Goal: Task Accomplishment & Management: Manage account settings

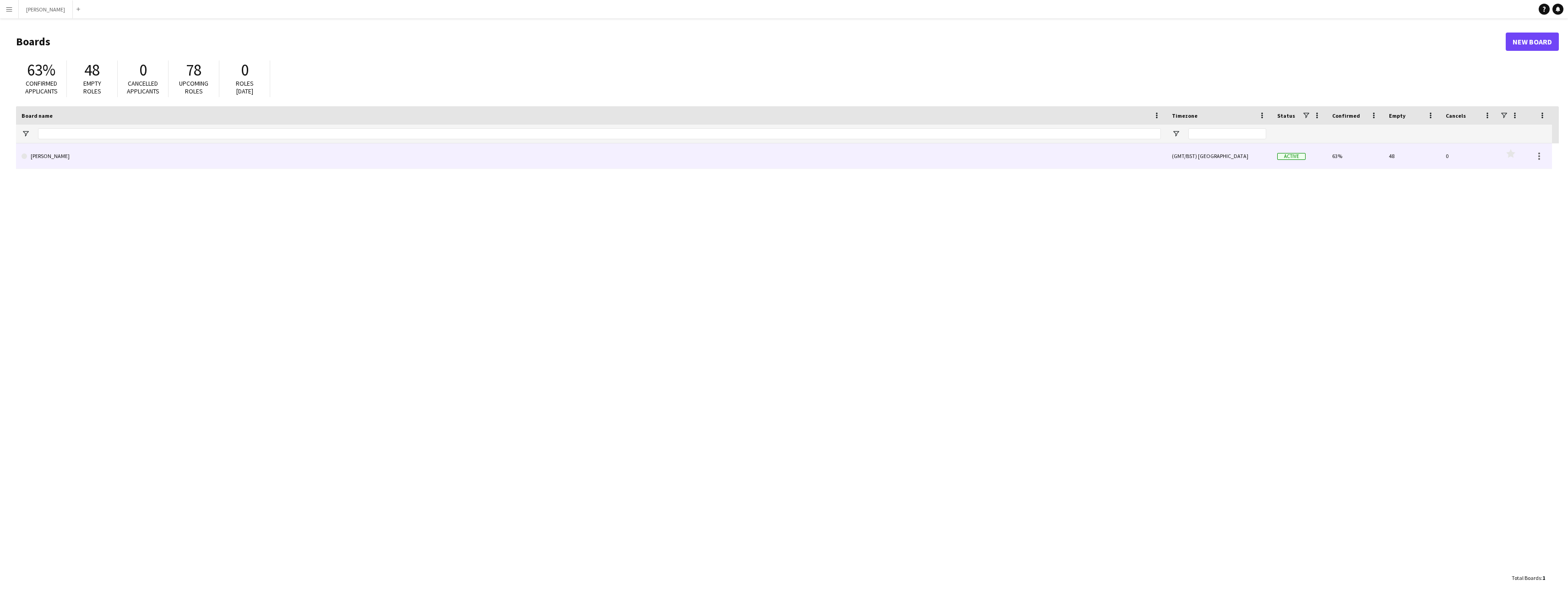
click at [74, 159] on link "[PERSON_NAME]" at bounding box center [591, 156] width 1140 height 26
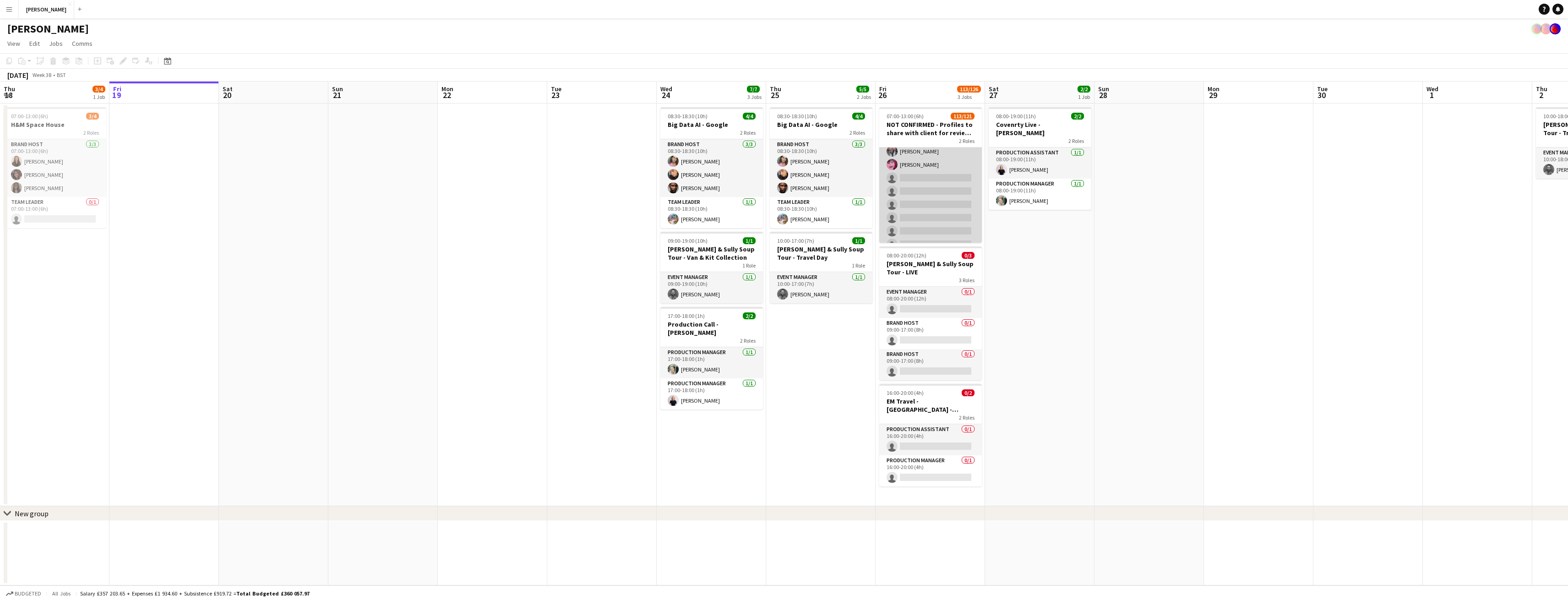
scroll to position [1484, 0]
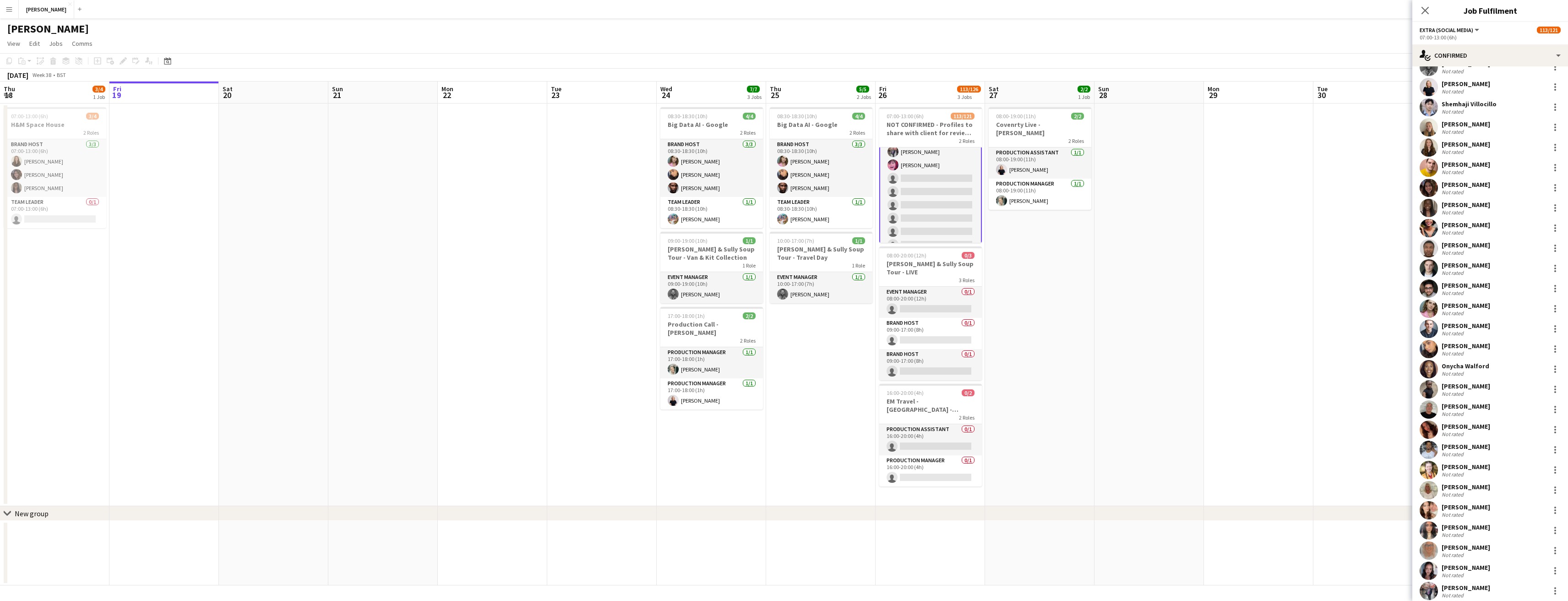
scroll to position [1935, 0]
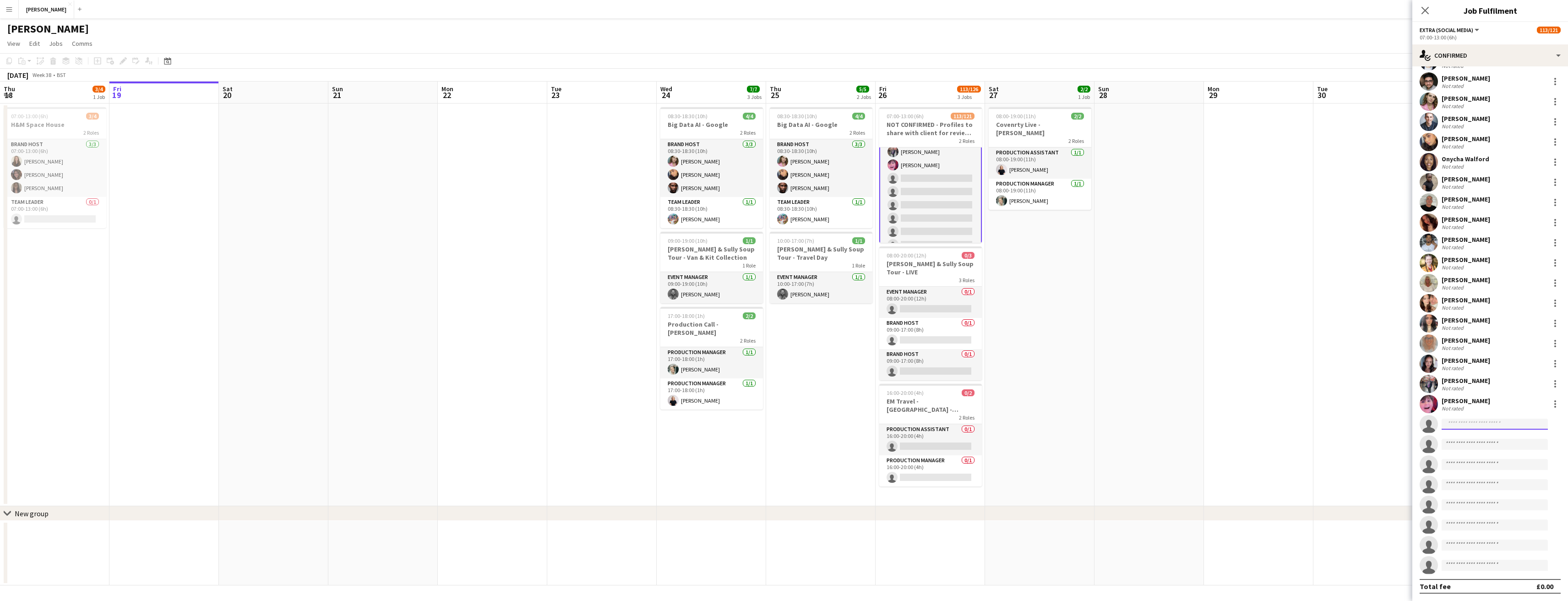
click at [1476, 420] on input at bounding box center [1494, 424] width 106 height 11
click at [1477, 424] on input at bounding box center [1494, 424] width 106 height 11
type input "****"
click at [1479, 439] on span "Bruno Gabula" at bounding box center [1475, 437] width 53 height 8
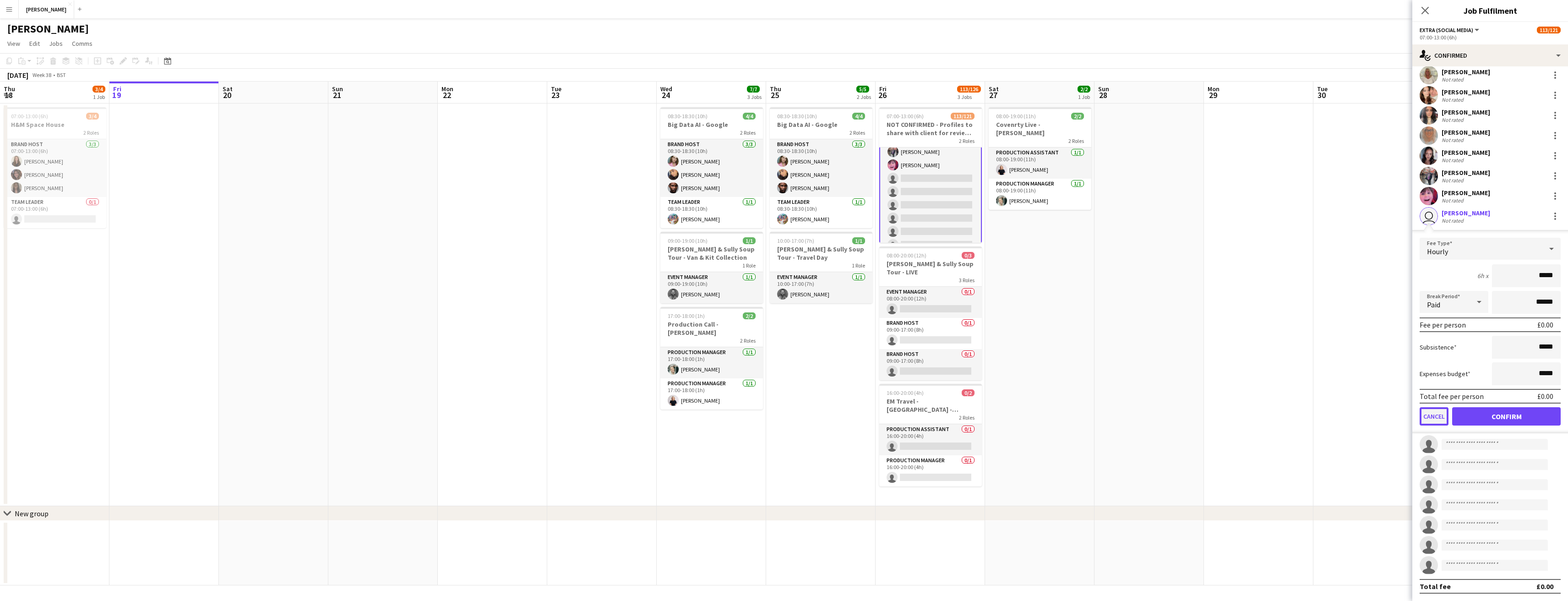
click at [1434, 413] on button "Cancel" at bounding box center [1434, 416] width 29 height 18
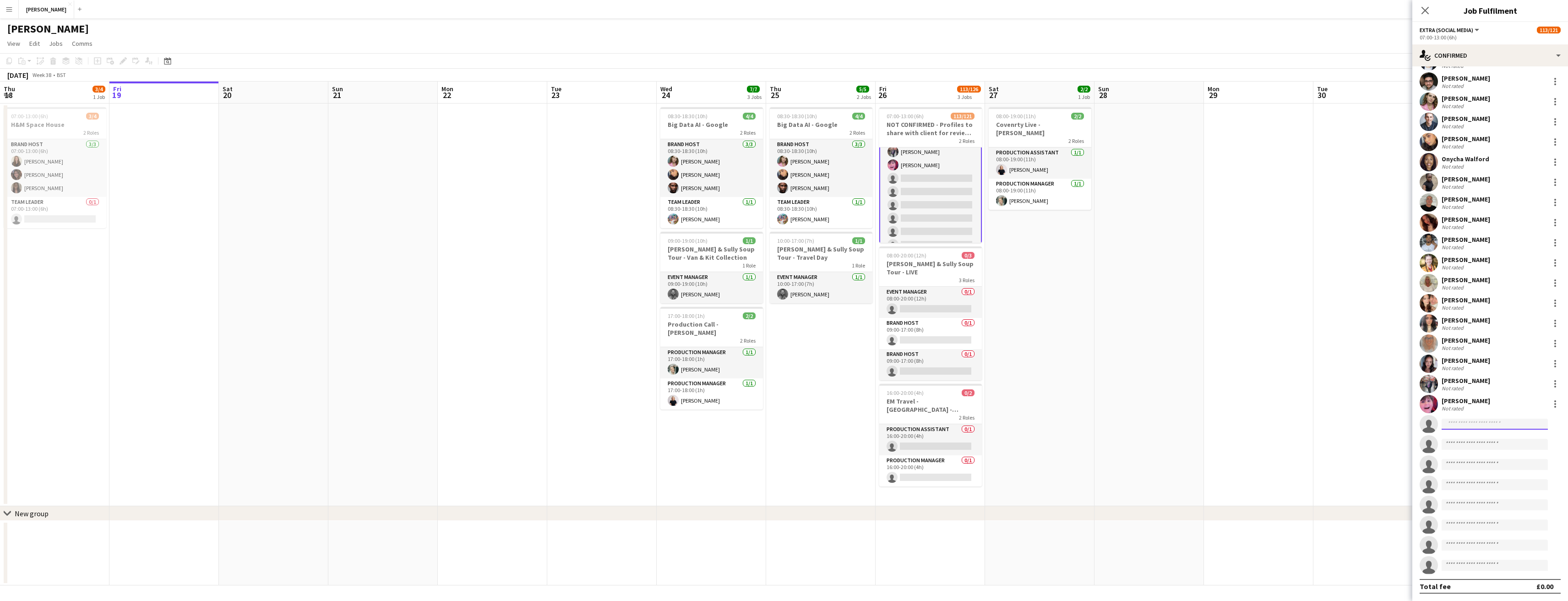
click at [1473, 427] on input at bounding box center [1494, 424] width 106 height 11
type input "*"
type input "*****"
click at [1470, 438] on span "Mohammad Jarif Bulbul" at bounding box center [1475, 437] width 53 height 8
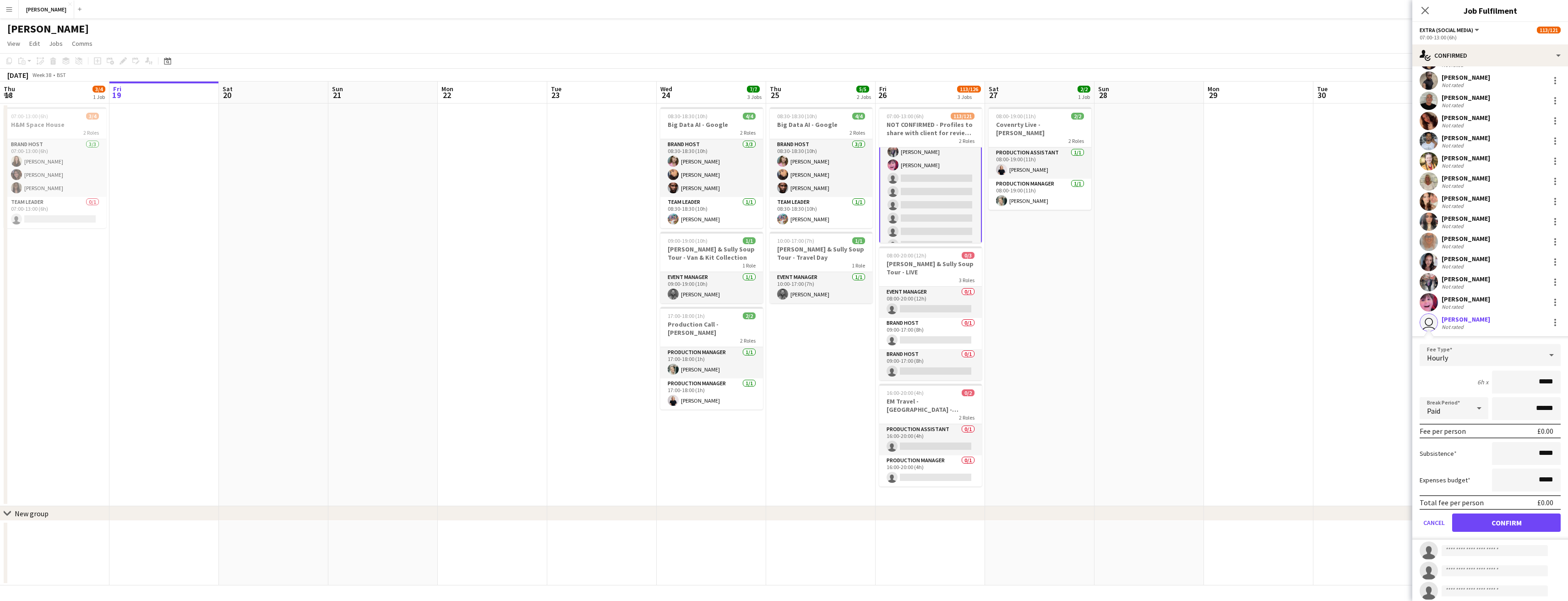
scroll to position [2143, 0]
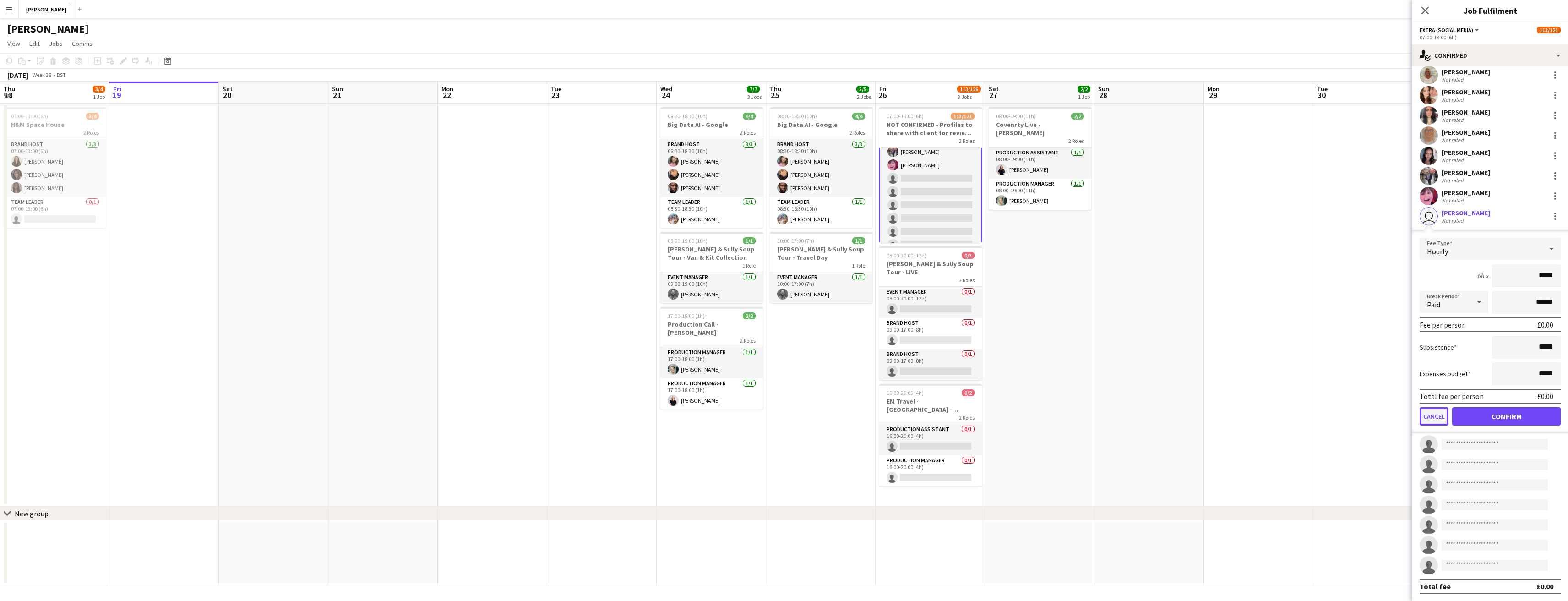
click at [1437, 416] on button "Cancel" at bounding box center [1434, 416] width 29 height 18
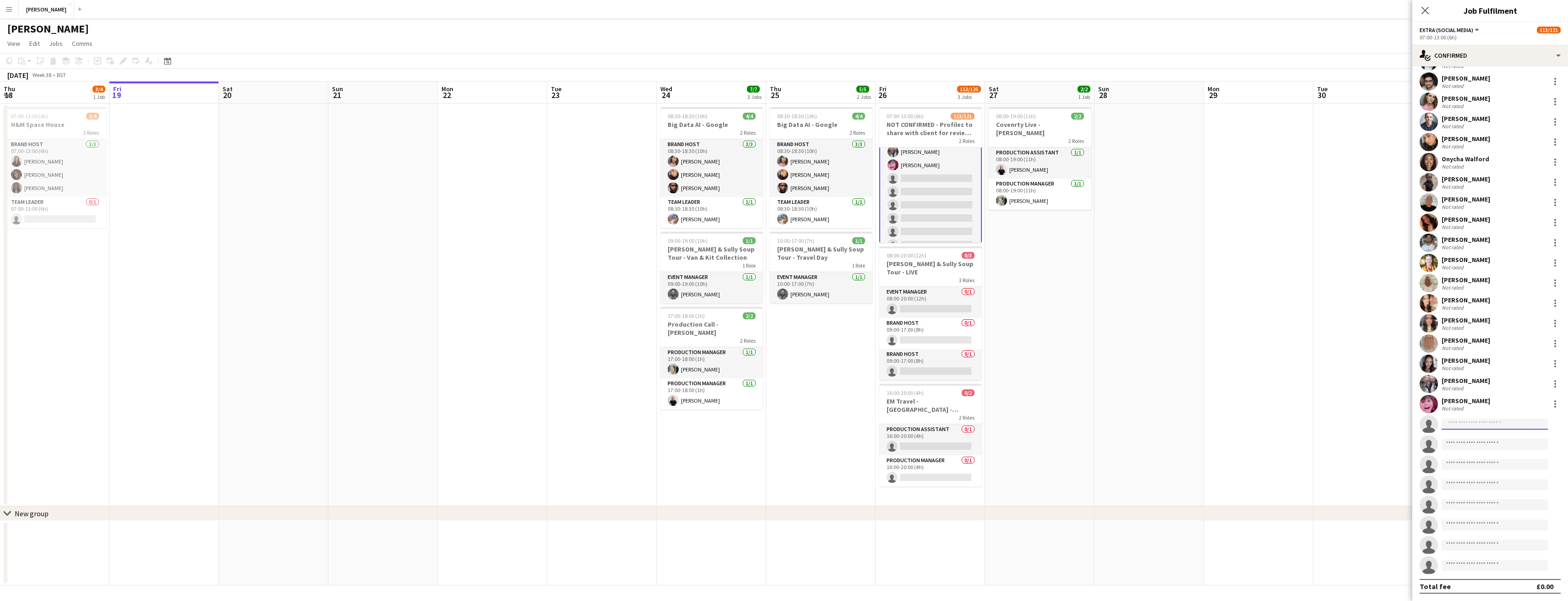
click at [1470, 421] on input at bounding box center [1494, 424] width 106 height 11
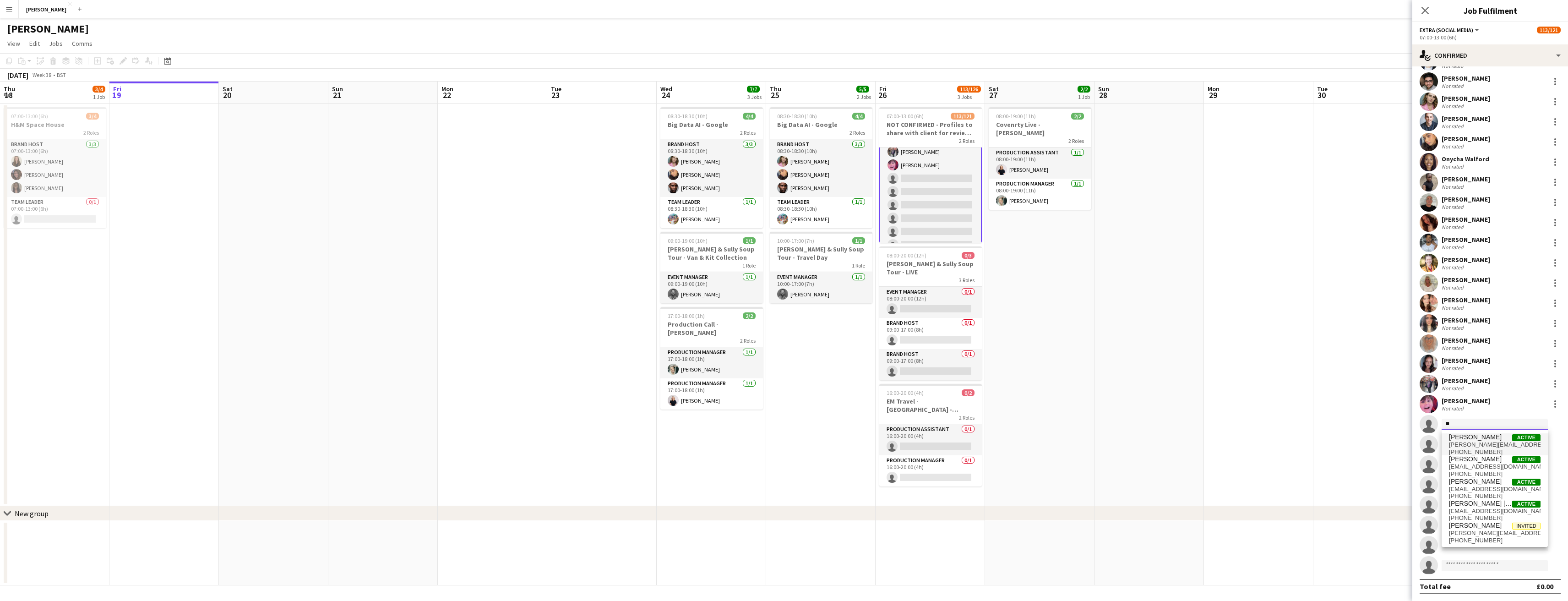
type input "*"
type input "****"
click at [1483, 478] on span "[PERSON_NAME][EMAIL_ADDRESS][DOMAIN_NAME]" at bounding box center [1495, 482] width 92 height 8
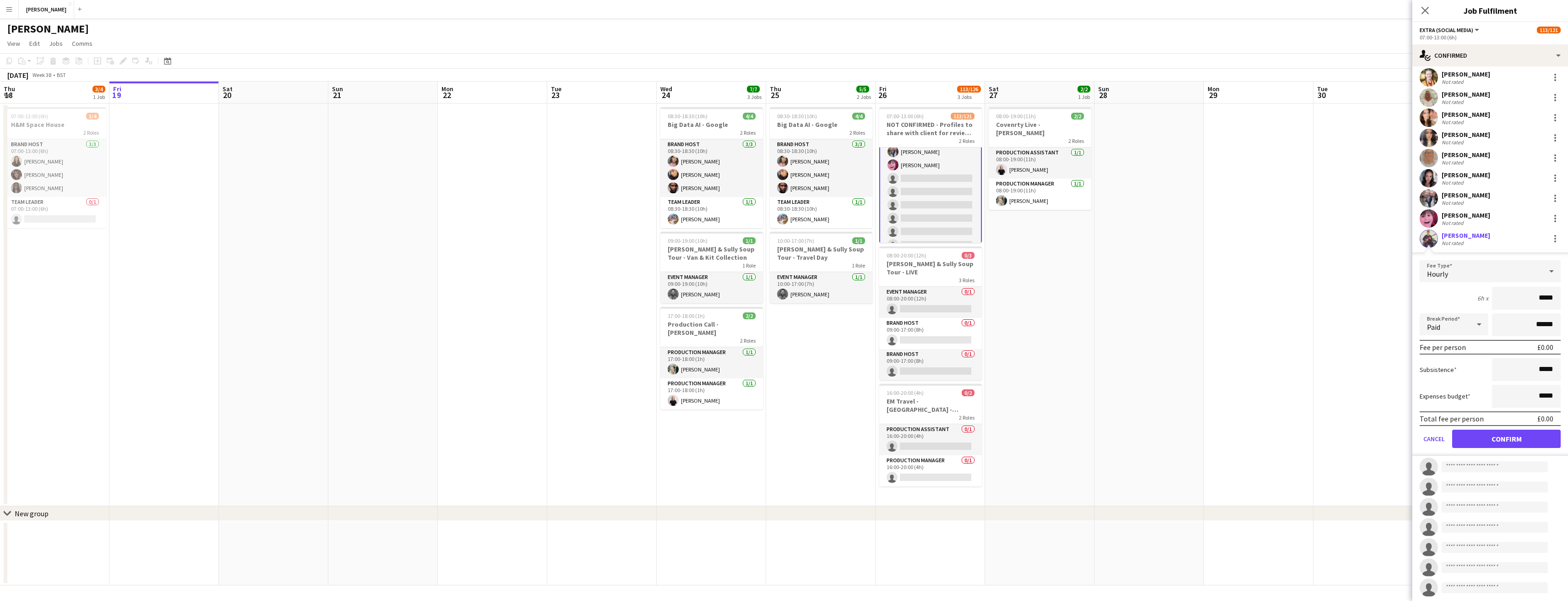
scroll to position [2135, 0]
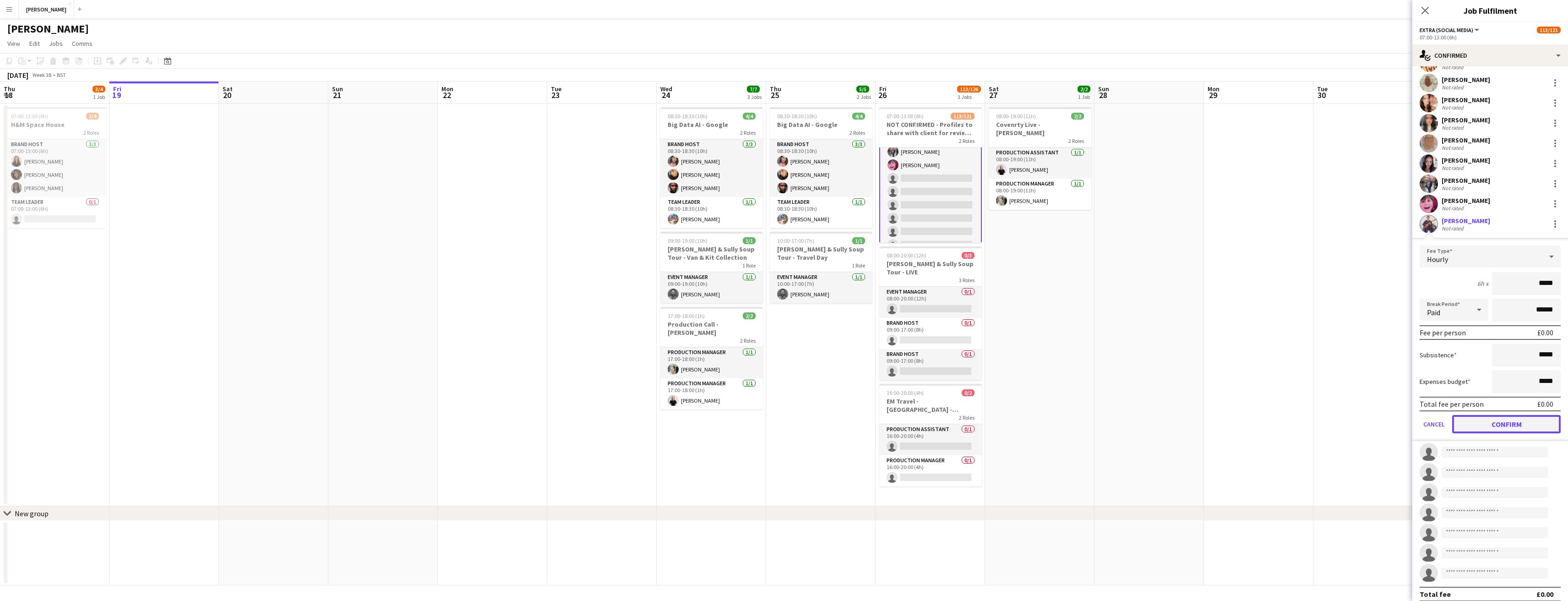
click at [1511, 424] on button "Confirm" at bounding box center [1506, 423] width 109 height 18
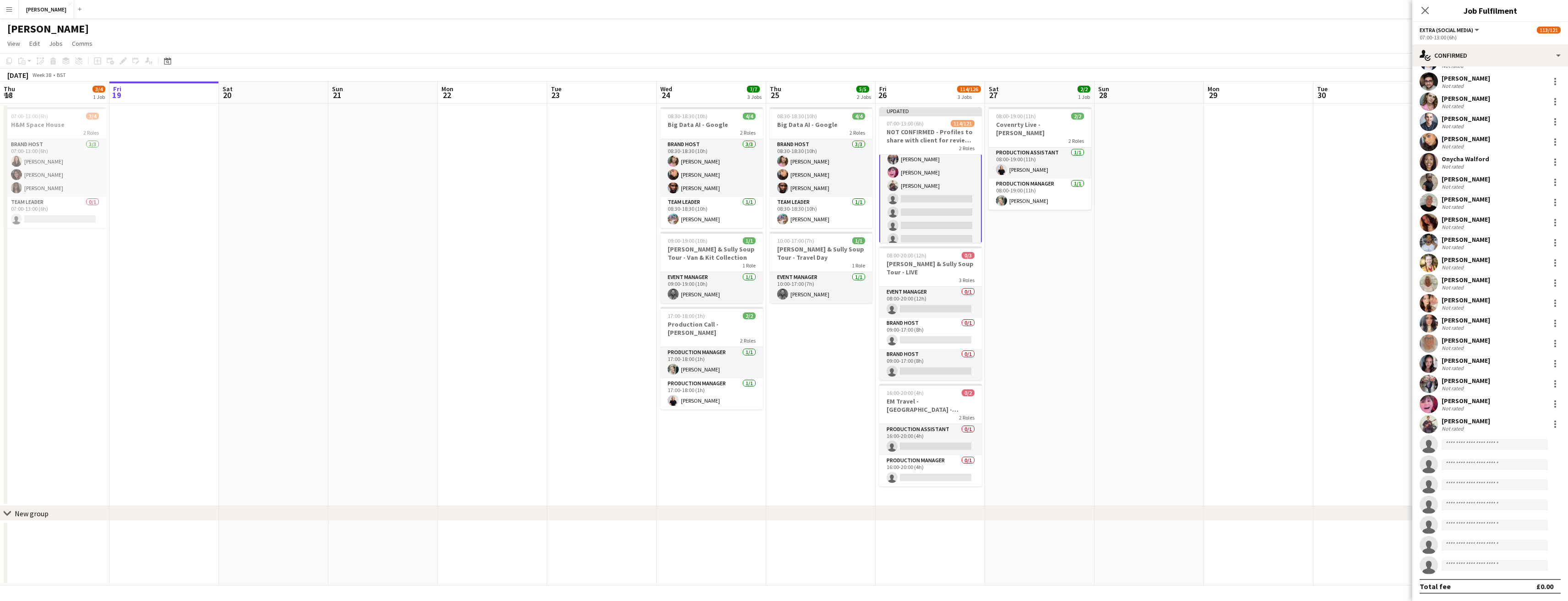
scroll to position [1935, 0]
click at [1473, 446] on input at bounding box center [1494, 444] width 106 height 11
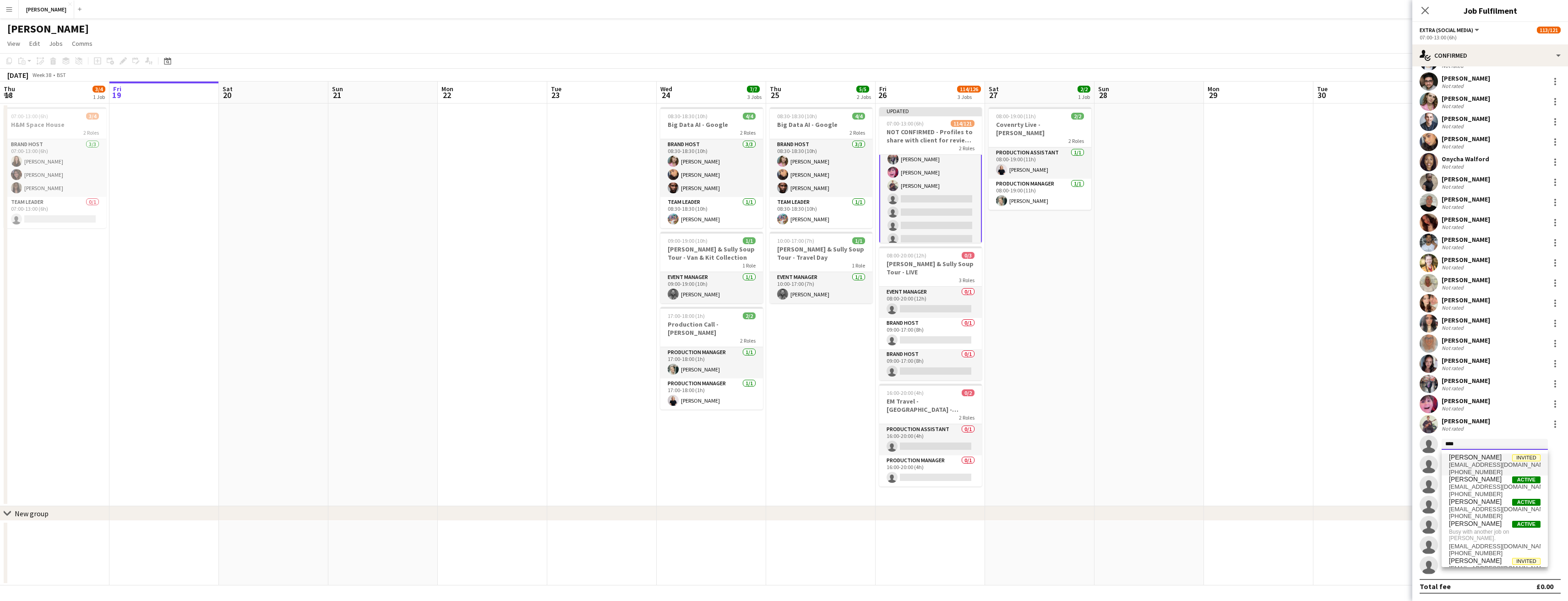
type input "****"
click at [1477, 459] on span "Thomas Bowden" at bounding box center [1475, 457] width 53 height 8
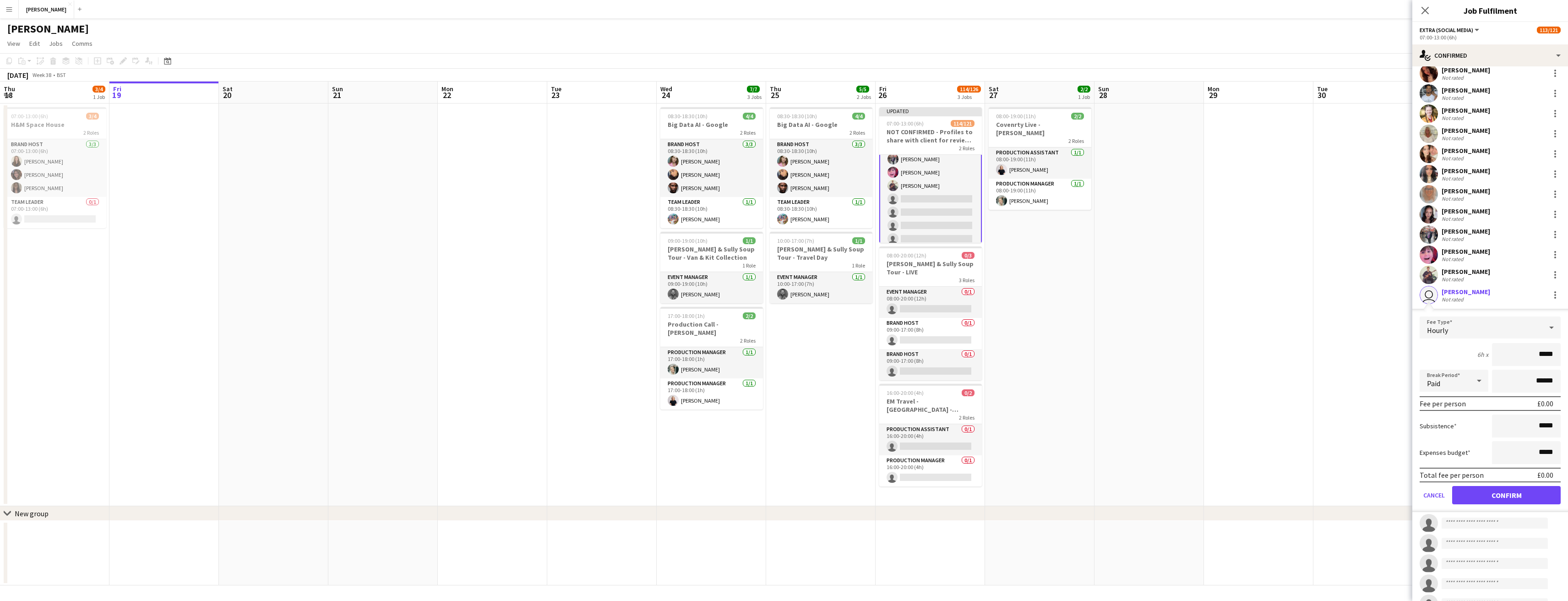
scroll to position [2143, 0]
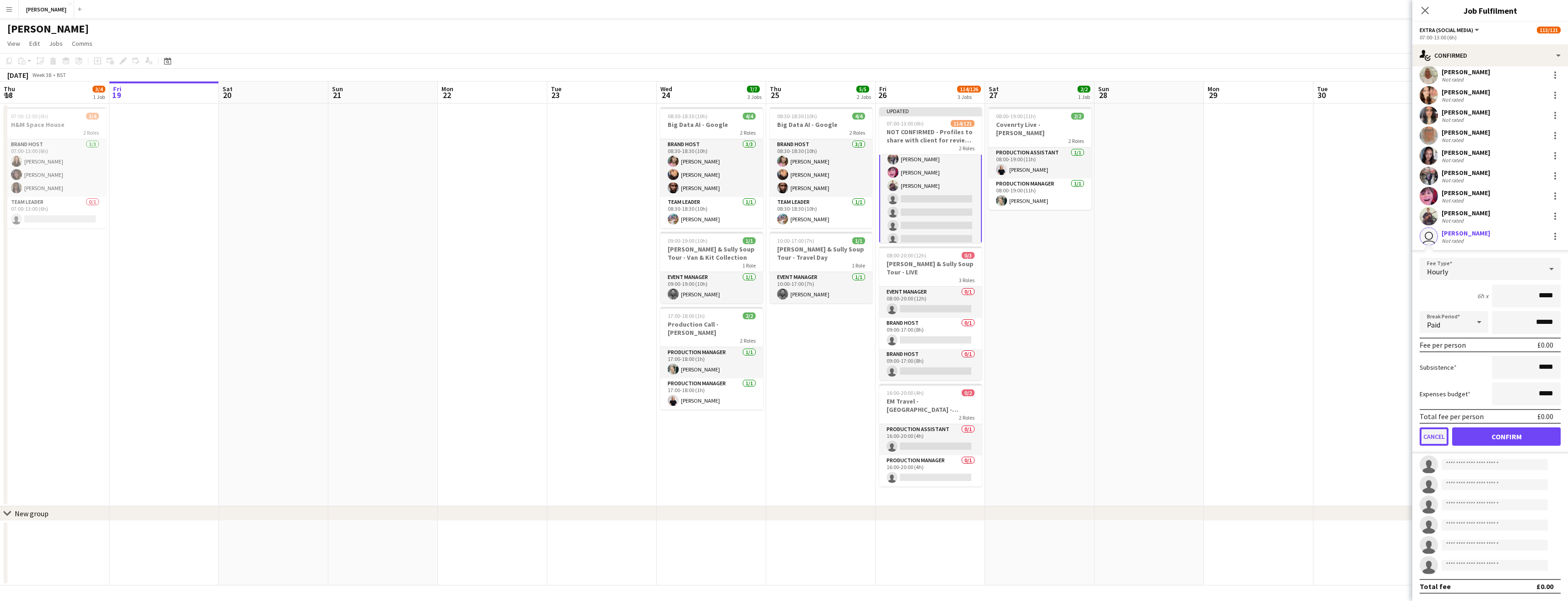
click at [1440, 434] on button "Cancel" at bounding box center [1434, 436] width 29 height 18
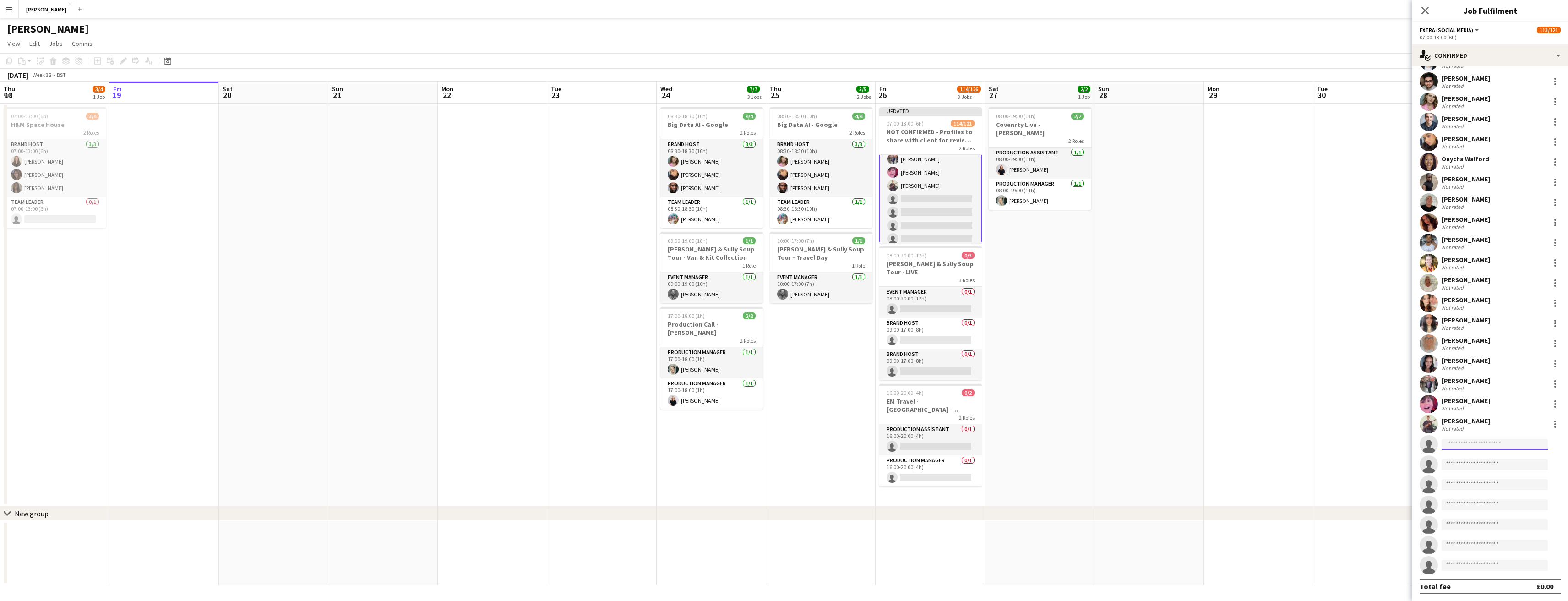
click at [1461, 444] on input at bounding box center [1494, 444] width 106 height 11
type input "*"
type input "****"
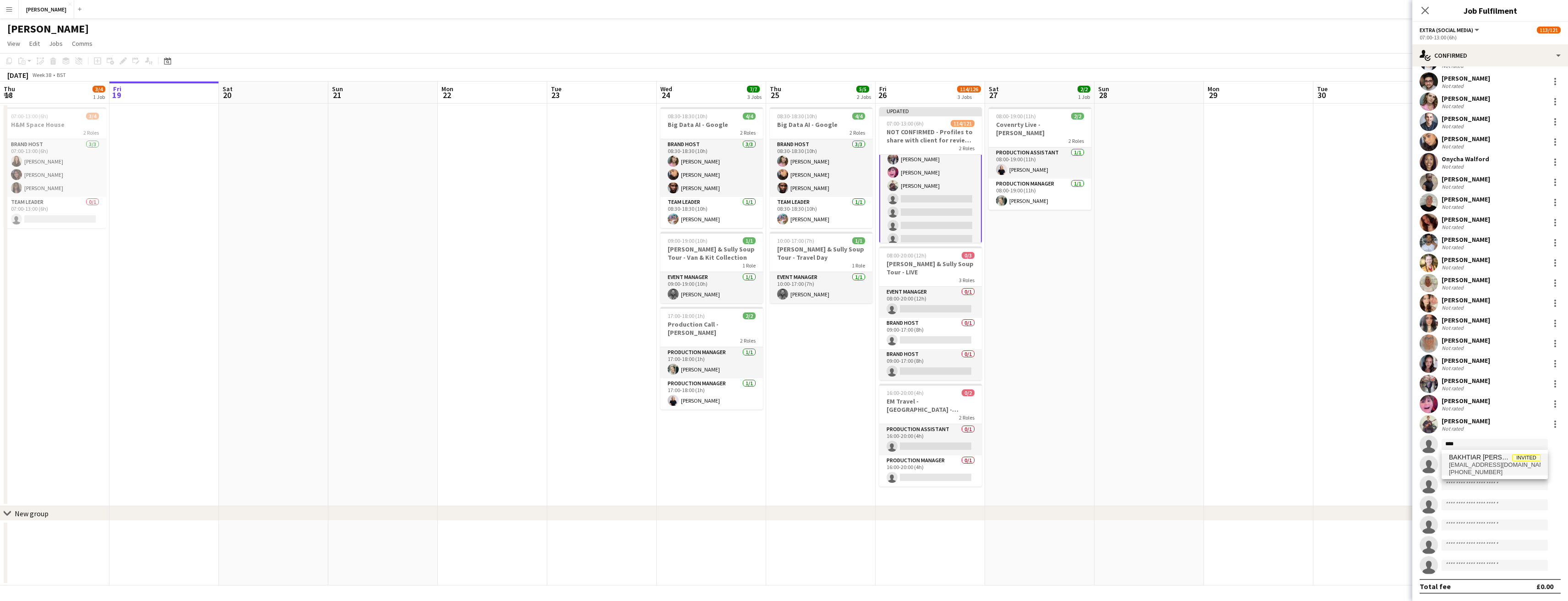
click at [1474, 462] on span "bakhtiarnizamimtiaz13@gmail.com" at bounding box center [1495, 465] width 92 height 8
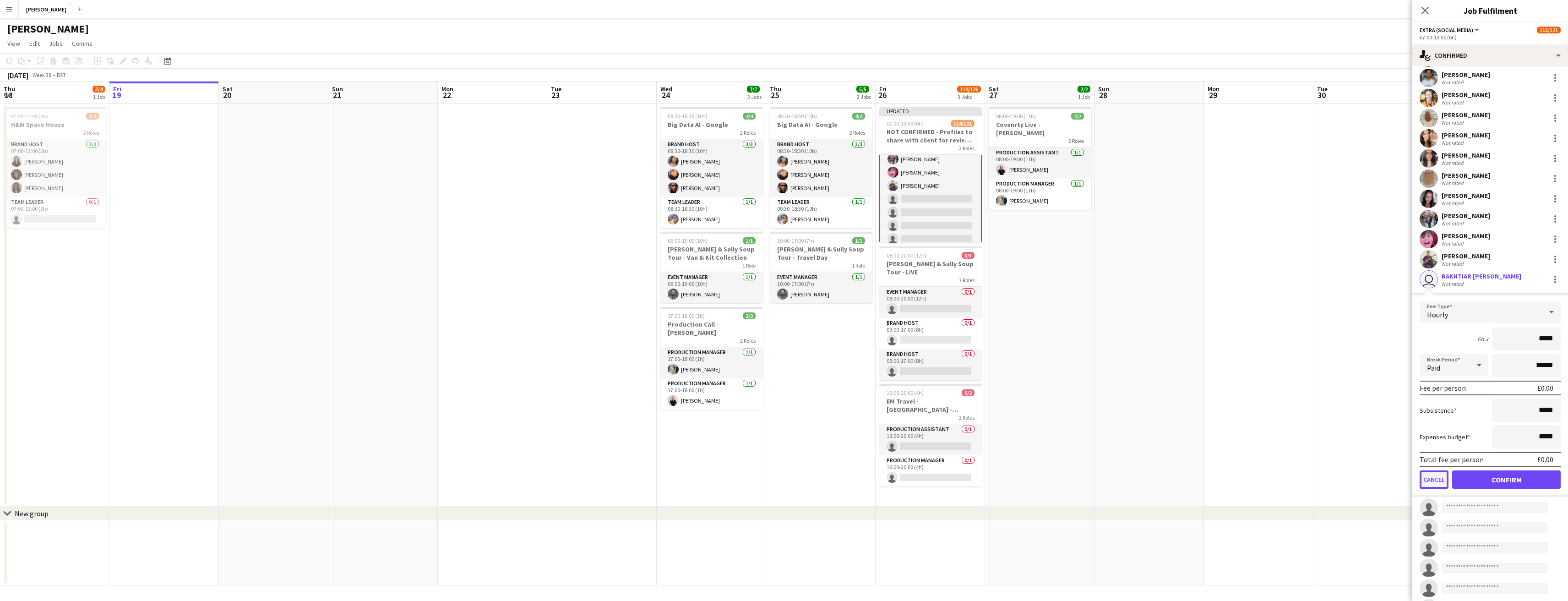
click at [1445, 474] on button "Cancel" at bounding box center [1434, 479] width 29 height 18
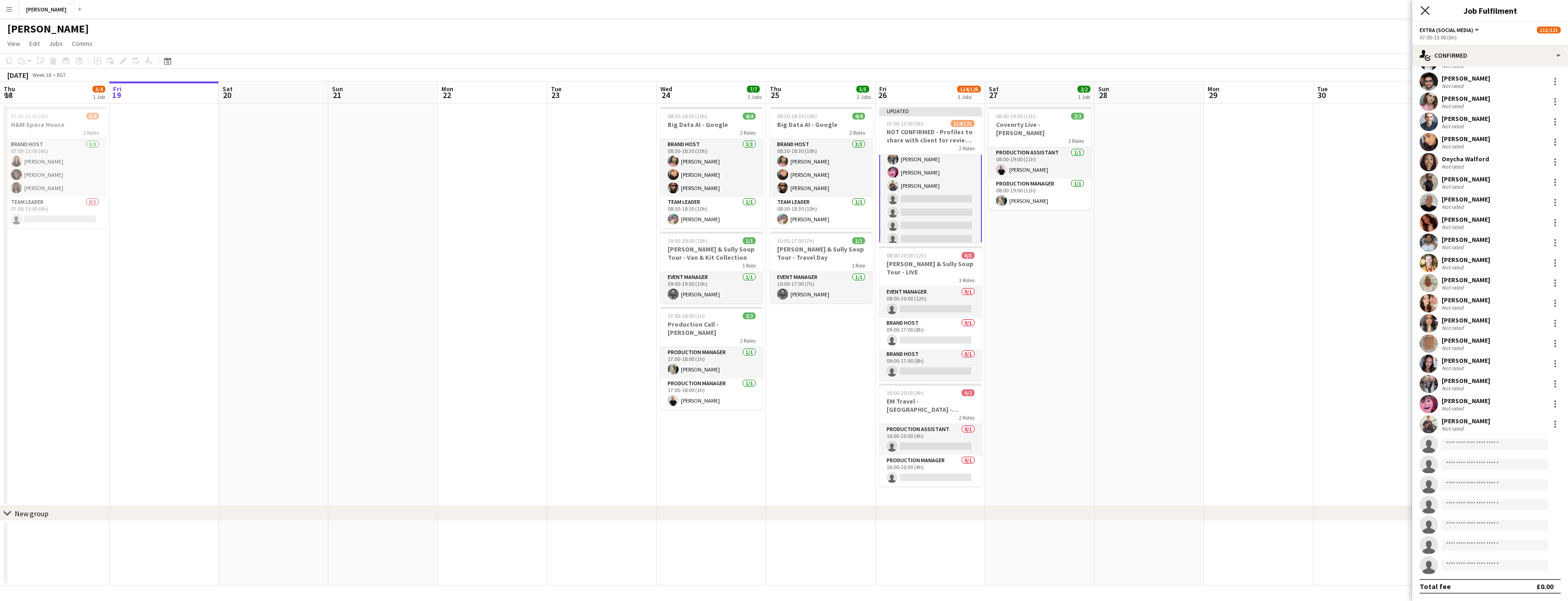
click at [1429, 8] on icon "Close pop-in" at bounding box center [1425, 10] width 9 height 9
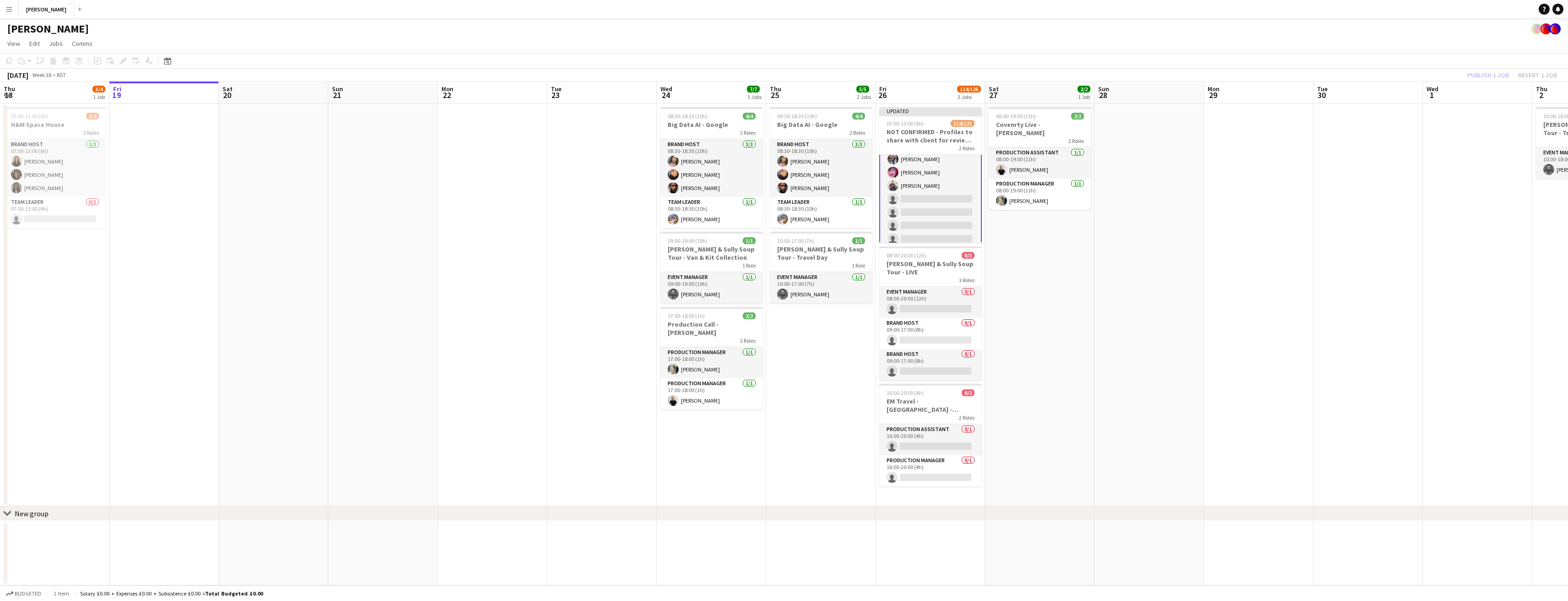
click at [1465, 130] on app-date-cell at bounding box center [1478, 305] width 110 height 403
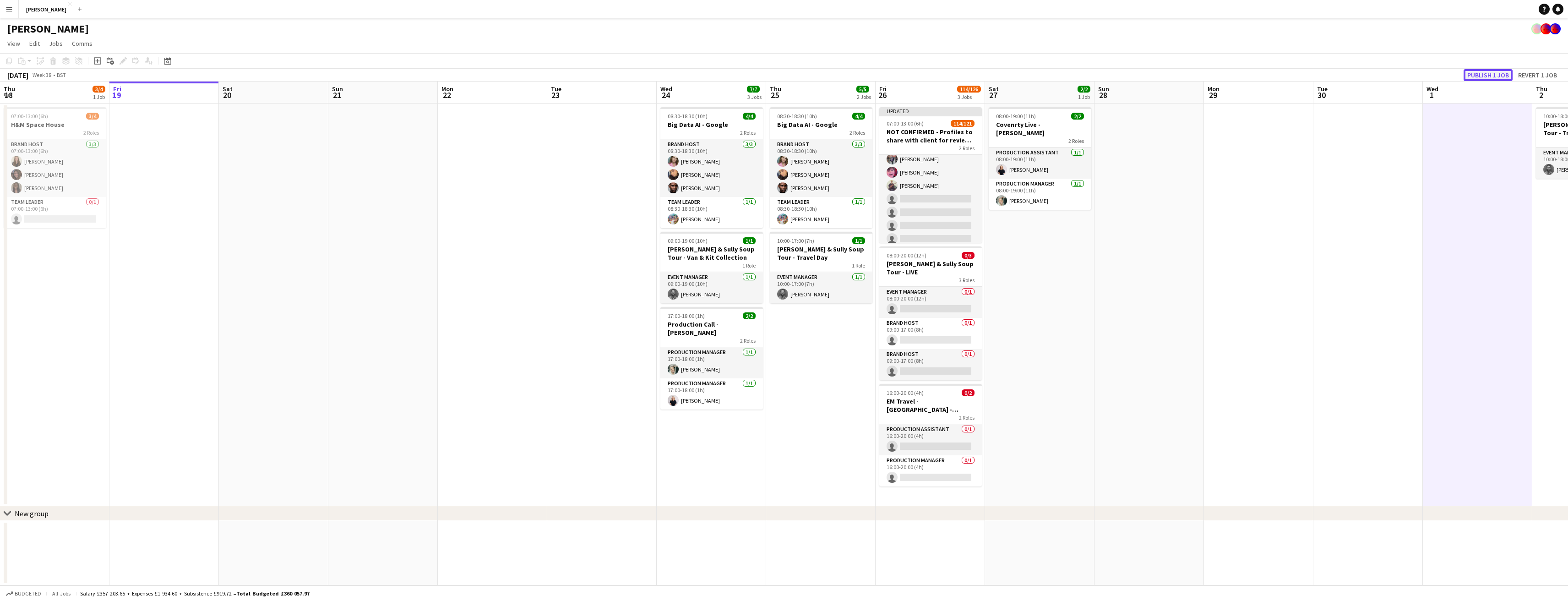
click at [1496, 74] on button "Publish 1 job" at bounding box center [1488, 75] width 49 height 12
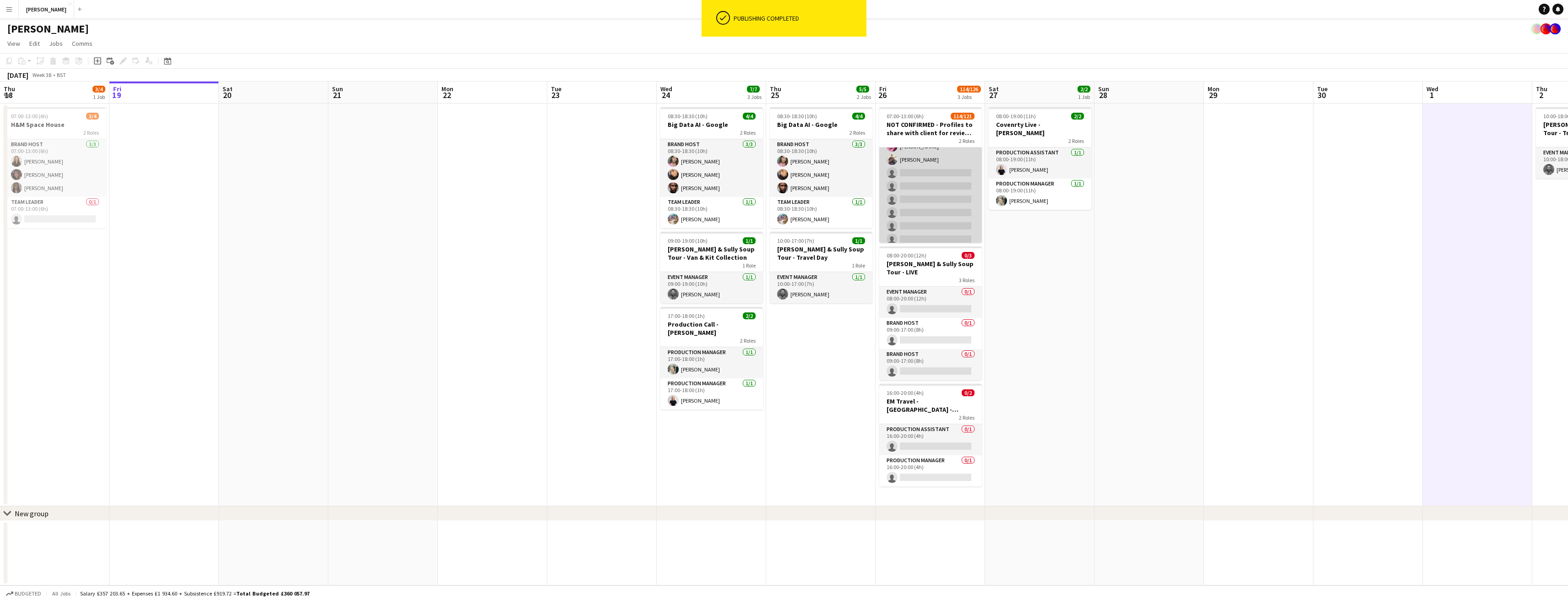
scroll to position [1504, 0]
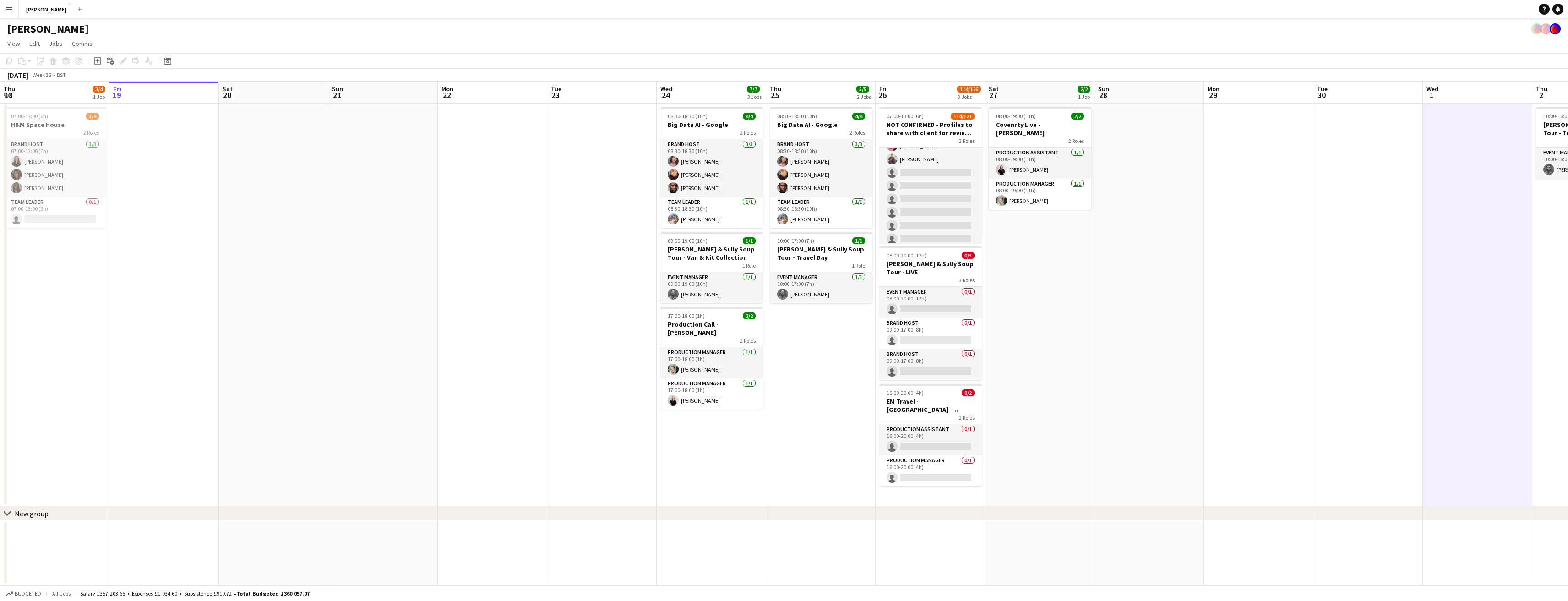
click at [13, 8] on button "Menu" at bounding box center [9, 9] width 18 height 18
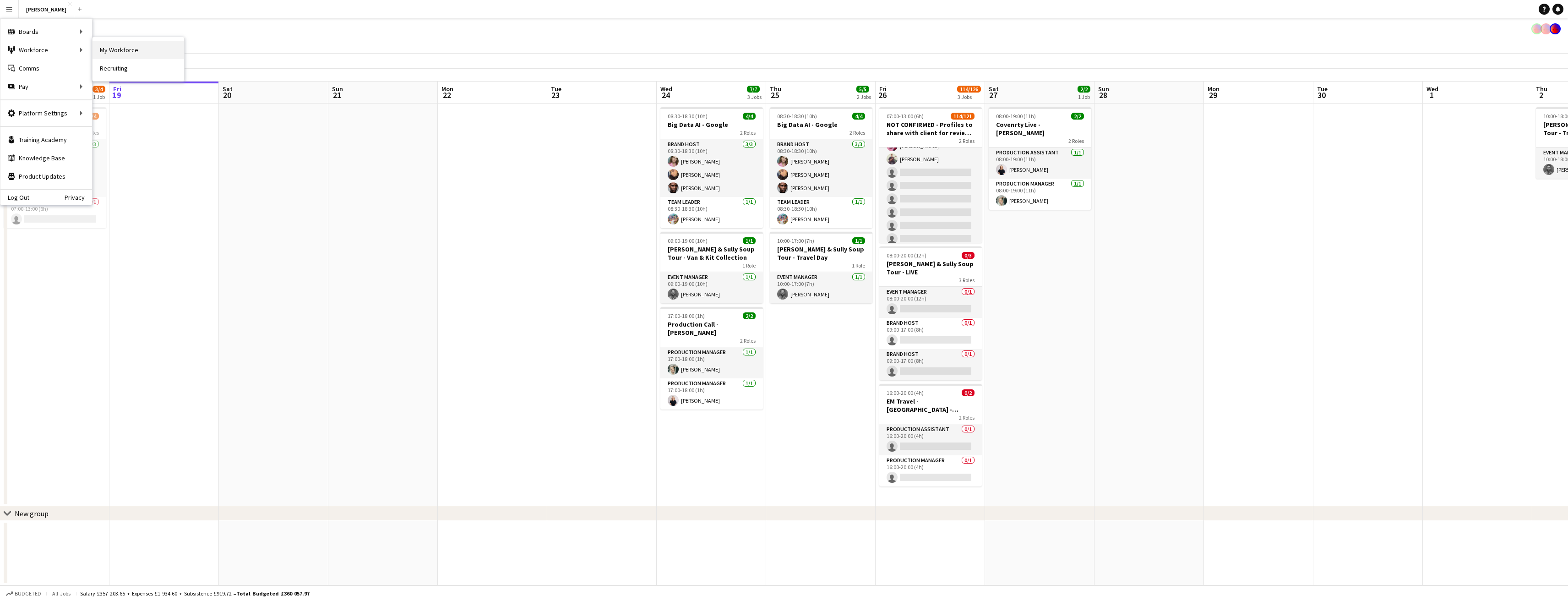
click at [110, 50] on link "My Workforce" at bounding box center [138, 50] width 92 height 18
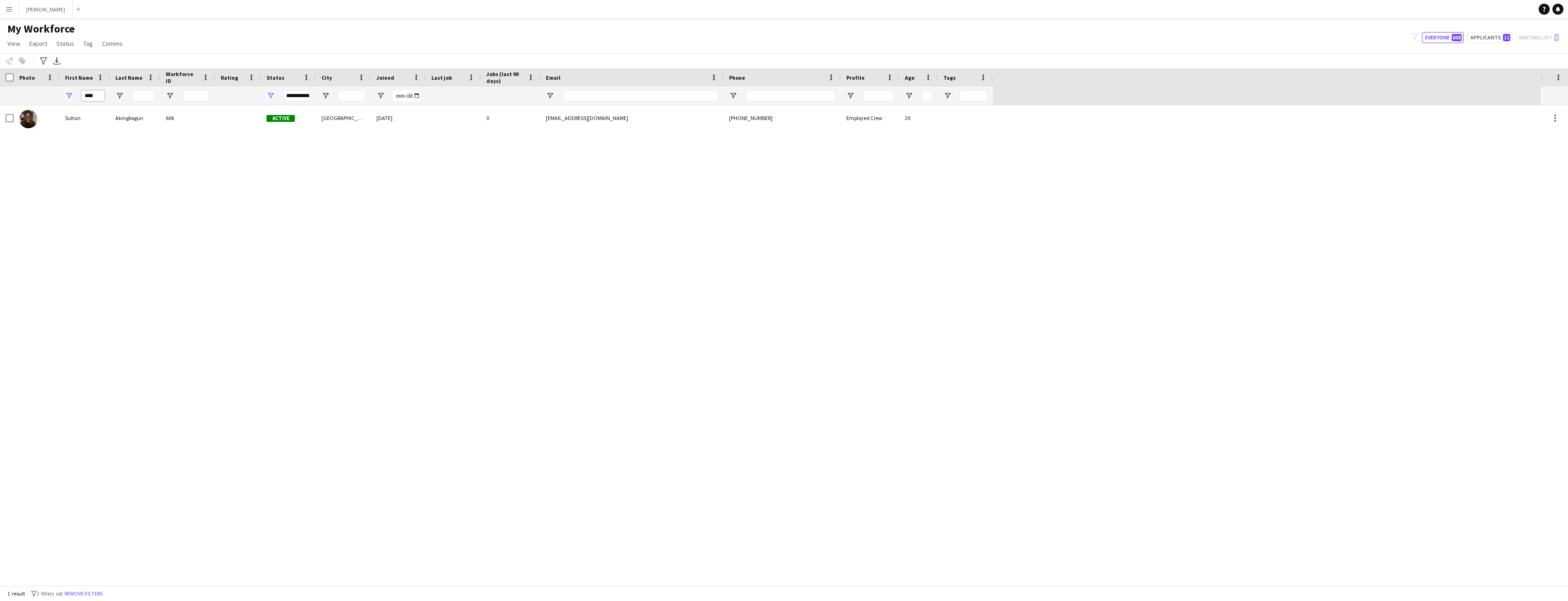
drag, startPoint x: 97, startPoint y: 93, endPoint x: 75, endPoint y: 93, distance: 22.0
click at [75, 93] on div "****" at bounding box center [85, 95] width 50 height 18
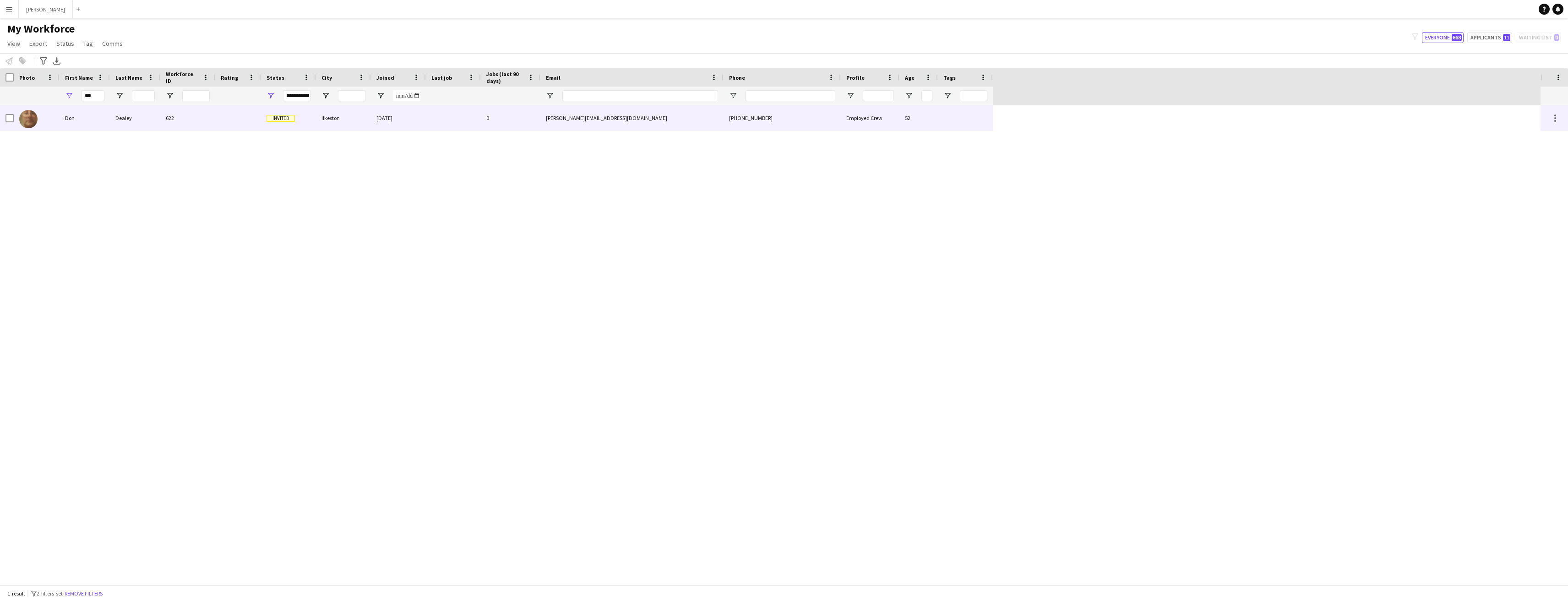
click at [79, 118] on div "Don" at bounding box center [85, 118] width 50 height 25
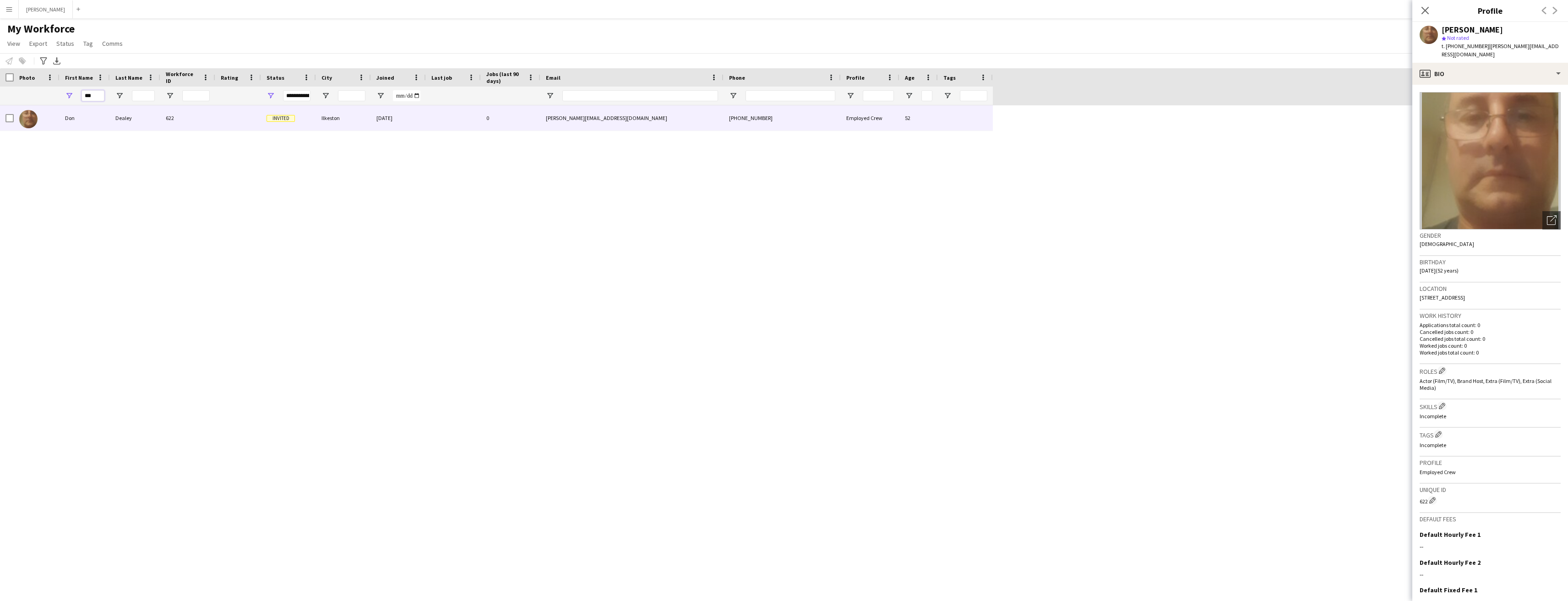
click at [98, 96] on input "***" at bounding box center [93, 96] width 23 height 11
type input "*"
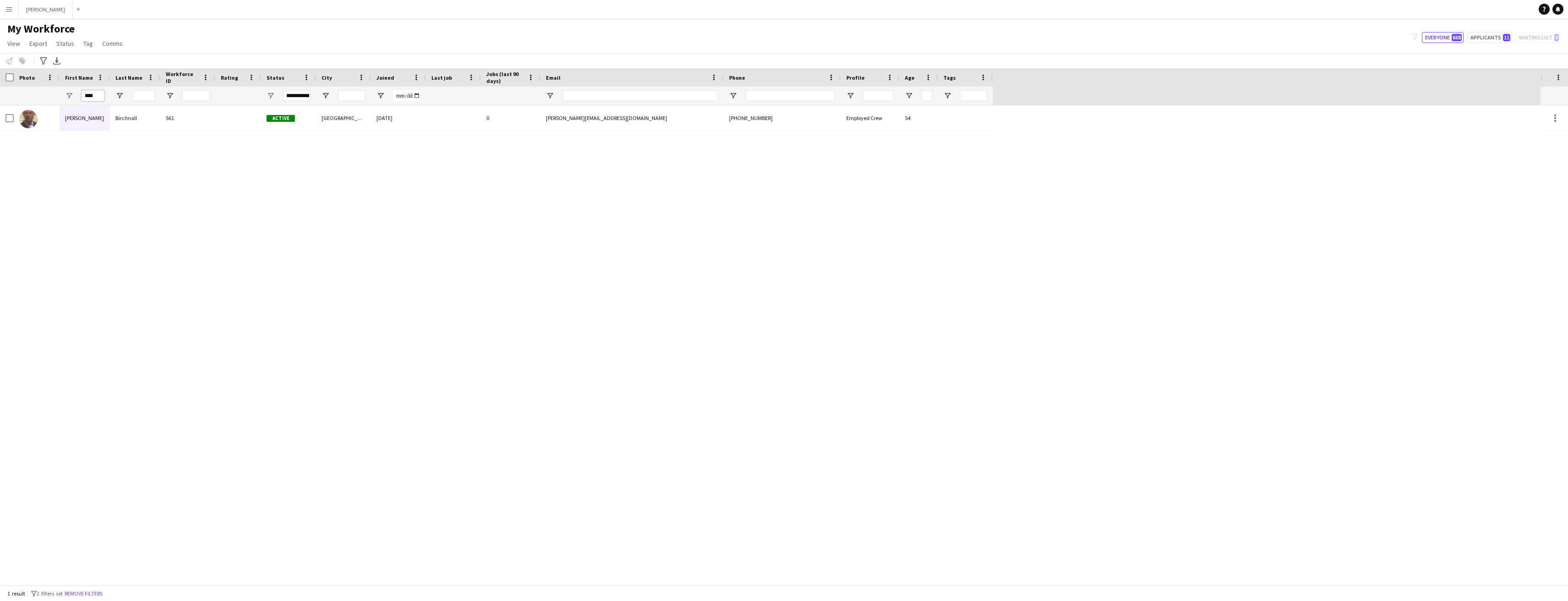
type input "****"
click at [11, 11] on app-icon "Menu" at bounding box center [9, 9] width 8 height 8
click at [132, 65] on link "Recruiting" at bounding box center [138, 68] width 92 height 18
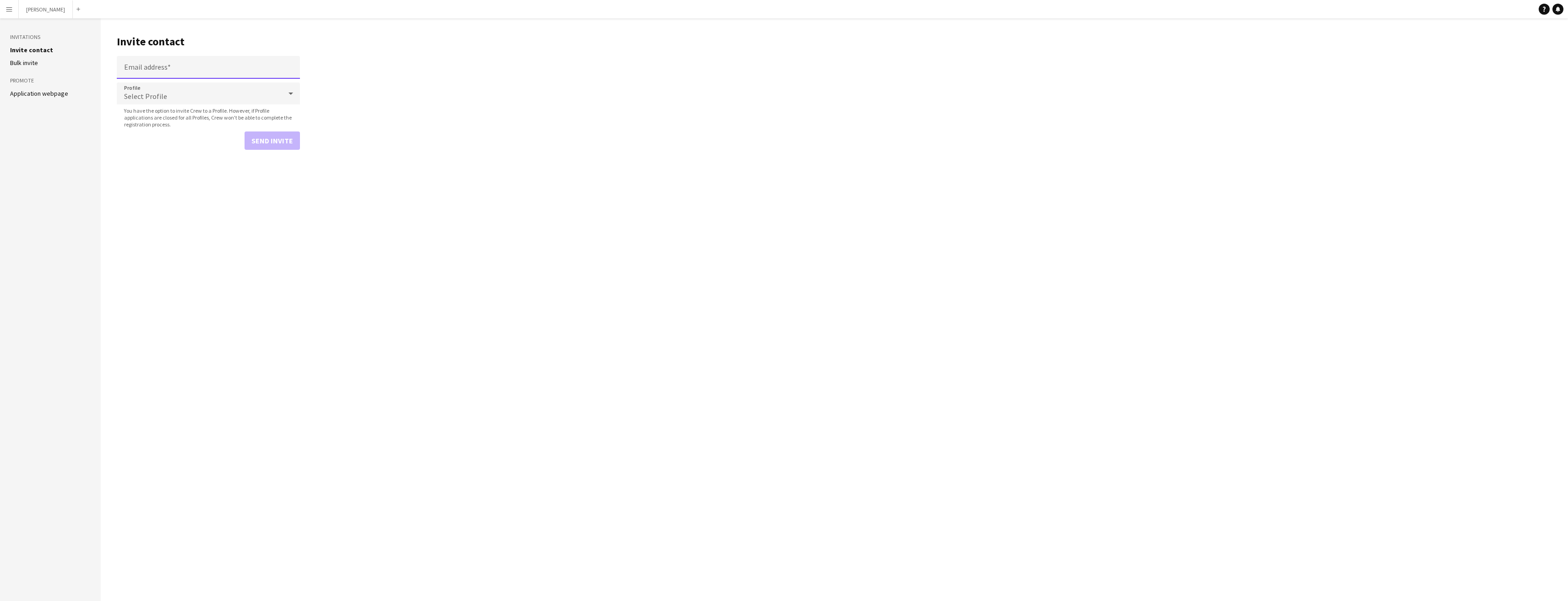
click at [235, 69] on input "Email address" at bounding box center [208, 67] width 183 height 23
type input "**********"
click at [292, 94] on icon at bounding box center [291, 93] width 11 height 18
click at [270, 115] on span "Employed Crew" at bounding box center [208, 120] width 169 height 9
click at [278, 138] on button "Send invite" at bounding box center [272, 141] width 55 height 18
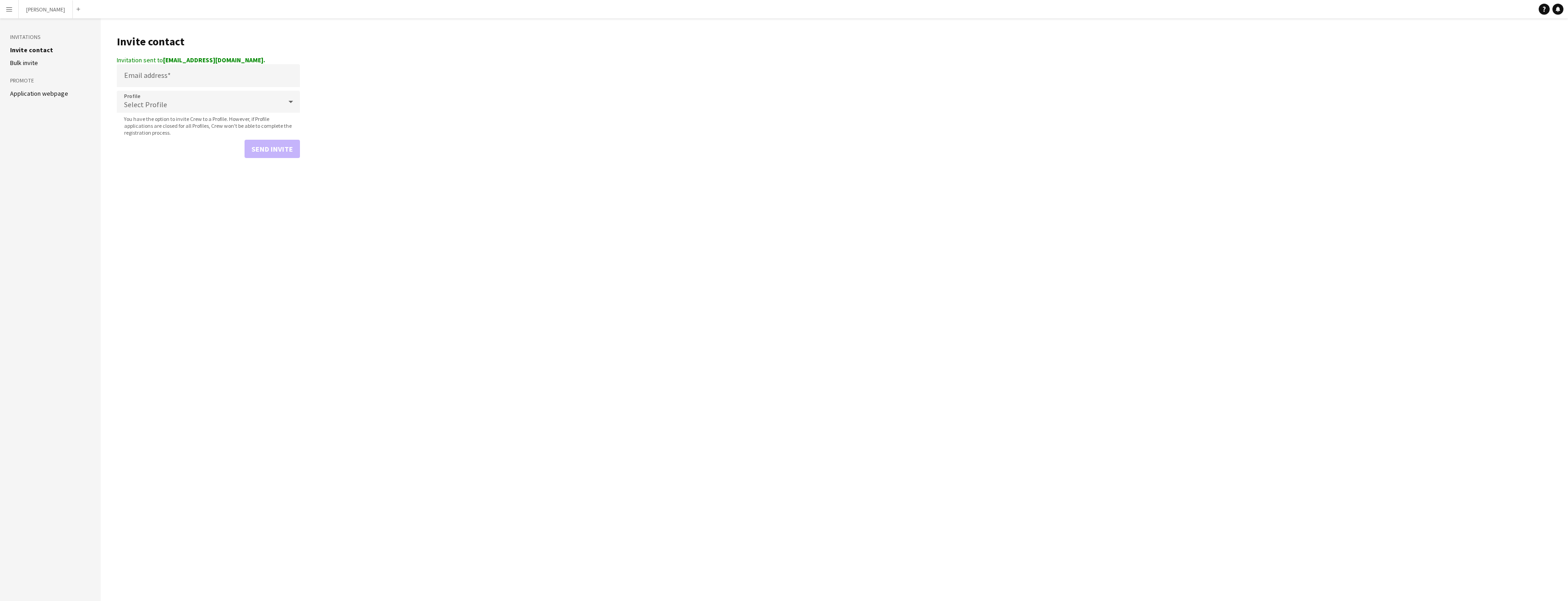
click at [8, 12] on app-icon "Menu" at bounding box center [9, 9] width 8 height 8
click at [121, 33] on link "Boards" at bounding box center [138, 31] width 92 height 18
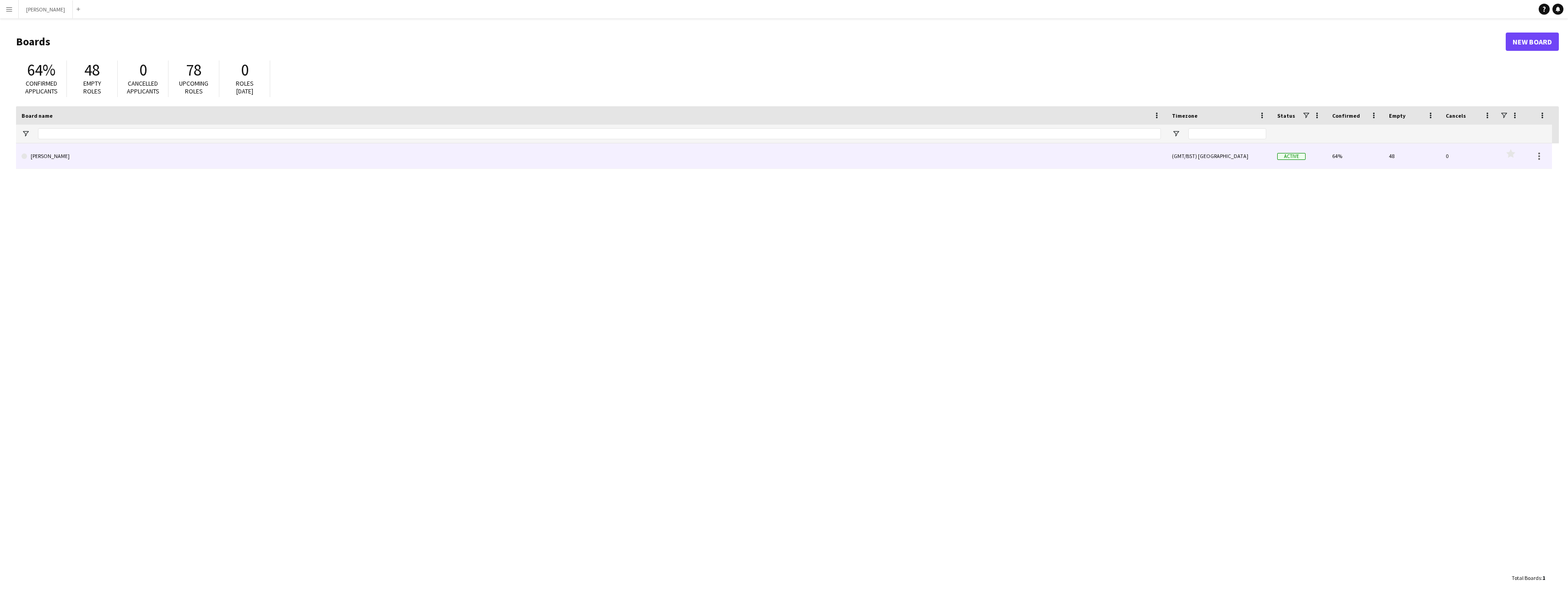
click at [119, 158] on link "[PERSON_NAME]" at bounding box center [591, 156] width 1140 height 26
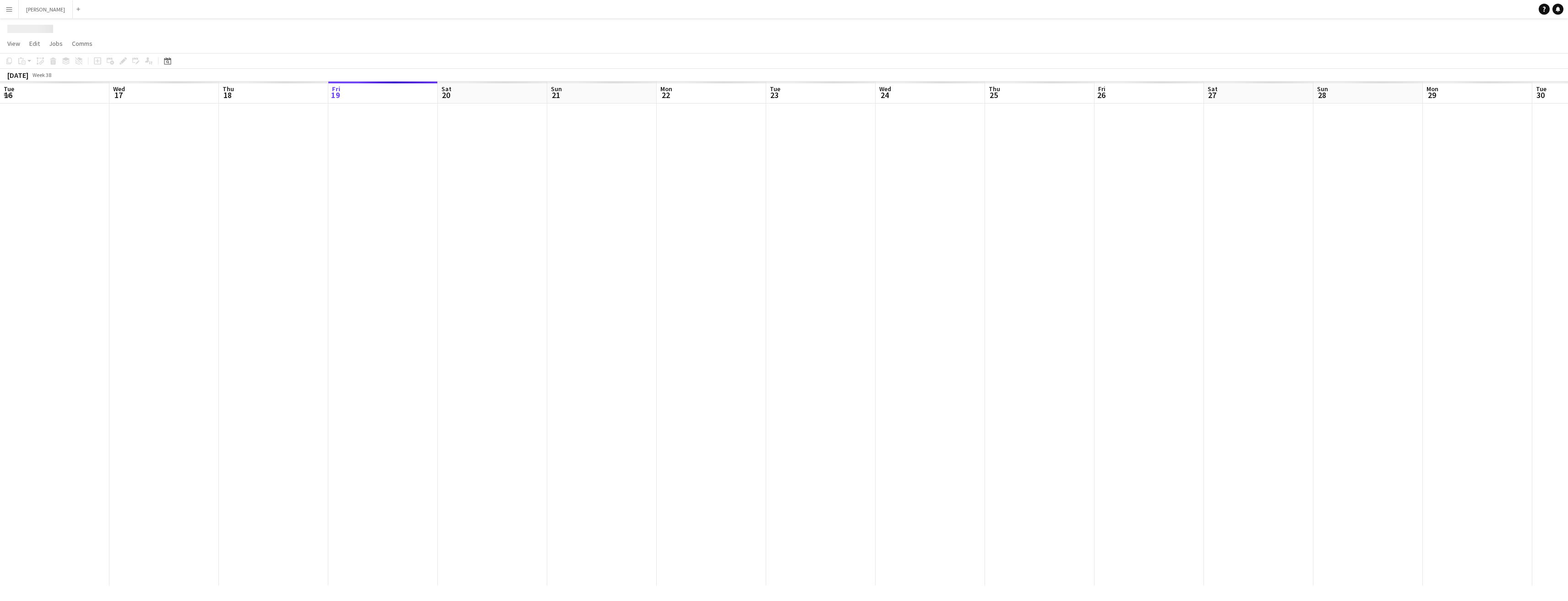
scroll to position [0, 219]
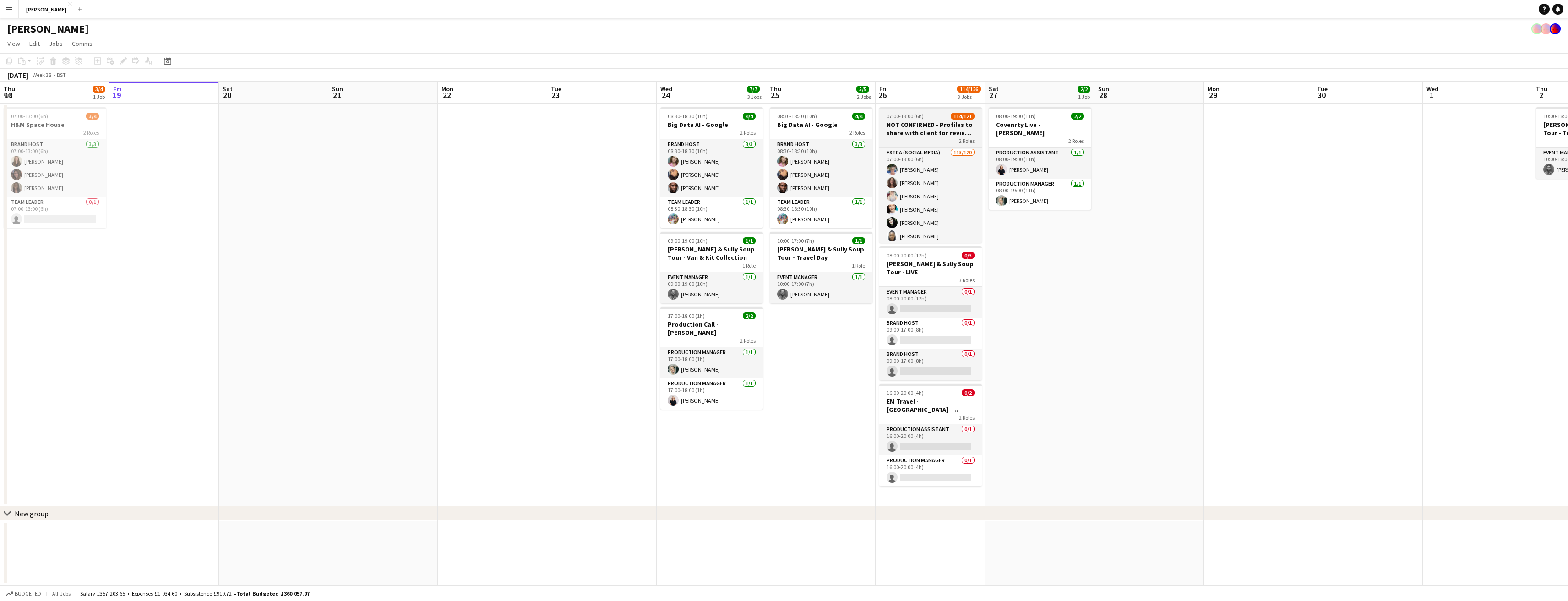
click at [922, 129] on h3 "NOT CONFIRMED - Profiles to share with client for review - Crowd Shoot [DATE]" at bounding box center [931, 129] width 103 height 16
click at [124, 61] on icon at bounding box center [123, 61] width 5 height 5
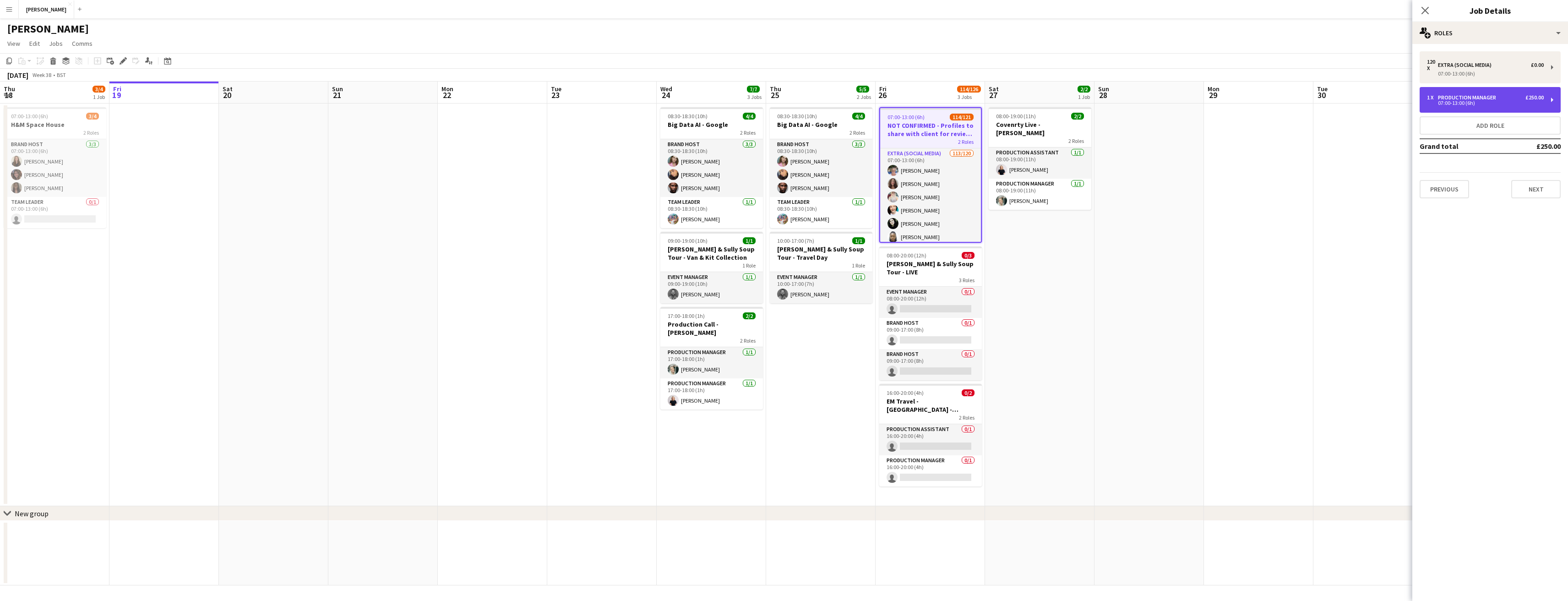
click at [1509, 106] on div "1 x Production Manager £250.00 07:00-13:00 (6h)" at bounding box center [1490, 100] width 141 height 26
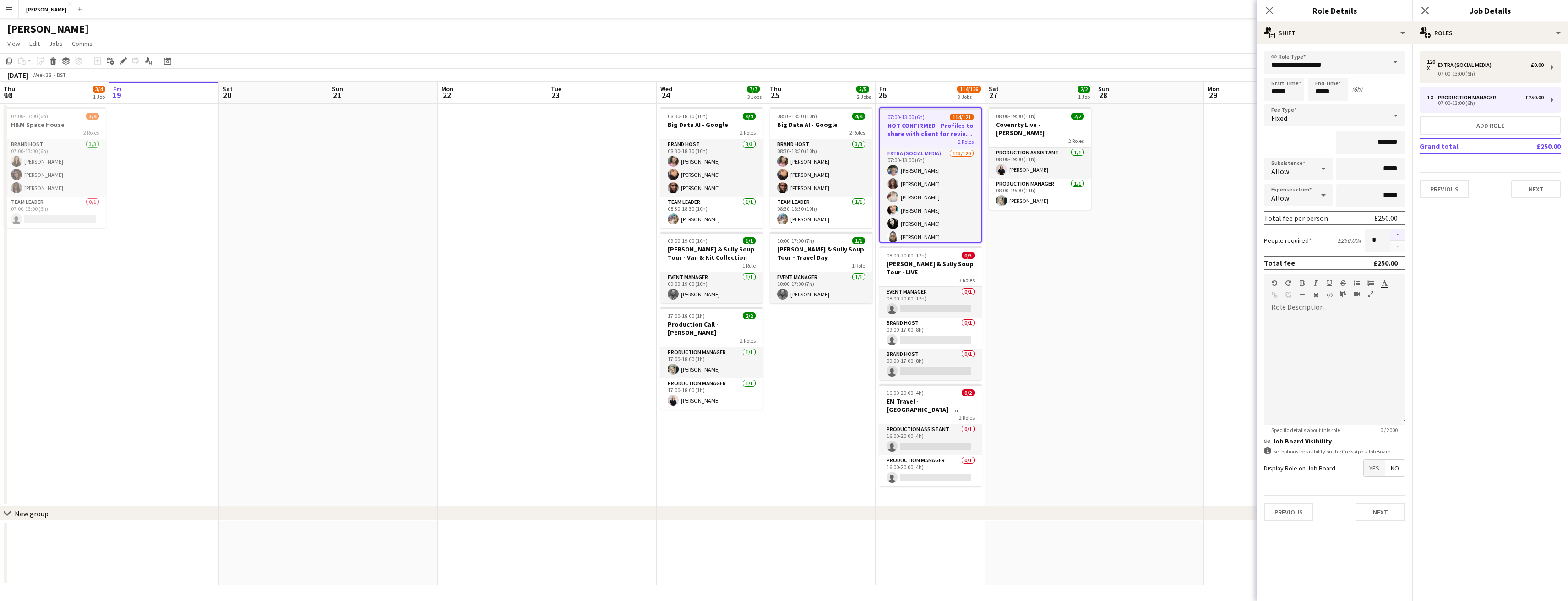
click at [1399, 236] on button "button" at bounding box center [1397, 235] width 14 height 12
type input "*"
click at [1382, 508] on button "Next" at bounding box center [1380, 512] width 50 height 18
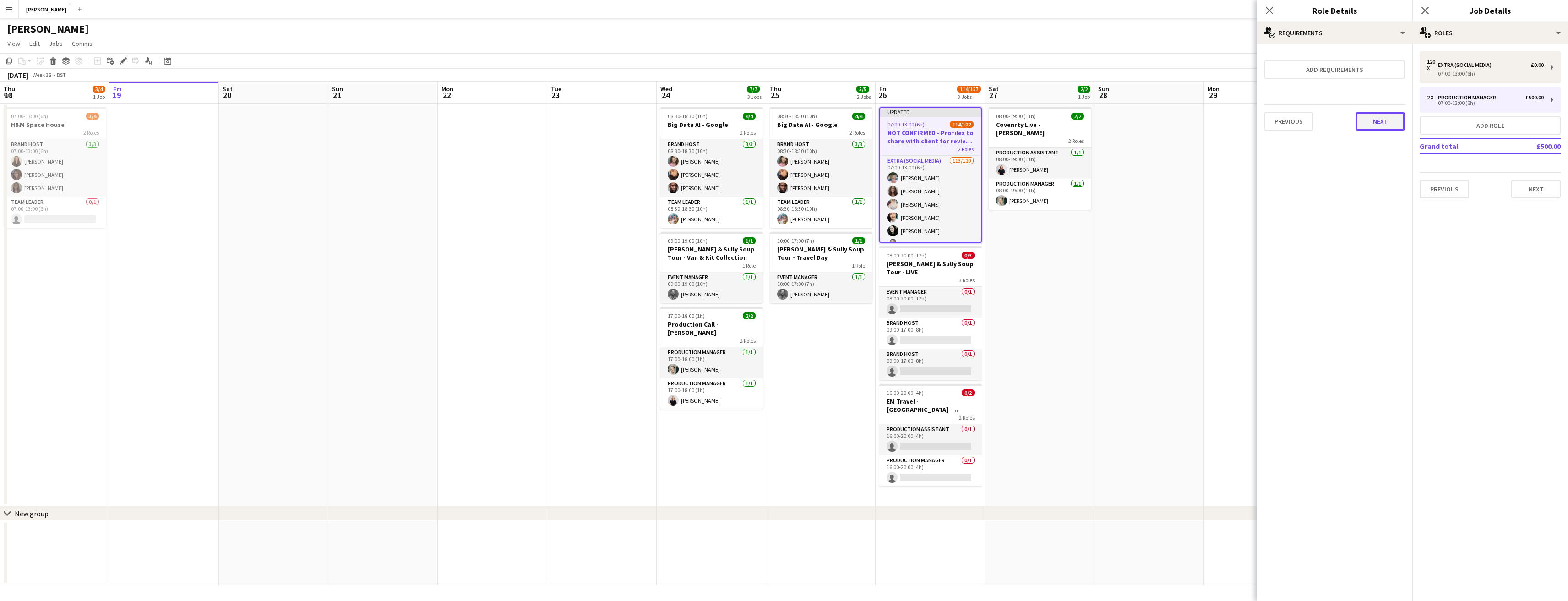
click at [1396, 125] on button "Next" at bounding box center [1380, 121] width 50 height 18
click at [1396, 121] on button "Finish" at bounding box center [1387, 122] width 34 height 18
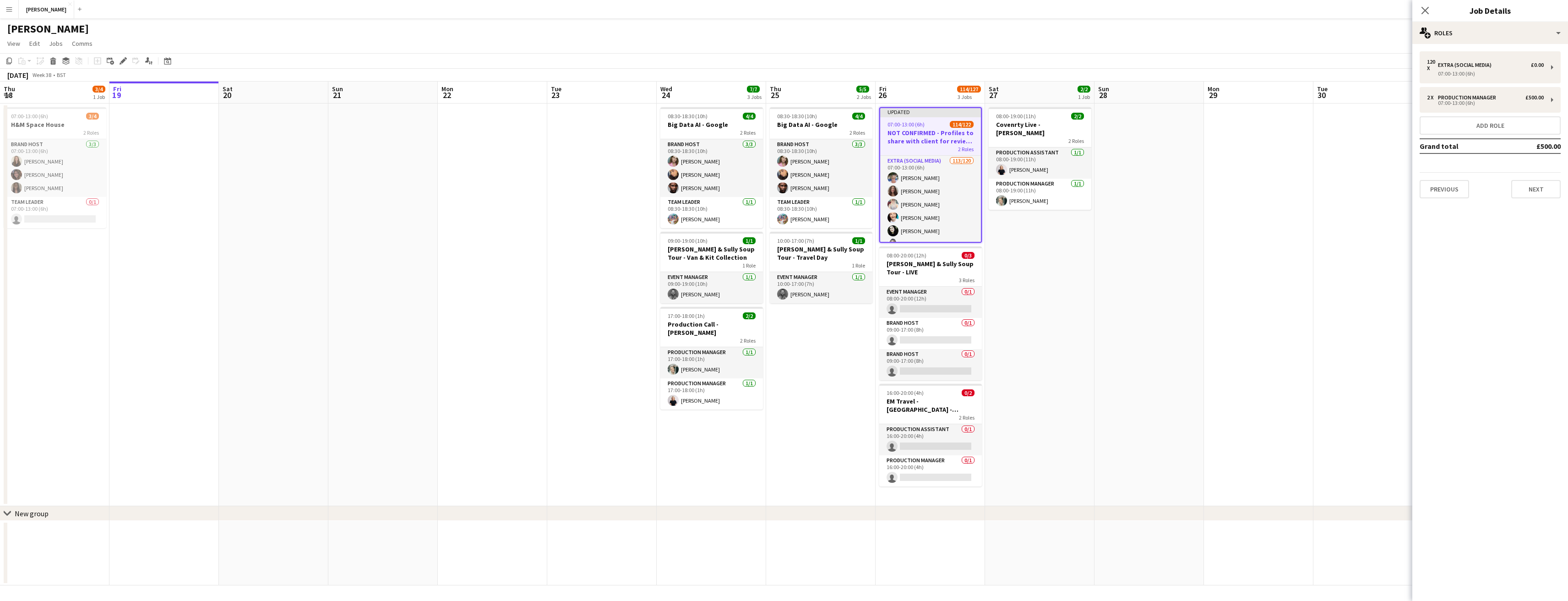
click at [1250, 232] on app-date-cell at bounding box center [1259, 305] width 110 height 403
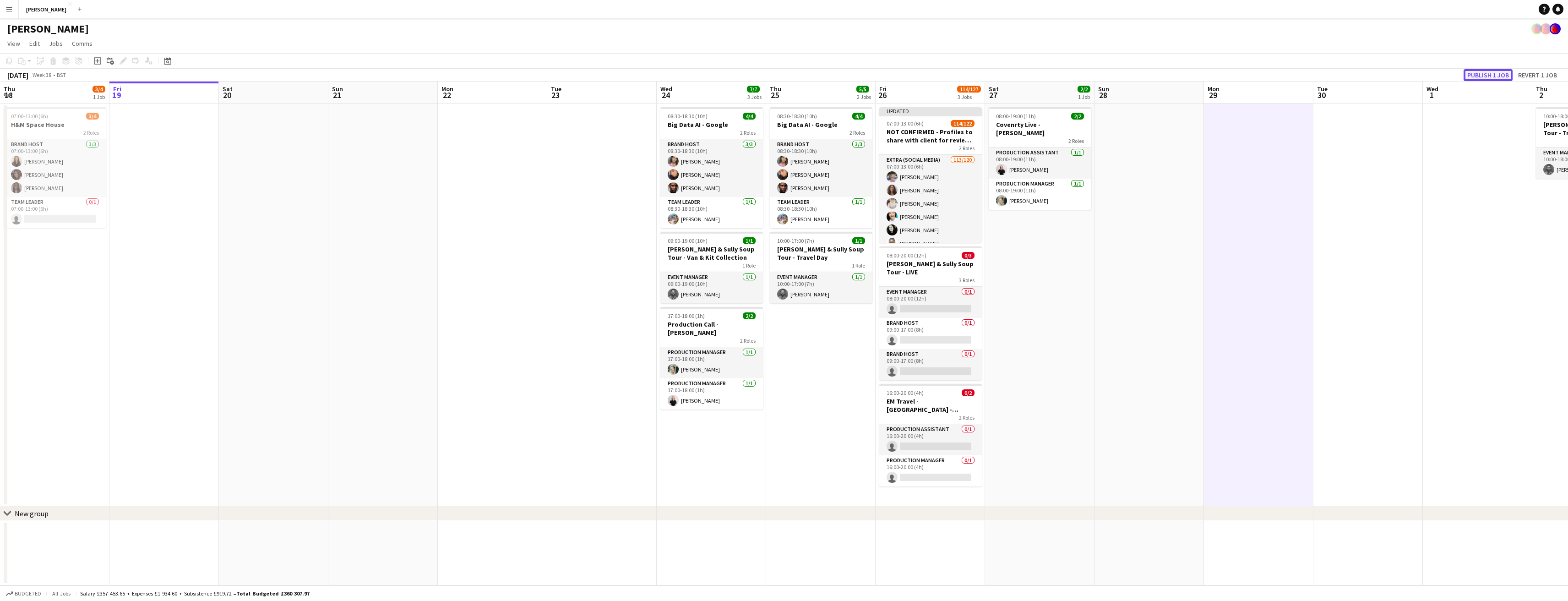
click at [1480, 72] on button "Publish 1 job" at bounding box center [1488, 75] width 49 height 12
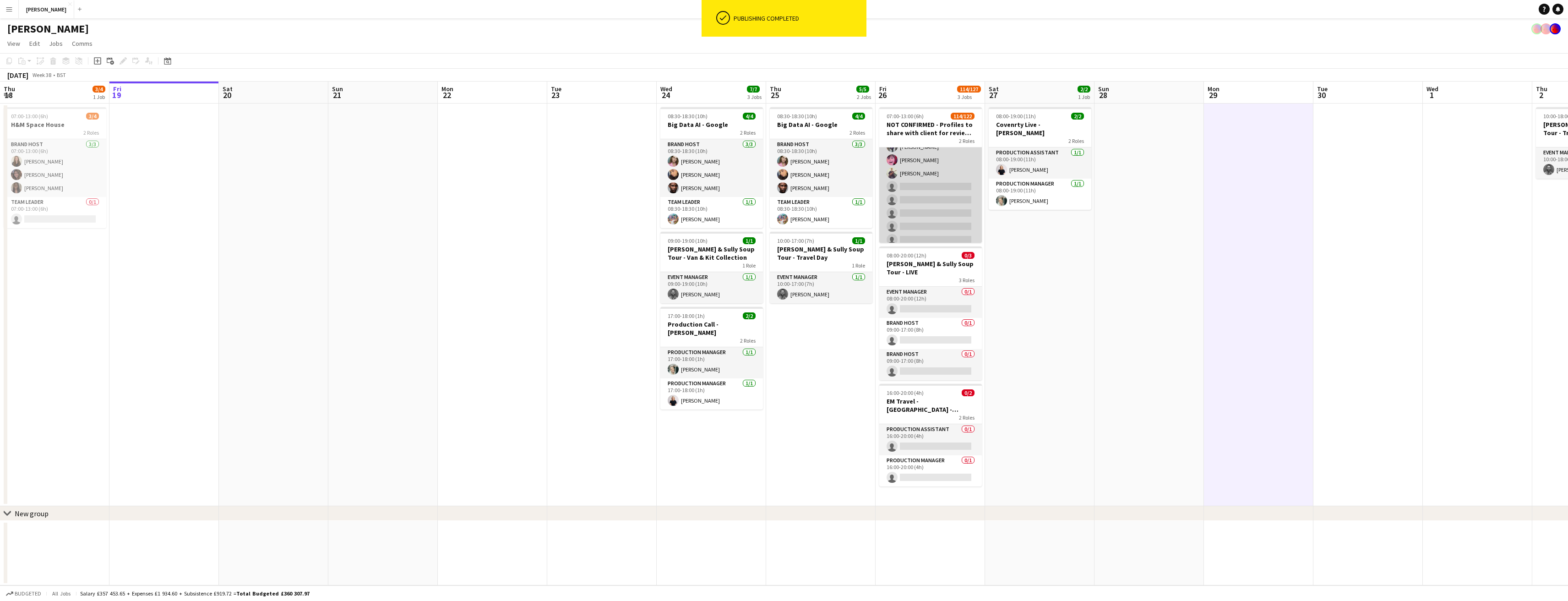
scroll to position [1561, 0]
click at [931, 231] on app-card-role "Production Manager 1/2 07:00-13:00 (6h) LAUREN SHOTTON single-neutral-actions" at bounding box center [931, 226] width 103 height 45
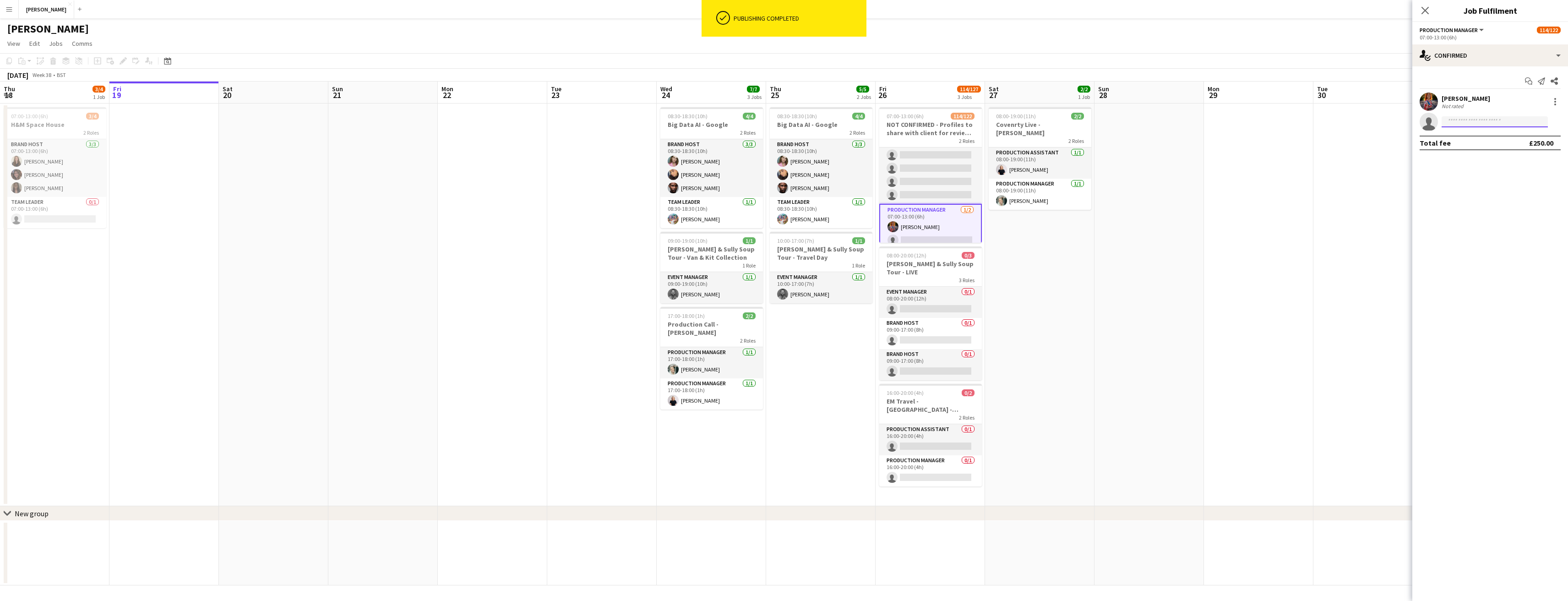
click at [1501, 122] on input at bounding box center [1494, 122] width 106 height 11
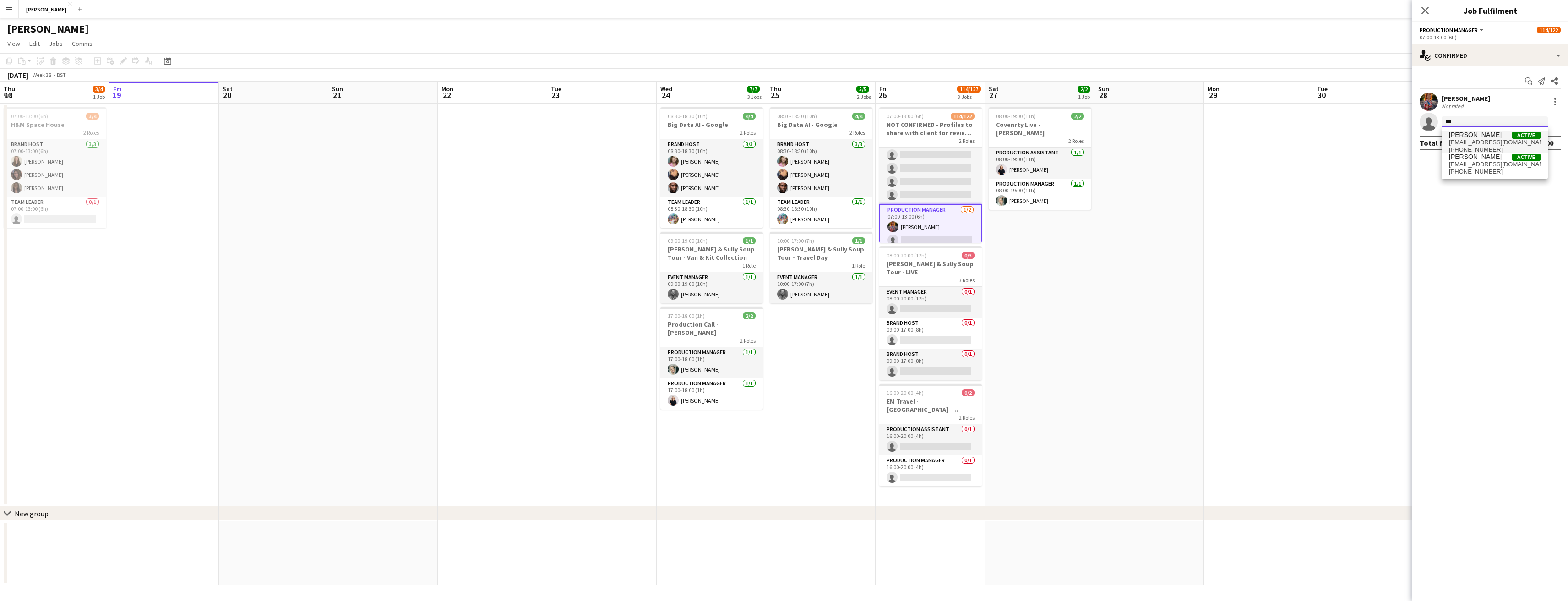
type input "***"
click at [1494, 137] on span "Tobin James Active" at bounding box center [1495, 135] width 92 height 8
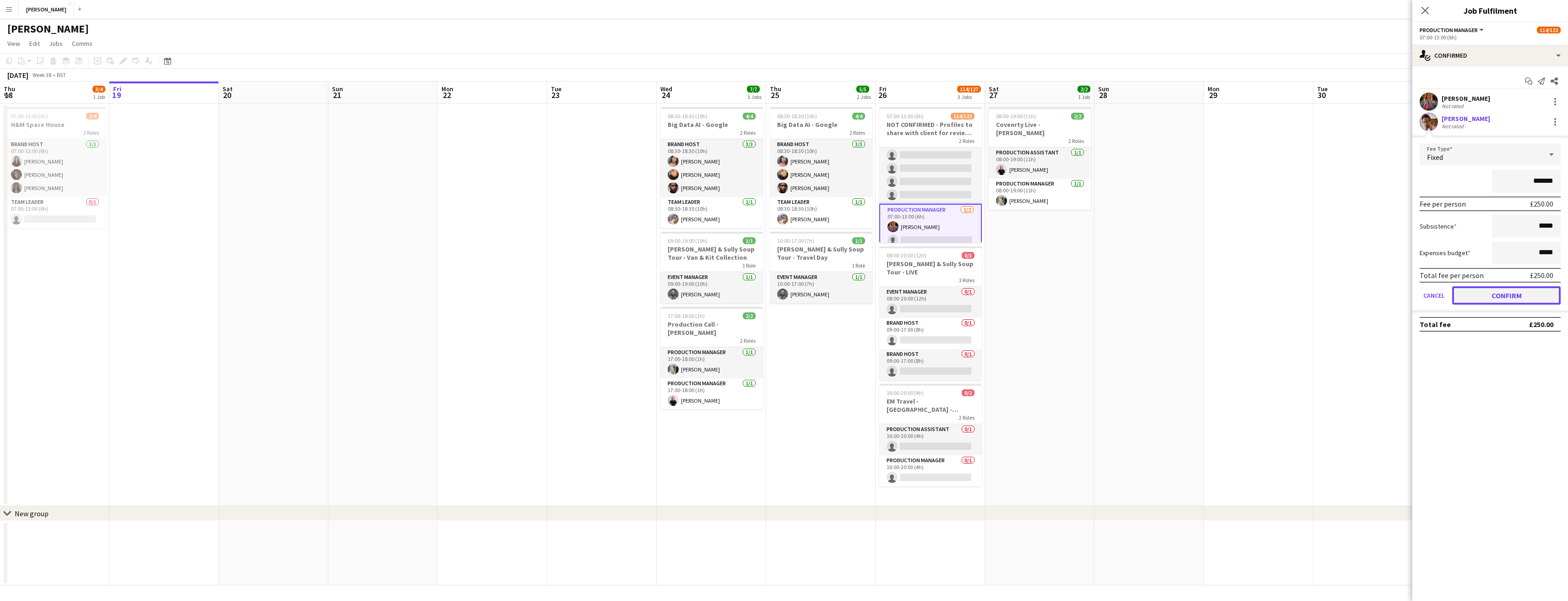
click at [1512, 293] on button "Confirm" at bounding box center [1506, 295] width 109 height 18
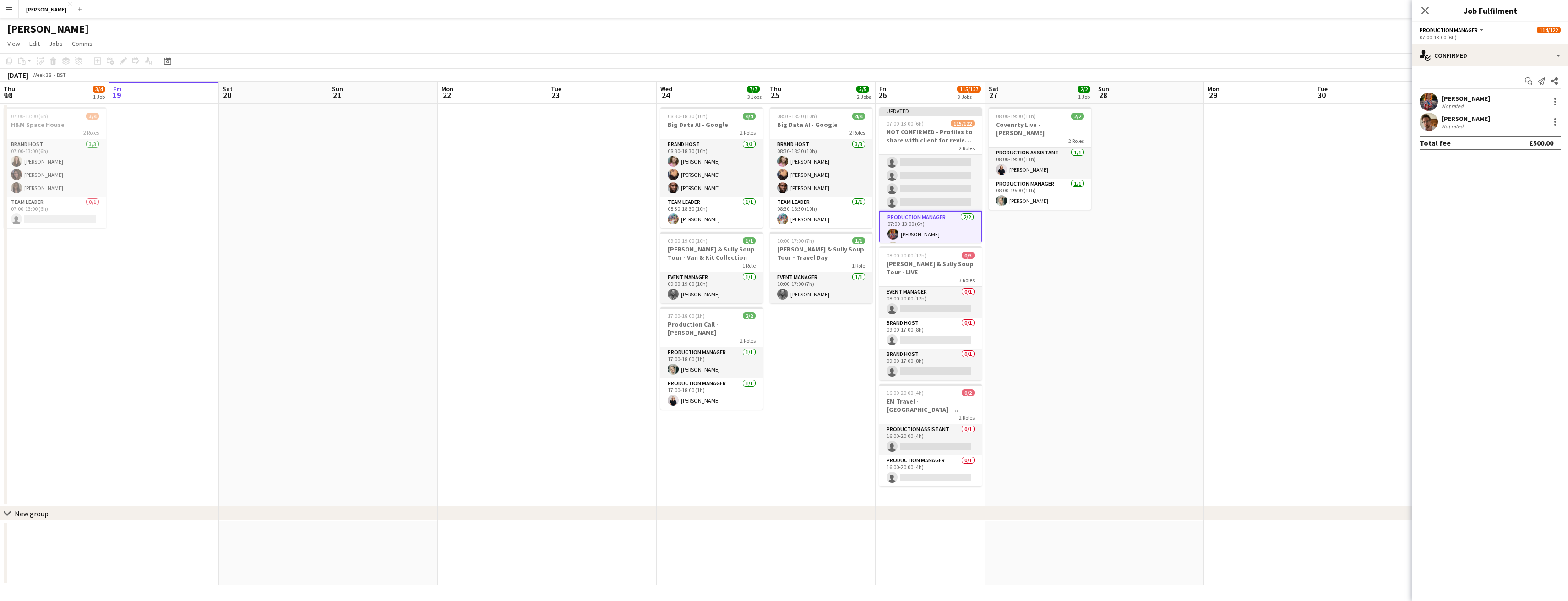
click at [11, 8] on app-icon "Menu" at bounding box center [9, 9] width 8 height 8
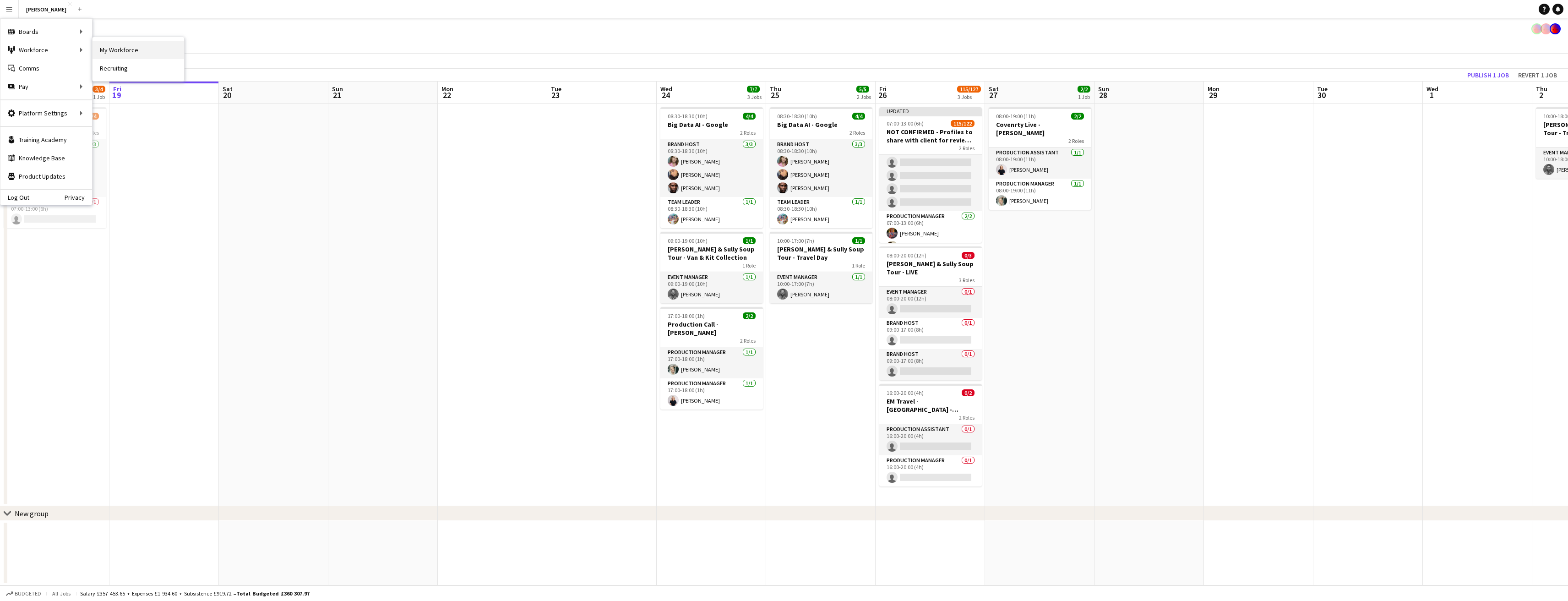
click at [144, 50] on link "My Workforce" at bounding box center [138, 50] width 92 height 18
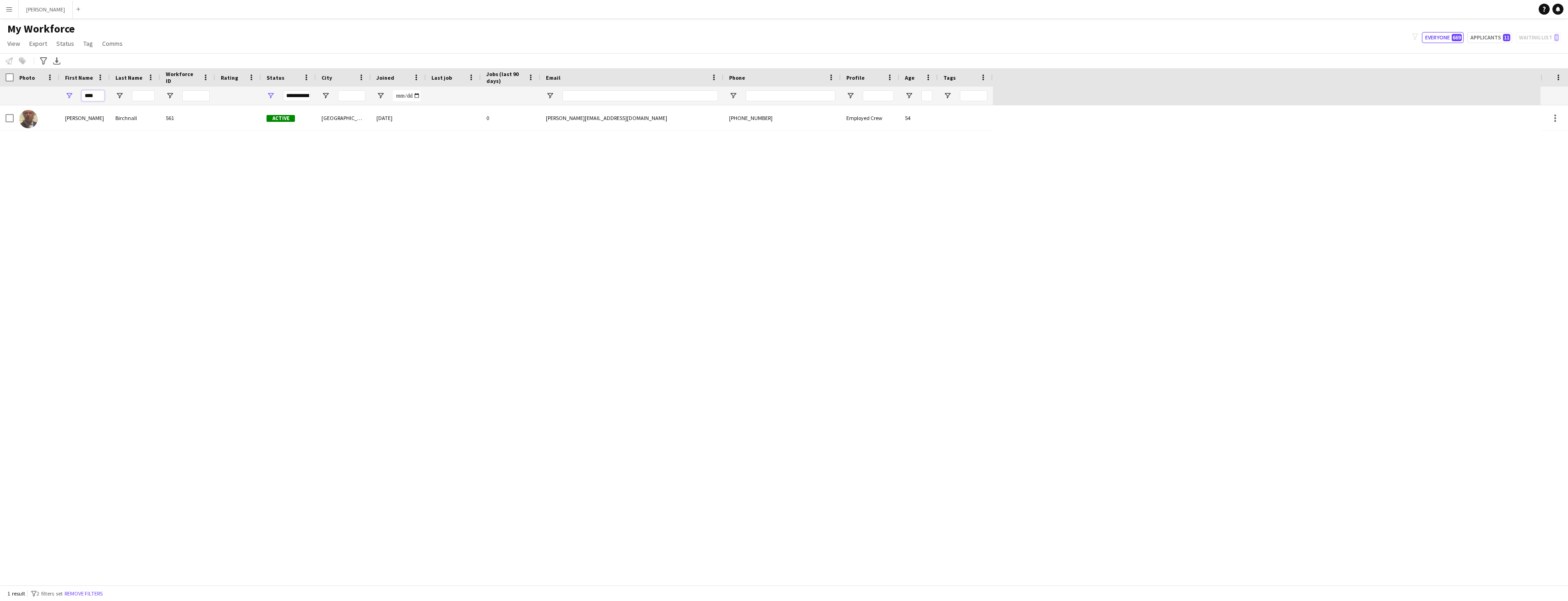
drag, startPoint x: 98, startPoint y: 95, endPoint x: 77, endPoint y: 92, distance: 21.2
click at [77, 92] on div "****" at bounding box center [85, 95] width 50 height 18
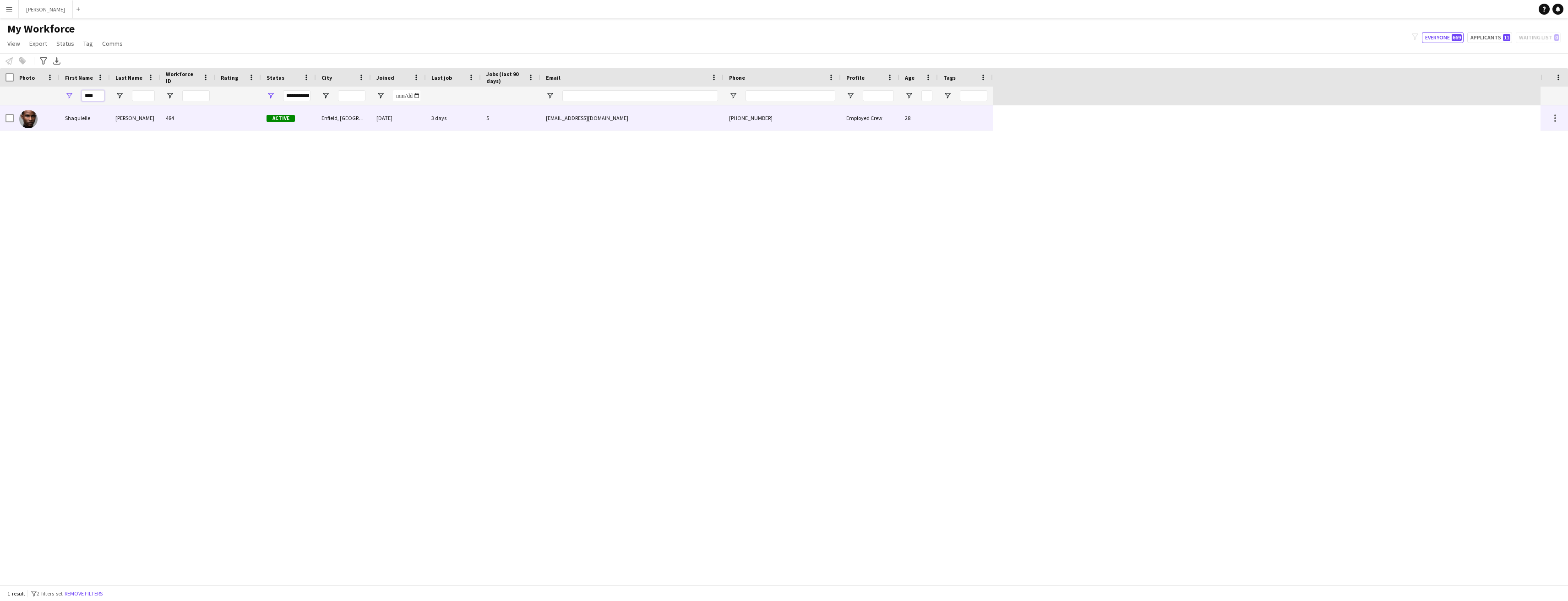
type input "****"
click at [79, 118] on div "Shaquielle" at bounding box center [85, 118] width 50 height 25
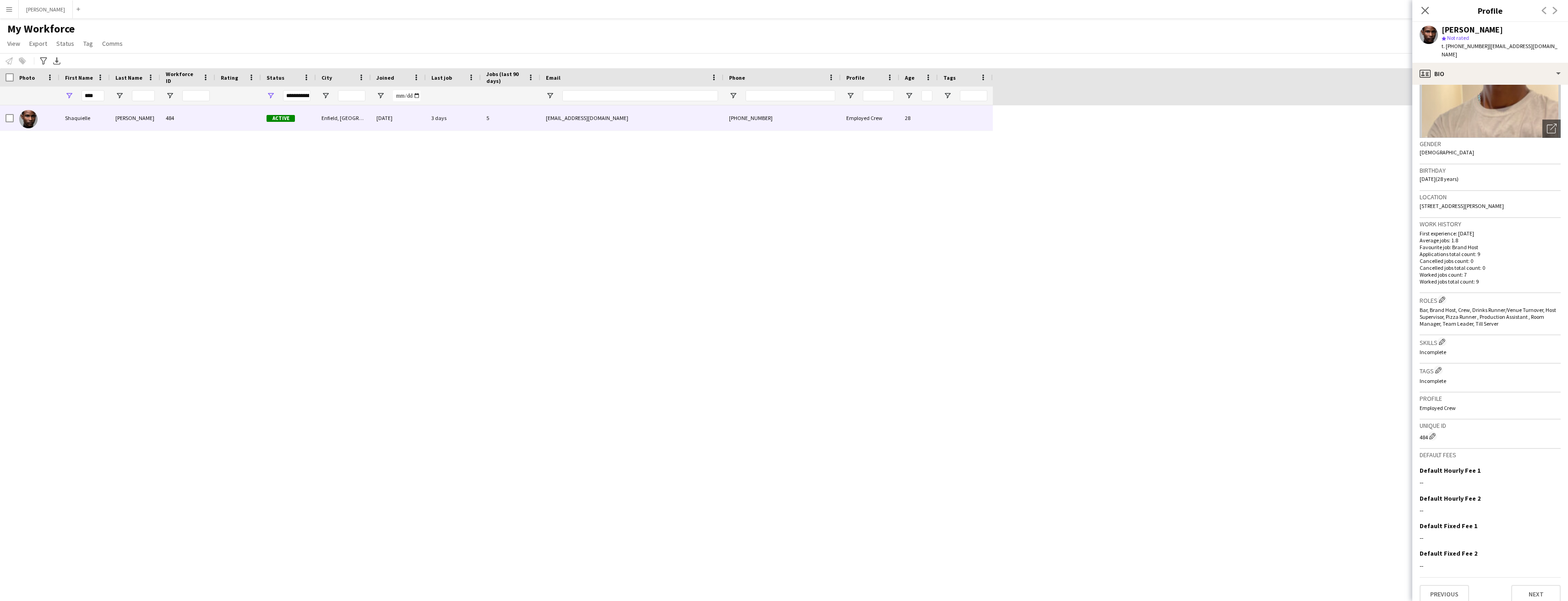
scroll to position [92, 0]
click at [1450, 584] on button "Previous" at bounding box center [1444, 593] width 50 height 18
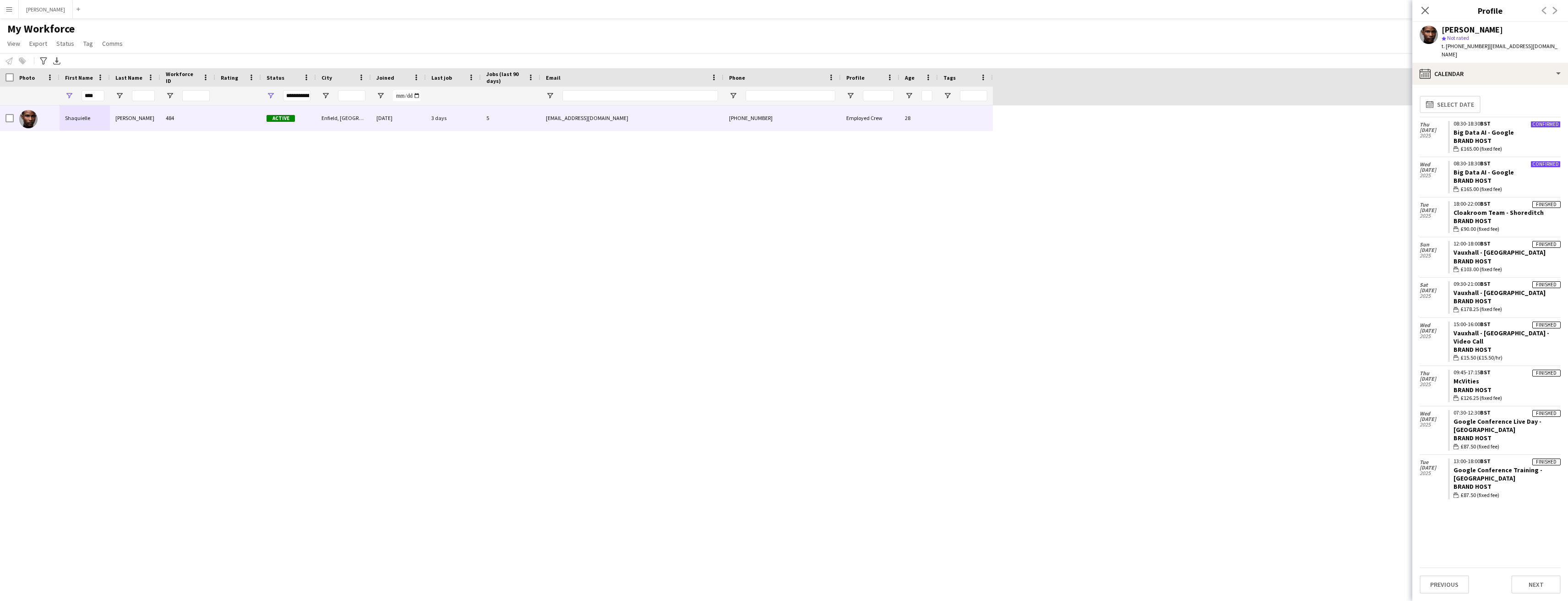
click at [9, 9] on app-icon "Menu" at bounding box center [9, 9] width 8 height 8
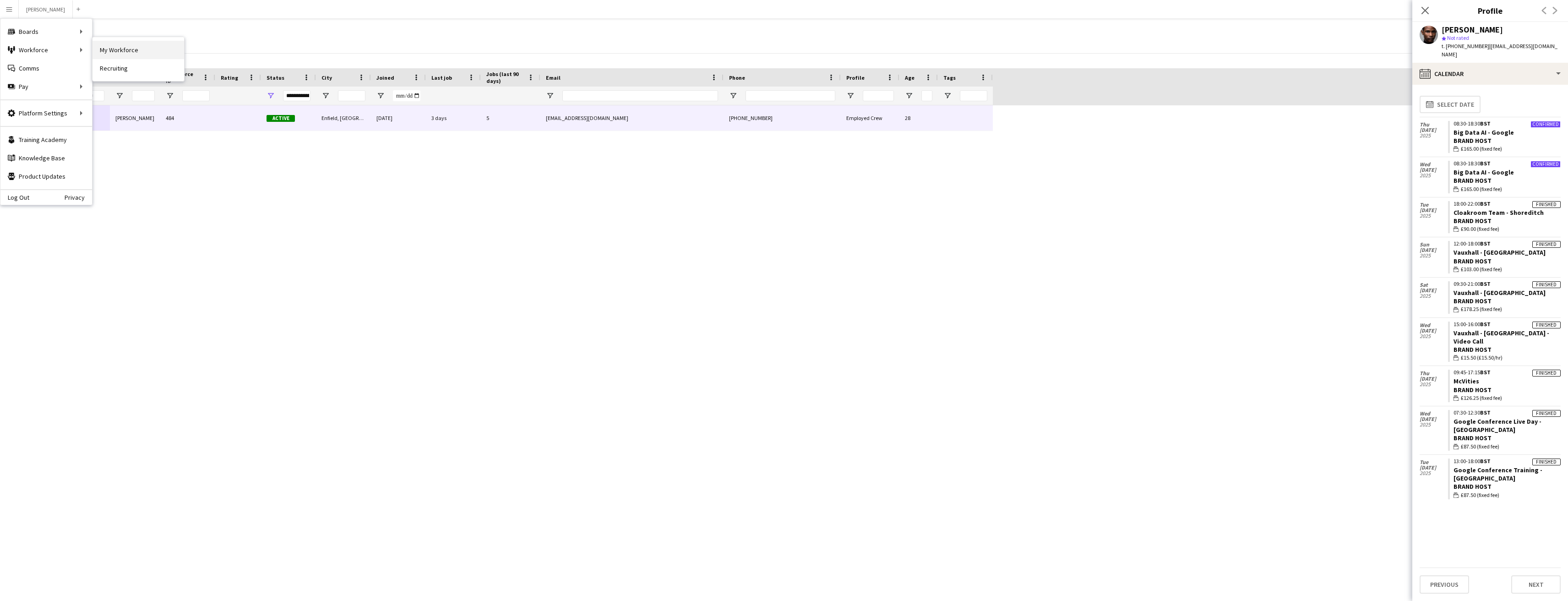
click at [127, 46] on link "My Workforce" at bounding box center [138, 50] width 92 height 18
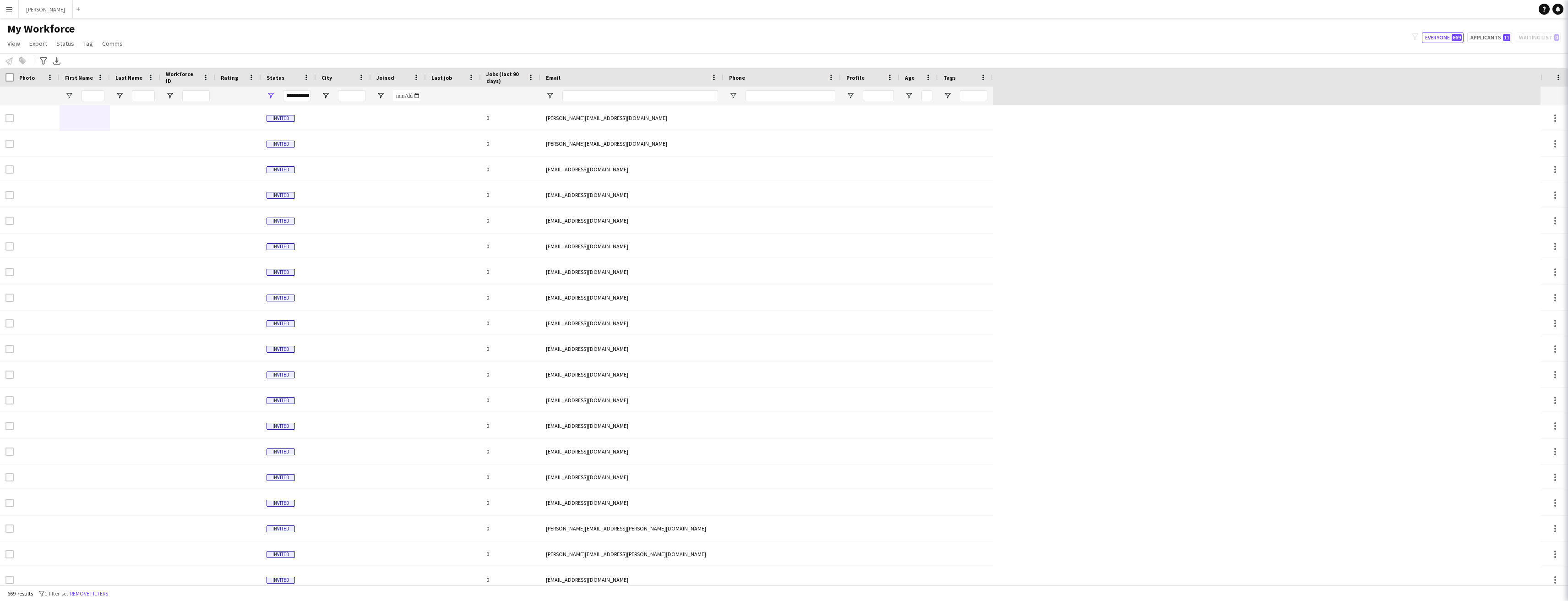
type input "****"
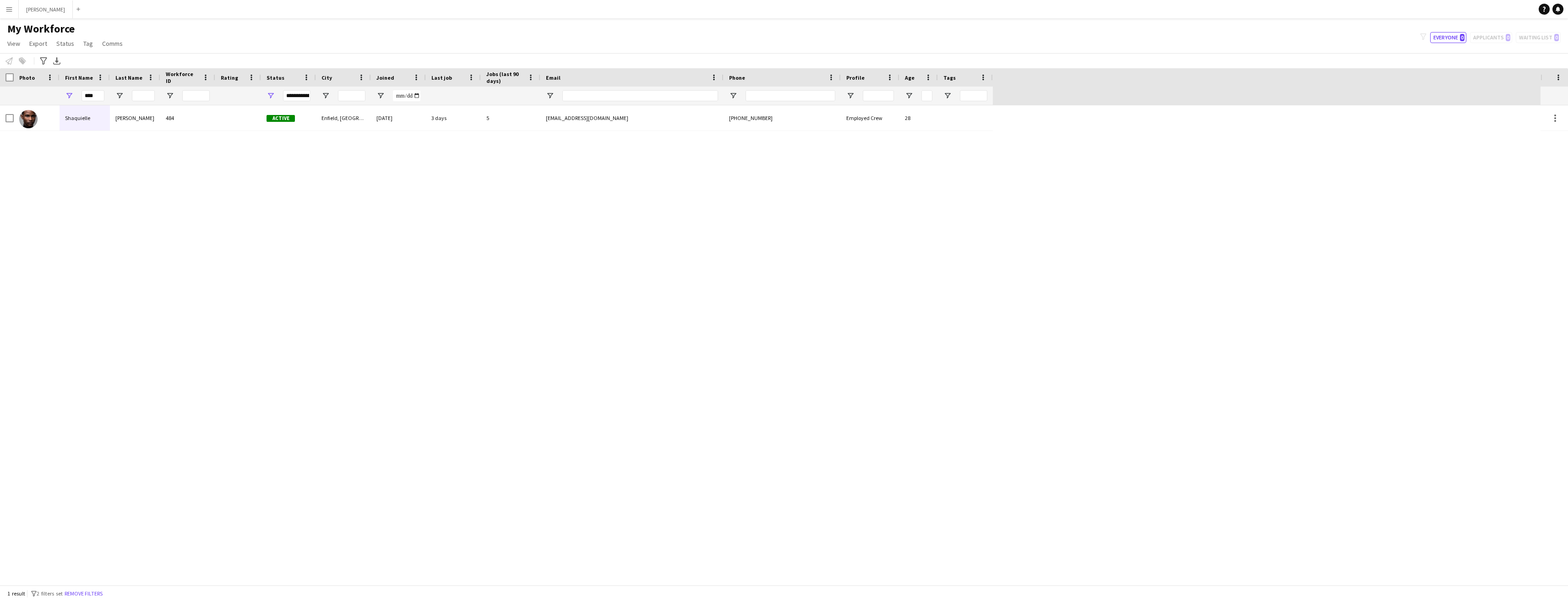
click at [9, 12] on app-icon "Menu" at bounding box center [9, 9] width 8 height 8
click at [114, 32] on link "Boards" at bounding box center [138, 31] width 92 height 18
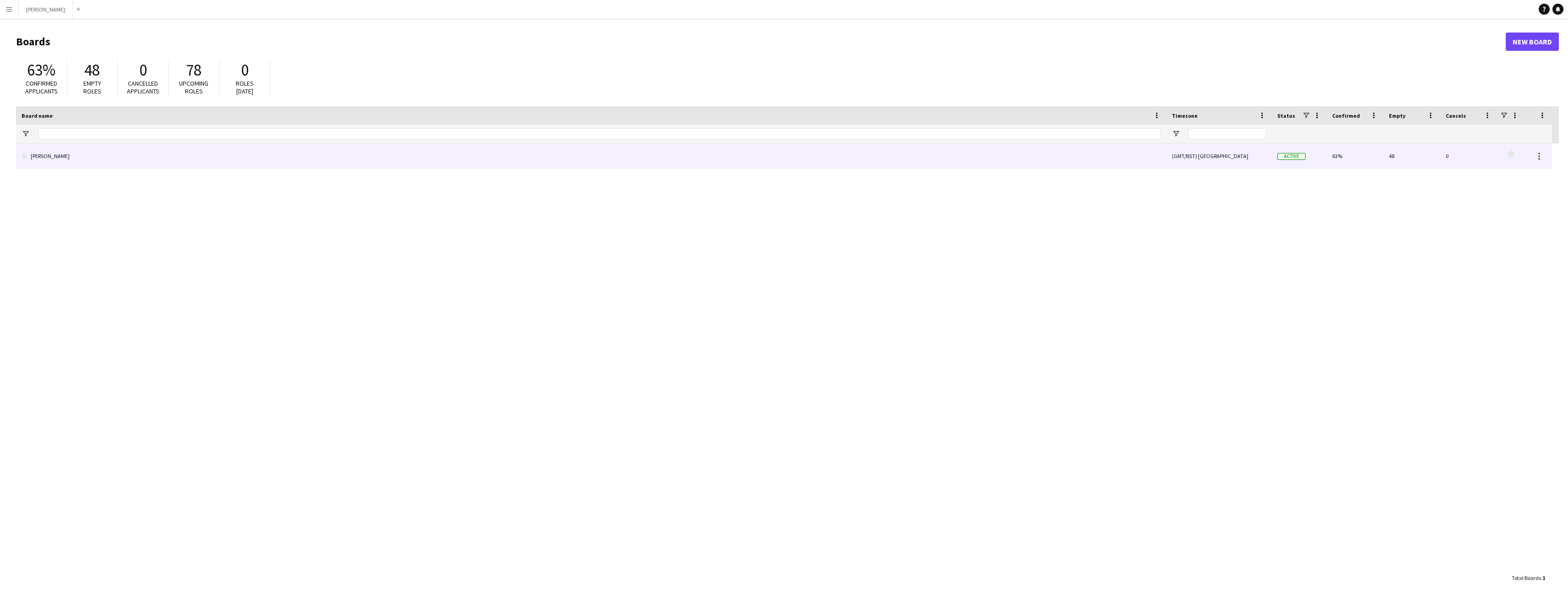
click at [280, 157] on link "[PERSON_NAME]" at bounding box center [591, 156] width 1140 height 26
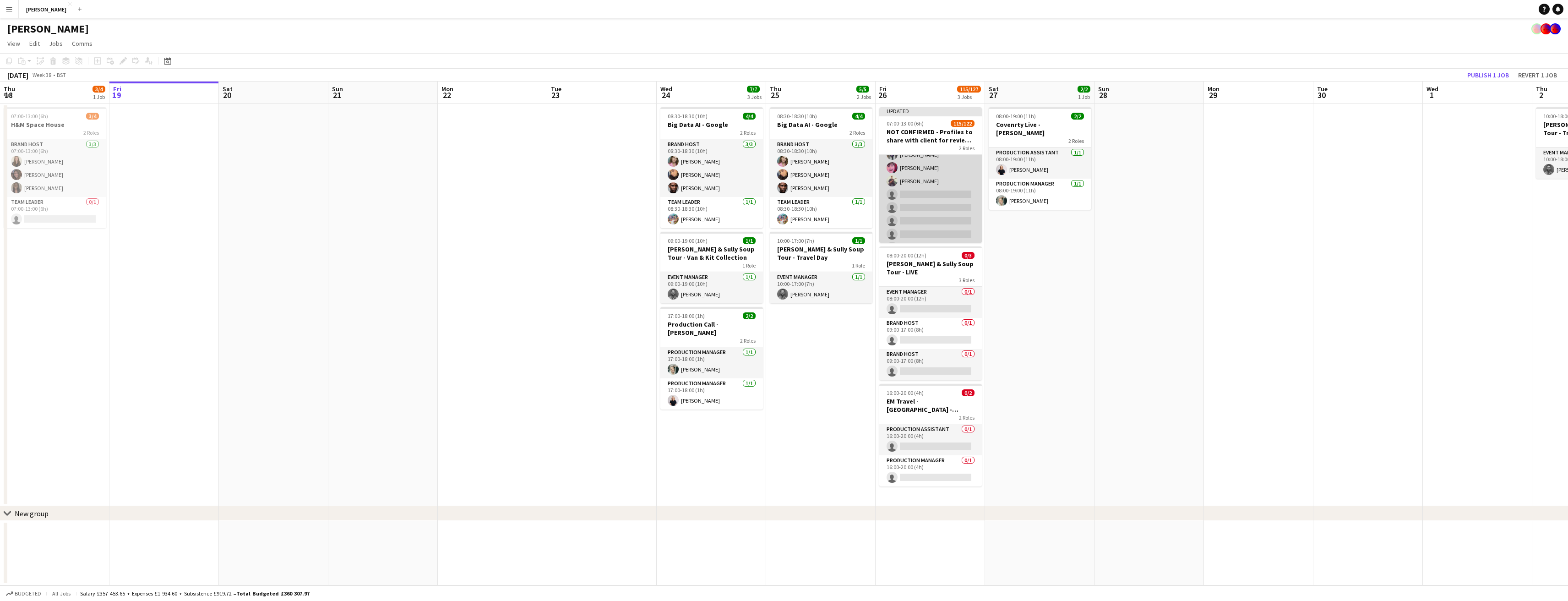
scroll to position [1485, 0]
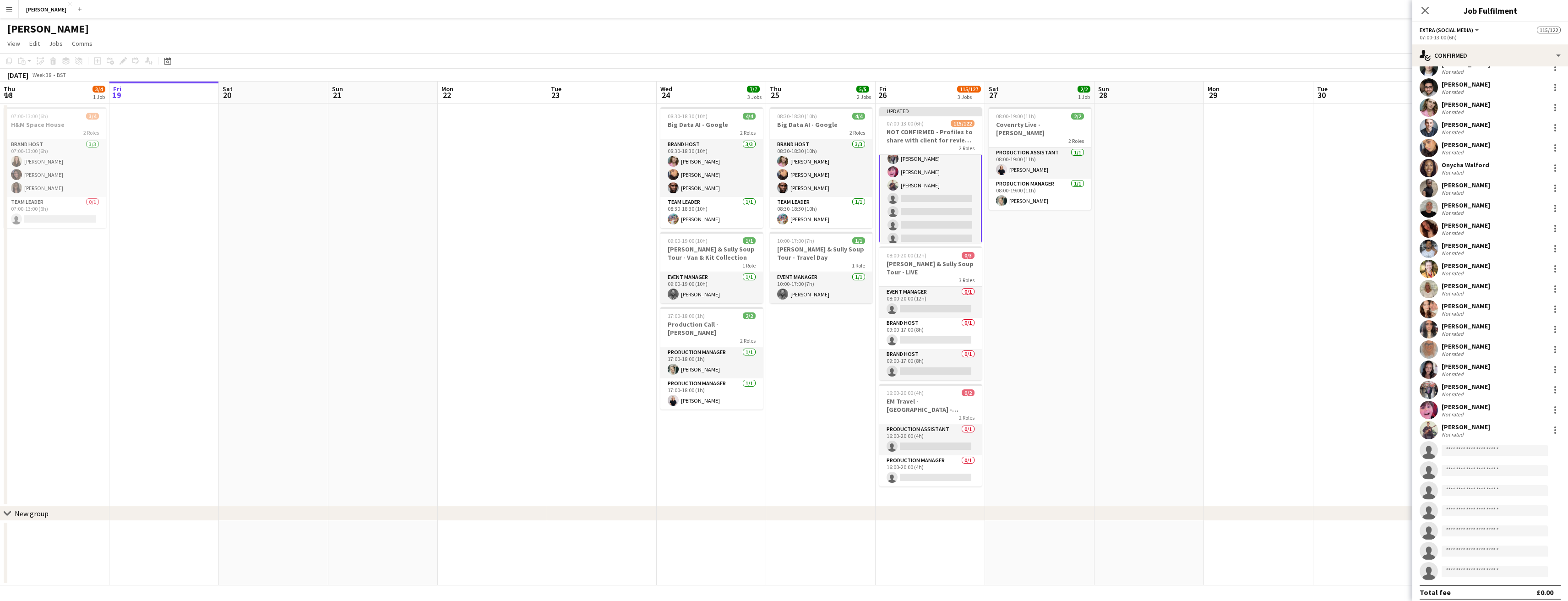
scroll to position [1935, 0]
click at [1459, 445] on input at bounding box center [1494, 444] width 106 height 11
type input "****"
click at [1488, 460] on span "[PERSON_NAME]" at bounding box center [1475, 457] width 53 height 8
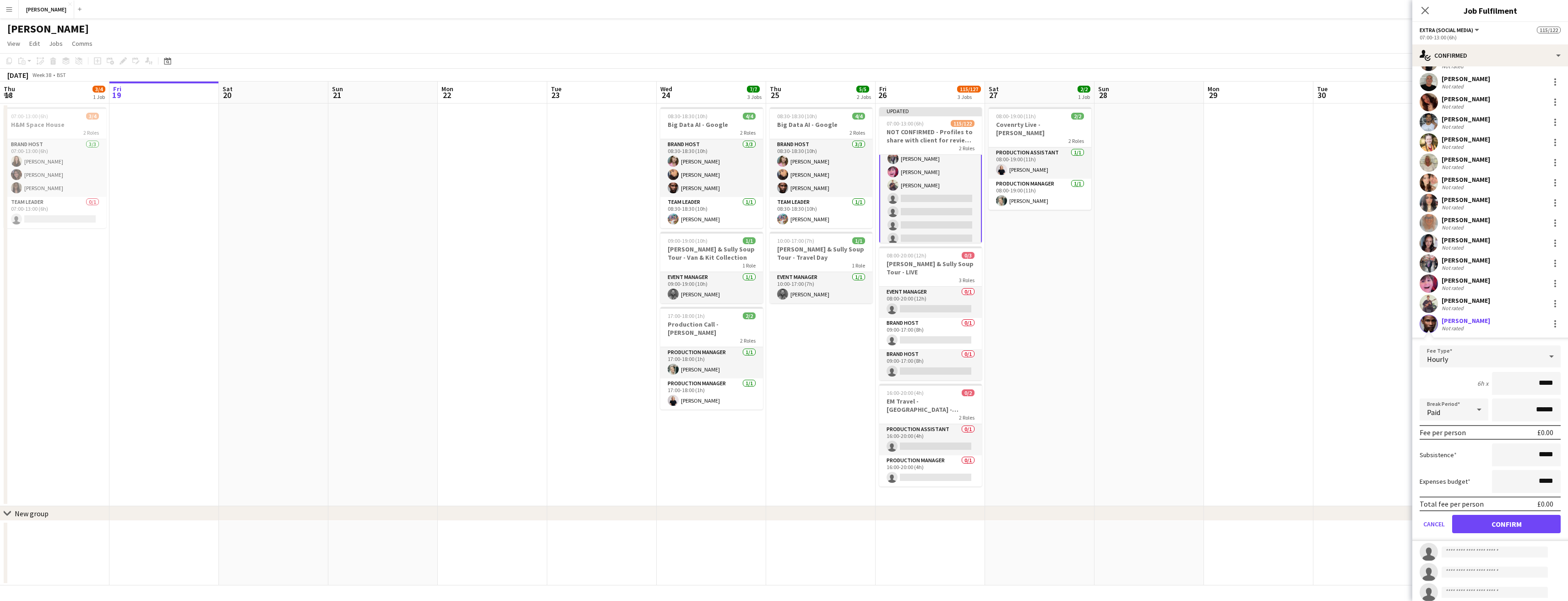
scroll to position [2143, 0]
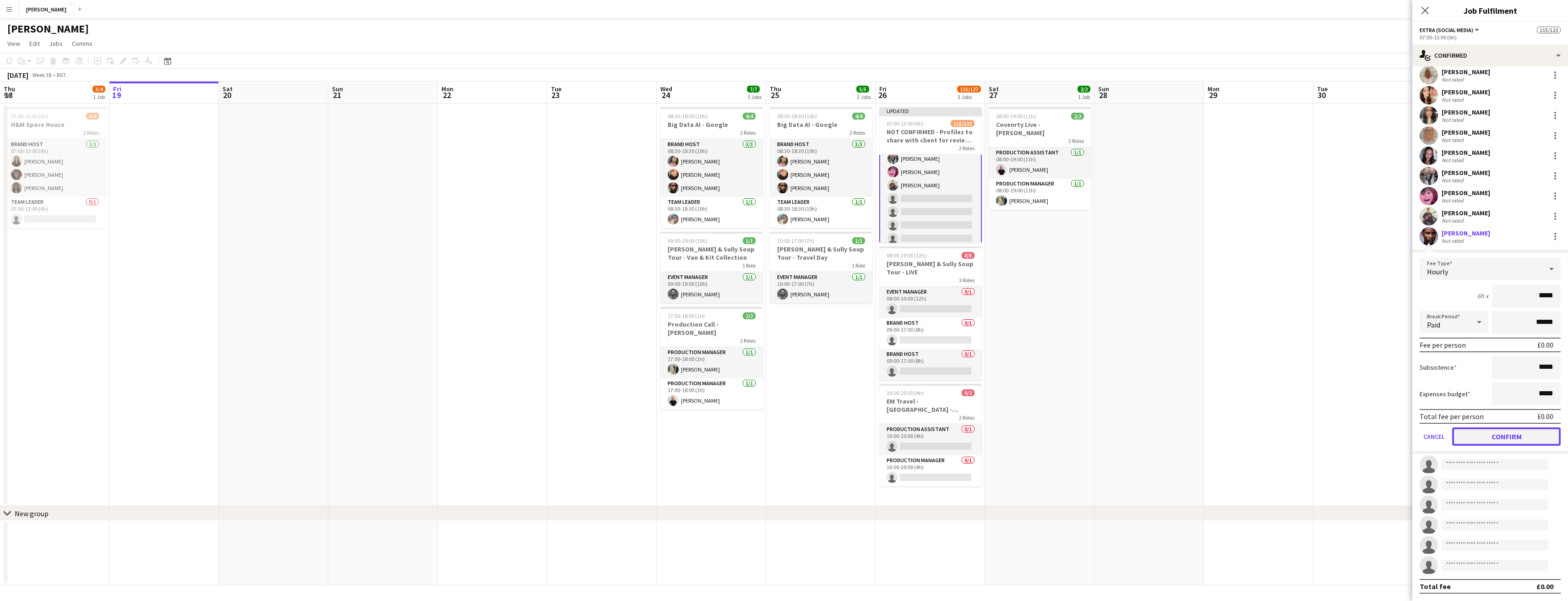
click at [1496, 435] on button "Confirm" at bounding box center [1506, 436] width 109 height 18
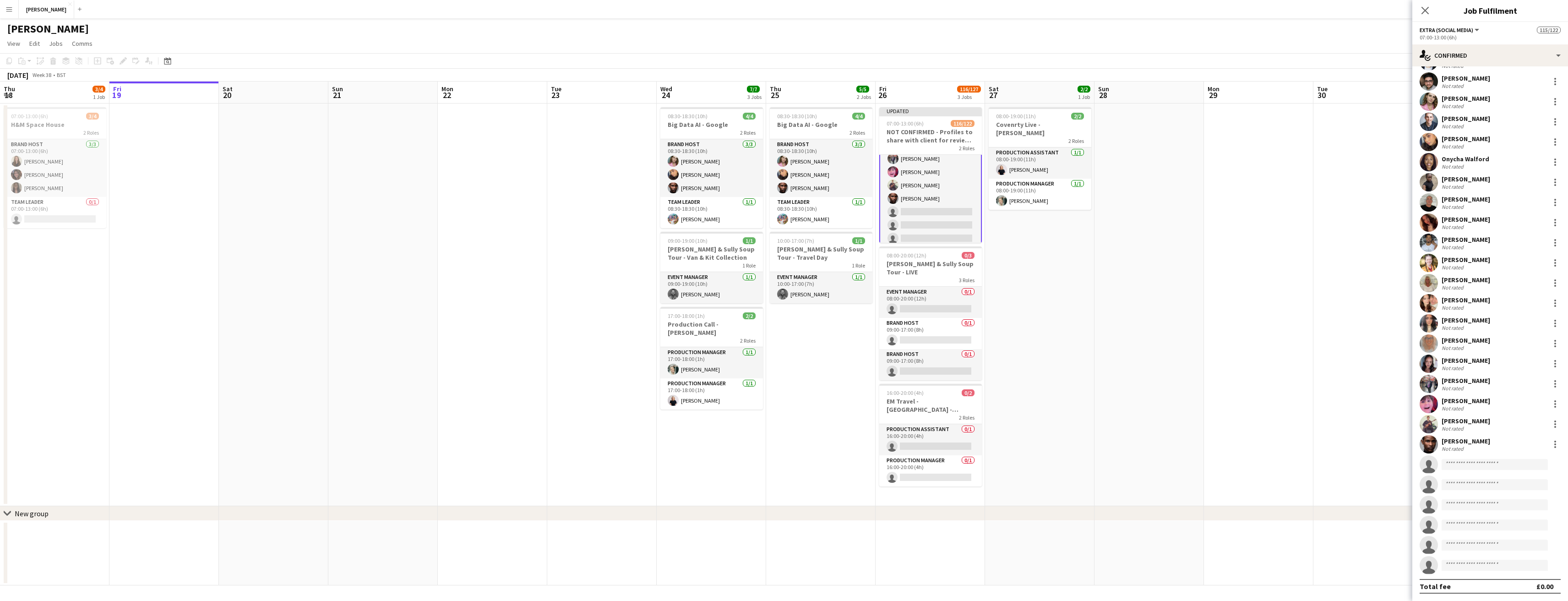
scroll to position [1935, 0]
click at [1270, 330] on app-date-cell at bounding box center [1259, 305] width 110 height 403
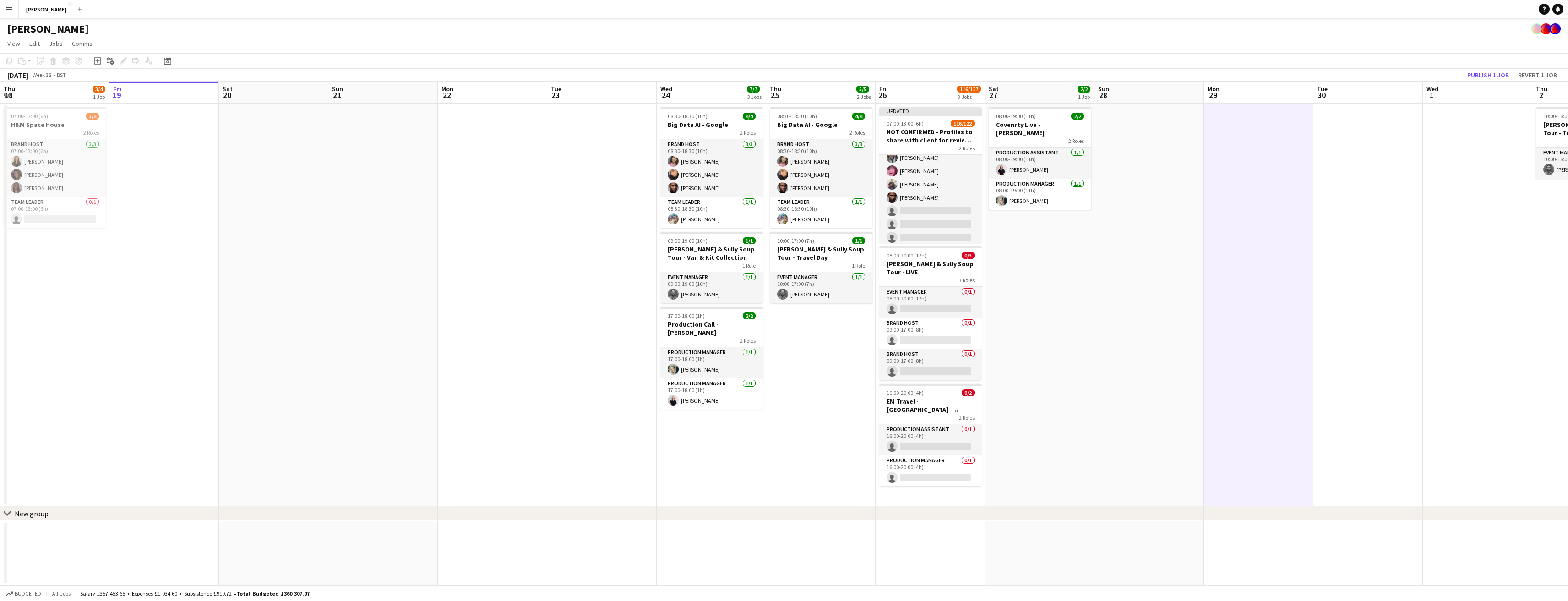
scroll to position [1485, 0]
click at [1479, 75] on button "Publish 1 job" at bounding box center [1488, 75] width 49 height 12
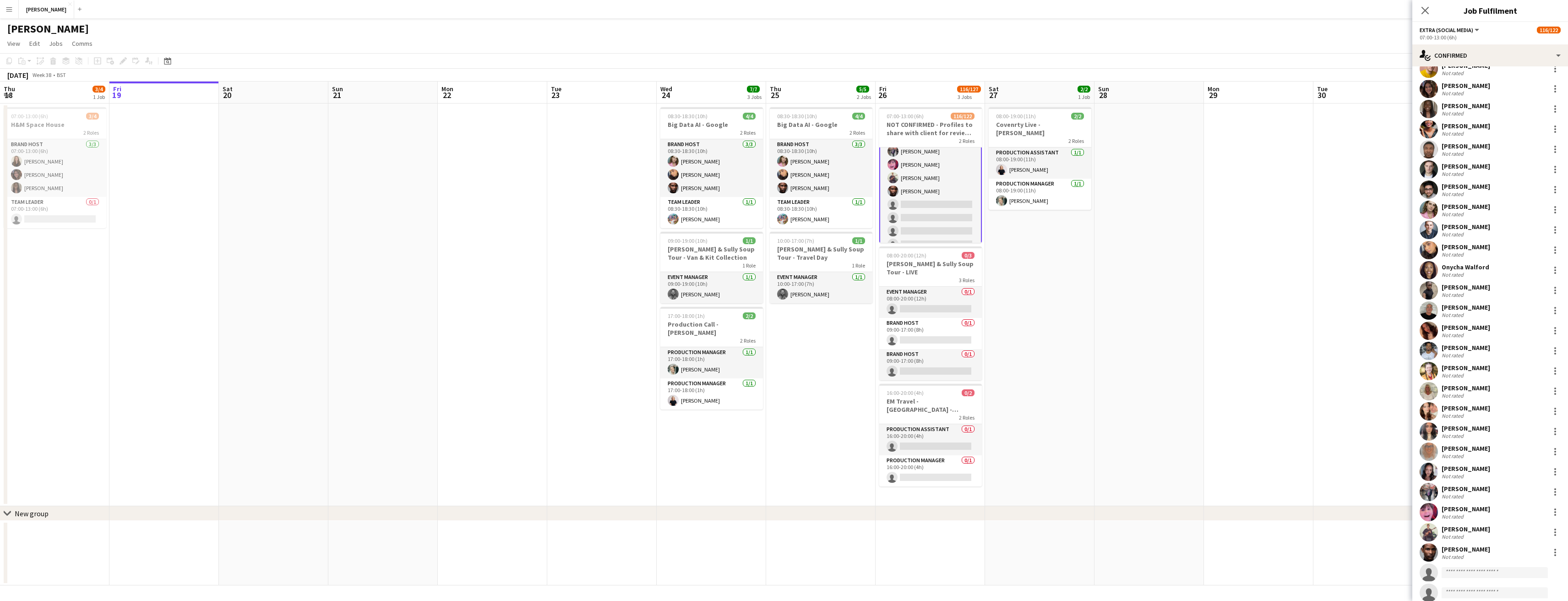
scroll to position [1935, 0]
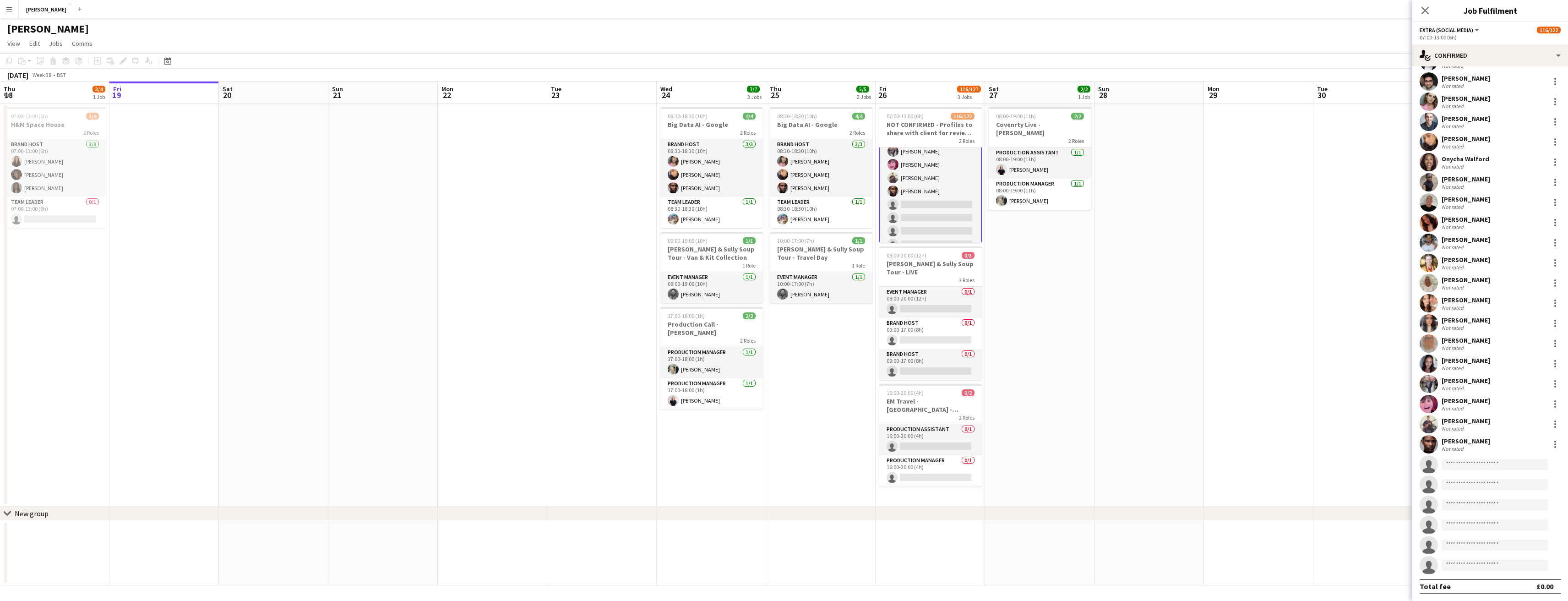
click at [1467, 441] on div "[PERSON_NAME]" at bounding box center [1465, 441] width 48 height 8
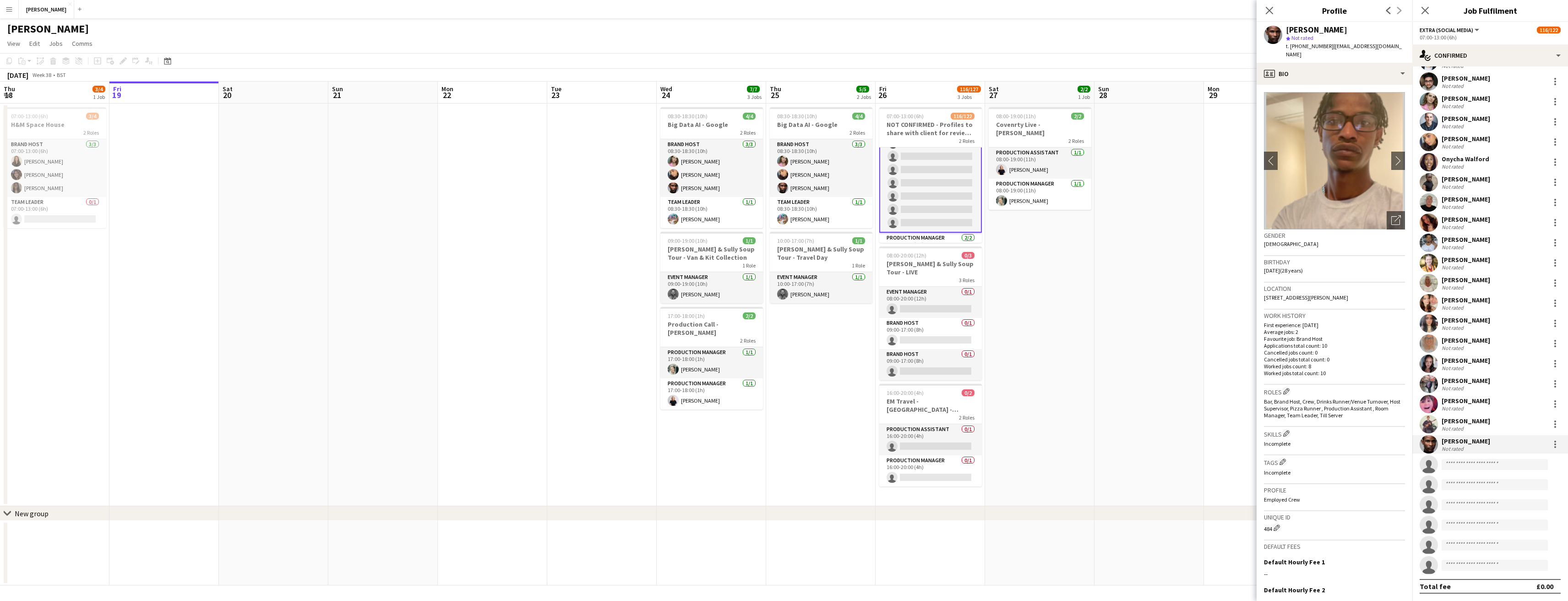
scroll to position [1533, 0]
click at [1347, 28] on div "[PERSON_NAME]" at bounding box center [1316, 29] width 61 height 8
drag, startPoint x: 1377, startPoint y: 28, endPoint x: 1292, endPoint y: 29, distance: 85.0
click at [1292, 29] on div "[PERSON_NAME]" at bounding box center [1316, 29] width 61 height 8
copy div "[PERSON_NAME]"
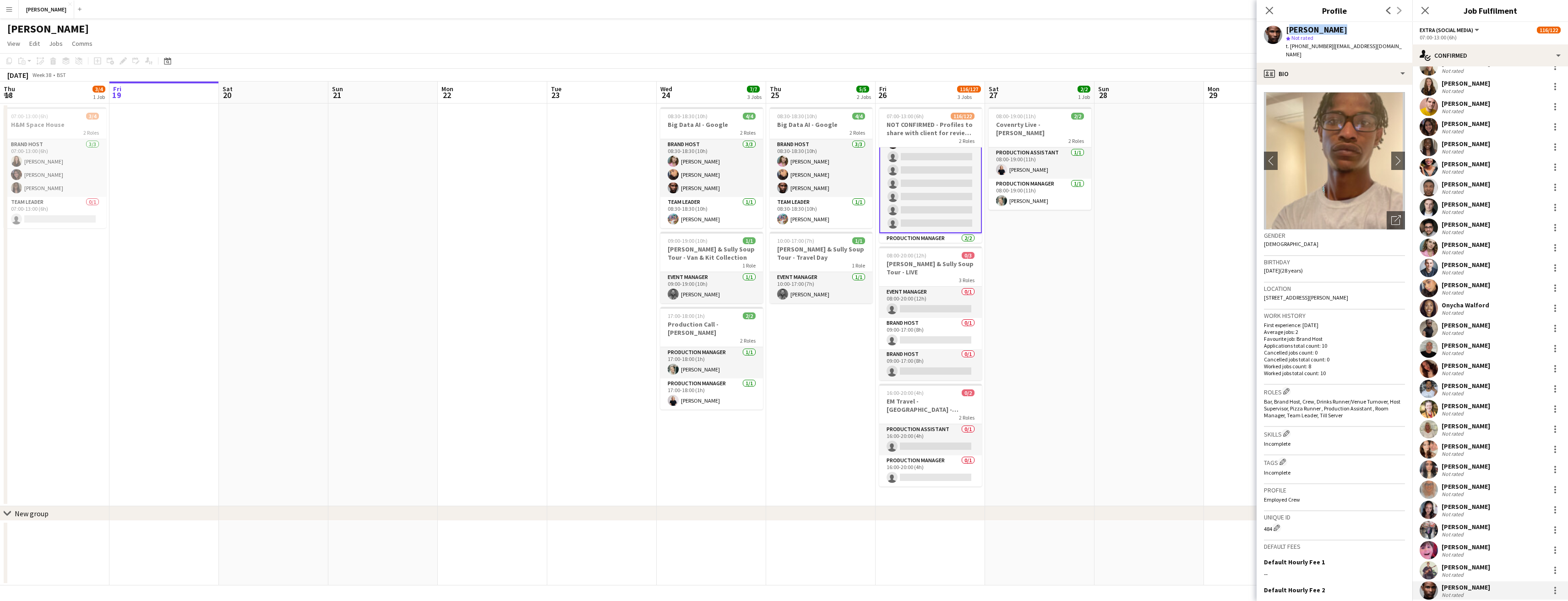
scroll to position [1935, 0]
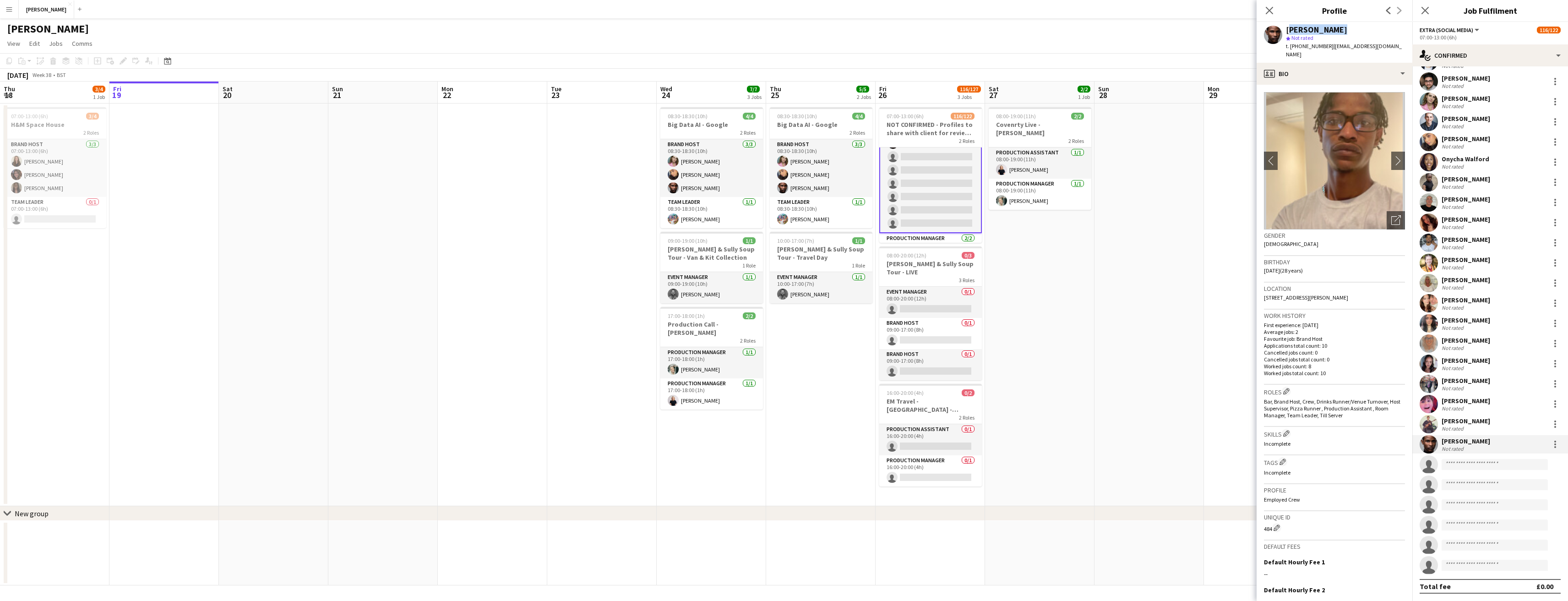
click at [1085, 235] on app-date-cell "08:00-19:00 (11h) 2/2 Covenrty Live - Monzo 2 Roles Production Assistant 1/1 08…" at bounding box center [1040, 305] width 110 height 403
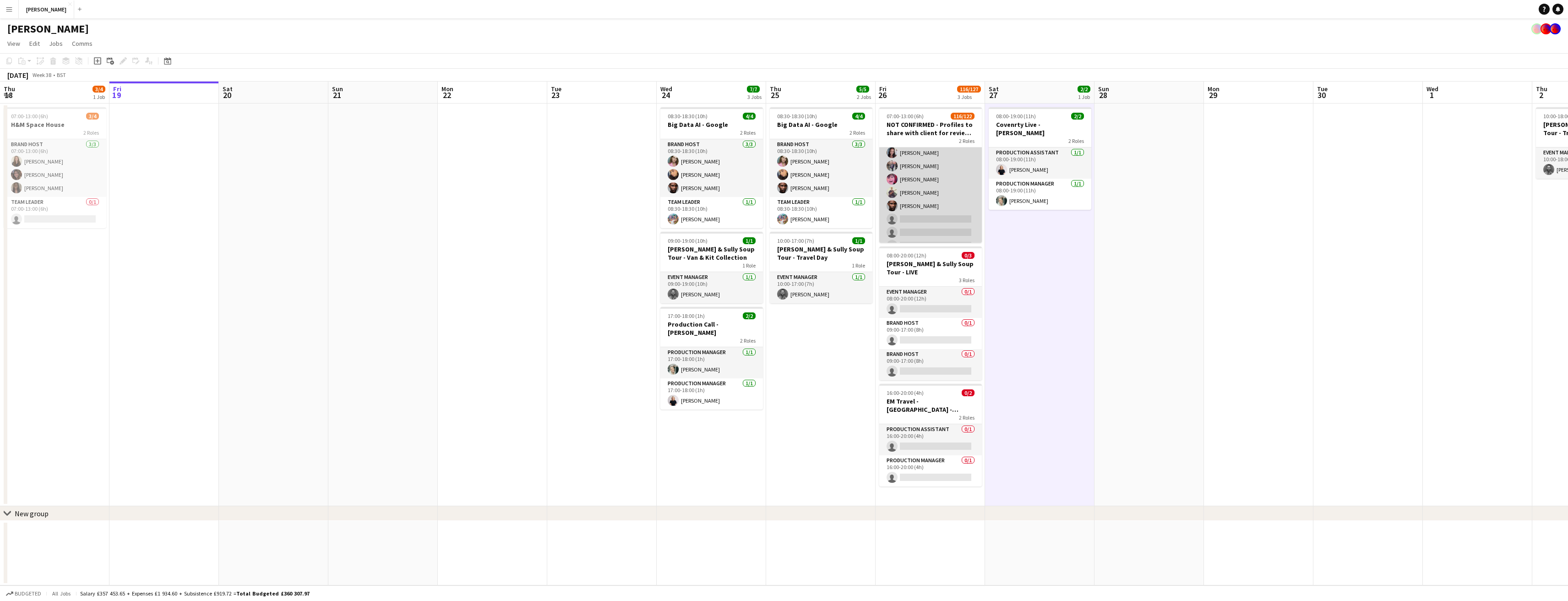
scroll to position [1474, 0]
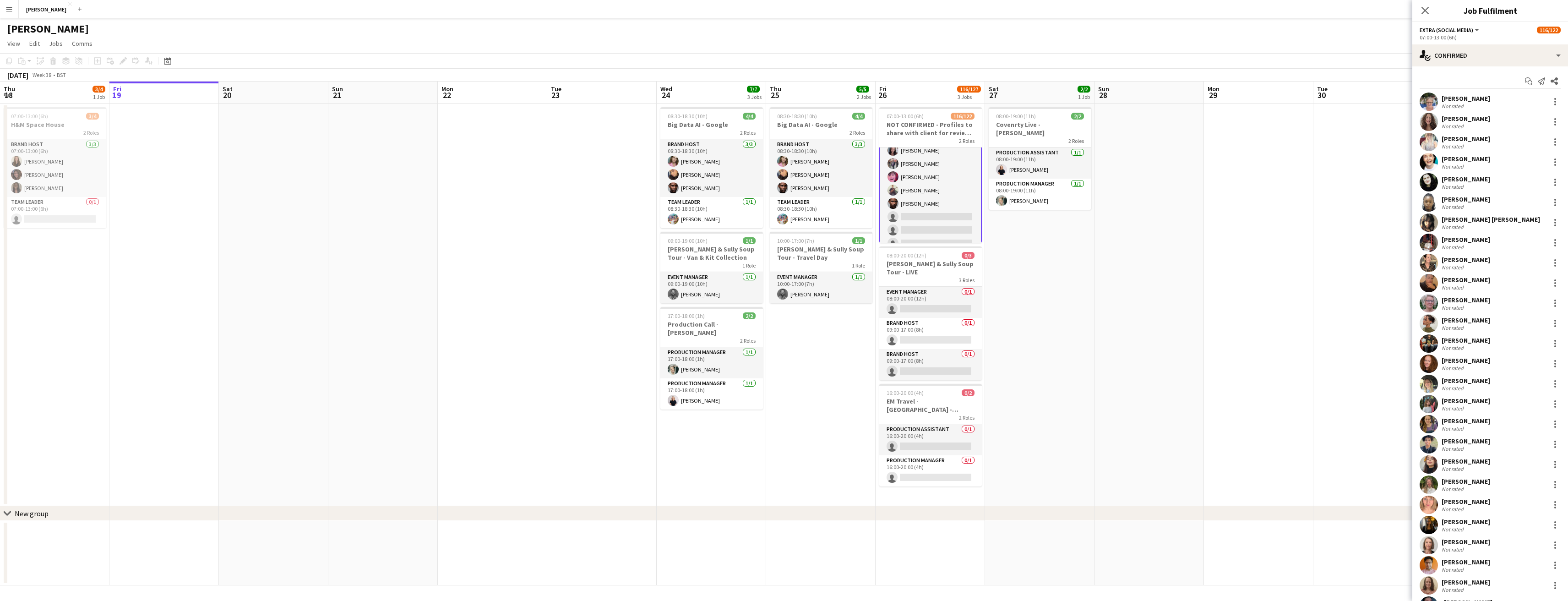
scroll to position [1474, 0]
click at [1552, 78] on icon "Share" at bounding box center [1554, 81] width 8 height 8
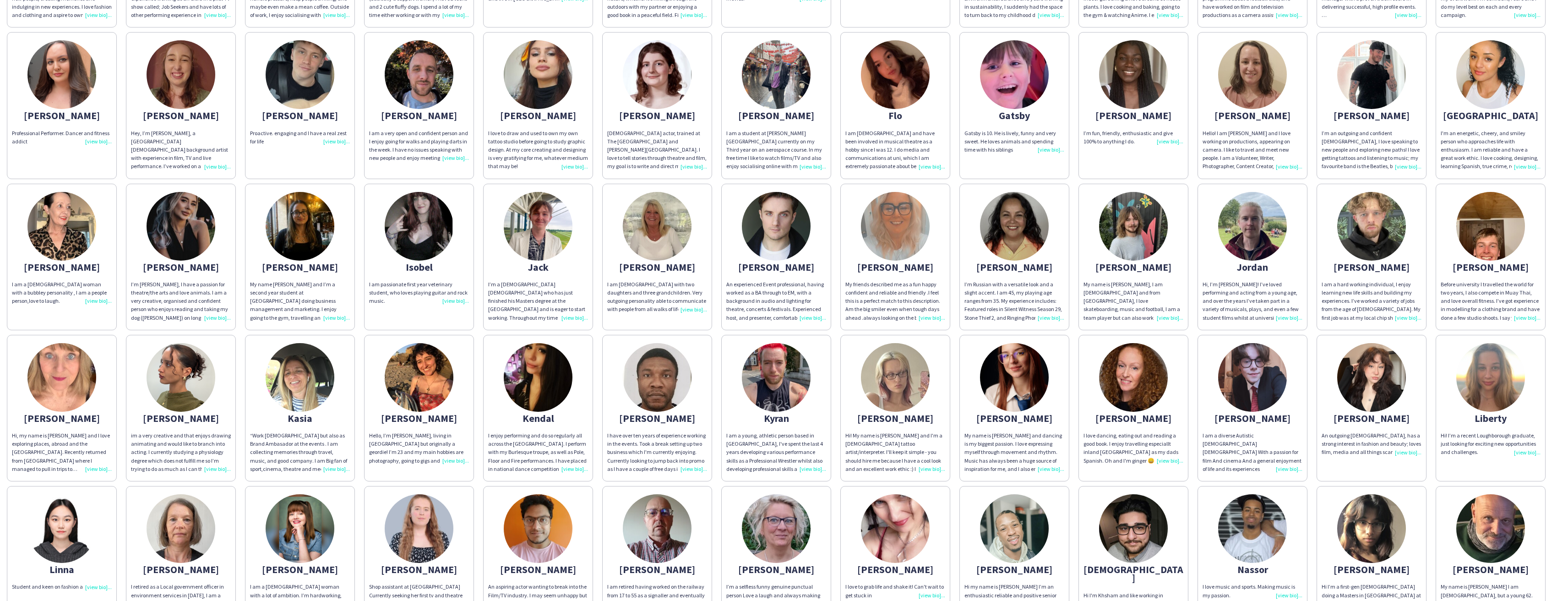
scroll to position [373, 0]
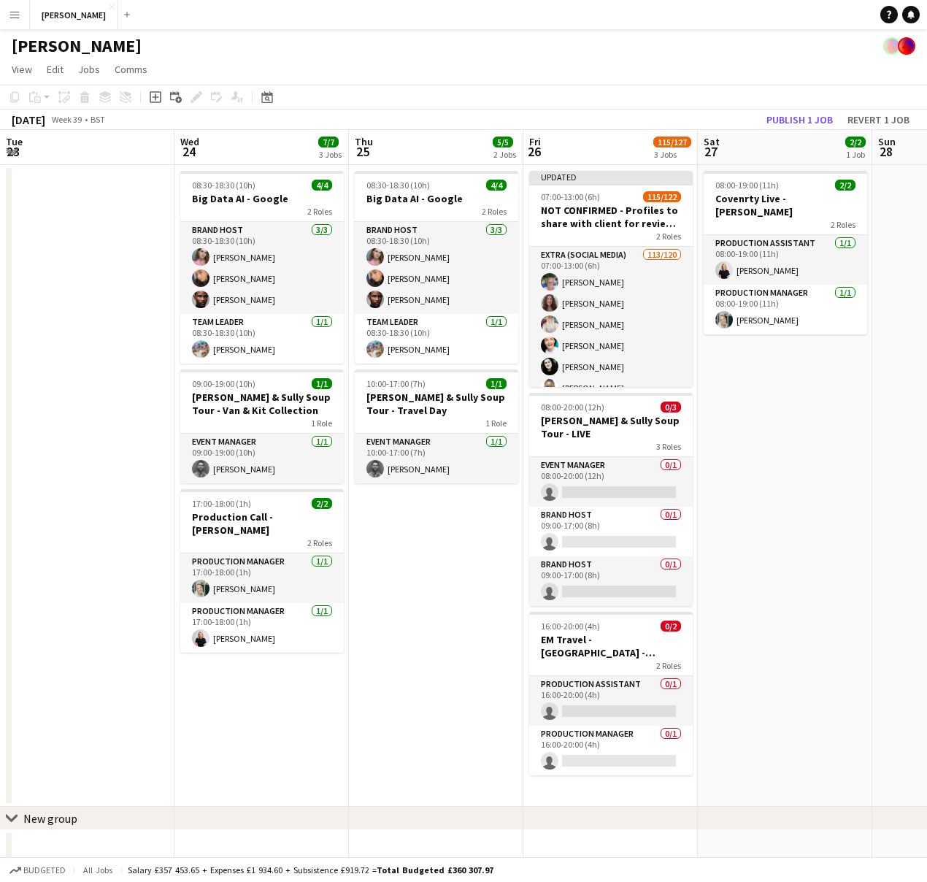
scroll to position [0, 471]
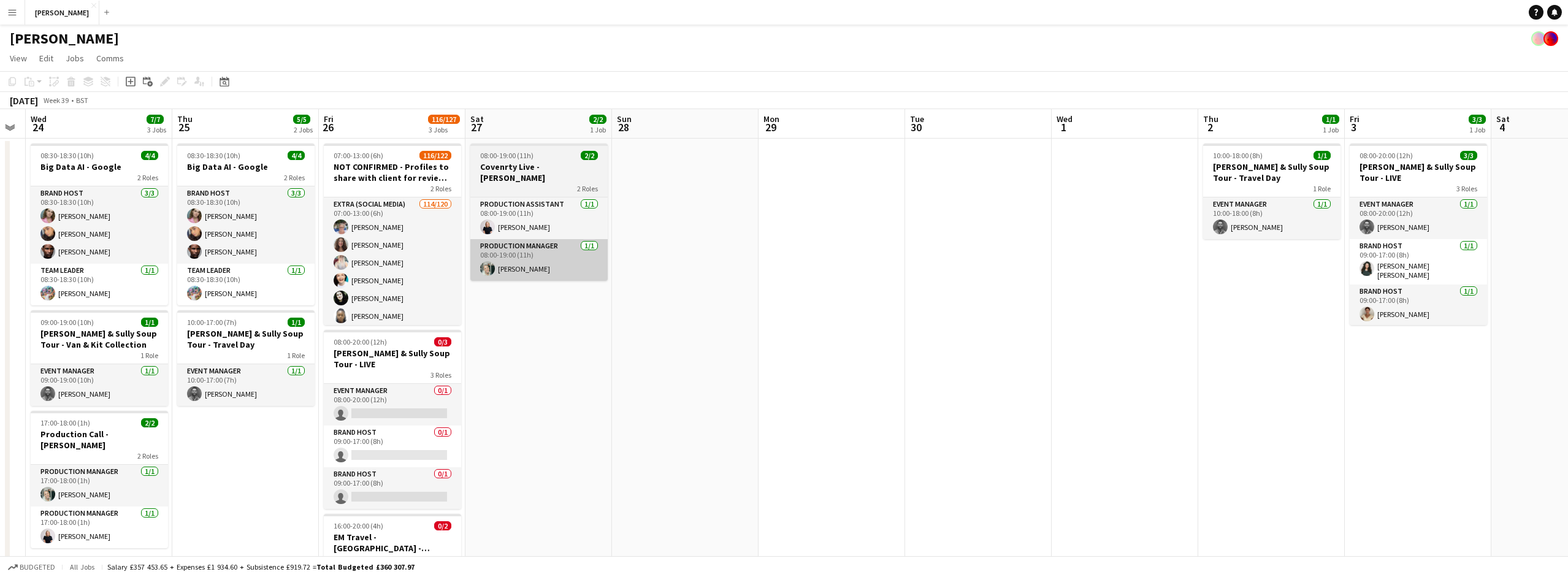
scroll to position [0, 292]
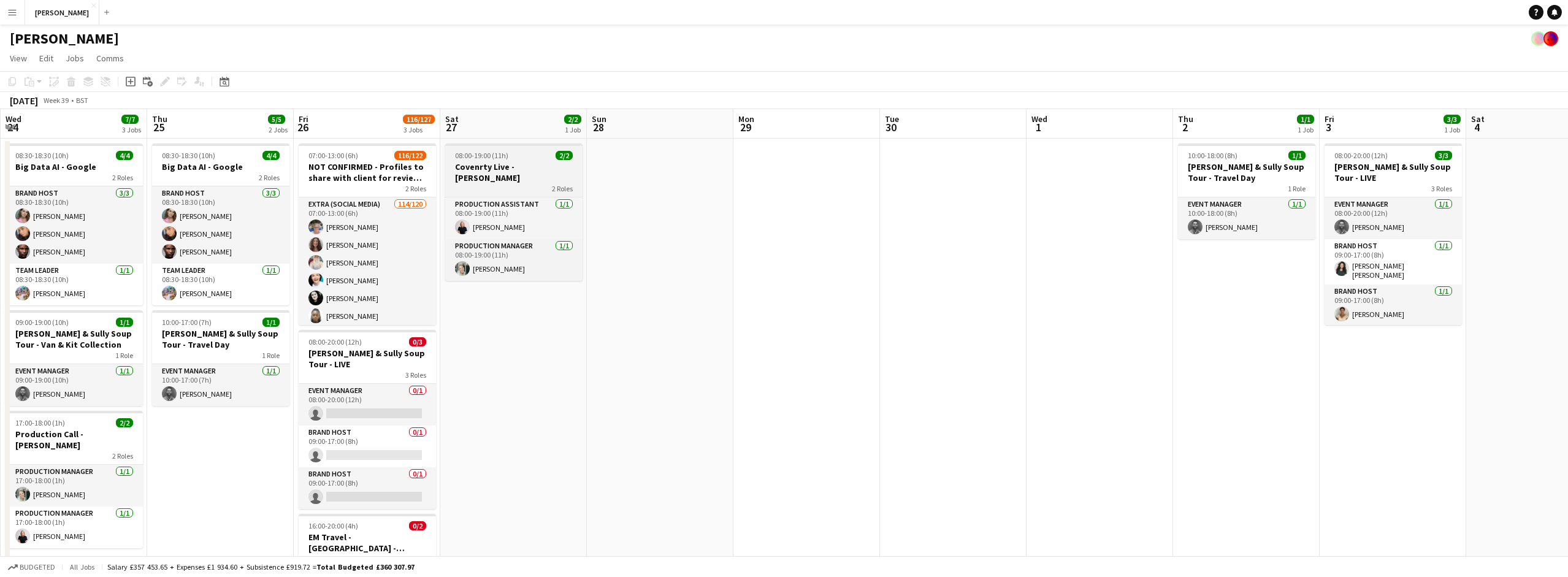
click at [515, 166] on h3 "Covenrty Live - [PERSON_NAME]" at bounding box center [514, 172] width 138 height 22
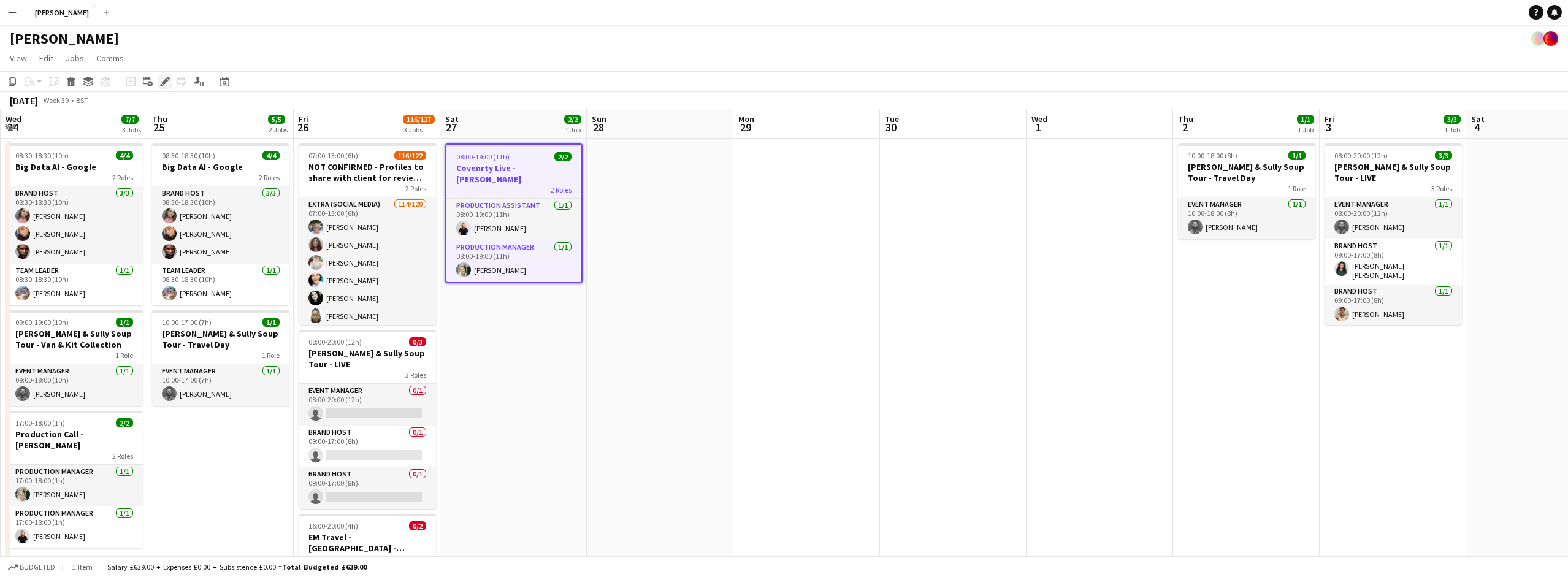
click at [160, 81] on icon "Edit" at bounding box center [165, 81] width 10 height 10
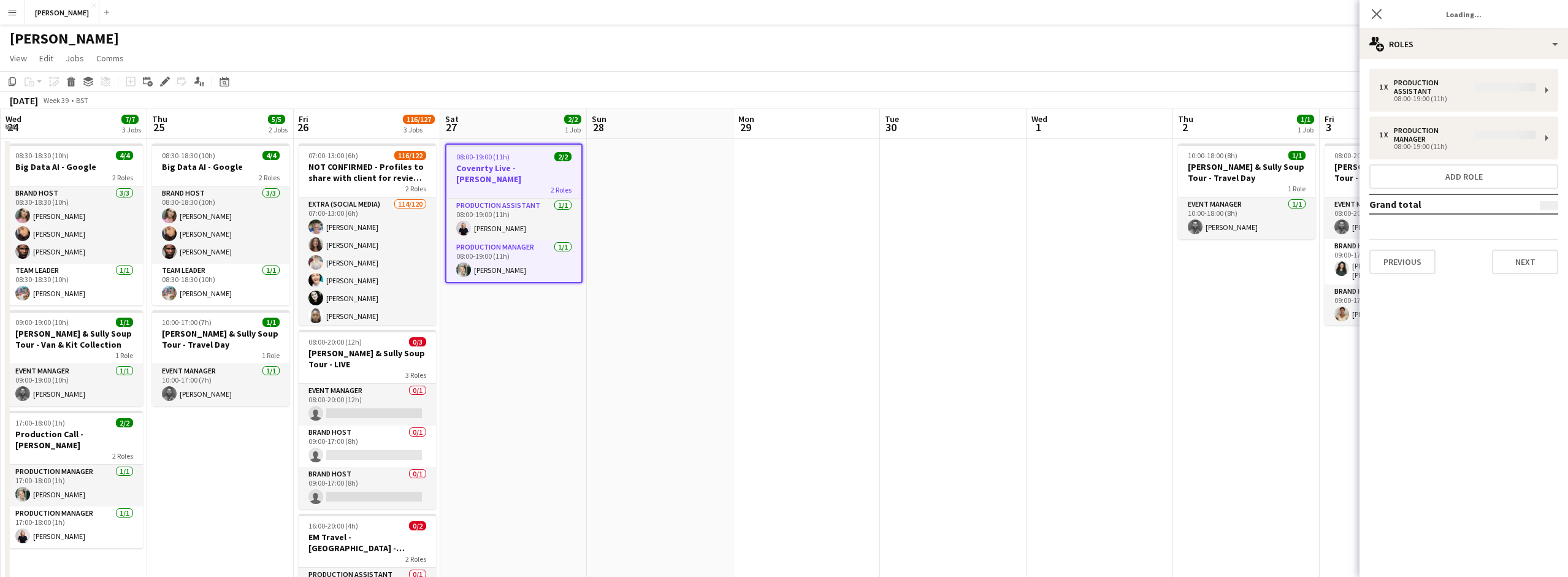
type input "*******"
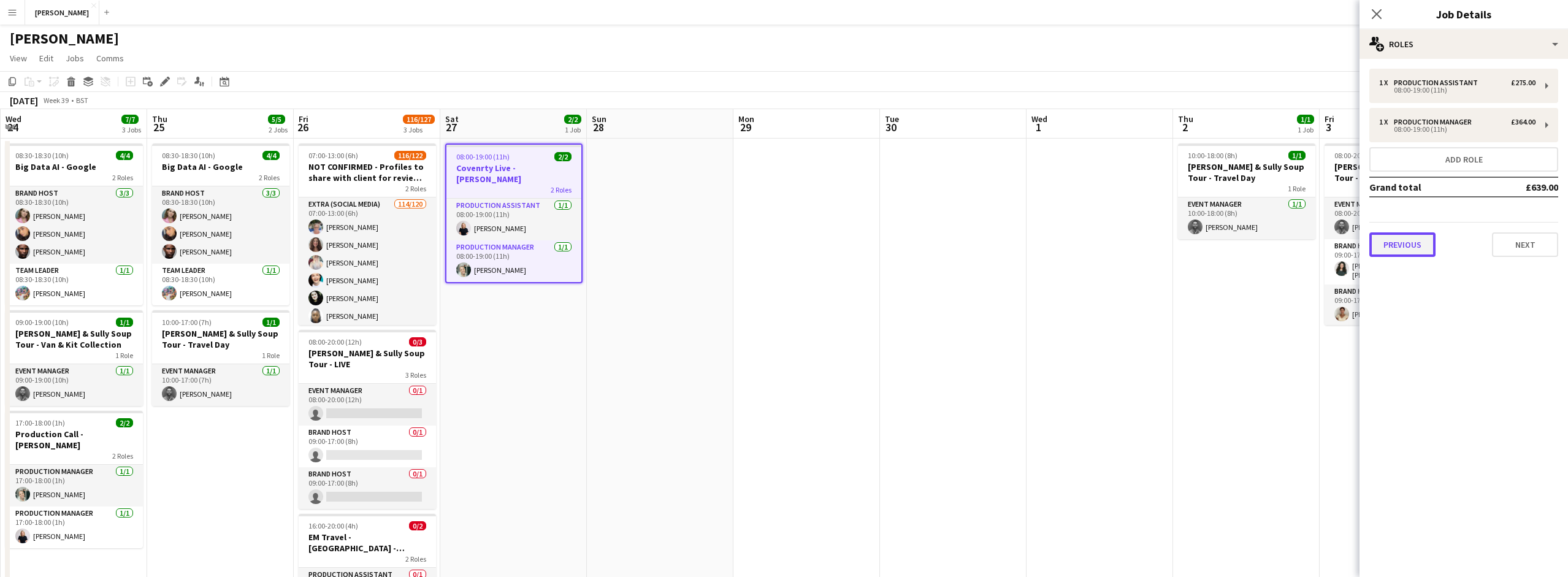
click at [1396, 241] on button "Previous" at bounding box center [1402, 244] width 66 height 24
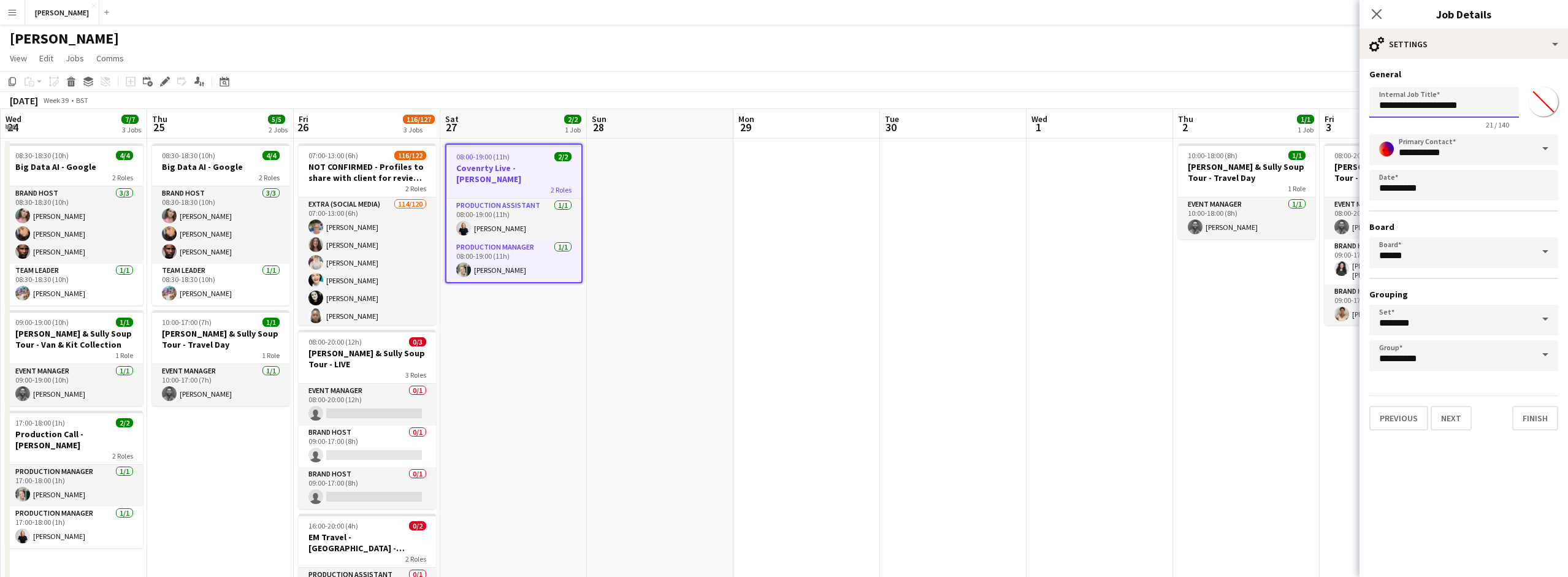
click at [1413, 105] on input "**********" at bounding box center [1444, 102] width 149 height 31
type input "**********"
click at [1525, 419] on button "Finish" at bounding box center [1534, 417] width 46 height 24
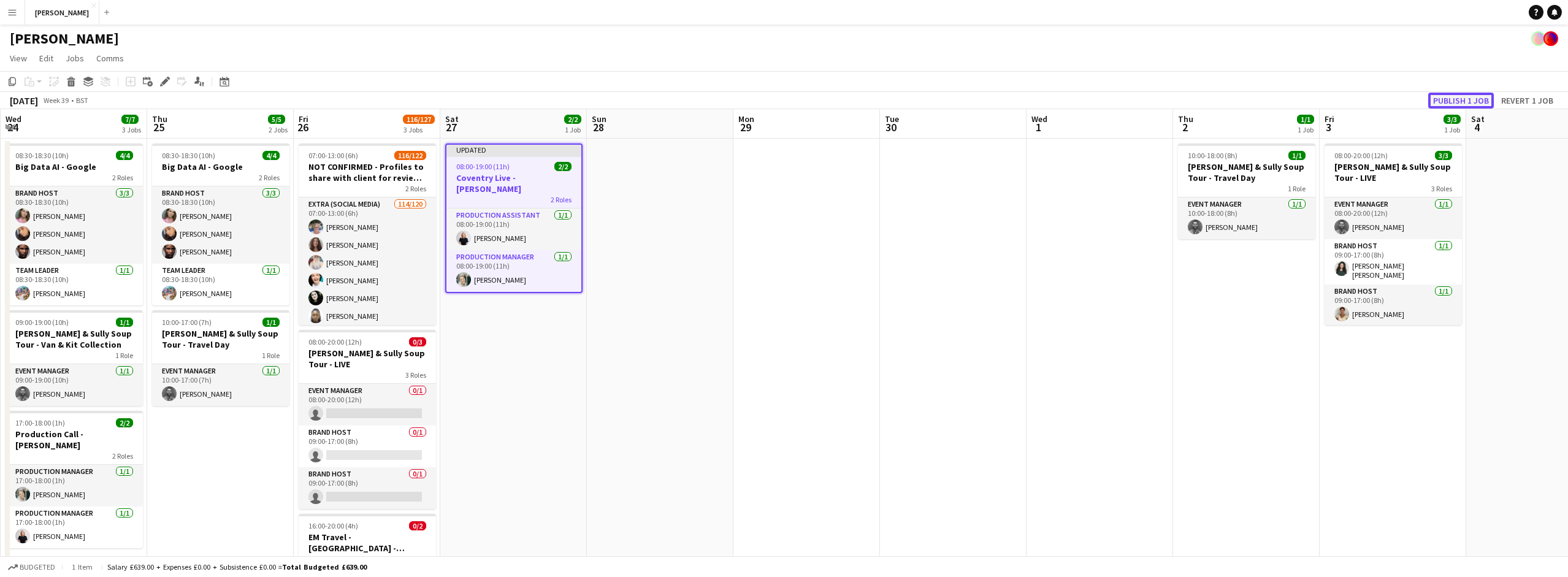
click at [1469, 97] on button "Publish 1 job" at bounding box center [1460, 100] width 66 height 16
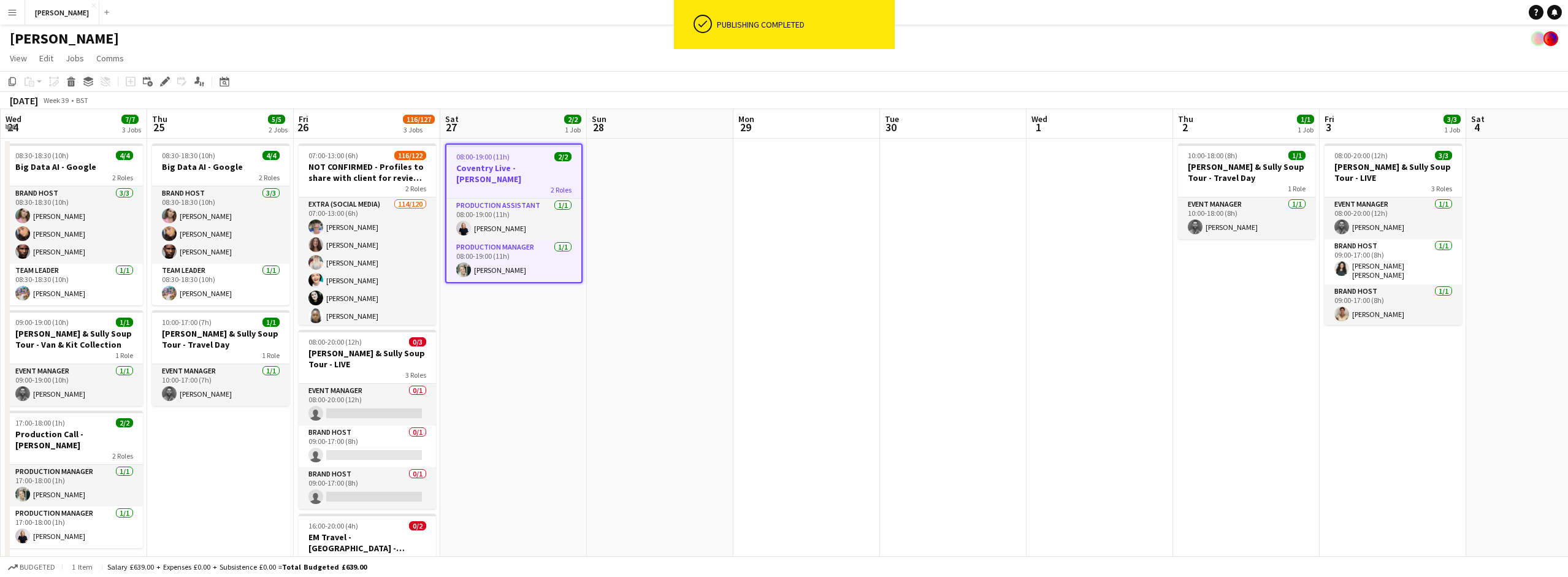
click at [524, 167] on h3 "Coventry Live - Monzo" at bounding box center [514, 173] width 135 height 22
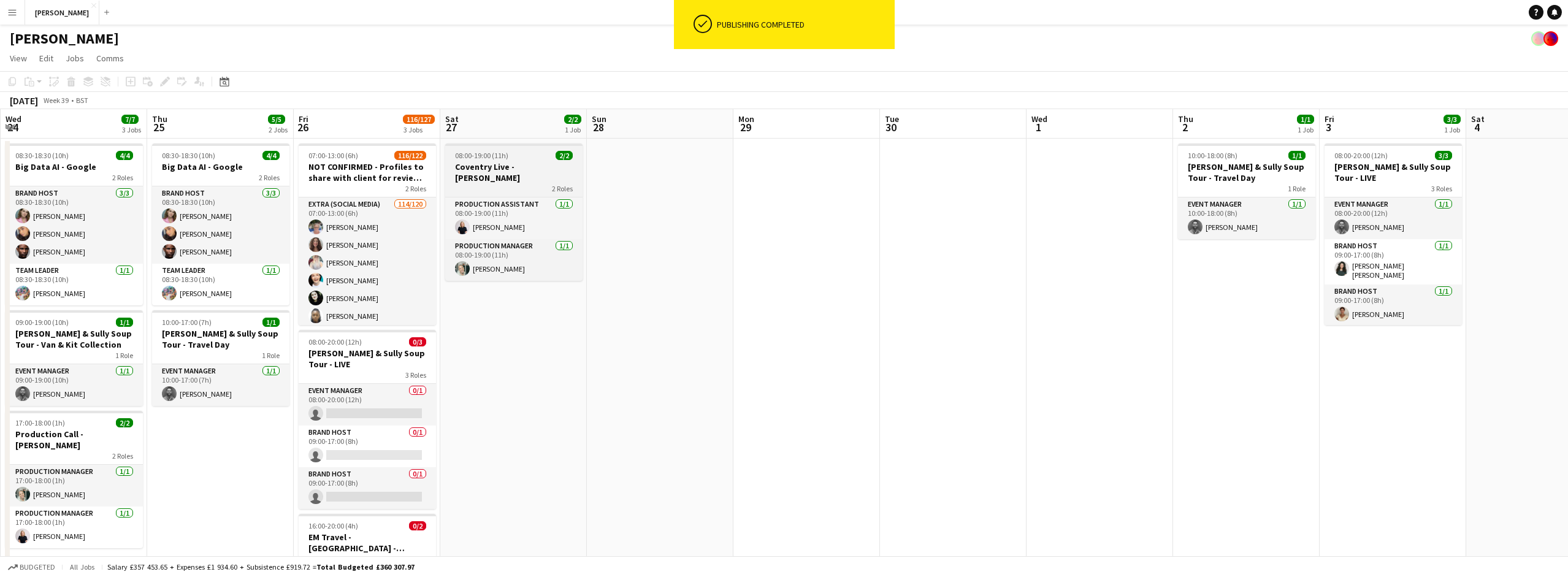
click at [524, 167] on h3 "Coventry Live - Monzo" at bounding box center [514, 172] width 138 height 22
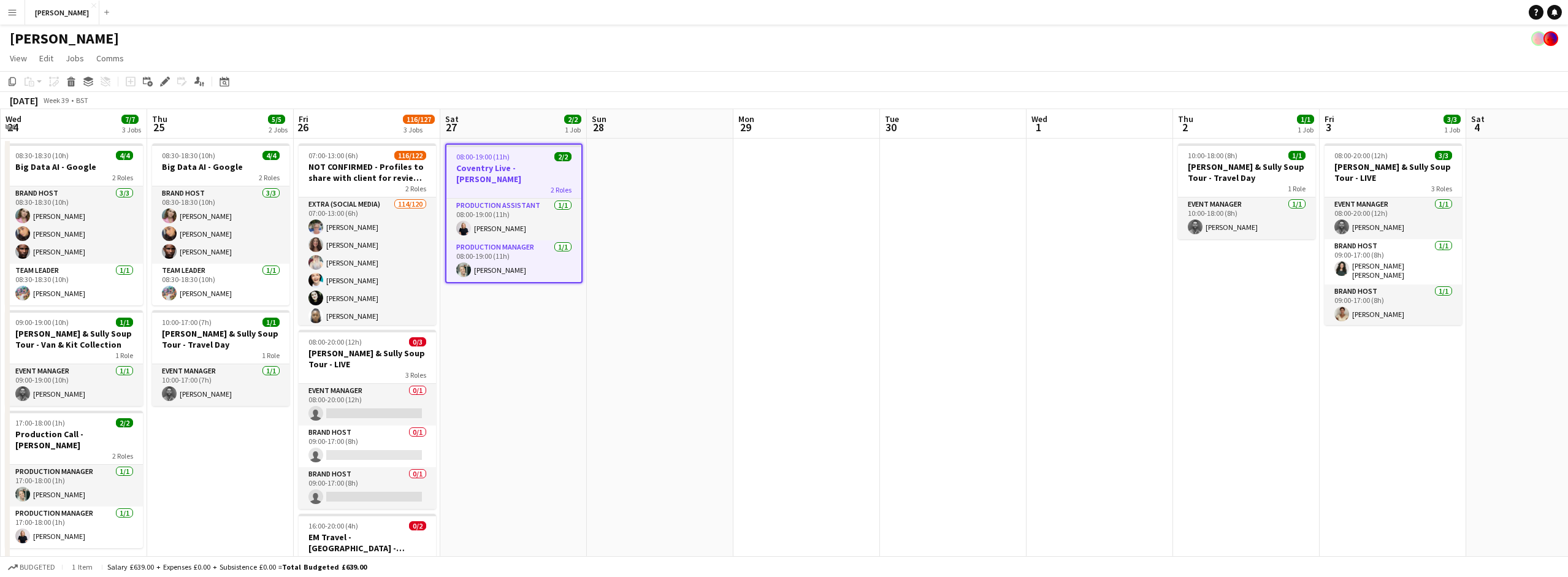
click at [527, 171] on h3 "Coventry Live - Monzo" at bounding box center [514, 173] width 135 height 22
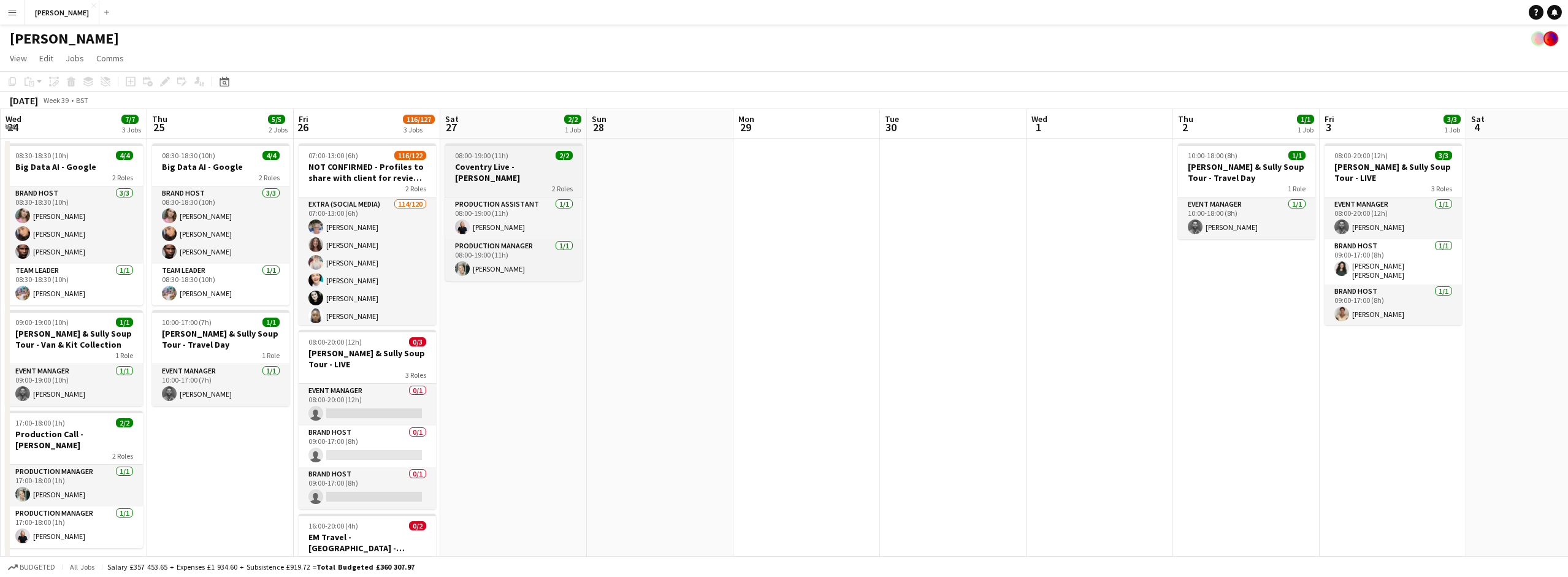
click at [526, 167] on h3 "Coventry Live - [PERSON_NAME]" at bounding box center [514, 172] width 138 height 22
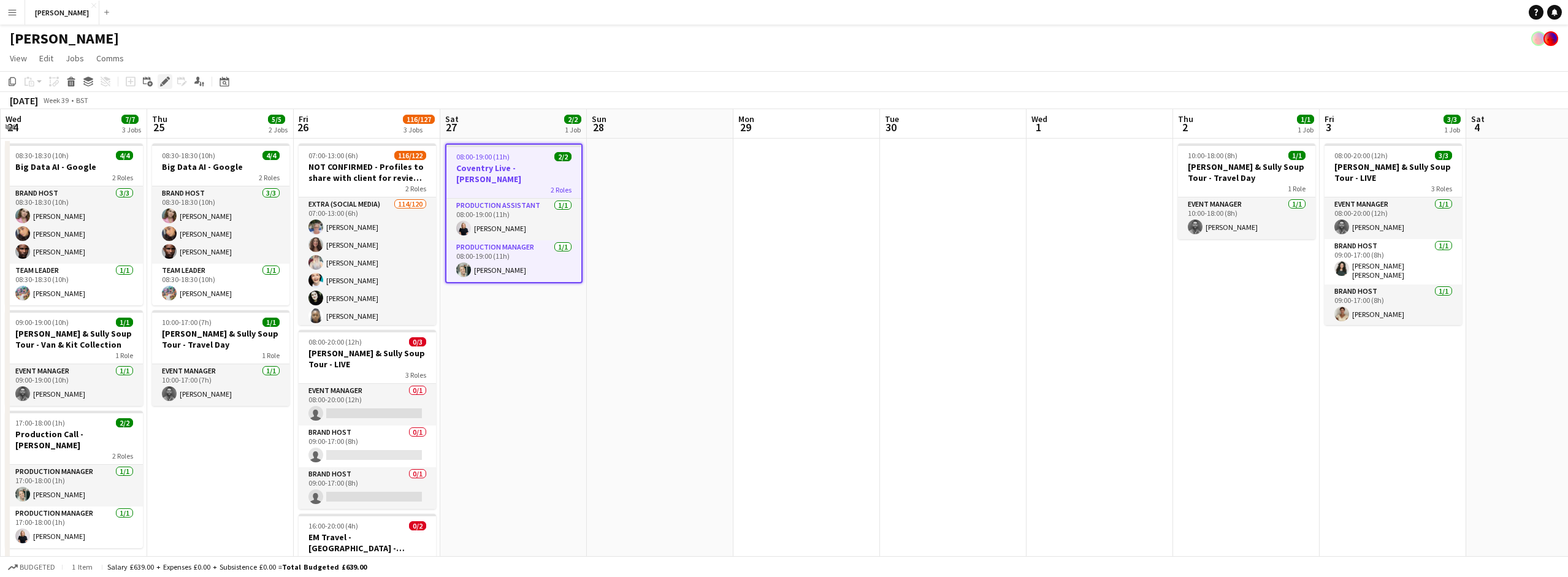
click at [166, 84] on icon "Edit" at bounding box center [165, 81] width 10 height 10
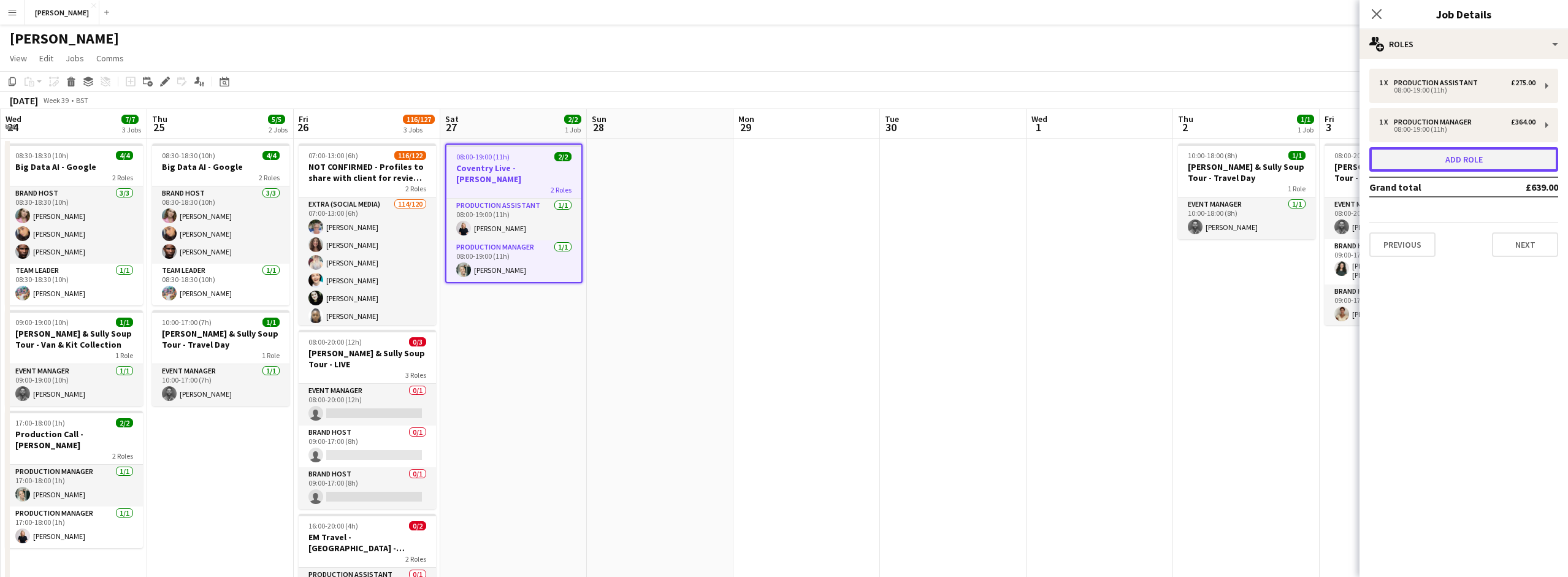
click at [1466, 162] on button "Add role" at bounding box center [1463, 159] width 189 height 24
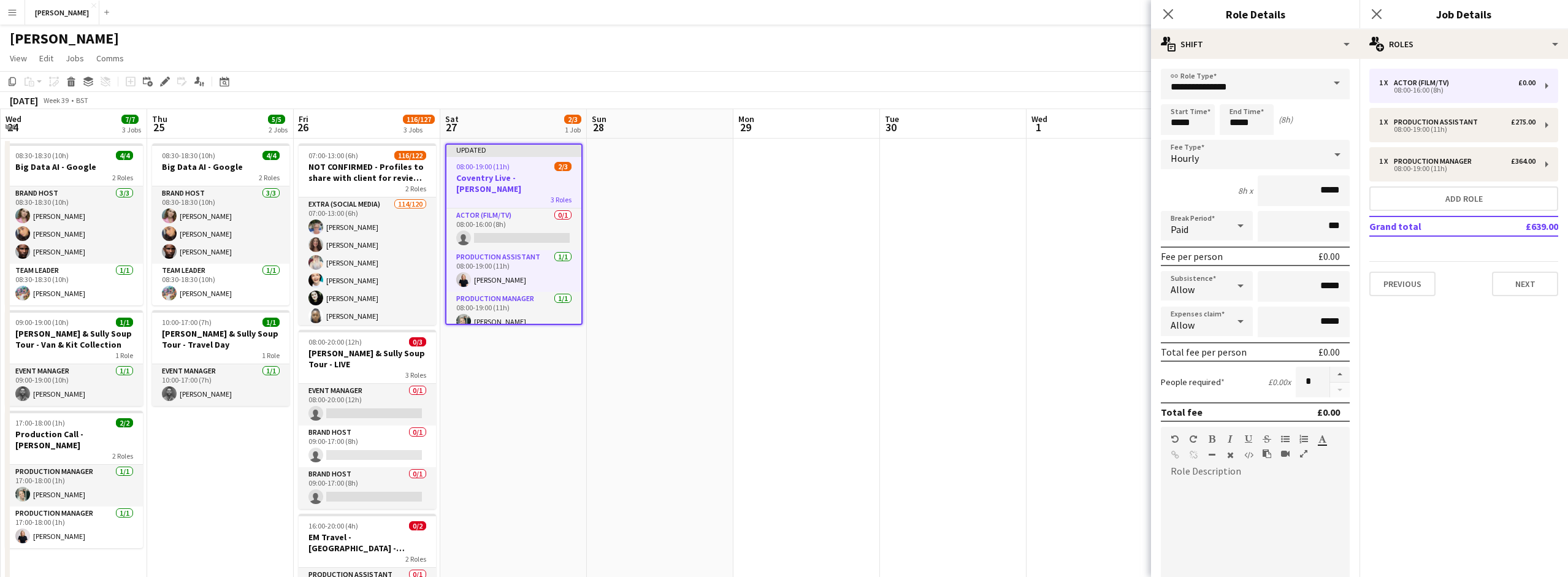
click at [1336, 86] on span at bounding box center [1336, 83] width 26 height 29
click at [1270, 233] on span "Brand Host" at bounding box center [1256, 237] width 170 height 12
type input "**********"
click at [522, 212] on app-card-role "Actor (Film/TV) 0/1 08:00-16:00 (8h) single-neutral-actions" at bounding box center [514, 229] width 135 height 42
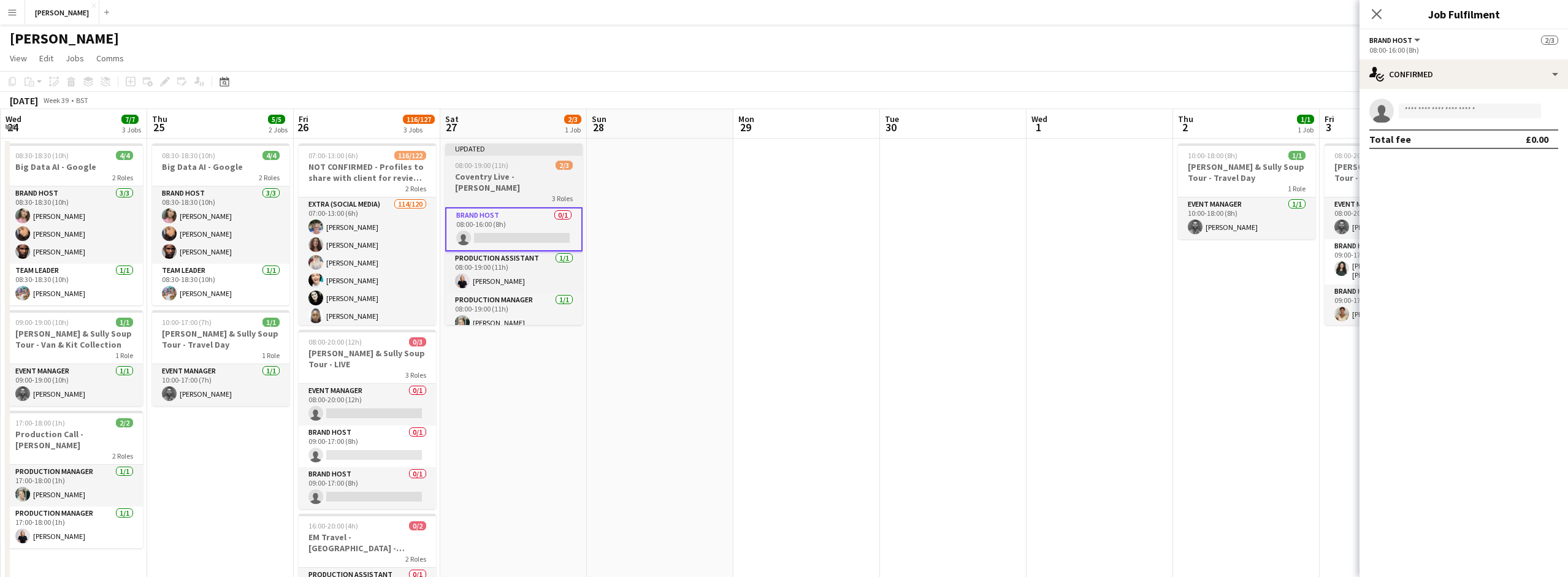
click at [502, 174] on h3 "Coventry Live - [PERSON_NAME]" at bounding box center [514, 182] width 138 height 22
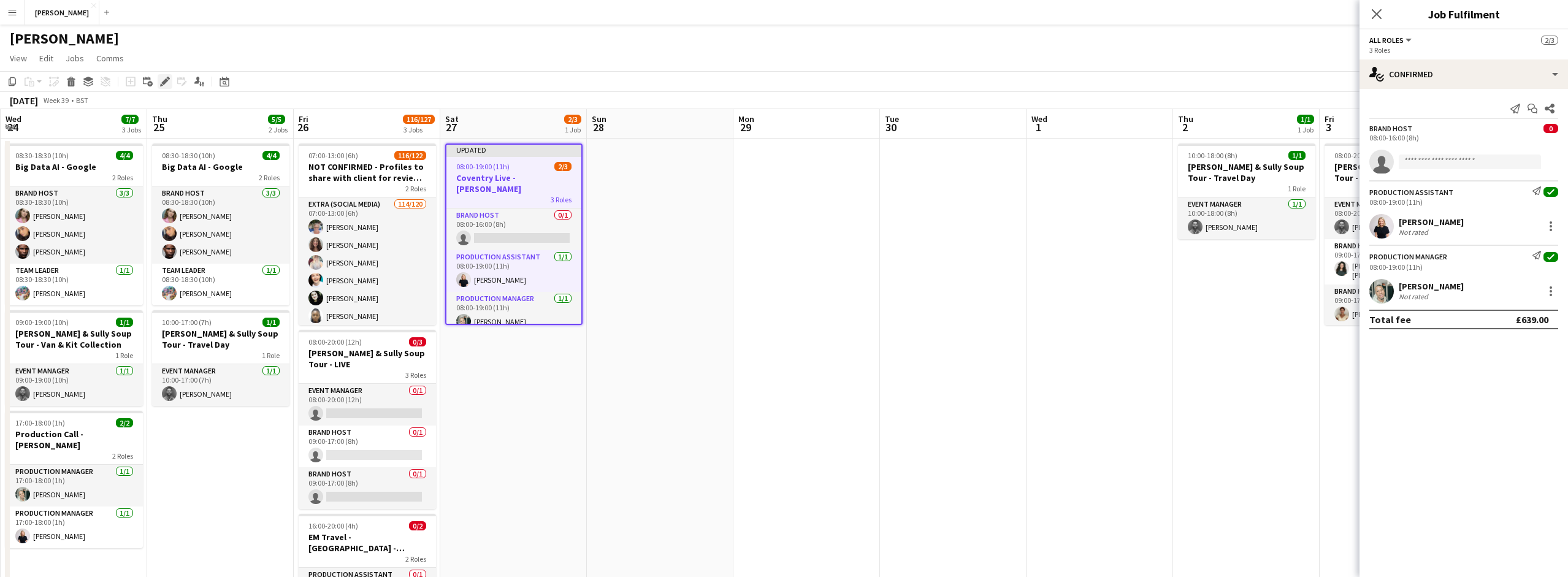
click at [163, 77] on icon "Edit" at bounding box center [165, 81] width 10 height 10
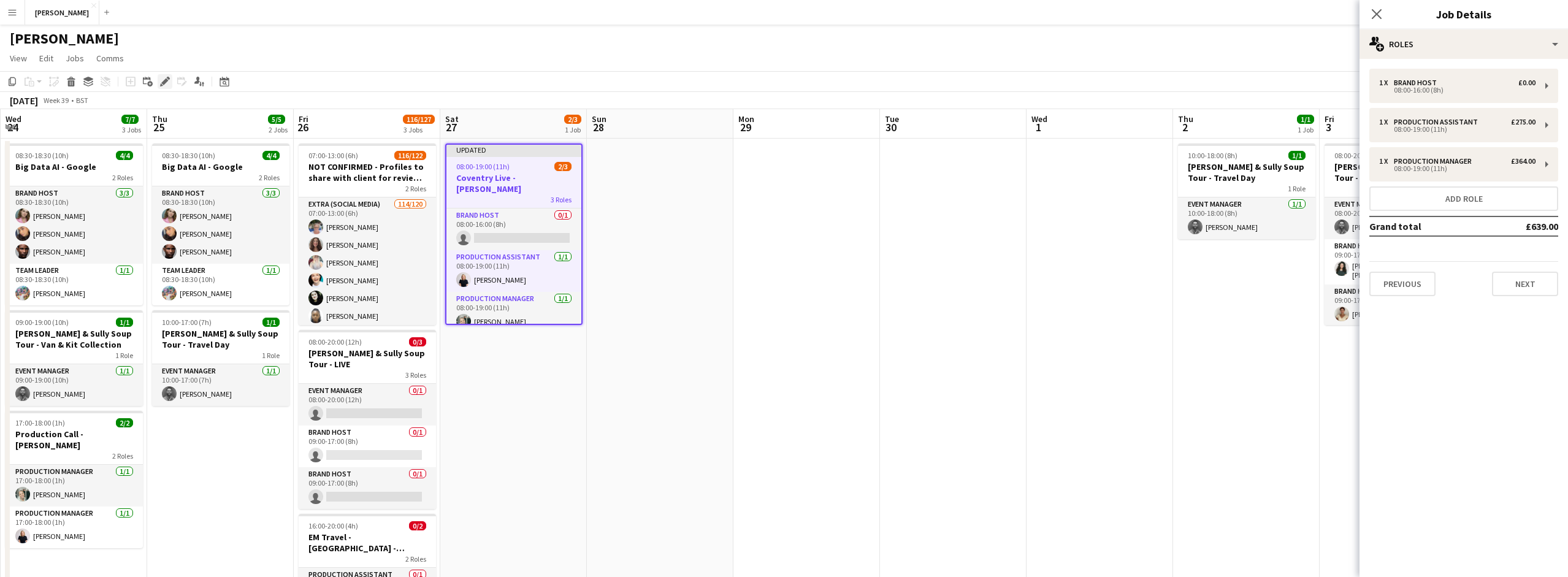
click at [168, 78] on icon at bounding box center [169, 78] width 3 height 3
click at [1453, 87] on div "08:00-16:00 (8h)" at bounding box center [1457, 90] width 156 height 6
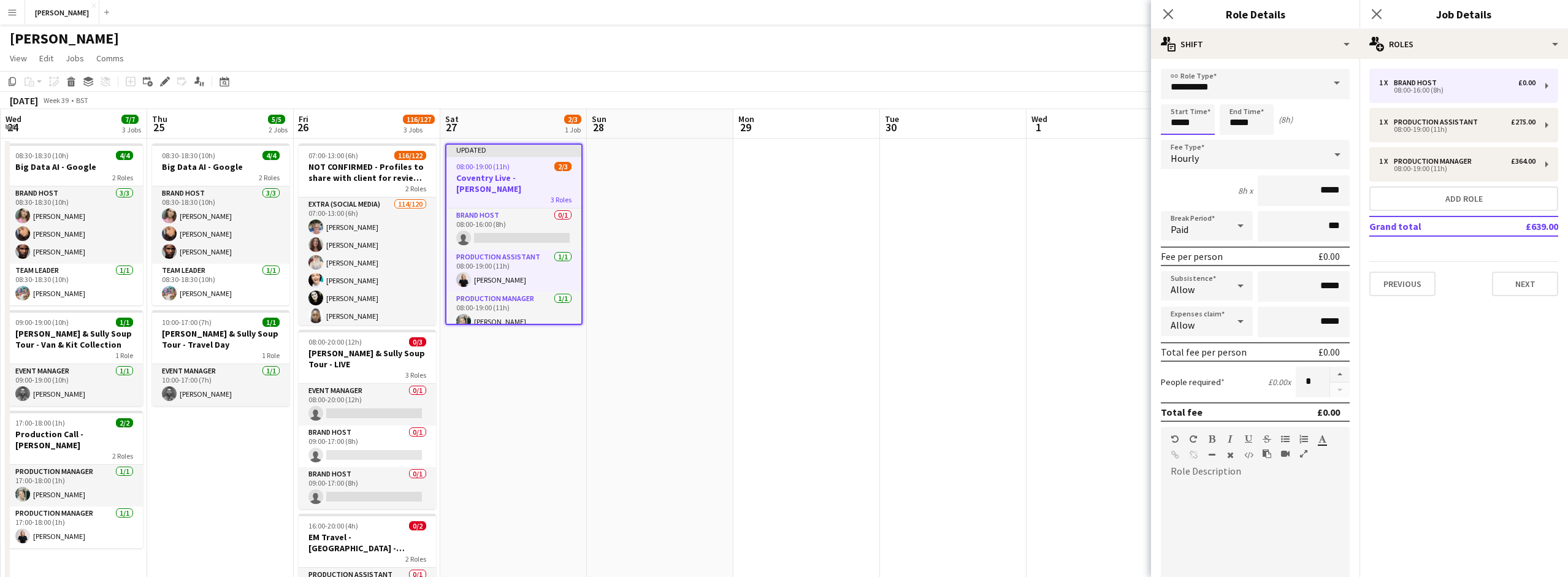
click at [1180, 120] on input "*****" at bounding box center [1188, 119] width 54 height 31
type input "*****"
click at [1240, 121] on input "*****" at bounding box center [1246, 119] width 54 height 31
type input "*****"
click at [1303, 133] on div "Start Time ***** End Time ***** (8h)" at bounding box center [1255, 119] width 189 height 31
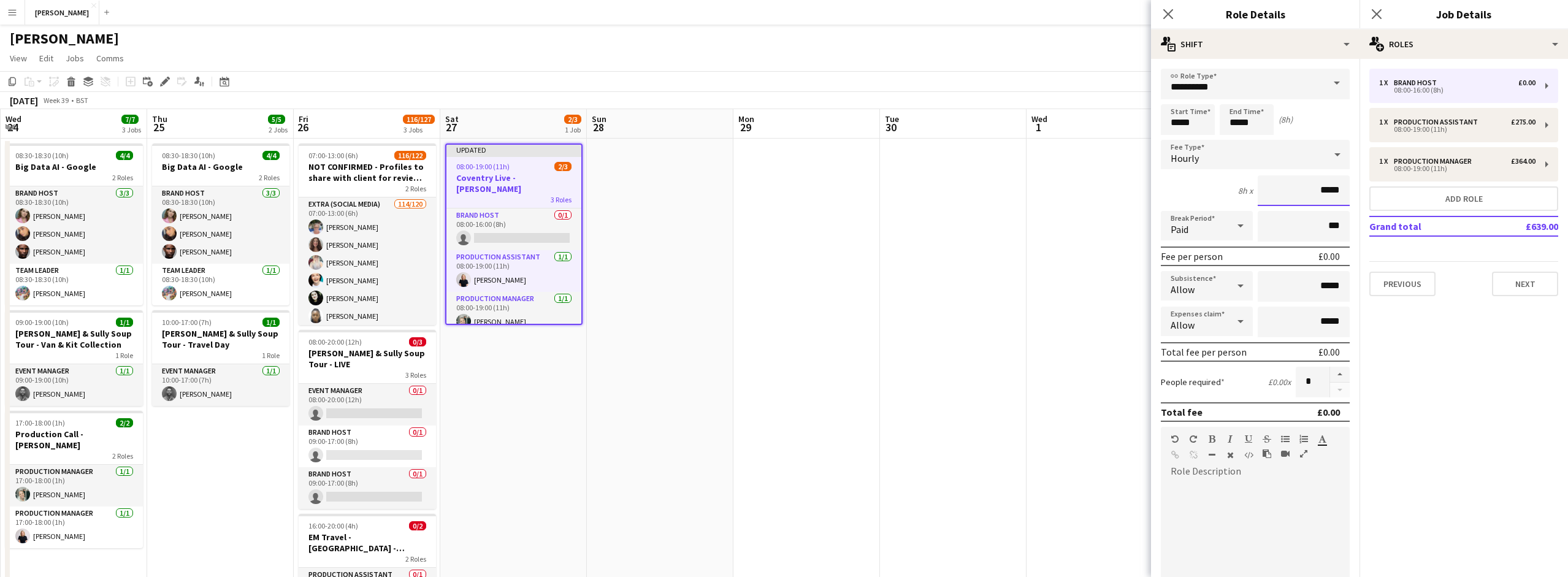
click at [1324, 190] on input "*****" at bounding box center [1303, 191] width 92 height 31
click at [1345, 156] on div at bounding box center [1337, 154] width 24 height 24
click at [1282, 218] on span "Fixed" at bounding box center [1256, 220] width 170 height 12
click at [1325, 188] on input "*****" at bounding box center [1303, 191] width 92 height 31
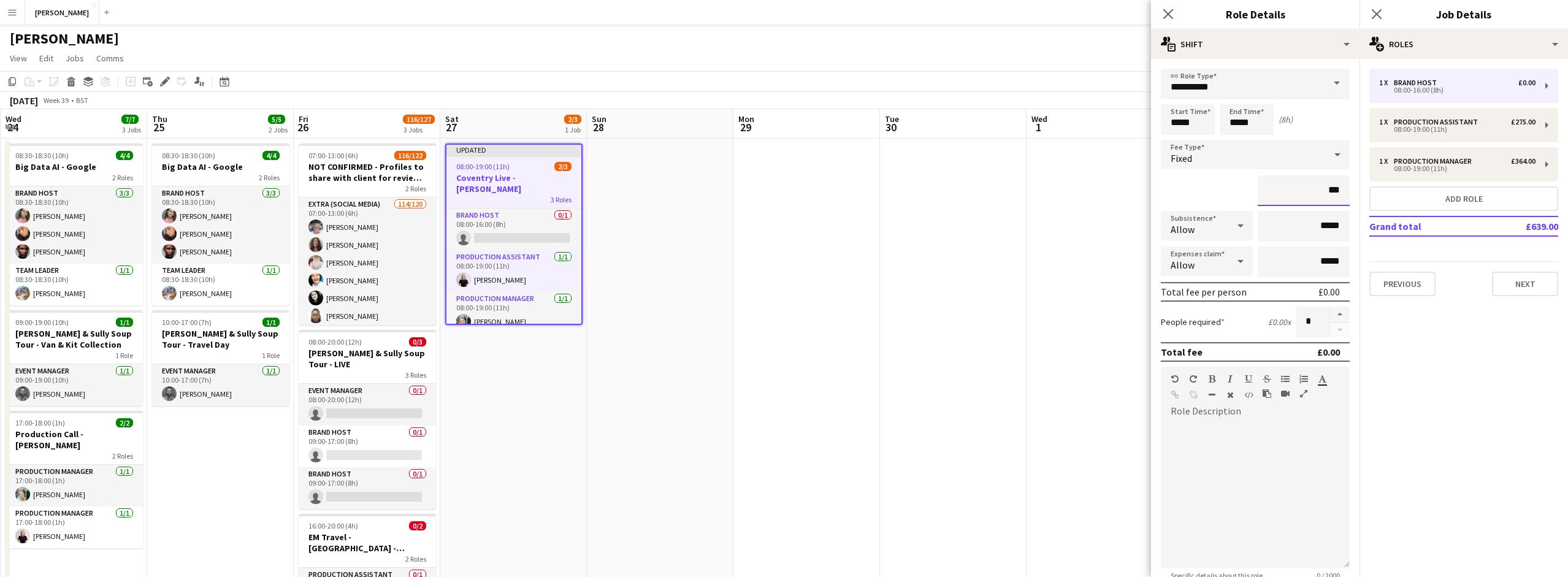
type input "**"
type input "*******"
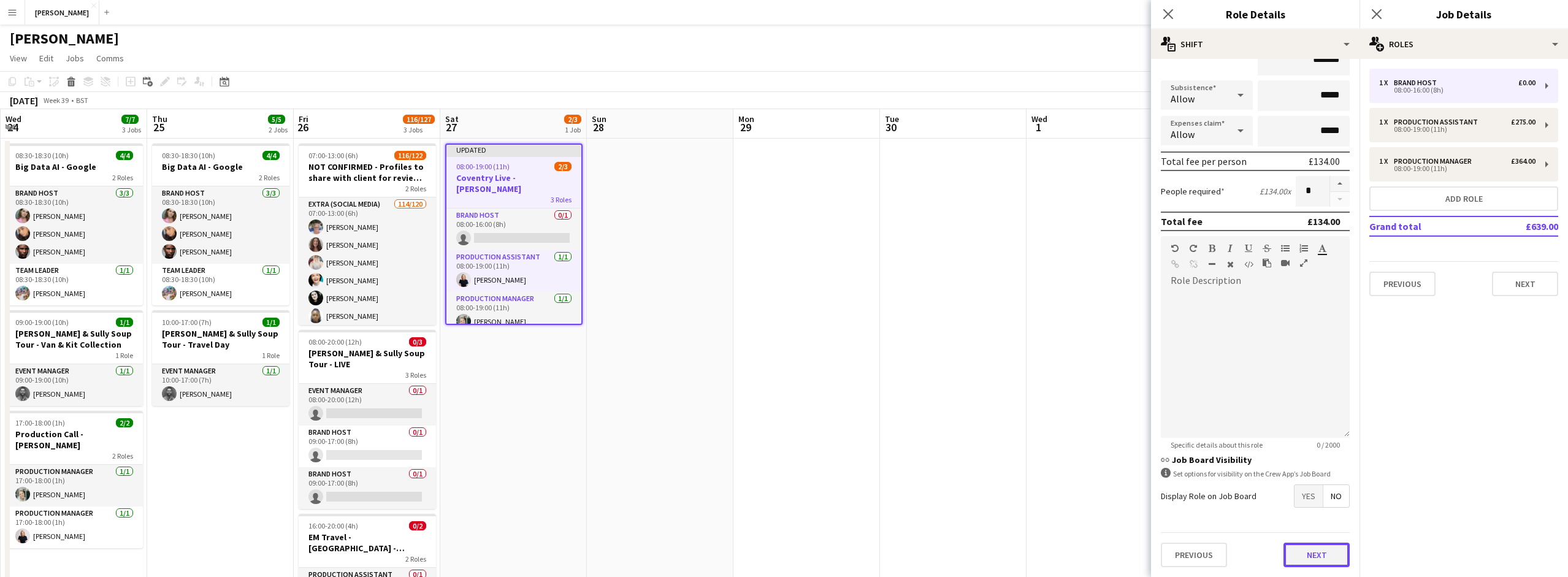
click at [1328, 552] on button "Next" at bounding box center [1316, 554] width 66 height 24
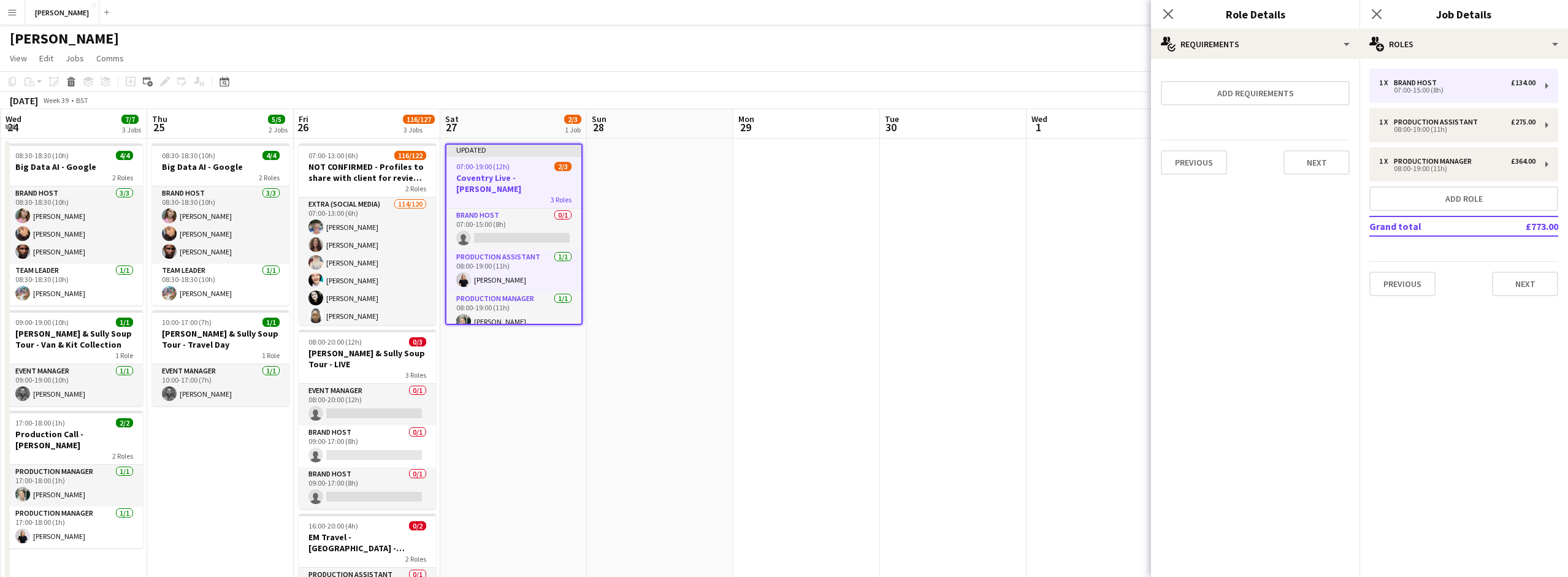
scroll to position [0, 0]
click at [1324, 161] on button "Next" at bounding box center [1316, 162] width 66 height 24
click at [1329, 165] on button "Finish" at bounding box center [1326, 164] width 46 height 24
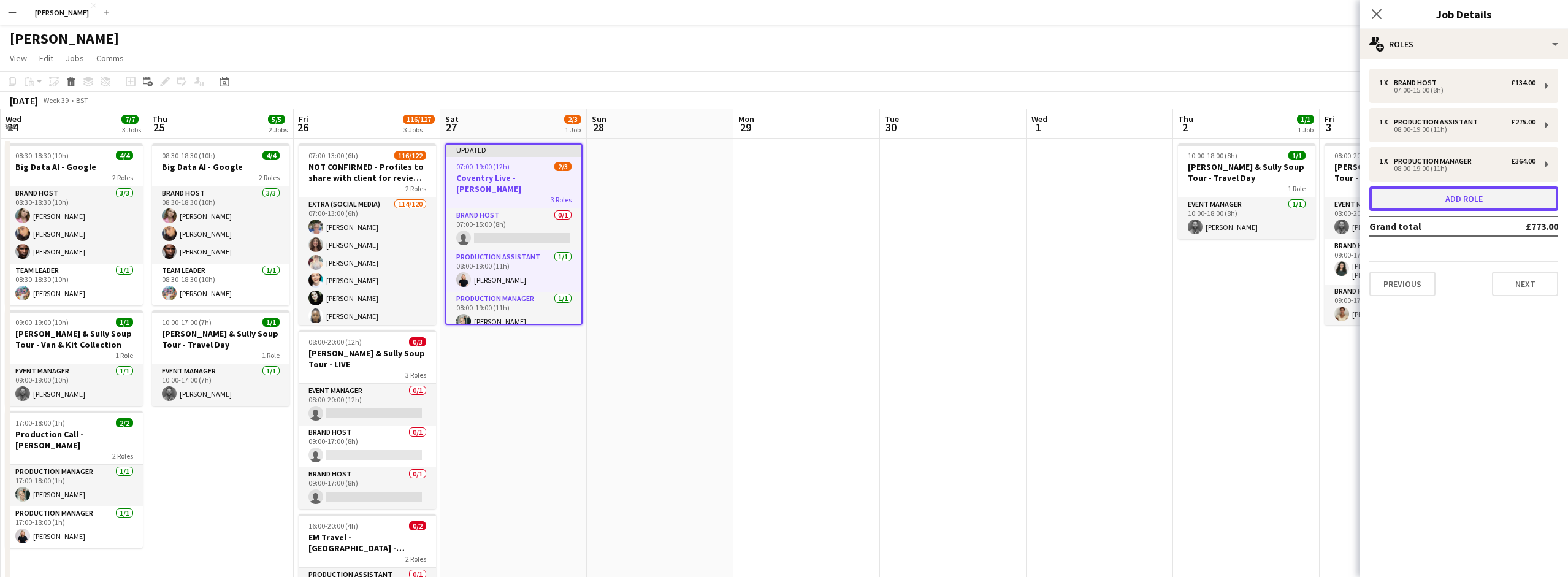
click at [1441, 199] on button "Add role" at bounding box center [1463, 198] width 189 height 24
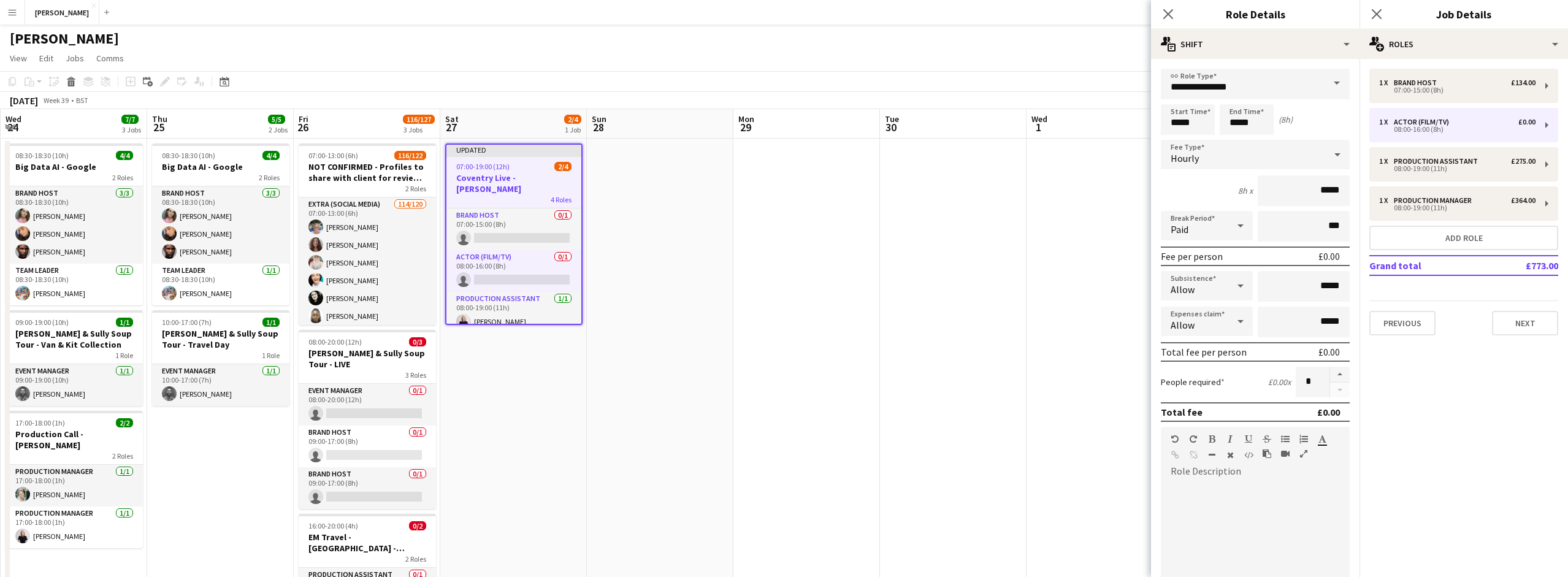
click at [1340, 81] on span at bounding box center [1336, 83] width 26 height 29
click at [1257, 233] on span "Brand Host" at bounding box center [1256, 237] width 170 height 12
type input "**********"
click at [1179, 119] on input "*****" at bounding box center [1188, 119] width 54 height 31
type input "*****"
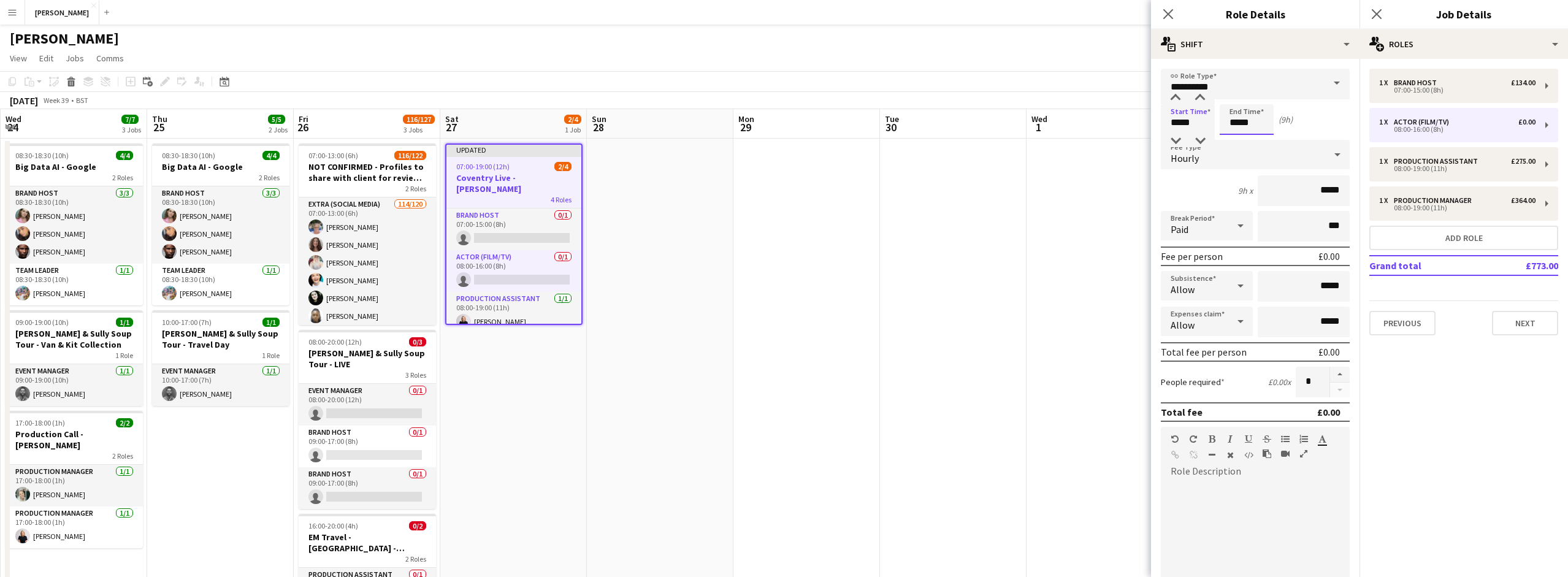
click at [1238, 119] on input "*****" at bounding box center [1246, 119] width 54 height 31
type input "*****"
click at [1334, 154] on icon at bounding box center [1338, 154] width 15 height 24
click at [1261, 218] on span "Fixed" at bounding box center [1256, 220] width 170 height 12
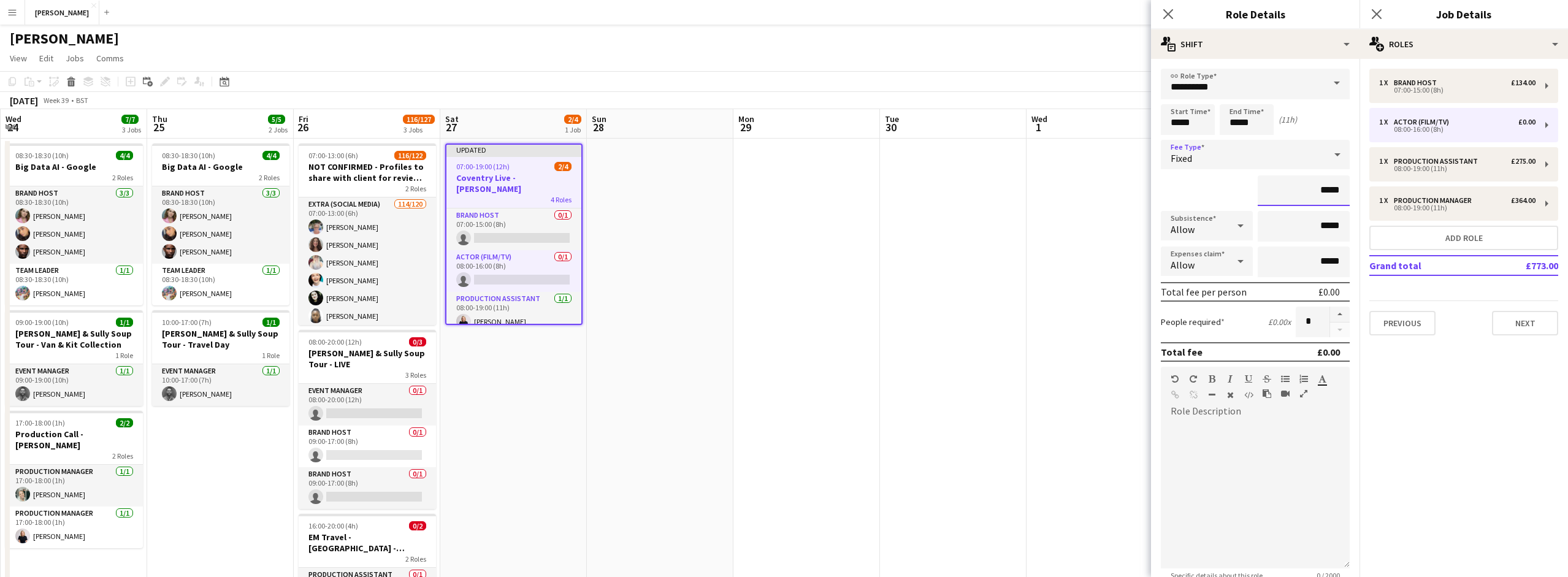
click at [1327, 192] on input "*****" at bounding box center [1303, 191] width 92 height 31
type input "**"
type input "*******"
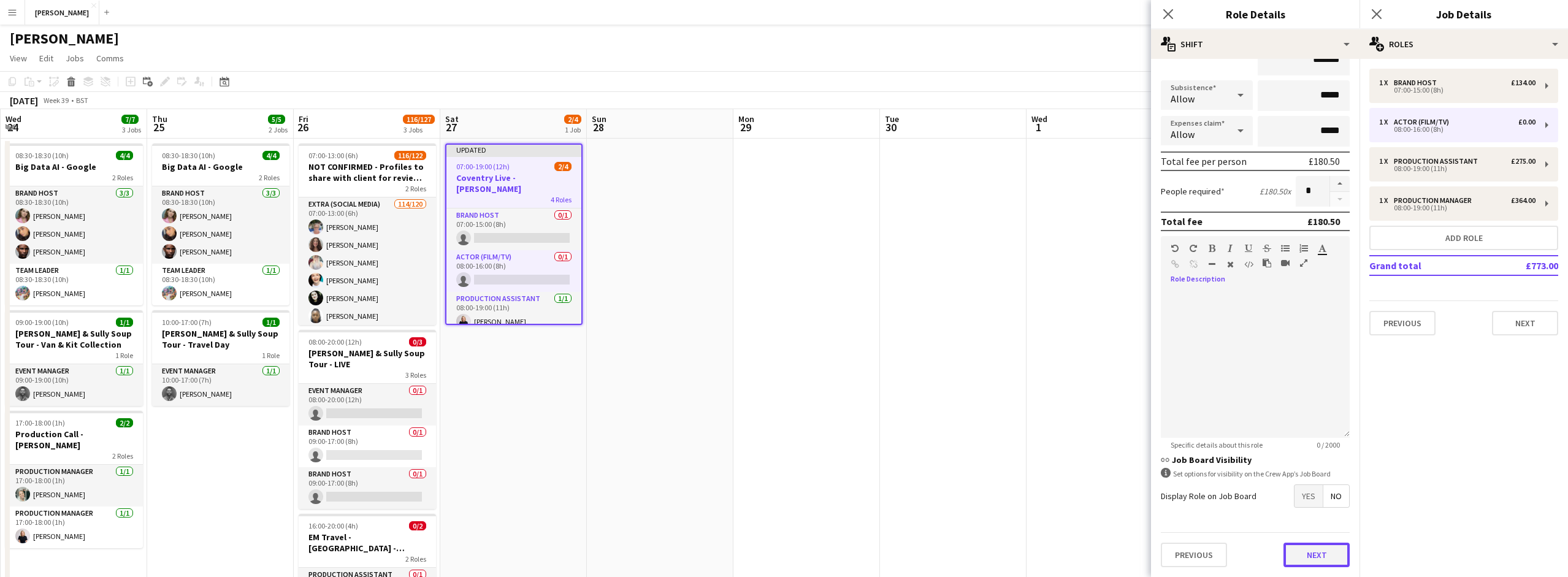
click at [1315, 553] on button "Next" at bounding box center [1316, 554] width 66 height 24
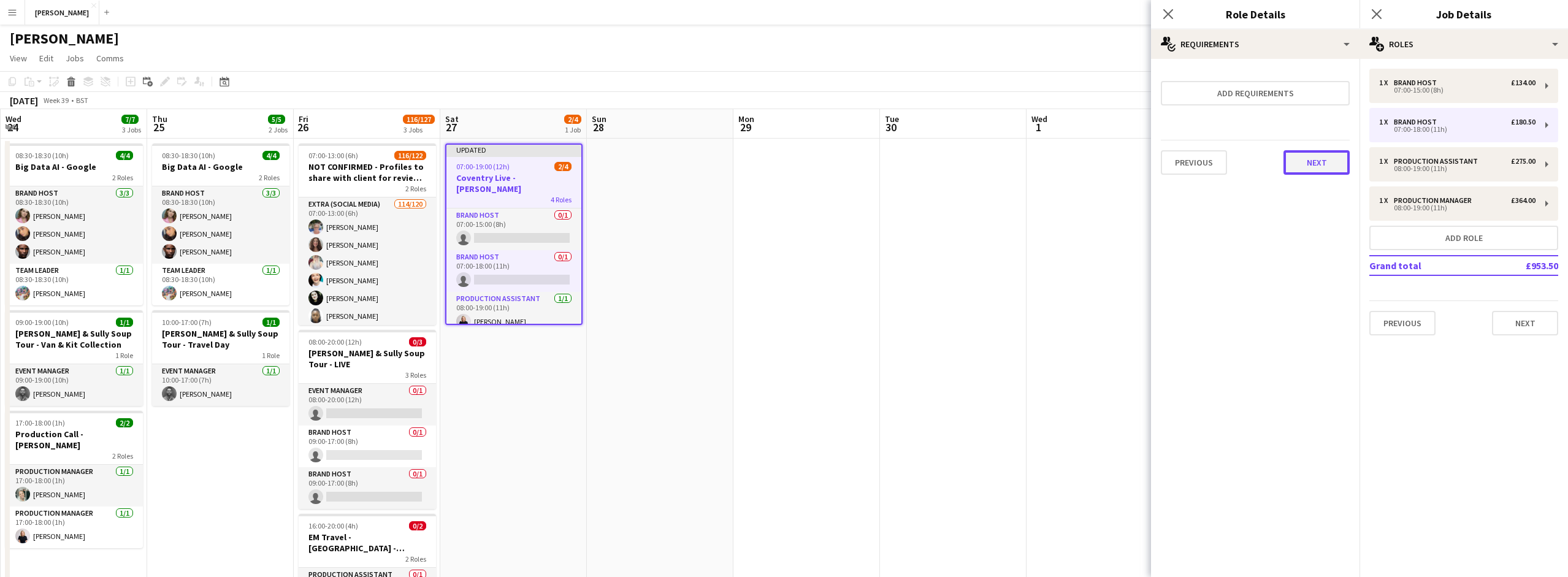
click at [1328, 165] on button "Next" at bounding box center [1316, 162] width 66 height 24
click at [1328, 155] on button "Finish" at bounding box center [1326, 164] width 46 height 24
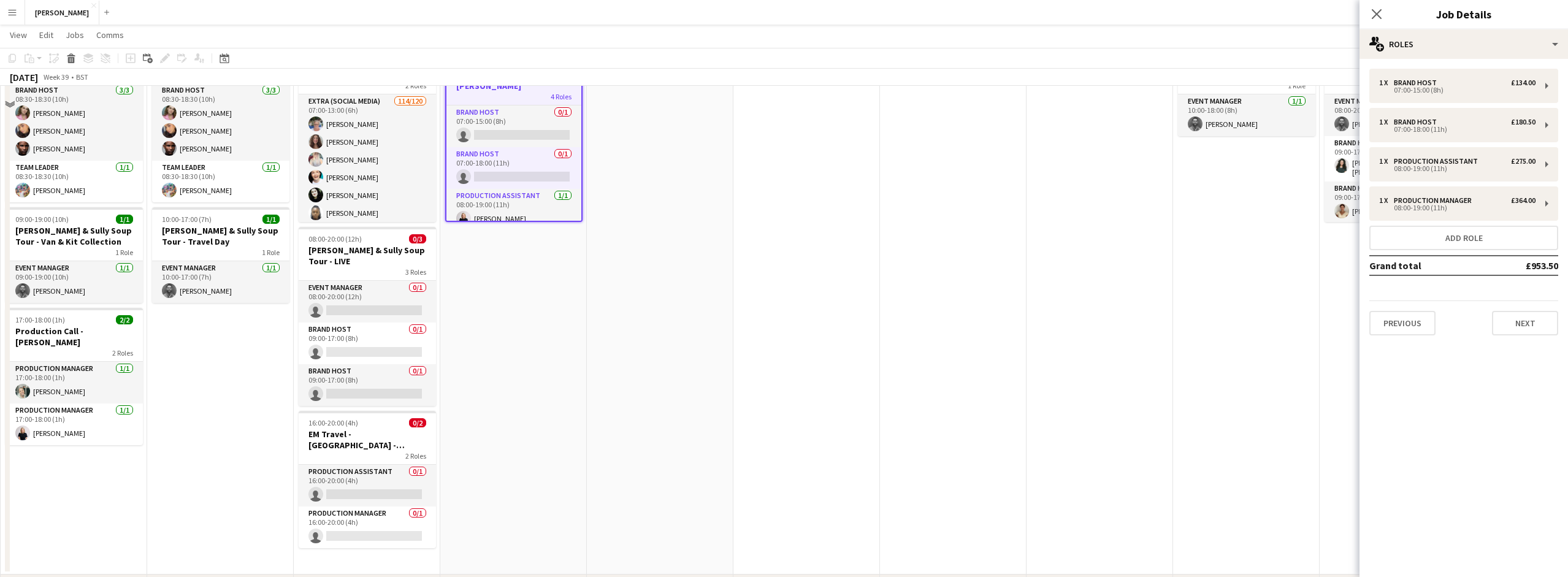
scroll to position [117, 0]
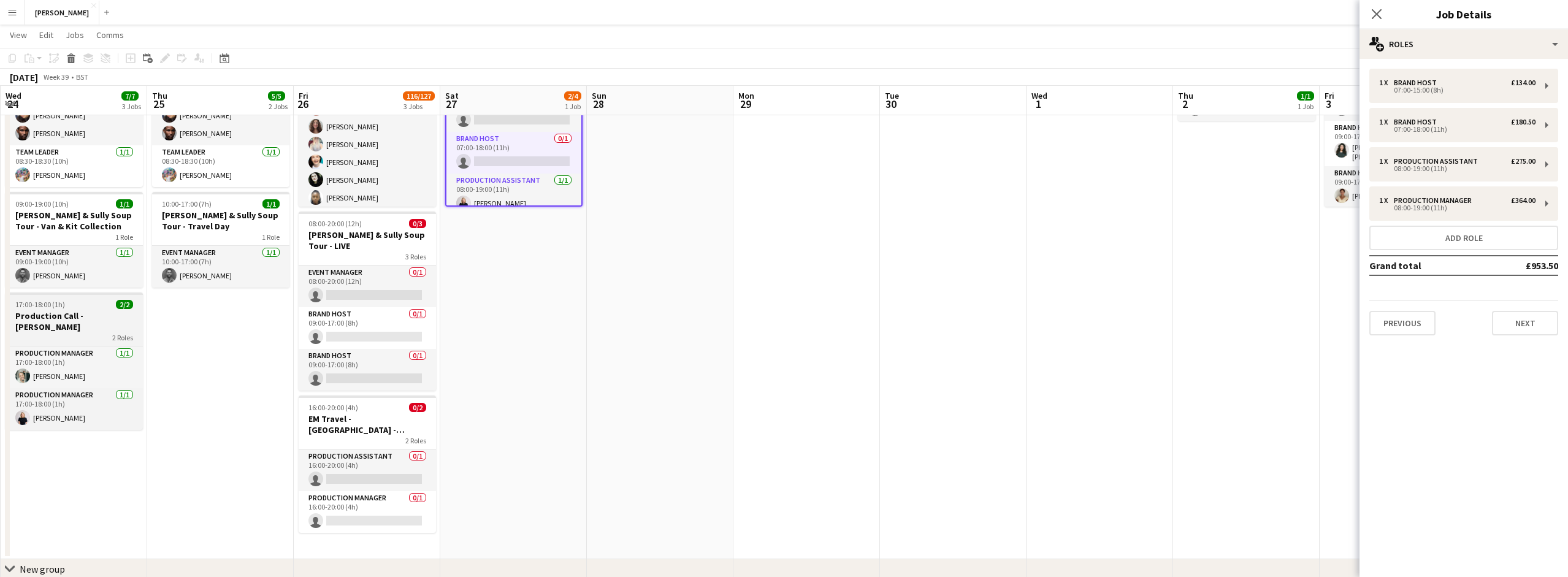
click at [92, 333] on div "2 Roles" at bounding box center [75, 338] width 138 height 10
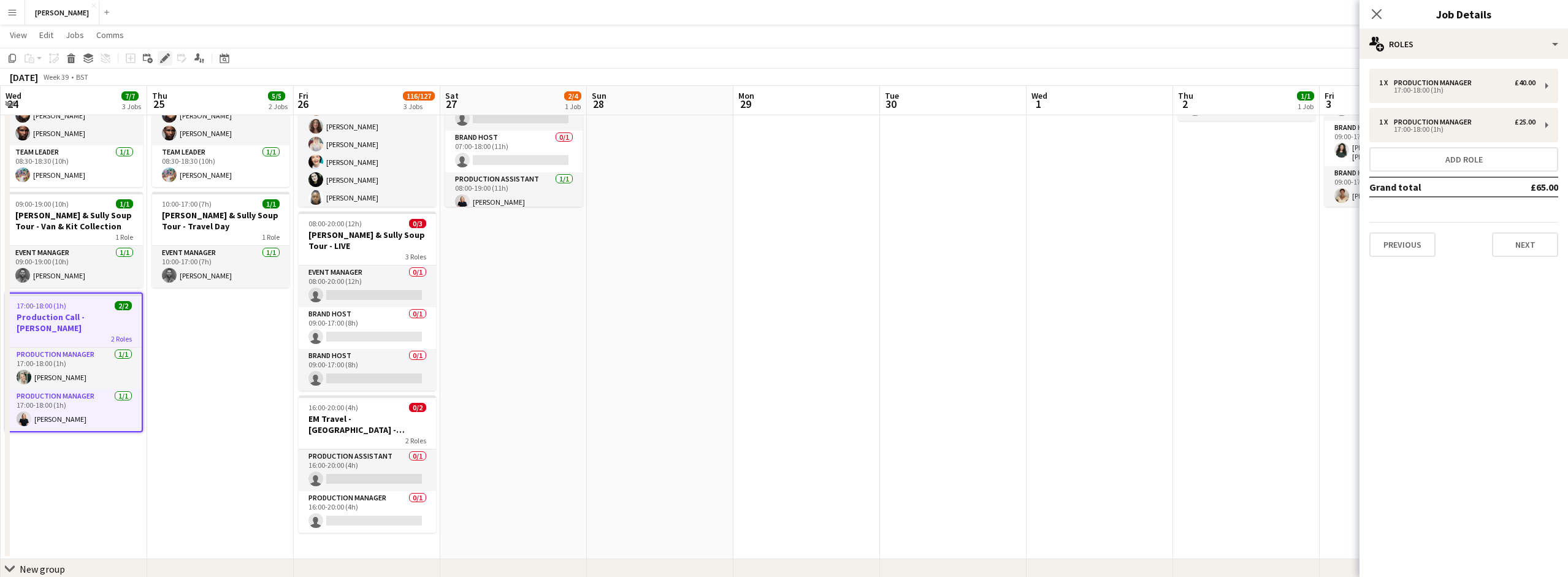
click at [169, 57] on icon "Edit" at bounding box center [165, 59] width 10 height 10
click at [1484, 159] on button "Add role" at bounding box center [1463, 159] width 189 height 24
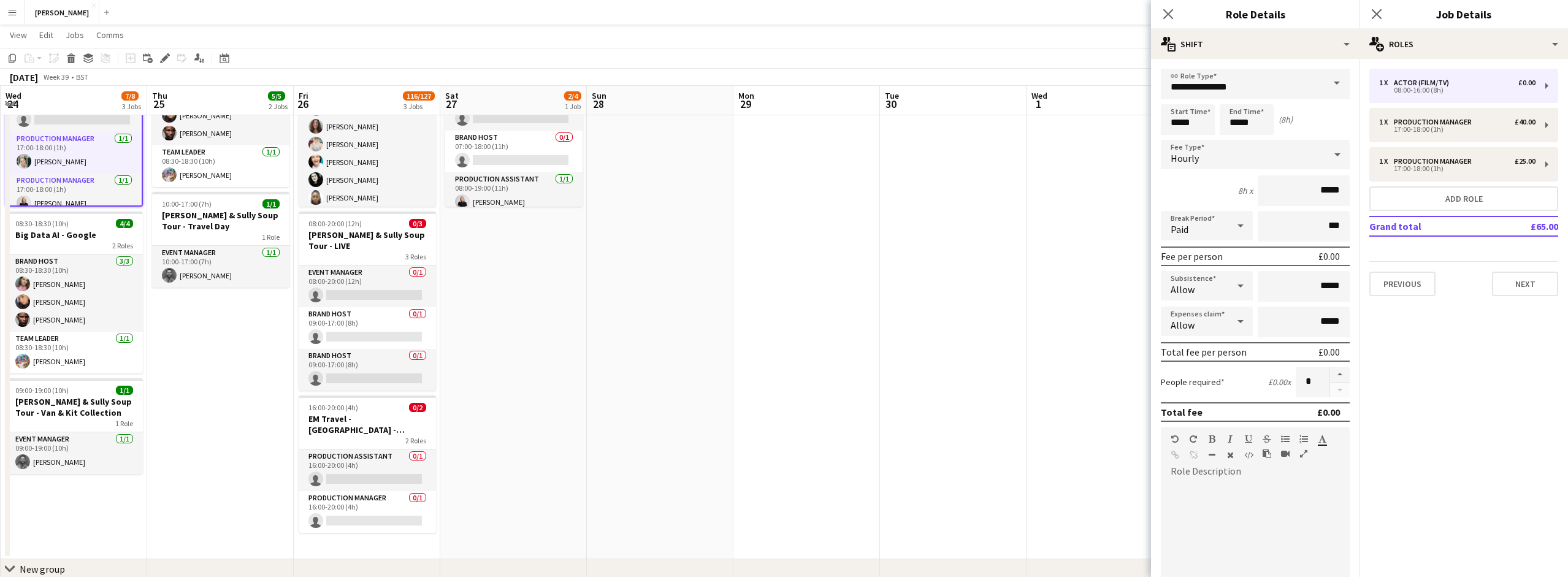
click at [1333, 81] on span at bounding box center [1336, 83] width 26 height 29
click at [1231, 180] on mat-option "Brand Host" at bounding box center [1255, 186] width 189 height 29
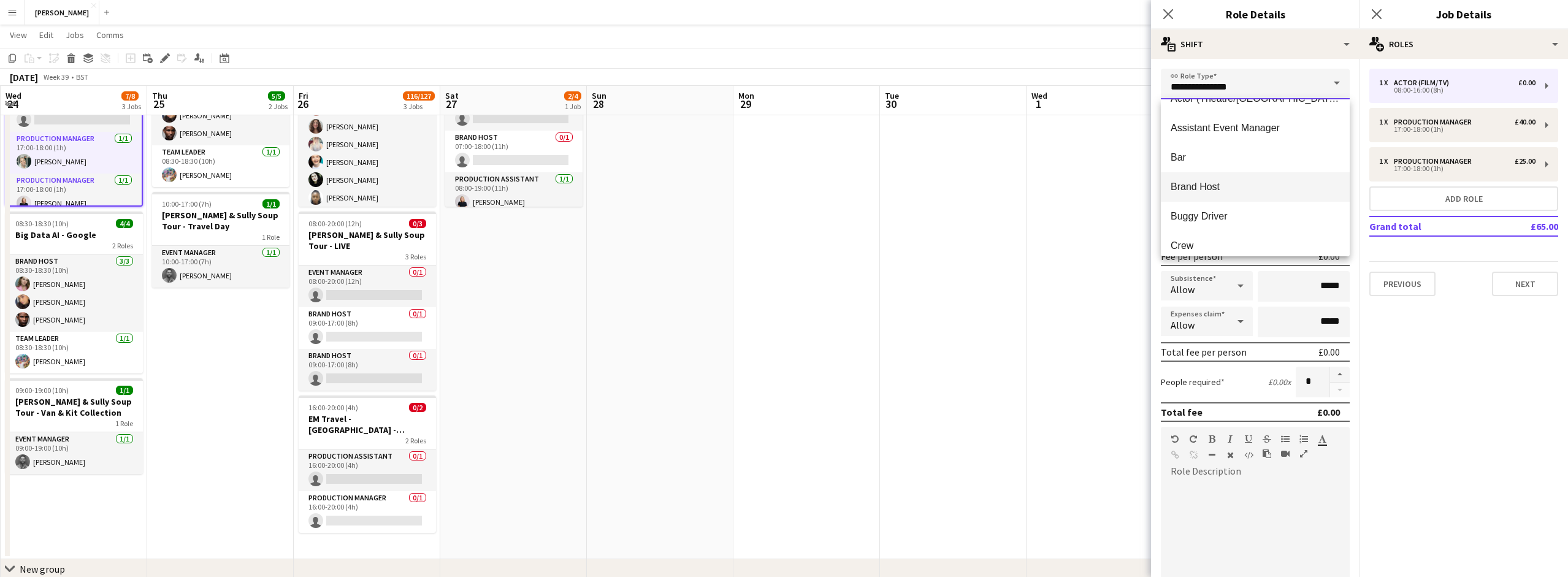
type input "**********"
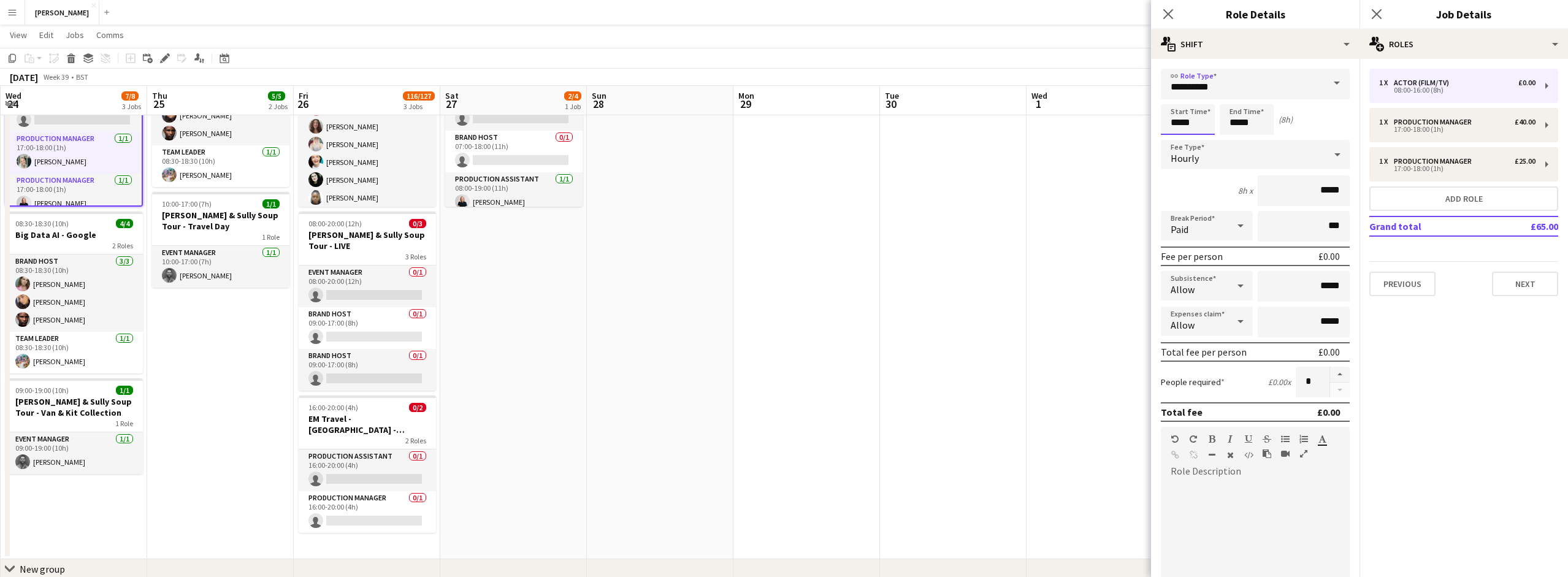
click at [1179, 122] on input "*****" at bounding box center [1188, 119] width 54 height 31
type input "*****"
click at [1240, 122] on input "*****" at bounding box center [1246, 119] width 54 height 31
type input "*****"
click at [1329, 190] on input "*****" at bounding box center [1303, 191] width 92 height 31
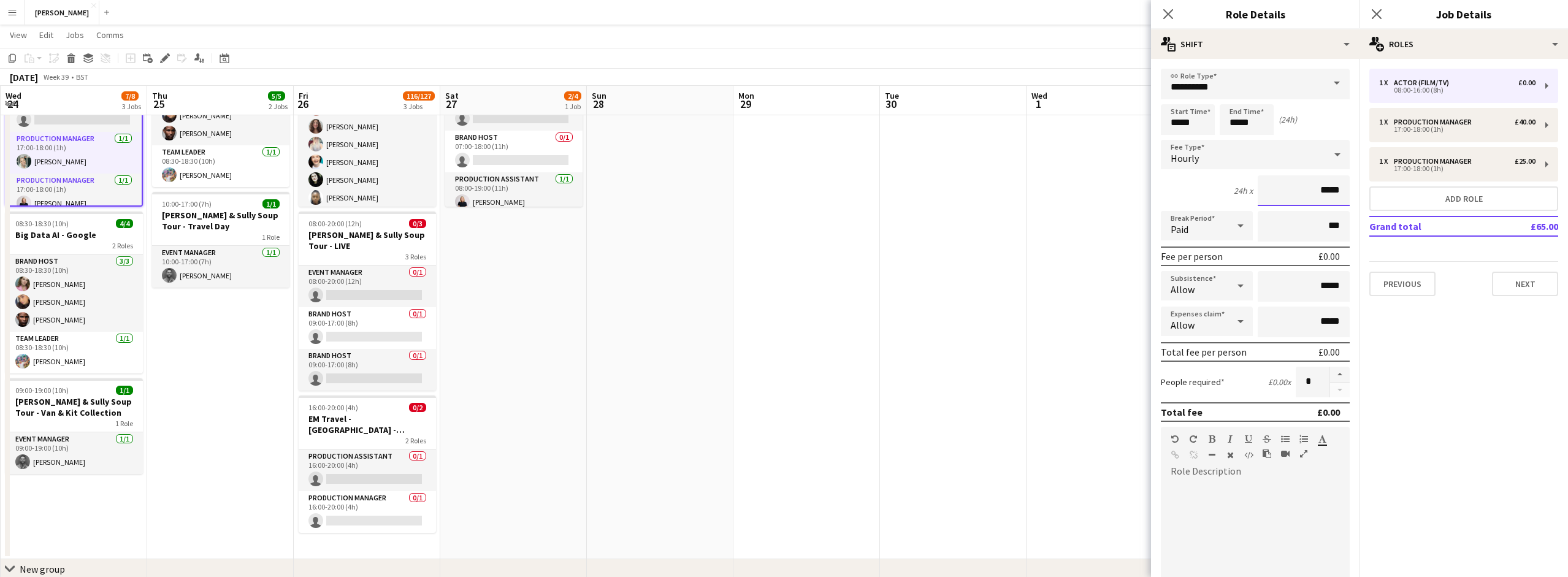
click at [1339, 189] on input "*****" at bounding box center [1303, 191] width 92 height 31
type input "**"
click at [1336, 149] on icon at bounding box center [1338, 154] width 15 height 24
click at [1243, 208] on mat-option "Fixed" at bounding box center [1255, 220] width 189 height 31
type input "*****"
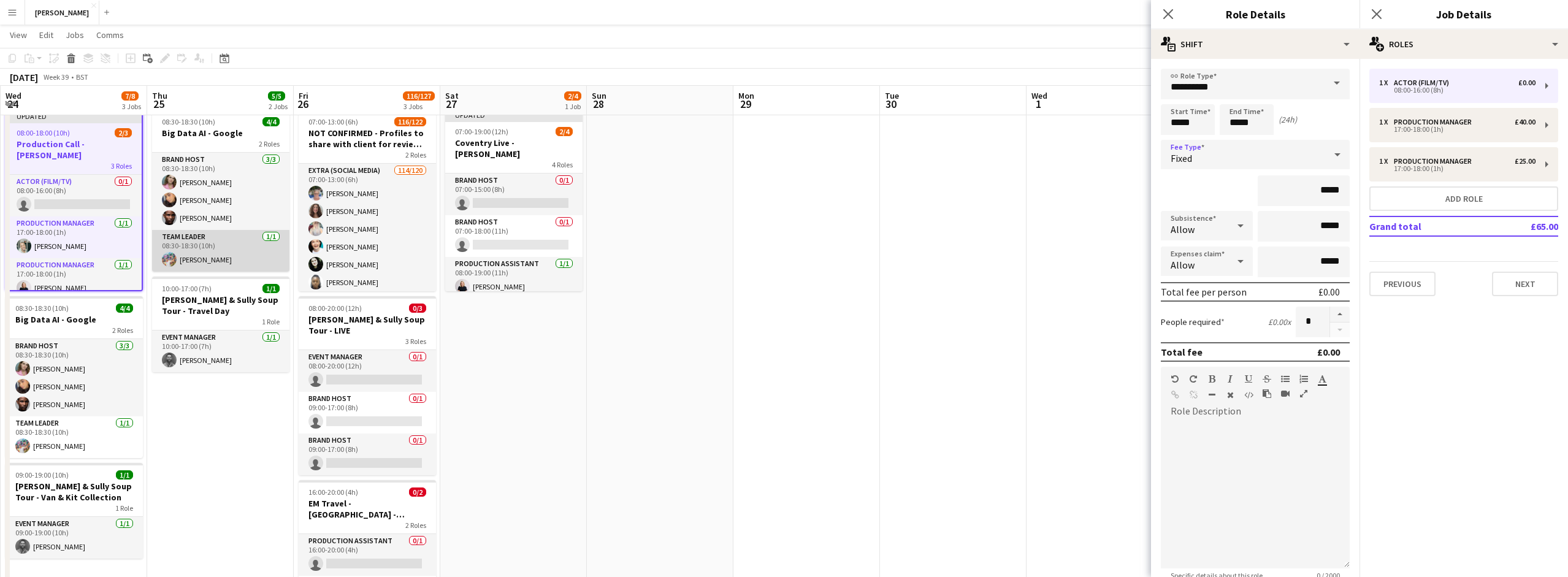
scroll to position [33, 0]
click at [1236, 122] on input "*****" at bounding box center [1246, 119] width 54 height 31
type input "*****"
click at [1327, 190] on input "*****" at bounding box center [1303, 191] width 92 height 31
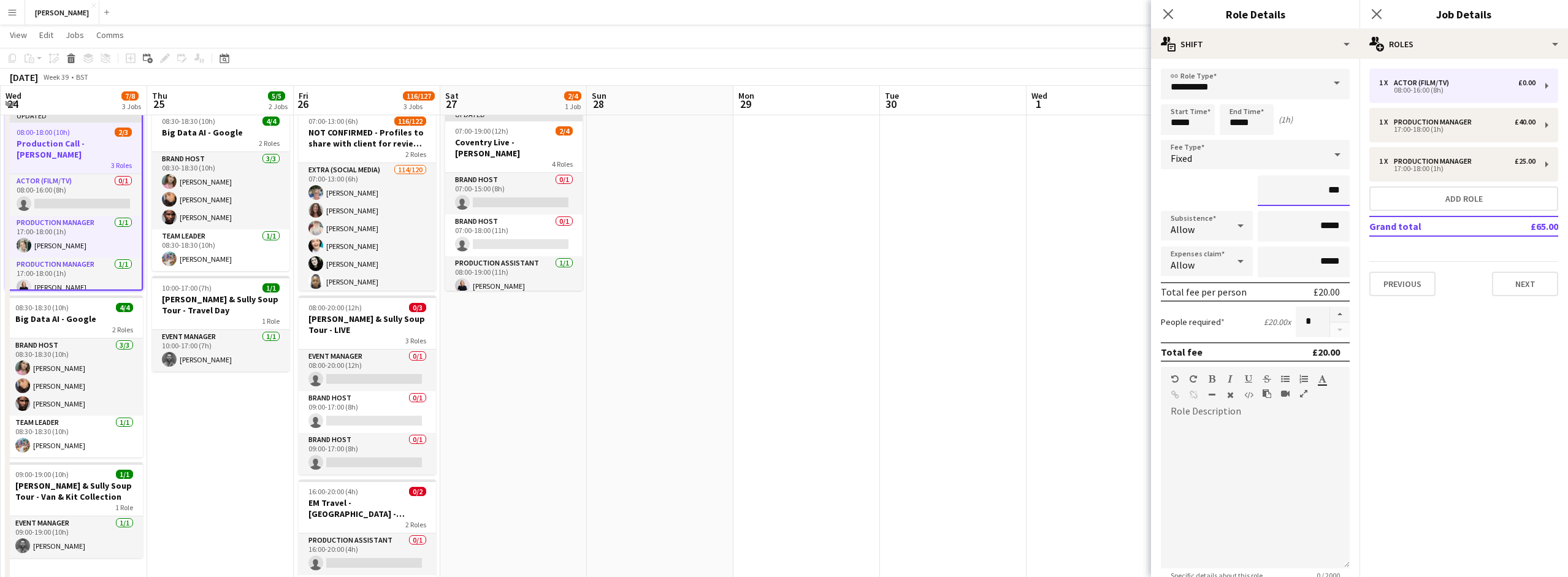
type input "**"
type input "******"
click at [1338, 309] on button "button" at bounding box center [1340, 314] width 19 height 16
type input "*"
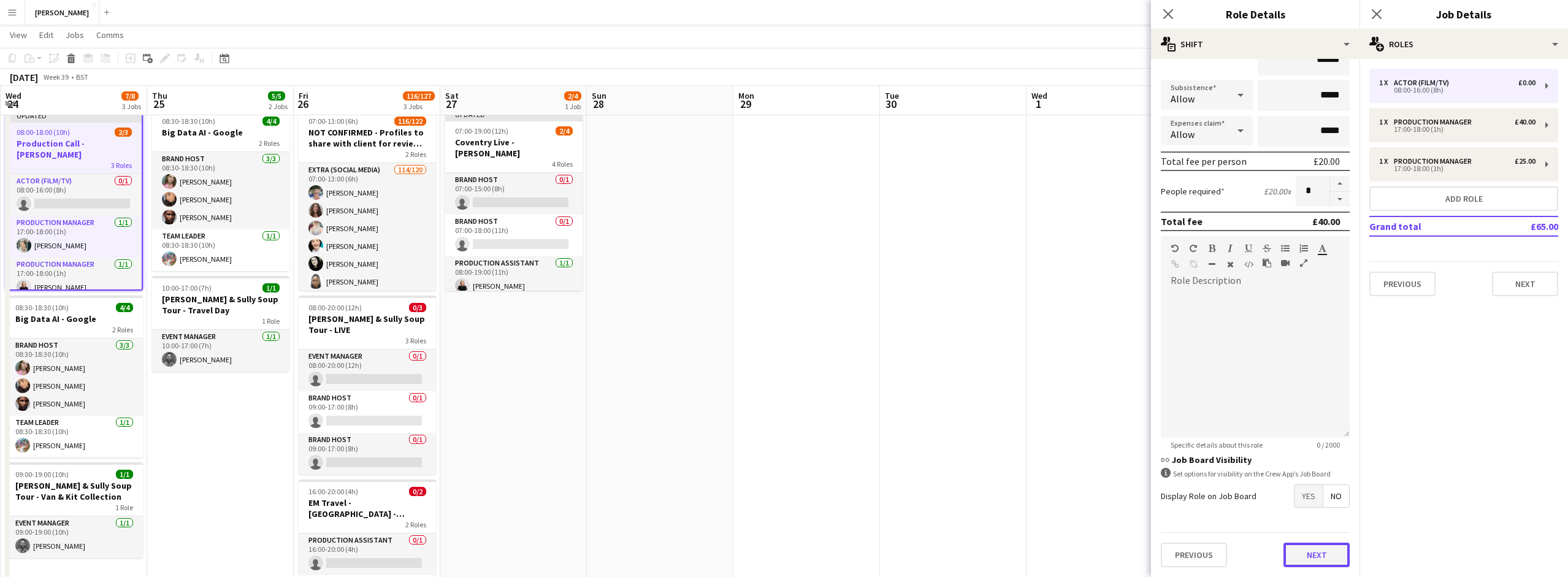
click at [1306, 550] on button "Next" at bounding box center [1316, 554] width 66 height 24
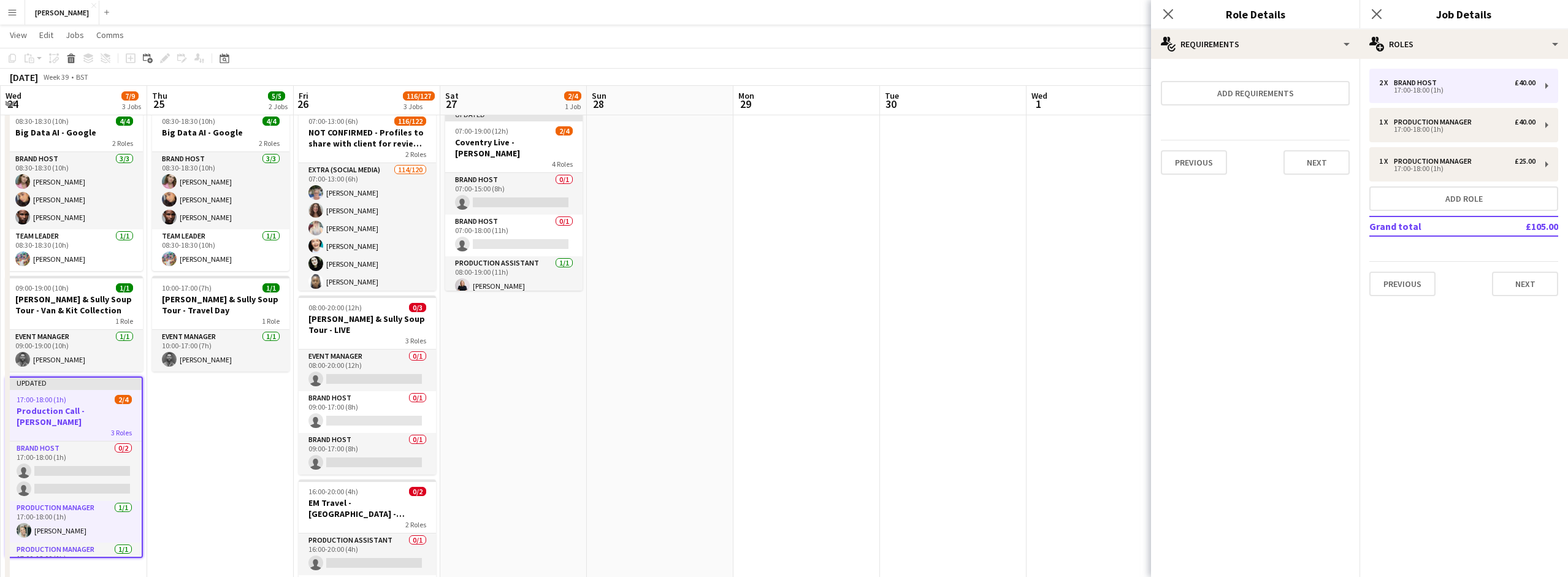
scroll to position [0, 0]
click at [1330, 166] on button "Next" at bounding box center [1316, 162] width 66 height 24
click at [1324, 160] on button "Finish" at bounding box center [1326, 164] width 46 height 24
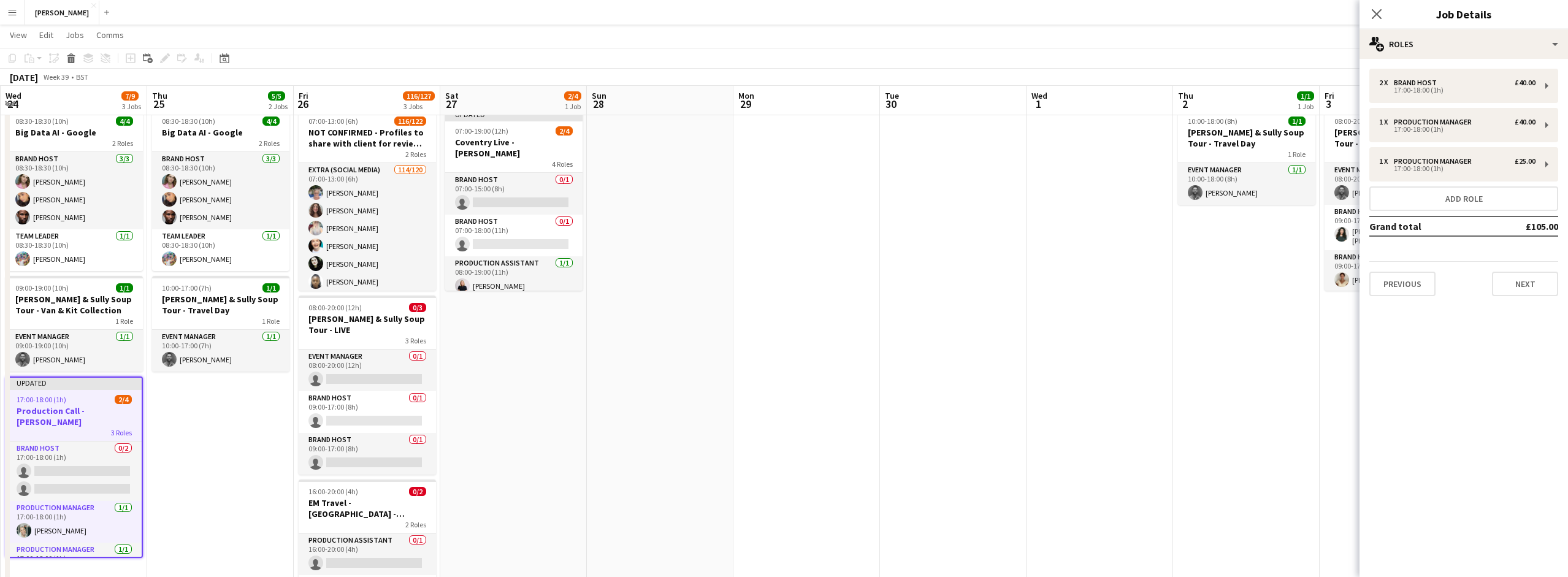
click at [1201, 307] on app-date-cell "10:00-18:00 (8h) 1/1 Cully & Sully Soup Tour - Travel Day 1 Role Event Manager …" at bounding box center [1246, 374] width 147 height 539
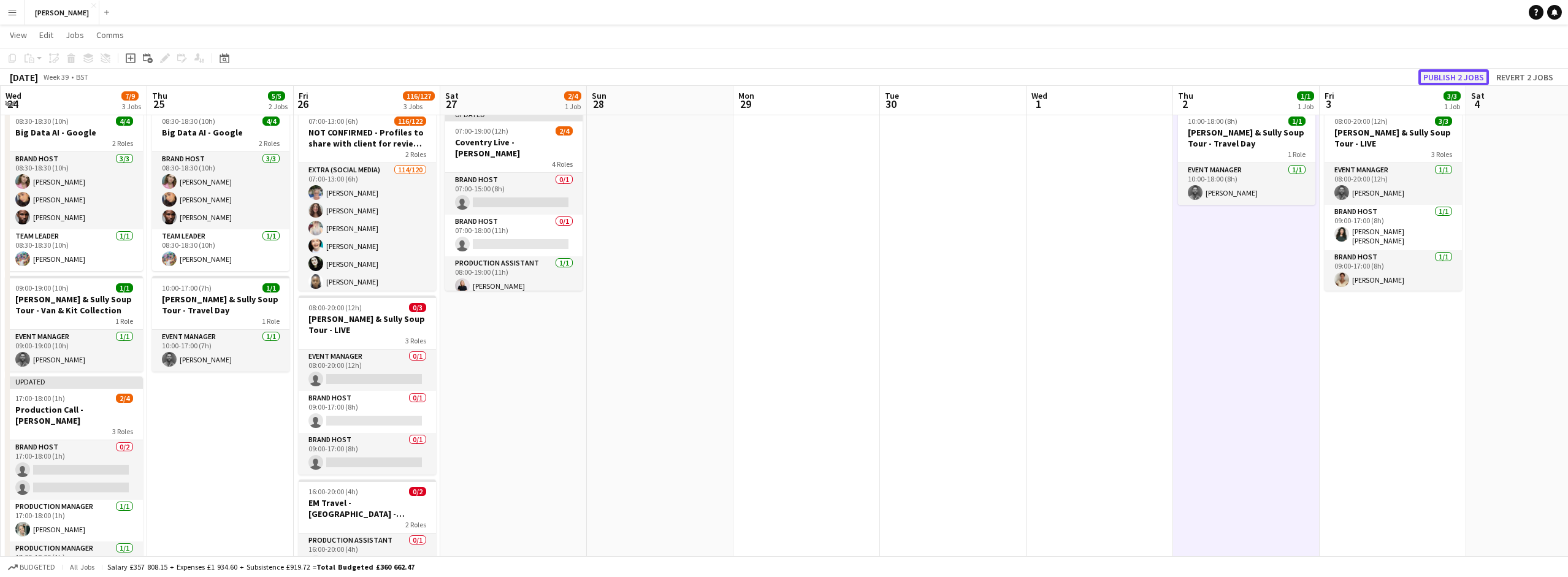
click at [1458, 71] on button "Publish 2 jobs" at bounding box center [1454, 77] width 71 height 16
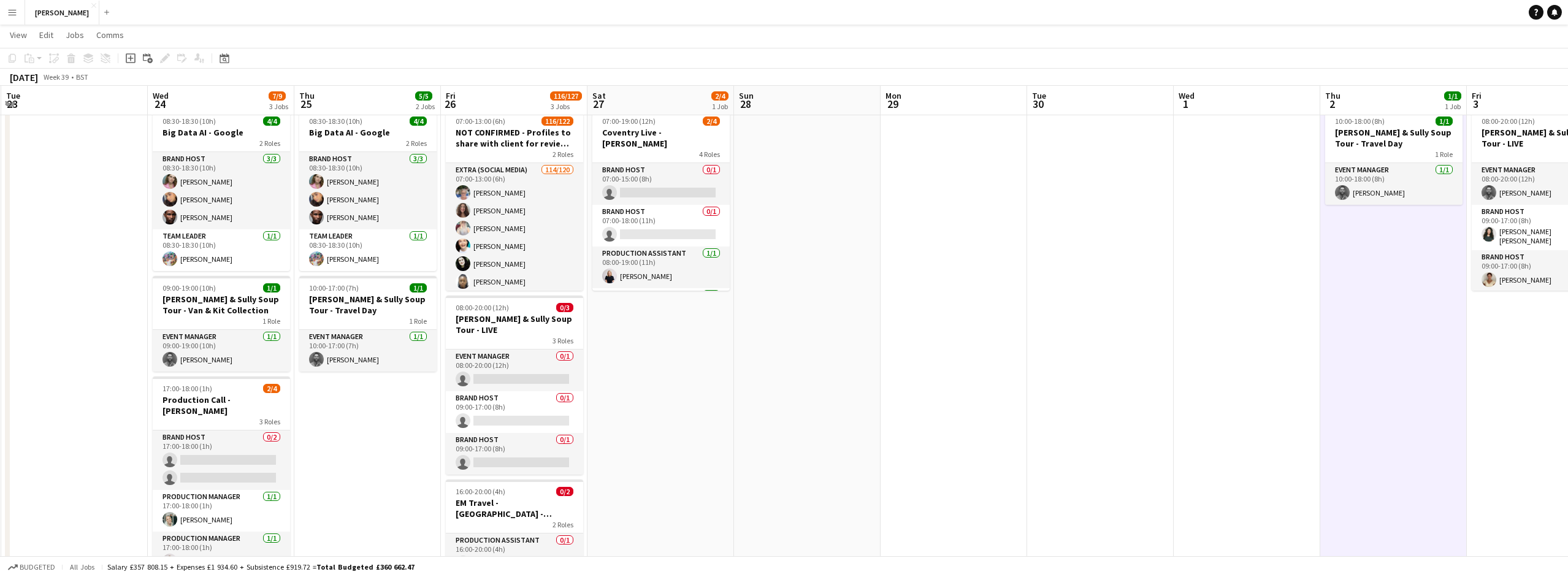
scroll to position [0, 290]
click at [15, 8] on app-icon "Menu" at bounding box center [13, 13] width 10 height 10
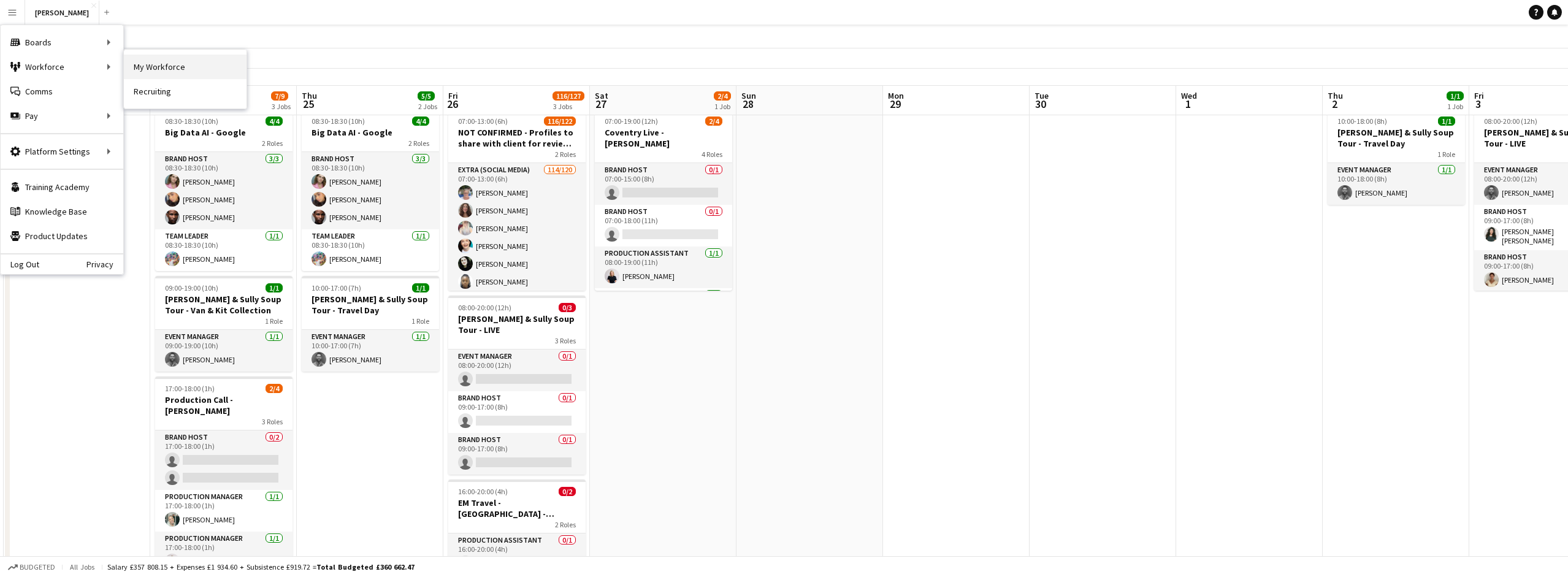
click at [144, 63] on link "My Workforce" at bounding box center [185, 66] width 123 height 24
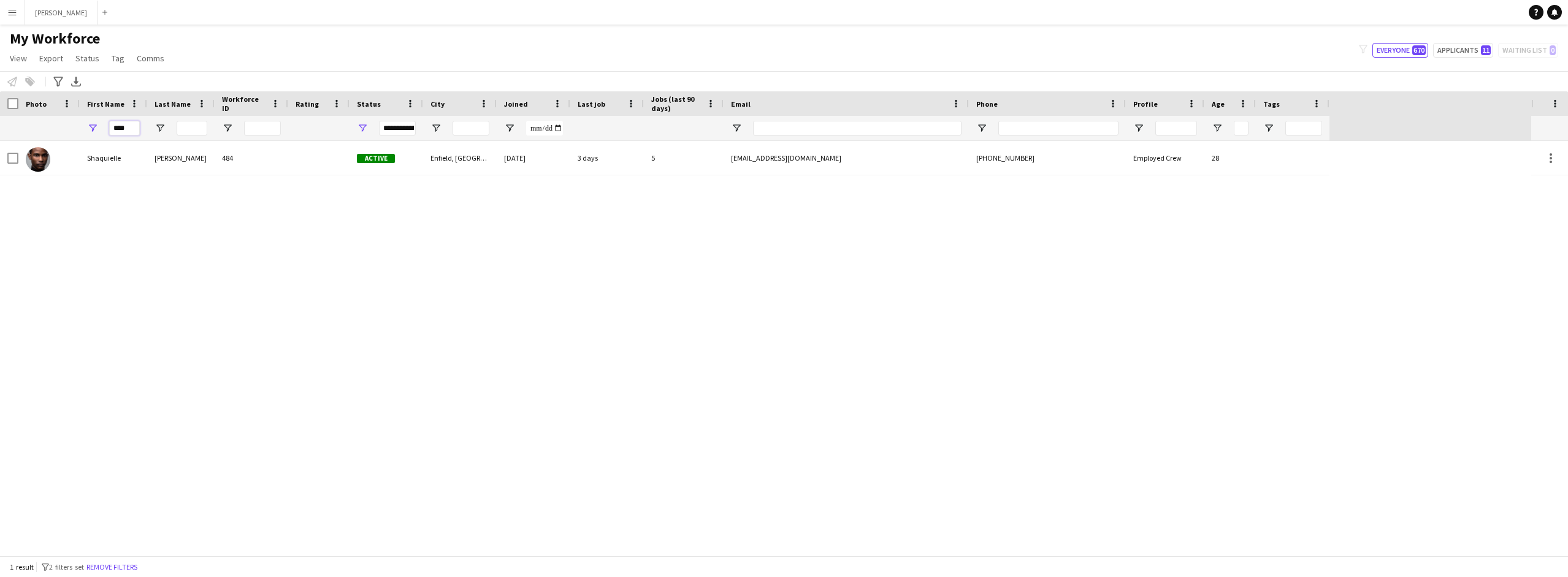
drag, startPoint x: 135, startPoint y: 127, endPoint x: 81, endPoint y: 127, distance: 54.0
click at [81, 127] on div "****" at bounding box center [113, 128] width 67 height 24
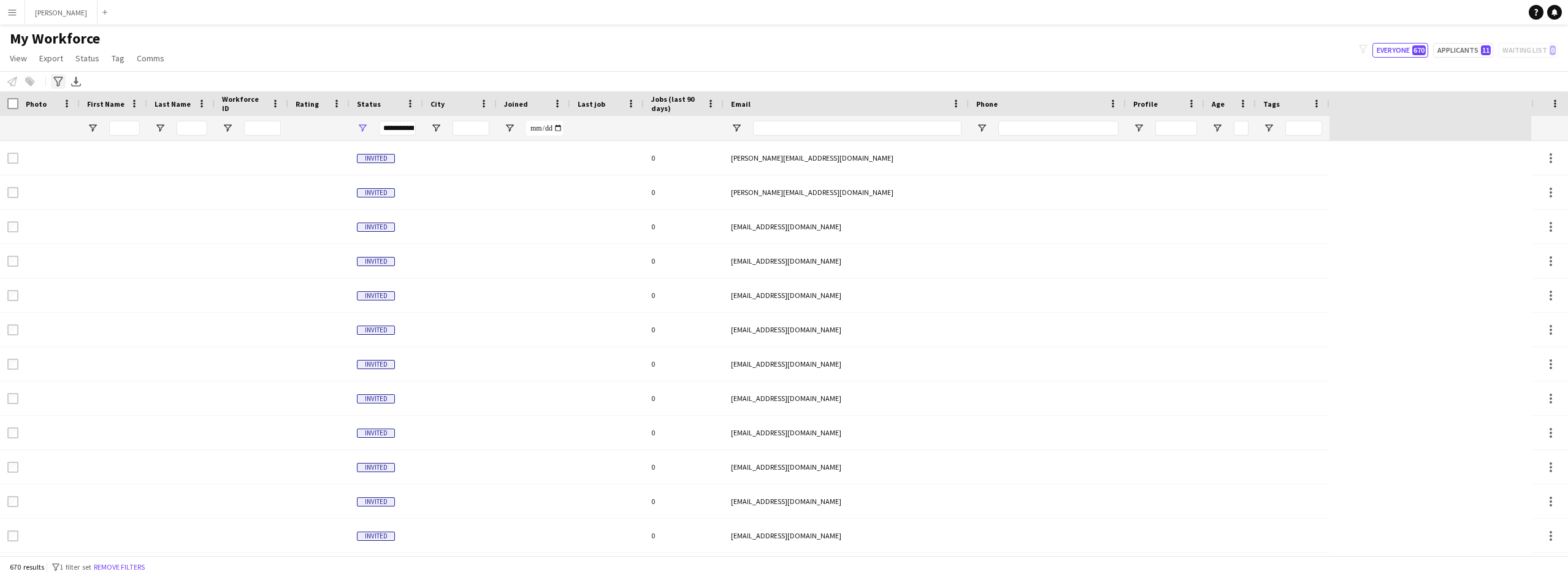
click at [57, 76] on icon "Advanced filters" at bounding box center [59, 81] width 10 height 10
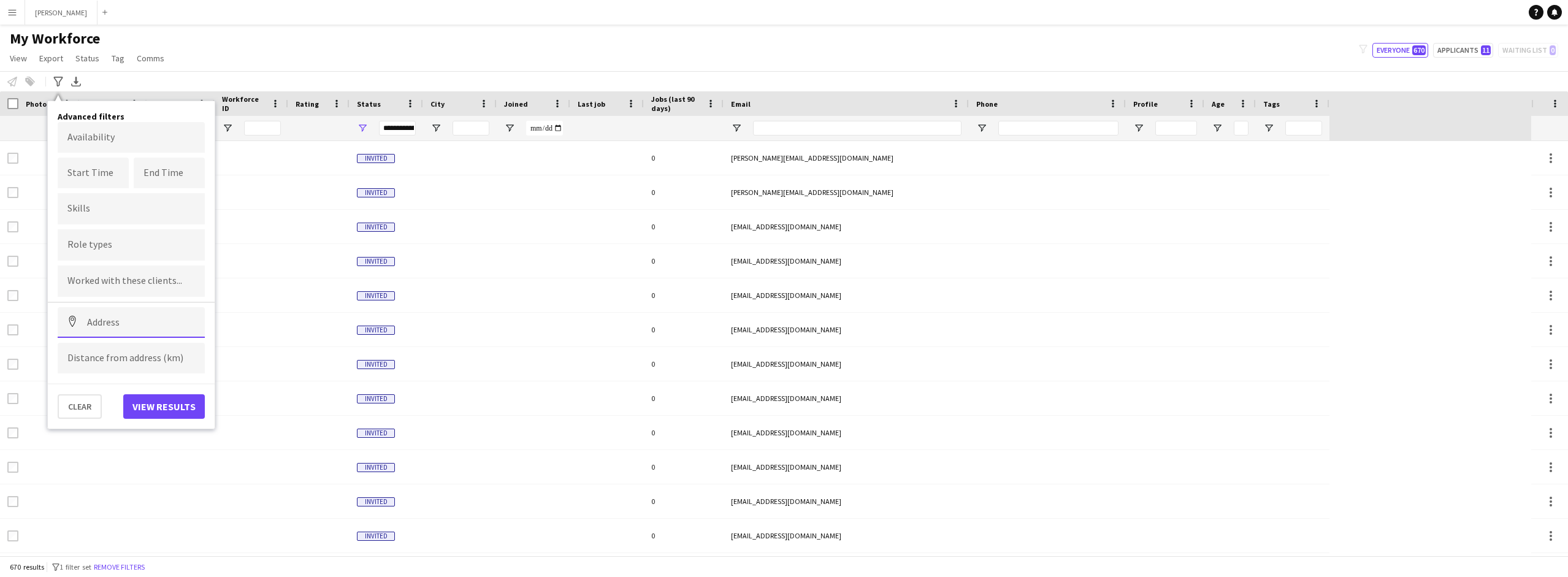
click at [122, 319] on input at bounding box center [131, 323] width 147 height 31
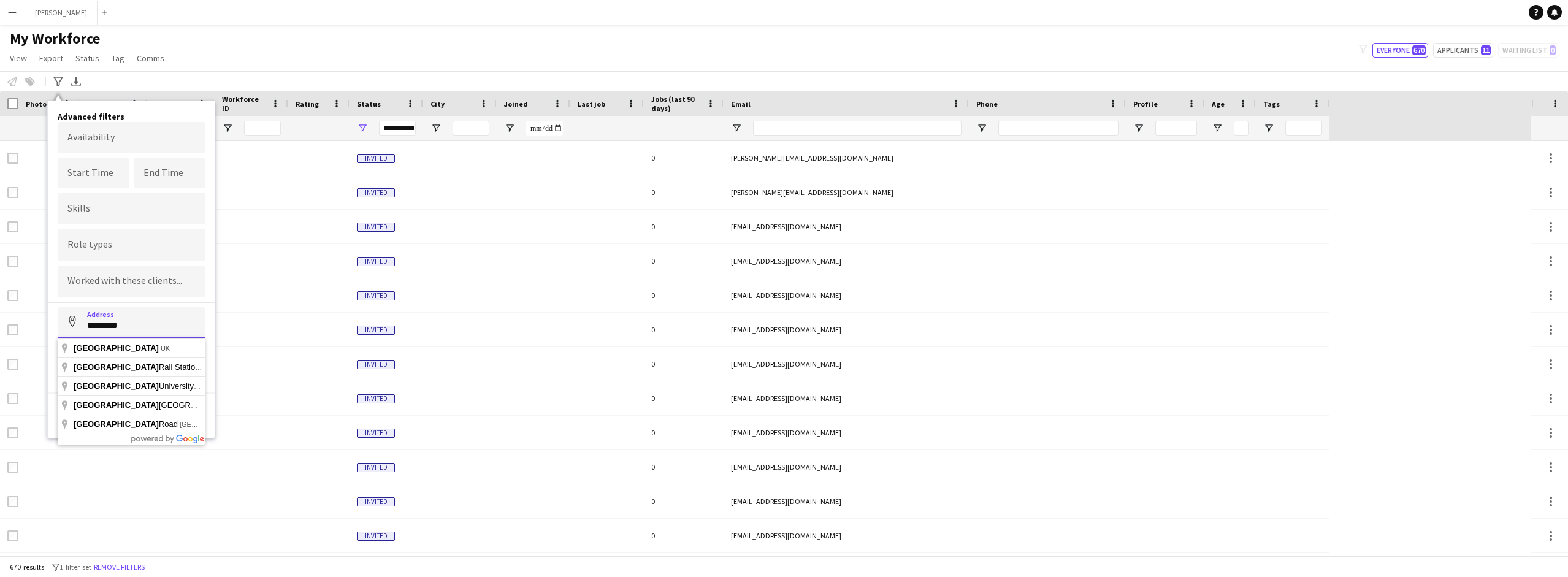
type input "********"
click at [58, 307] on button "Address" at bounding box center [72, 322] width 29 height 29
click at [135, 359] on input at bounding box center [131, 358] width 147 height 31
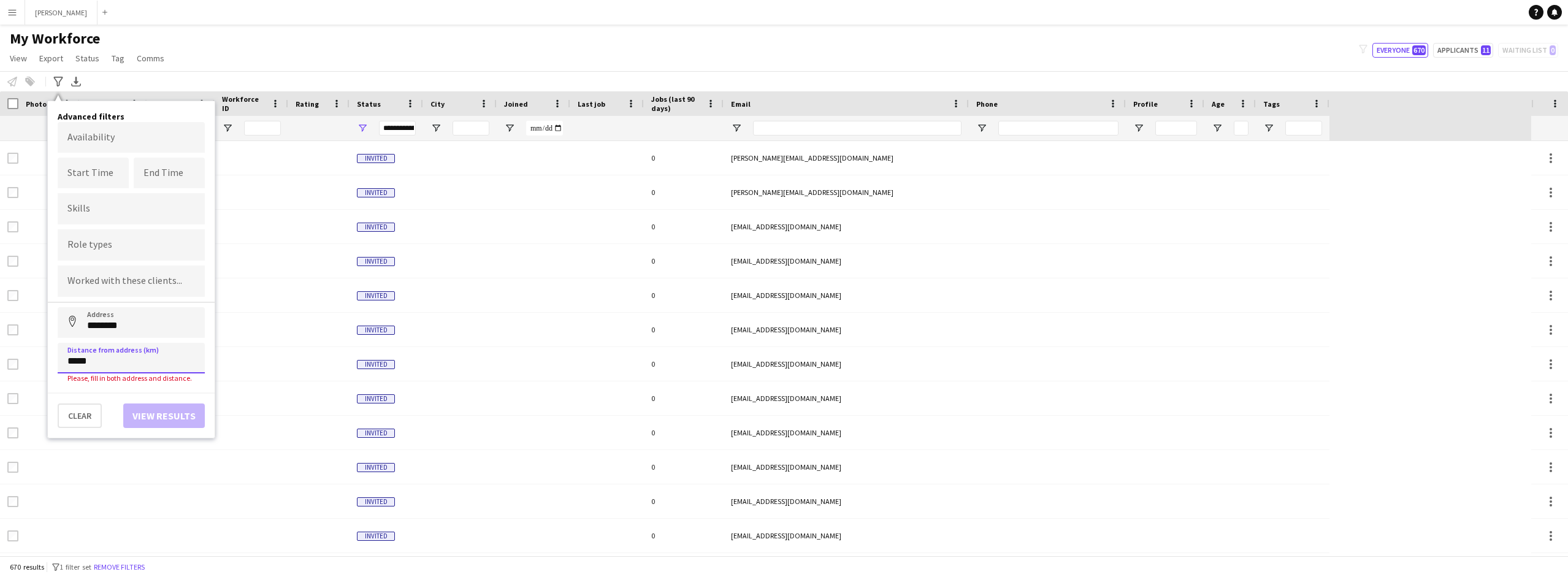
type input "*****"
click at [155, 416] on div "Clear View results" at bounding box center [131, 410] width 167 height 35
click at [149, 328] on input "********" at bounding box center [131, 323] width 147 height 31
type input "**********"
click at [155, 403] on button "View results" at bounding box center [164, 406] width 81 height 24
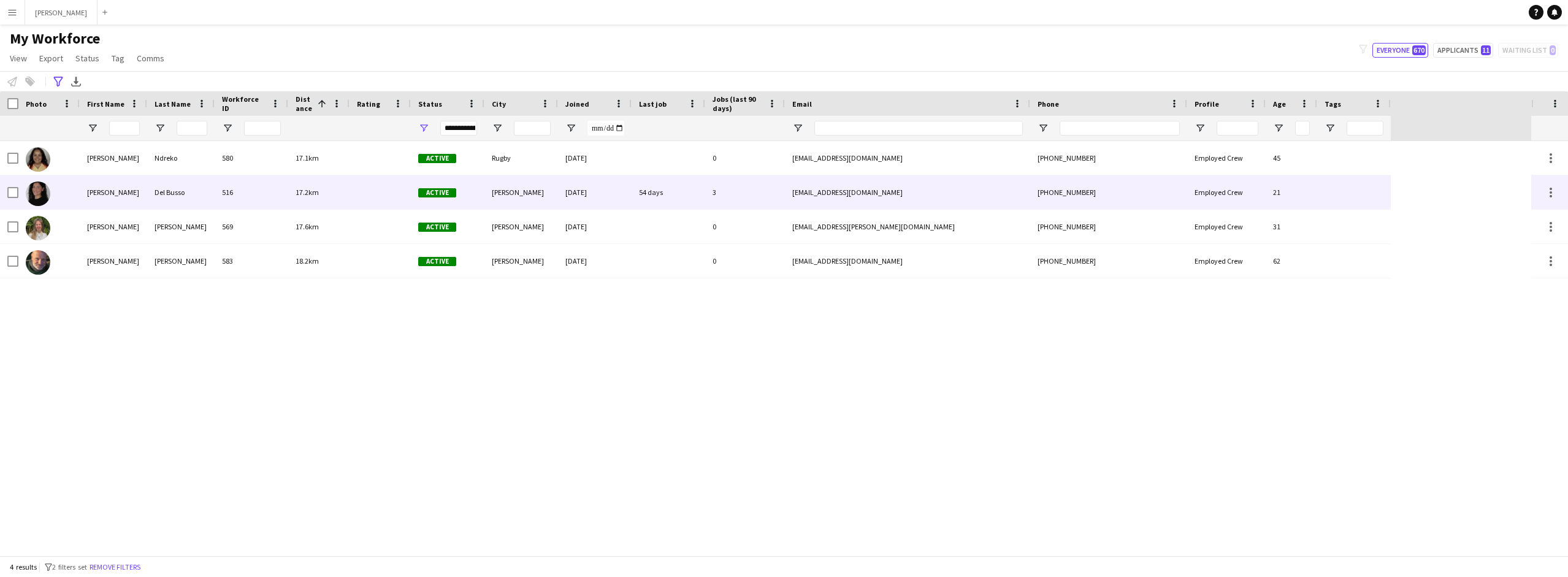
click at [149, 194] on div "Del Busso" at bounding box center [181, 192] width 67 height 34
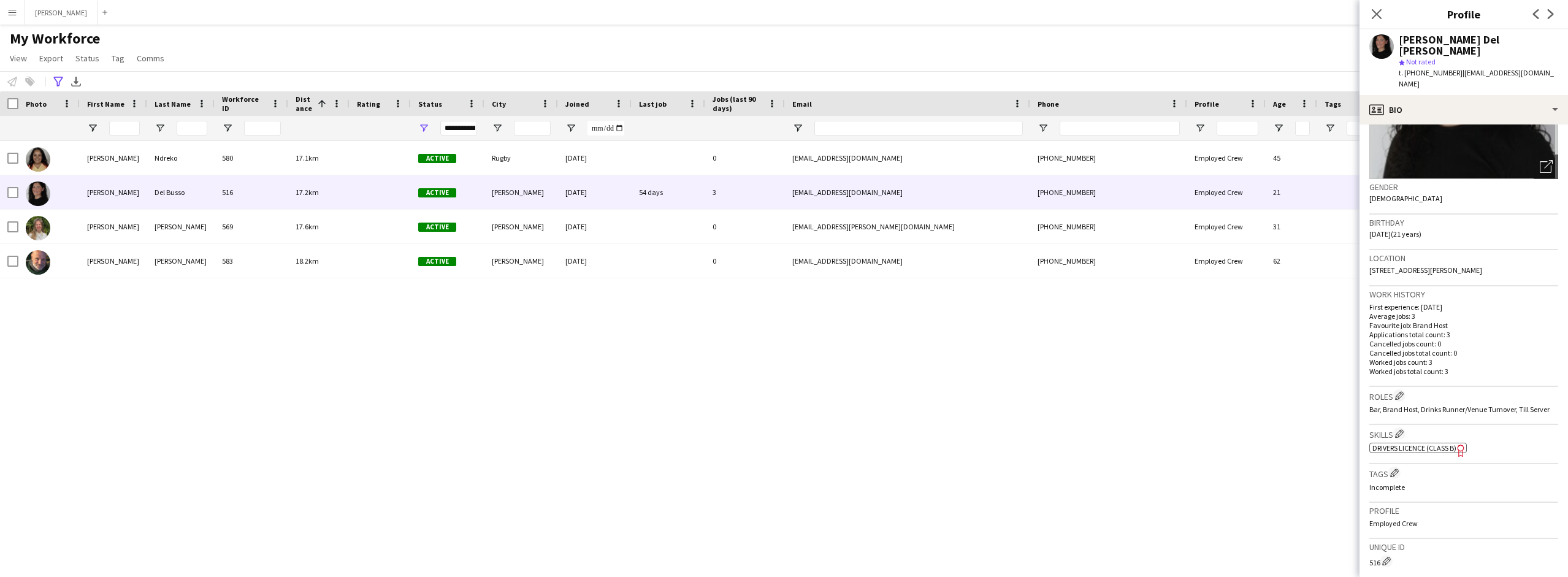
scroll to position [334, 0]
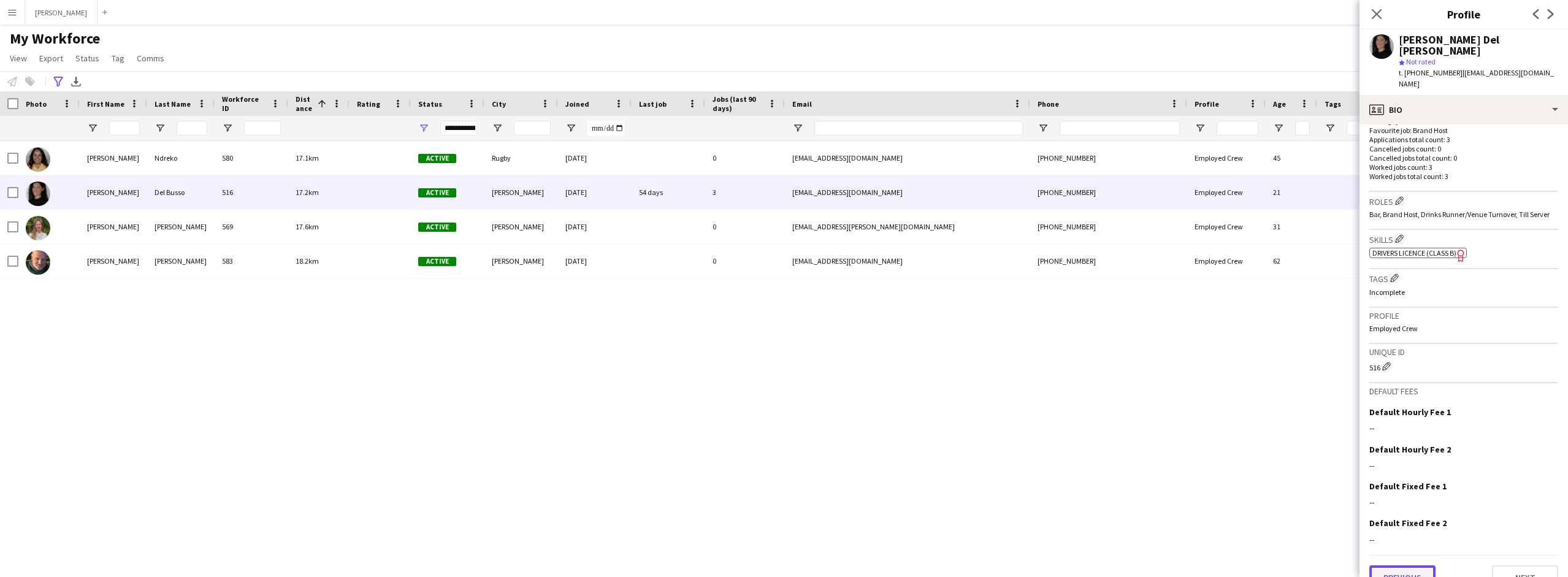
click at [1420, 565] on button "Previous" at bounding box center [1402, 577] width 66 height 24
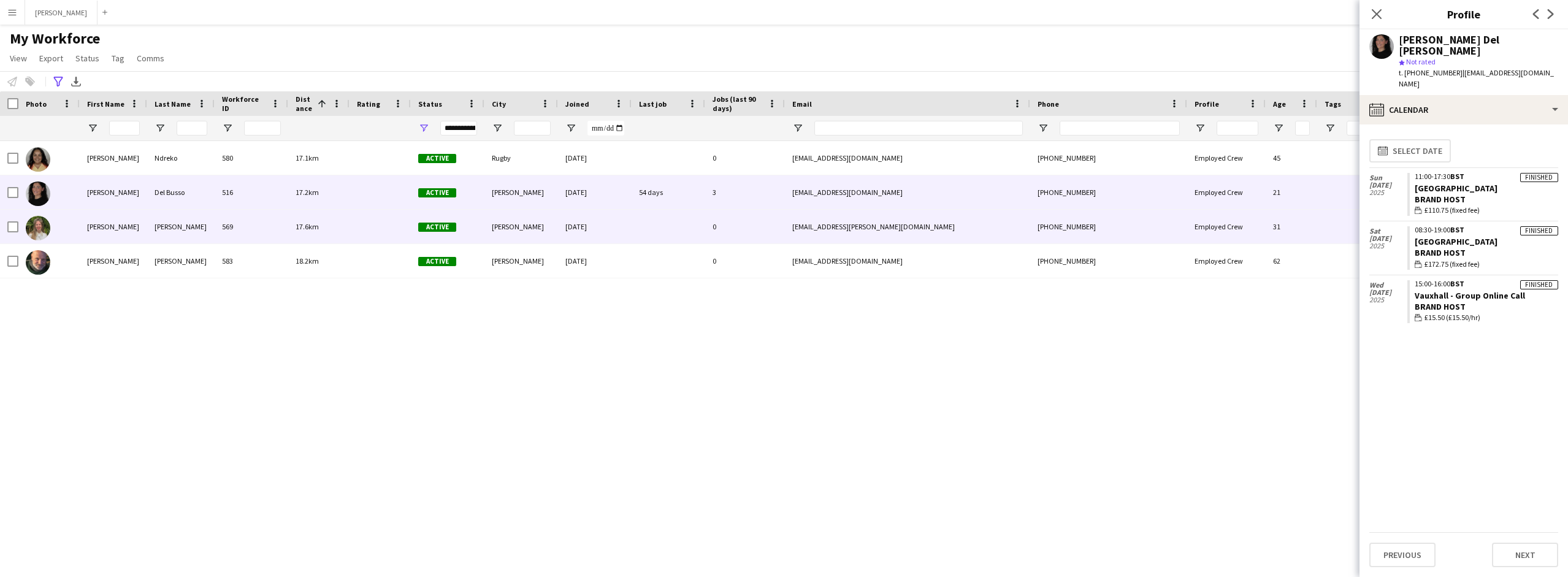
click at [106, 223] on div "[PERSON_NAME]" at bounding box center [113, 227] width 67 height 34
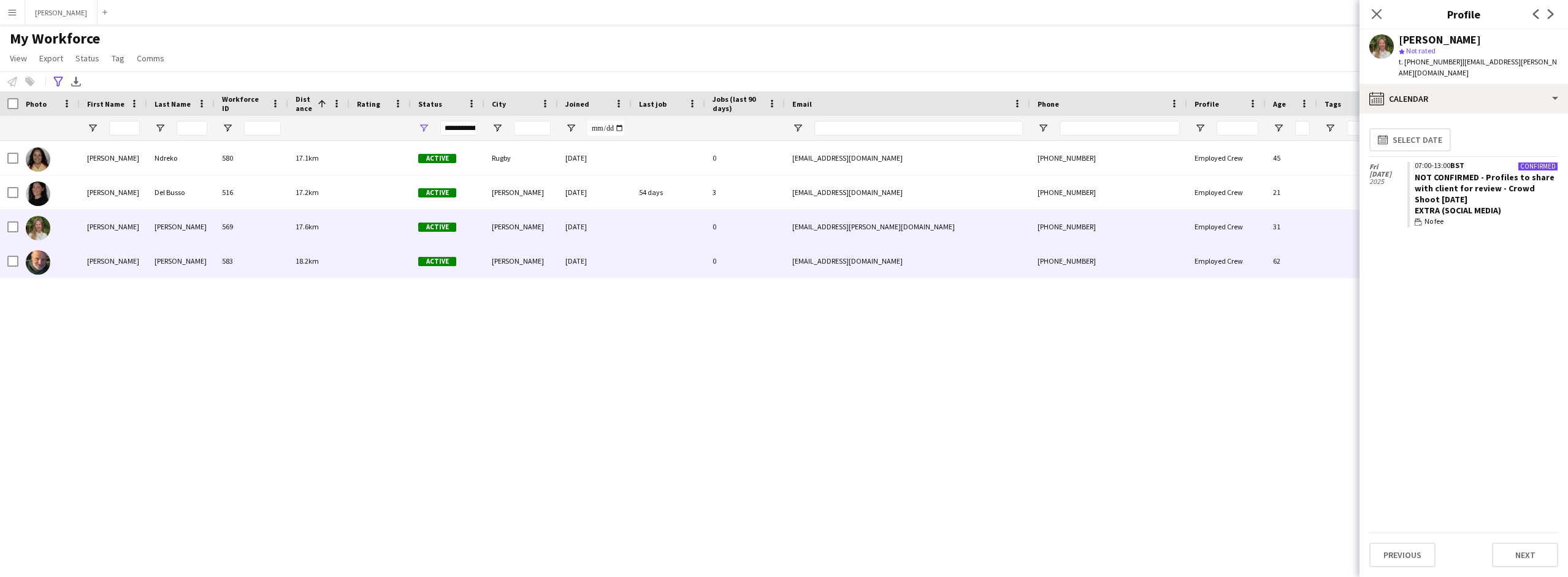
click at [104, 258] on div "[PERSON_NAME]" at bounding box center [113, 261] width 67 height 34
click at [101, 231] on div "[PERSON_NAME]" at bounding box center [113, 227] width 67 height 34
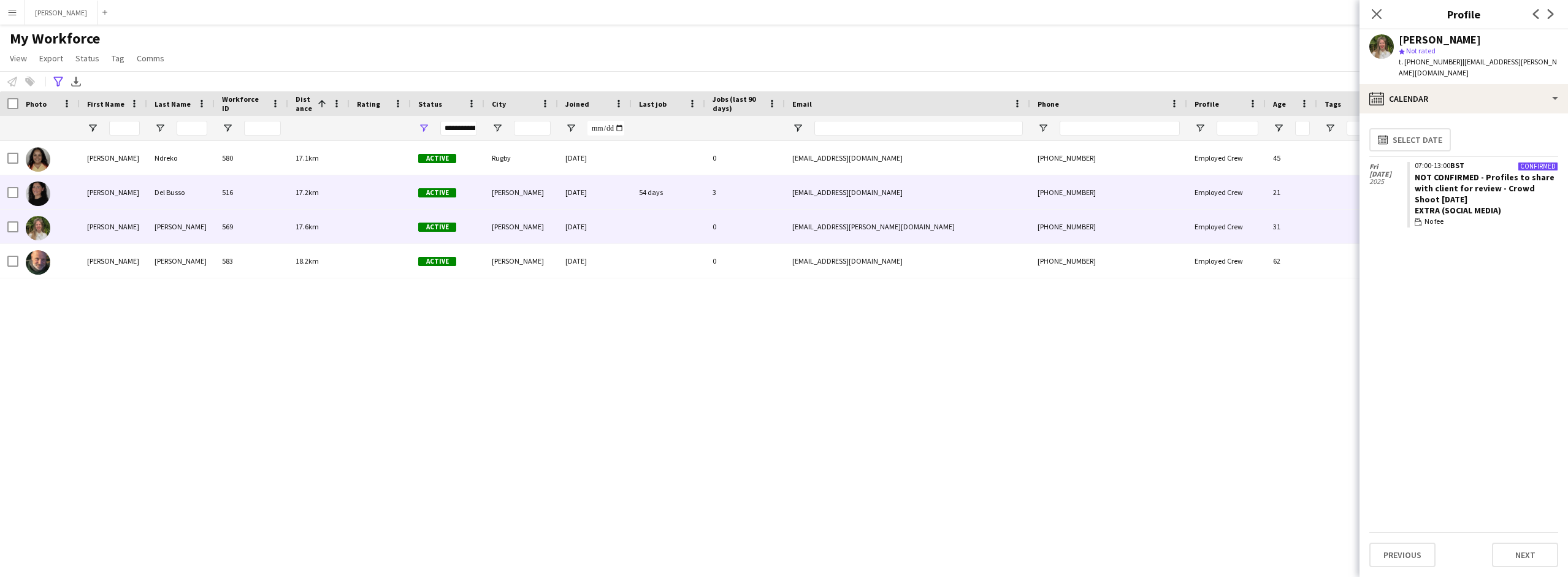
click at [104, 195] on div "[PERSON_NAME]" at bounding box center [113, 192] width 67 height 34
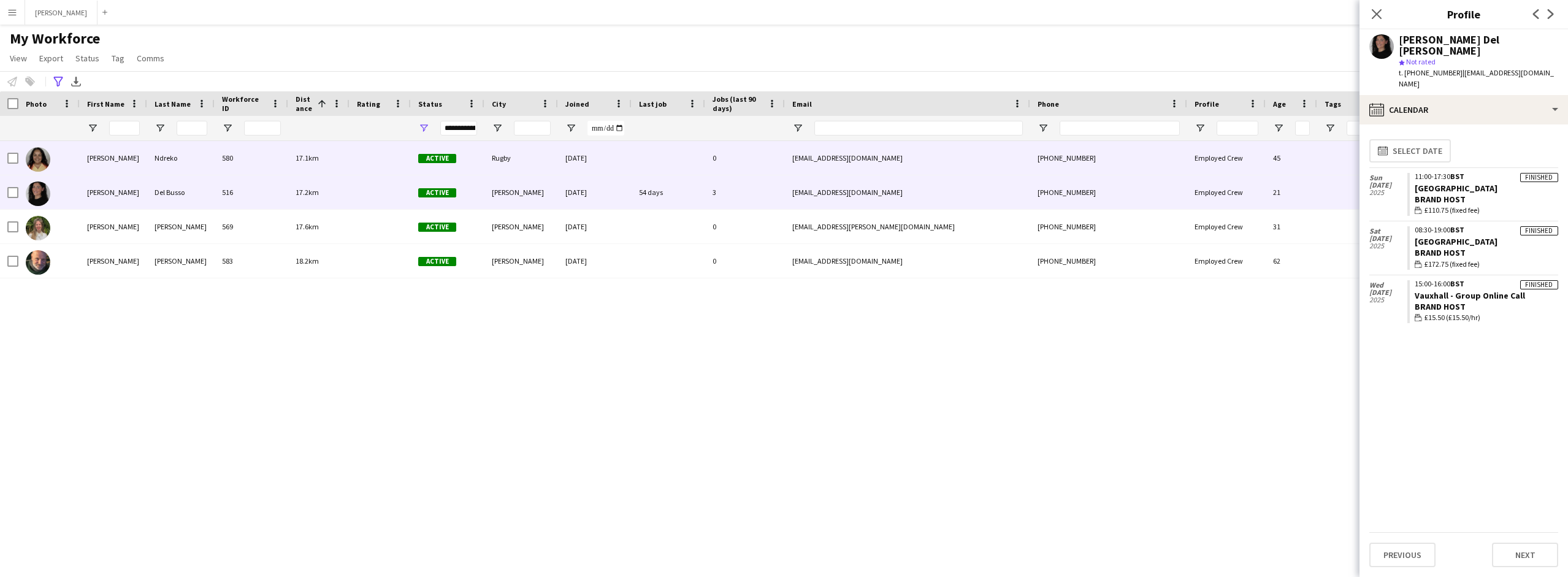
click at [107, 159] on div "[PERSON_NAME]" at bounding box center [113, 158] width 67 height 34
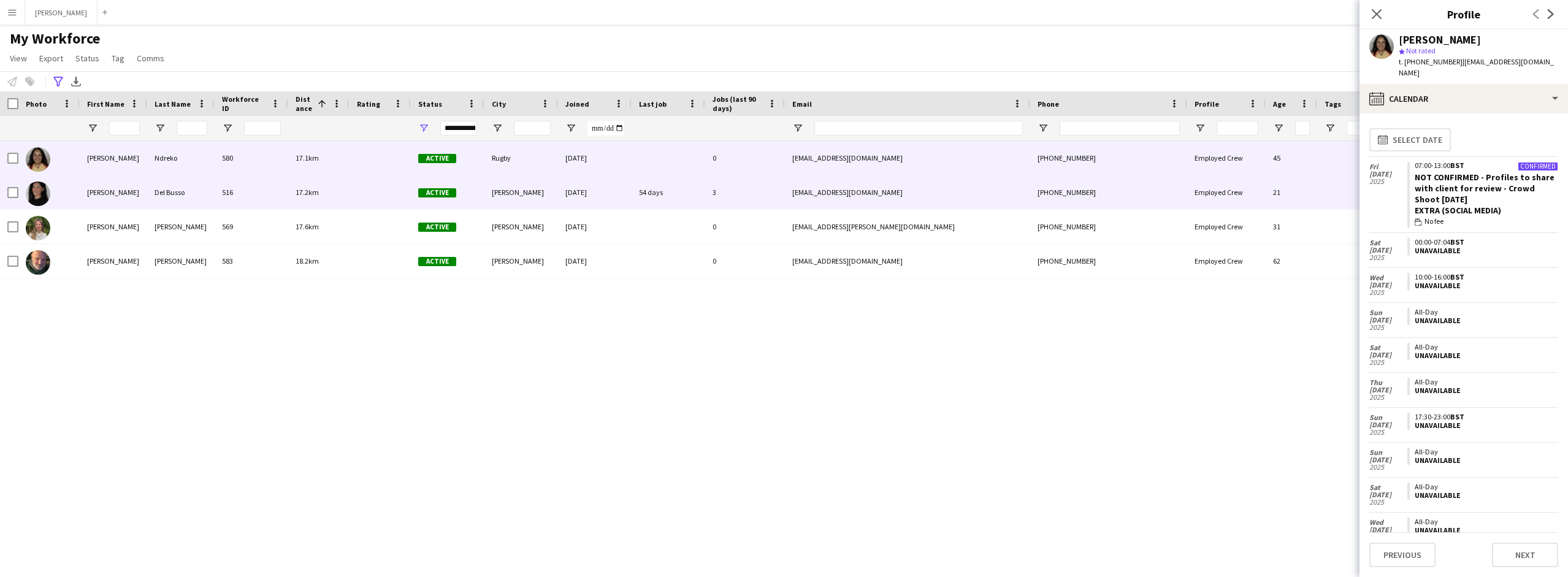
click at [113, 190] on div "[PERSON_NAME]" at bounding box center [113, 192] width 67 height 34
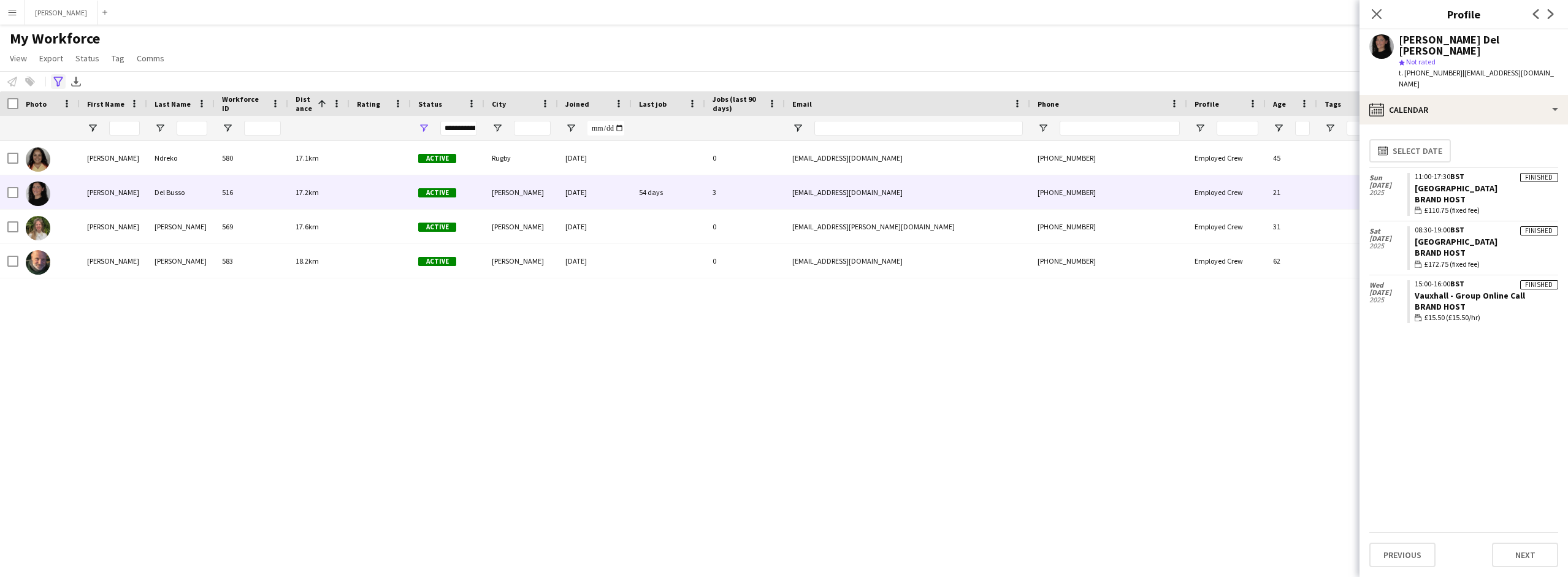
click at [55, 79] on icon at bounding box center [58, 81] width 9 height 10
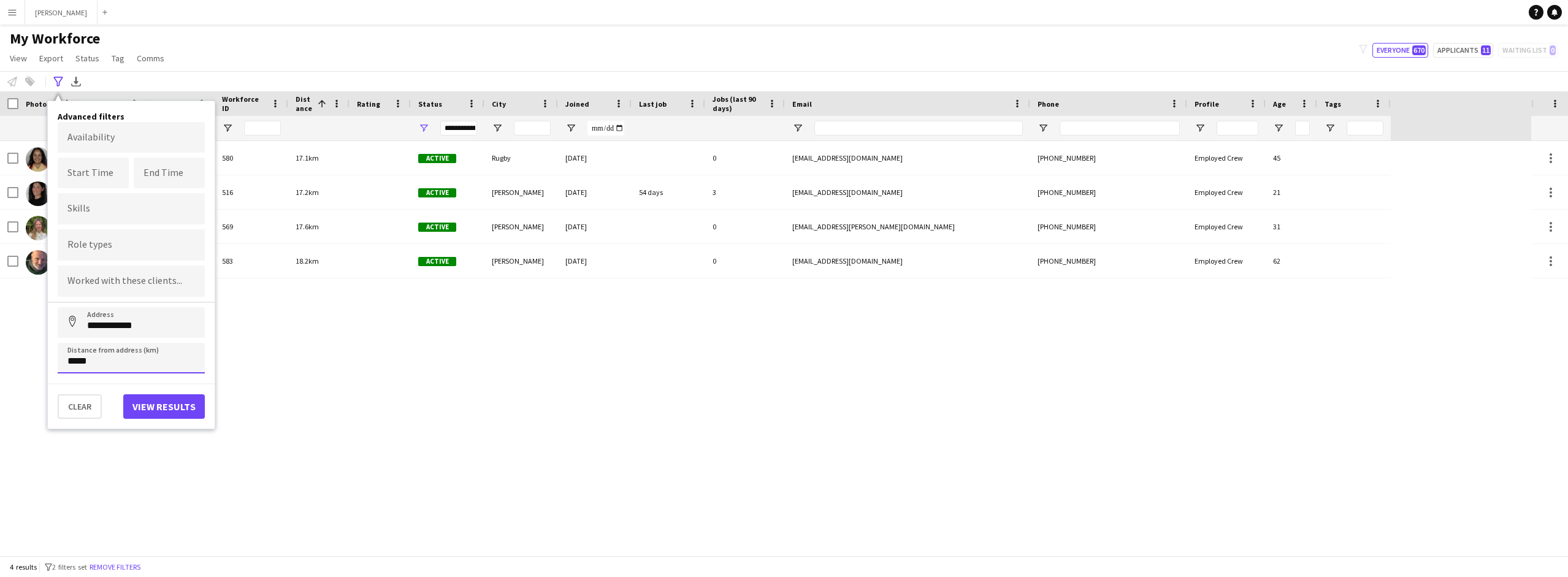
click at [75, 359] on input "*****" at bounding box center [131, 358] width 147 height 31
type input "*****"
click button "Address" at bounding box center [72, 322] width 29 height 29
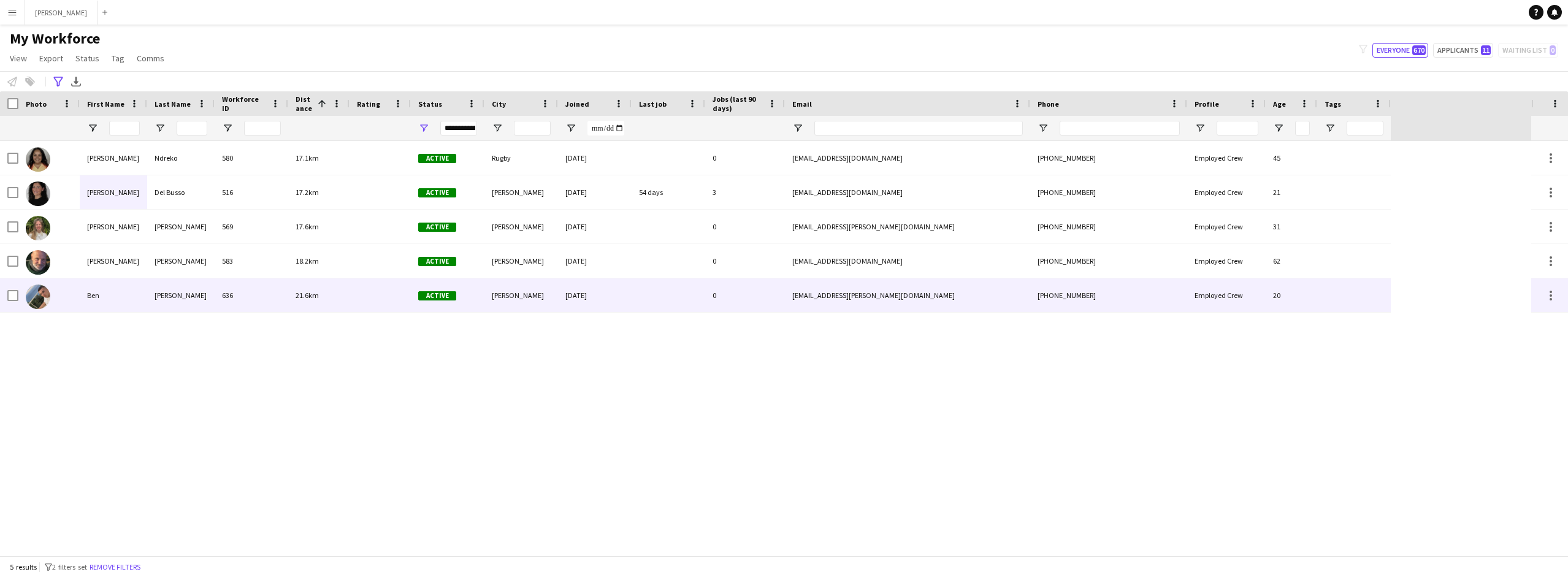
click at [123, 295] on div "Ben" at bounding box center [113, 295] width 67 height 34
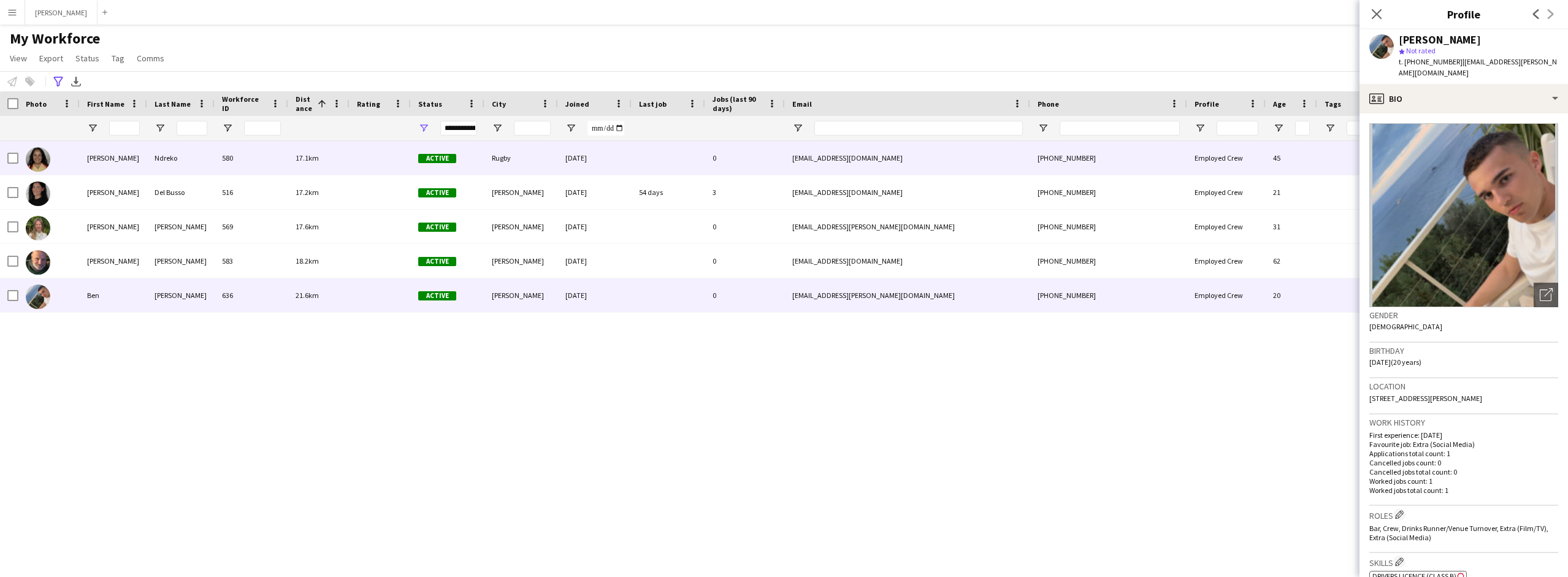
click at [126, 162] on div "[PERSON_NAME]" at bounding box center [113, 158] width 67 height 34
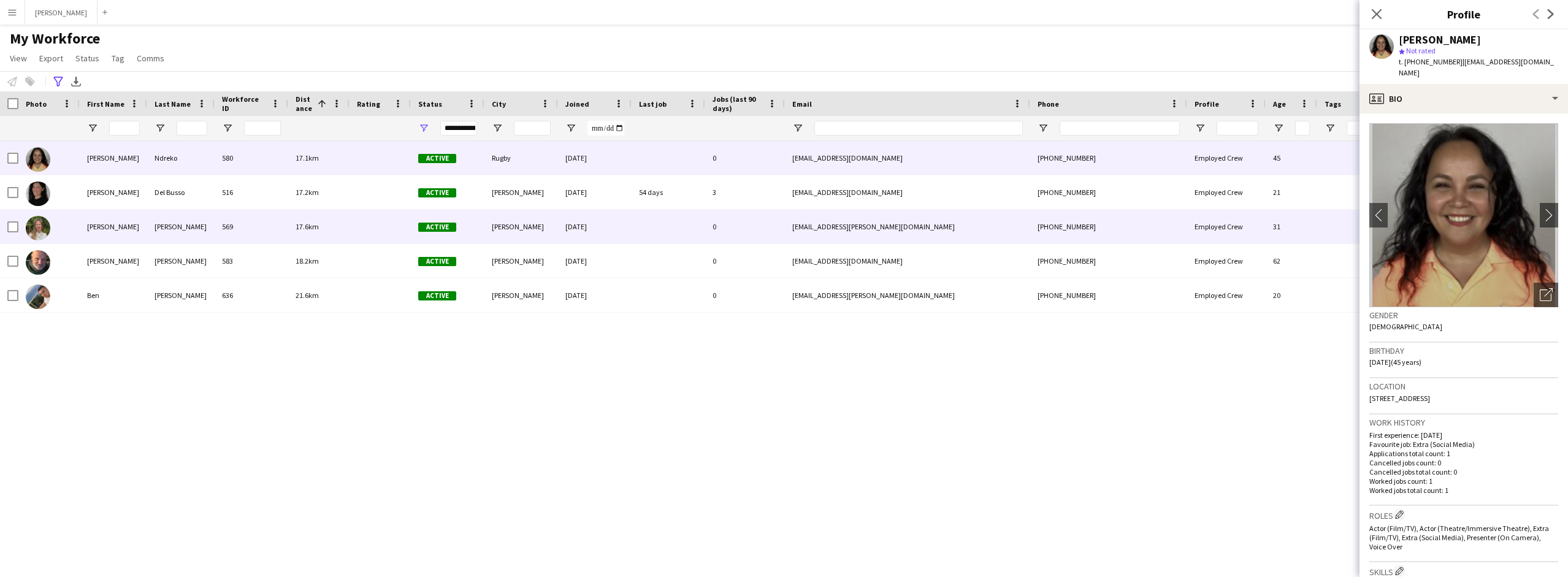
click at [134, 226] on div "[PERSON_NAME]" at bounding box center [113, 227] width 67 height 34
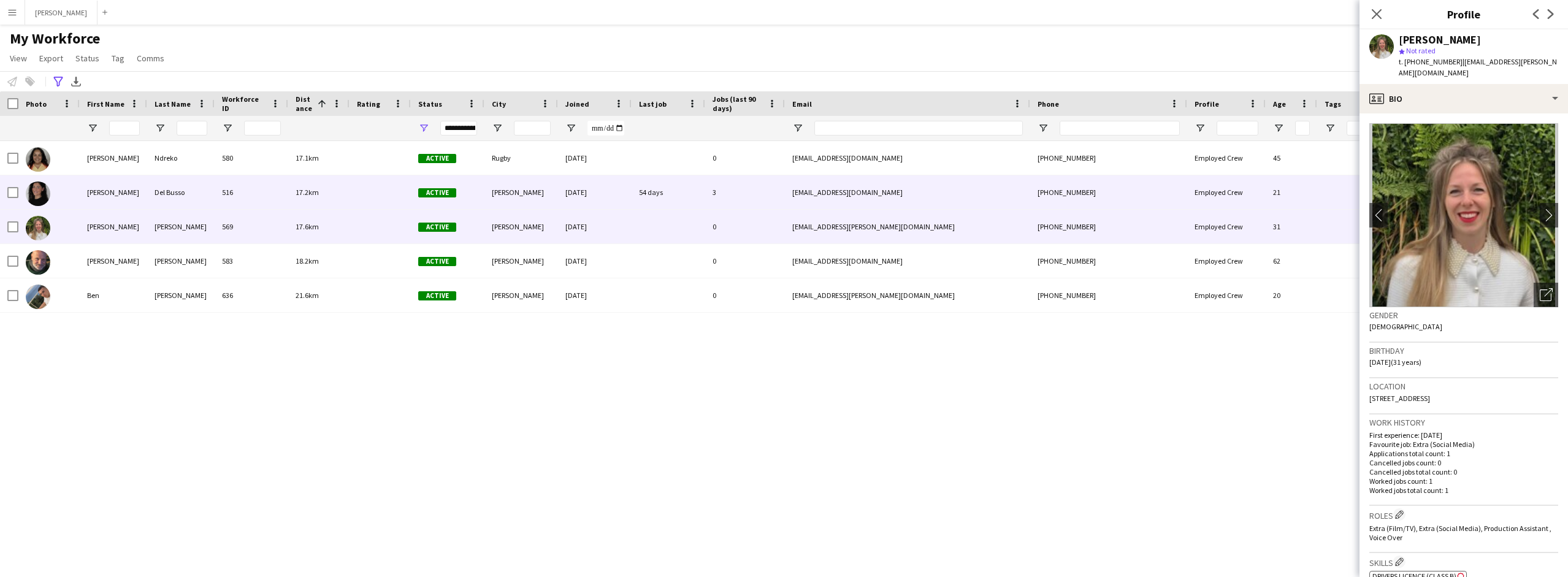
click at [130, 194] on div "[PERSON_NAME]" at bounding box center [113, 192] width 67 height 34
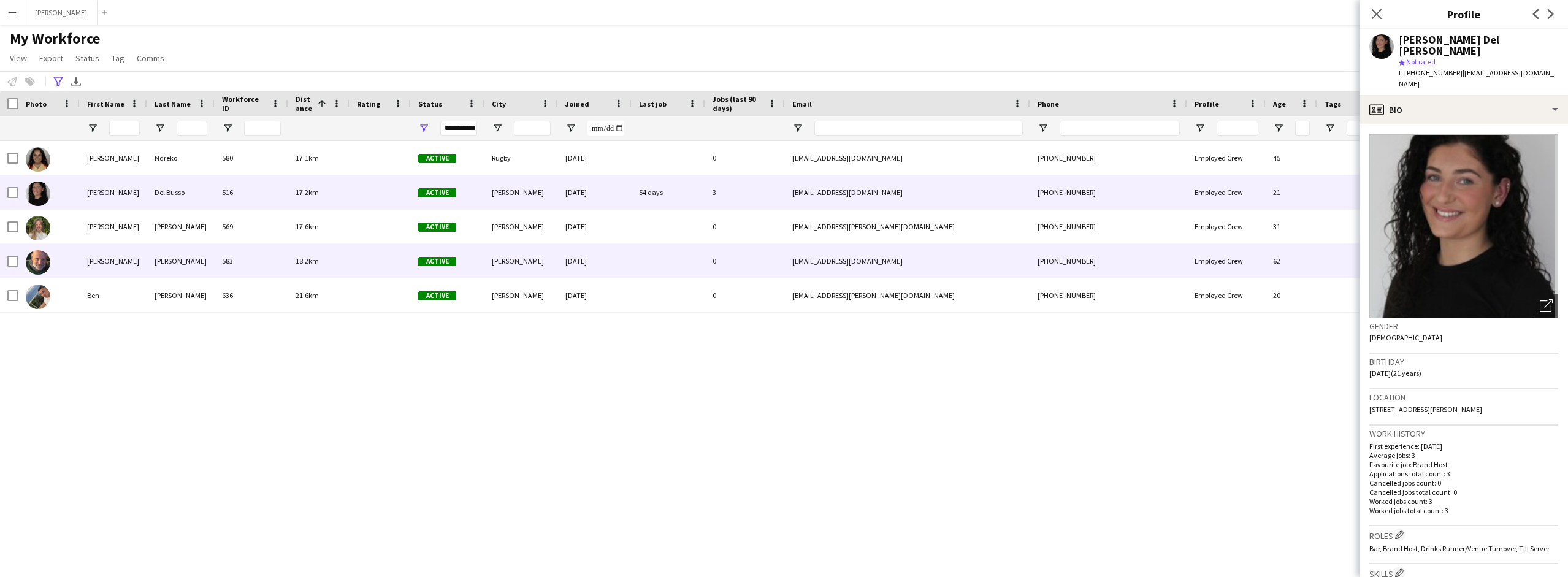
click at [123, 247] on div "[PERSON_NAME]" at bounding box center [113, 261] width 67 height 34
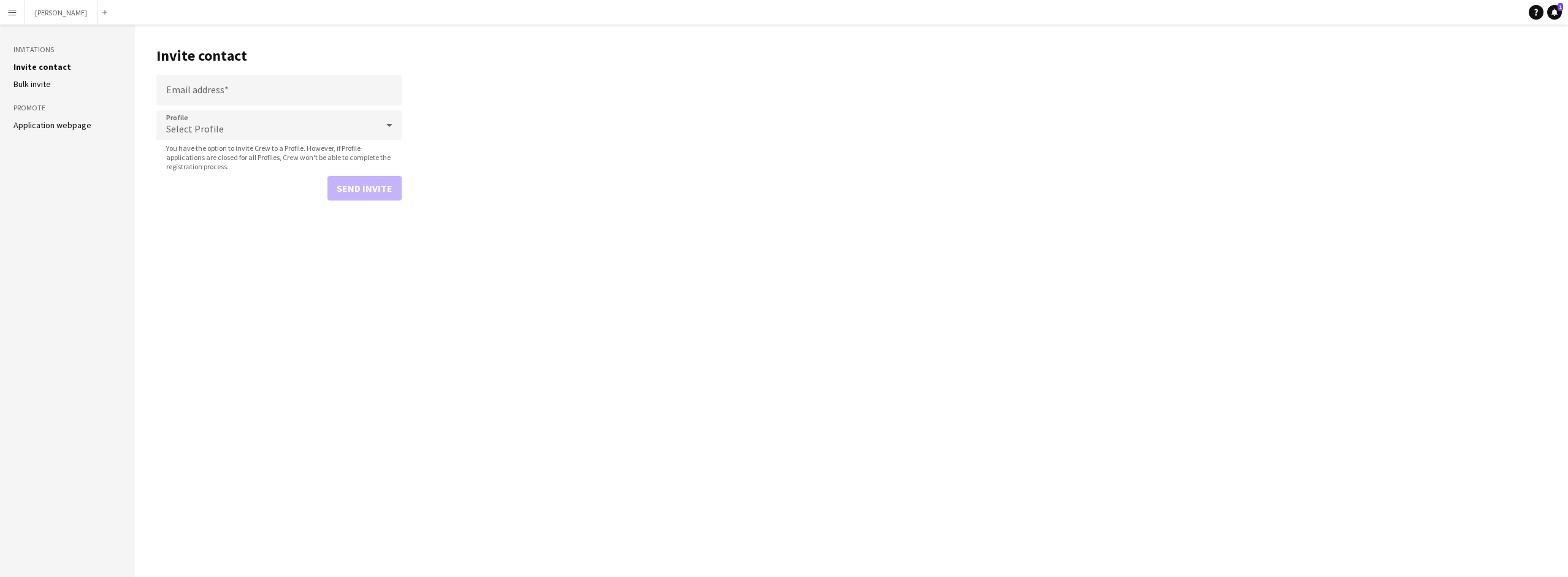
click at [13, 13] on app-icon "Menu" at bounding box center [13, 13] width 10 height 10
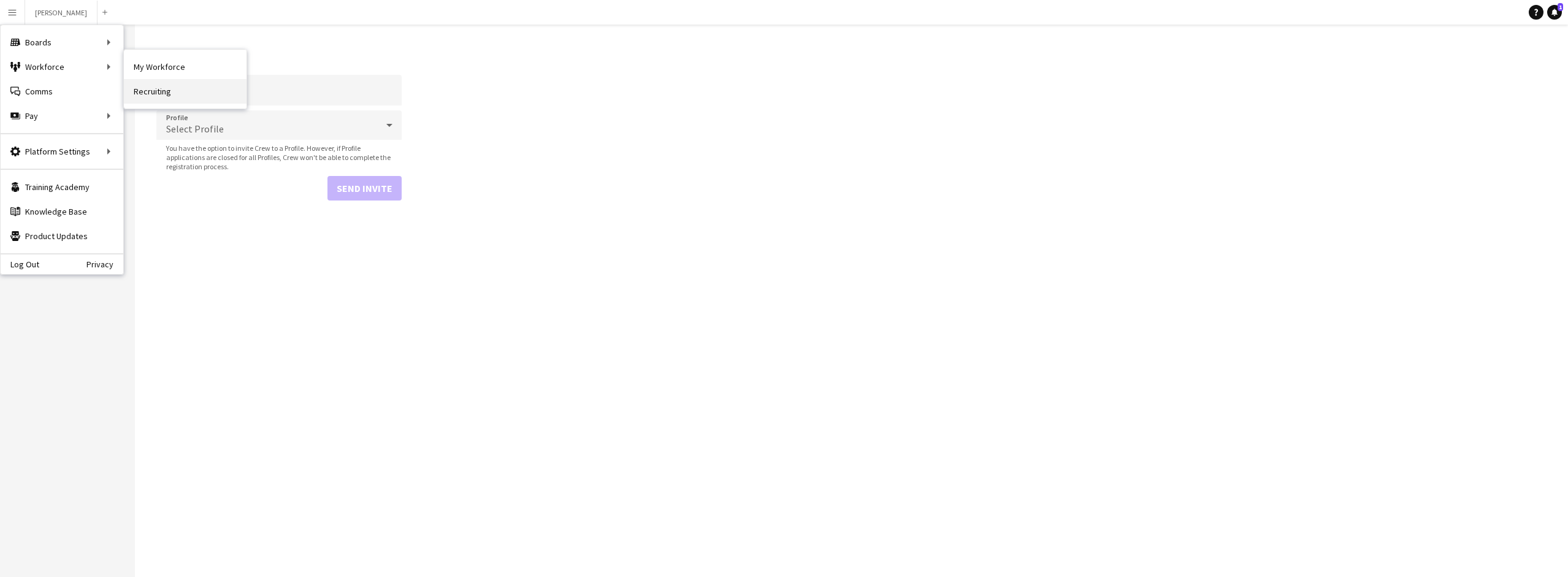
click at [162, 96] on link "Recruiting" at bounding box center [185, 91] width 123 height 24
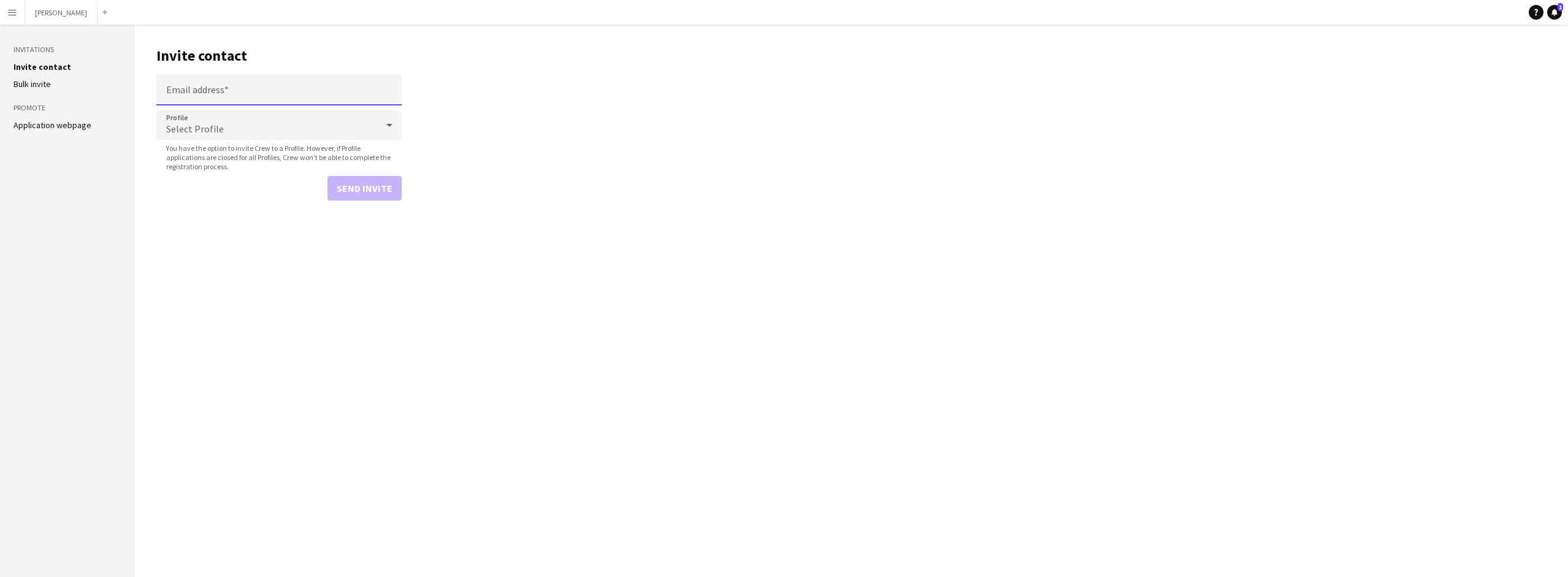
click at [222, 92] on input "Email address" at bounding box center [279, 90] width 245 height 31
paste input "**********"
type input "**********"
click at [387, 125] on icon at bounding box center [390, 124] width 15 height 24
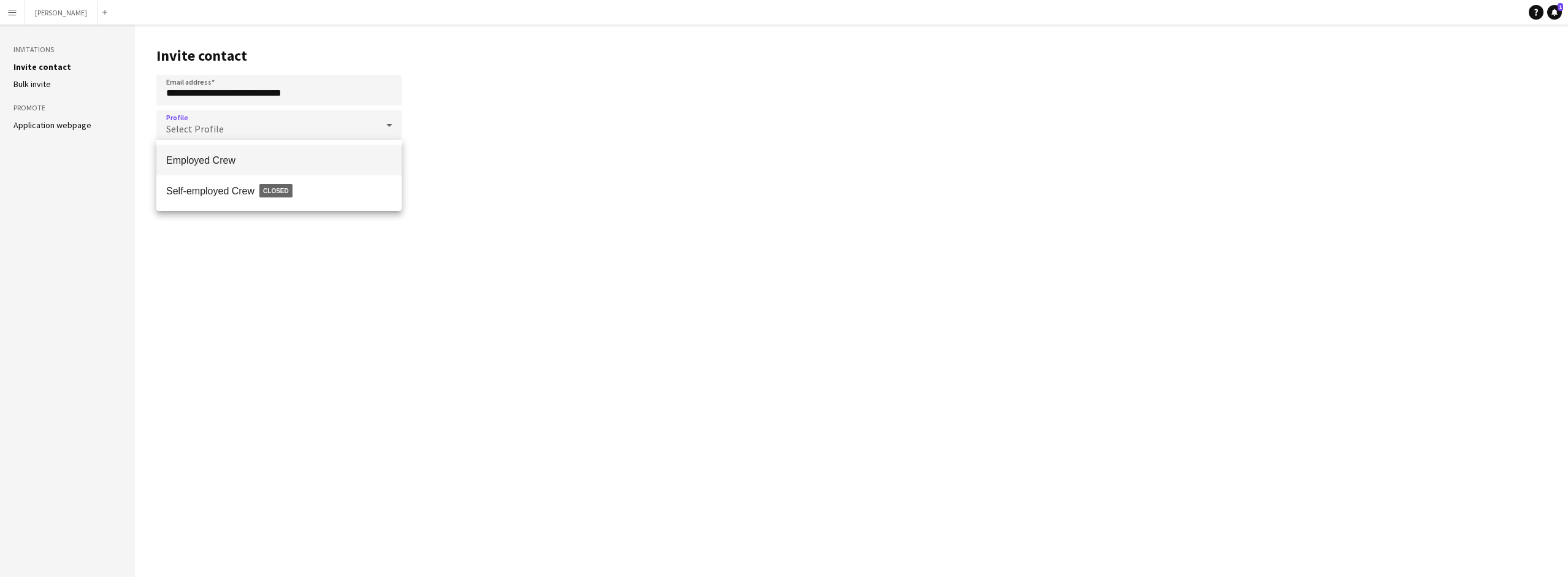
click at [344, 162] on span "Employed Crew" at bounding box center [279, 160] width 226 height 12
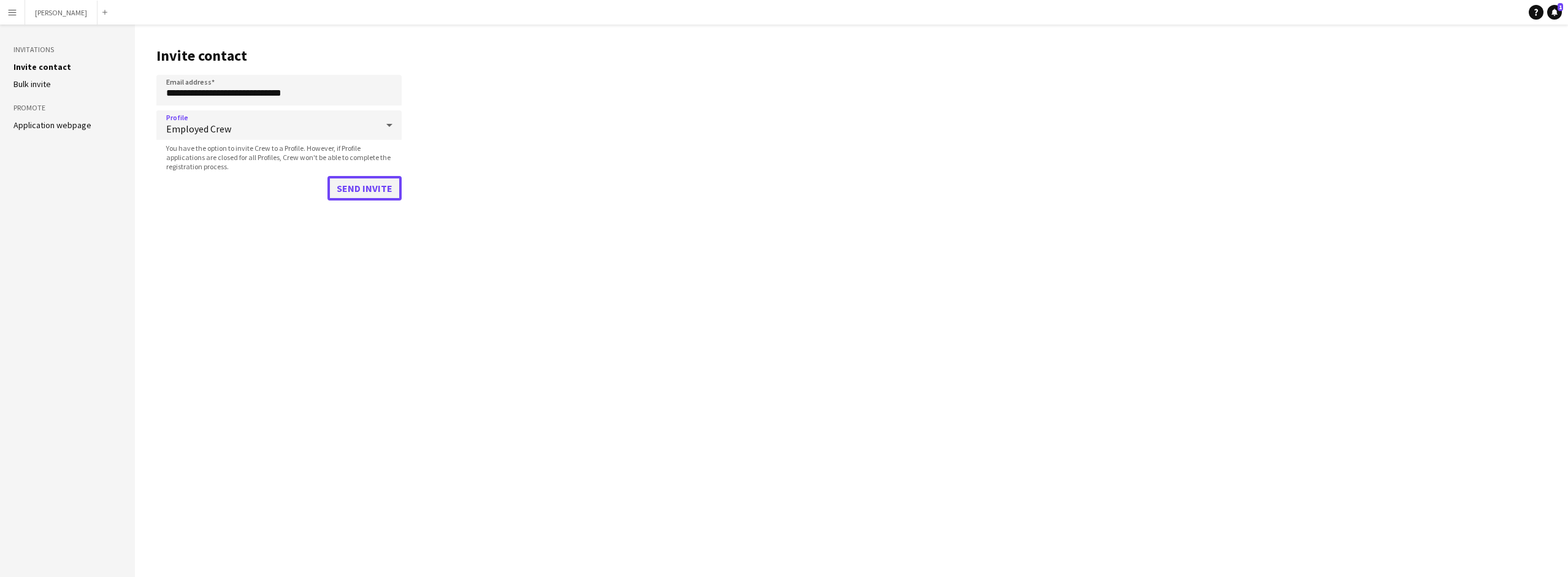
click at [378, 194] on button "Send invite" at bounding box center [364, 188] width 74 height 24
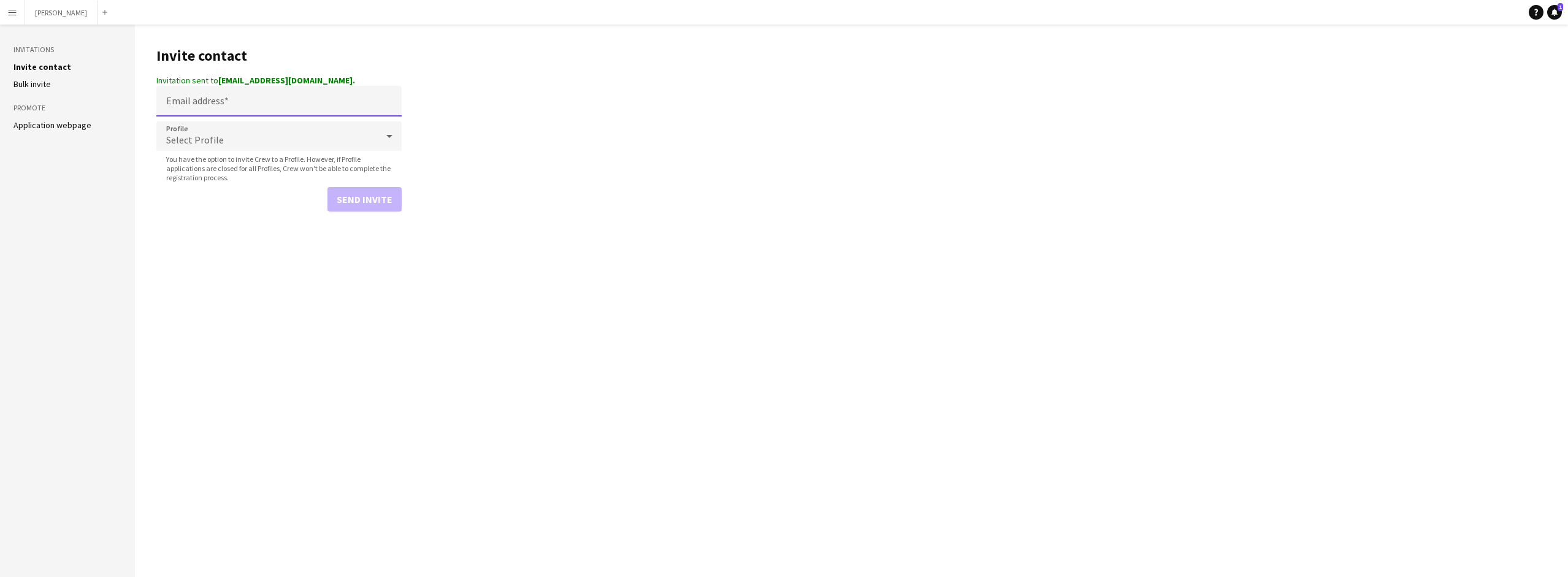
click at [251, 95] on input "Email address" at bounding box center [279, 101] width 245 height 31
type input "**********"
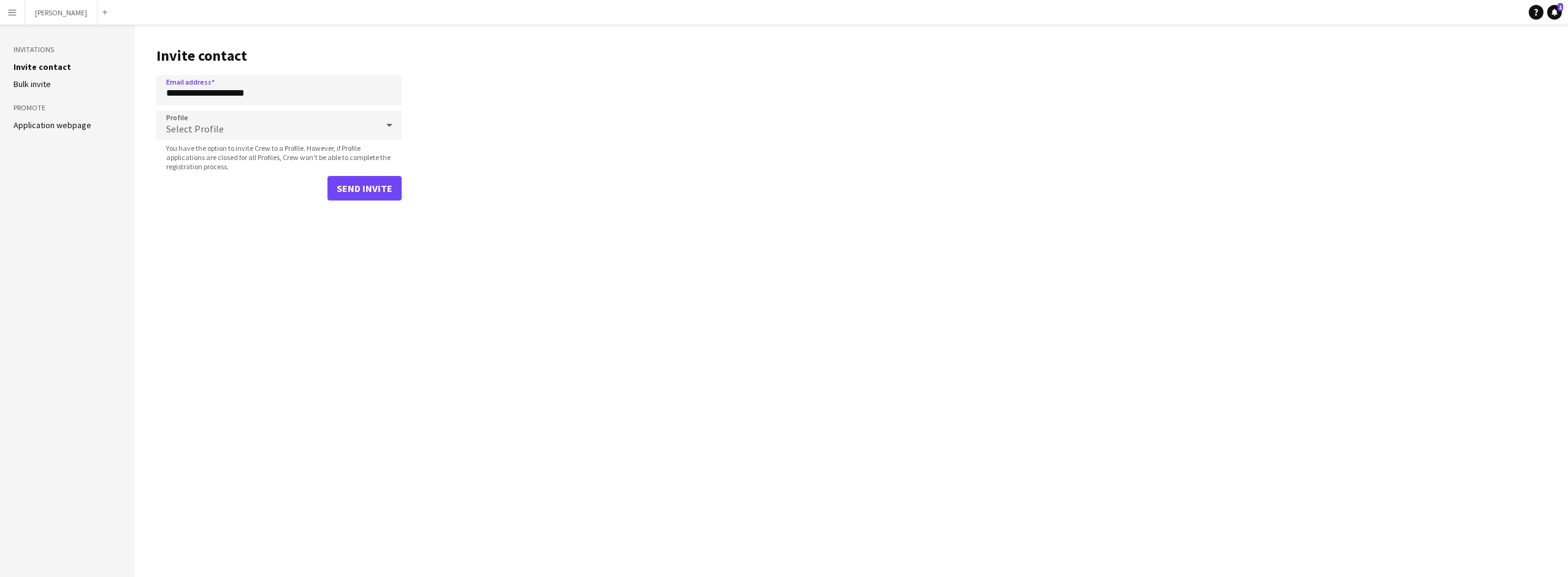
click at [390, 123] on icon at bounding box center [390, 124] width 15 height 24
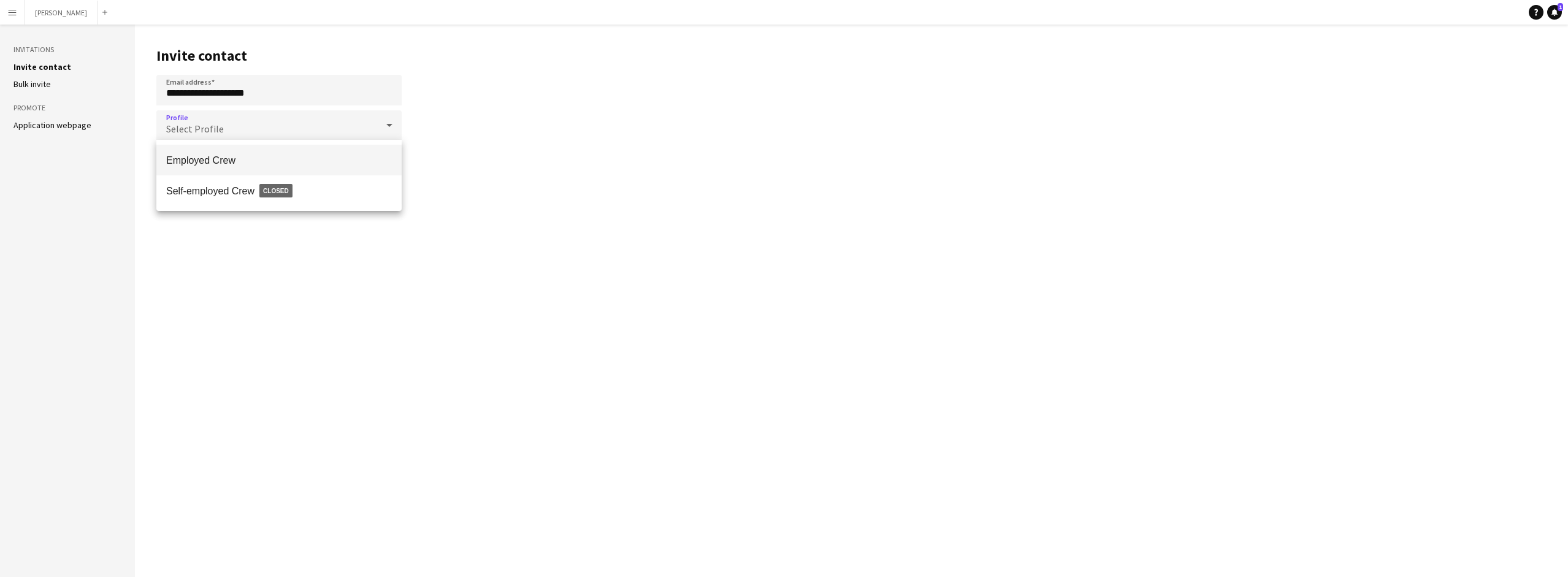
click at [335, 155] on span "Employed Crew" at bounding box center [279, 160] width 226 height 12
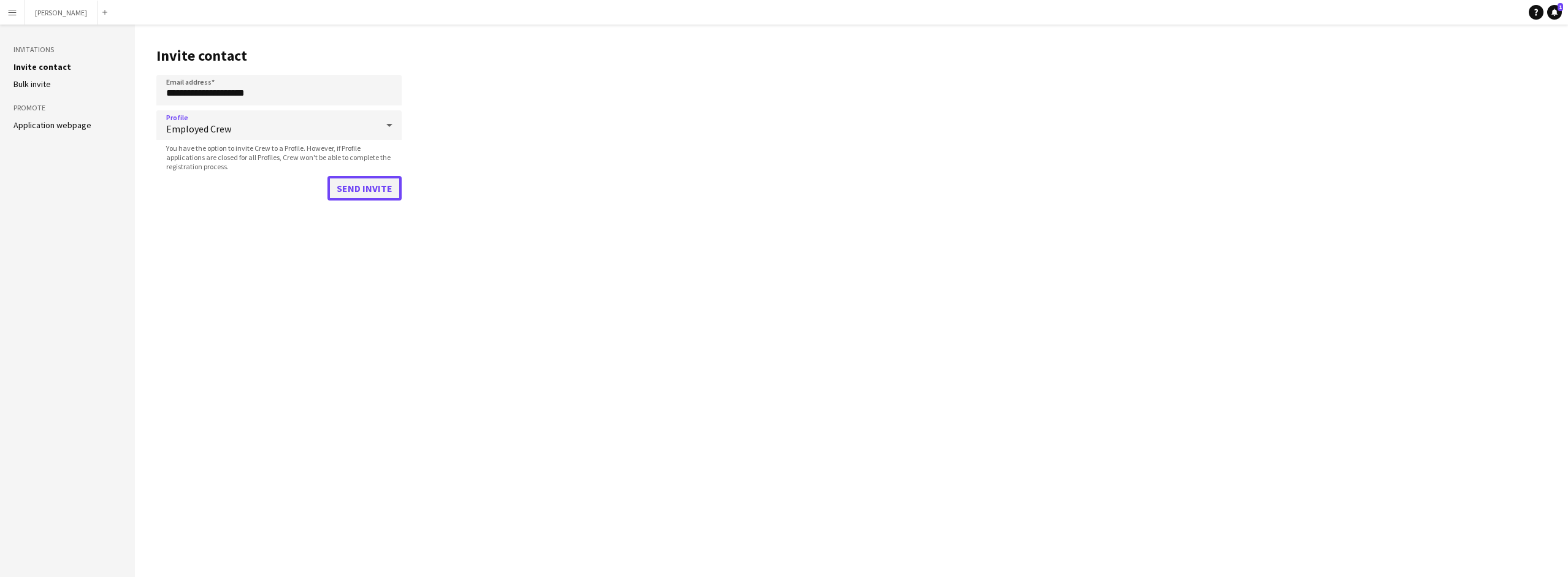
click at [364, 185] on button "Send invite" at bounding box center [364, 188] width 74 height 24
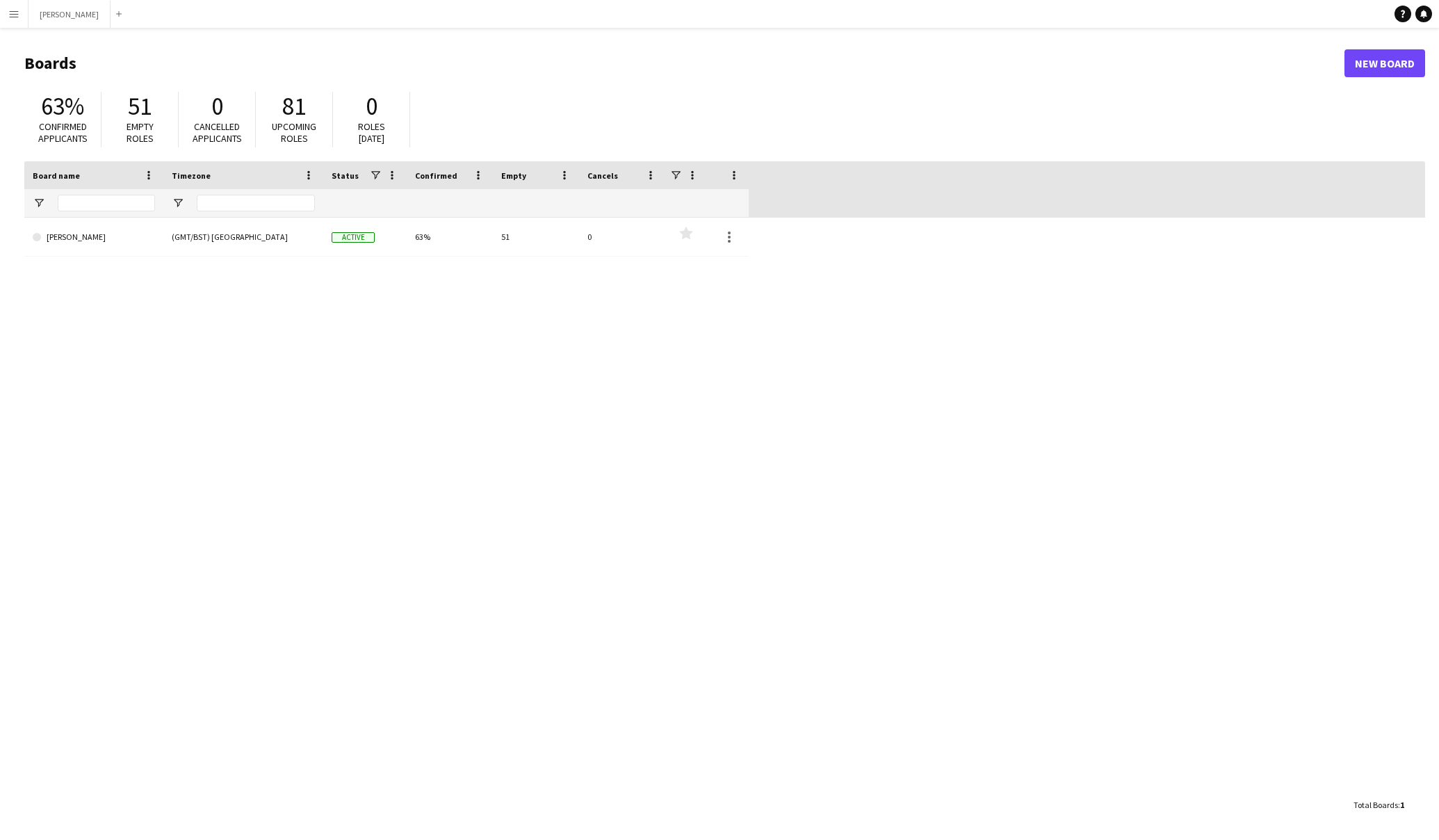
click at [14, 17] on app-icon "Menu" at bounding box center [14, 14] width 11 height 11
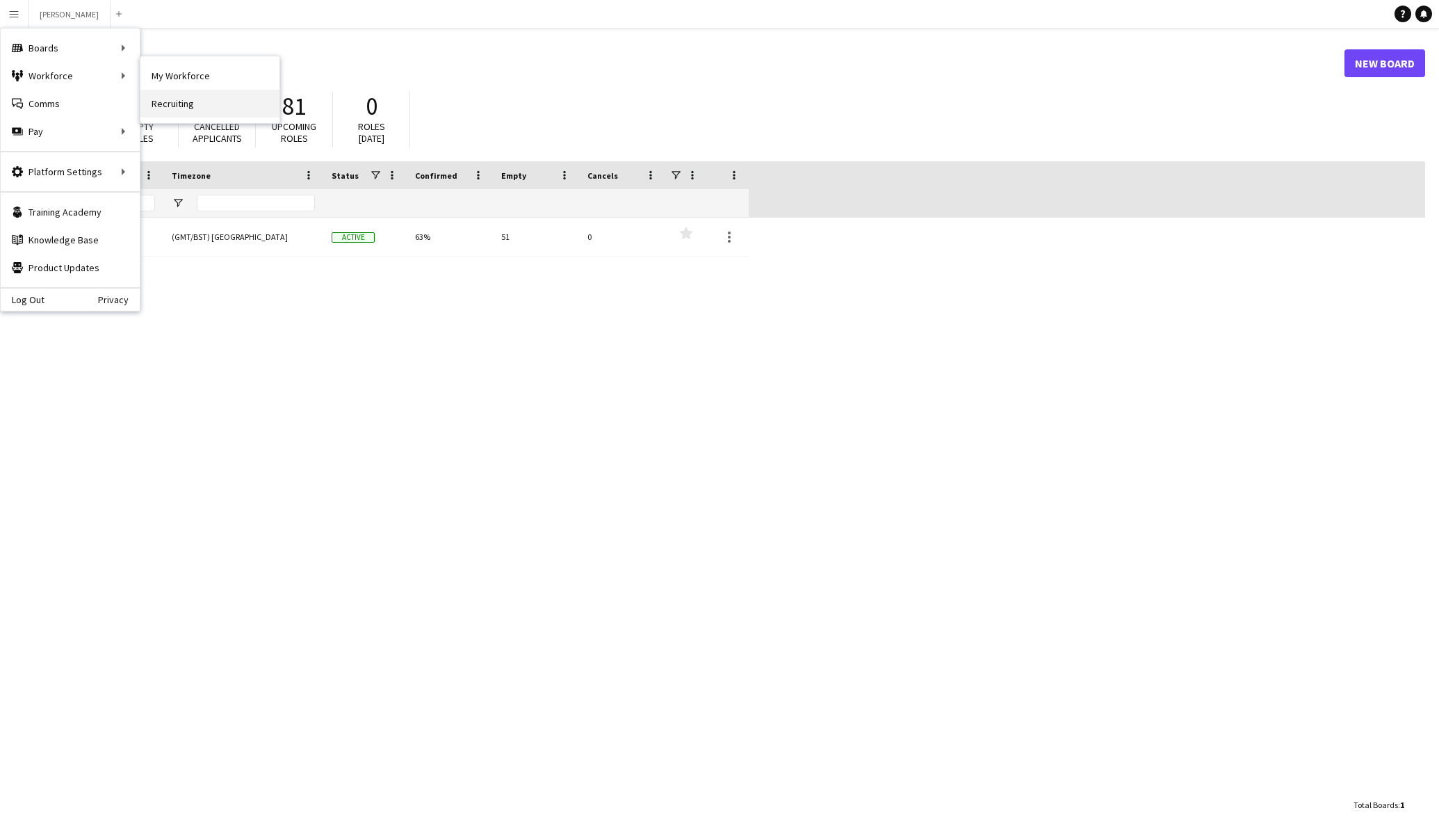
click at [187, 99] on link "Recruiting" at bounding box center [210, 103] width 139 height 28
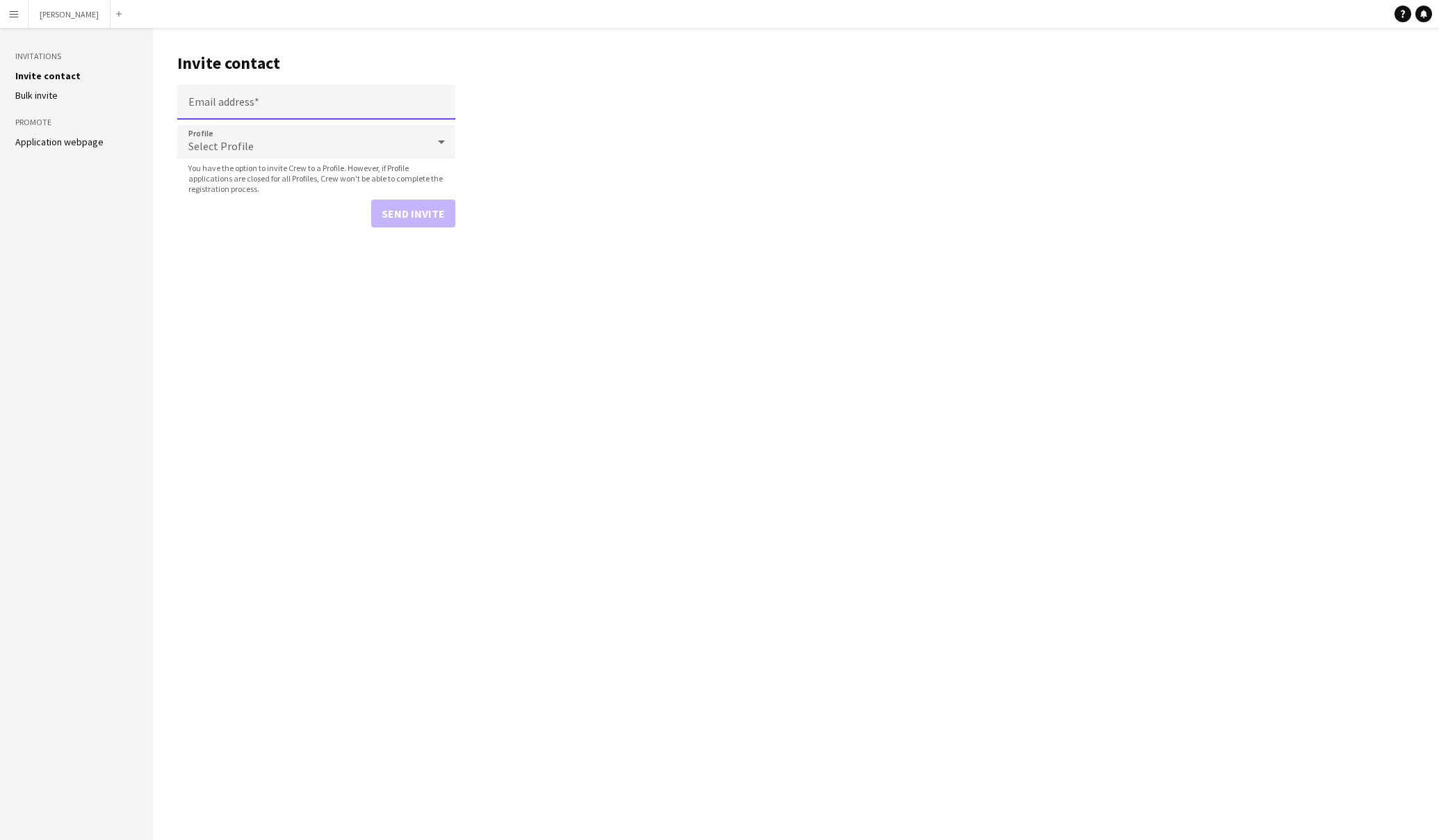
click at [247, 105] on input "Email address" at bounding box center [316, 102] width 278 height 35
paste input "**********"
type input "**********"
click at [450, 138] on icon at bounding box center [442, 141] width 17 height 28
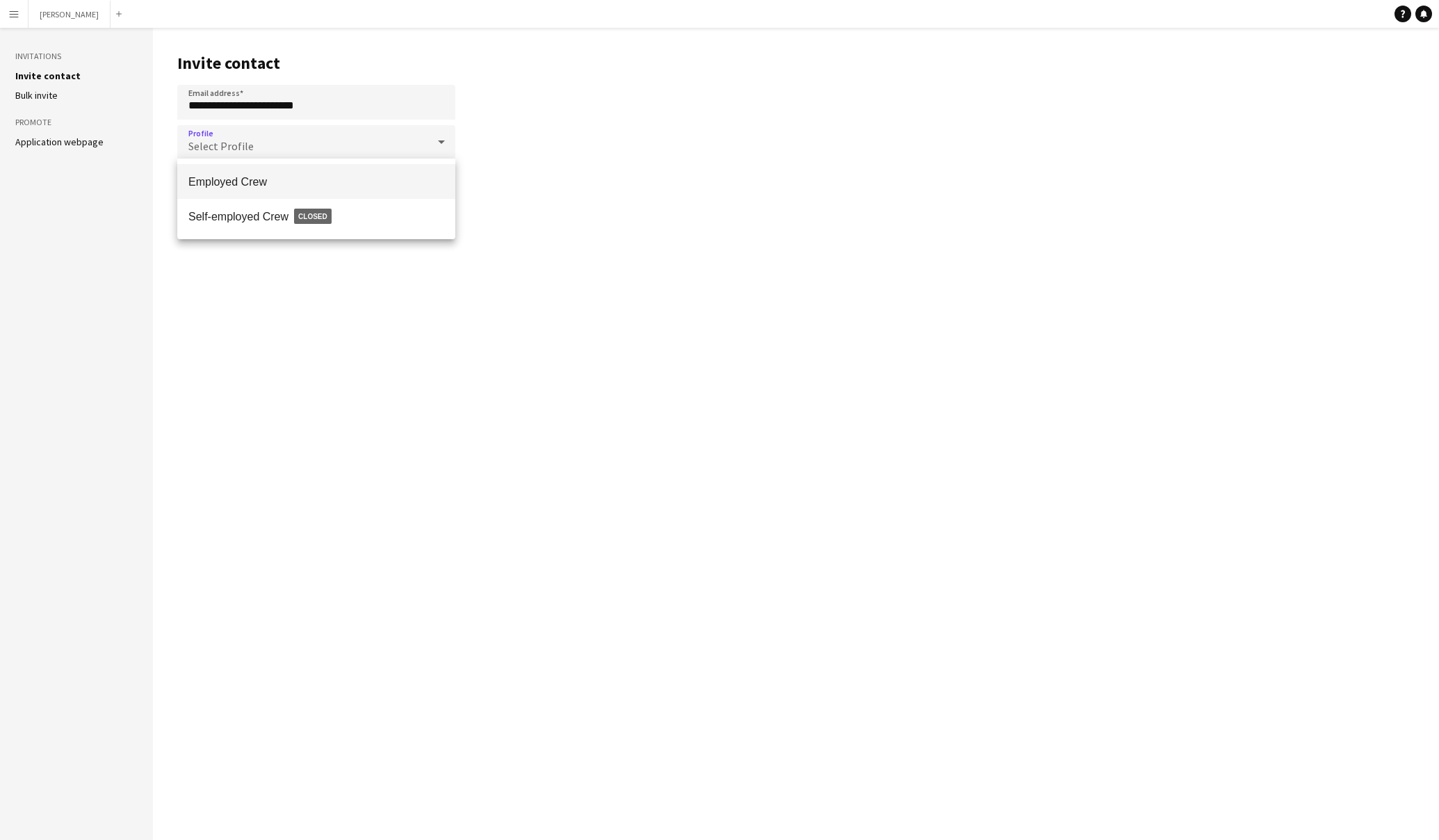
click at [397, 176] on span "Employed Crew" at bounding box center [316, 182] width 256 height 13
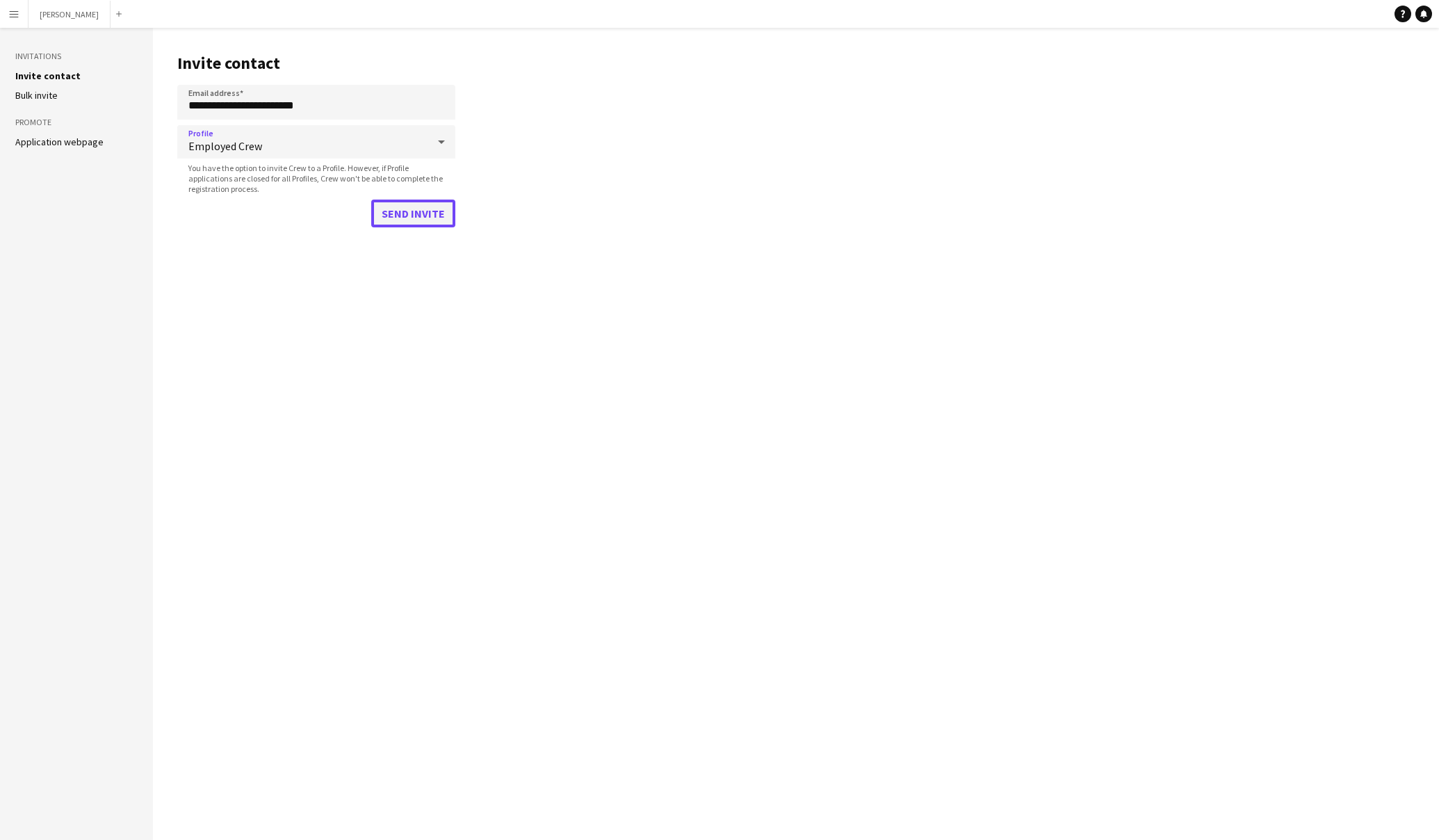
click at [423, 217] on button "Send invite" at bounding box center [413, 213] width 84 height 28
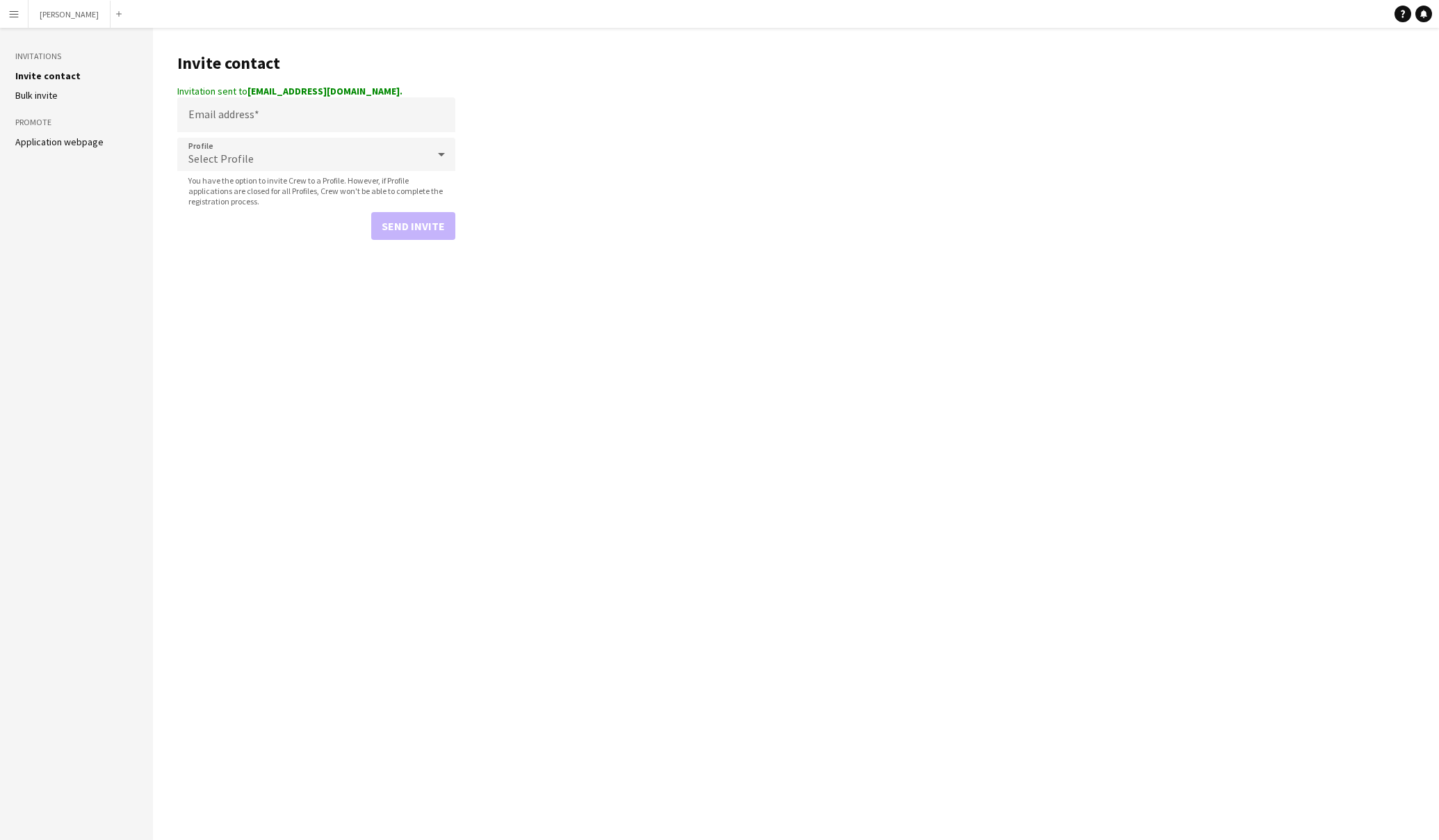
click at [22, 16] on button "Menu" at bounding box center [13, 13] width 28 height 28
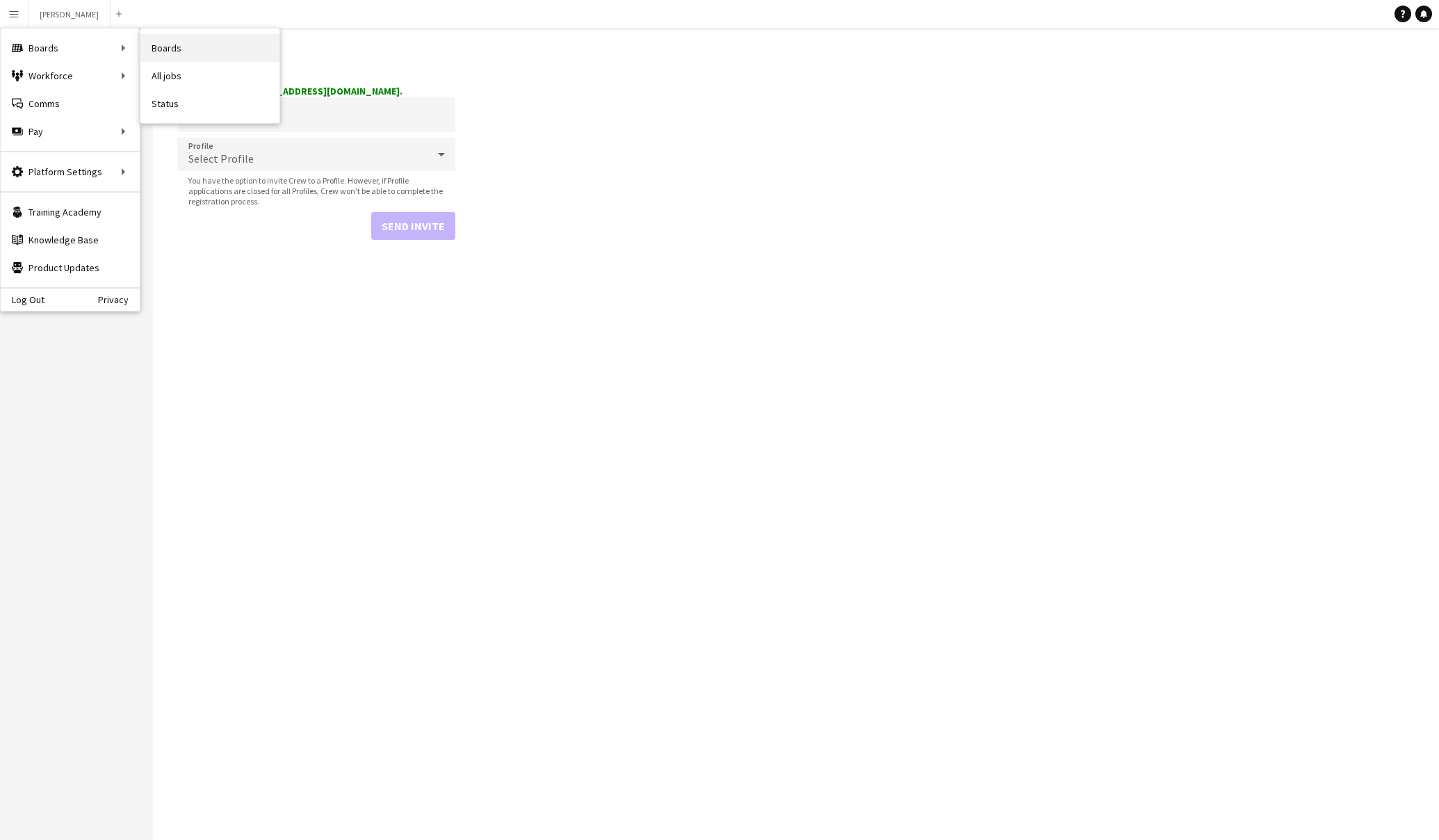
click at [172, 47] on link "Boards" at bounding box center [210, 48] width 139 height 28
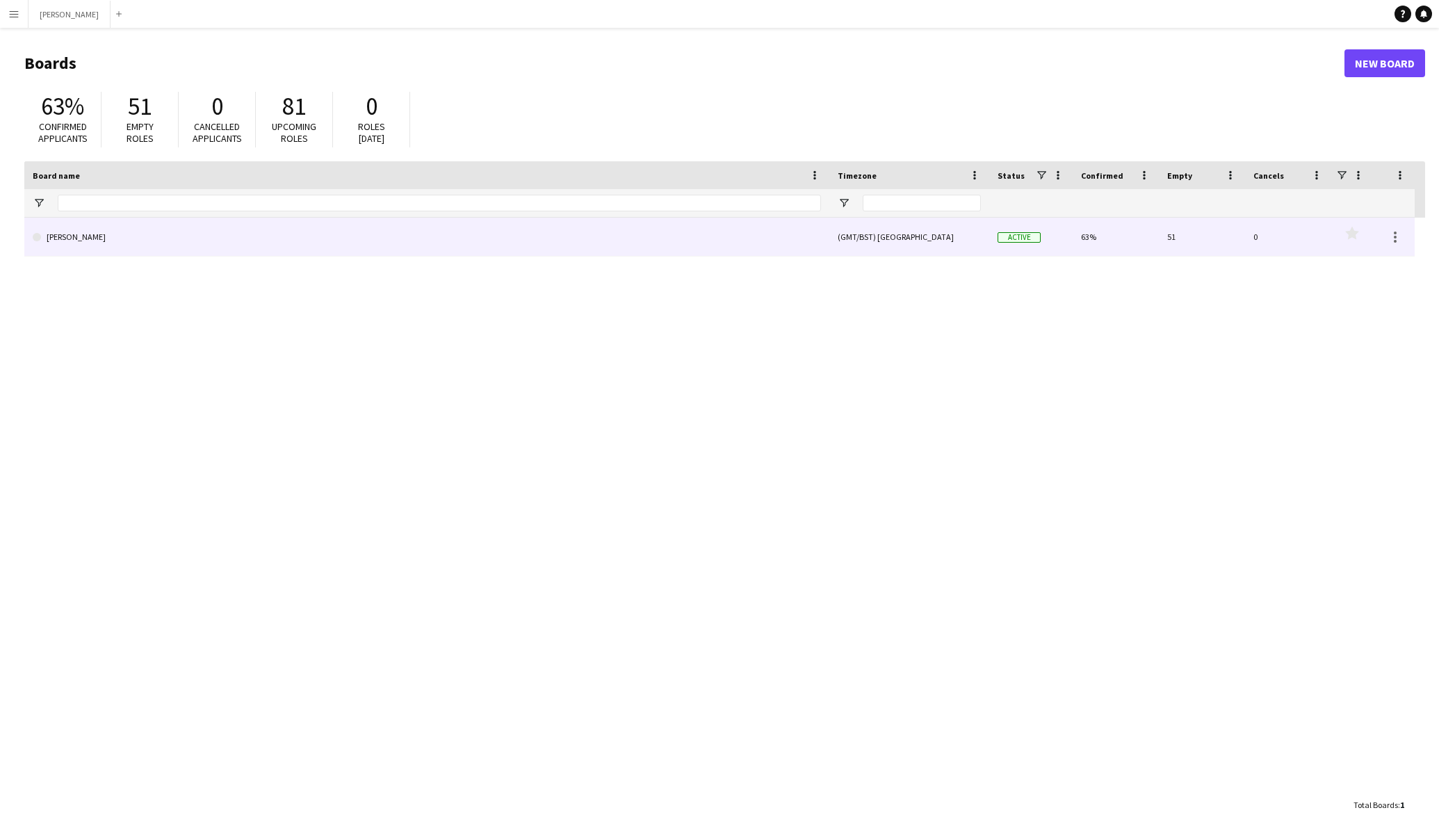
click at [298, 239] on link "[PERSON_NAME]" at bounding box center [427, 237] width 789 height 39
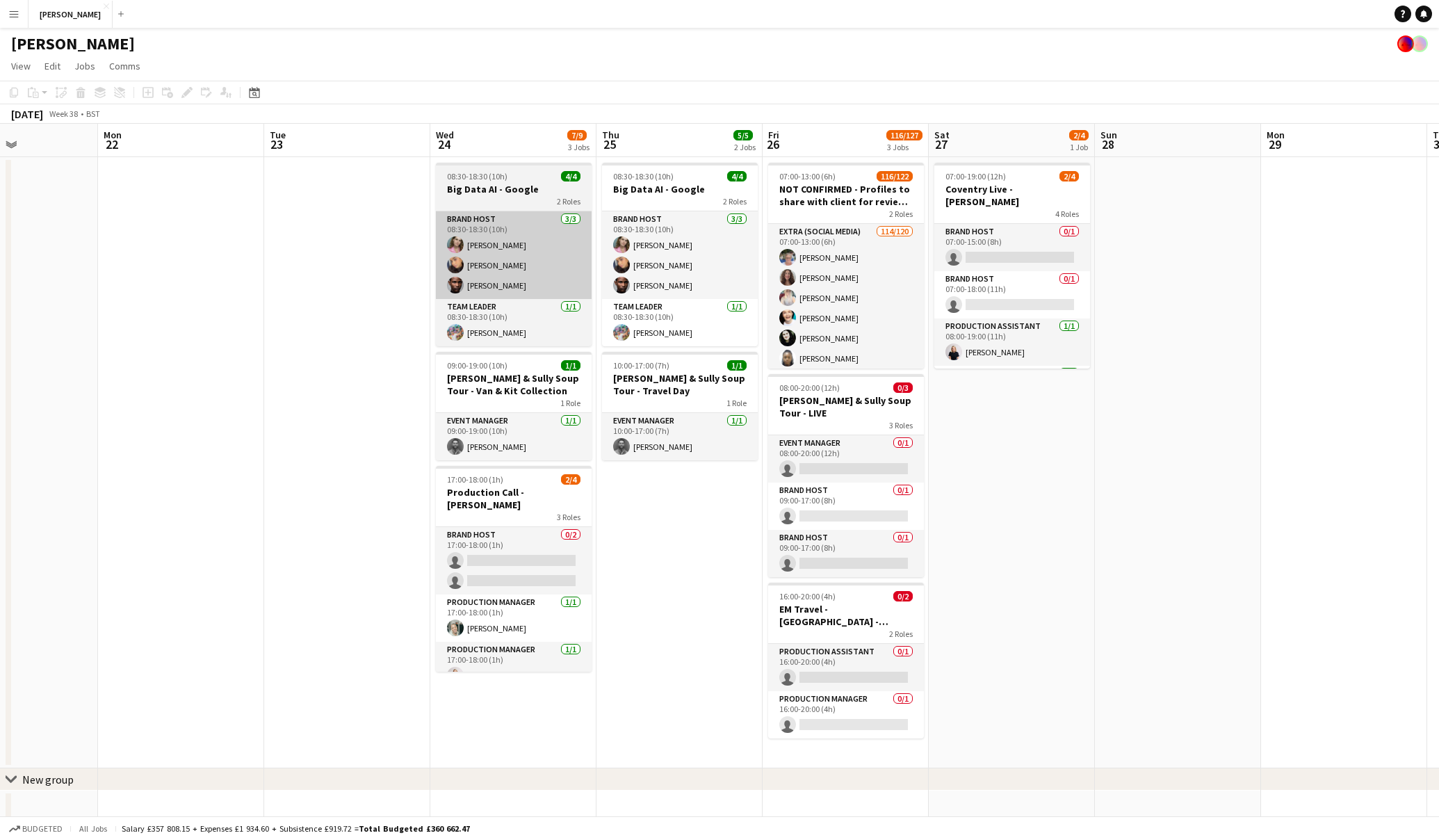
scroll to position [0, 398]
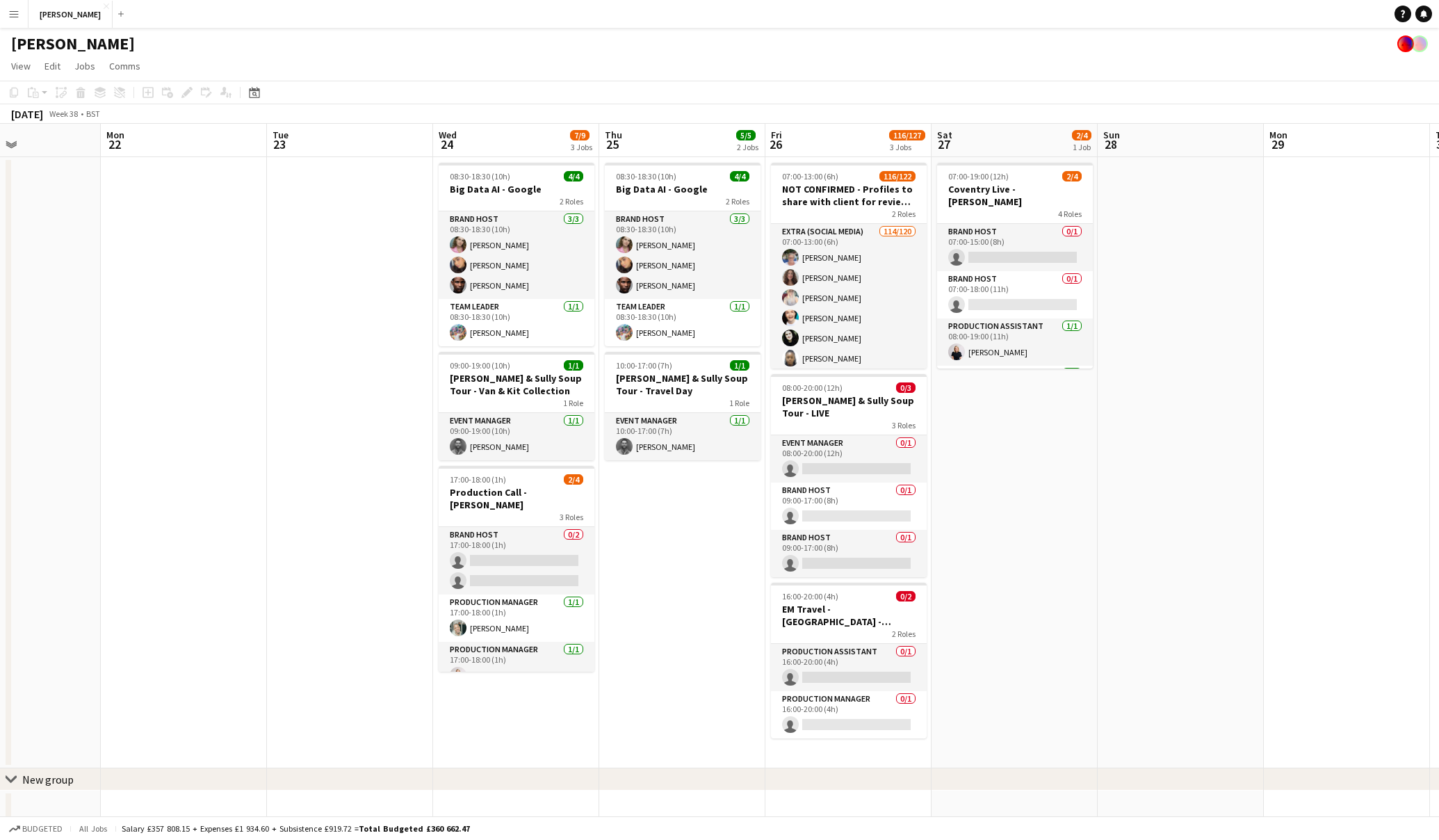
click at [17, 17] on app-icon "Menu" at bounding box center [14, 14] width 11 height 11
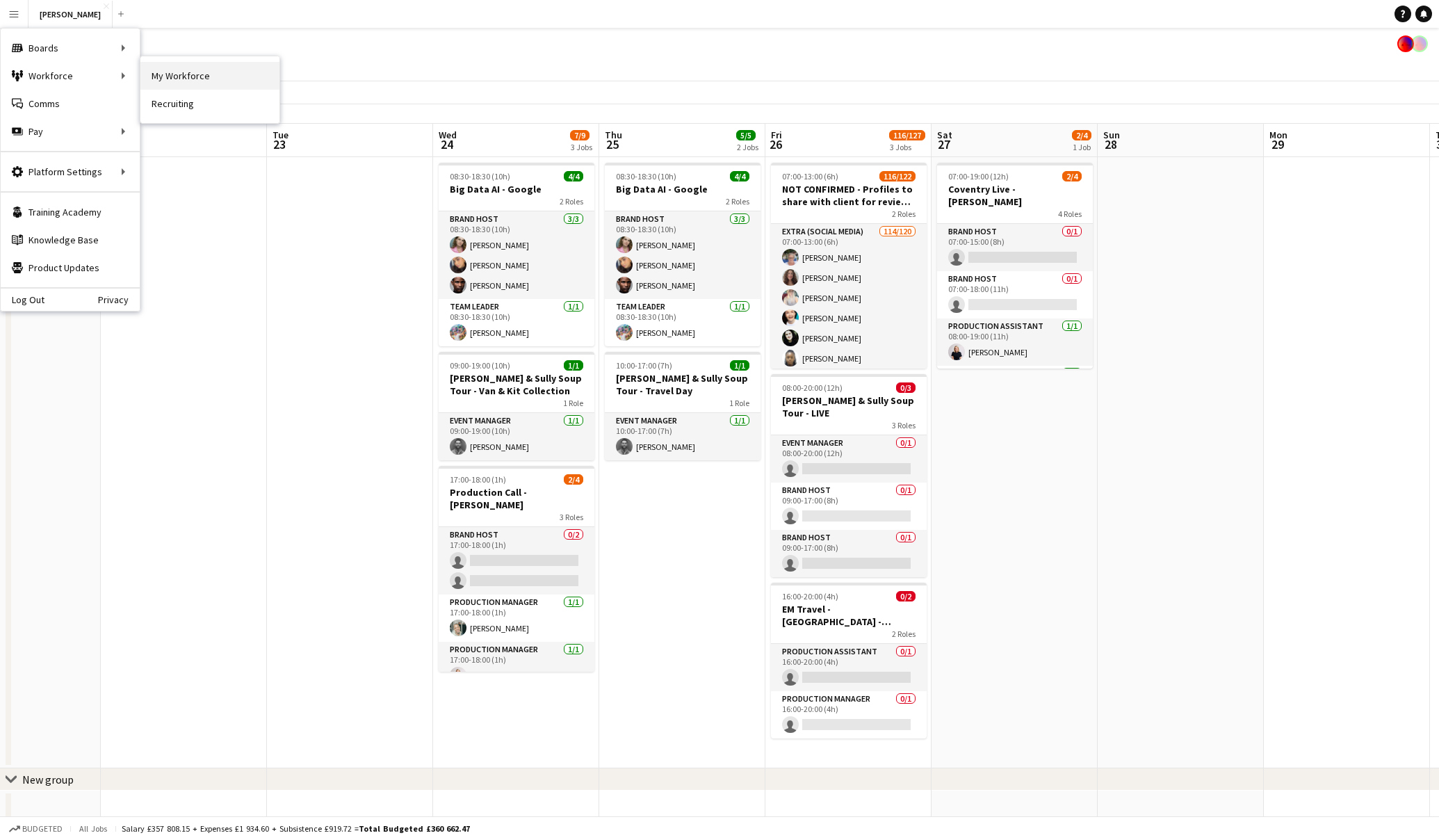
click at [169, 69] on link "My Workforce" at bounding box center [210, 75] width 139 height 28
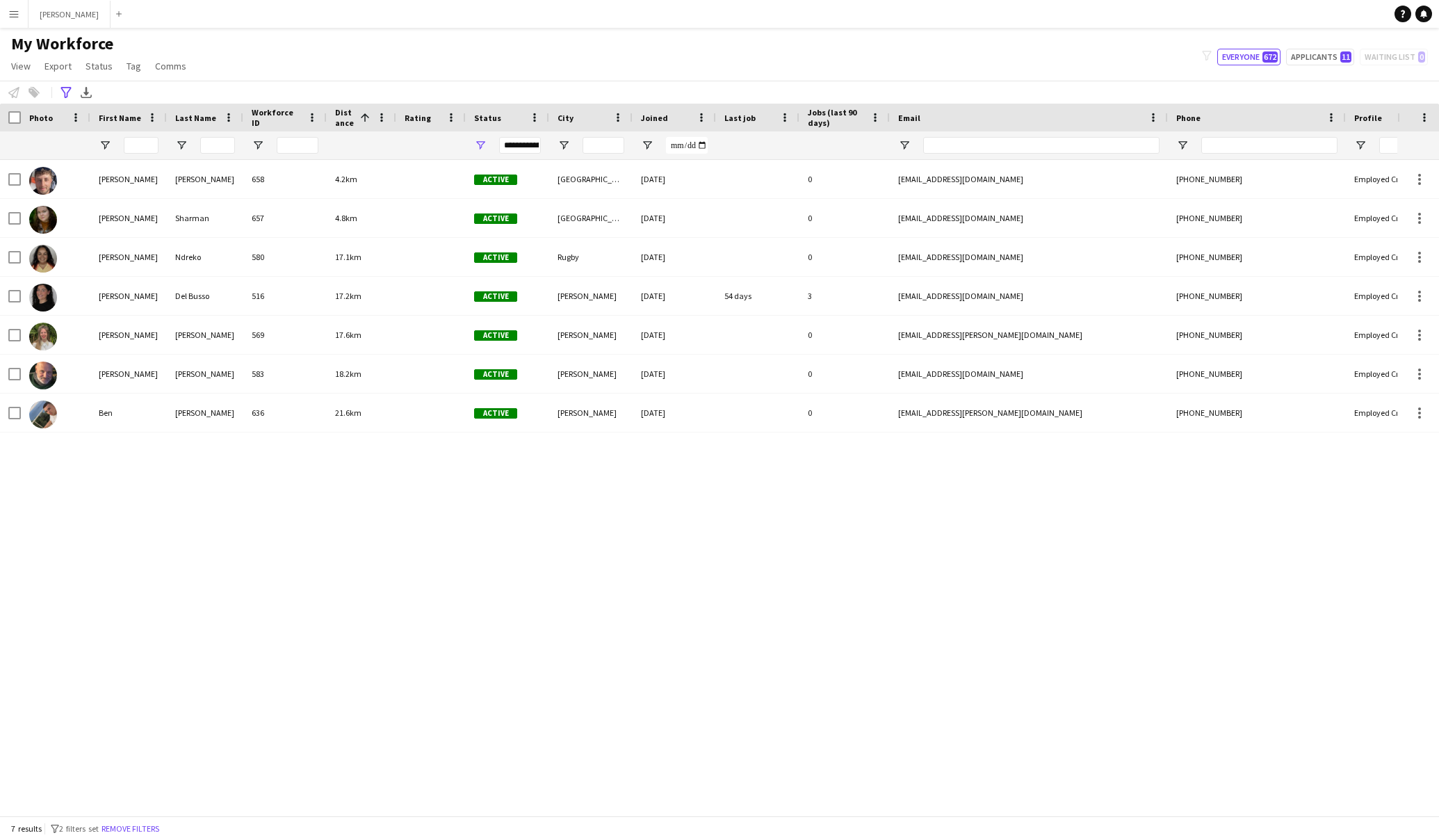
click at [10, 15] on app-icon "Menu" at bounding box center [14, 14] width 11 height 11
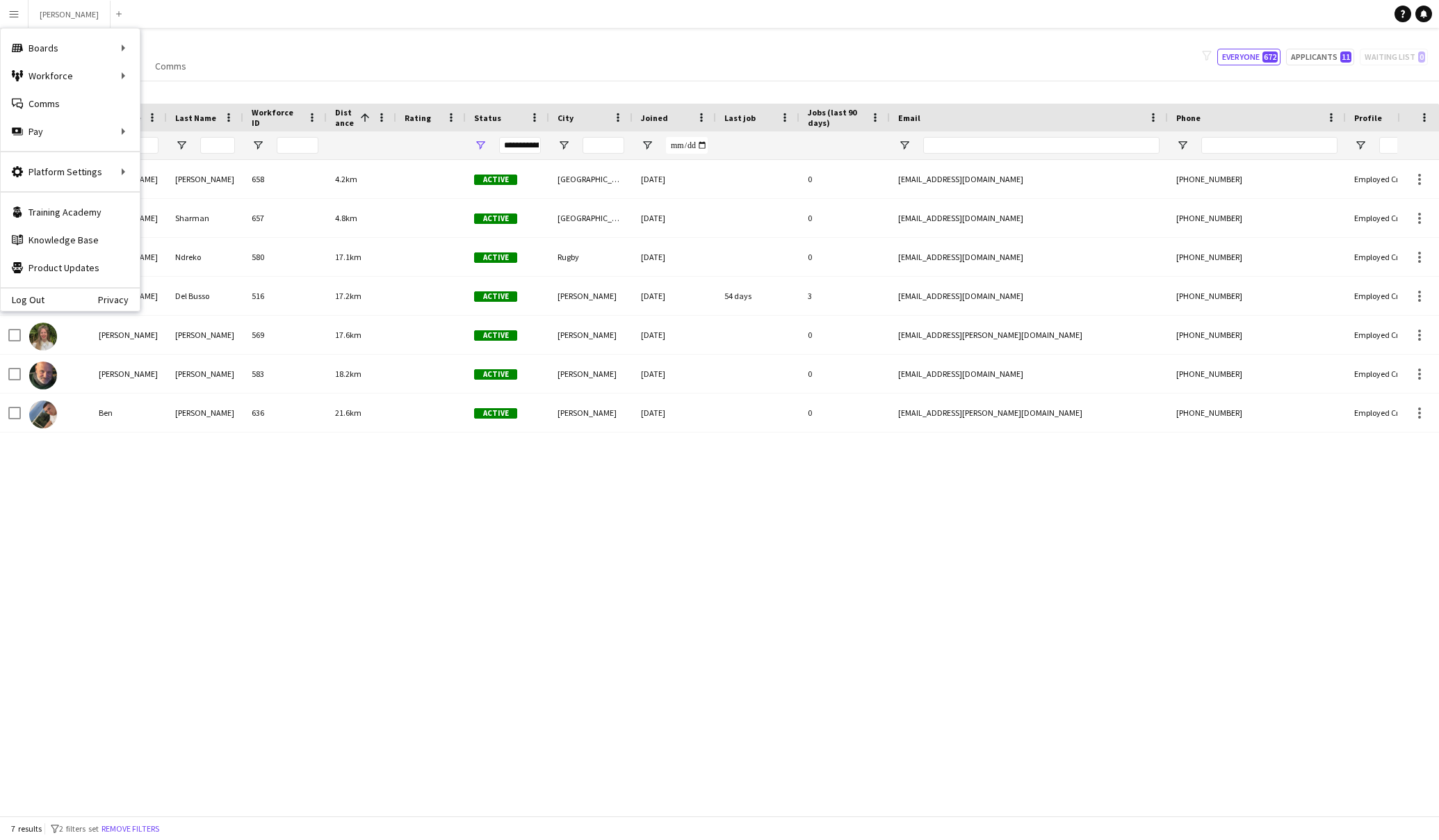
click at [265, 66] on div "My Workforce View Views Default view New view Update view Delete view Edit name…" at bounding box center [719, 57] width 1439 height 48
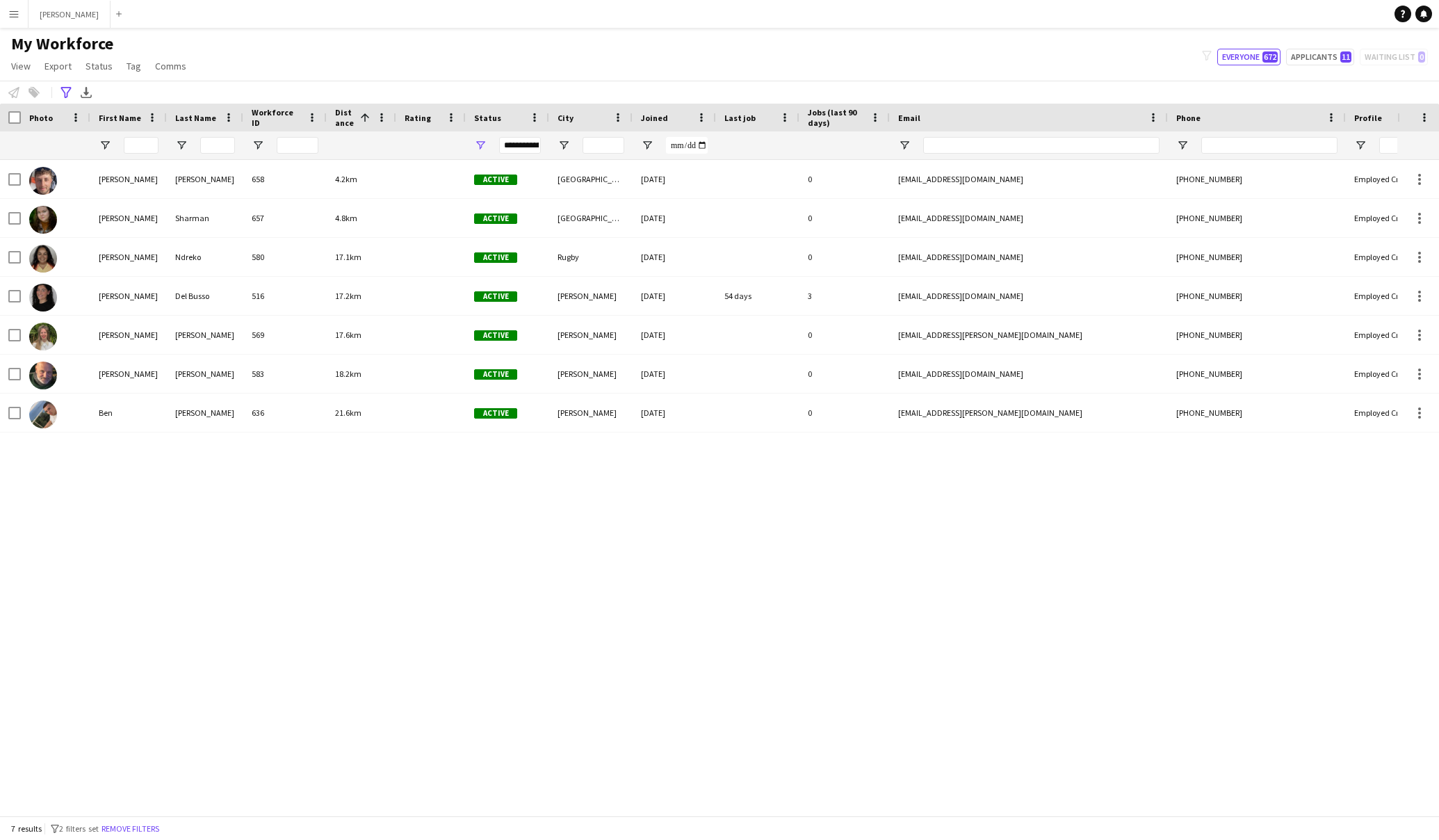
click at [11, 10] on app-icon "Menu" at bounding box center [14, 14] width 11 height 11
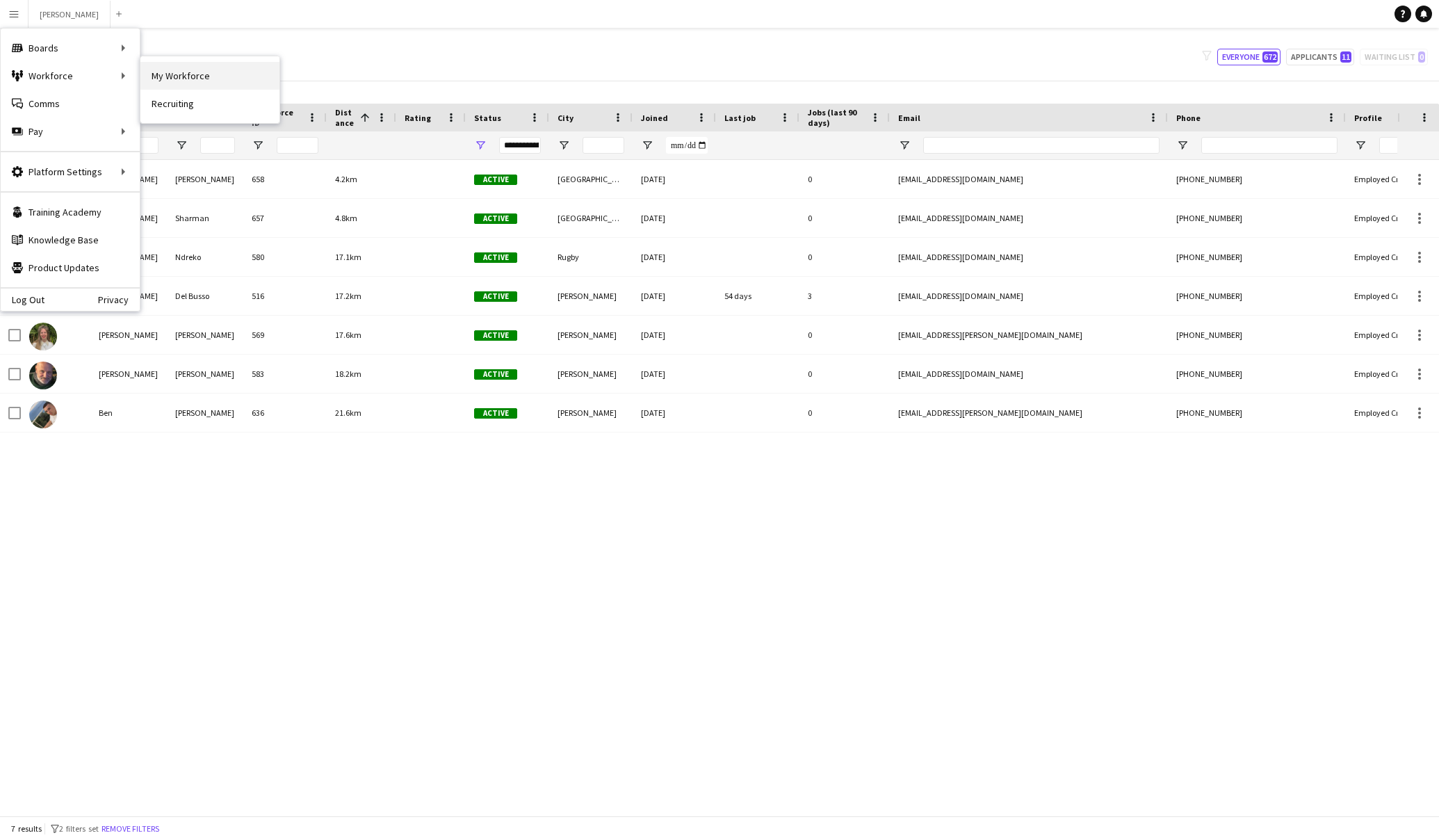
click at [179, 71] on link "My Workforce" at bounding box center [210, 75] width 139 height 28
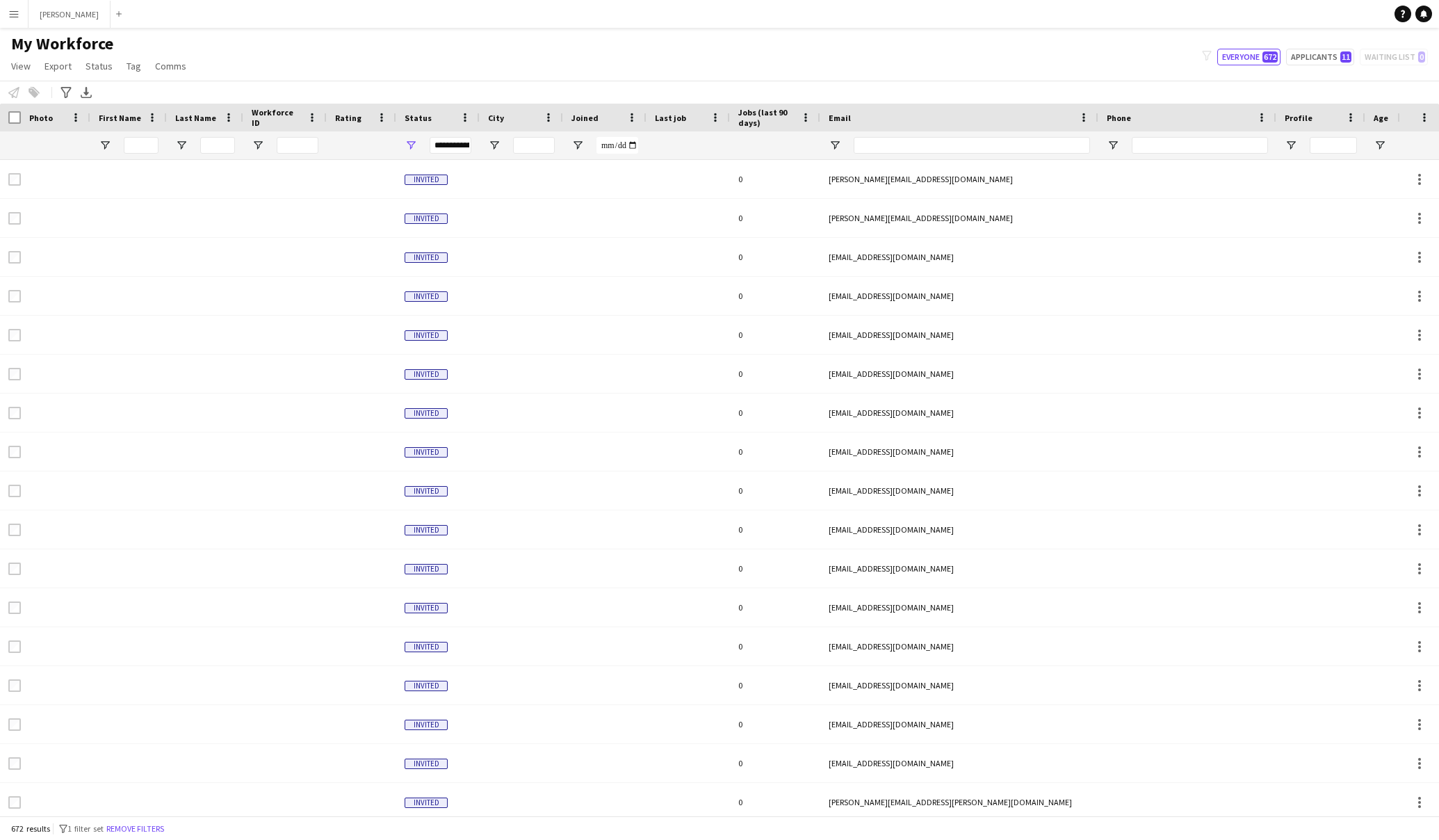
type input "**********"
type input "*****"
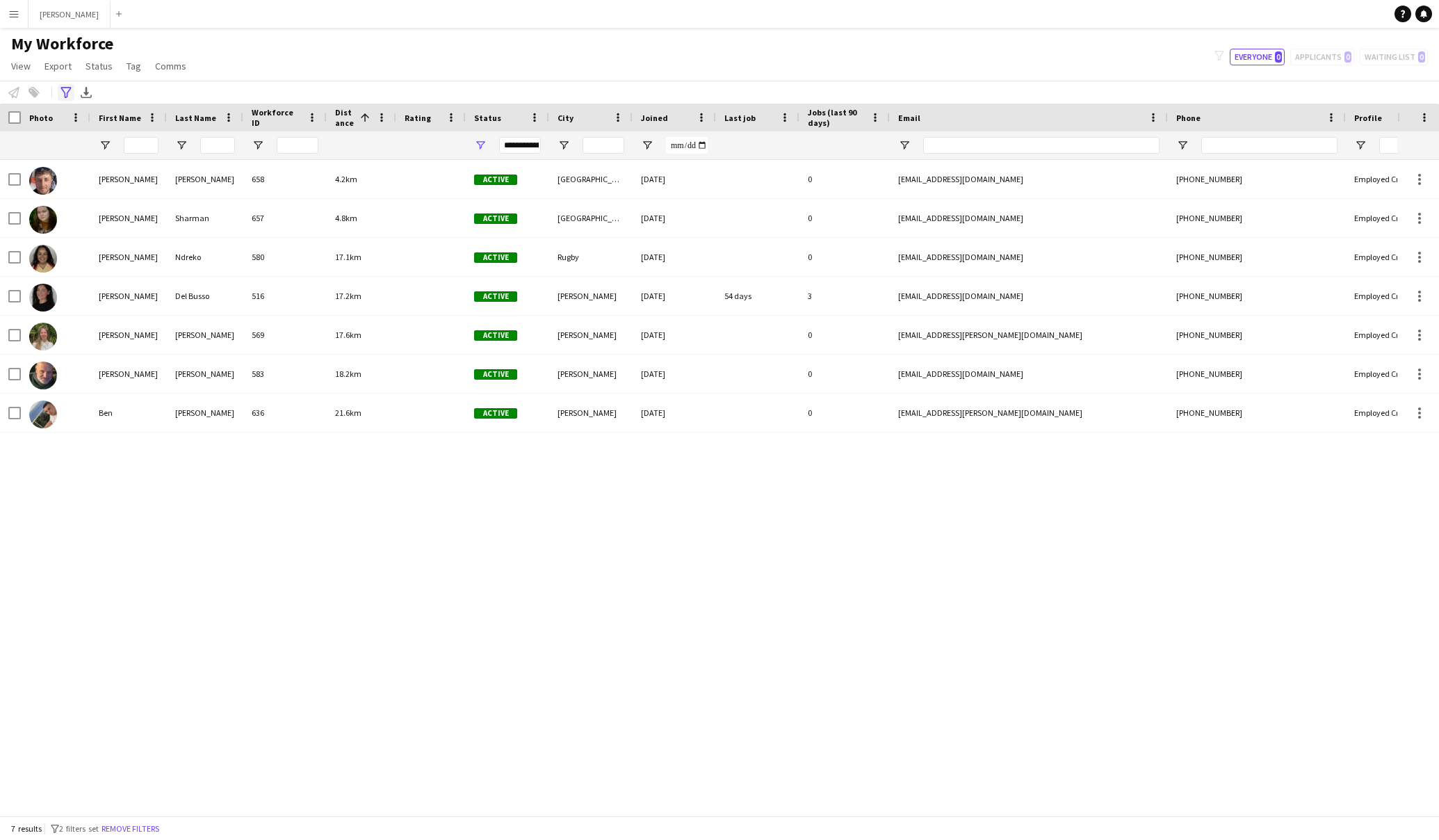
click at [63, 92] on icon "Advanced filters" at bounding box center [67, 92] width 11 height 11
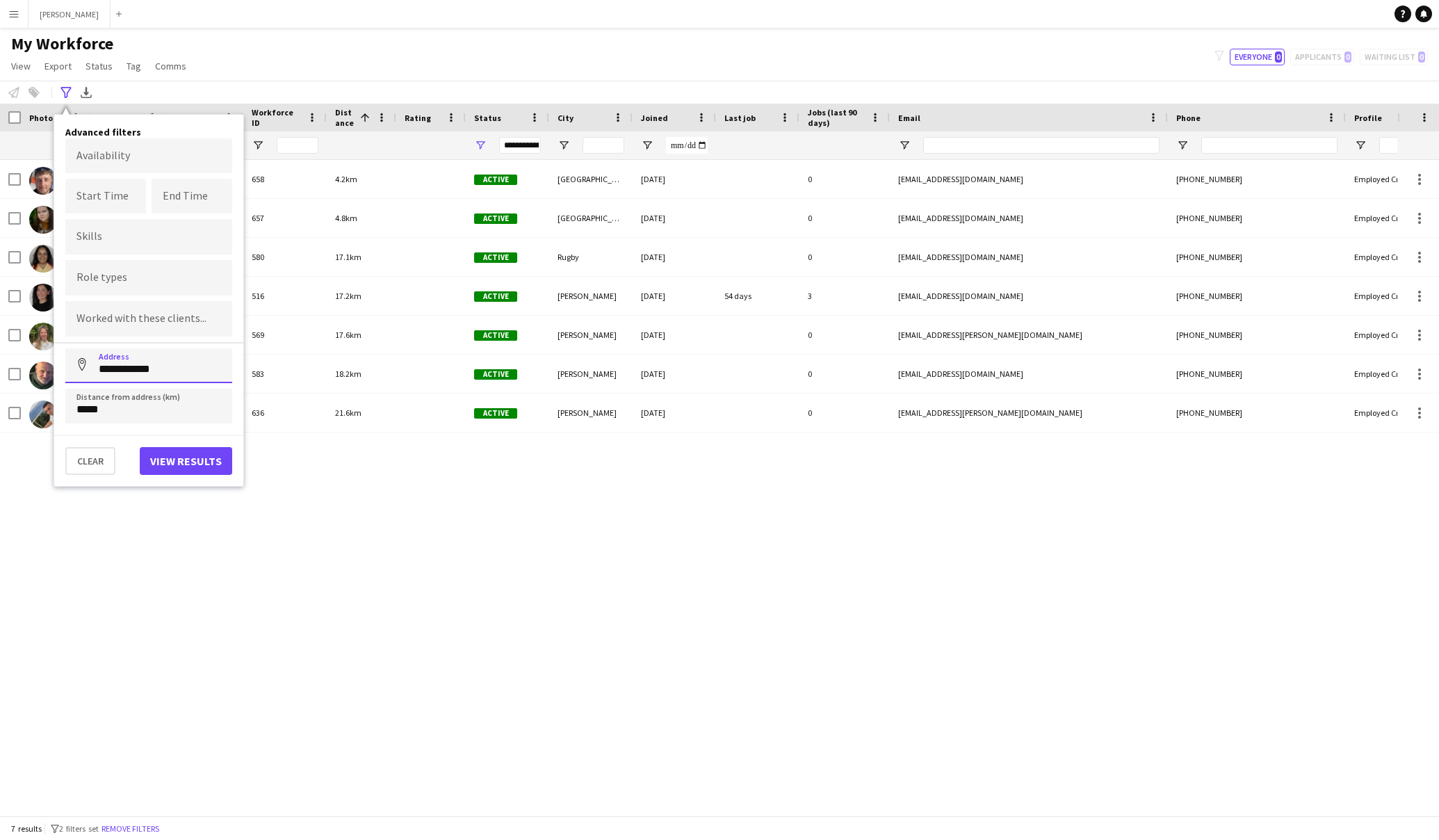
click at [184, 364] on input "**********" at bounding box center [149, 366] width 167 height 35
type input "*"
type input "**********"
click at [87, 409] on input "*****" at bounding box center [149, 406] width 167 height 35
type input "****"
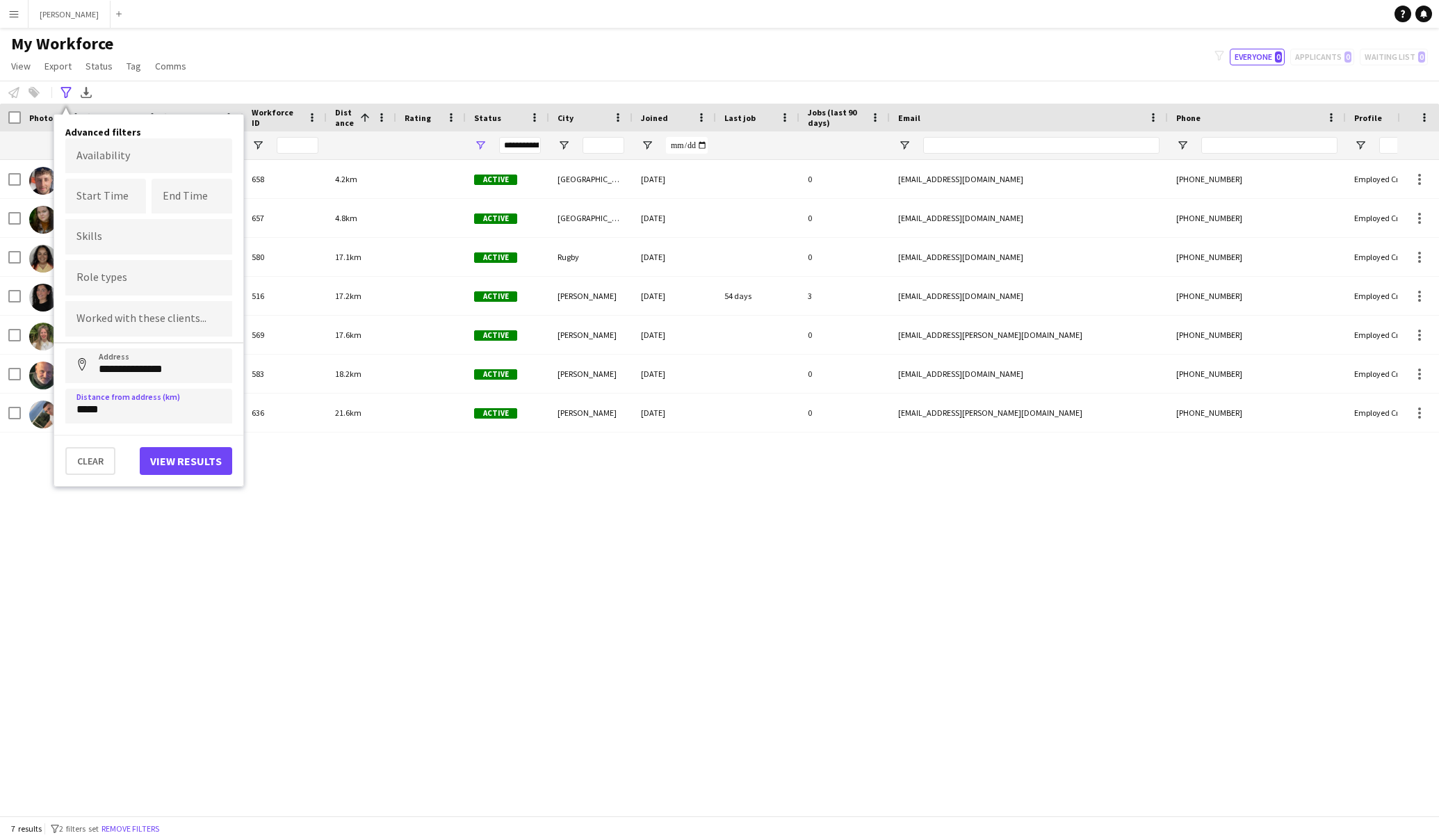
click at [190, 460] on button "View results" at bounding box center [186, 460] width 92 height 28
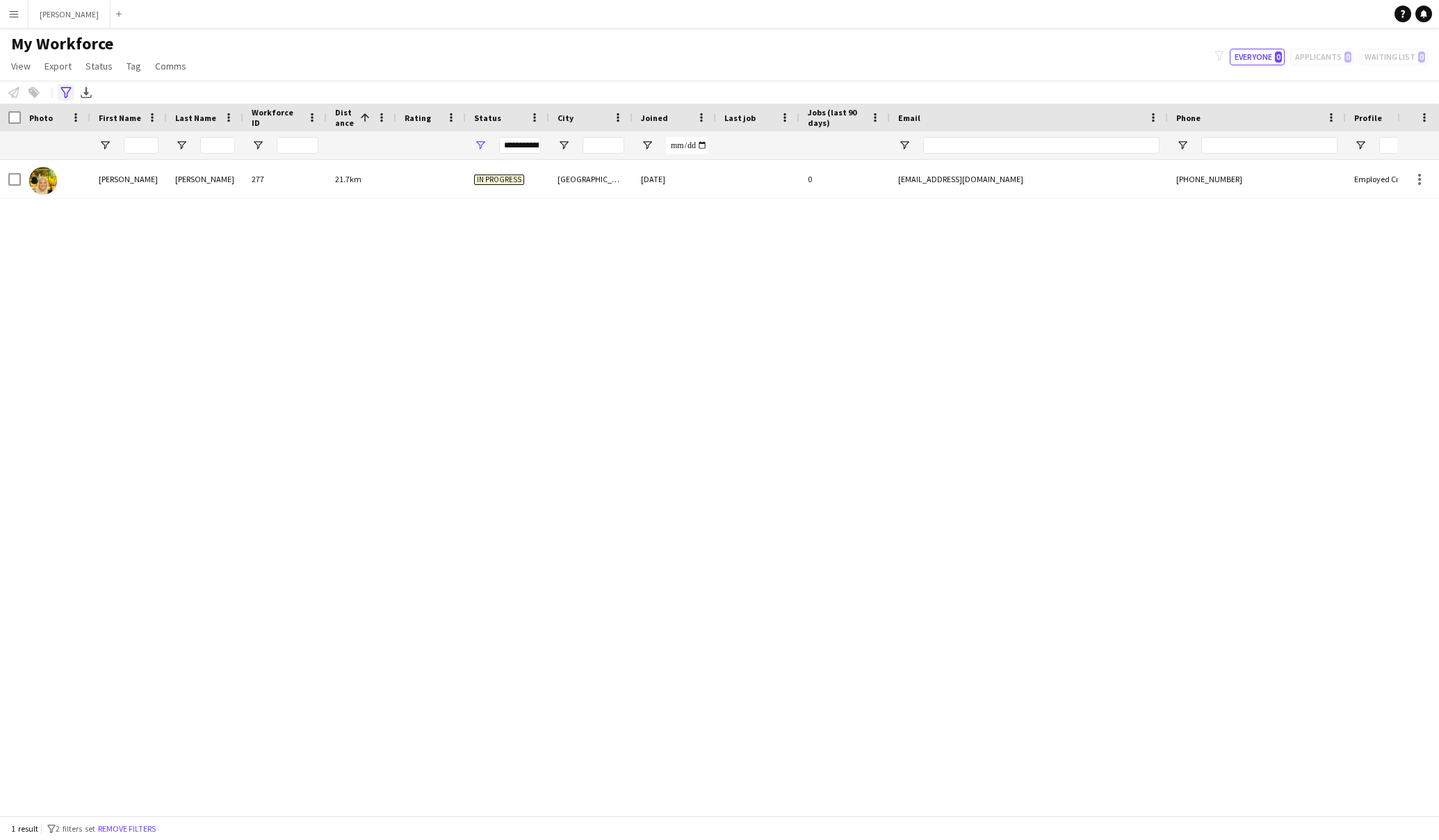
click at [66, 93] on icon "Advanced filters" at bounding box center [67, 92] width 11 height 11
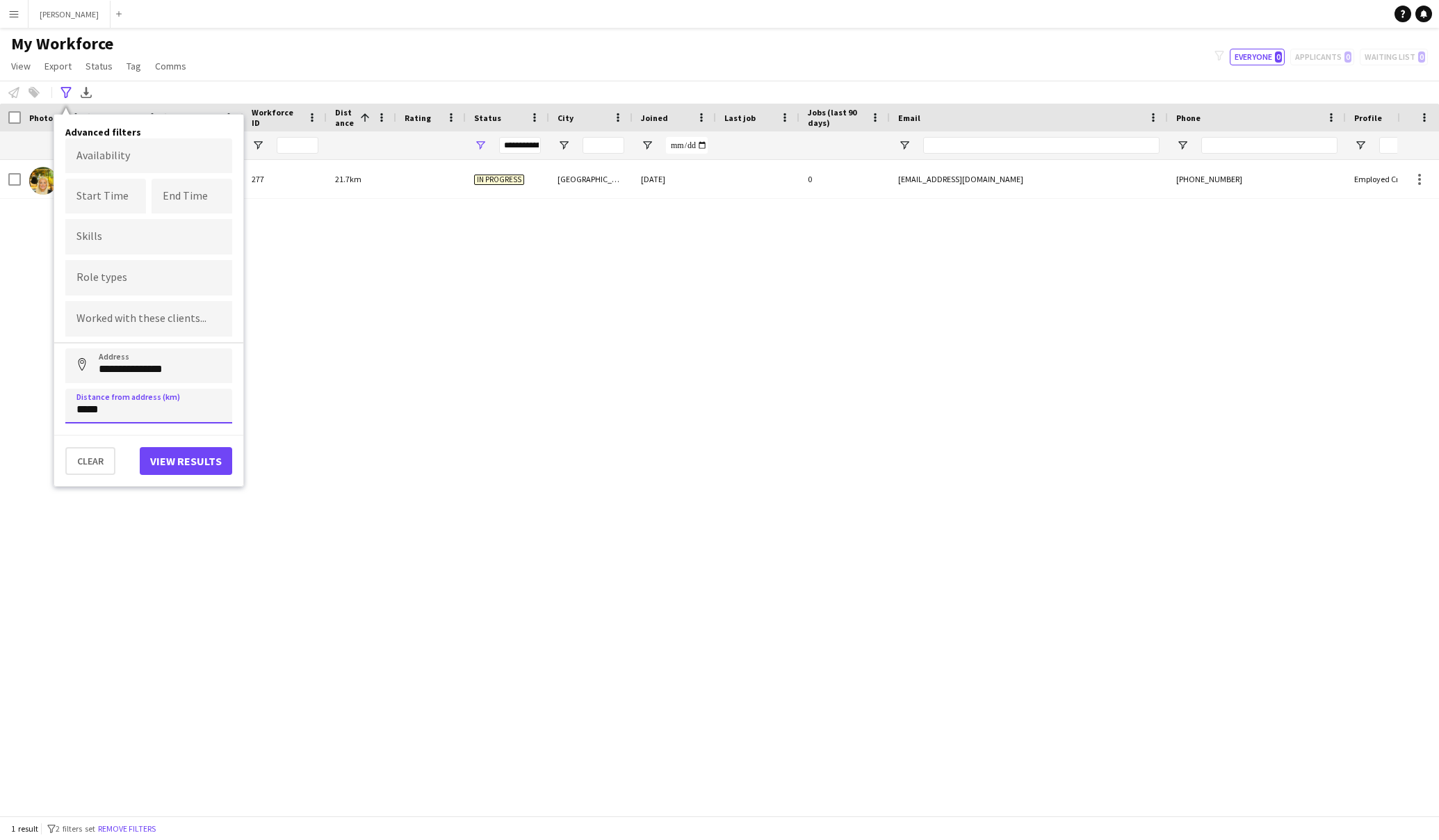
click at [87, 406] on input "*****" at bounding box center [149, 406] width 167 height 35
type input "****"
type input "*****"
click button "Address" at bounding box center [82, 365] width 33 height 33
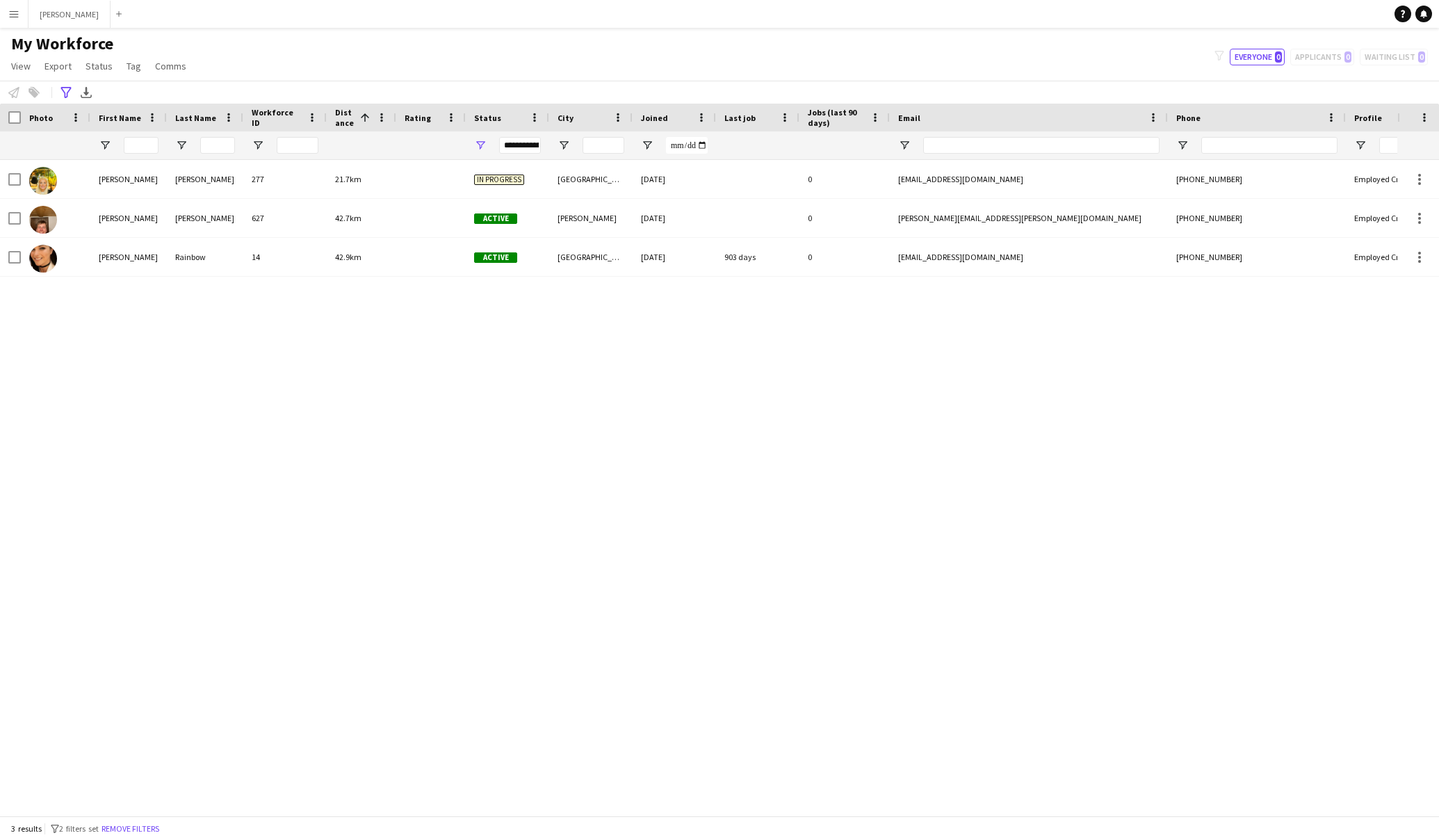
click at [16, 11] on app-icon "Menu" at bounding box center [14, 14] width 11 height 11
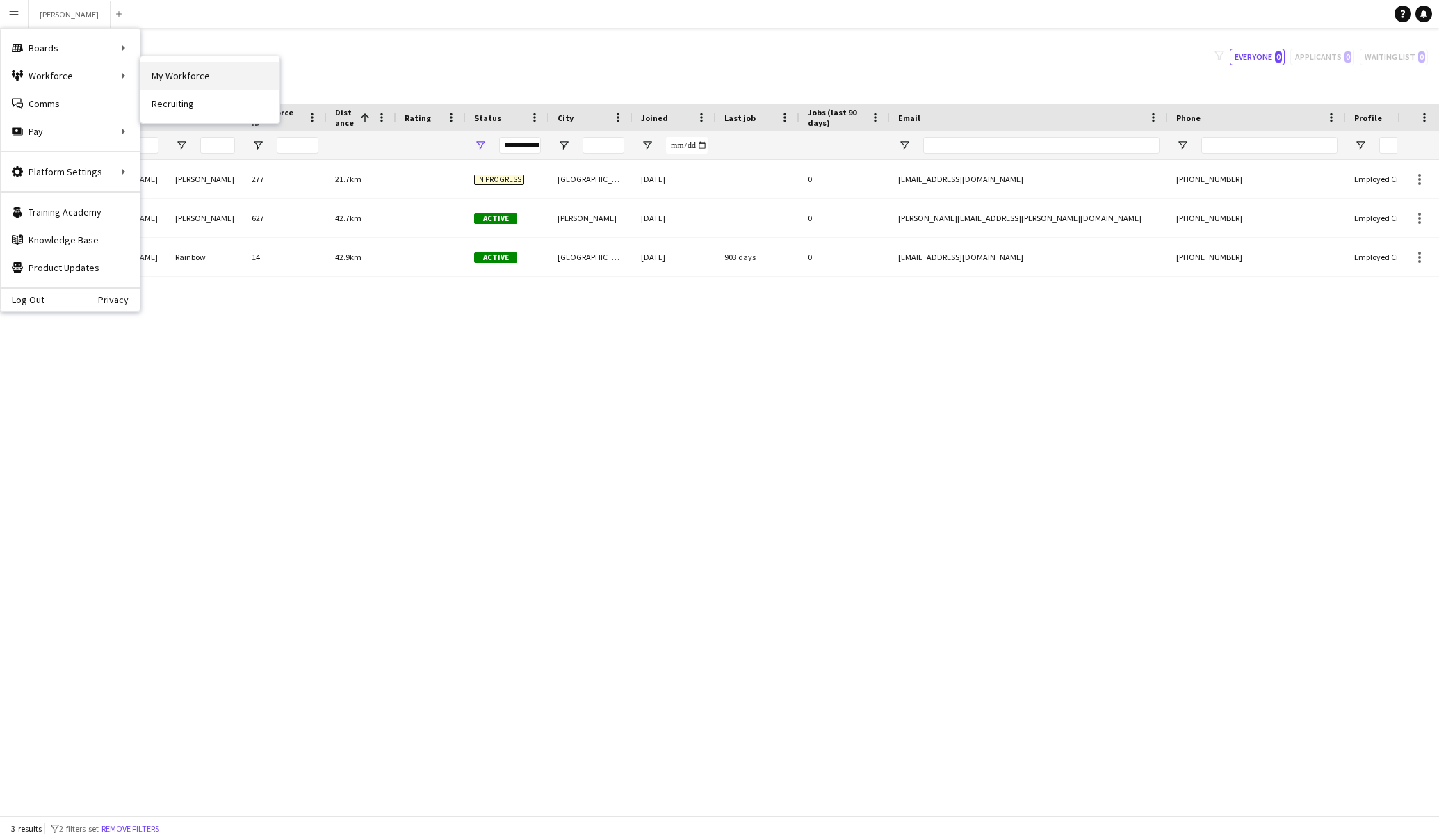
click at [189, 70] on link "My Workforce" at bounding box center [210, 75] width 139 height 28
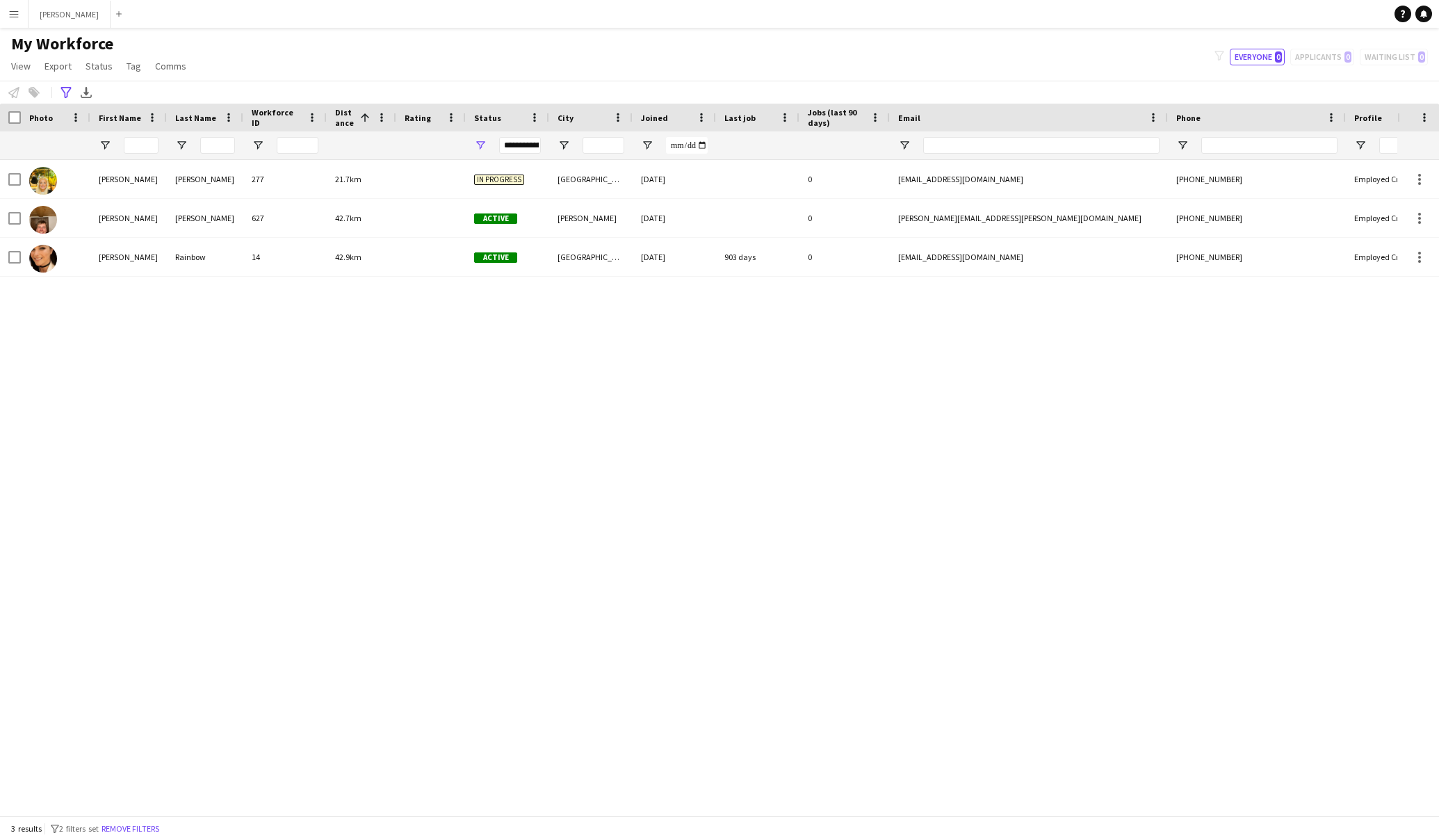
click at [11, 22] on button "Menu" at bounding box center [13, 13] width 28 height 28
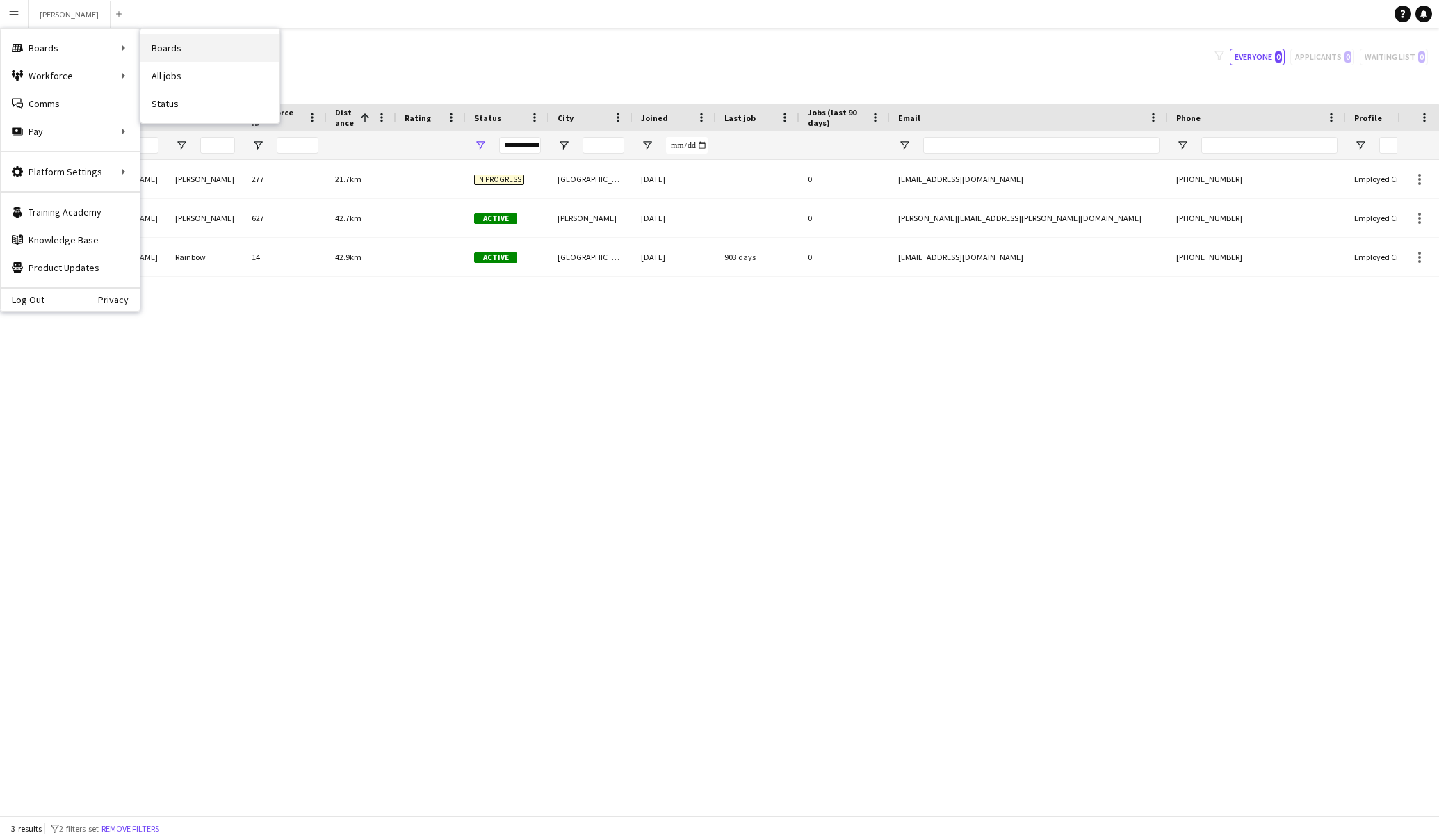
click at [161, 52] on link "Boards" at bounding box center [210, 48] width 139 height 28
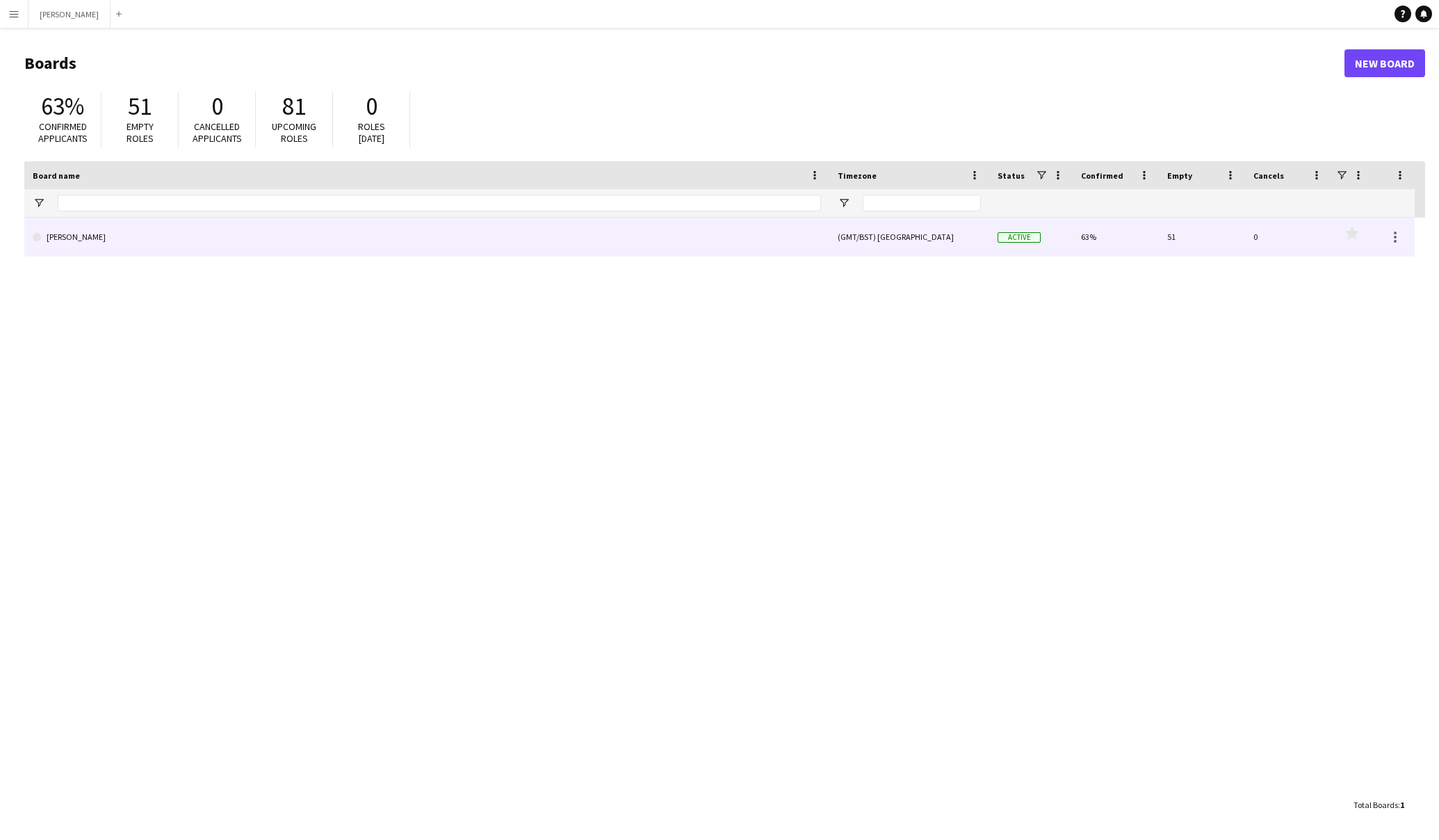
click at [348, 244] on link "[PERSON_NAME]" at bounding box center [427, 237] width 789 height 39
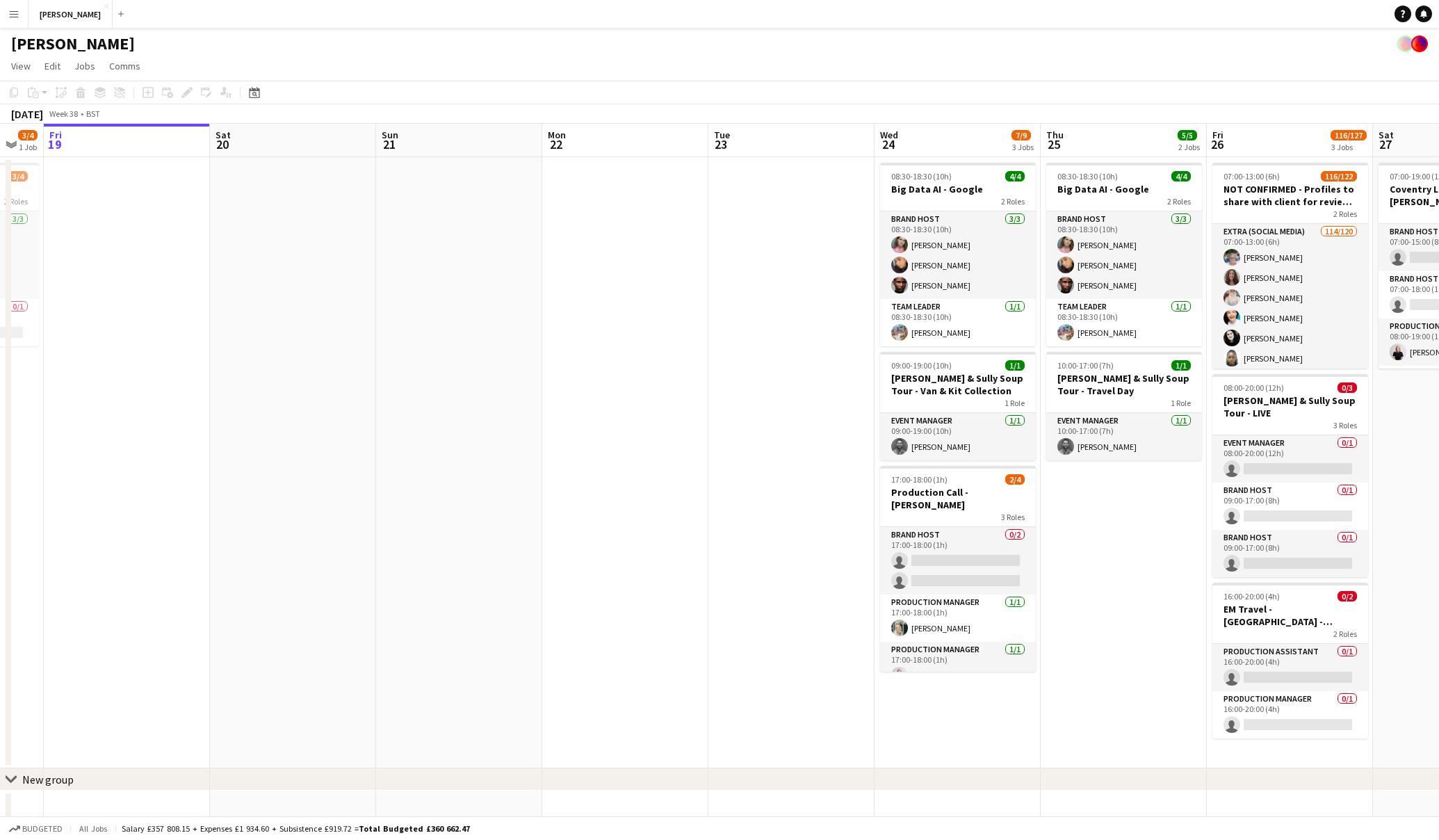
scroll to position [0, 462]
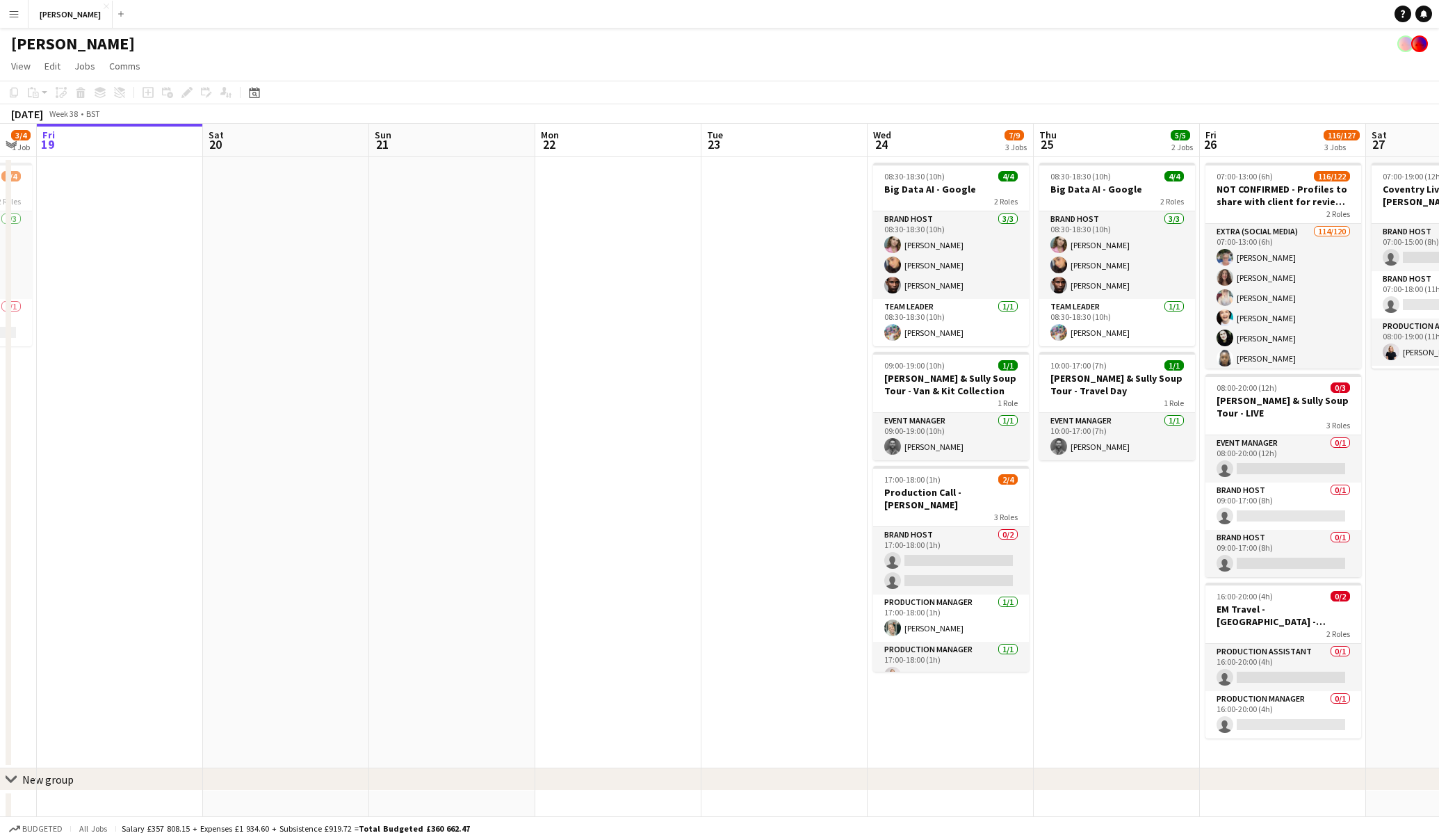
click at [24, 7] on button "Menu" at bounding box center [13, 13] width 28 height 28
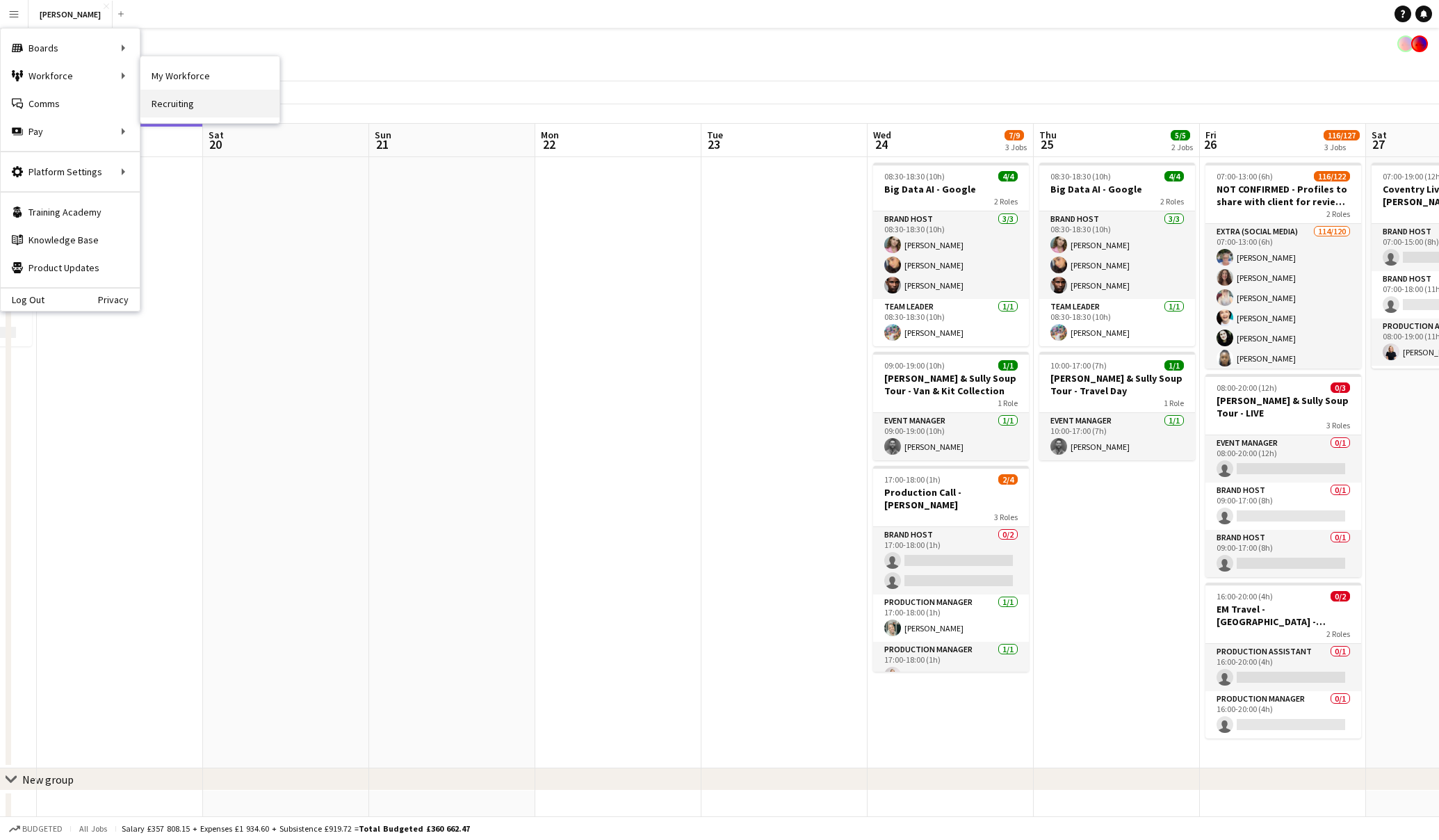
click at [183, 101] on link "Recruiting" at bounding box center [210, 103] width 139 height 28
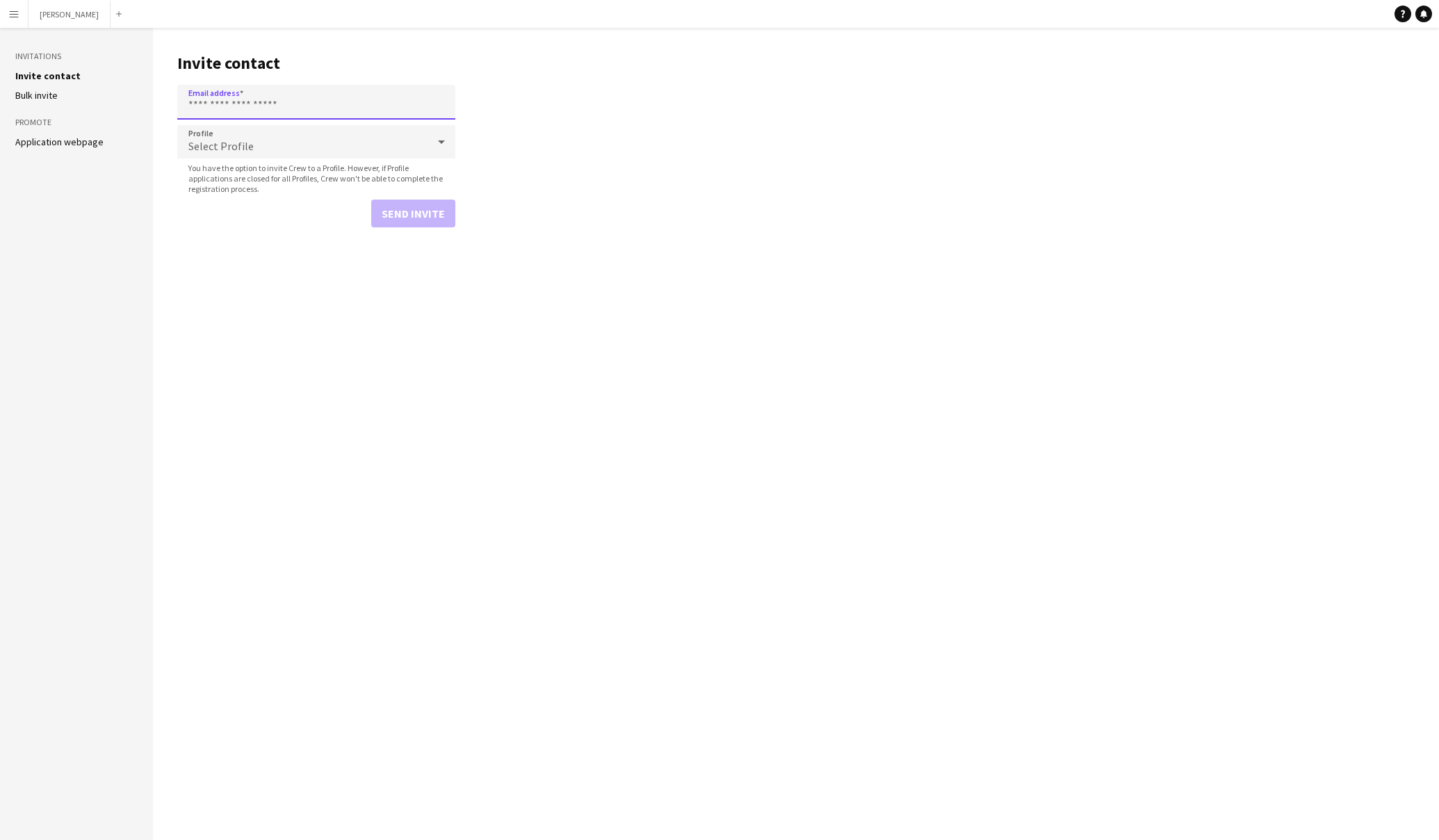
click at [242, 105] on input "Email address" at bounding box center [316, 102] width 278 height 35
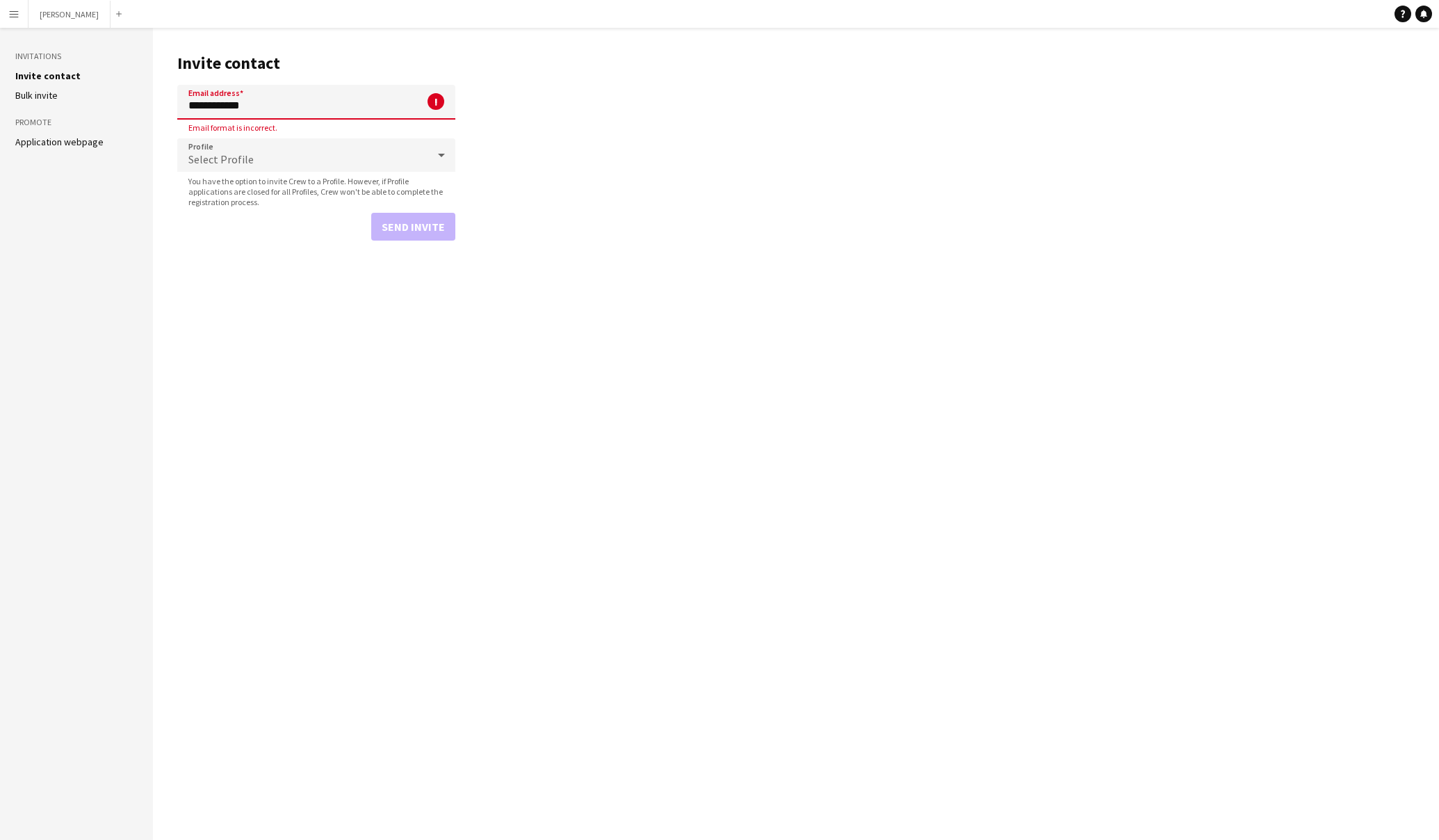
click at [288, 105] on input "**********" at bounding box center [316, 102] width 278 height 35
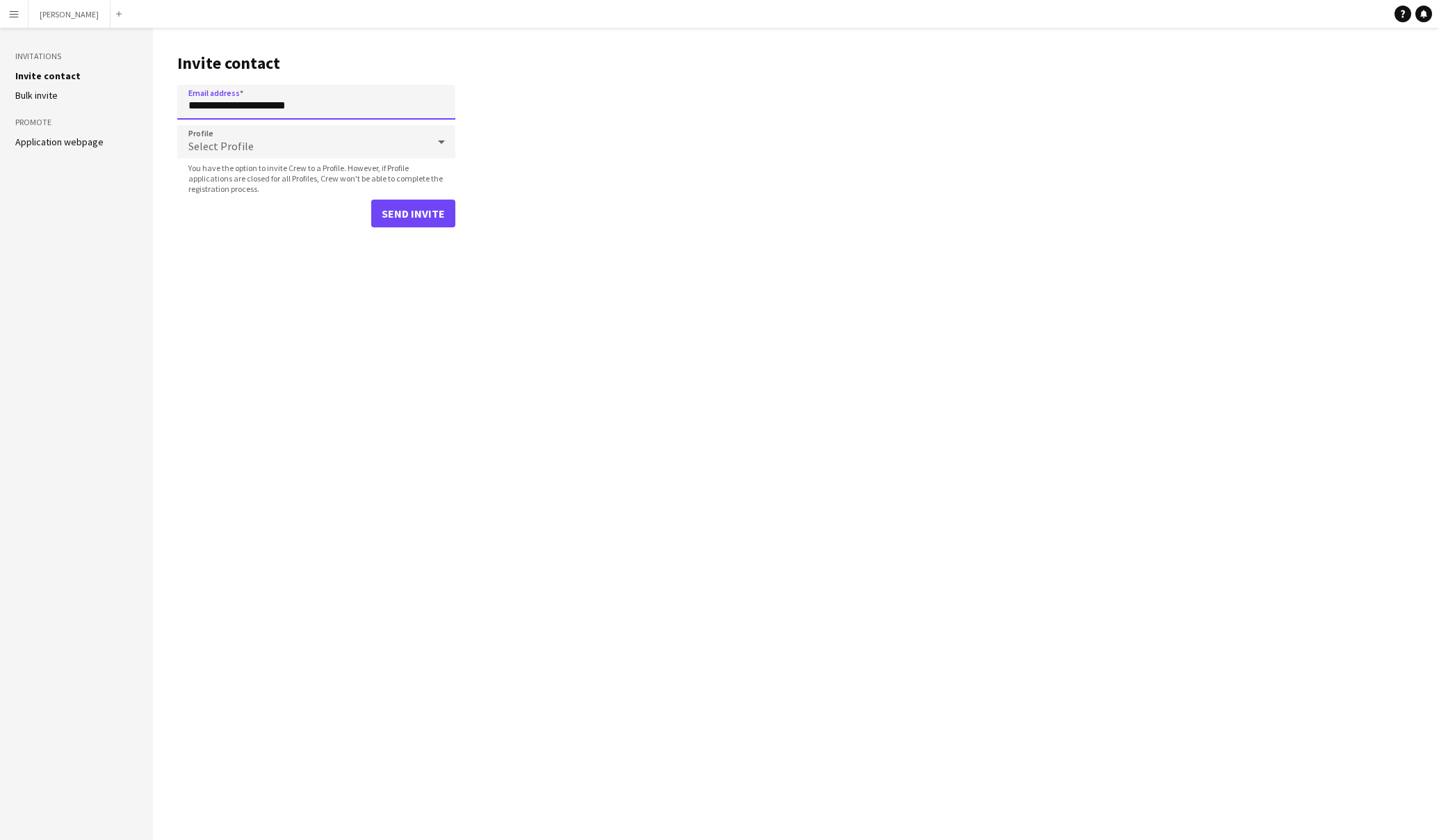
type input "**********"
click at [439, 145] on icon at bounding box center [442, 141] width 17 height 28
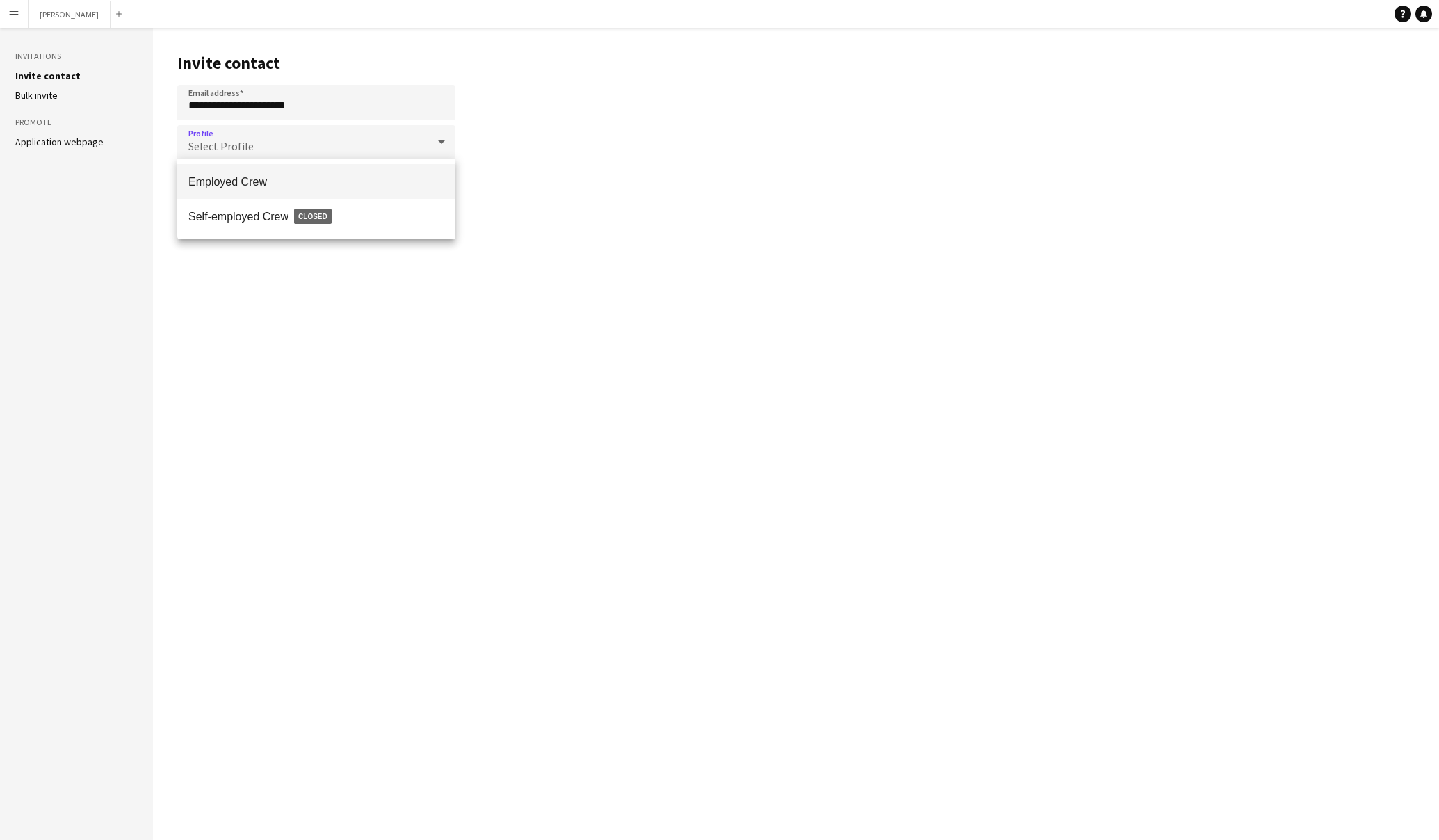
click at [385, 178] on span "Employed Crew" at bounding box center [316, 182] width 256 height 13
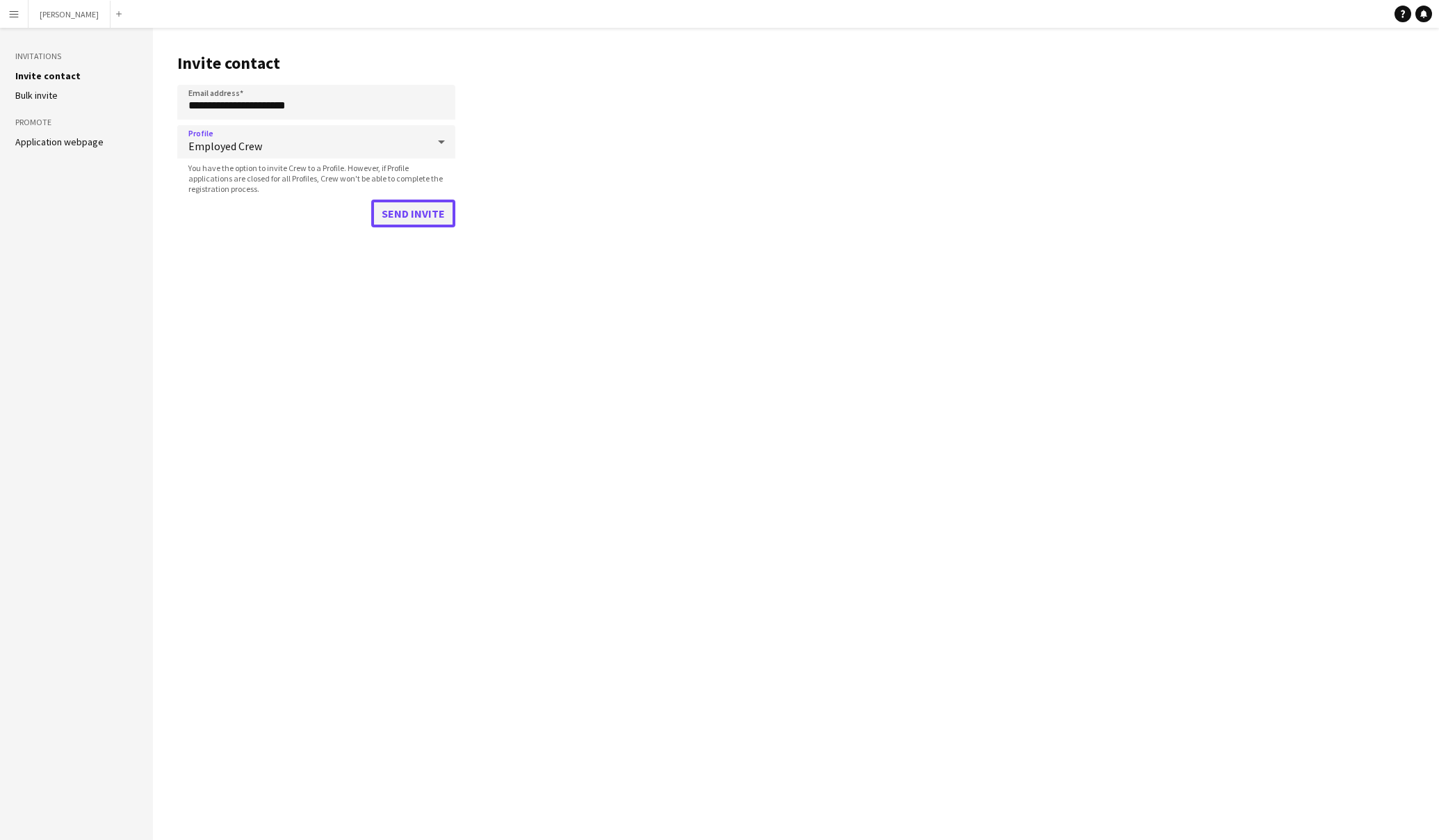
click at [433, 212] on button "Send invite" at bounding box center [413, 213] width 84 height 28
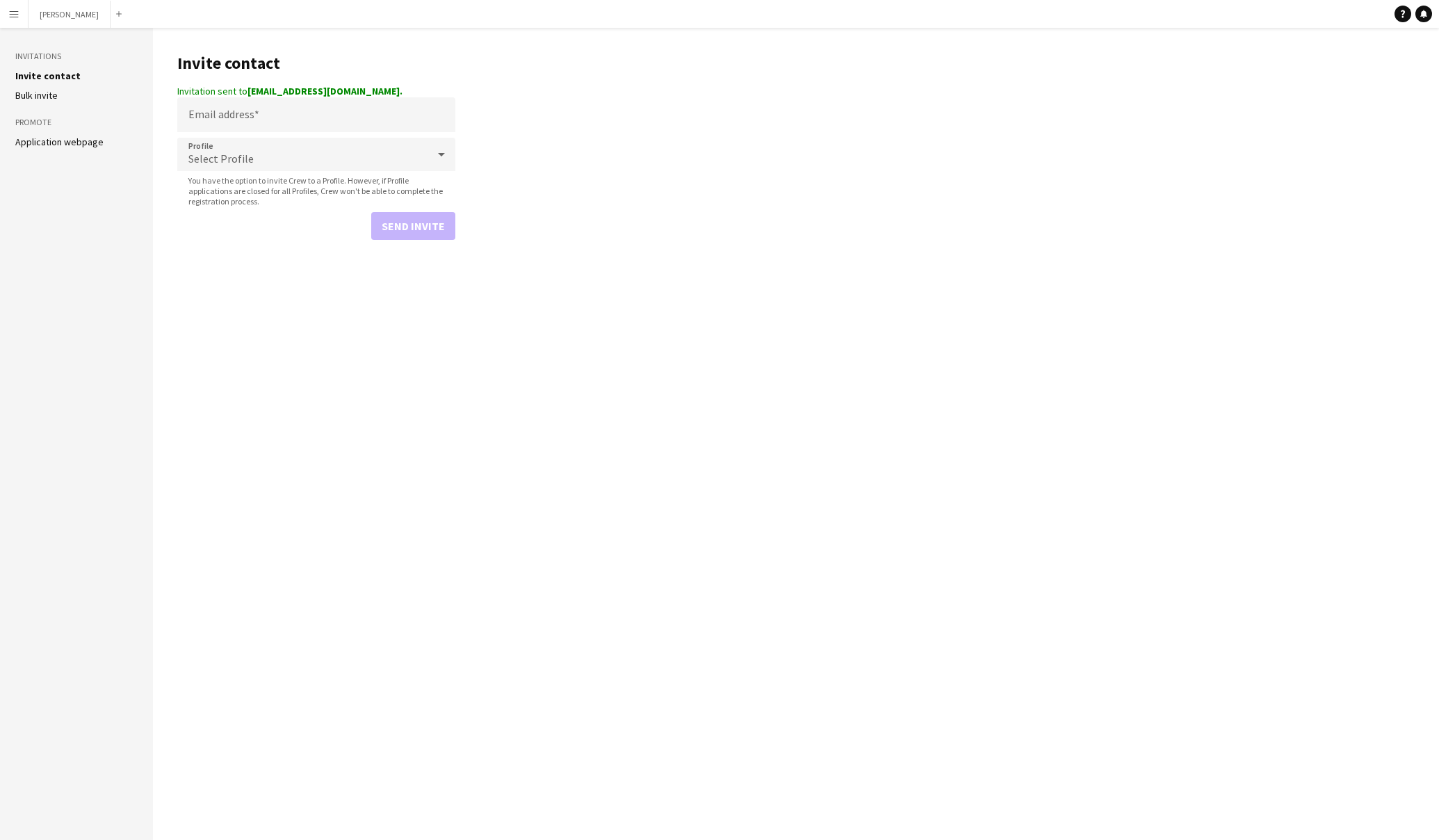
click at [13, 20] on button "Menu" at bounding box center [13, 13] width 28 height 28
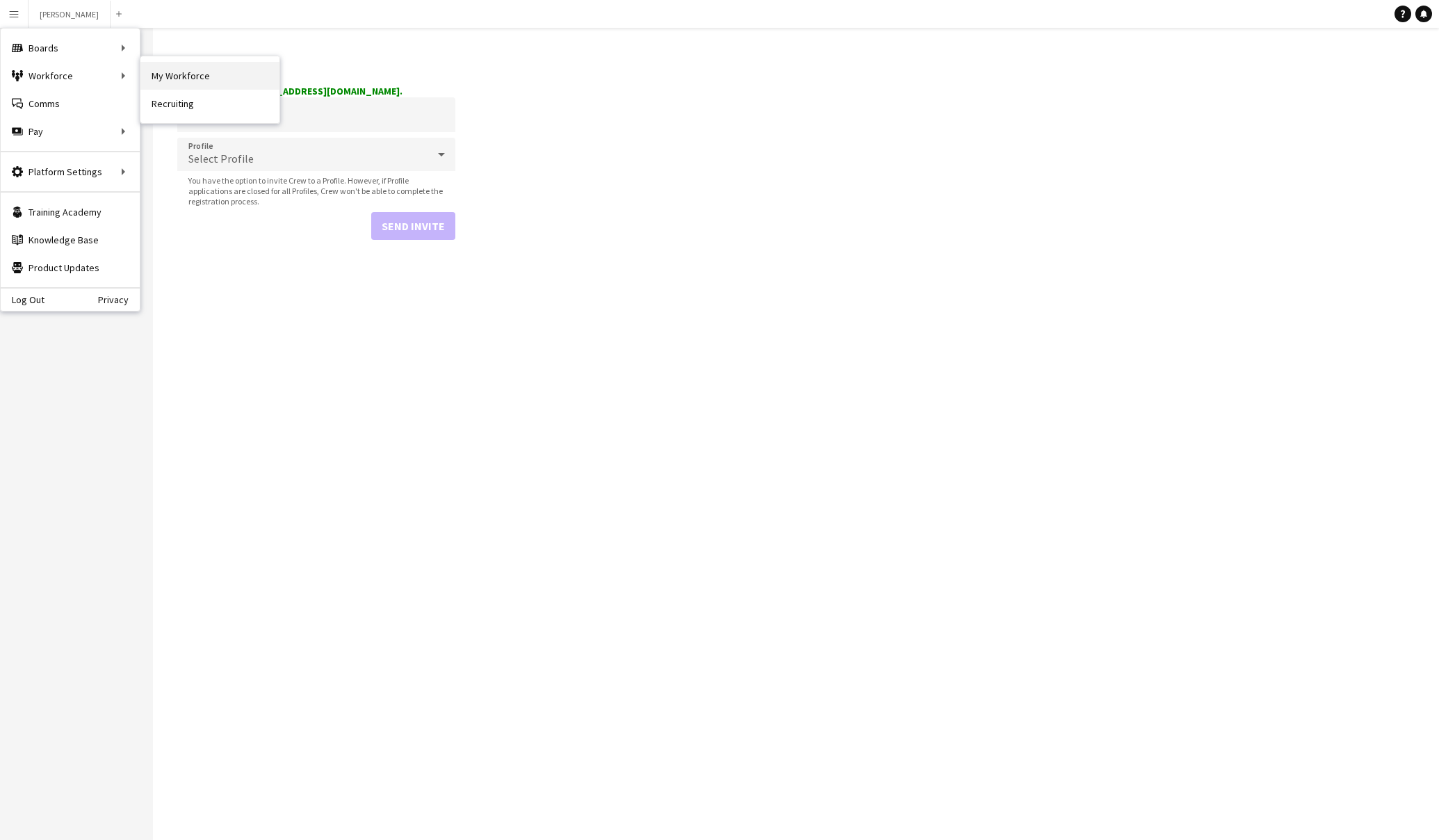
click at [166, 77] on link "My Workforce" at bounding box center [210, 75] width 139 height 28
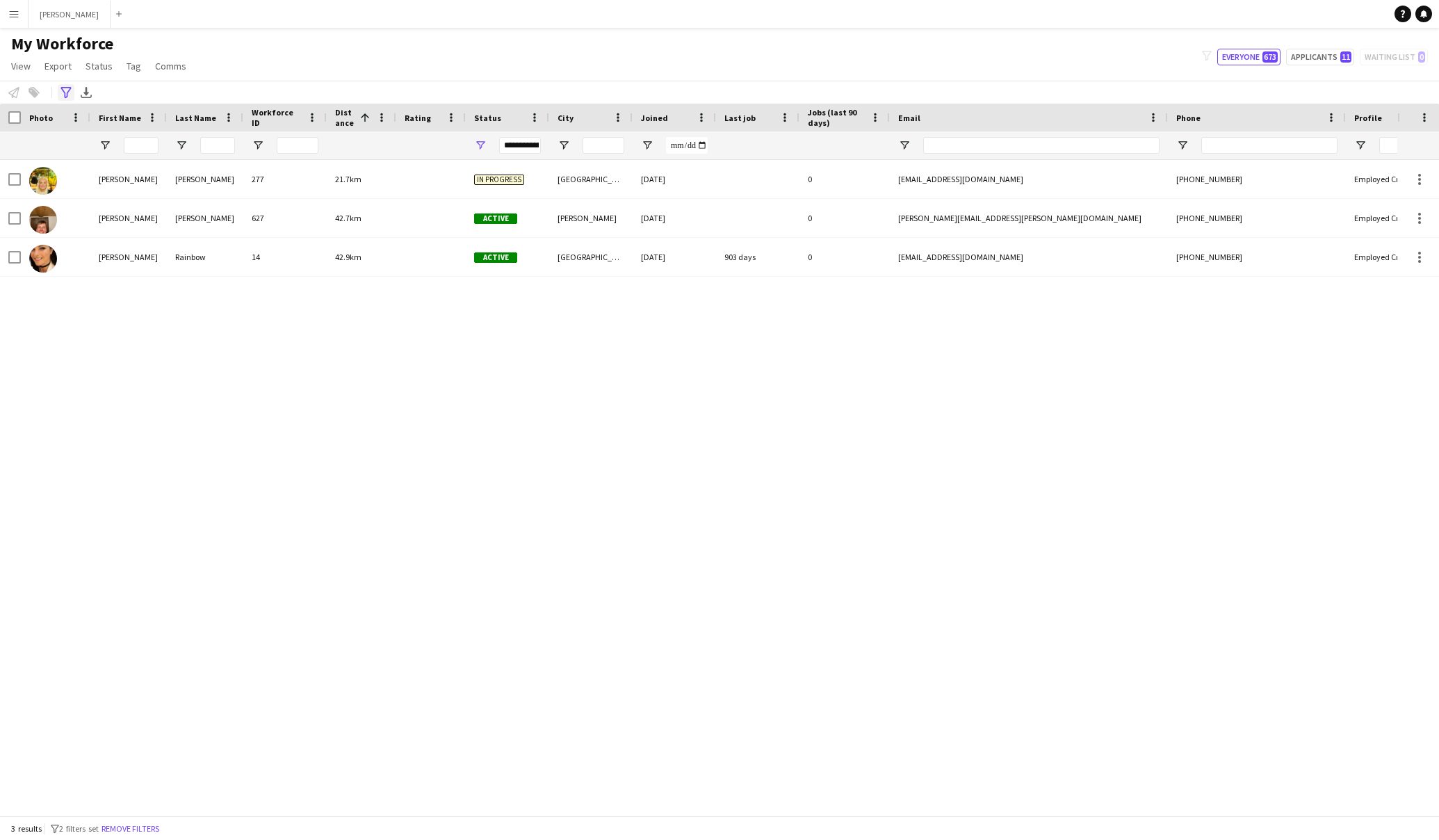
click at [69, 89] on icon at bounding box center [66, 92] width 10 height 11
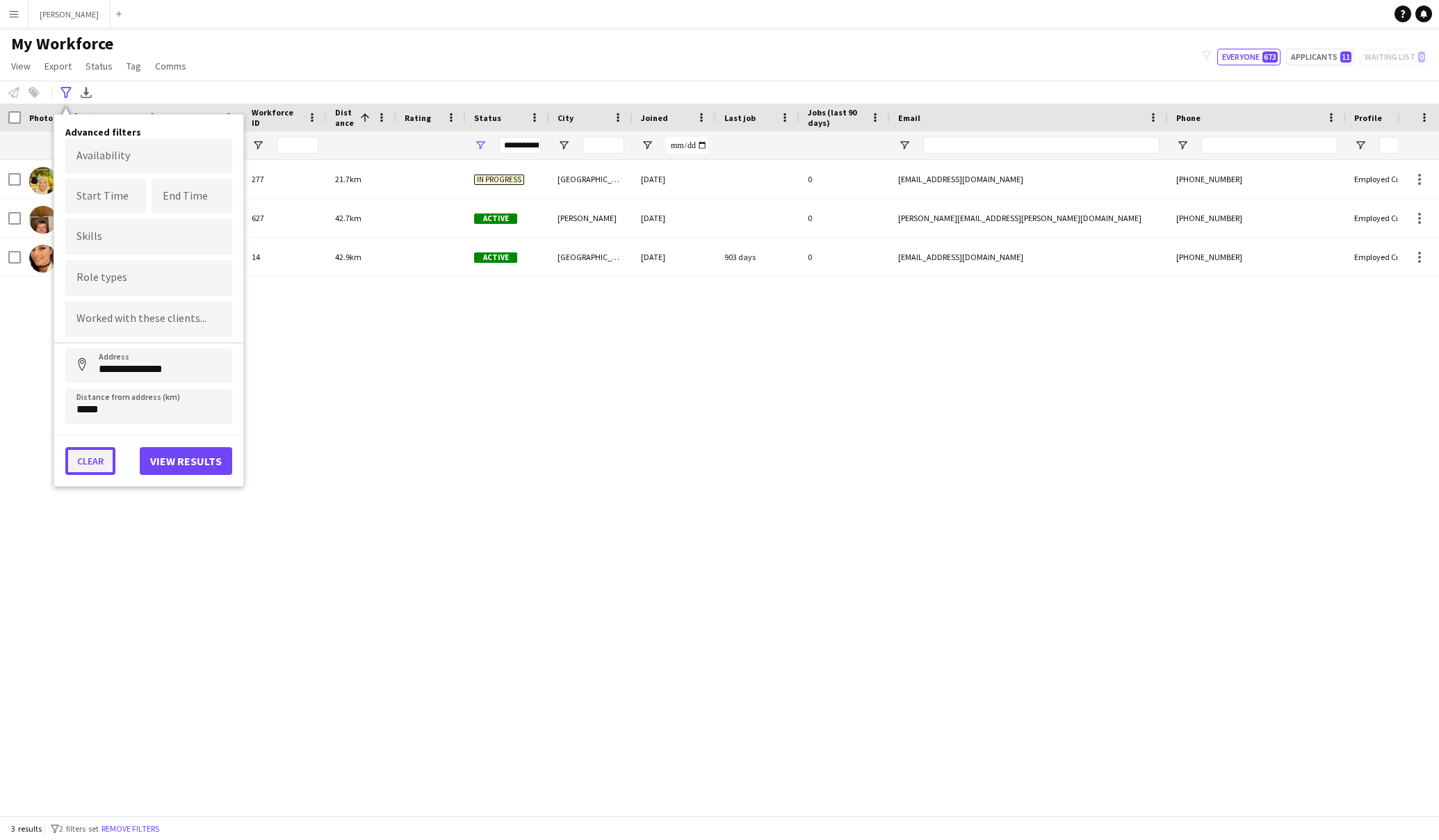
click at [96, 456] on button "Clear" at bounding box center [90, 460] width 50 height 28
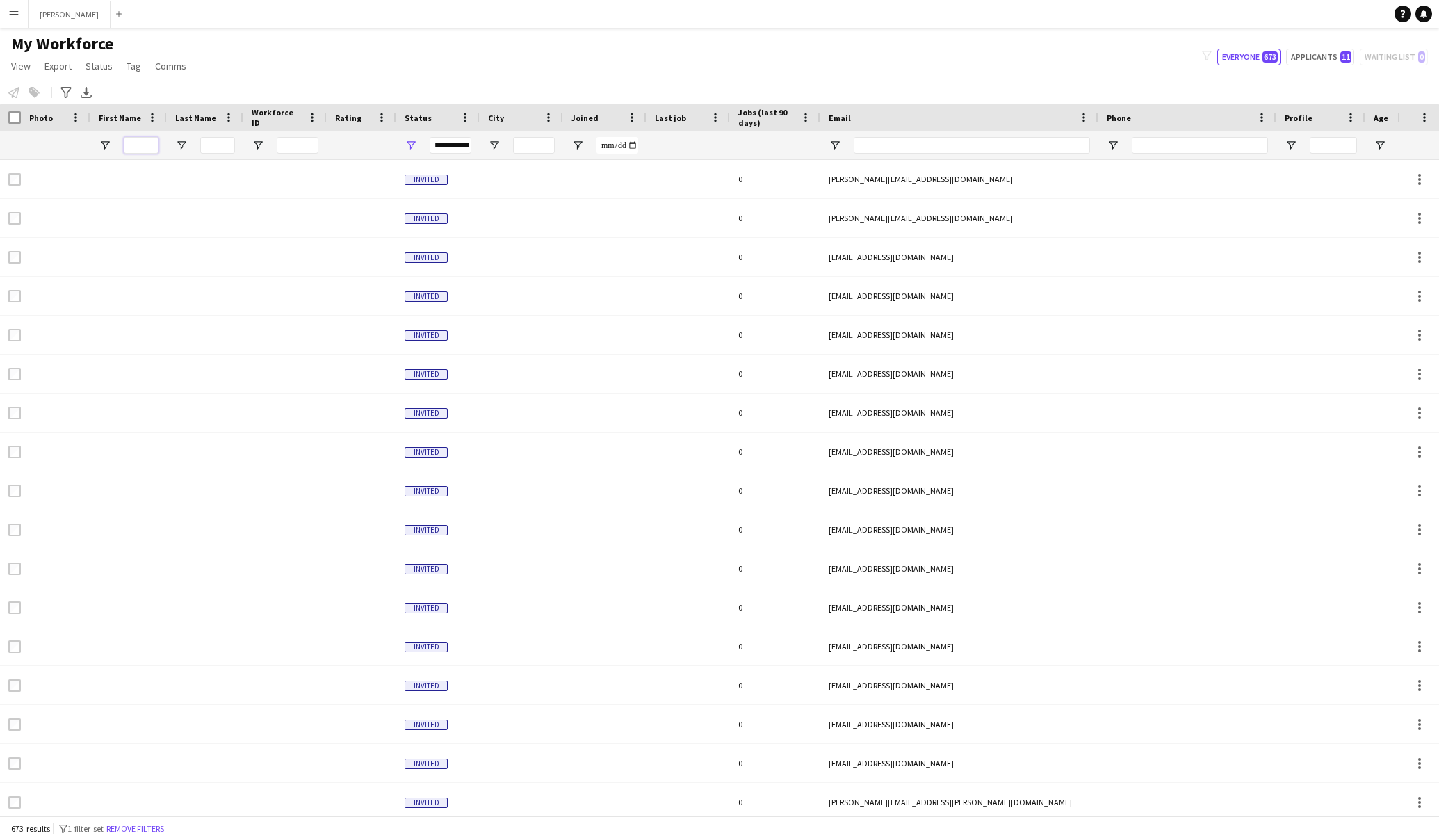
click at [147, 144] on input "First Name Filter Input" at bounding box center [141, 146] width 35 height 17
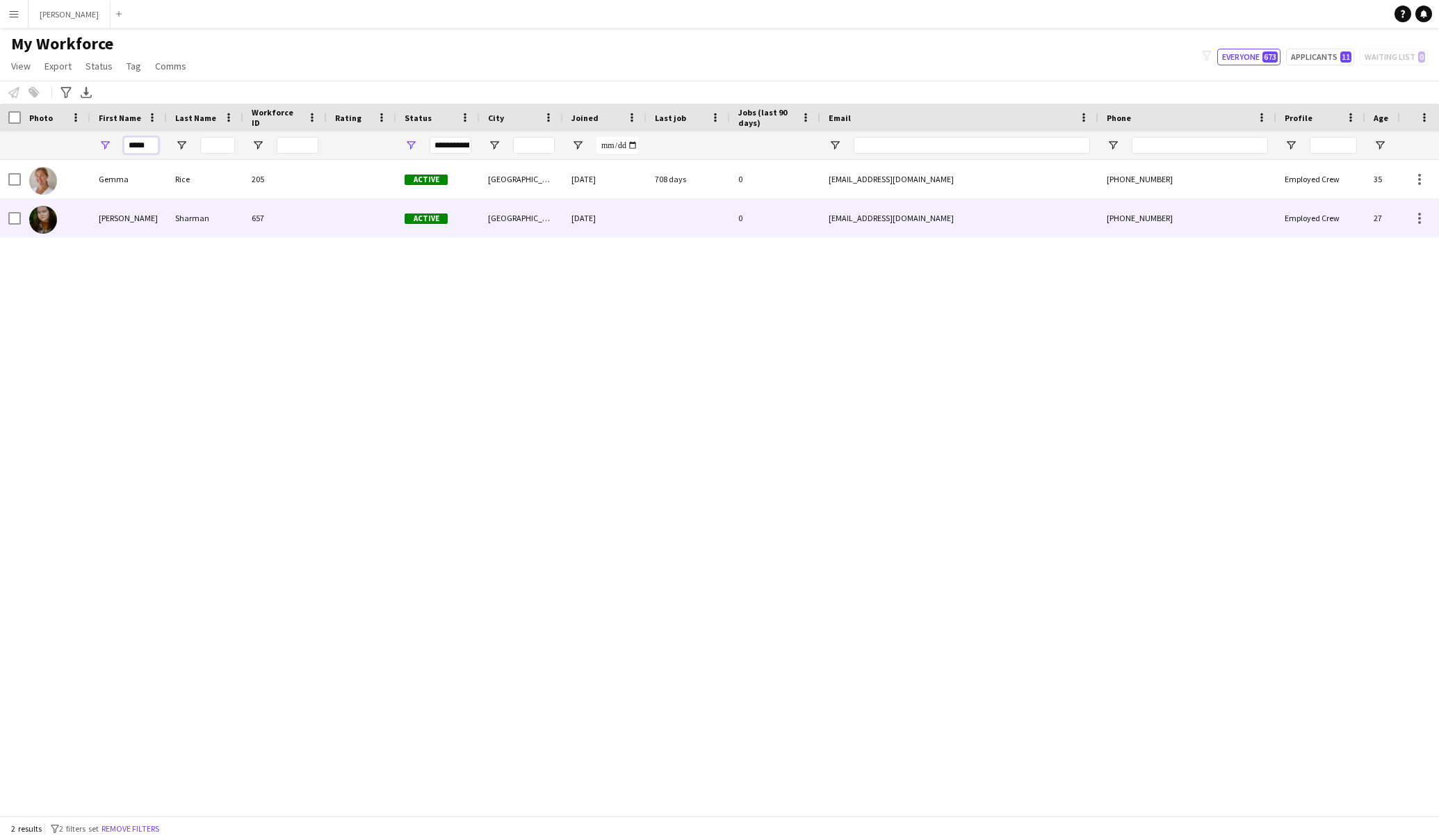
type input "*****"
click at [146, 223] on div "[PERSON_NAME]" at bounding box center [129, 218] width 76 height 38
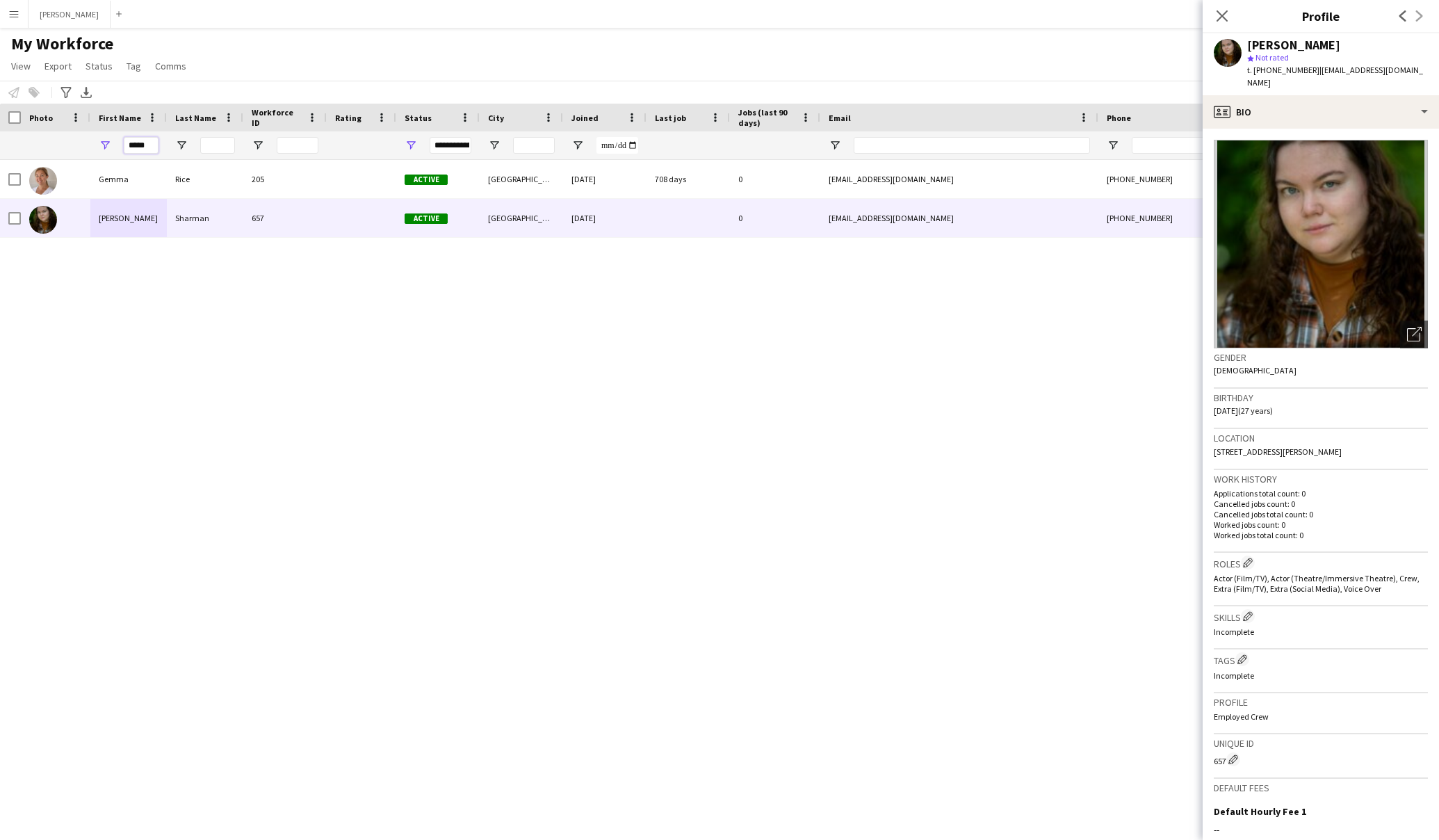
drag, startPoint x: 153, startPoint y: 146, endPoint x: 111, endPoint y: 149, distance: 42.1
click at [111, 149] on div "*****" at bounding box center [129, 145] width 76 height 28
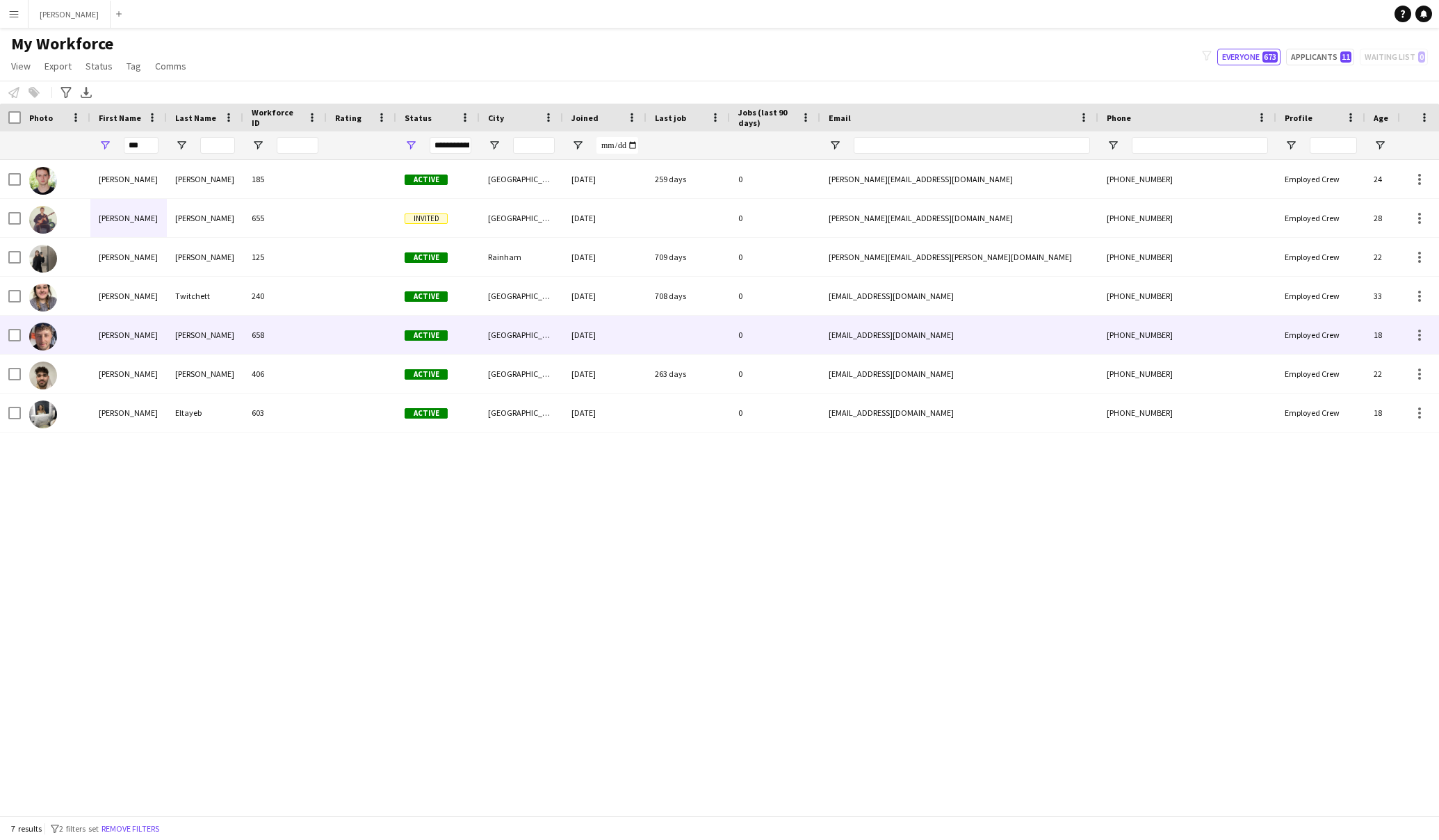
click at [119, 333] on div "[PERSON_NAME]" at bounding box center [129, 334] width 76 height 38
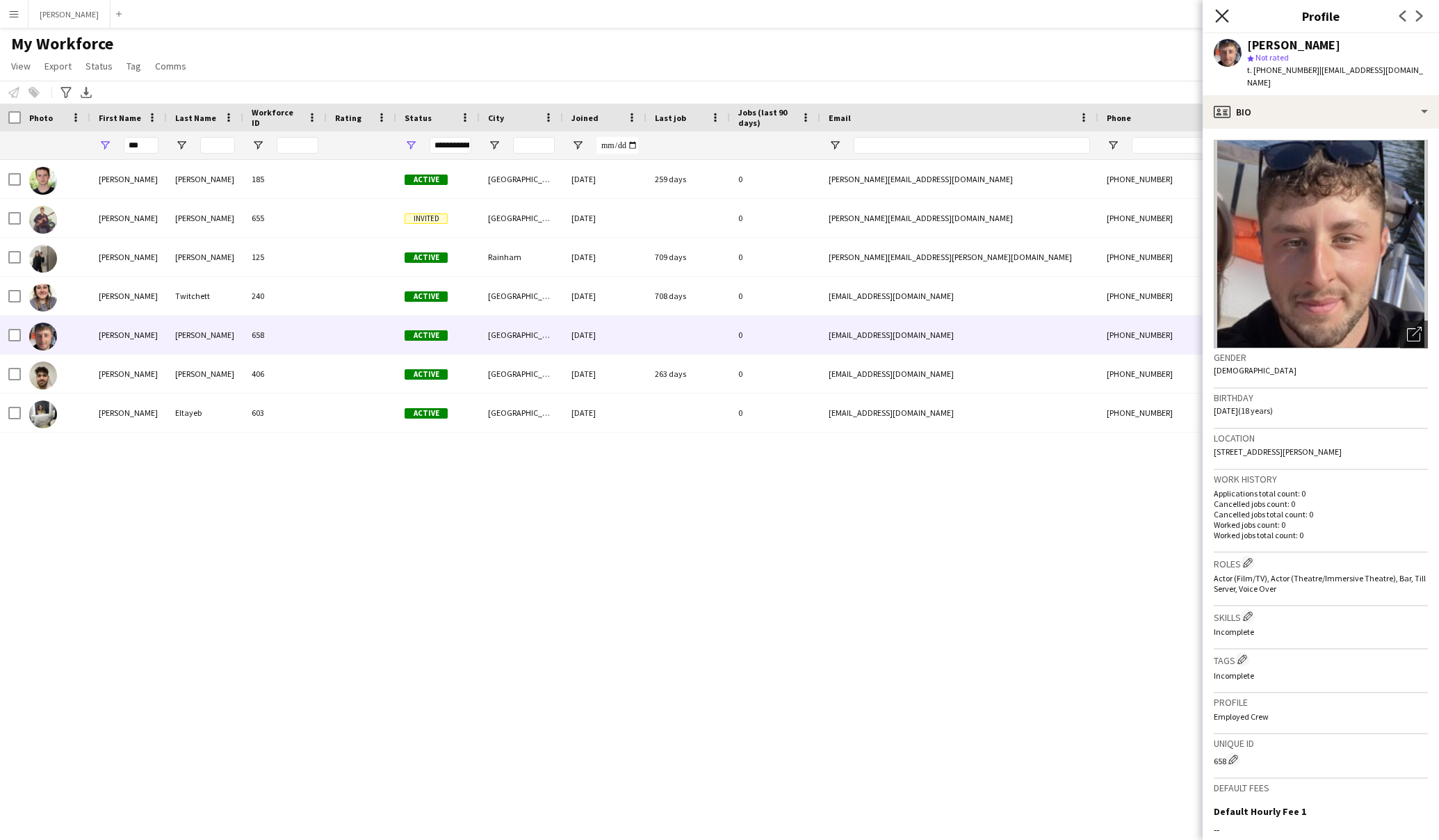
click at [1221, 11] on icon "Close pop-in" at bounding box center [1222, 15] width 13 height 13
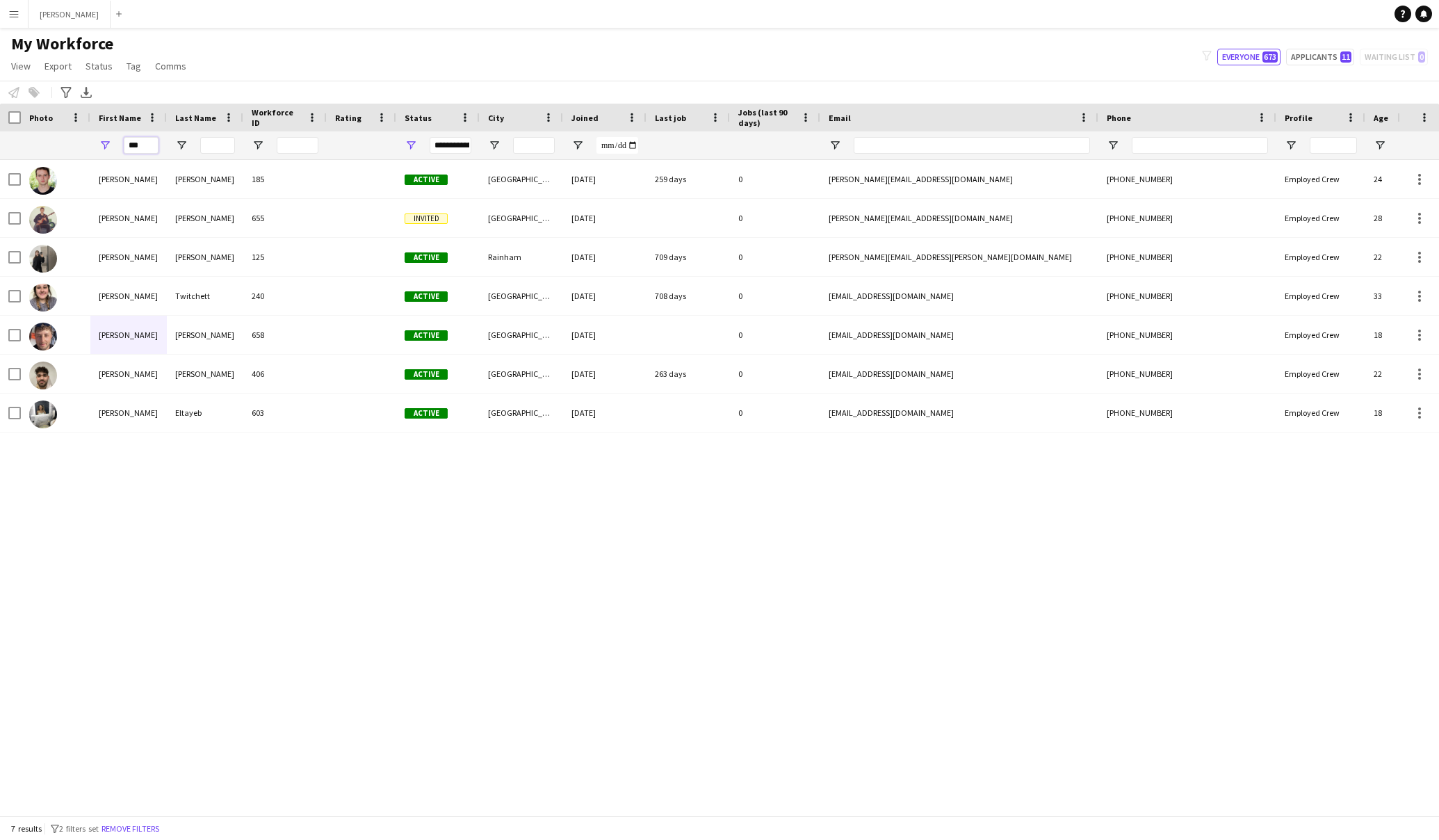
click at [154, 143] on input "***" at bounding box center [141, 146] width 35 height 17
type input "*"
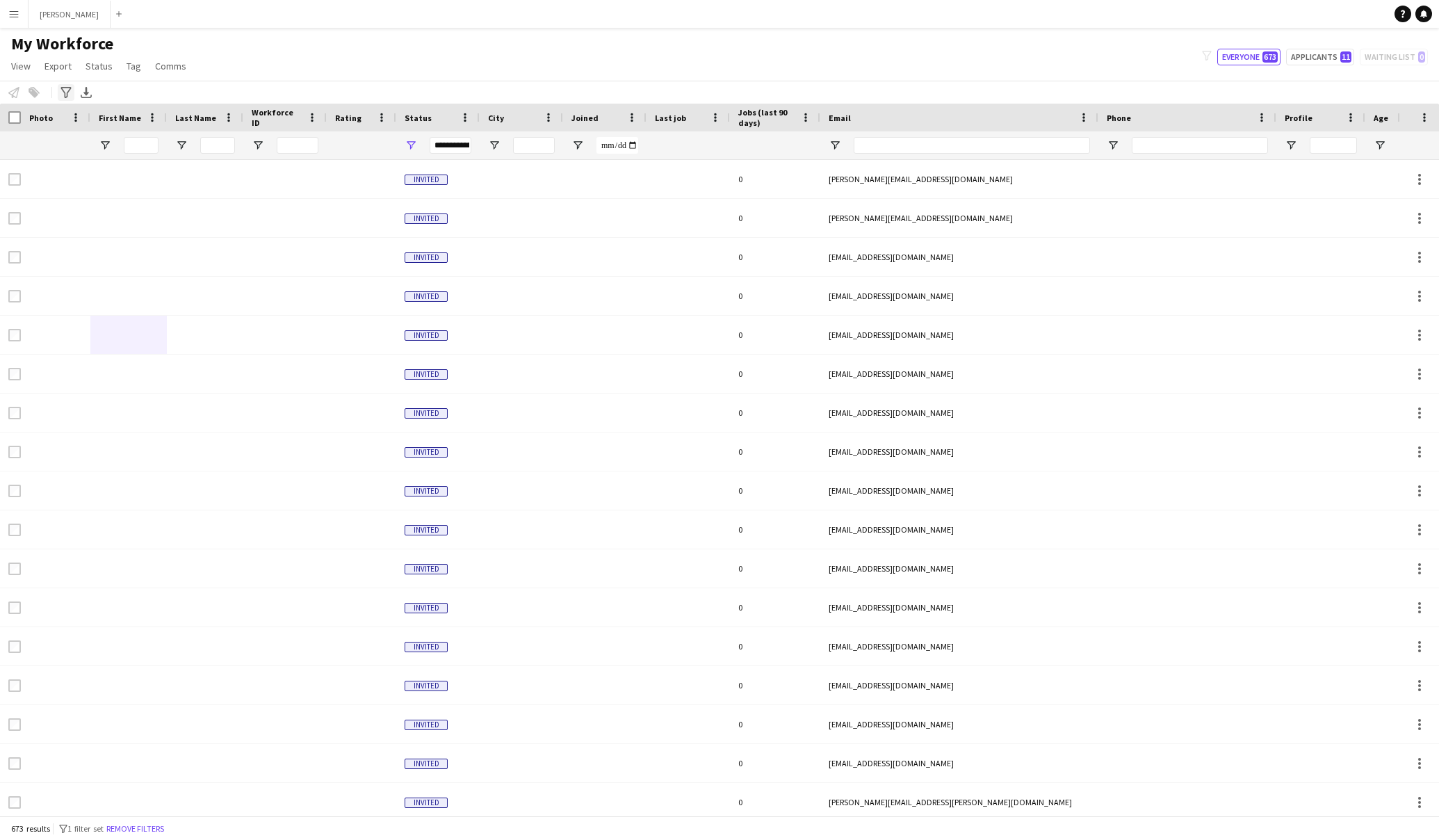
click at [64, 92] on icon at bounding box center [66, 92] width 10 height 11
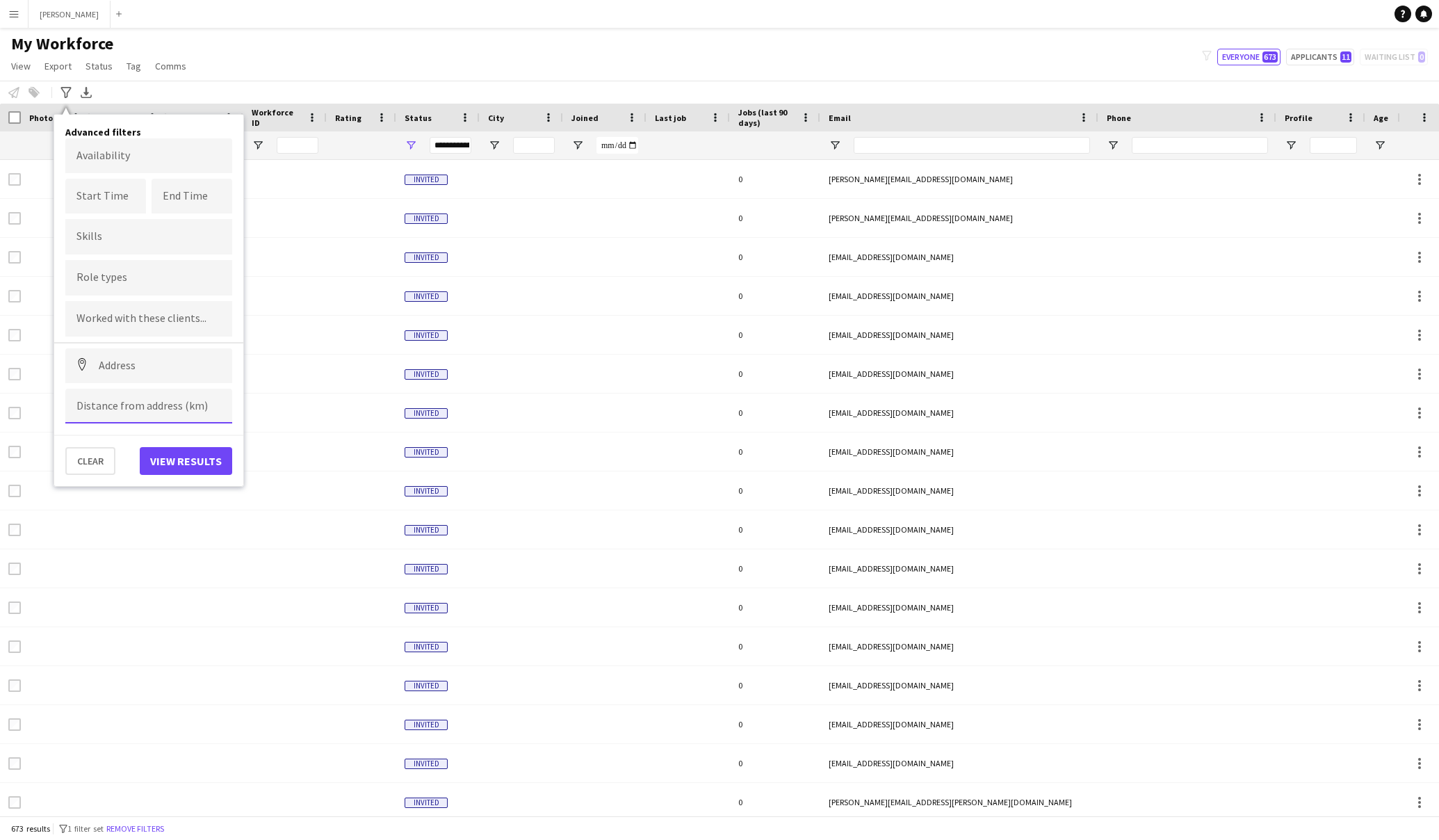
click at [138, 403] on input at bounding box center [149, 406] width 167 height 35
click at [150, 370] on input at bounding box center [149, 366] width 167 height 35
type input "**********"
click at [146, 404] on input at bounding box center [149, 406] width 167 height 35
type input "*****"
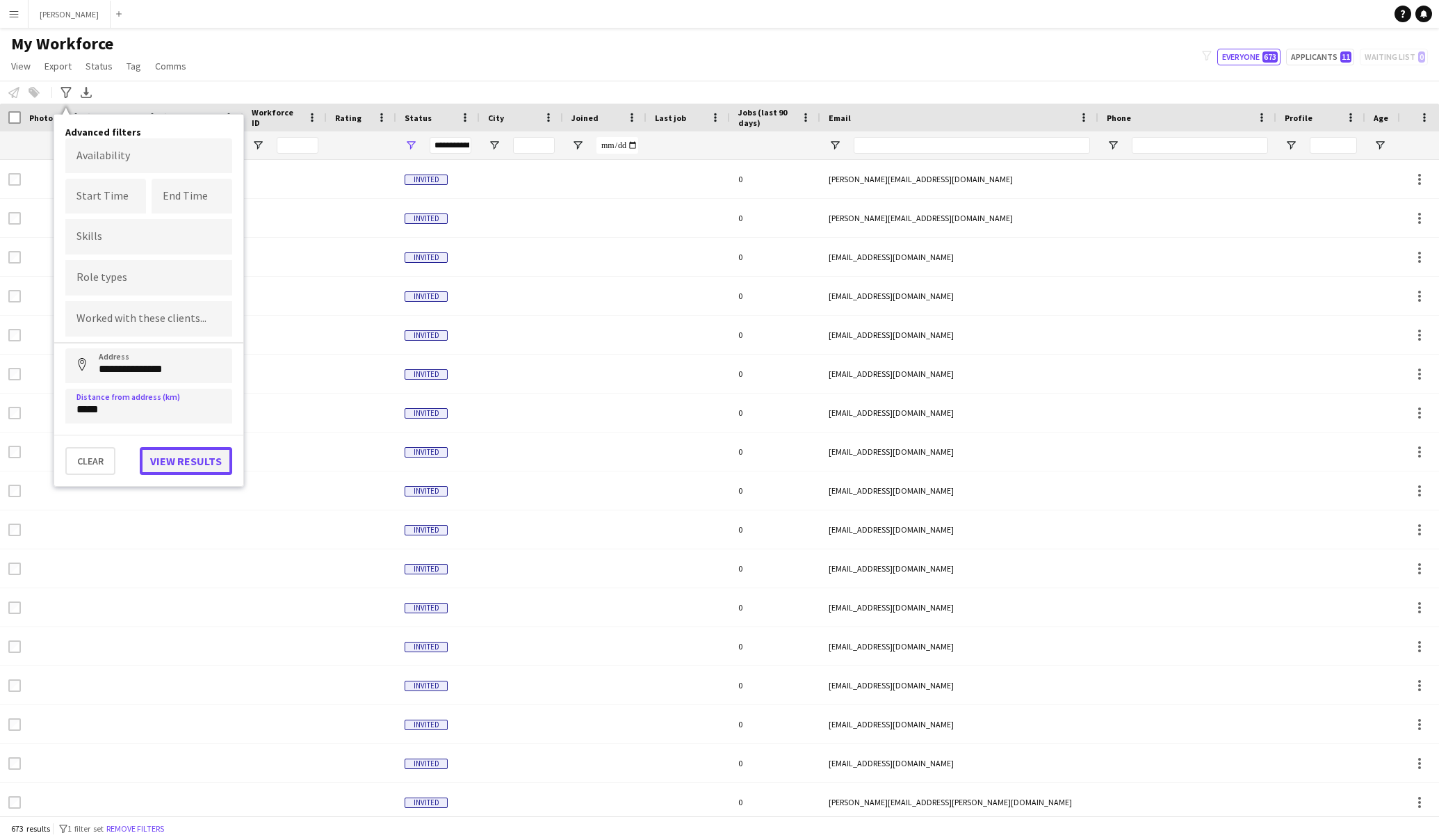
click at [174, 459] on button "View results" at bounding box center [186, 460] width 92 height 28
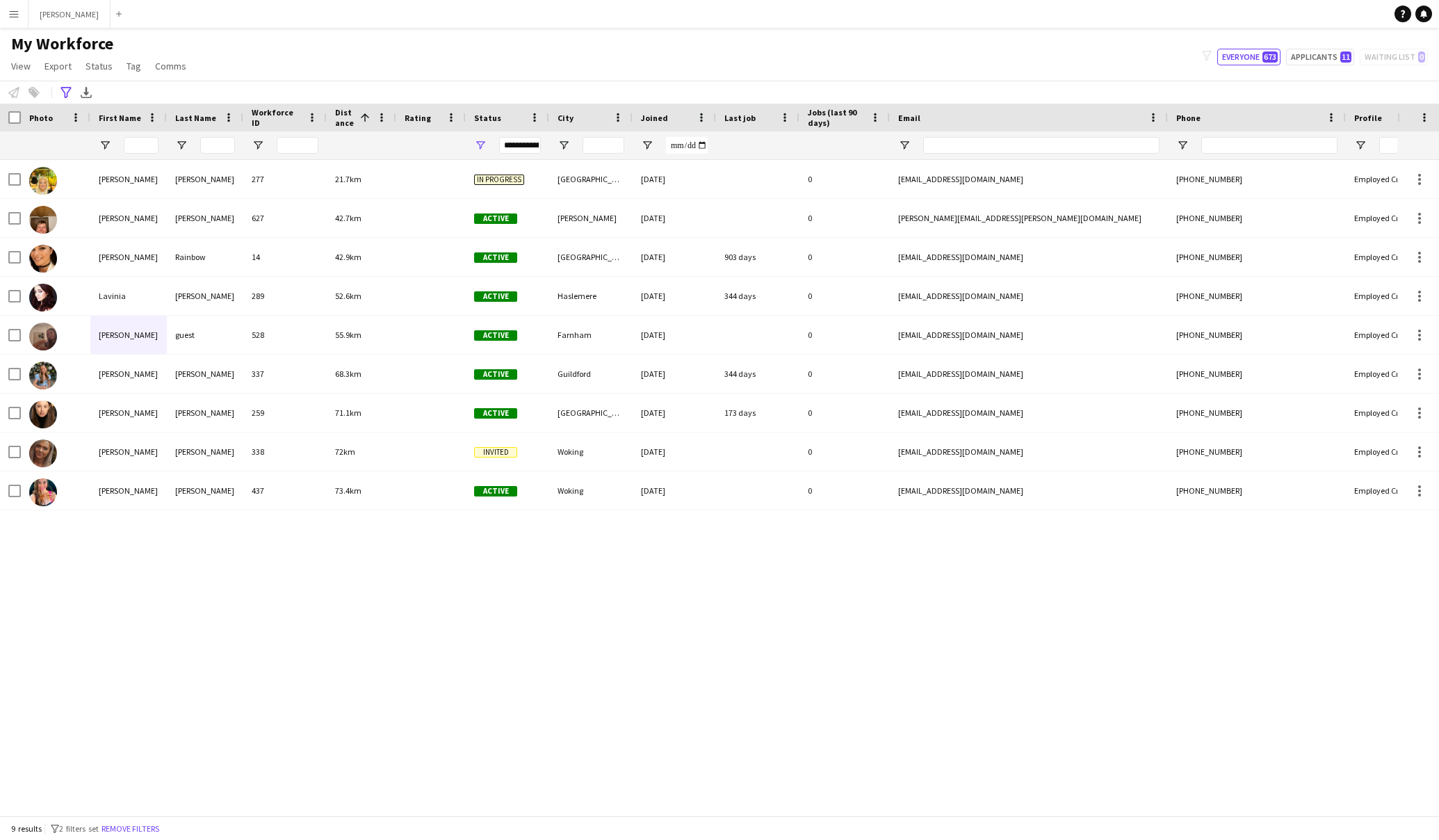
click at [9, 9] on app-icon "Menu" at bounding box center [14, 14] width 11 height 11
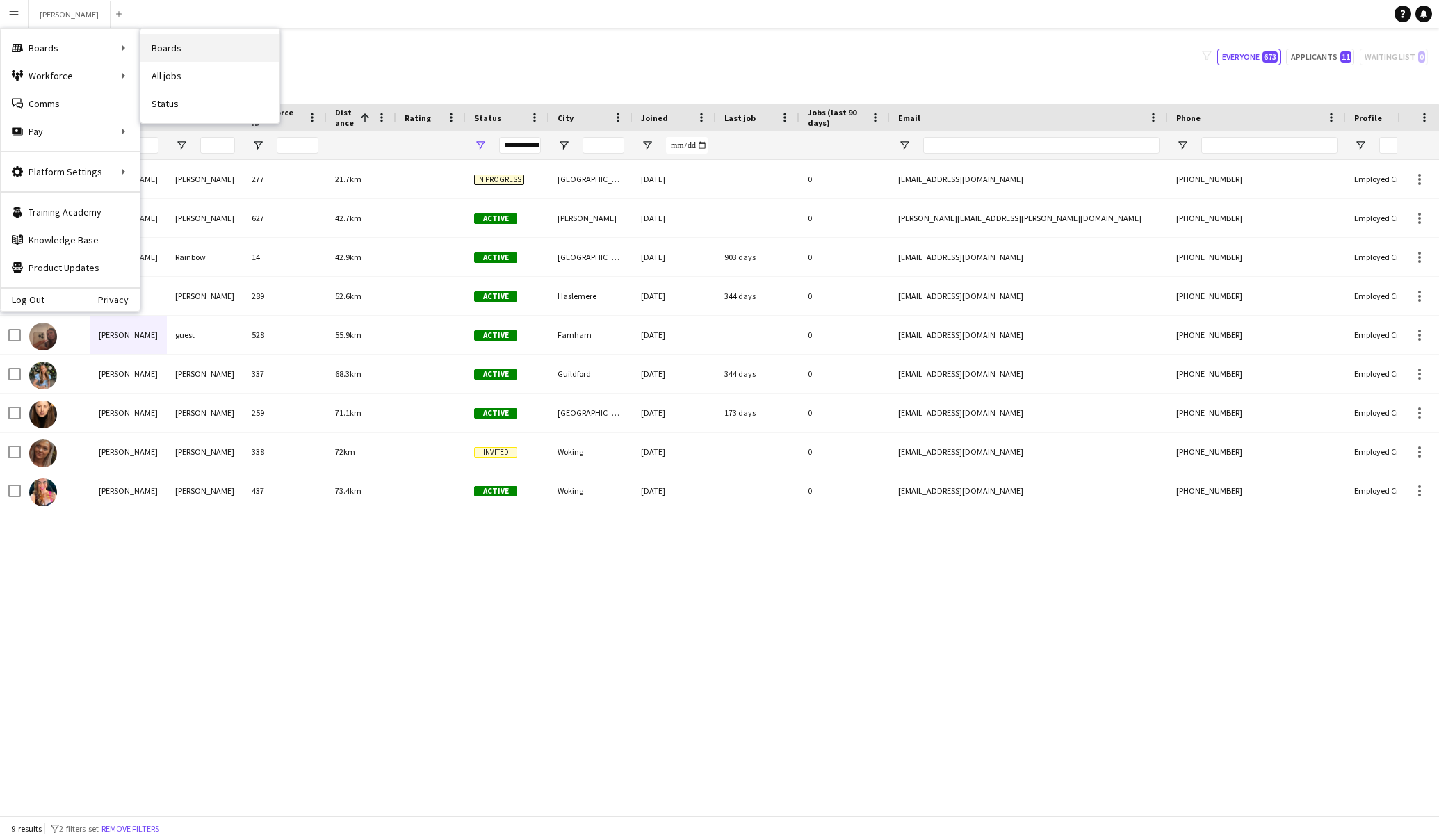
click at [170, 53] on link "Boards" at bounding box center [210, 48] width 139 height 28
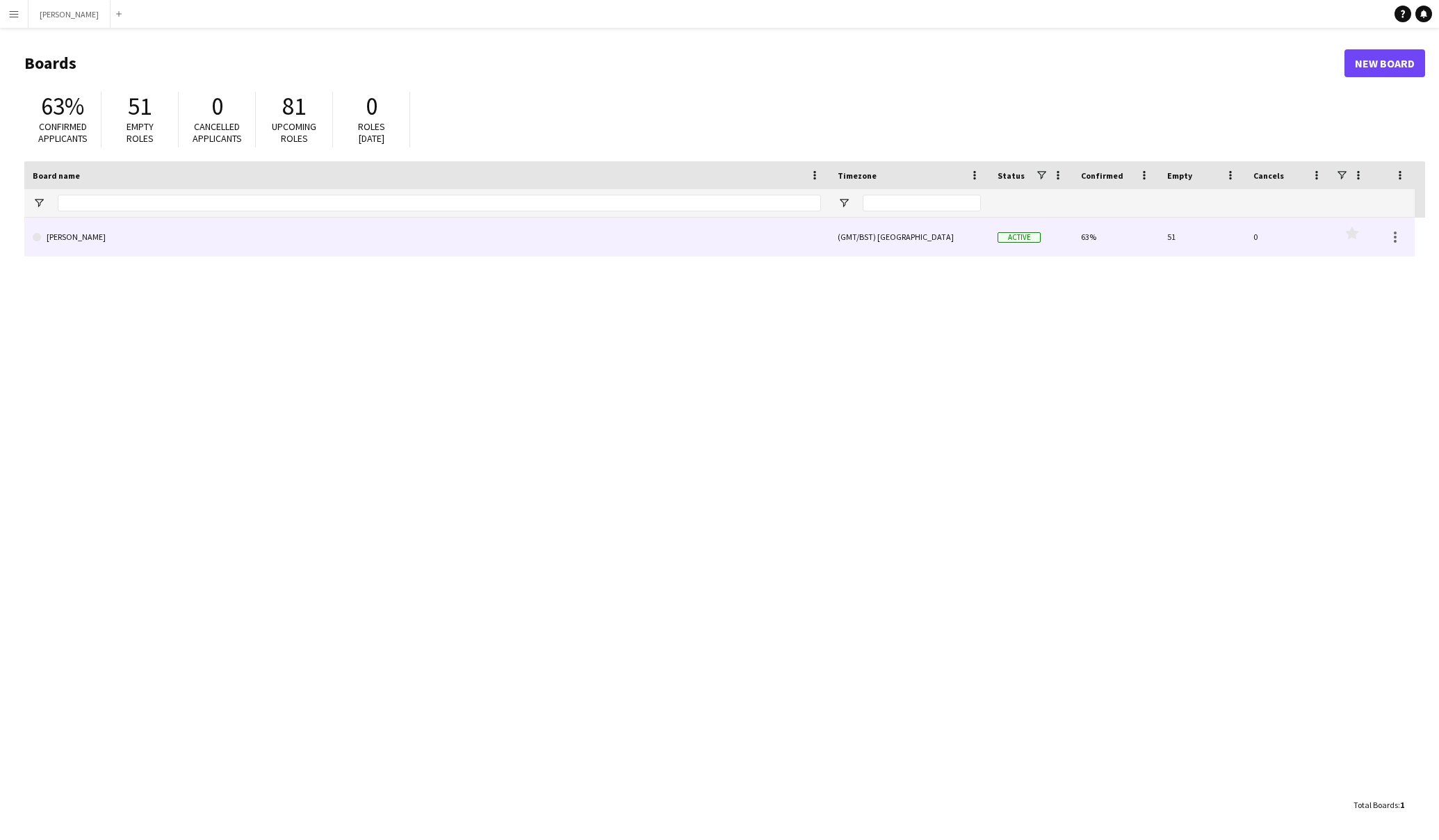
click at [313, 236] on link "[PERSON_NAME]" at bounding box center [427, 237] width 789 height 39
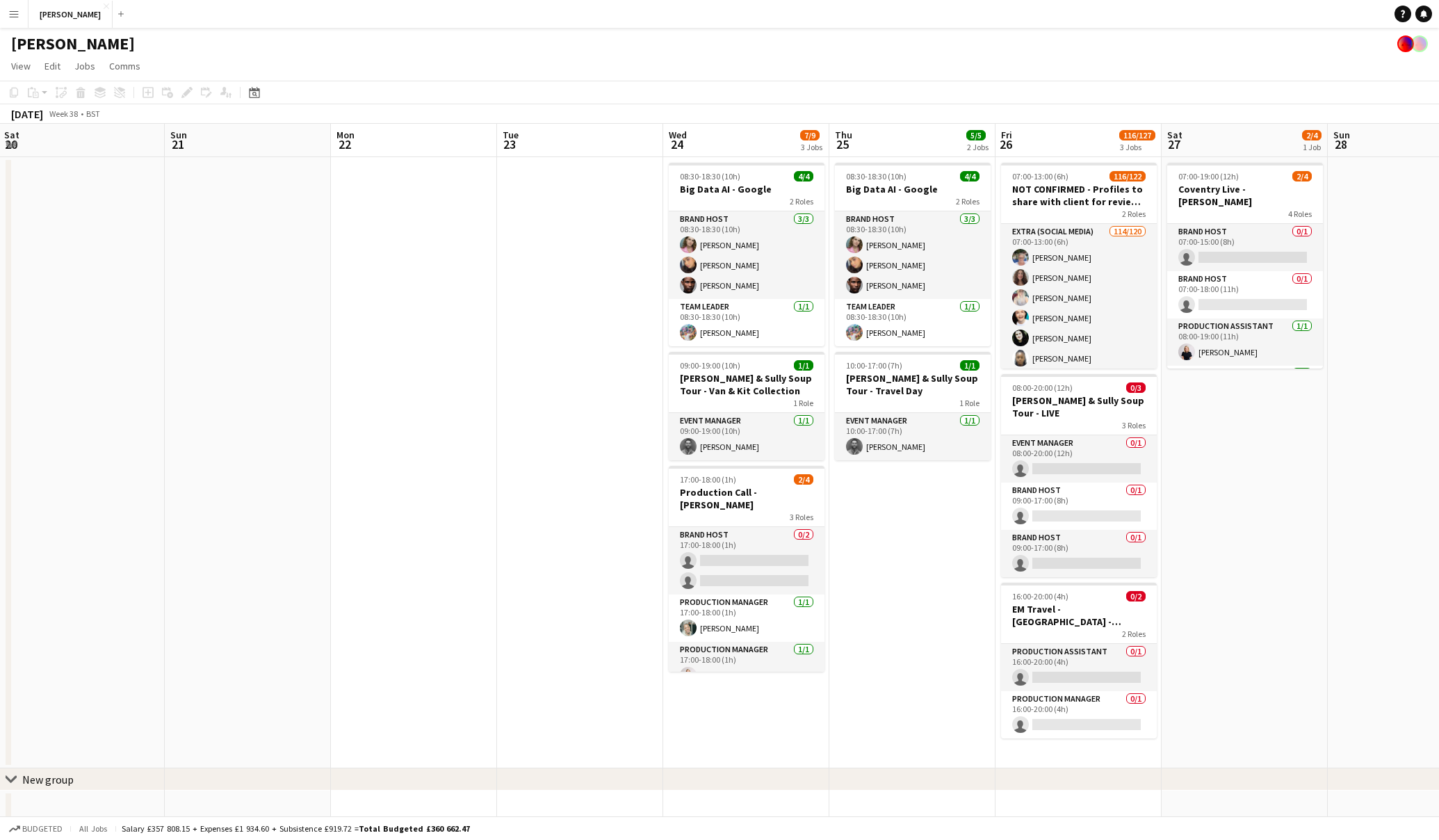
scroll to position [0, 502]
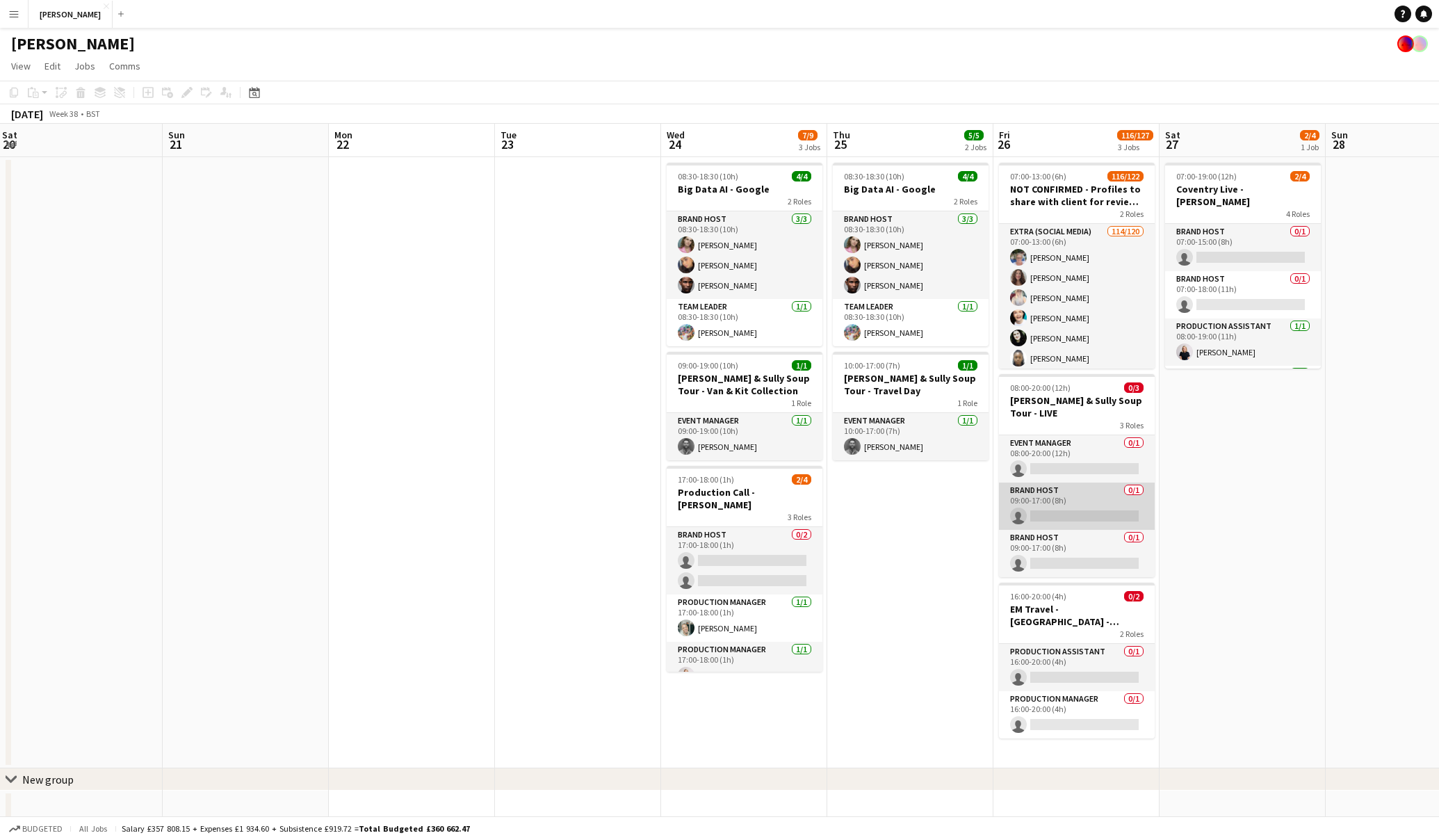
click at [1064, 500] on app-card-role "Brand Host 0/1 09:00-17:00 (8h) single-neutral-actions" at bounding box center [1077, 507] width 156 height 48
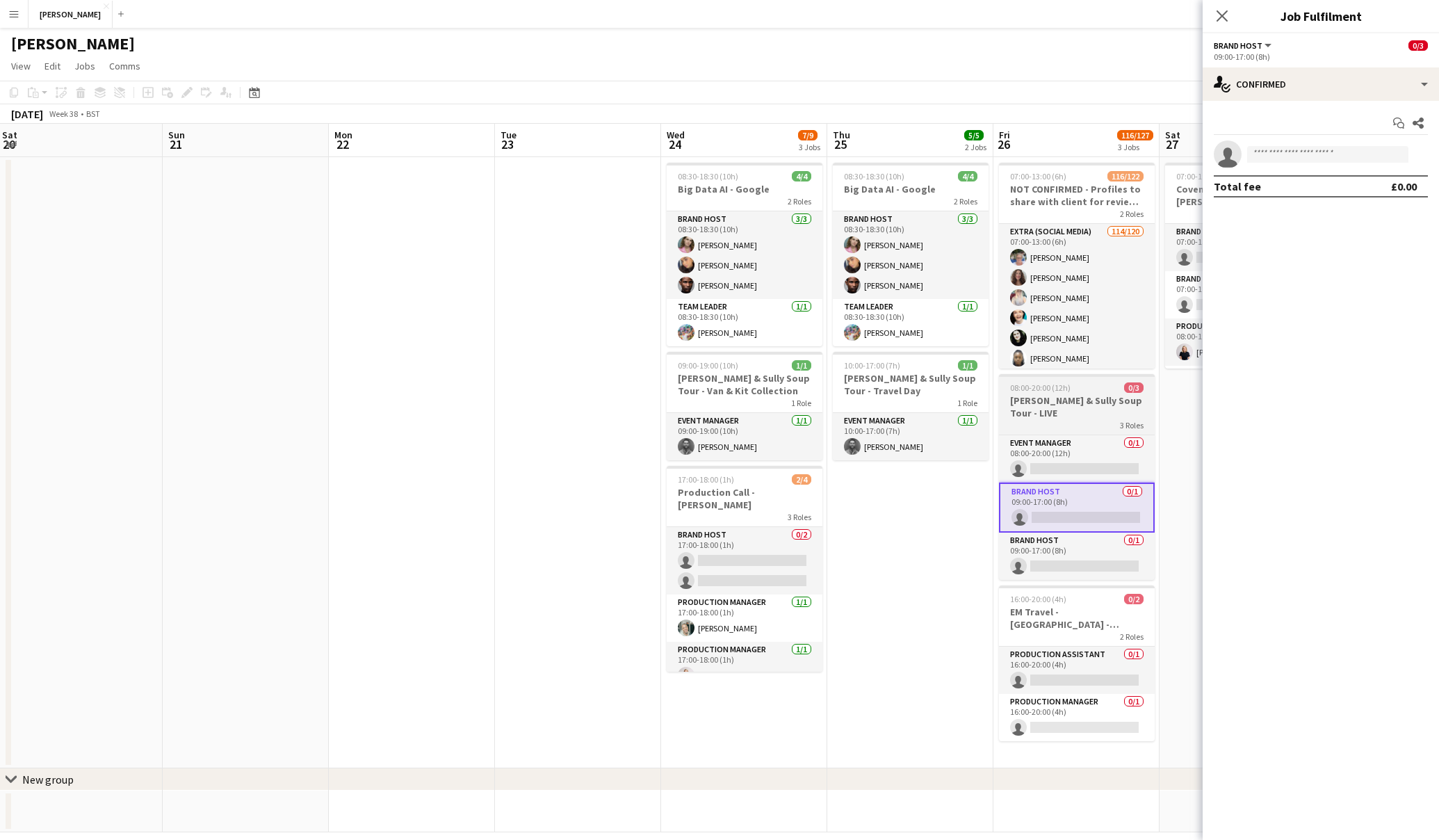
click at [1062, 393] on app-job-card "08:00-20:00 (12h) 0/3 Cully & Sully Soup Tour - LIVE 3 Roles Event Manager 0/1 …" at bounding box center [1077, 477] width 156 height 206
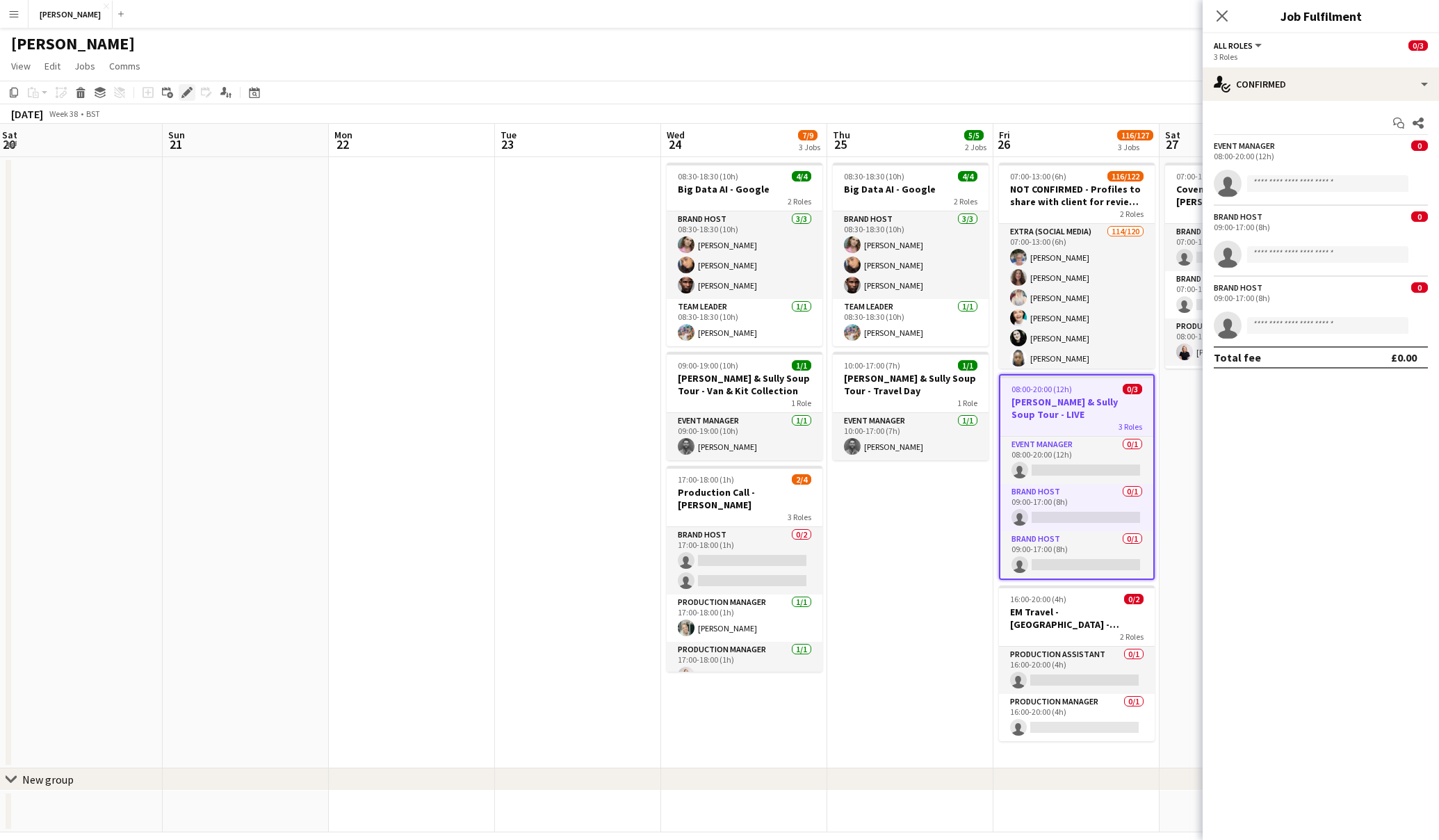
click at [186, 90] on icon "Edit" at bounding box center [188, 92] width 11 height 11
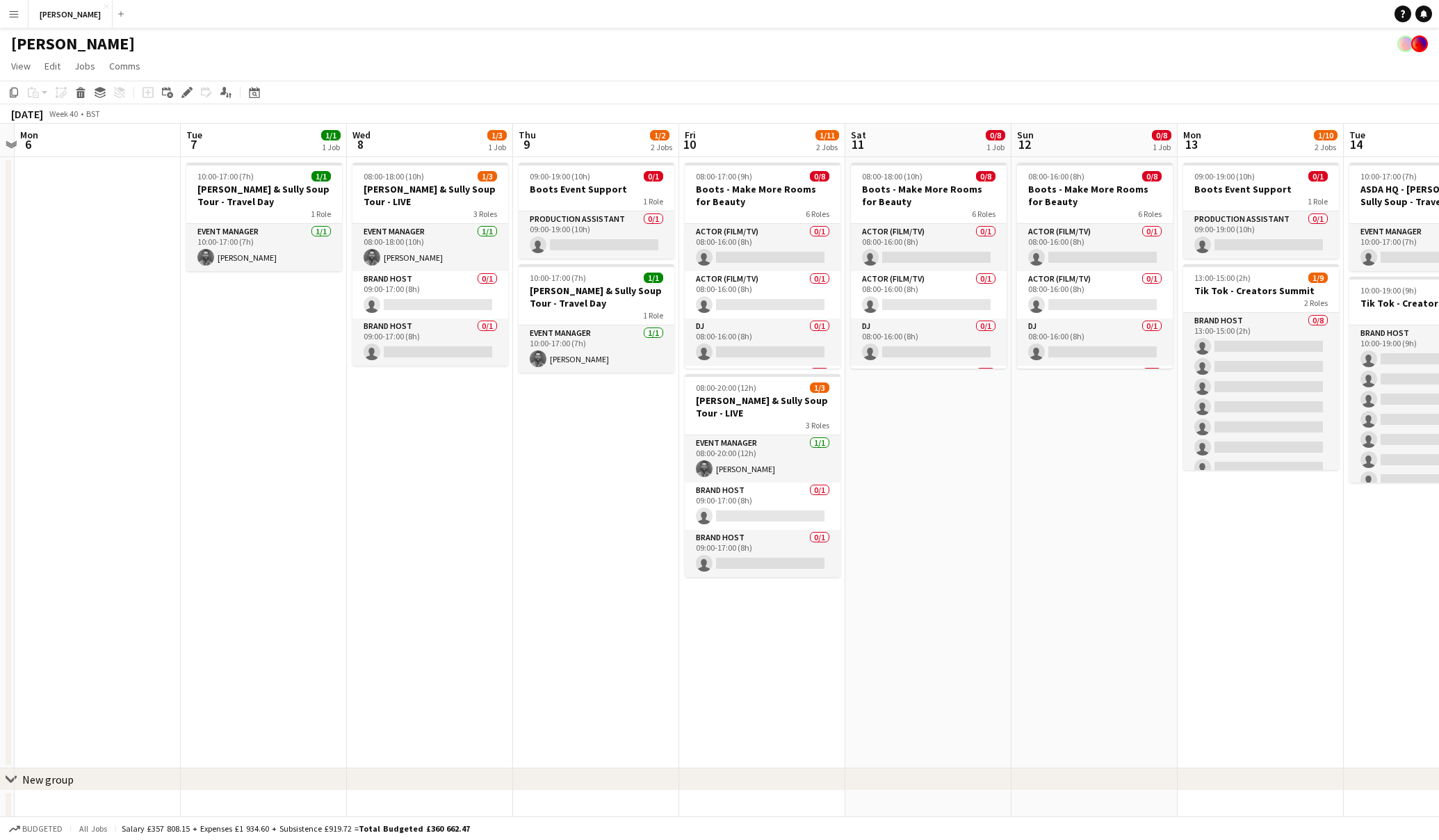
scroll to position [0, 489]
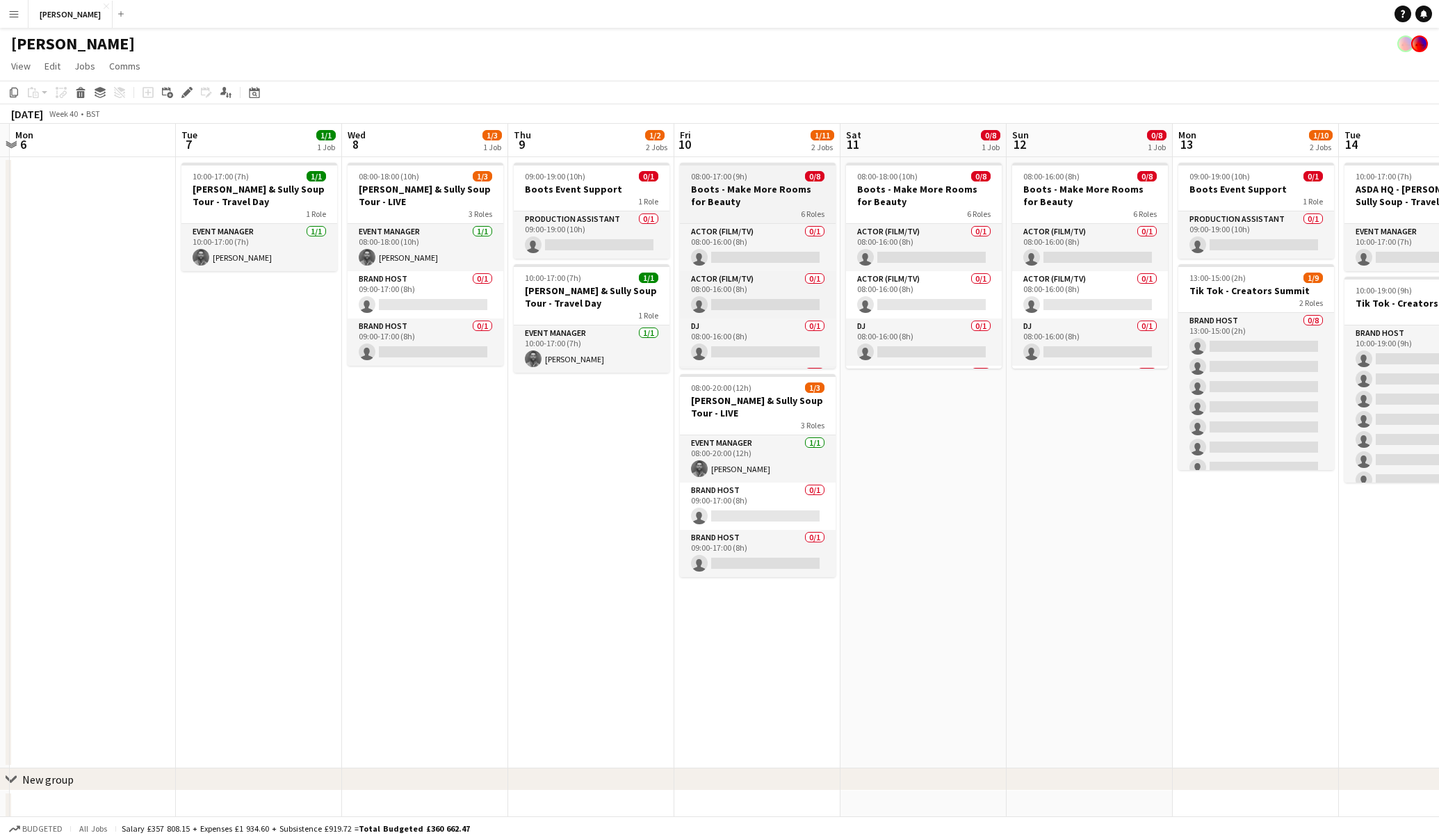
click at [752, 190] on h3 "Boots - Make More Rooms for Beauty" at bounding box center [758, 195] width 156 height 25
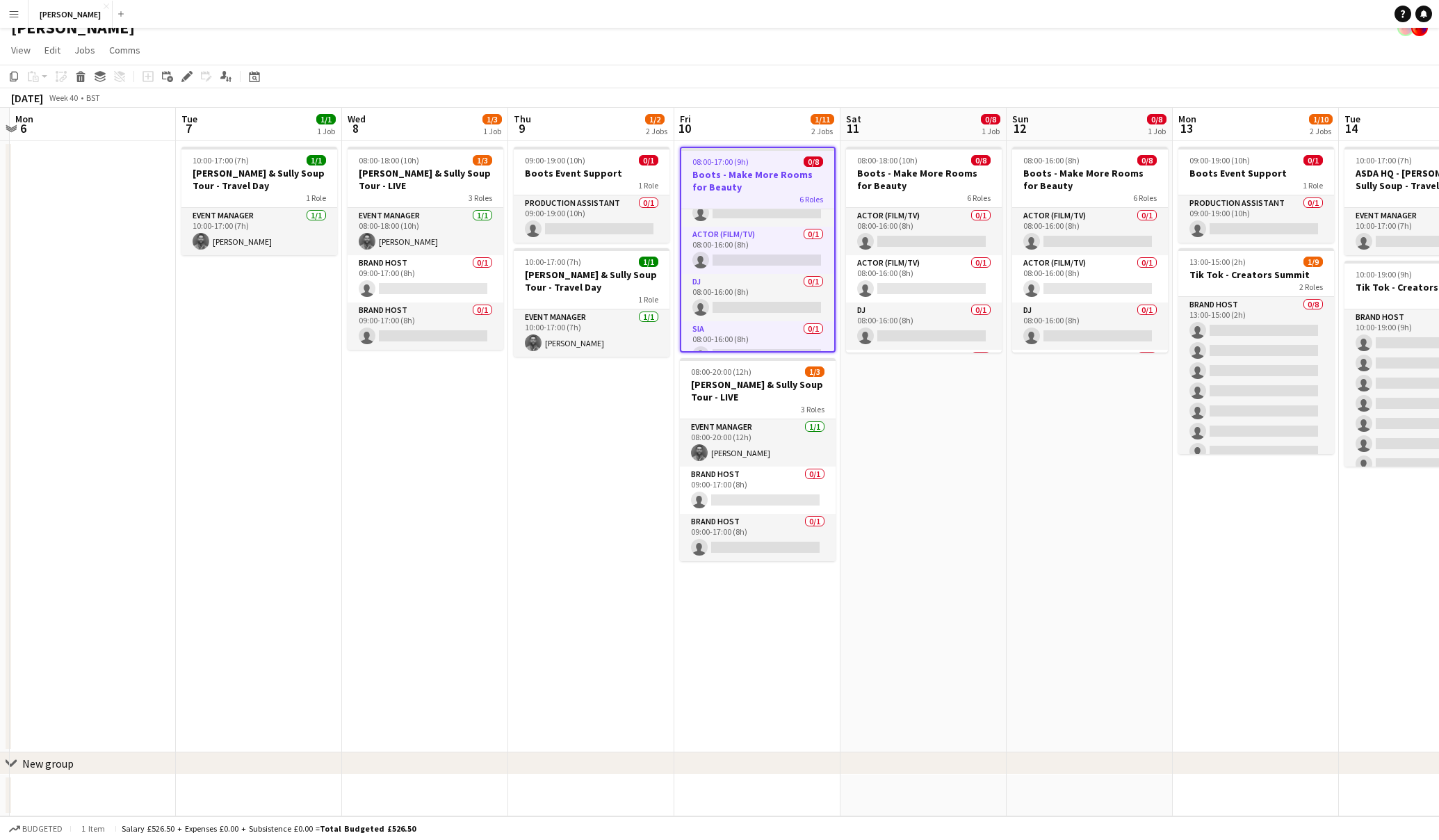
scroll to position [0, 0]
click at [190, 74] on icon at bounding box center [187, 77] width 8 height 8
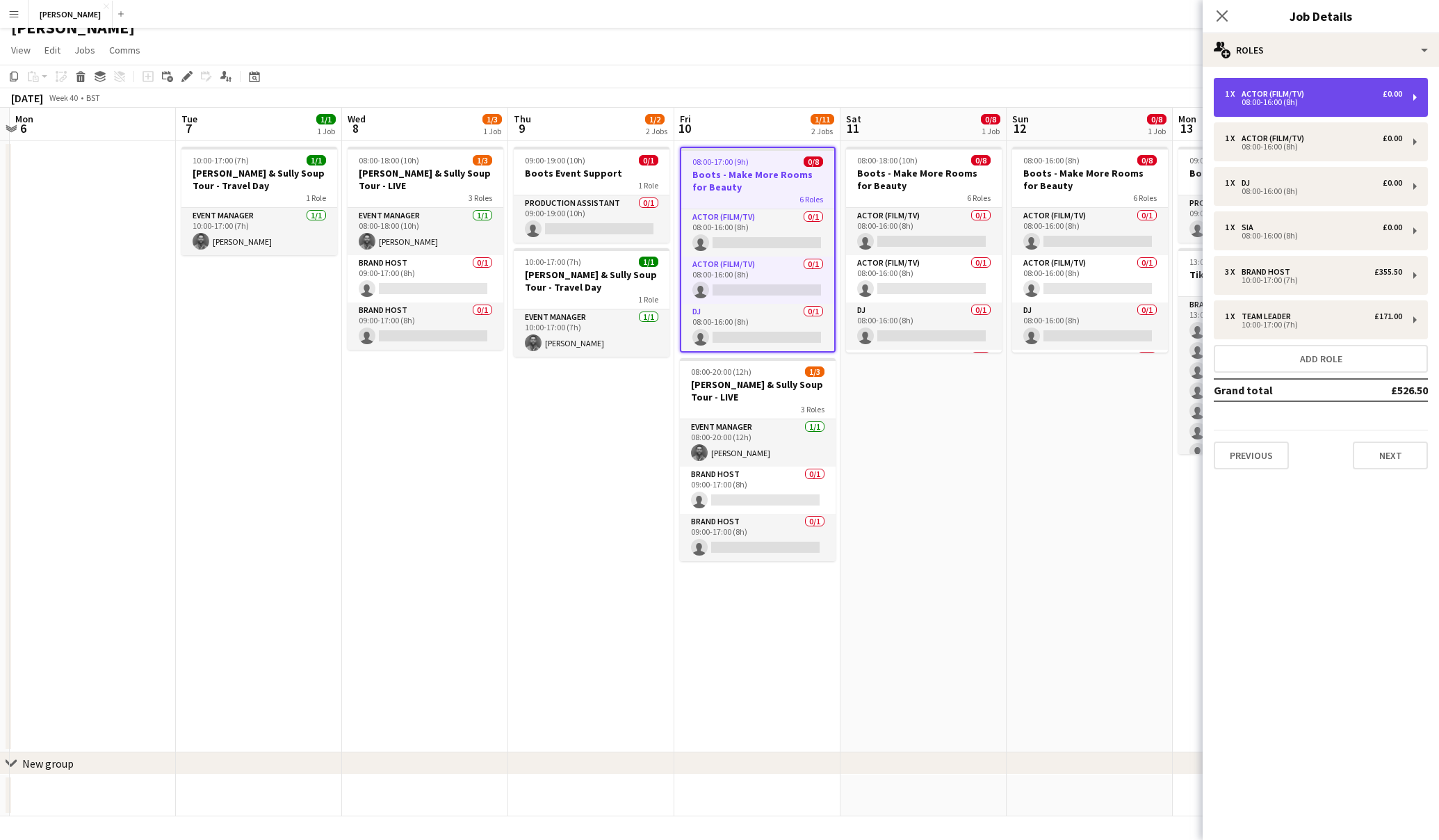
click at [1353, 101] on div "08:00-16:00 (8h)" at bounding box center [1313, 102] width 177 height 7
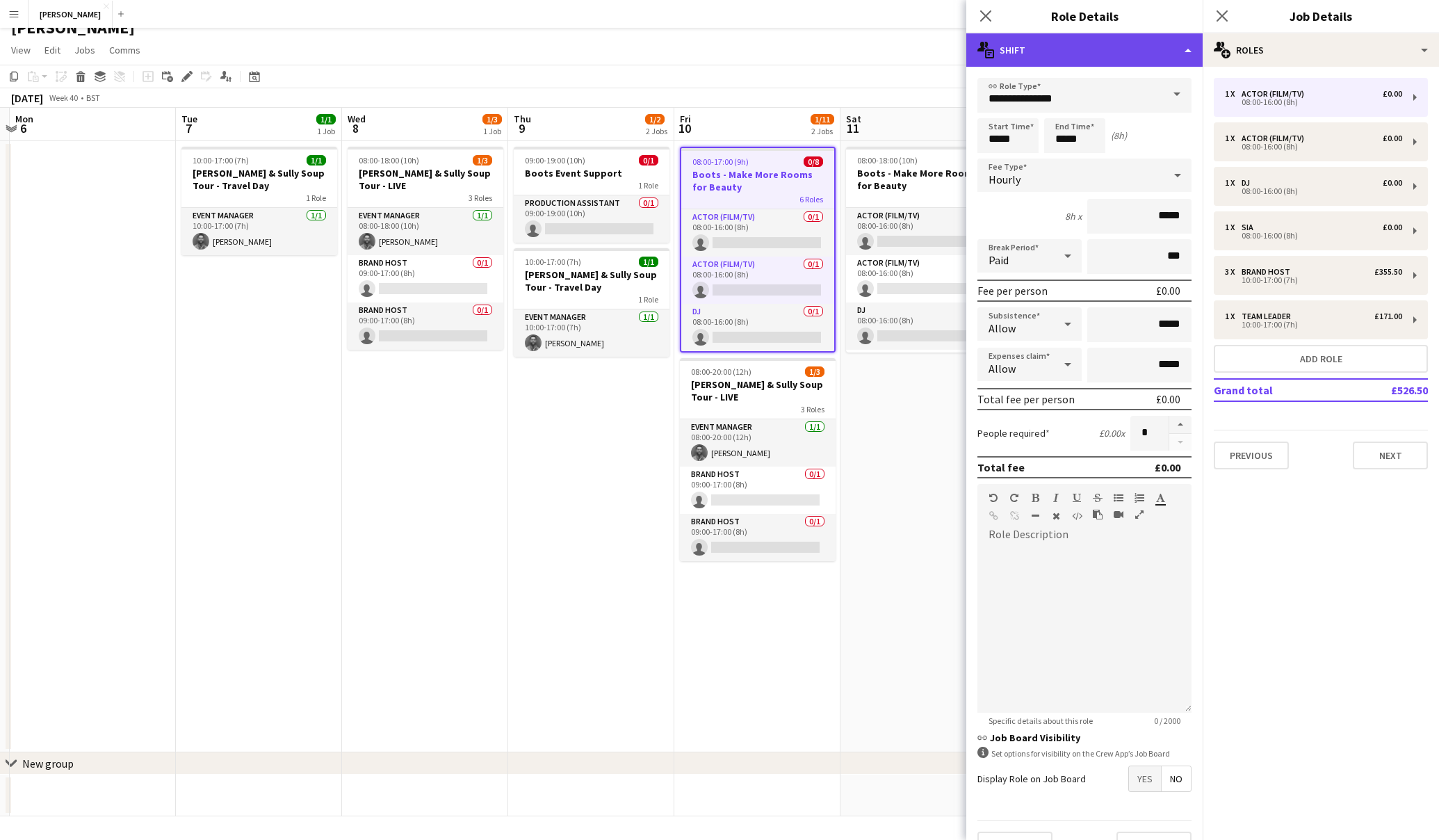
click at [989, 50] on icon at bounding box center [989, 53] width 9 height 9
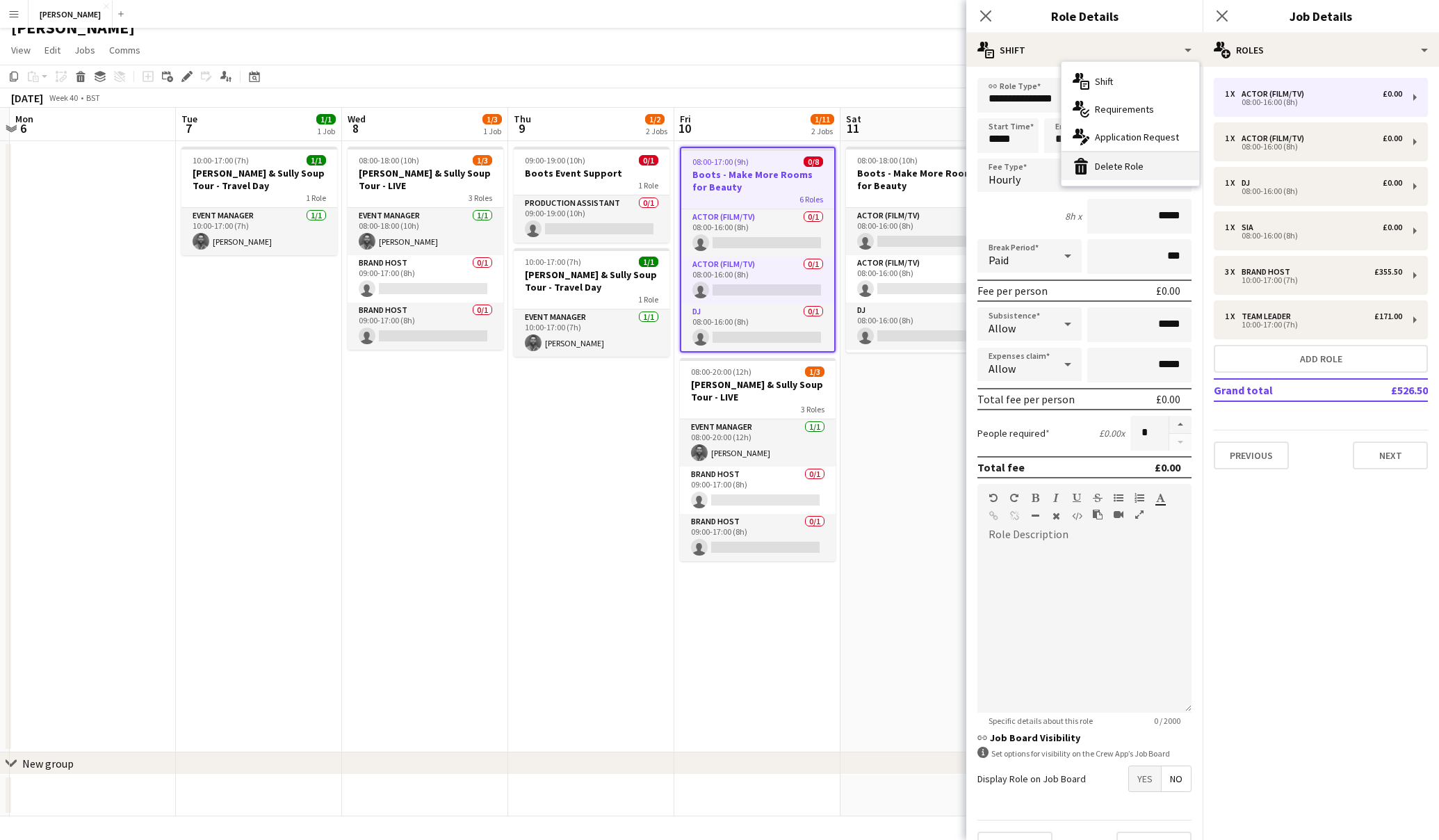
click at [1122, 170] on div "bin-2 Delete Role" at bounding box center [1130, 166] width 138 height 28
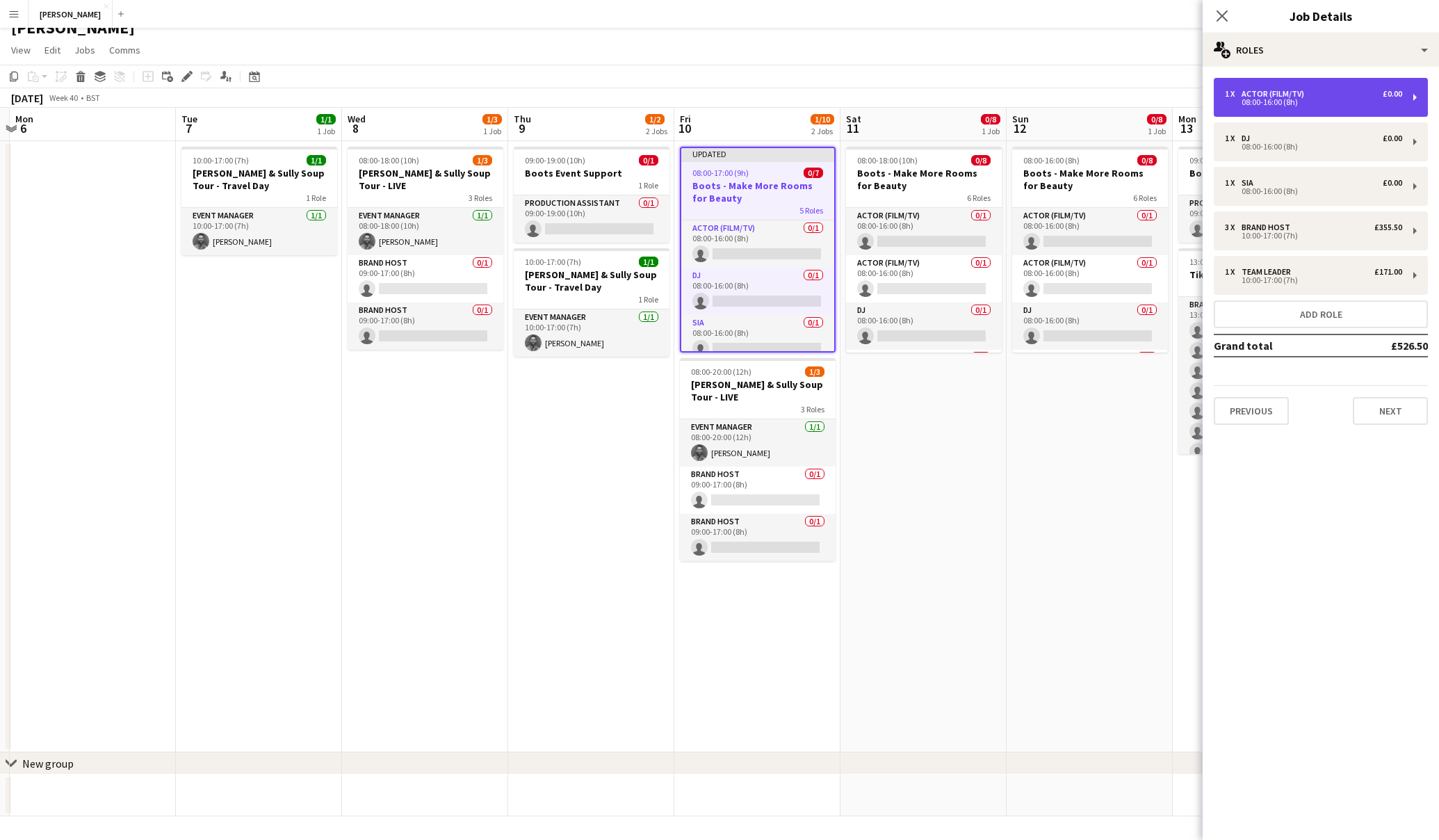
click at [1392, 97] on div "£0.00" at bounding box center [1392, 93] width 19 height 10
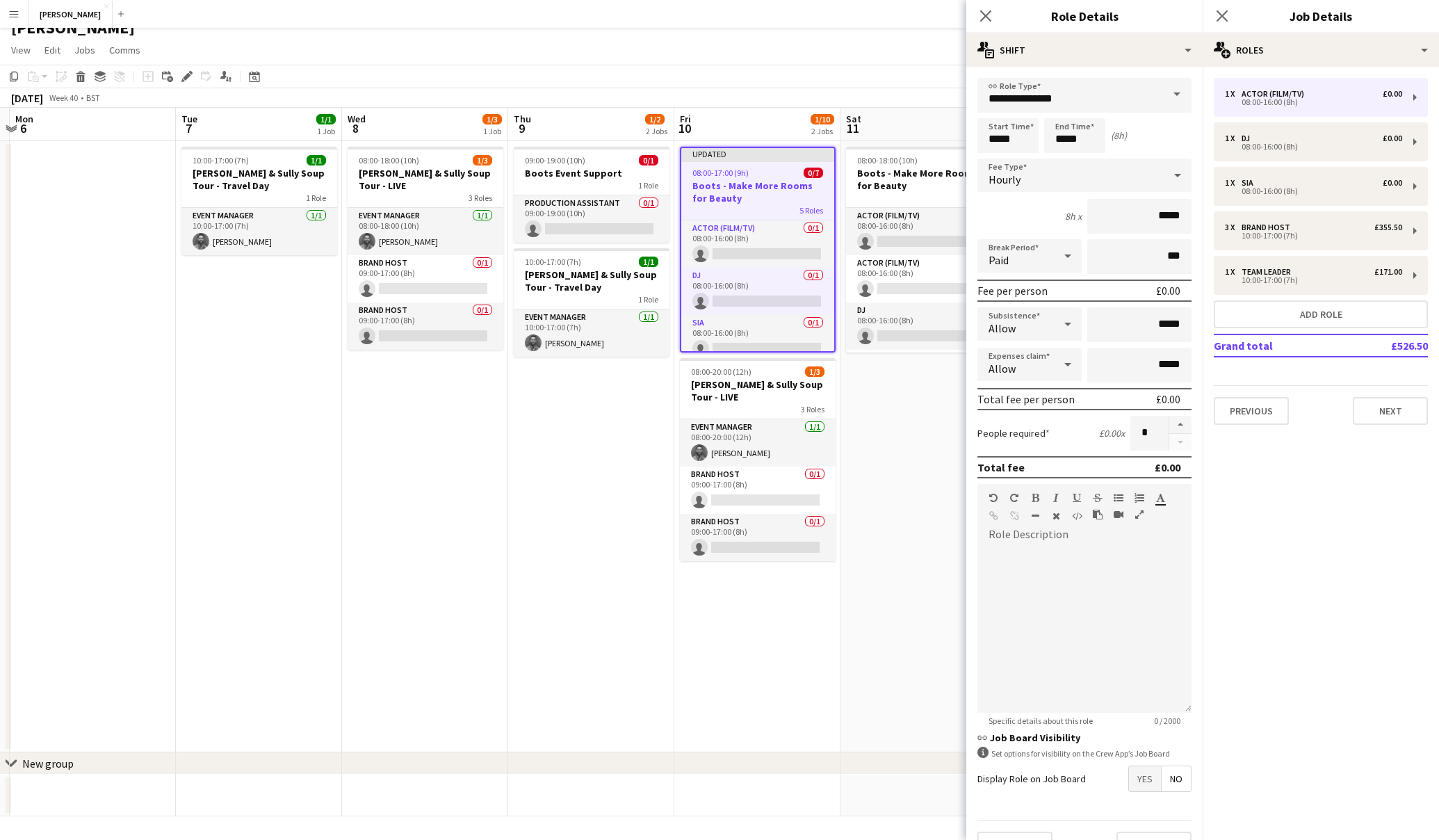
click at [1168, 92] on span at bounding box center [1177, 94] width 30 height 33
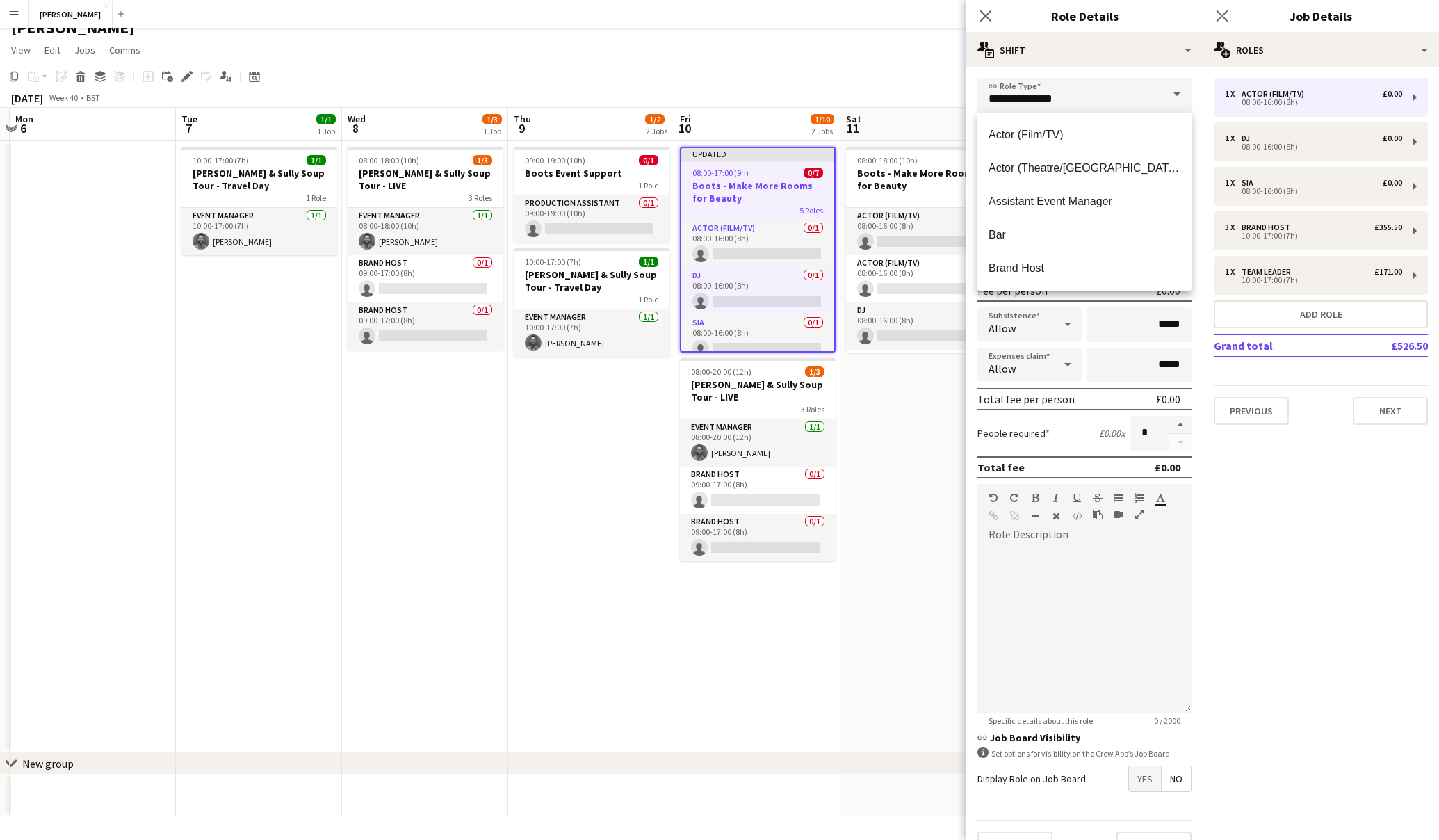
click at [957, 405] on app-date-cell "08:00-18:00 (10h) 0/8 Boots - Make More Rooms for Beauty 6 Roles Actor (Film/TV…" at bounding box center [924, 447] width 167 height 611
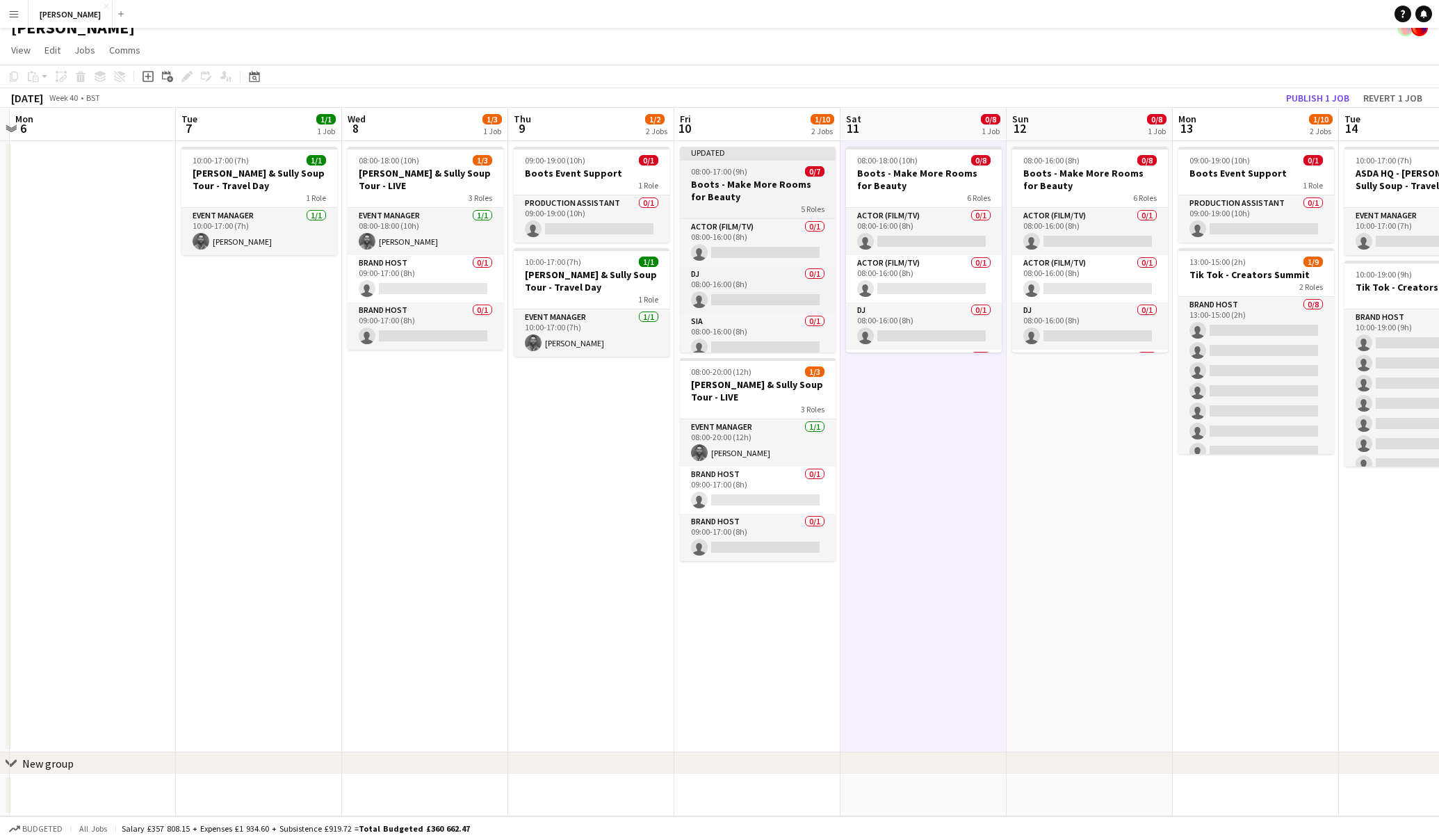
click at [785, 178] on h3 "Boots - Make More Rooms for Beauty" at bounding box center [758, 190] width 156 height 25
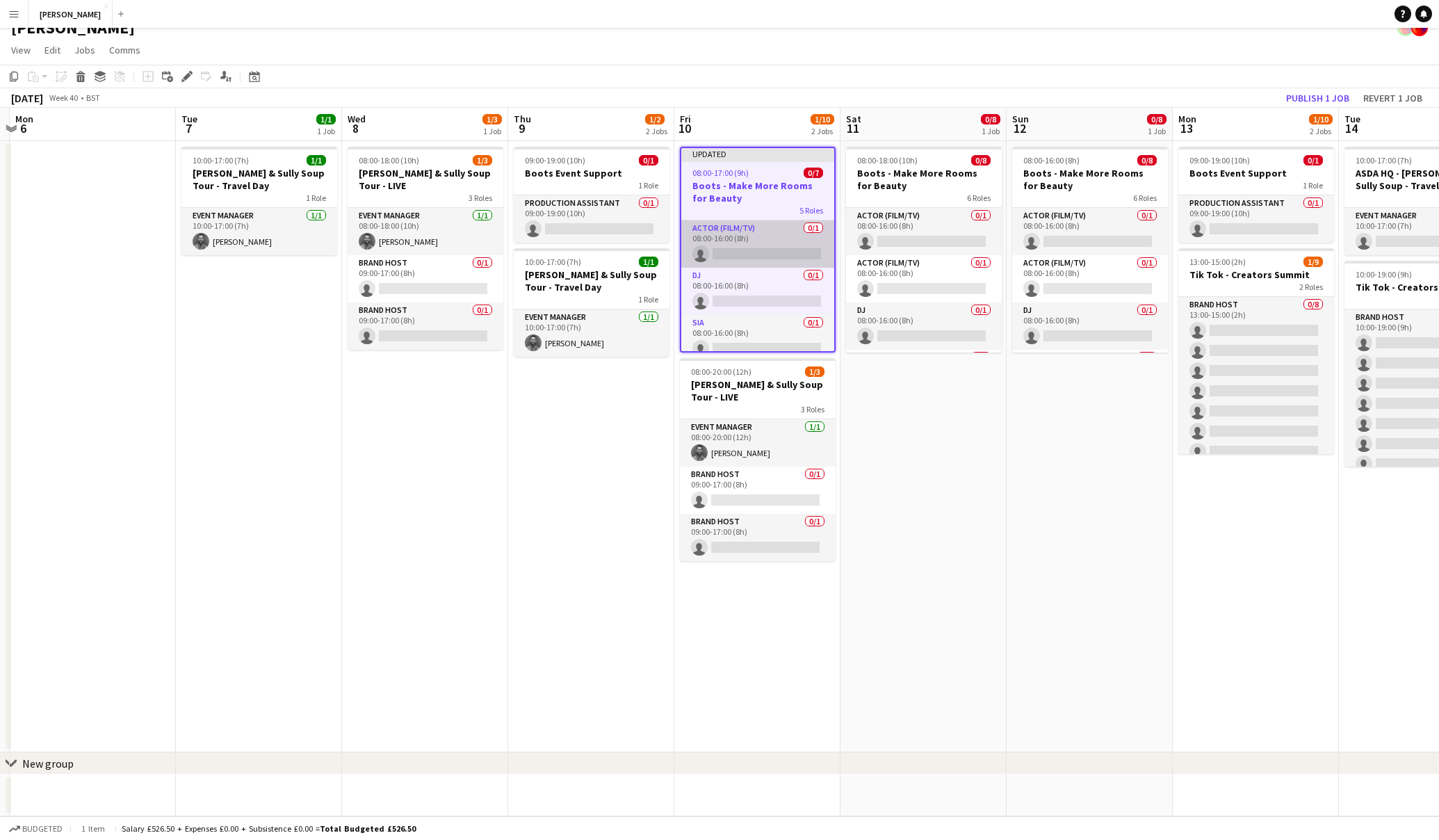
click at [782, 224] on app-card-role "Actor (Film/TV) 0/1 08:00-16:00 (8h) single-neutral-actions" at bounding box center [758, 244] width 153 height 48
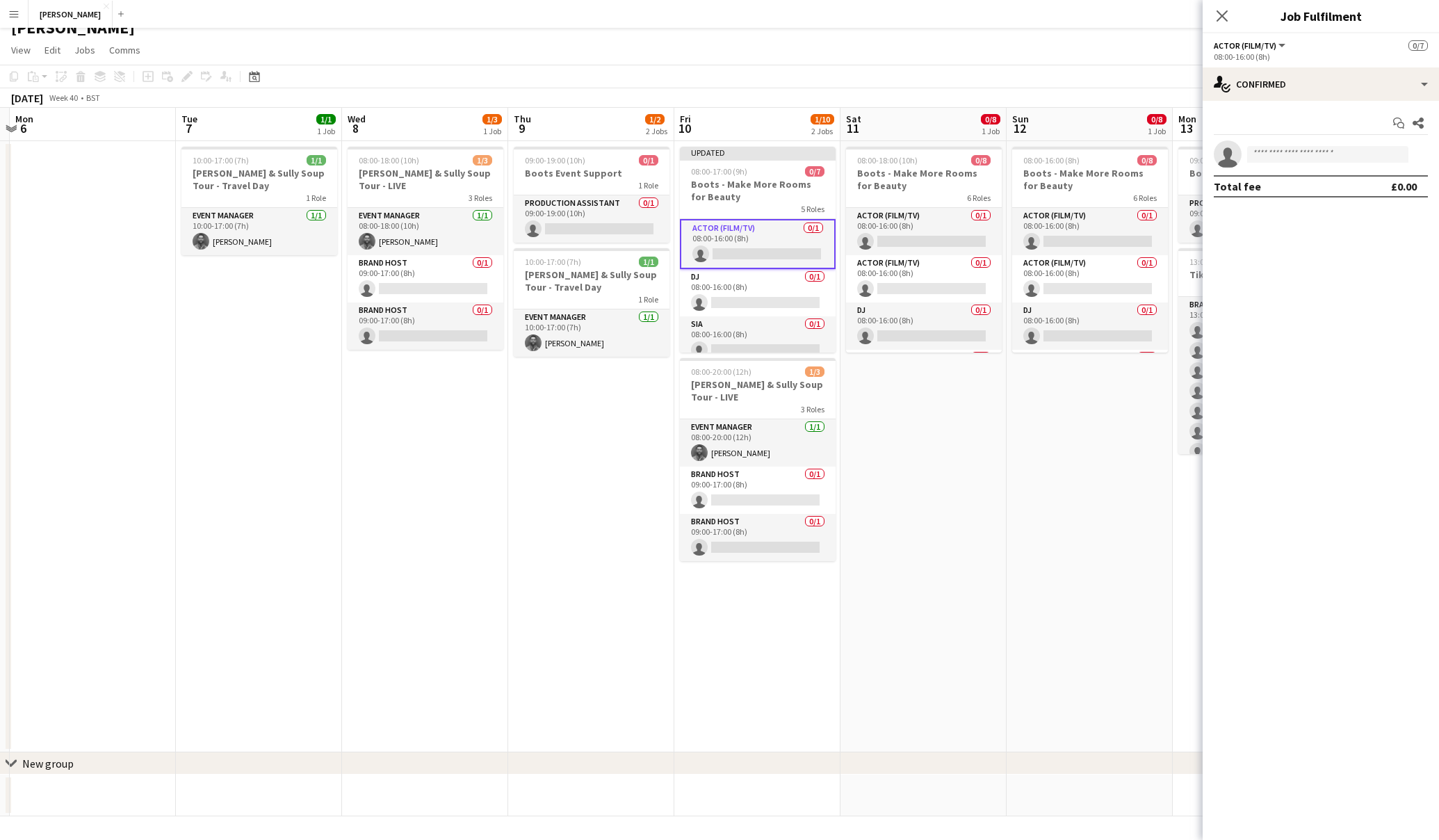
click at [1276, 45] on button "Actor (Film/TV)" at bounding box center [1250, 45] width 73 height 10
click at [747, 173] on div "08:00-17:00 (9h) 0/7" at bounding box center [758, 171] width 156 height 10
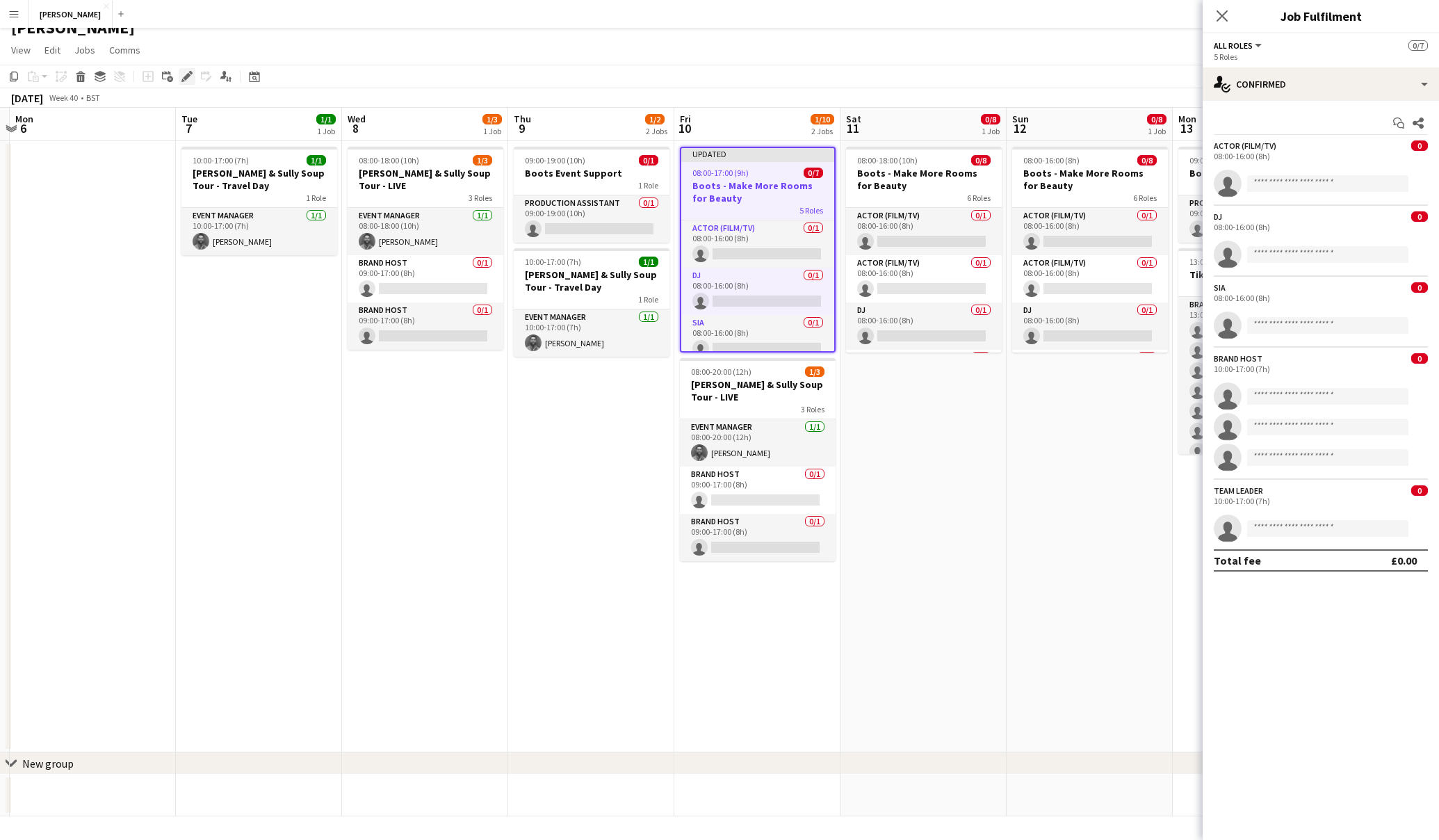
click at [188, 79] on icon "Edit" at bounding box center [188, 76] width 11 height 11
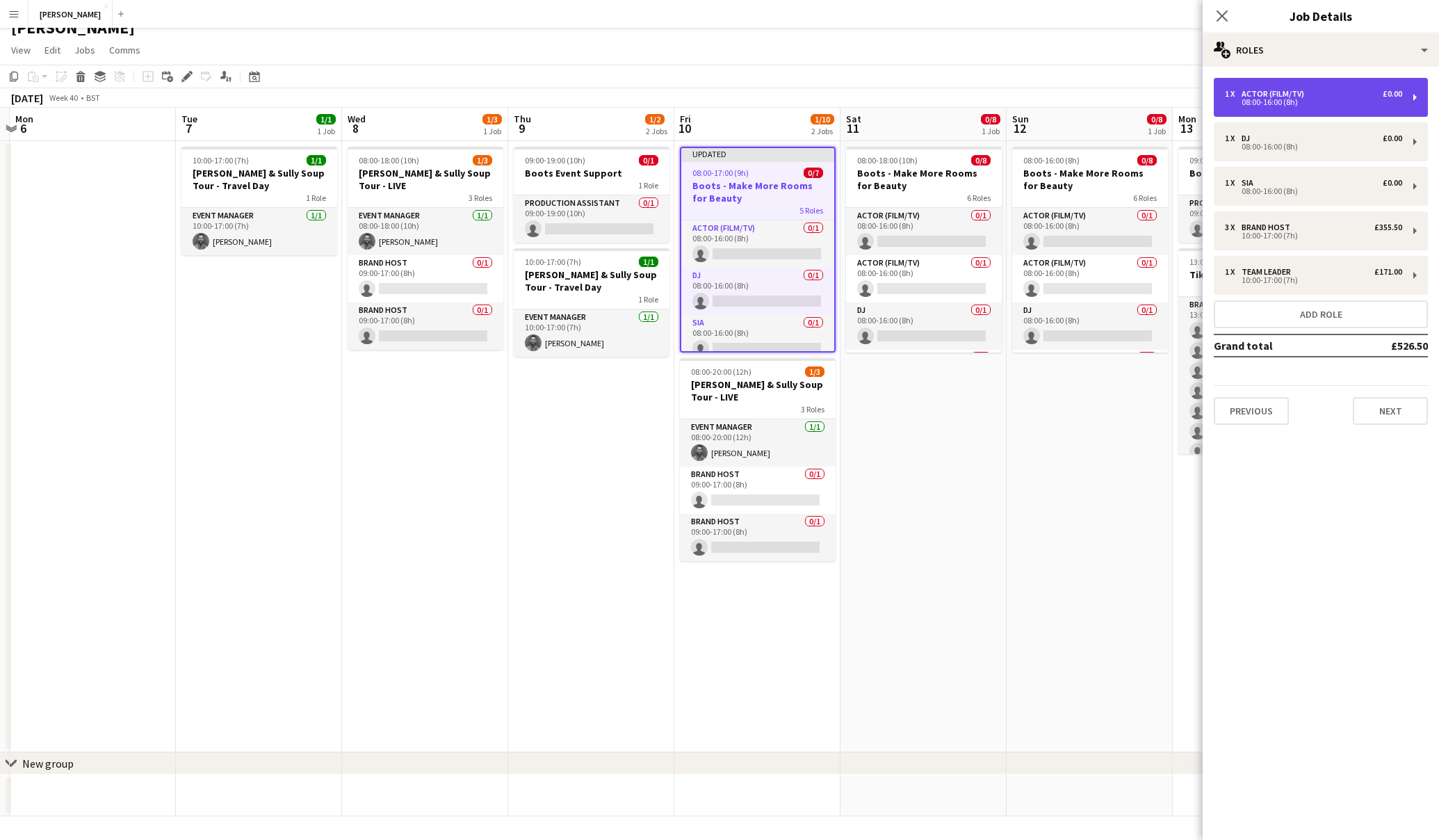
click at [1372, 91] on div "1 x Actor (Film/TV) £0.00" at bounding box center [1313, 93] width 177 height 10
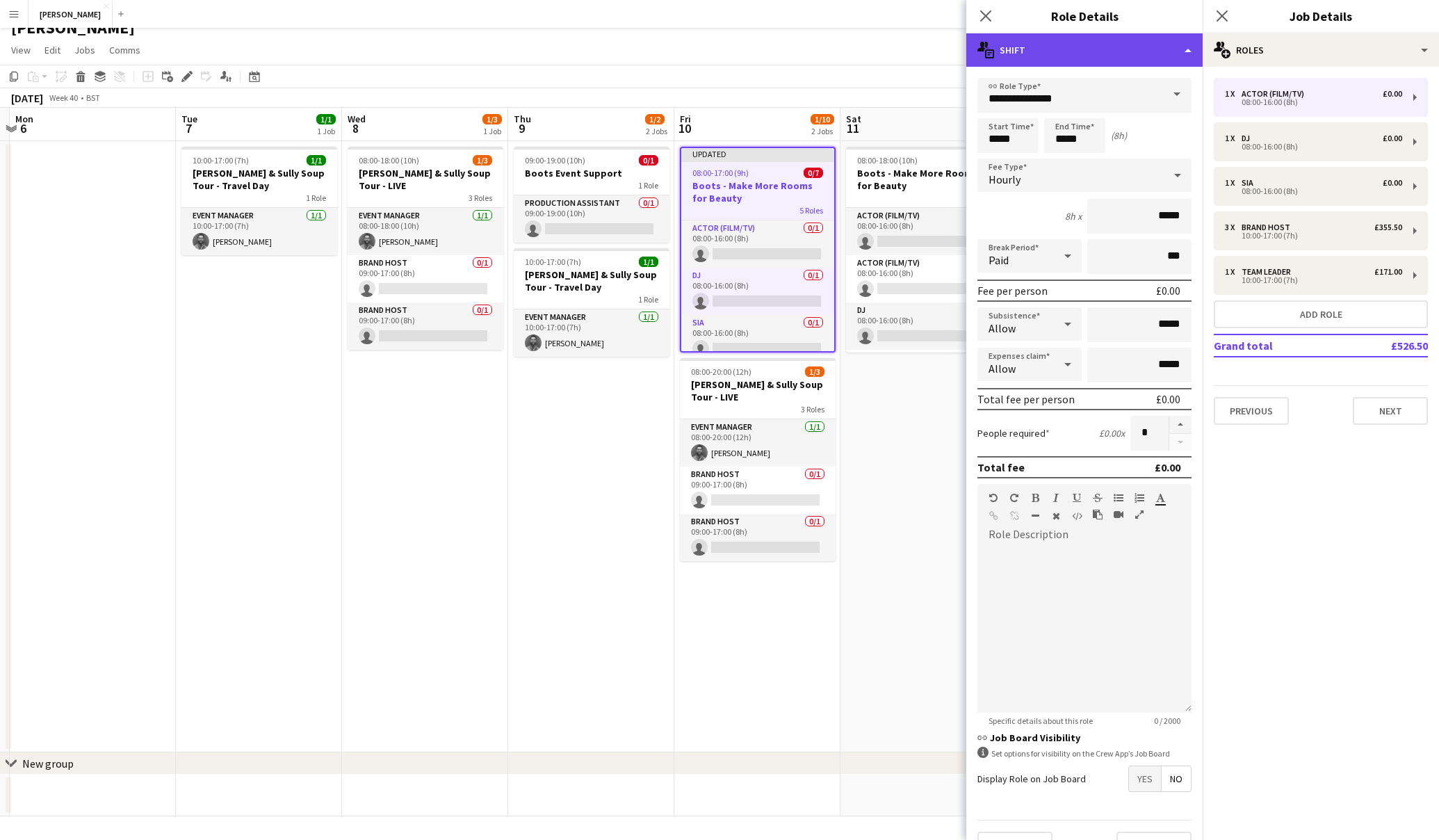
click at [983, 52] on icon "multiple-actions-text" at bounding box center [987, 50] width 17 height 17
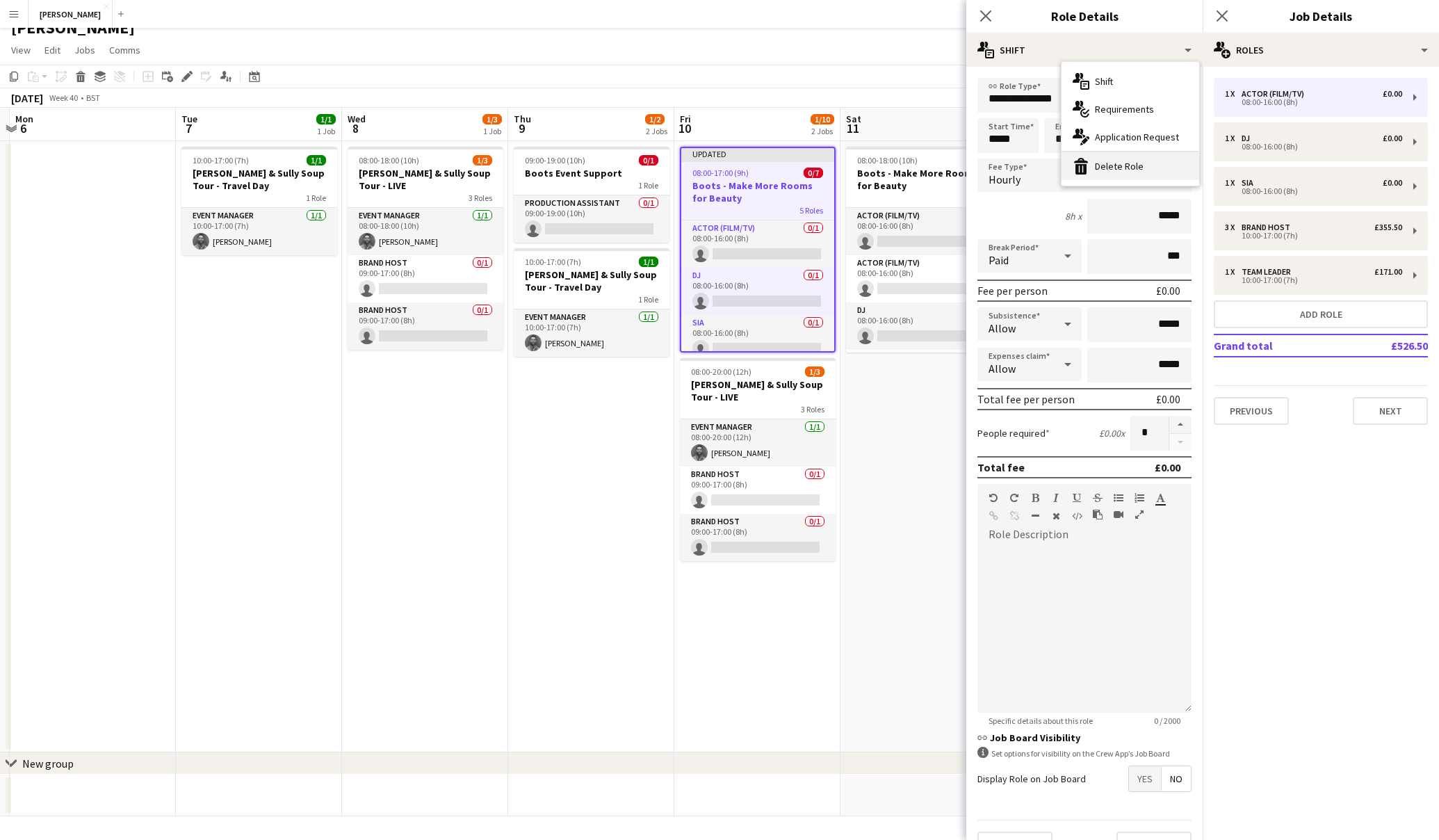
click at [1115, 161] on div "bin-2 Delete Role" at bounding box center [1130, 166] width 138 height 28
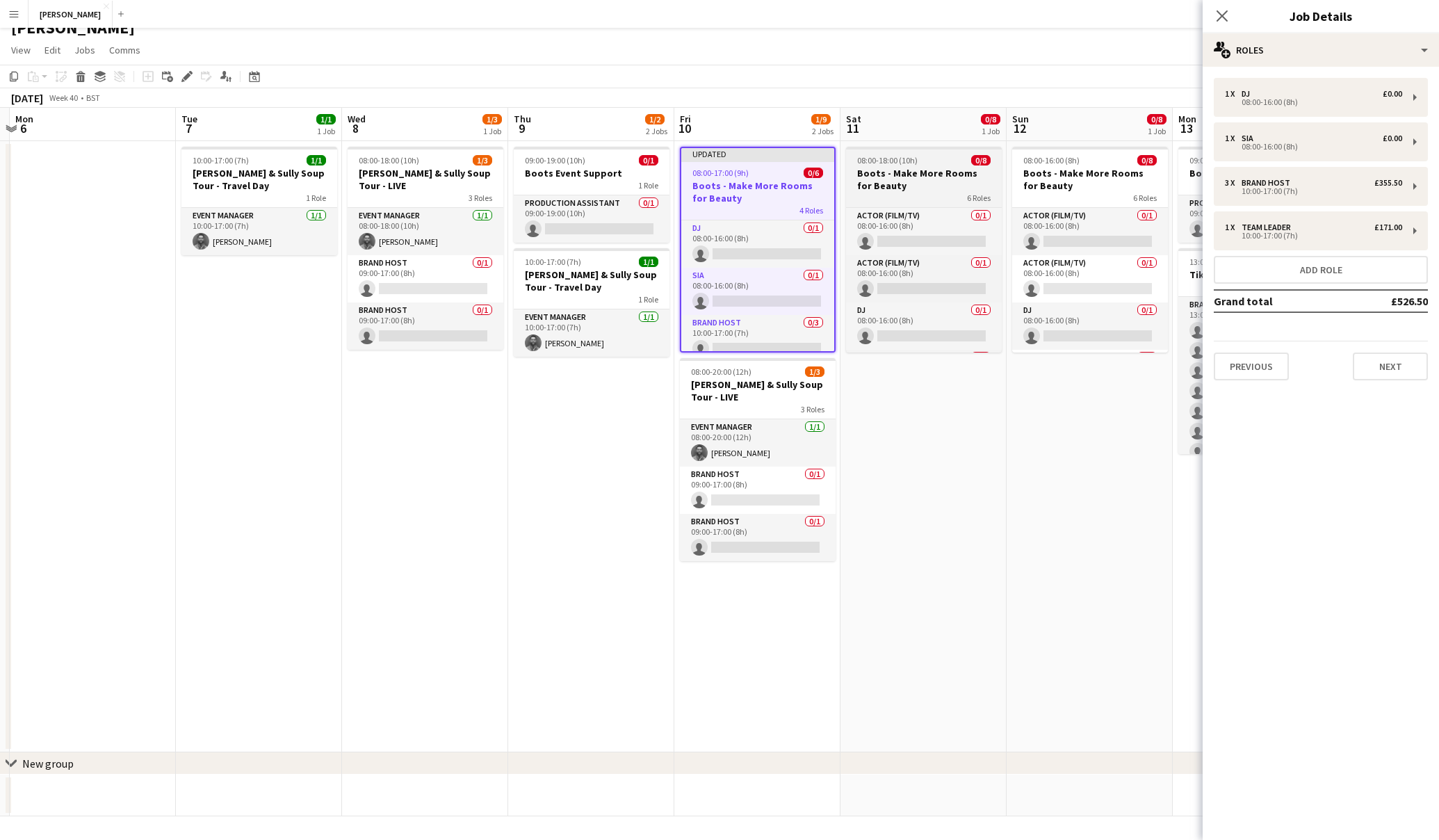
click at [962, 183] on h3 "Boots - Make More Rooms for Beauty" at bounding box center [925, 179] width 156 height 25
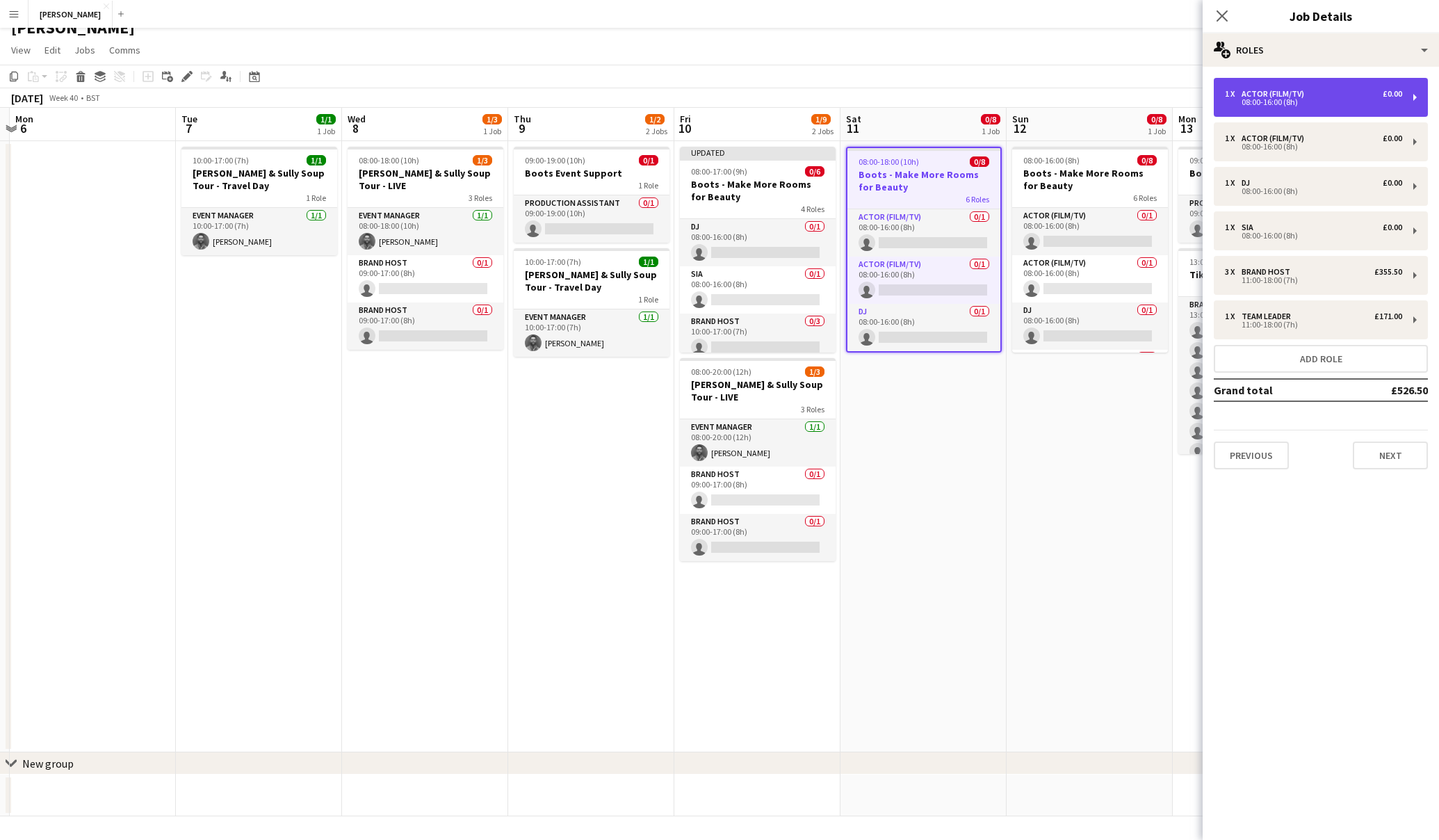
click at [1340, 102] on div "08:00-16:00 (8h)" at bounding box center [1313, 102] width 177 height 7
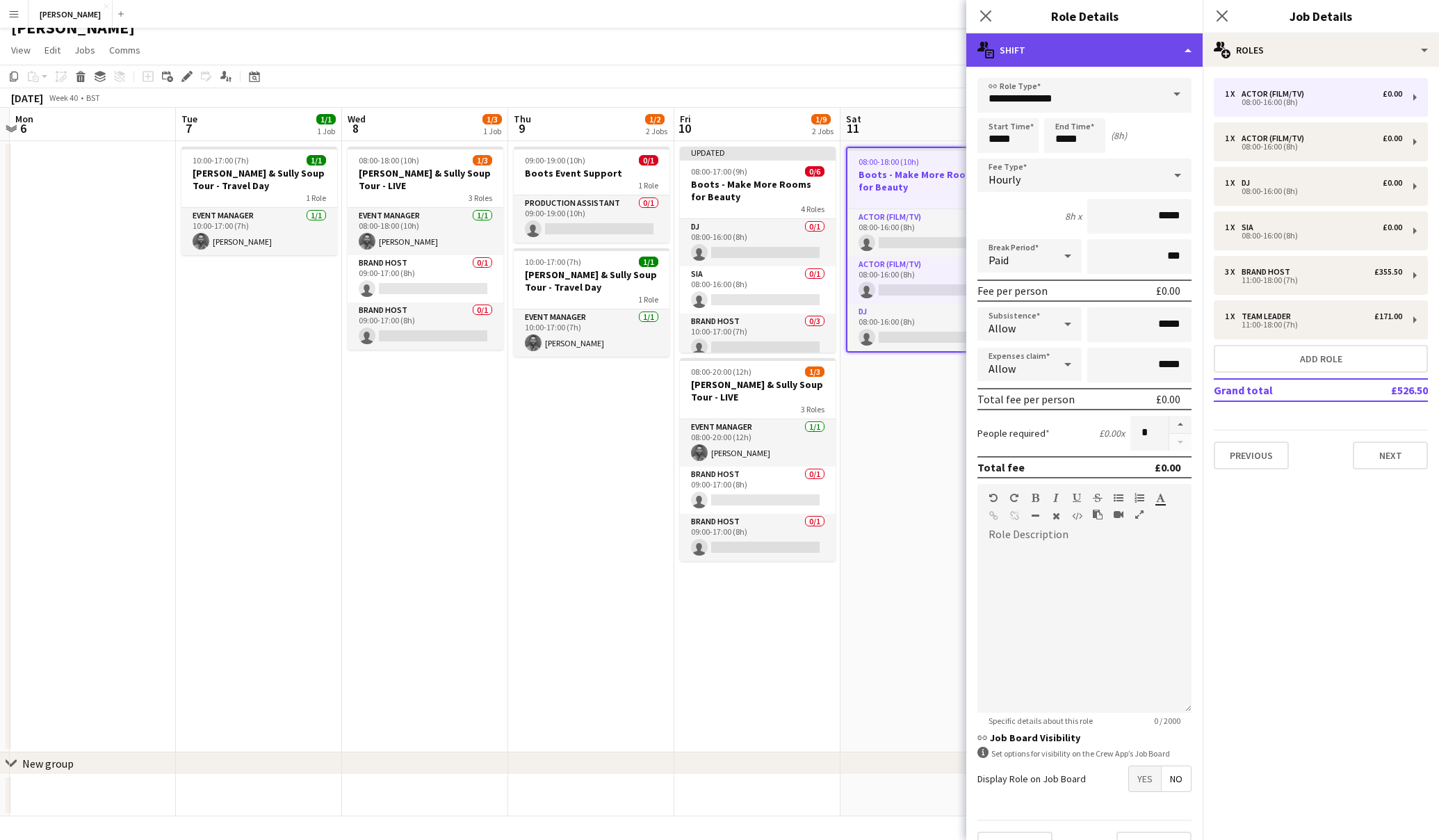
click at [991, 57] on icon at bounding box center [989, 53] width 9 height 9
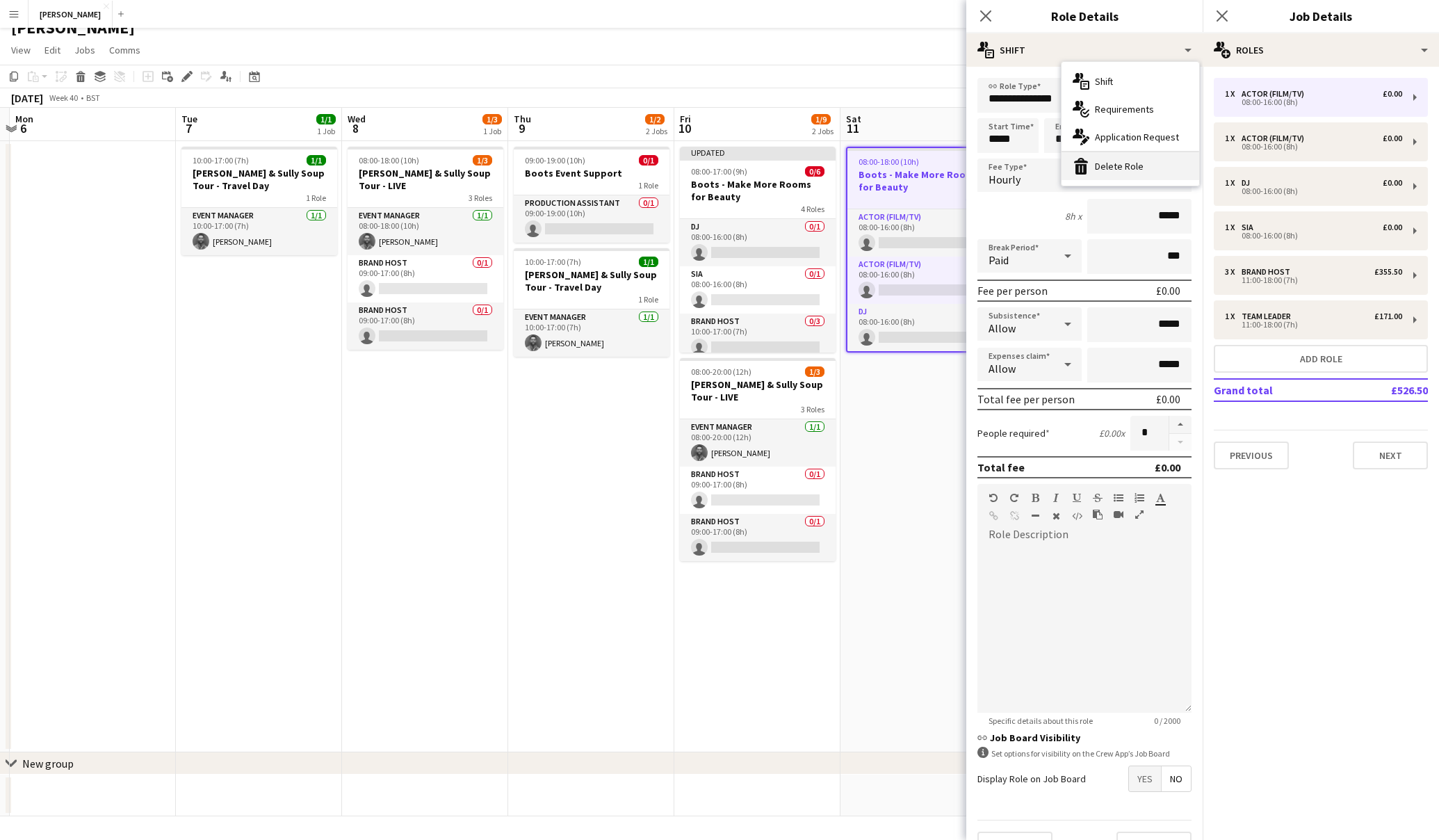
click at [1102, 159] on div "bin-2 Delete Role" at bounding box center [1130, 166] width 138 height 28
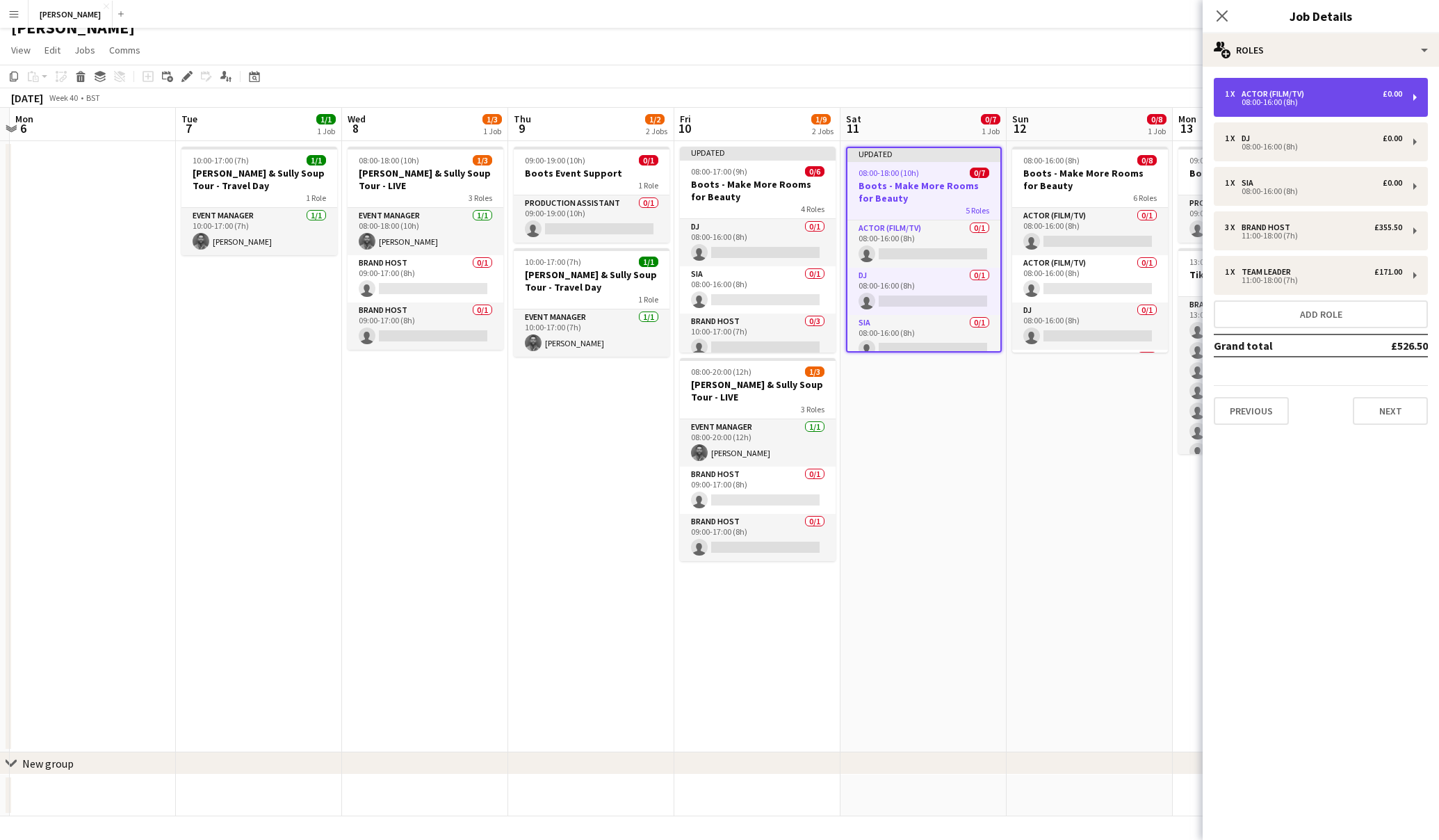
click at [1264, 94] on div "Actor (Film/TV)" at bounding box center [1276, 93] width 69 height 10
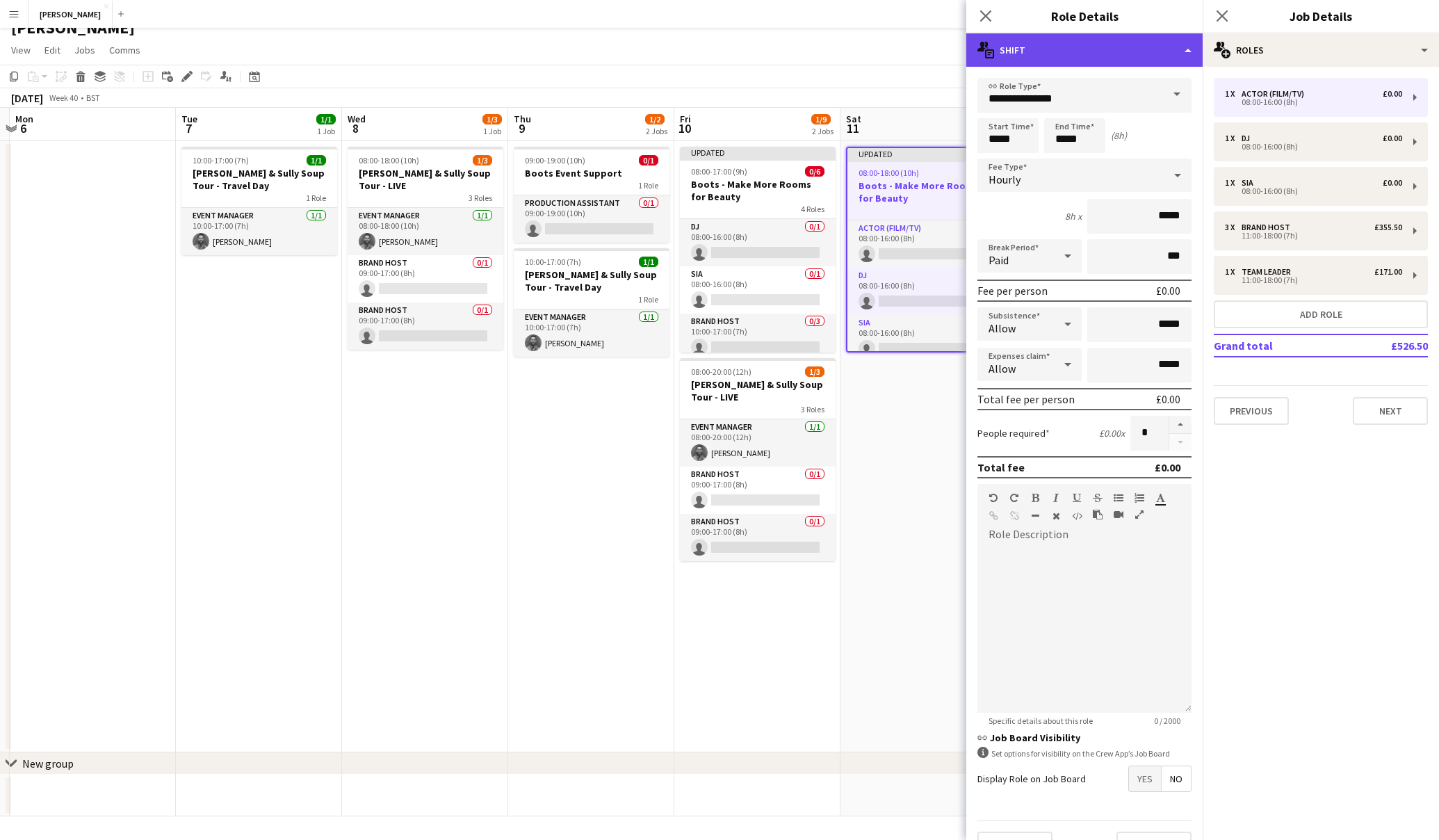
click at [989, 53] on icon "multiple-actions-text" at bounding box center [987, 50] width 17 height 17
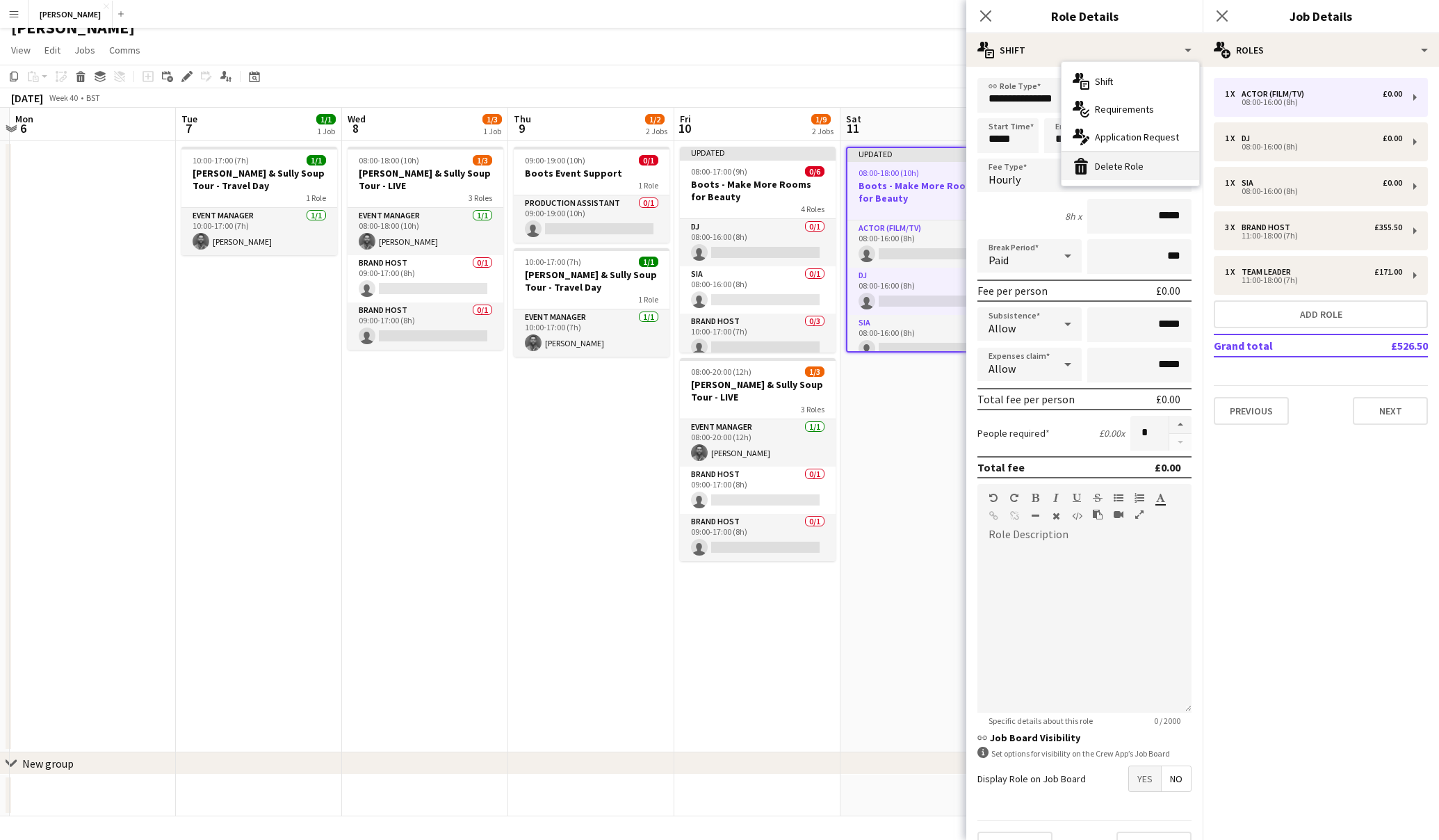
click at [1111, 158] on div "bin-2 Delete Role" at bounding box center [1130, 166] width 138 height 28
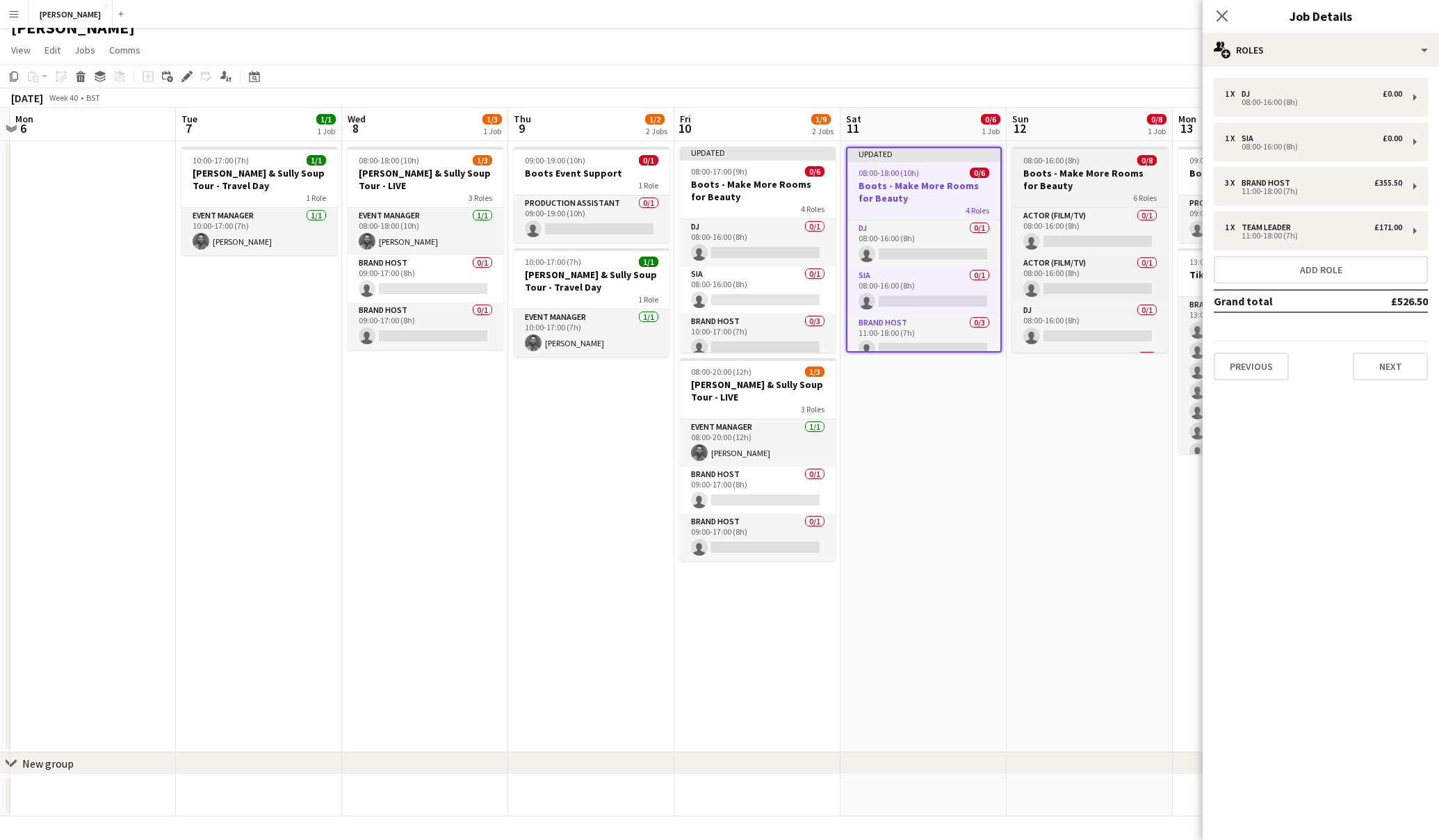
click at [1077, 179] on h3 "Boots - Make More Rooms for Beauty" at bounding box center [1090, 179] width 156 height 25
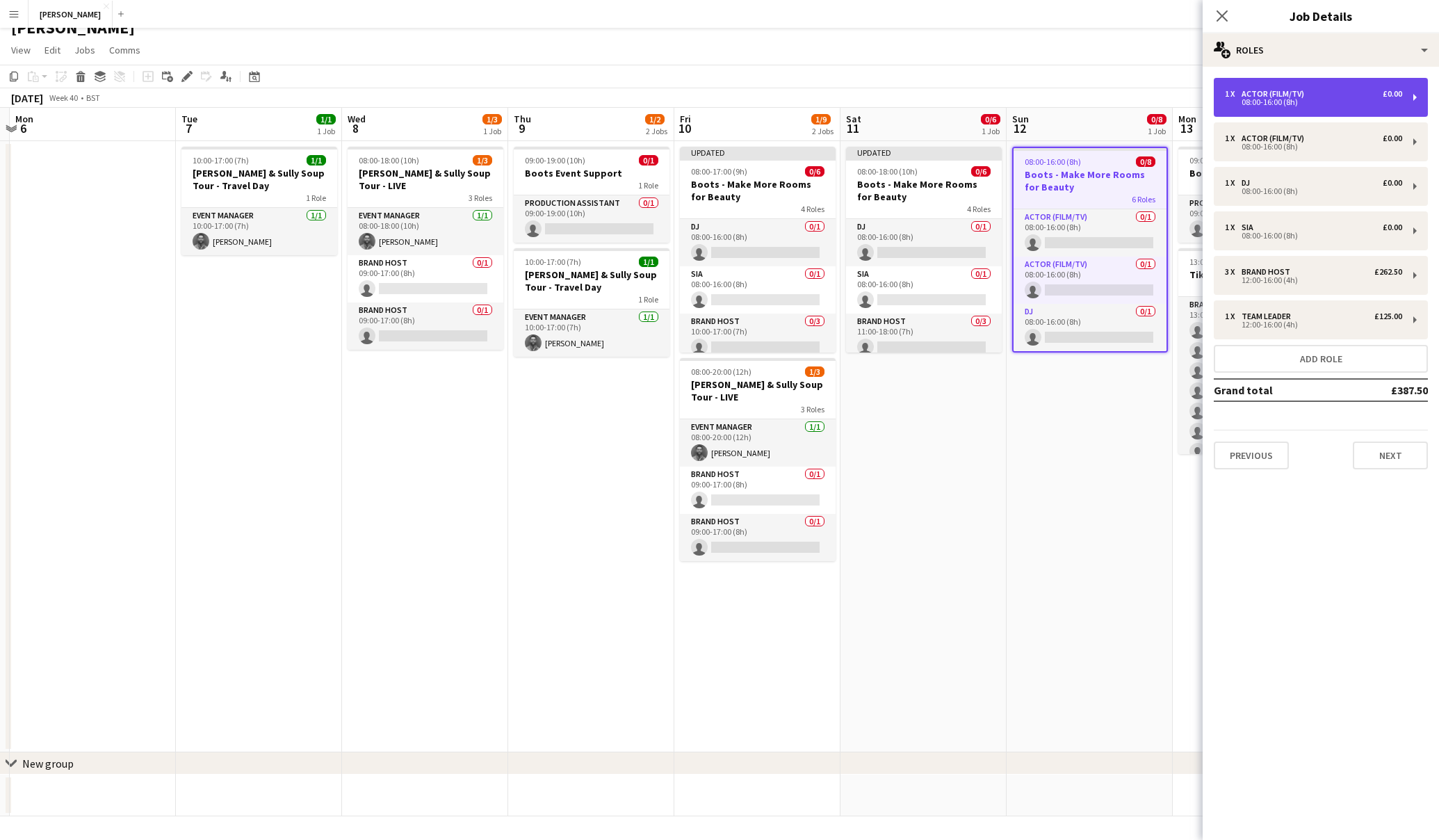
click at [1242, 103] on div "08:00-16:00 (8h)" at bounding box center [1313, 102] width 177 height 7
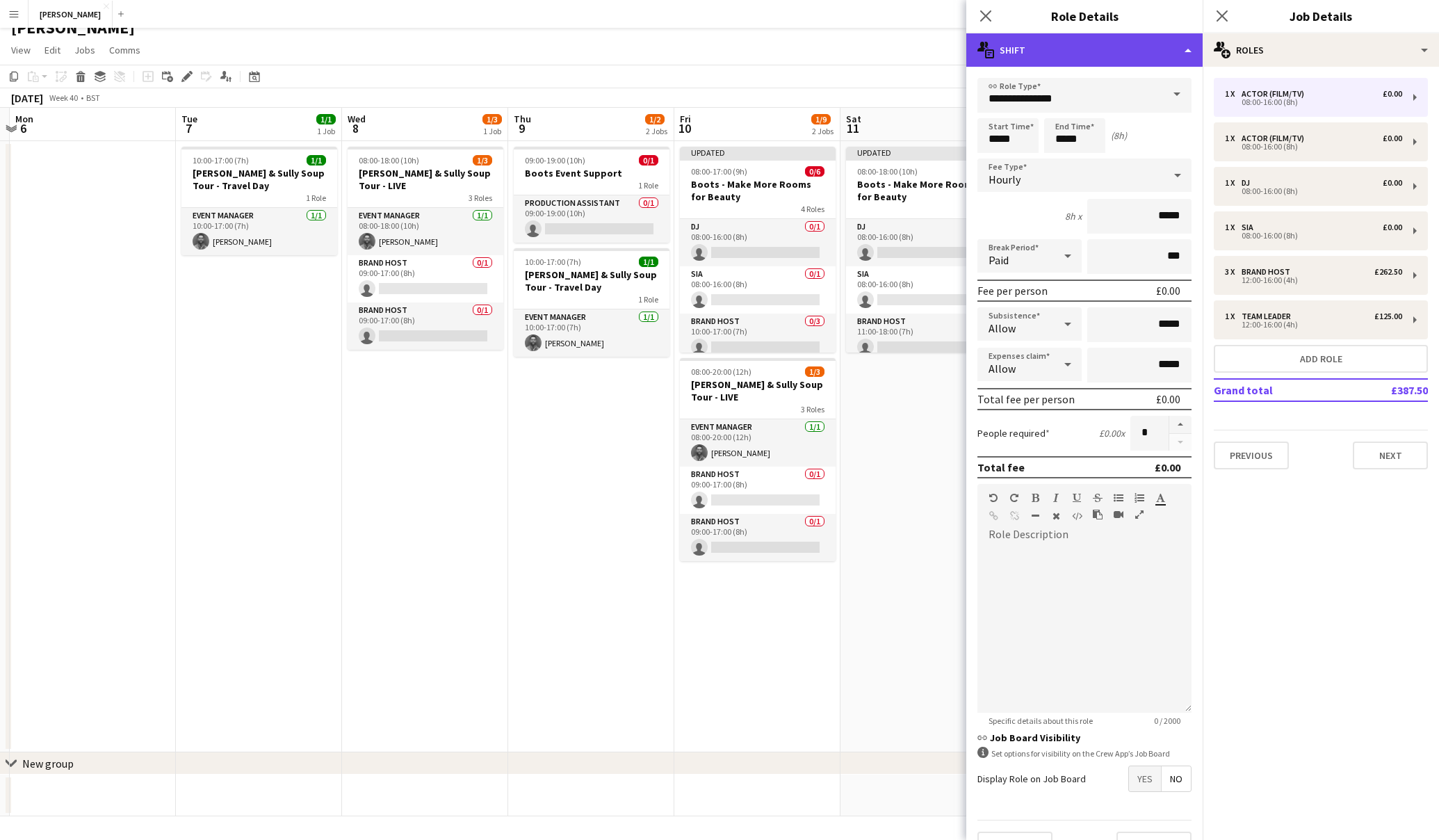
click at [993, 57] on icon at bounding box center [989, 53] width 9 height 9
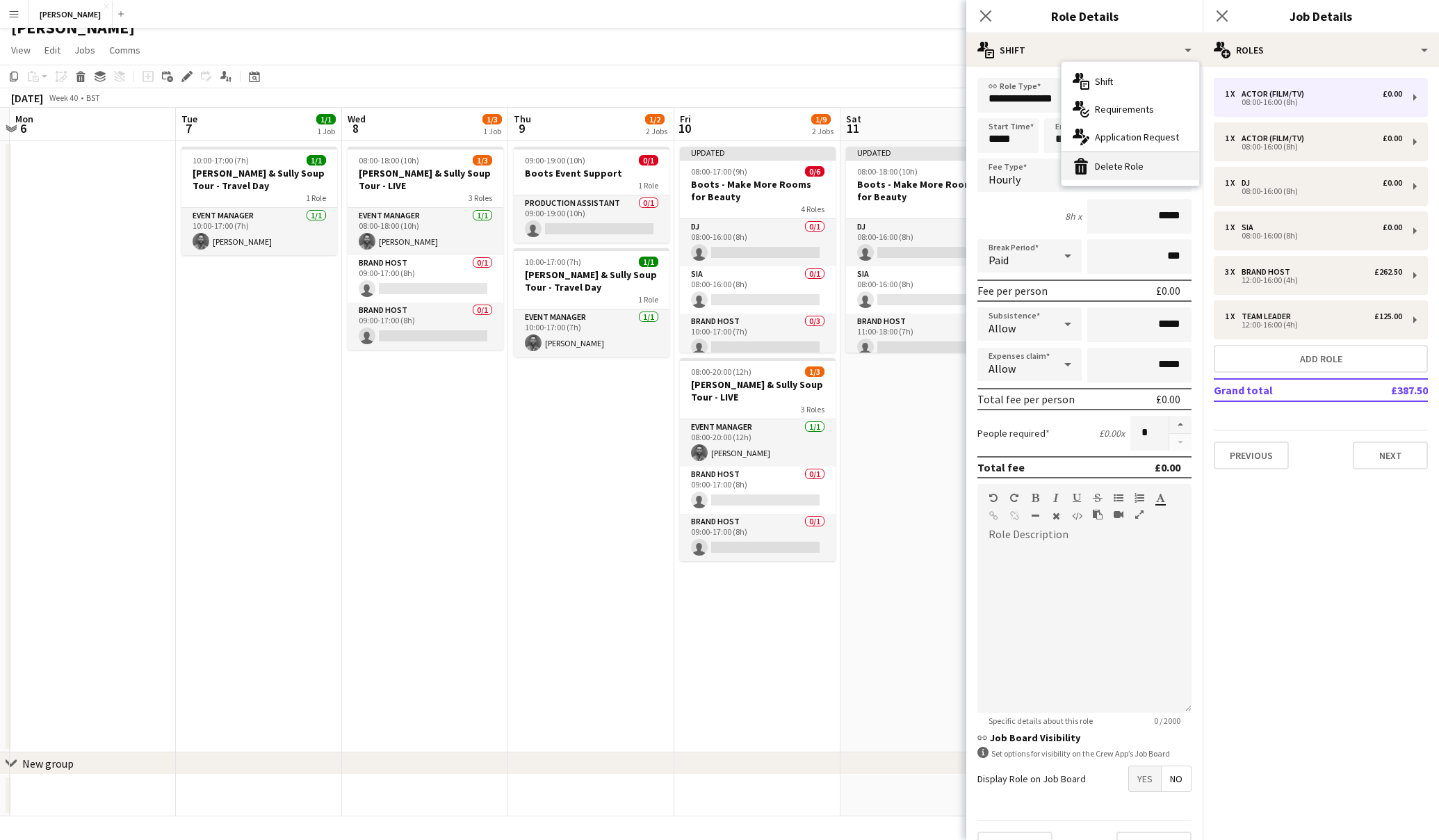
click at [1097, 157] on div "bin-2 Delete Role" at bounding box center [1130, 166] width 138 height 28
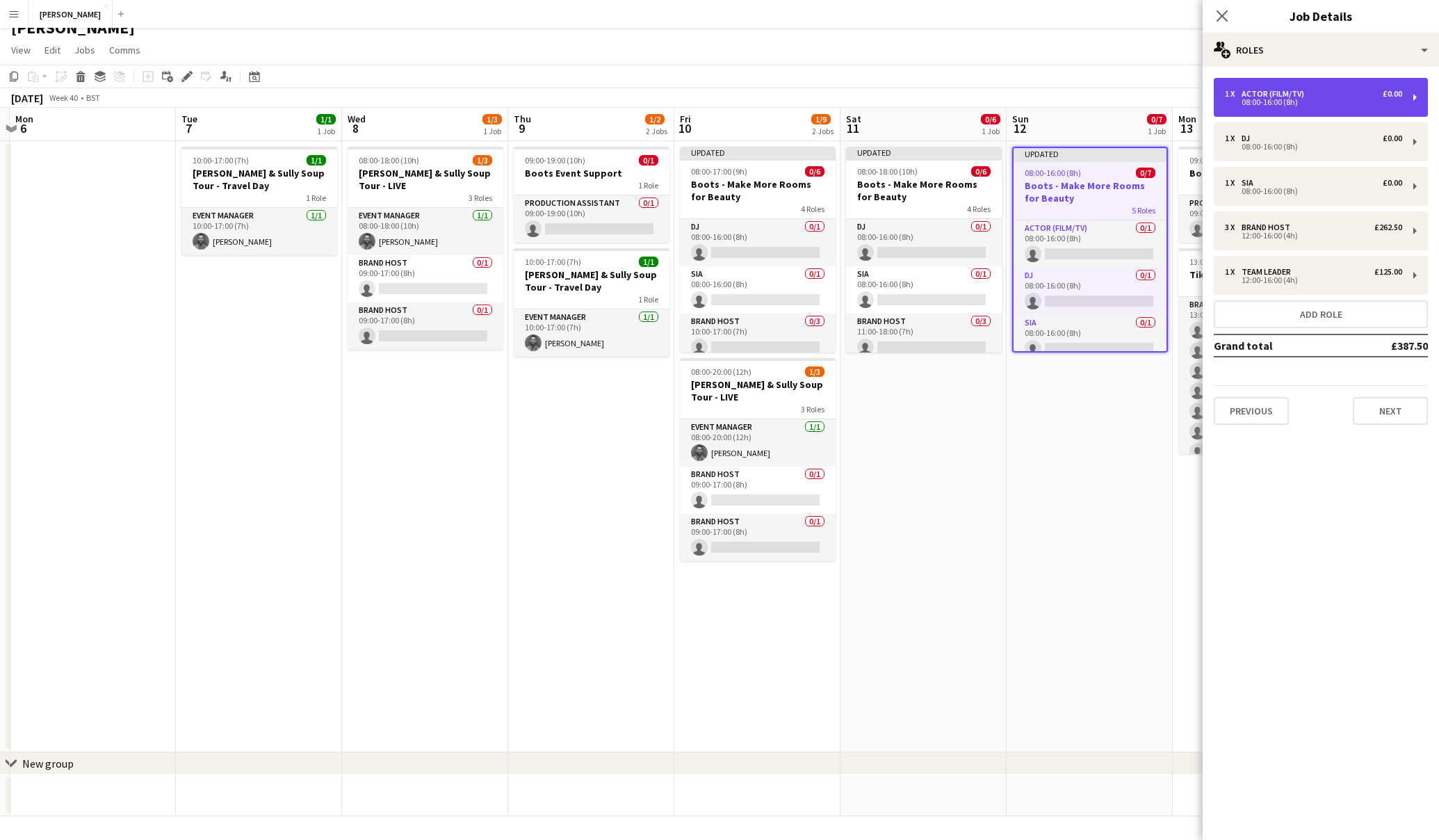
click at [1254, 110] on div "1 x Actor (Film/TV) £0.00 08:00-16:00 (8h)" at bounding box center [1321, 97] width 214 height 39
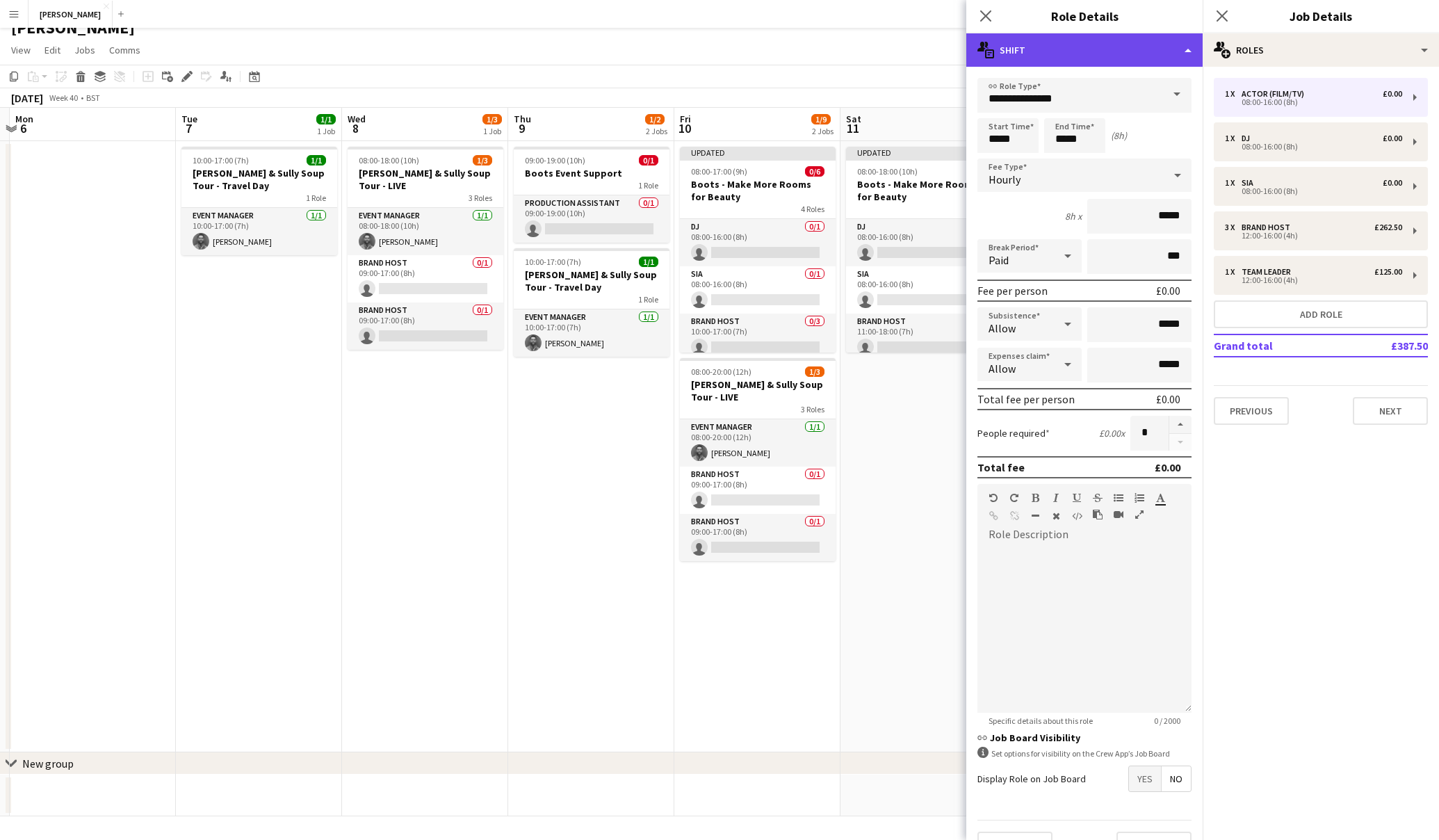
click at [993, 53] on icon at bounding box center [989, 53] width 9 height 9
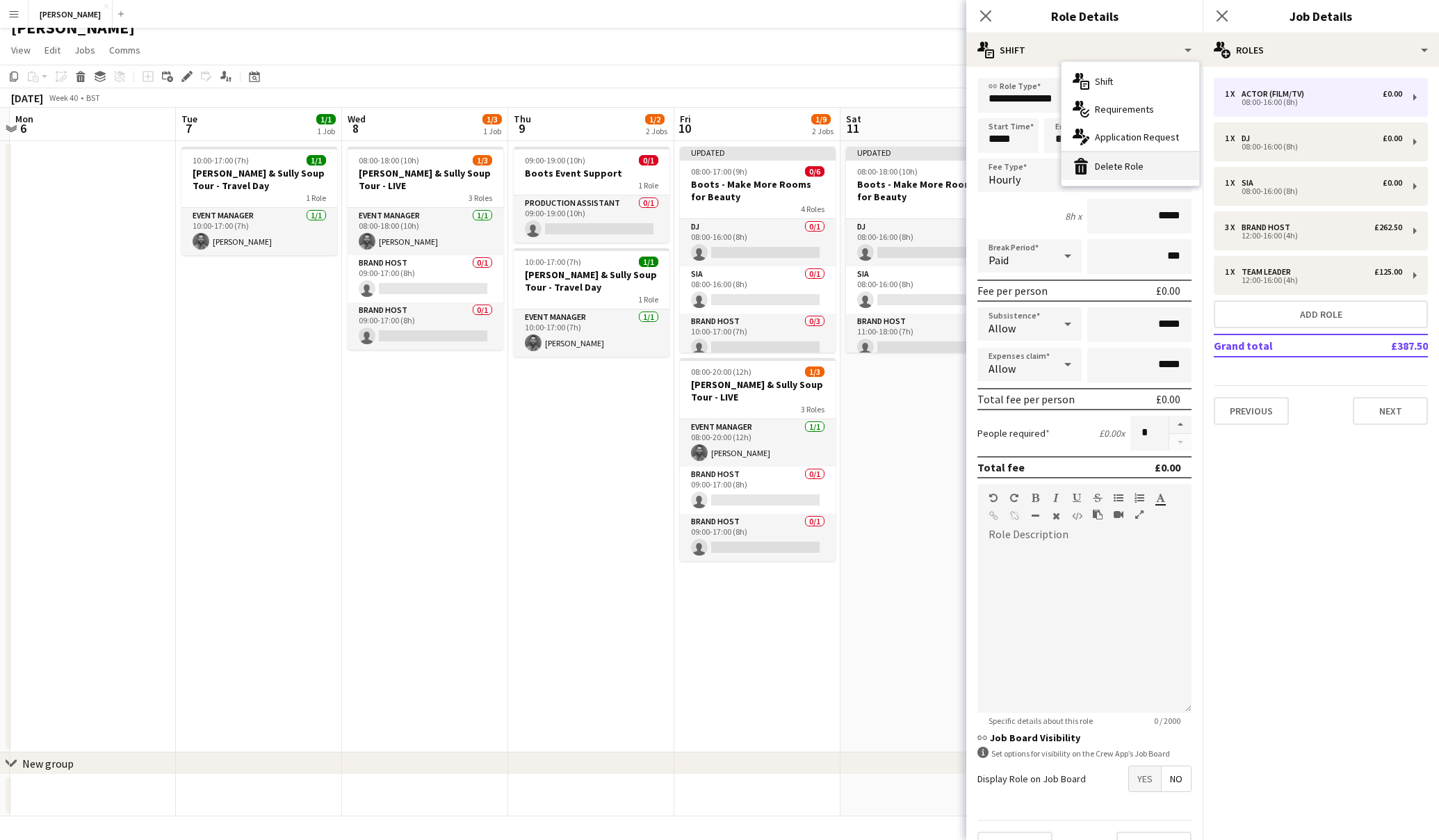
click at [1106, 167] on div "bin-2 Delete Role" at bounding box center [1130, 166] width 138 height 28
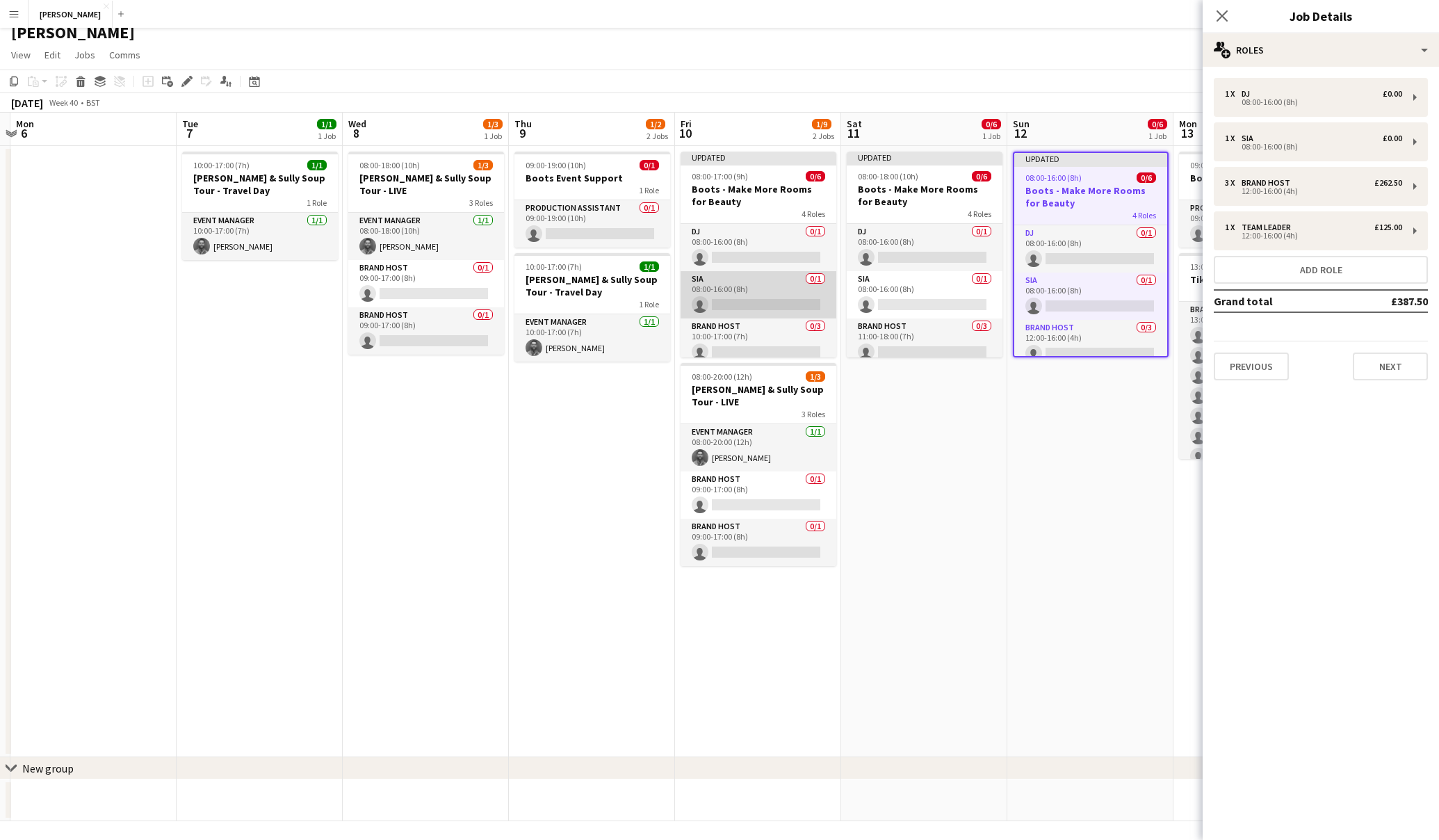
scroll to position [10, 0]
click at [744, 192] on h3 "Boots - Make More Rooms for Beauty" at bounding box center [759, 196] width 156 height 25
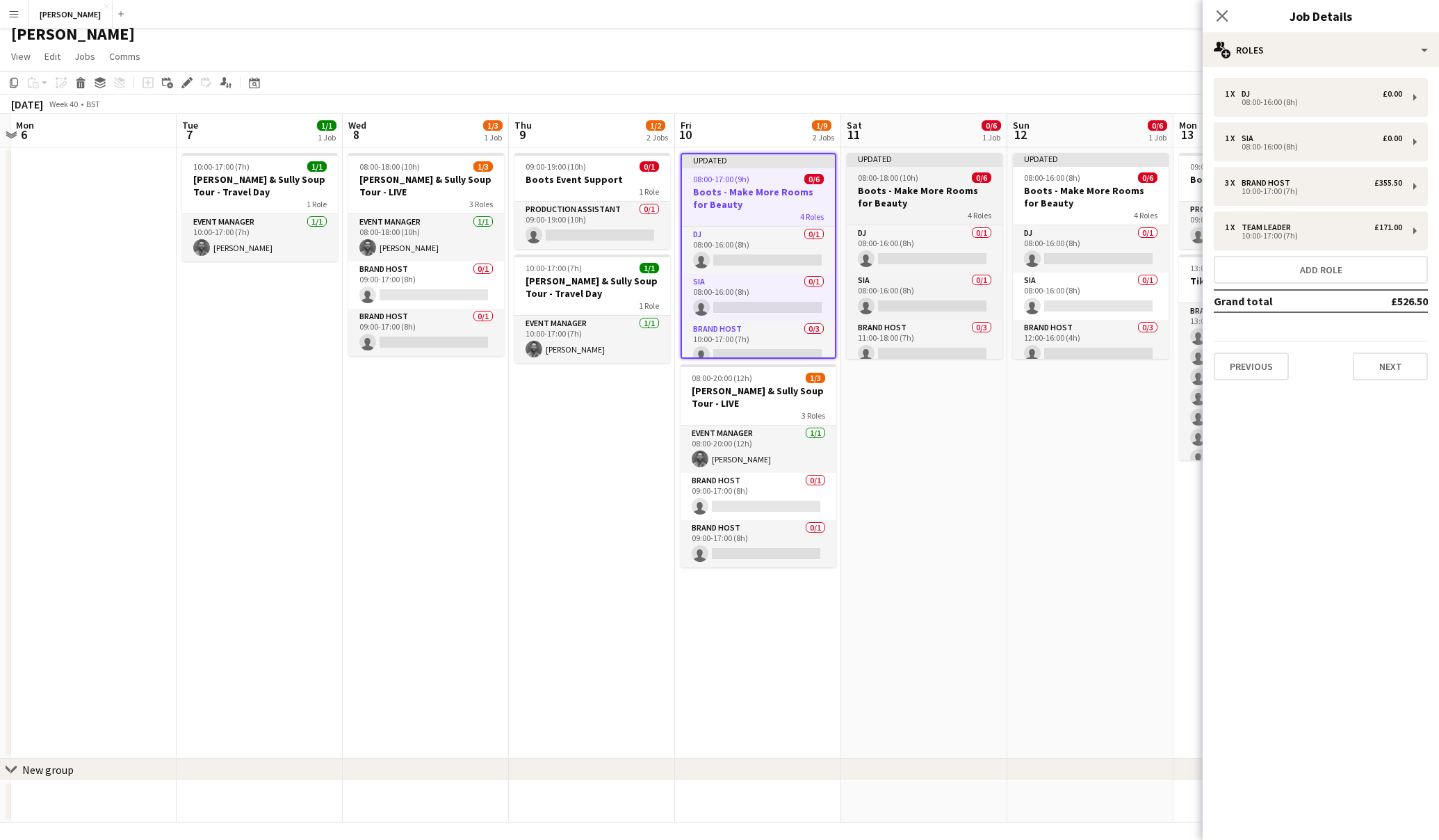
click at [918, 203] on h3 "Boots - Make More Rooms for Beauty" at bounding box center [925, 196] width 156 height 25
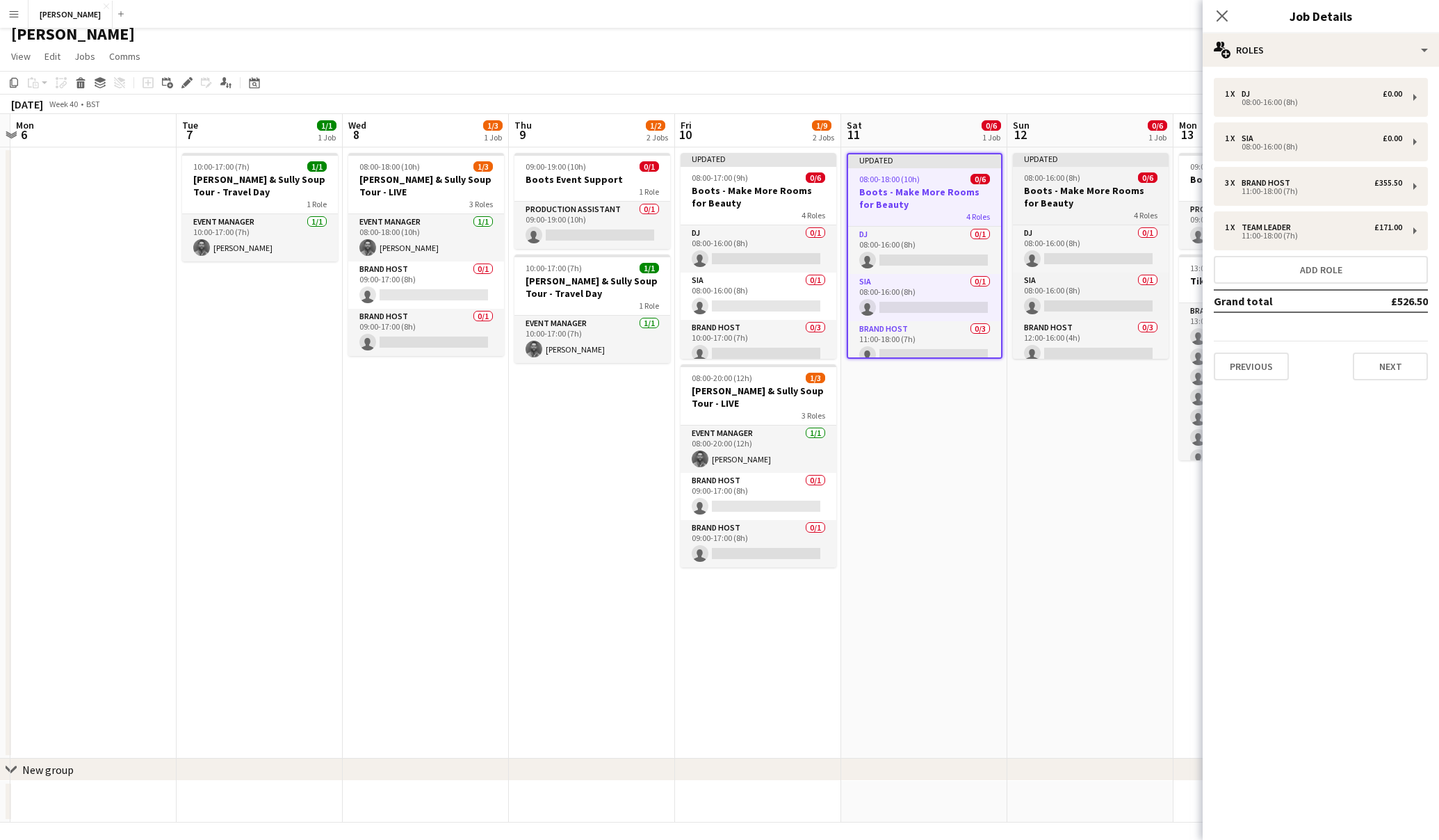
click at [1117, 189] on h3 "Boots - Make More Rooms for Beauty" at bounding box center [1091, 196] width 156 height 25
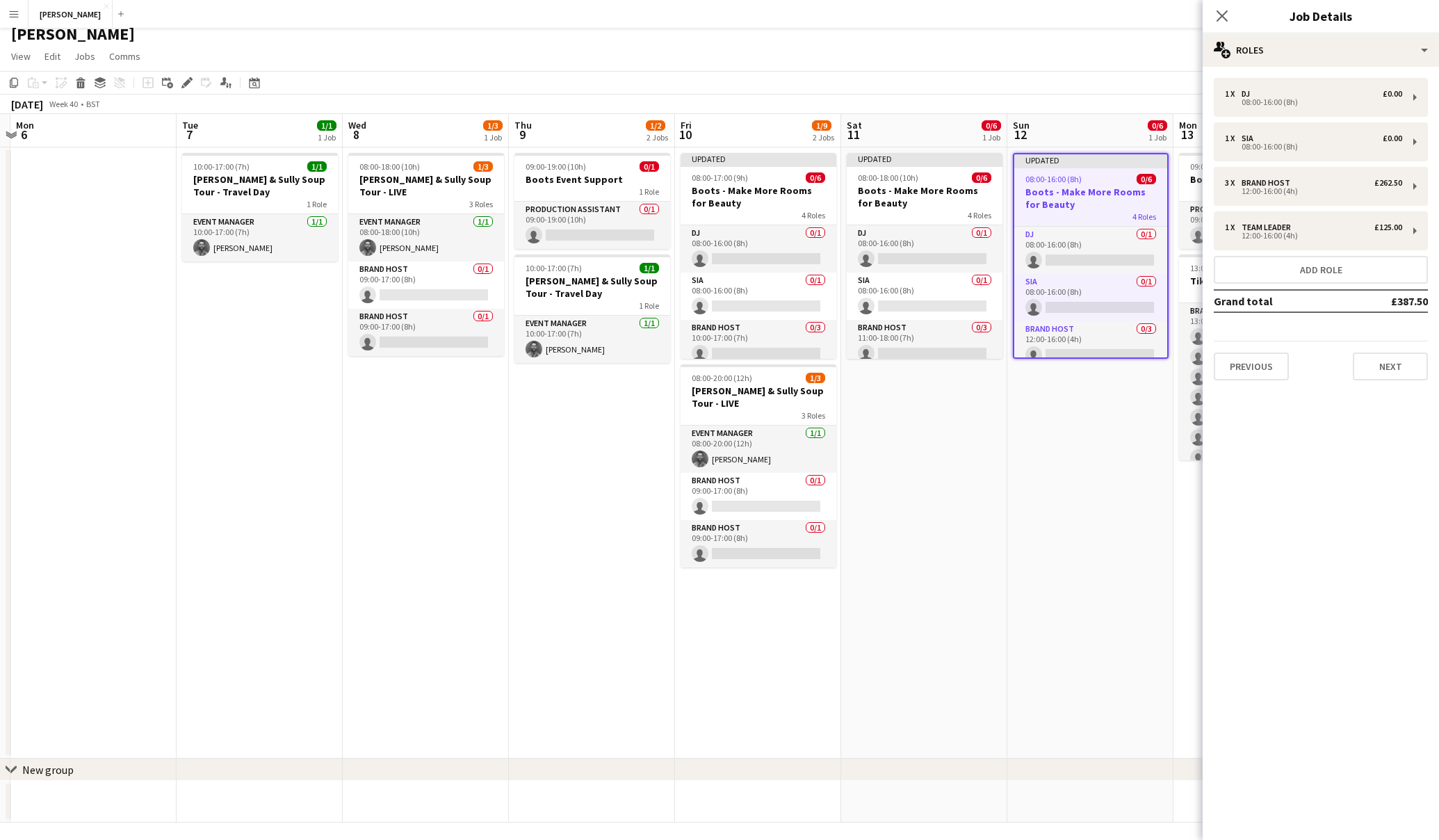
click at [931, 457] on app-date-cell "Updated 08:00-18:00 (10h) 0/6 Boots - Make More Rooms for Beauty 4 Roles DJ 0/1…" at bounding box center [924, 453] width 167 height 611
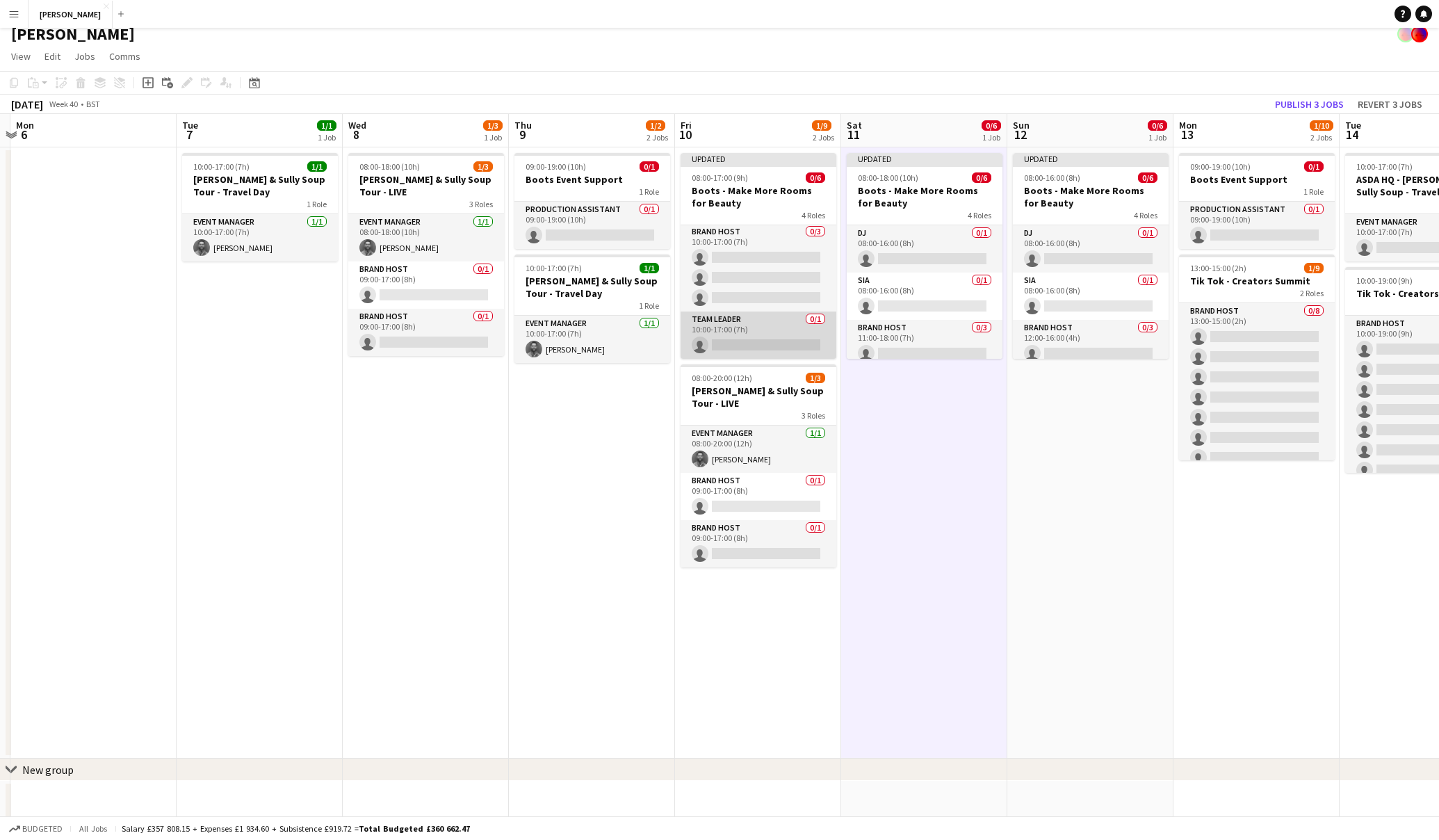
scroll to position [12, 0]
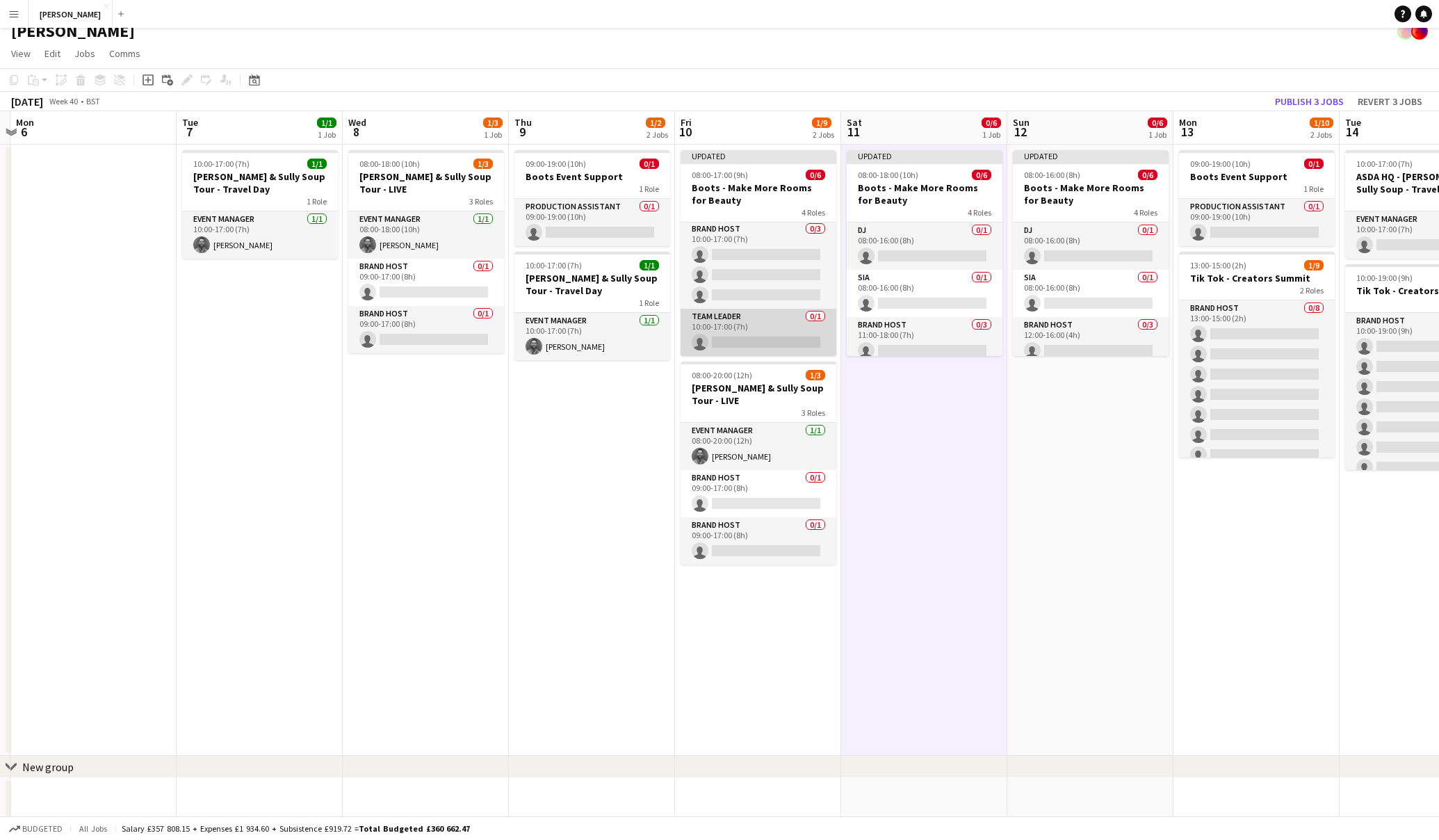
click at [758, 346] on app-card-role "Team Leader 0/1 10:00-17:00 (7h) single-neutral-actions" at bounding box center [759, 332] width 156 height 48
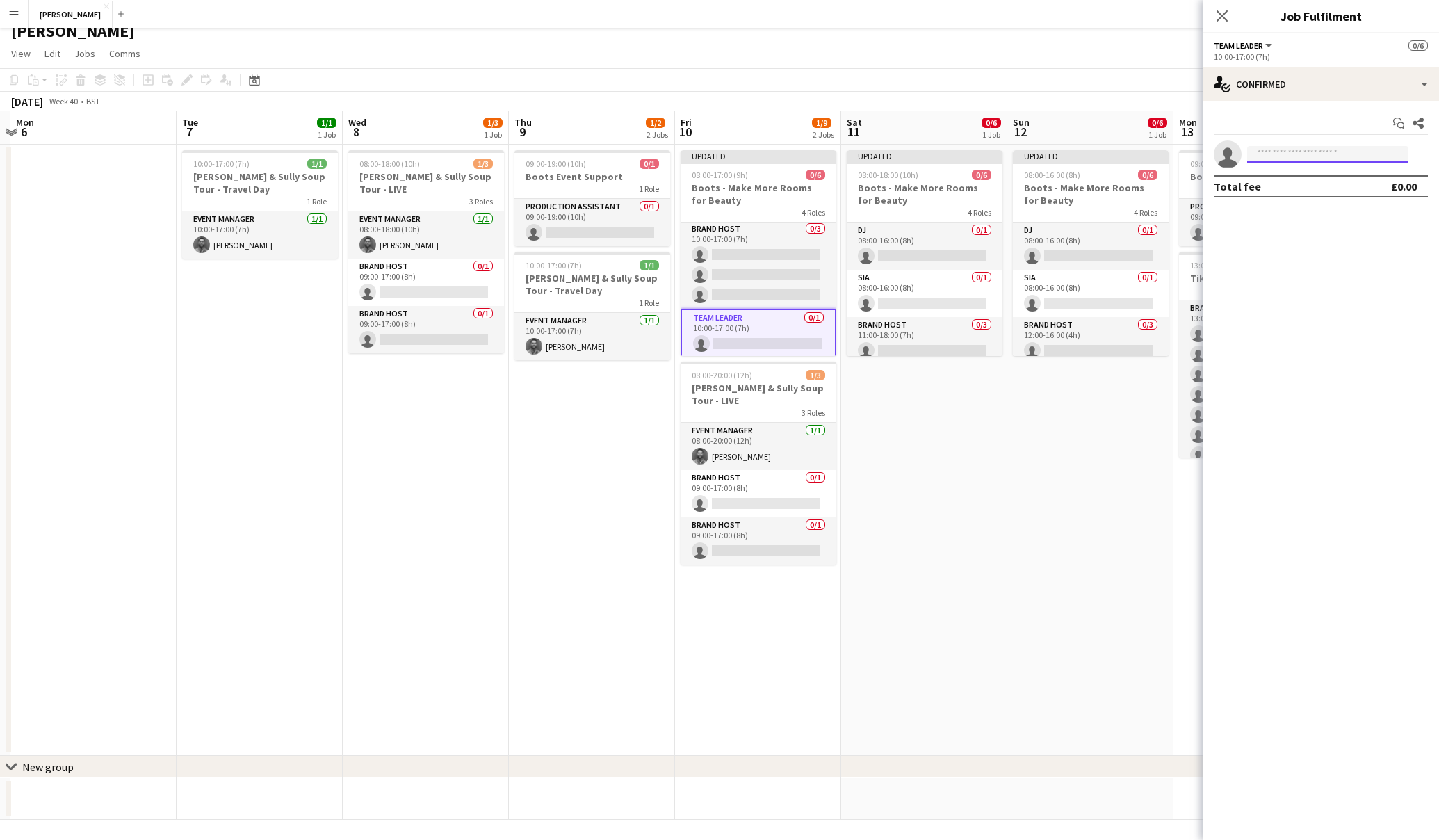
click at [1292, 156] on input at bounding box center [1328, 154] width 161 height 17
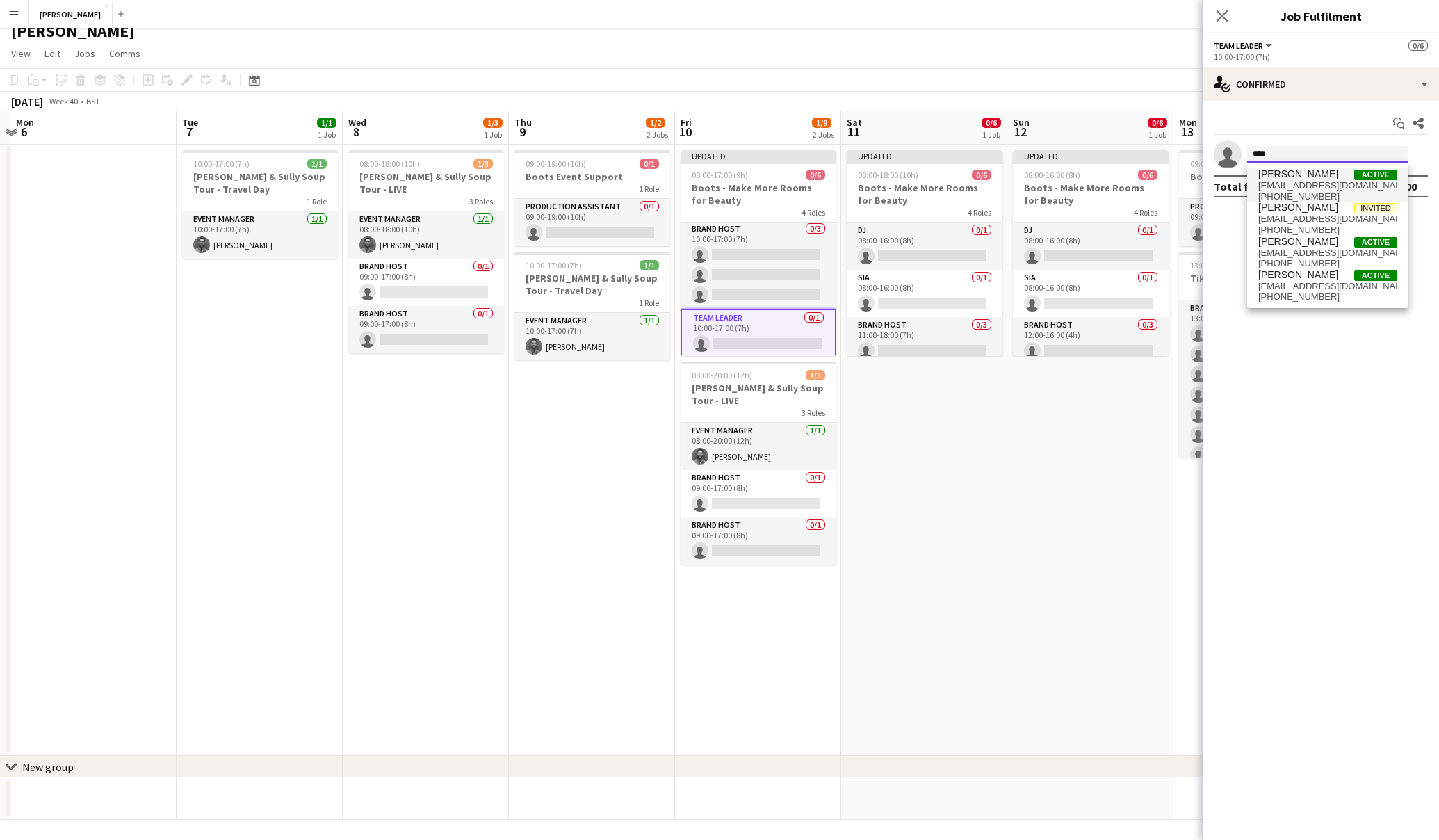
type input "****"
click at [1302, 176] on span "[PERSON_NAME]" at bounding box center [1299, 174] width 80 height 11
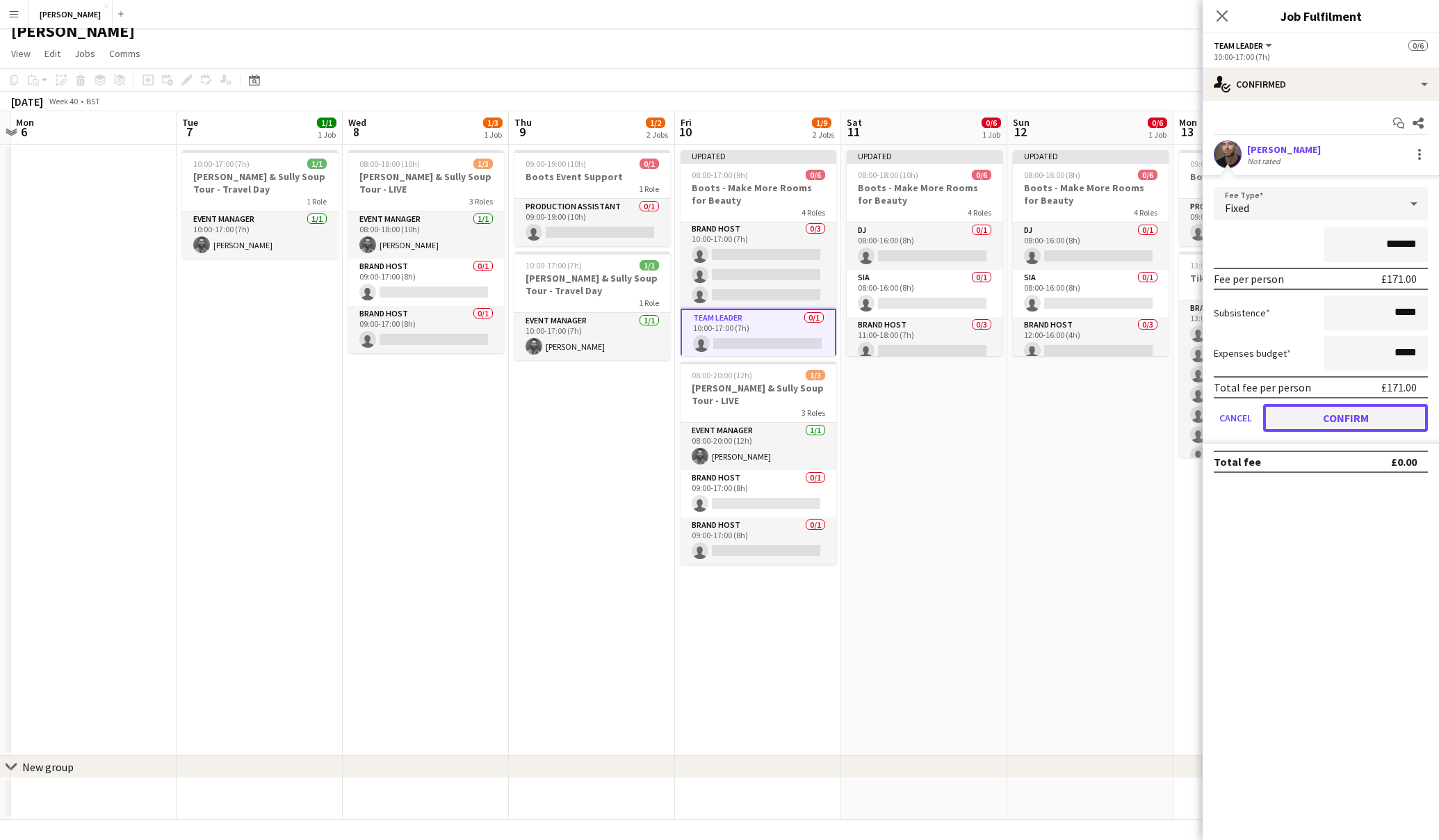
click at [1332, 425] on button "Confirm" at bounding box center [1346, 417] width 165 height 28
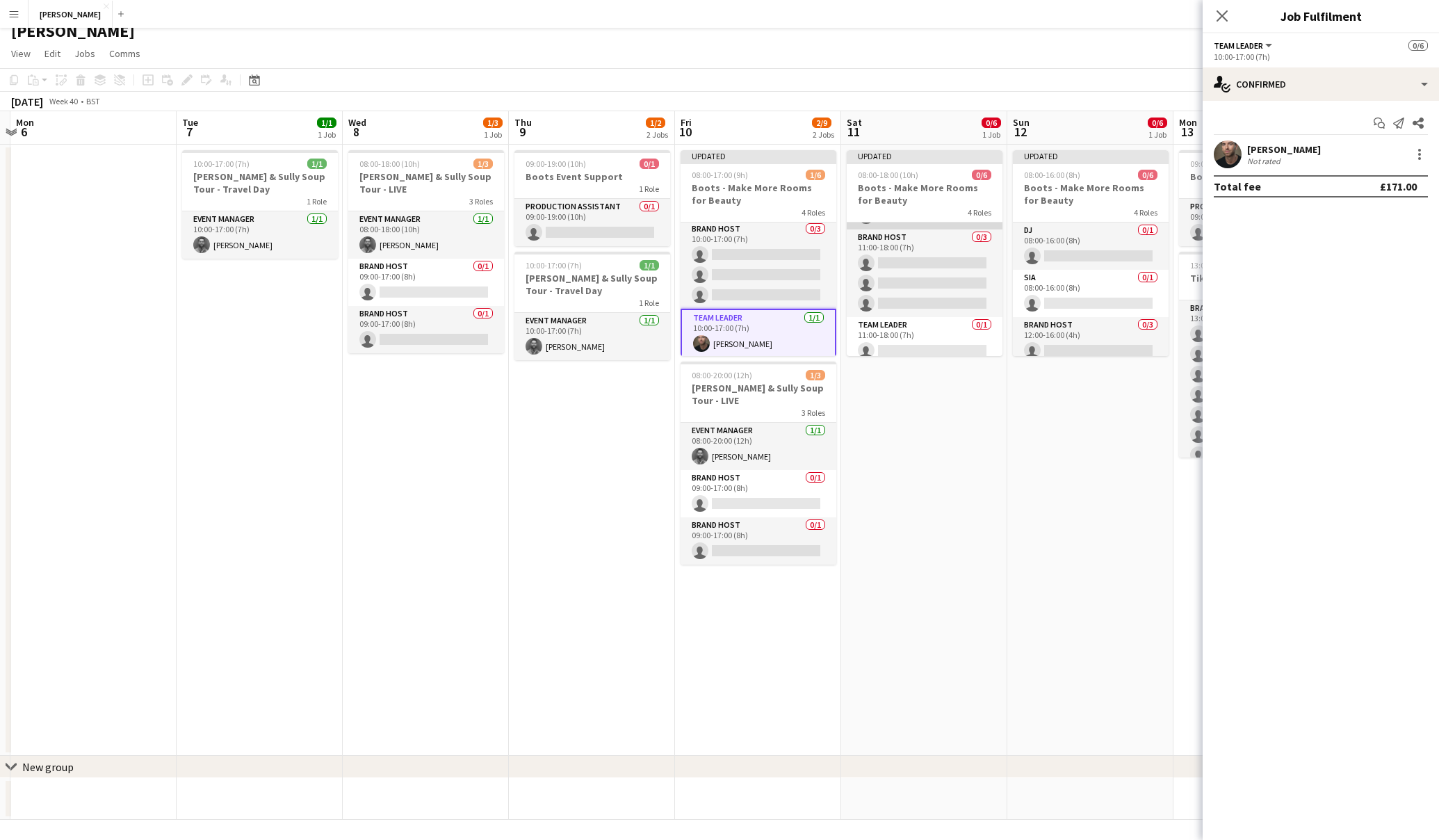
scroll to position [96, 0]
click at [936, 331] on app-card-role "Team Leader 0/1 11:00-18:00 (7h) single-neutral-actions" at bounding box center [925, 332] width 156 height 48
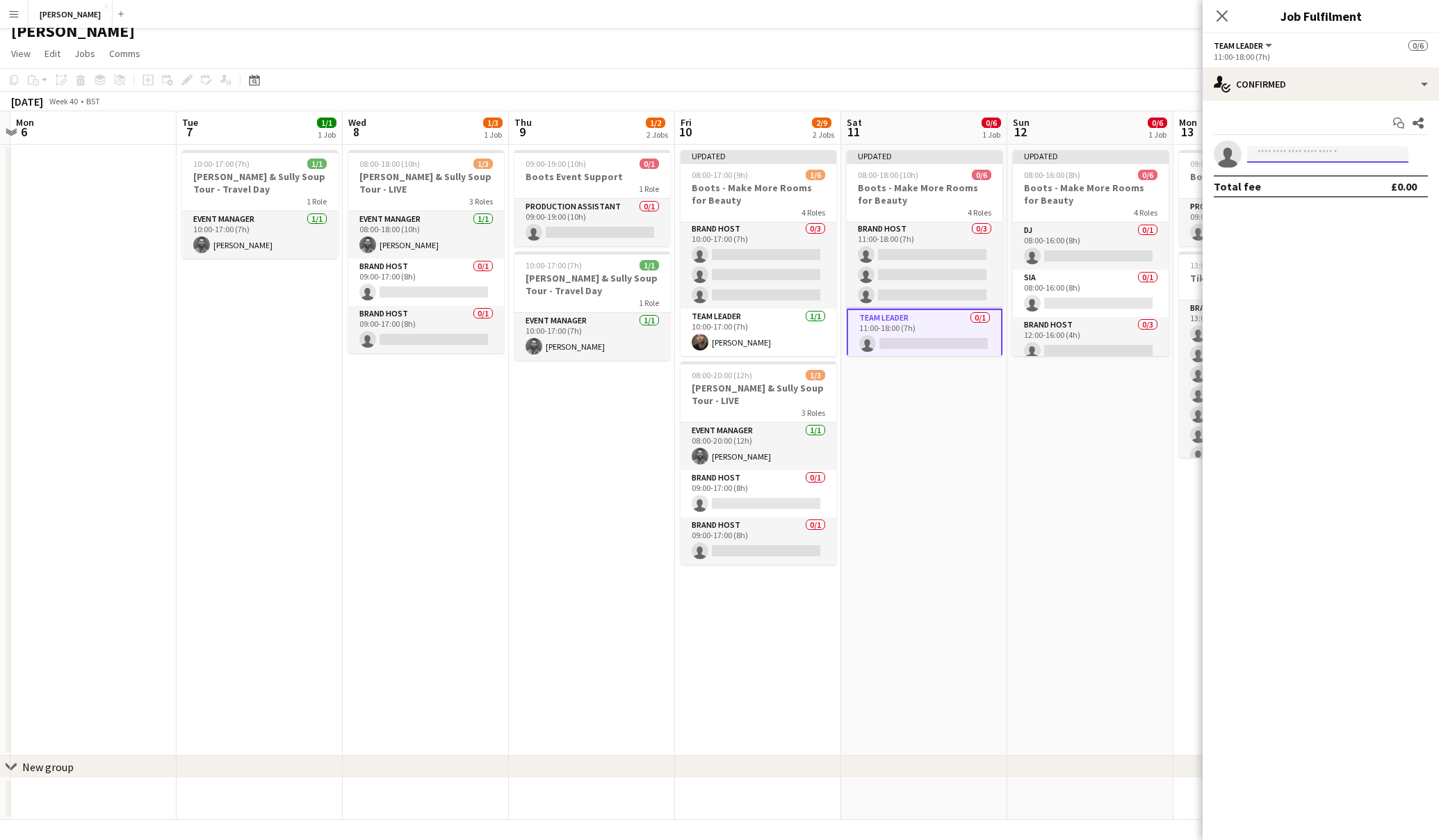
click at [1310, 156] on input at bounding box center [1328, 154] width 161 height 17
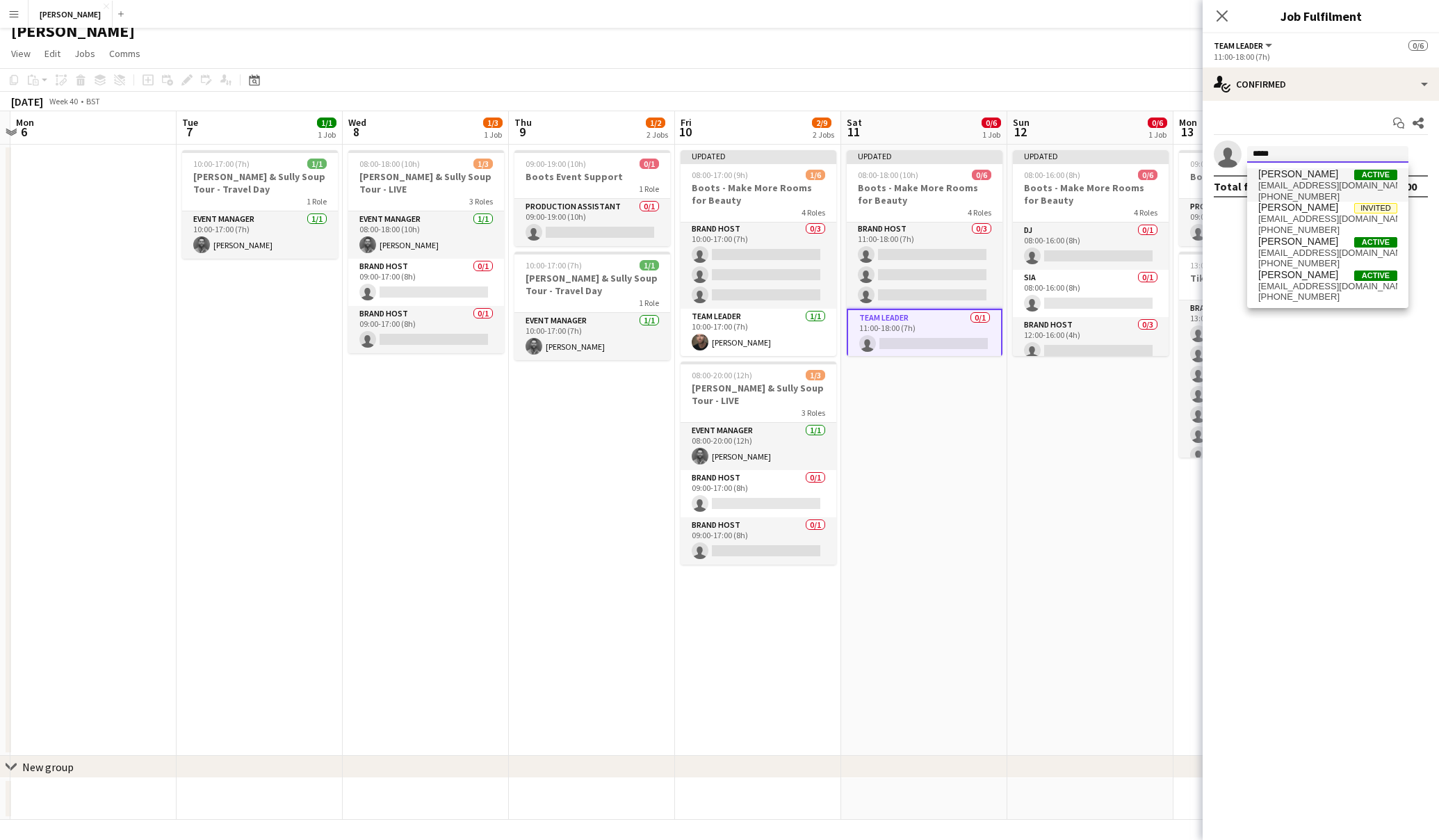
type input "*****"
click at [1318, 176] on span "Lewis Asquith Active" at bounding box center [1329, 174] width 139 height 11
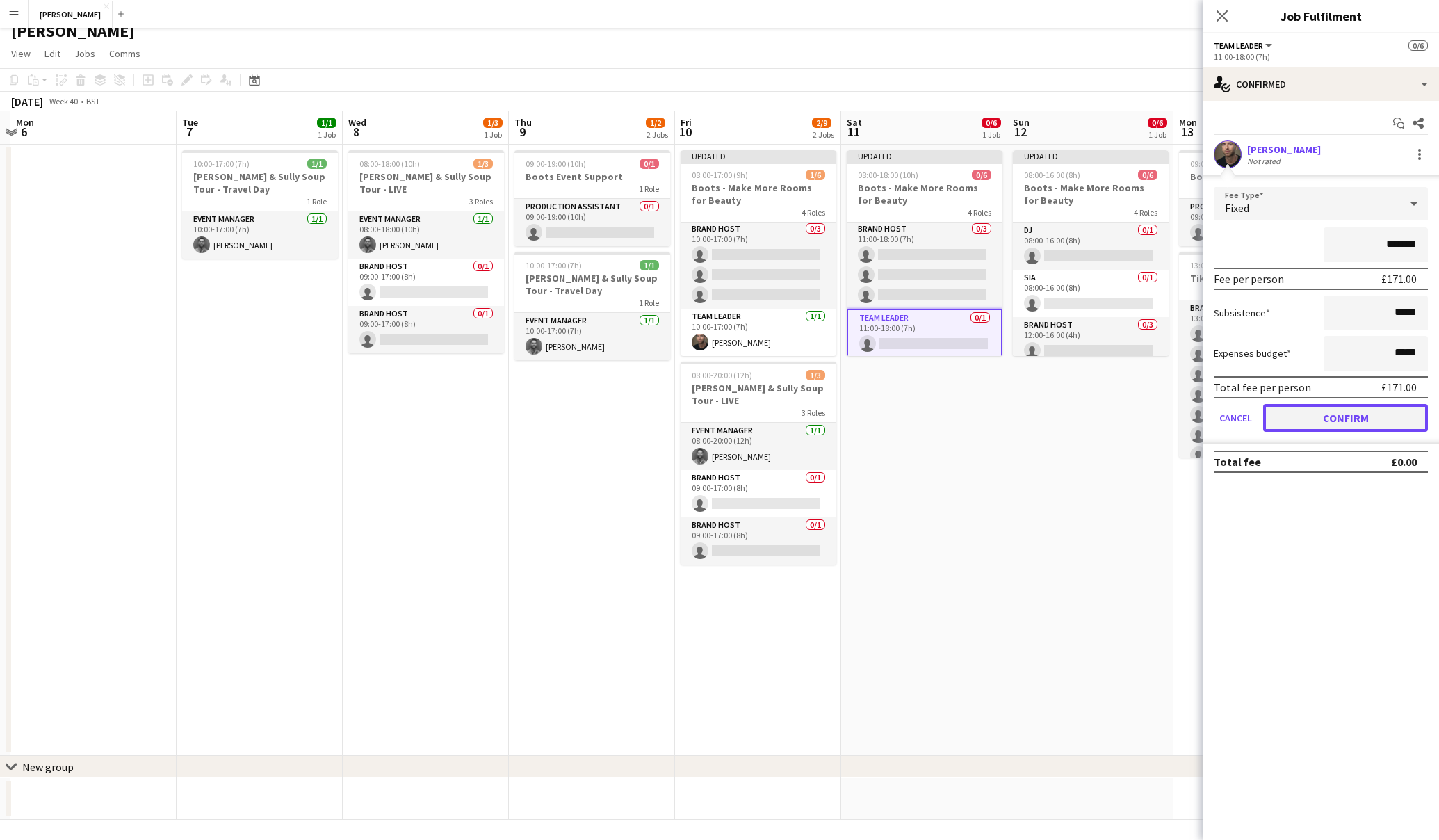
click at [1349, 413] on button "Confirm" at bounding box center [1346, 417] width 165 height 28
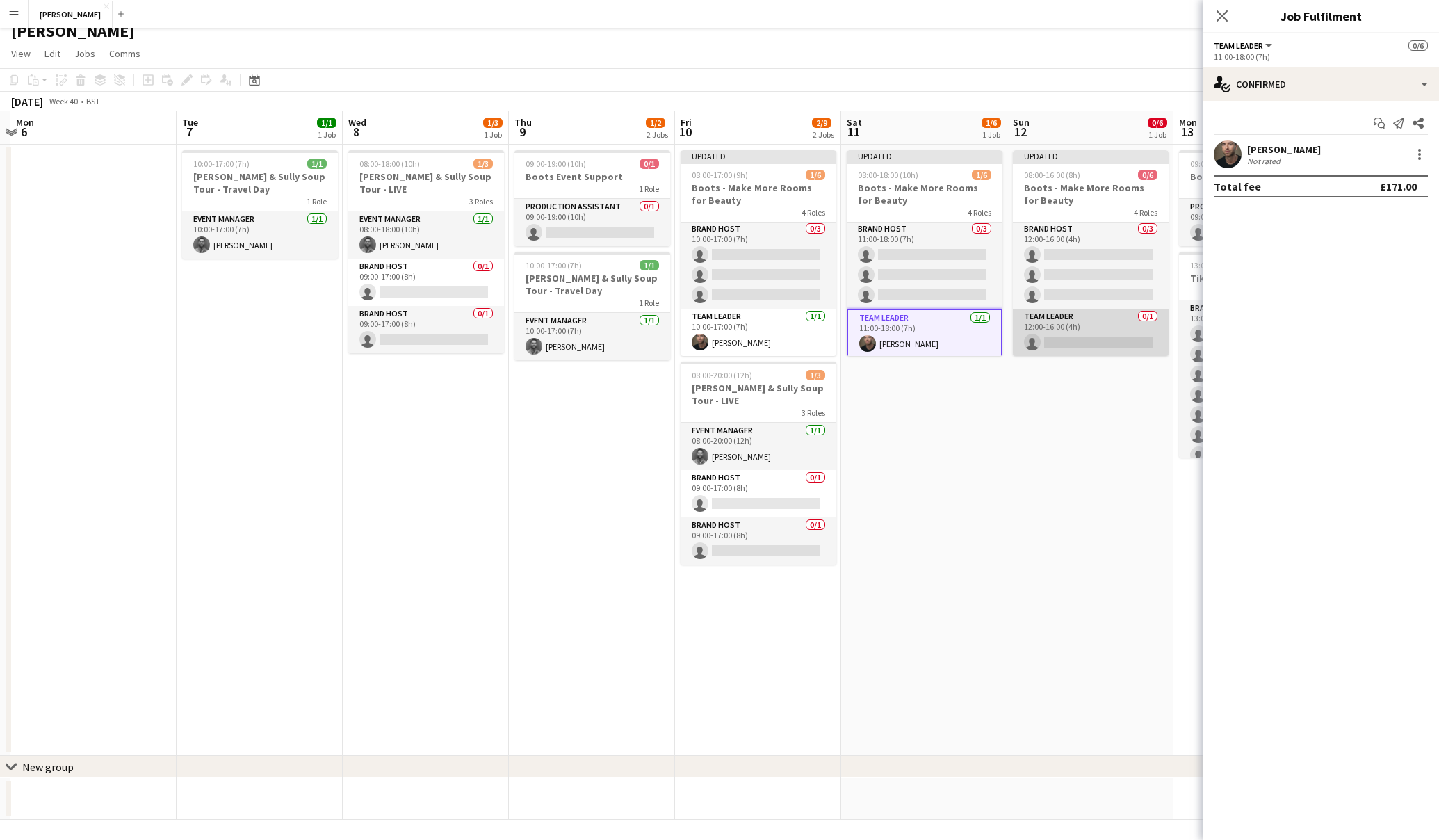
click at [1080, 338] on app-card-role "Team Leader 0/1 12:00-16:00 (4h) single-neutral-actions" at bounding box center [1091, 332] width 156 height 48
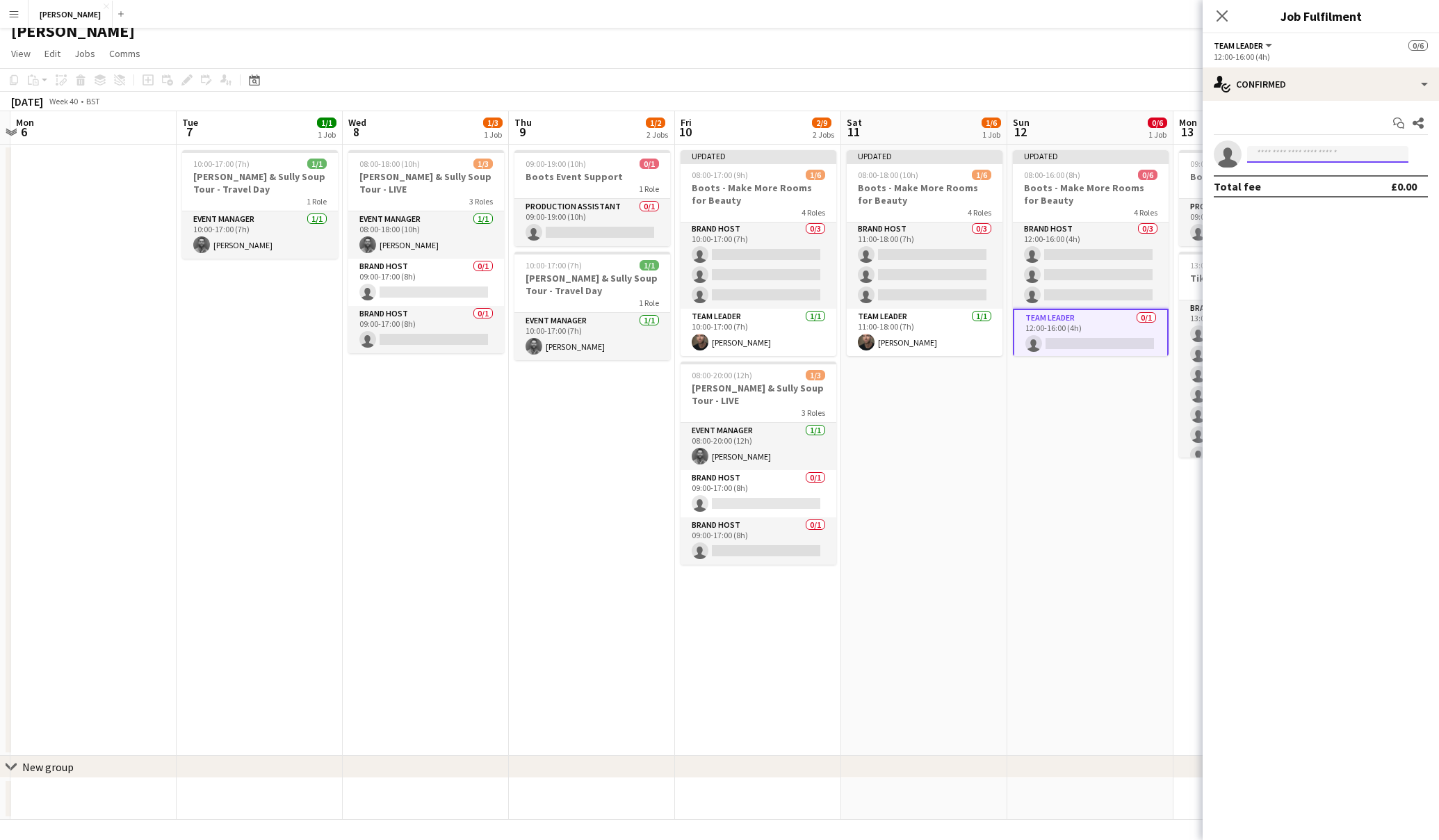
click at [1306, 150] on input at bounding box center [1328, 154] width 161 height 17
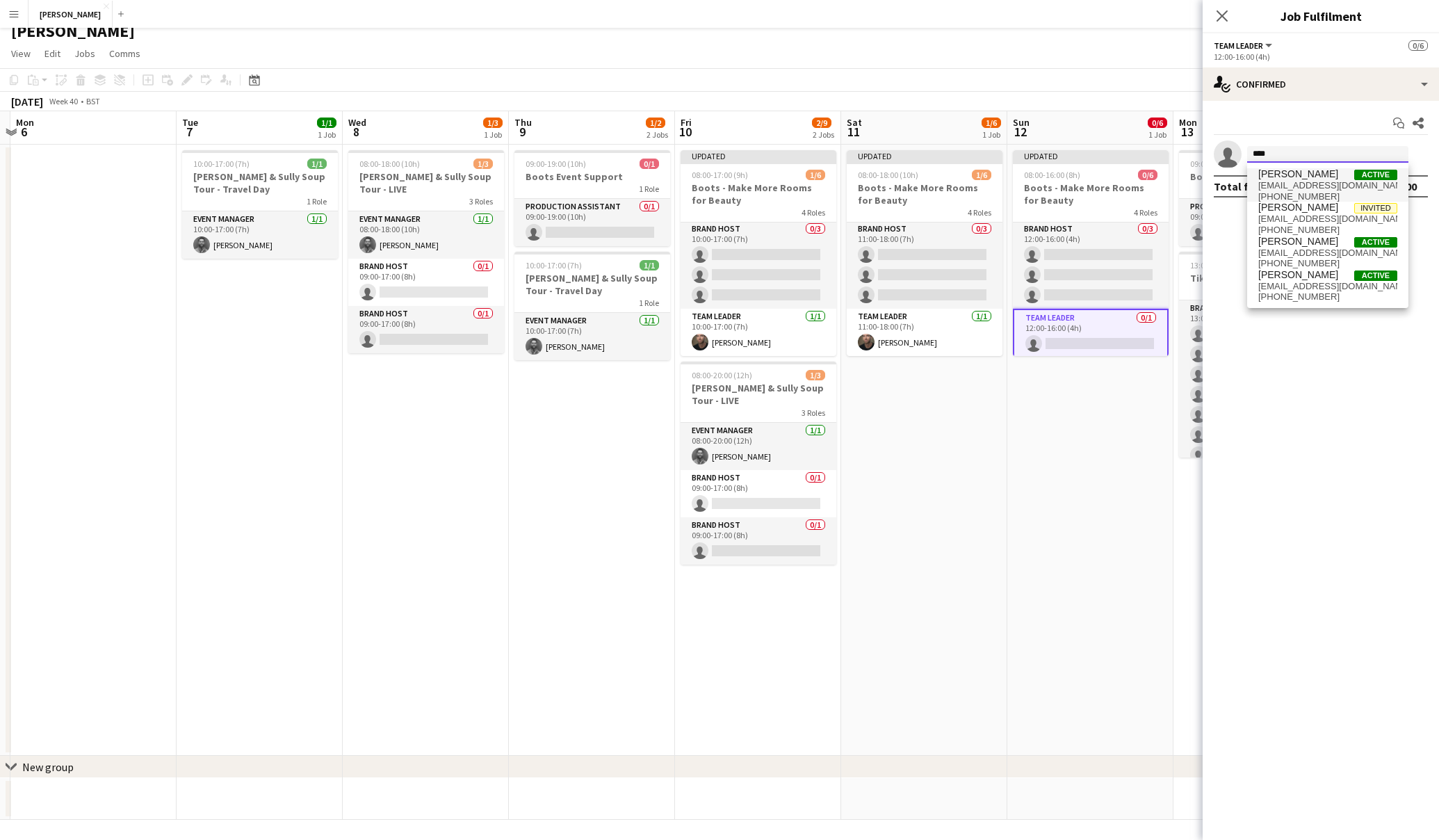
type input "****"
click at [1308, 170] on span "Lewis Asquith" at bounding box center [1299, 174] width 80 height 11
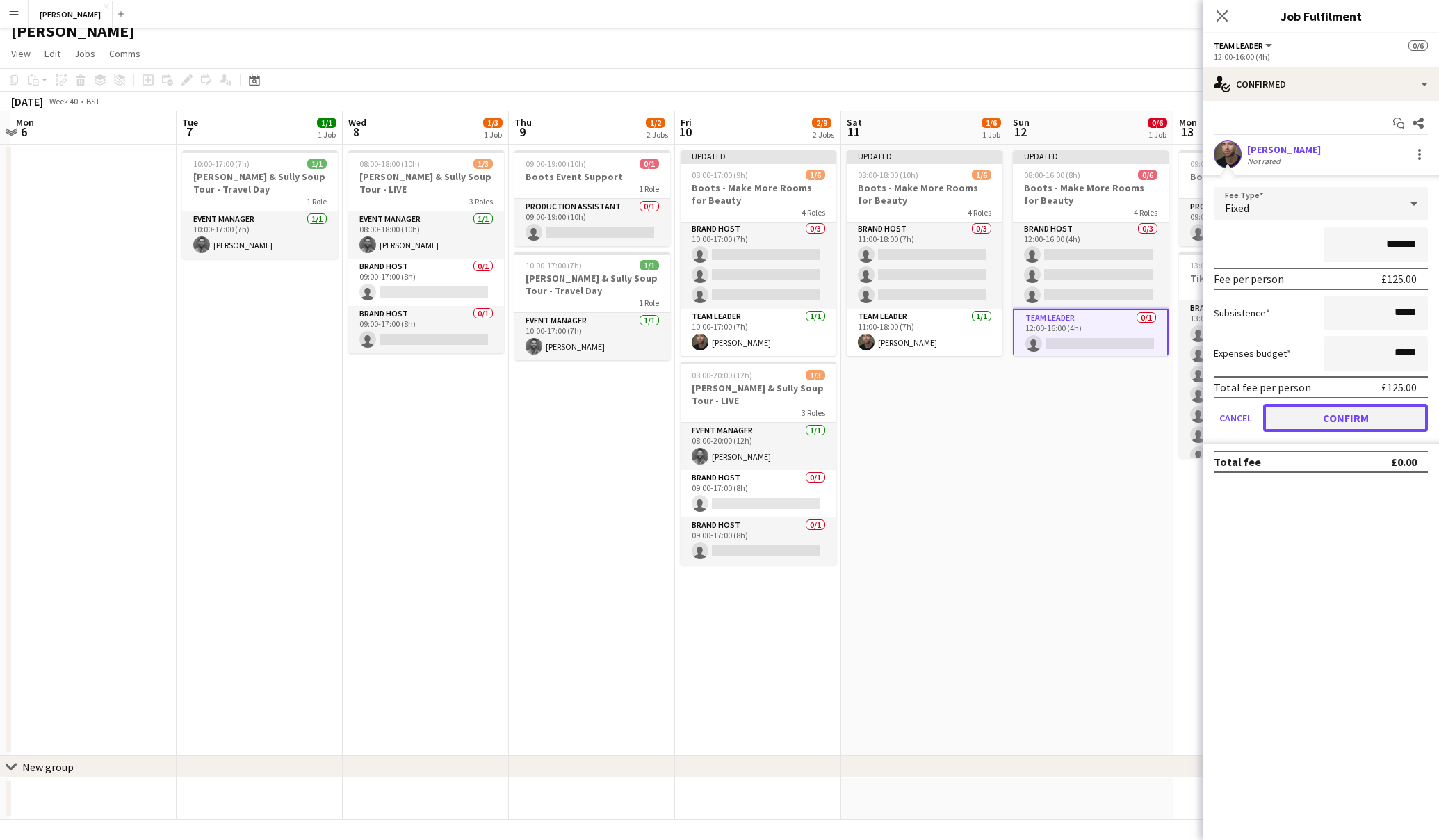
click at [1354, 419] on button "Confirm" at bounding box center [1346, 417] width 165 height 28
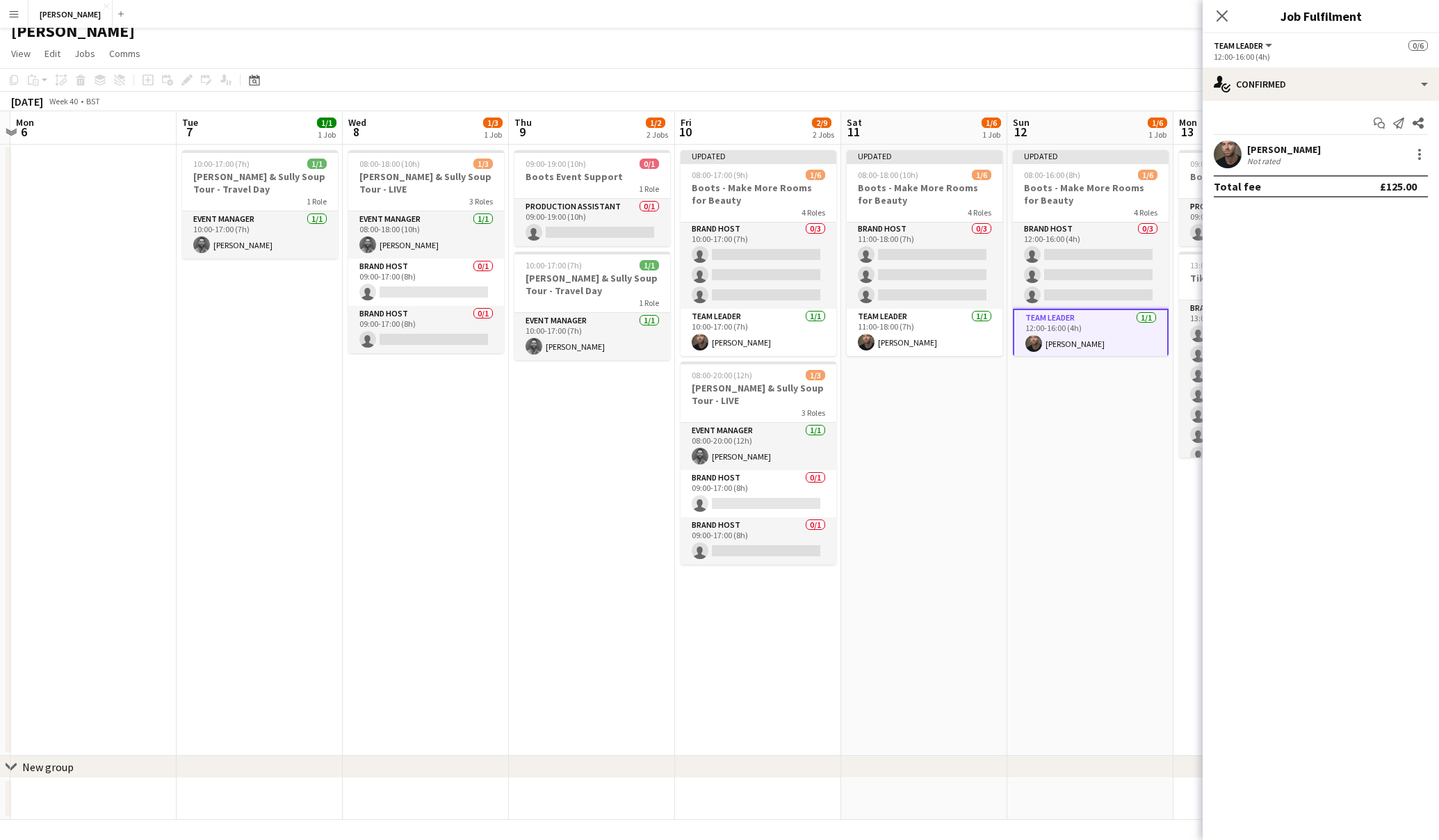
click at [1137, 457] on app-date-cell "Updated 08:00-16:00 (8h) 1/6 Boots - Make More Rooms for Beauty 4 Roles DJ 0/1 …" at bounding box center [1090, 450] width 167 height 611
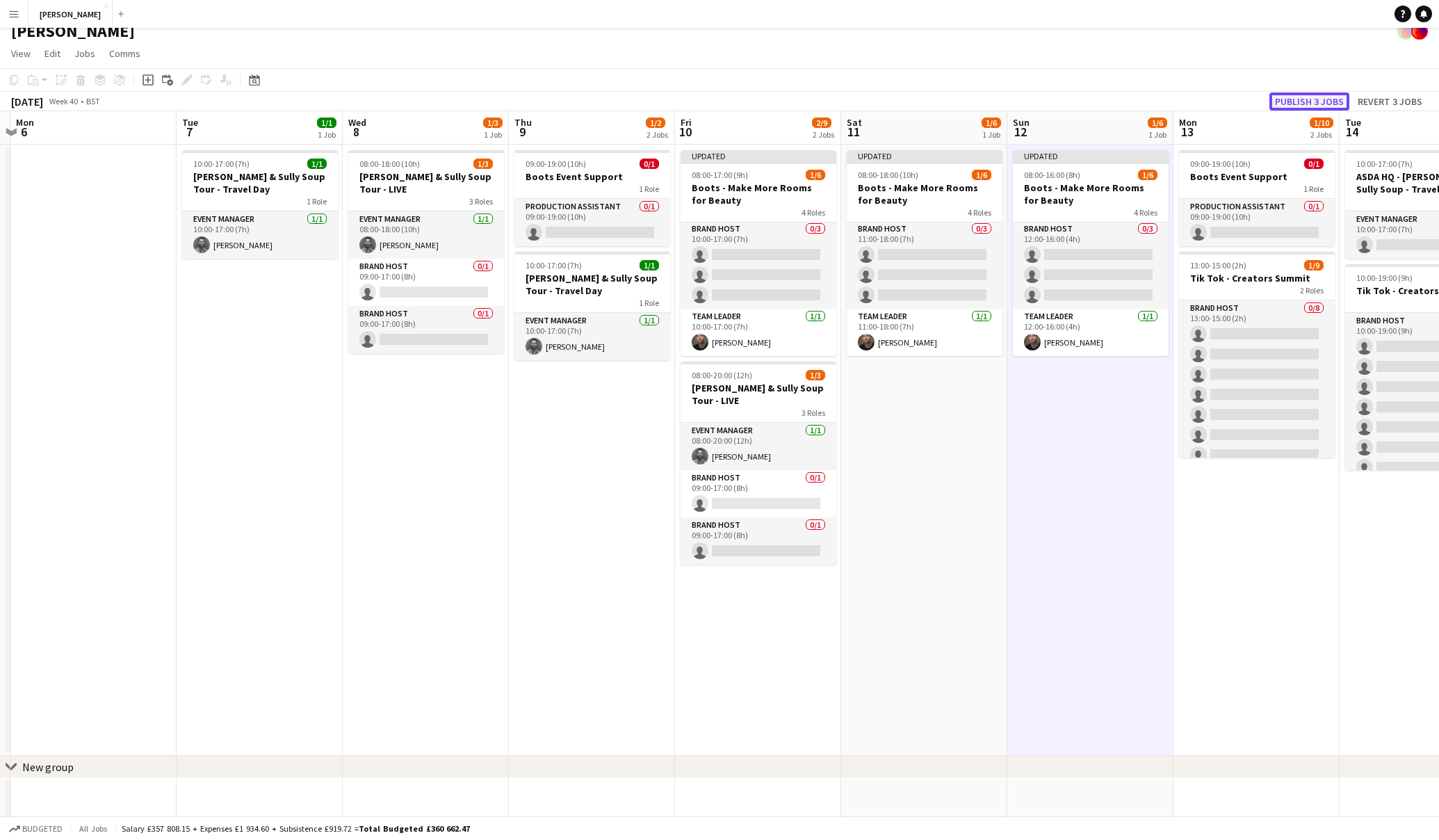
click at [1323, 101] on button "Publish 3 jobs" at bounding box center [1309, 101] width 80 height 18
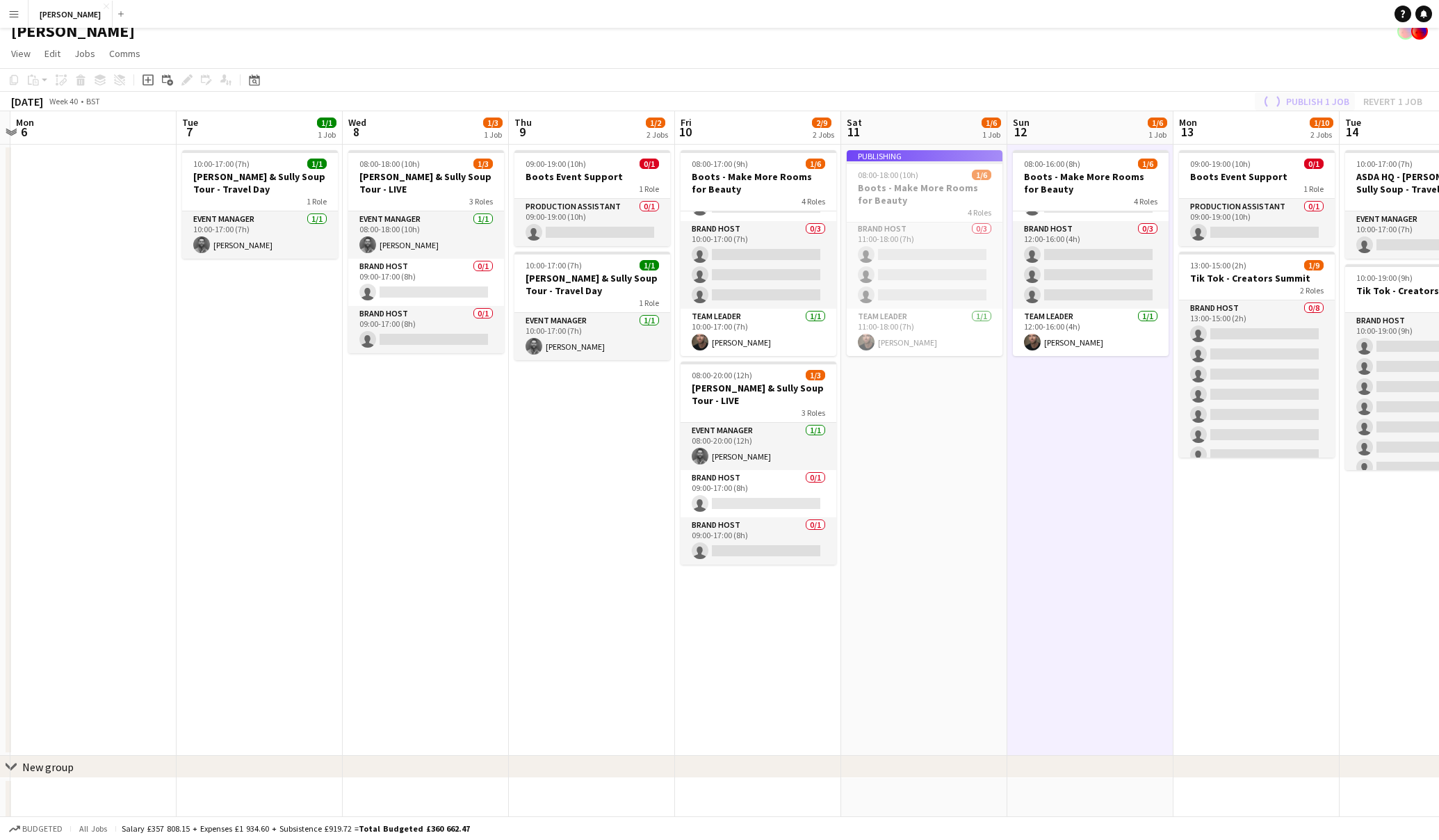
scroll to position [85, 0]
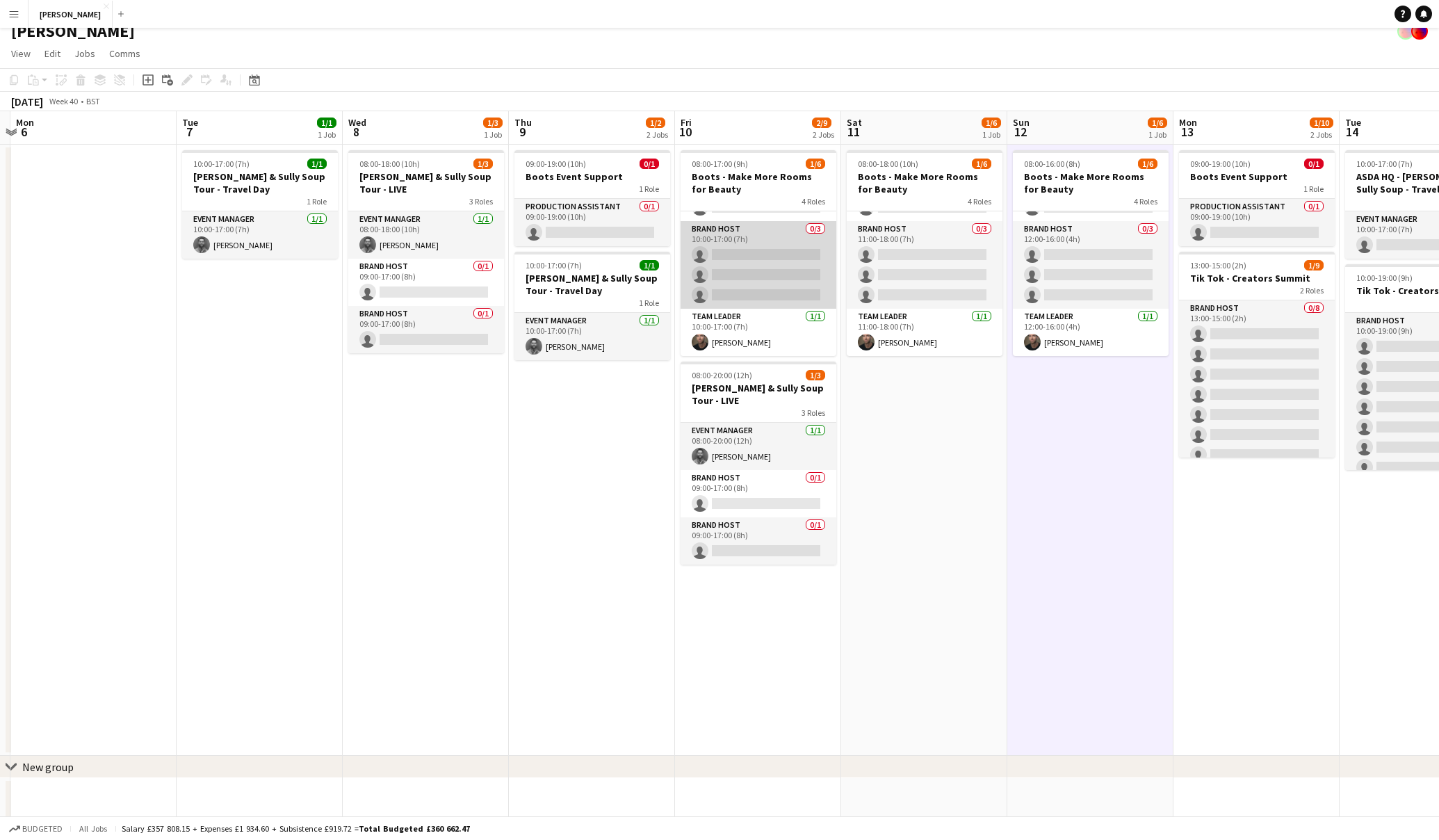
click at [777, 249] on app-card-role "Brand Host 0/3 10:00-17:00 (7h) single-neutral-actions single-neutral-actions s…" at bounding box center [759, 265] width 156 height 88
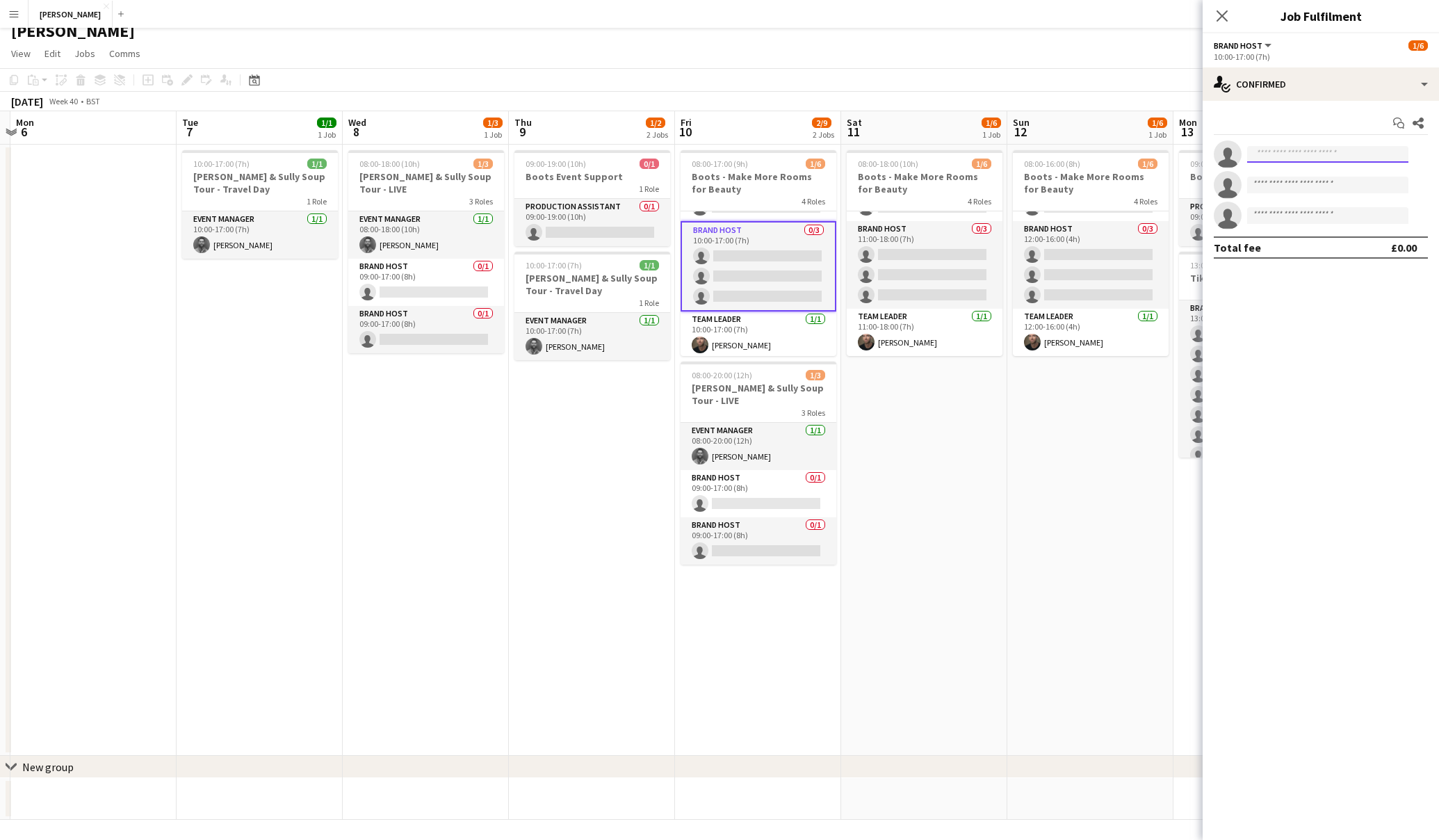
click at [1338, 160] on input at bounding box center [1328, 154] width 161 height 17
click at [744, 188] on h3 "Boots - Make More Rooms for Beauty" at bounding box center [759, 183] width 156 height 25
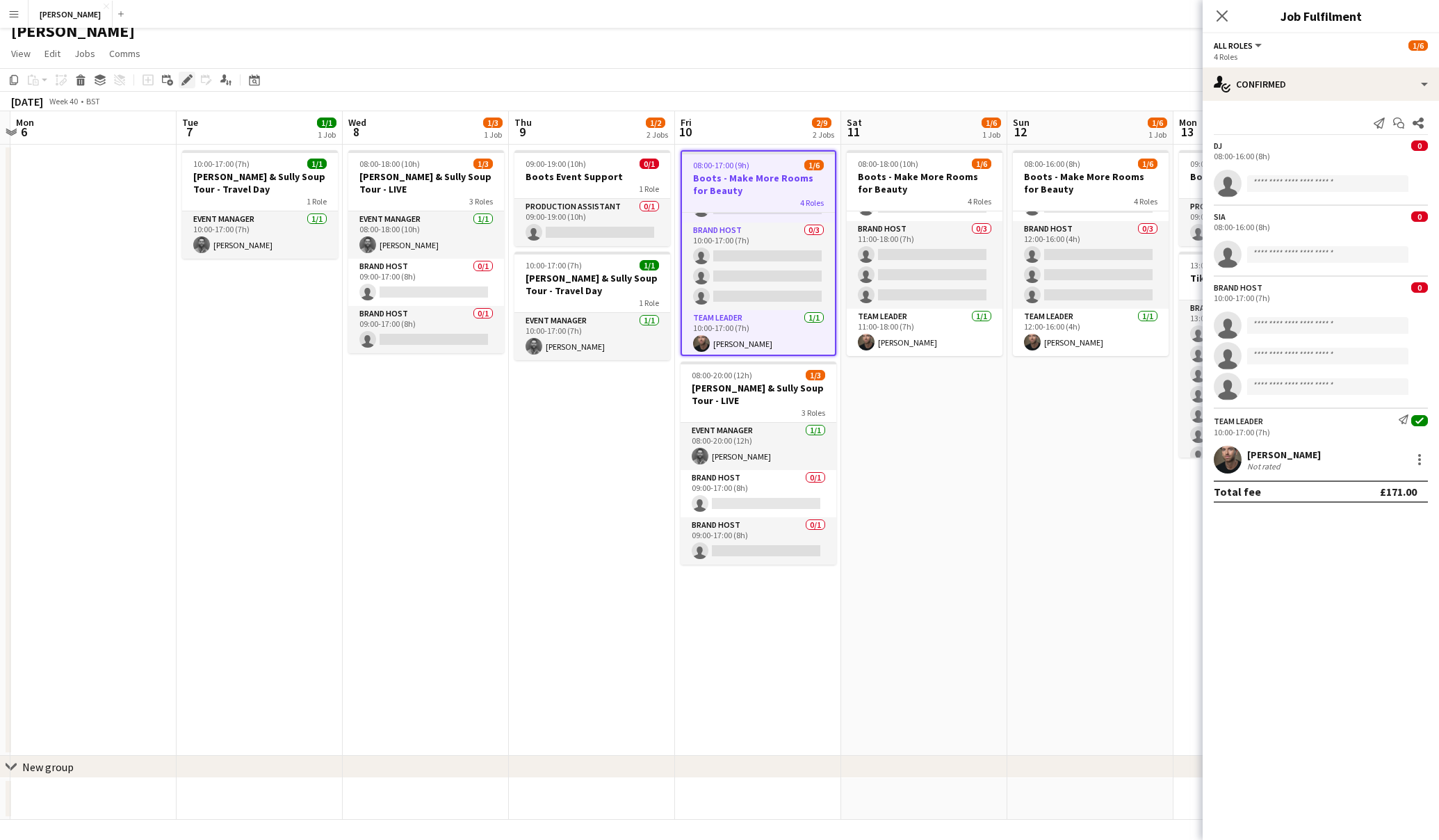
click at [190, 79] on icon "Edit" at bounding box center [188, 80] width 11 height 11
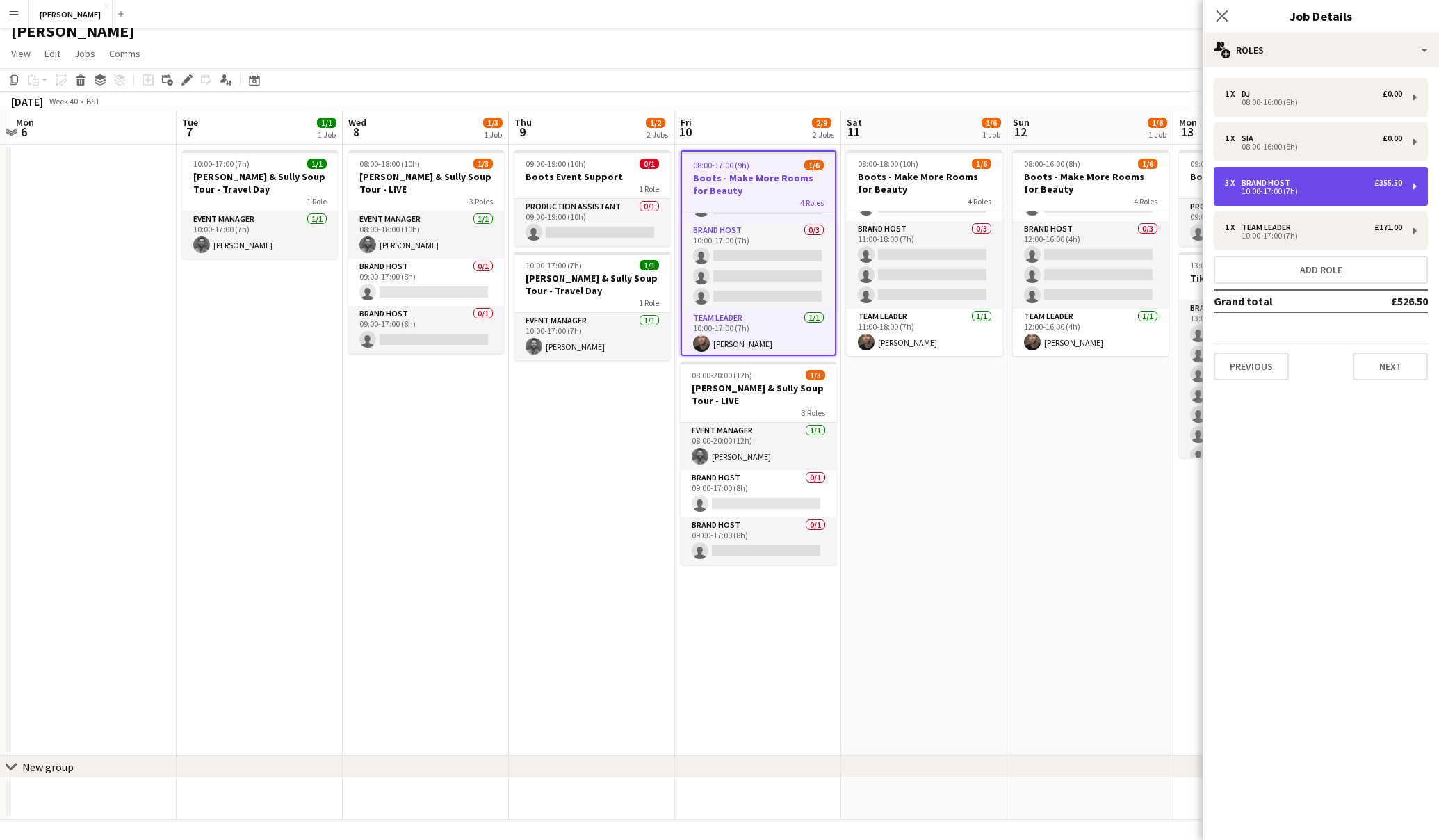
click at [1341, 190] on div "10:00-17:00 (7h)" at bounding box center [1313, 190] width 177 height 7
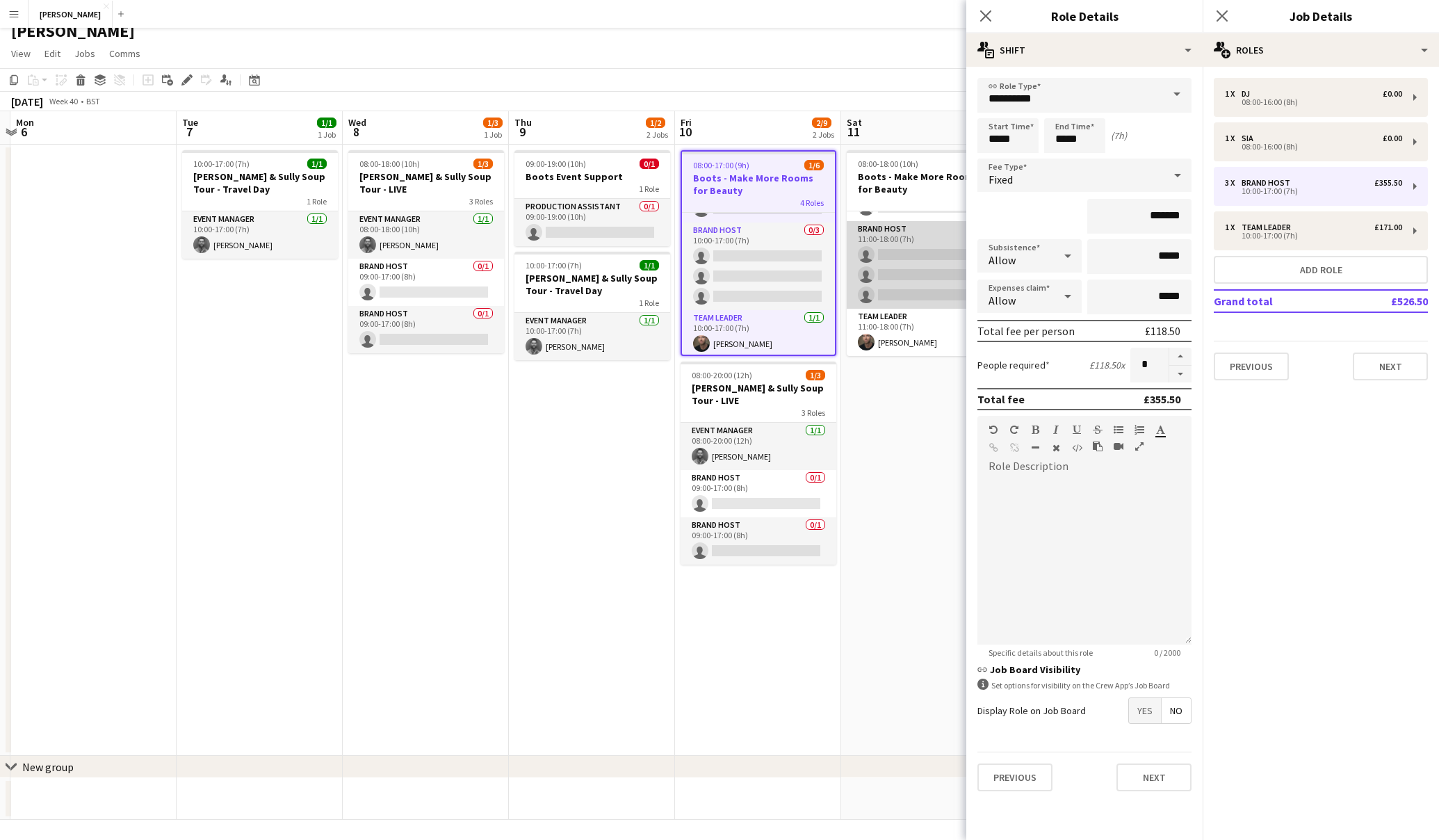
click at [921, 227] on app-card-role "Brand Host 0/3 11:00-18:00 (7h) single-neutral-actions single-neutral-actions s…" at bounding box center [925, 265] width 156 height 88
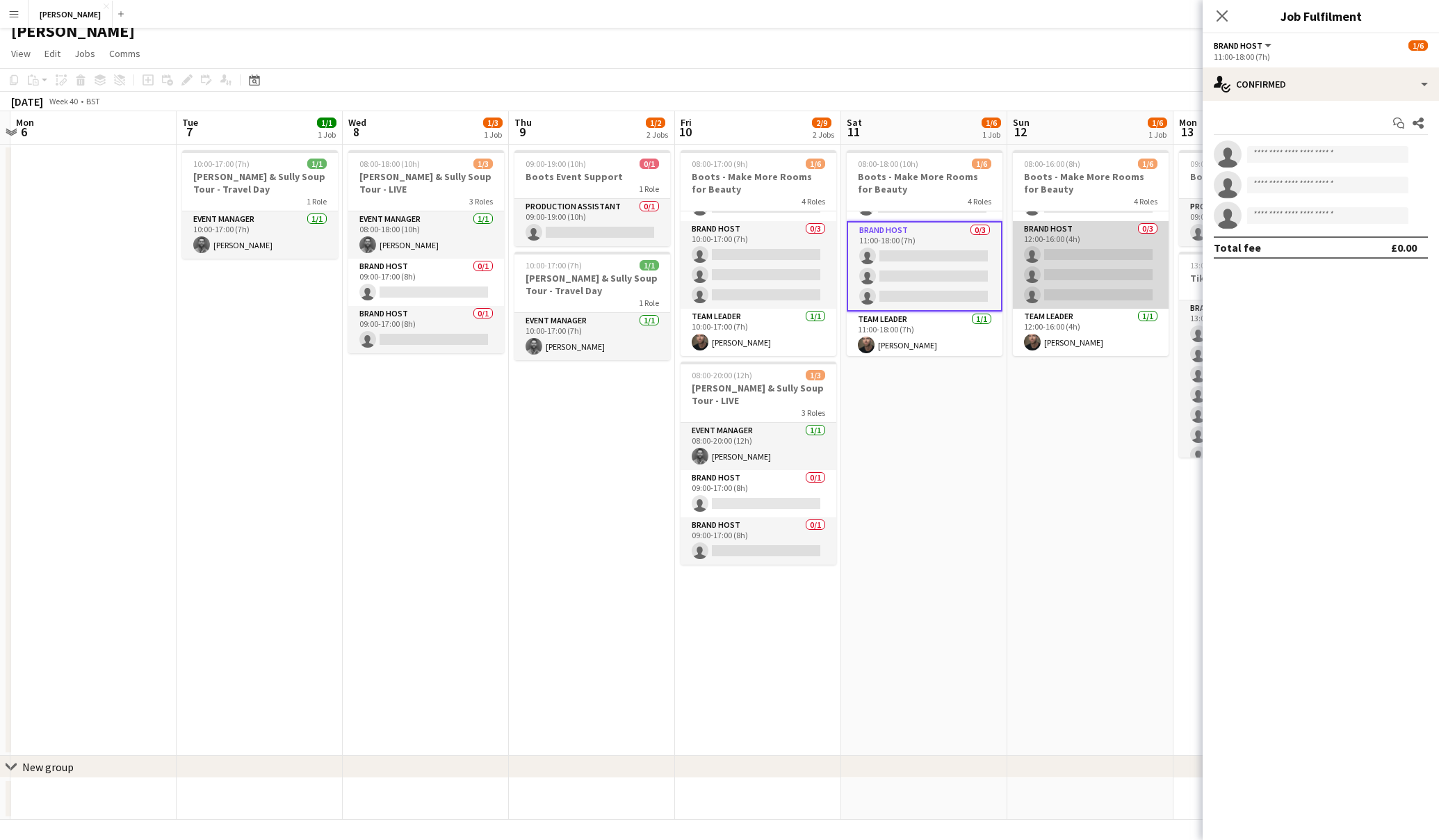
click at [1094, 240] on app-card-role "Brand Host 0/3 12:00-16:00 (4h) single-neutral-actions single-neutral-actions s…" at bounding box center [1091, 265] width 156 height 88
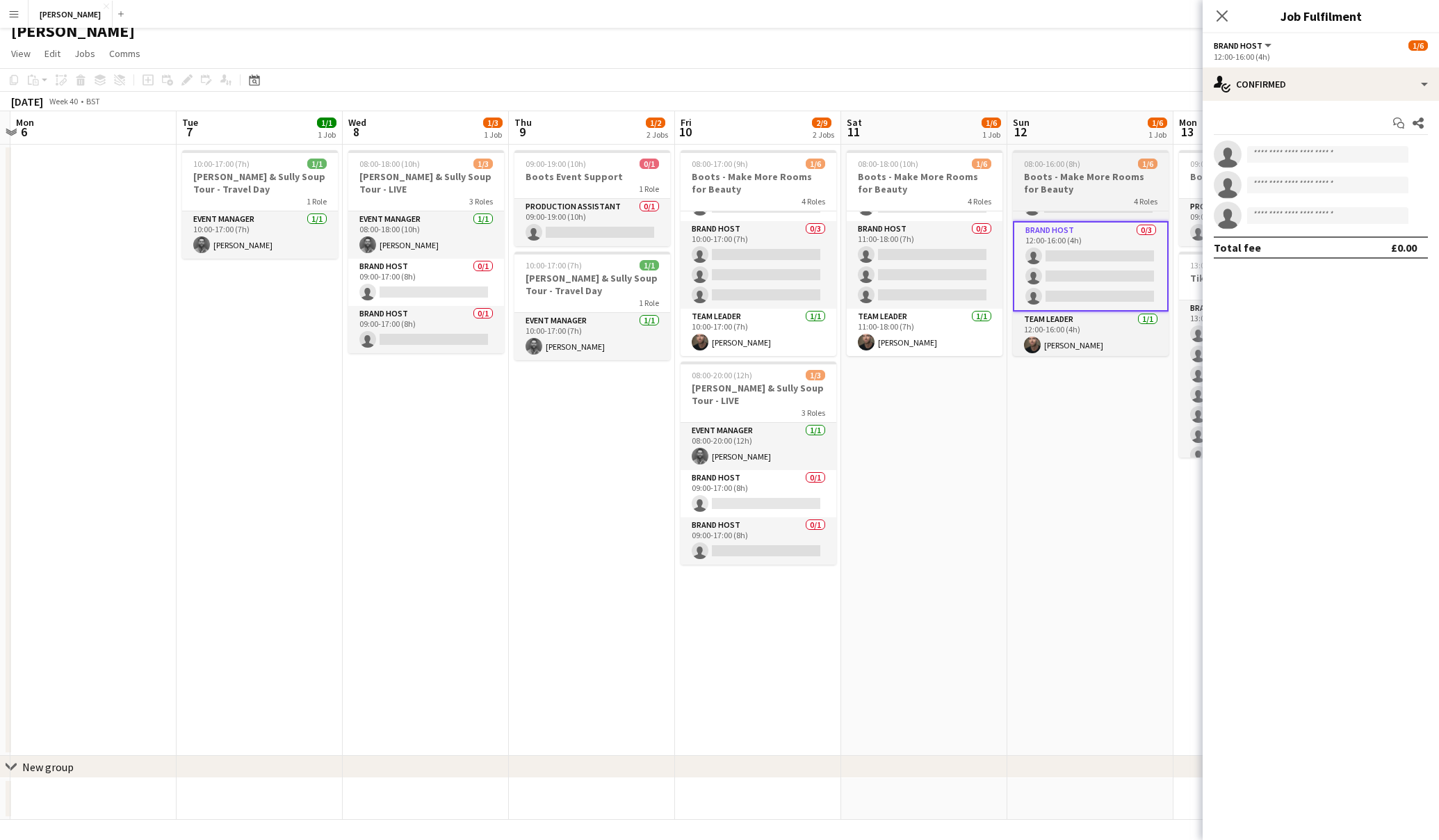
click at [1109, 194] on h3 "Boots - Make More Rooms for Beauty" at bounding box center [1091, 183] width 156 height 25
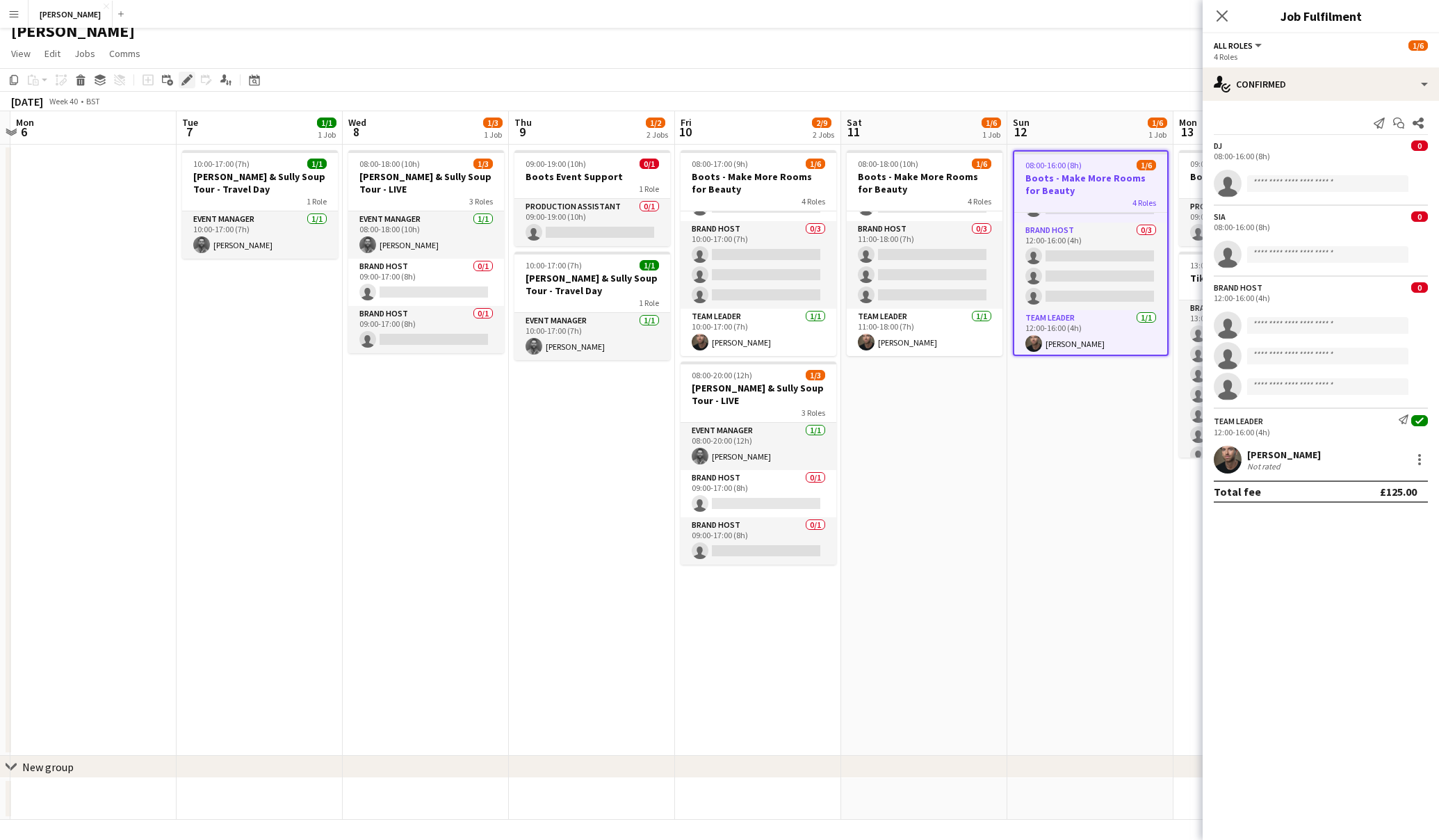
click at [191, 81] on icon "Edit" at bounding box center [188, 80] width 11 height 11
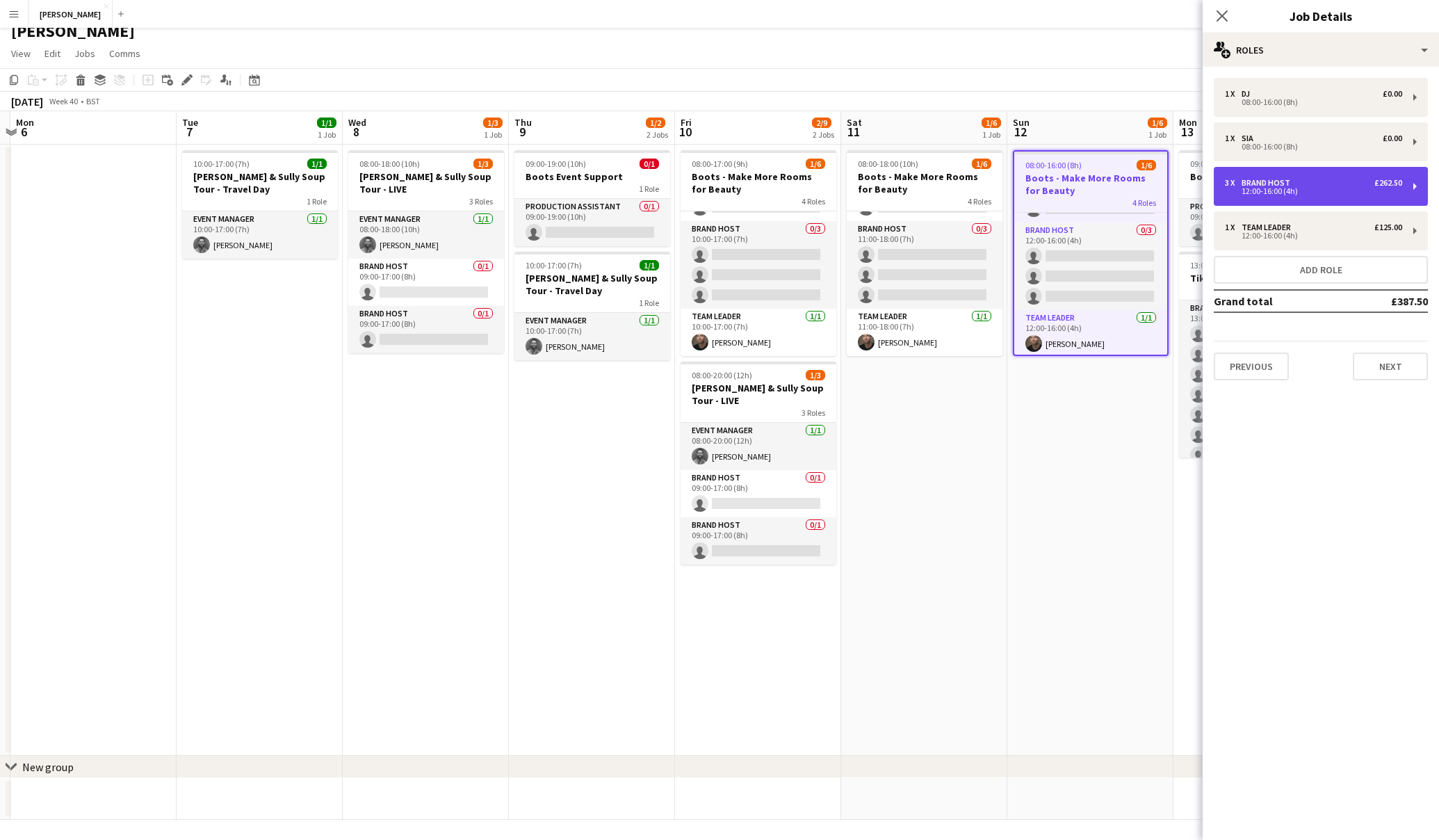
click at [1343, 184] on div "3 x Brand Host £262.50" at bounding box center [1313, 183] width 177 height 10
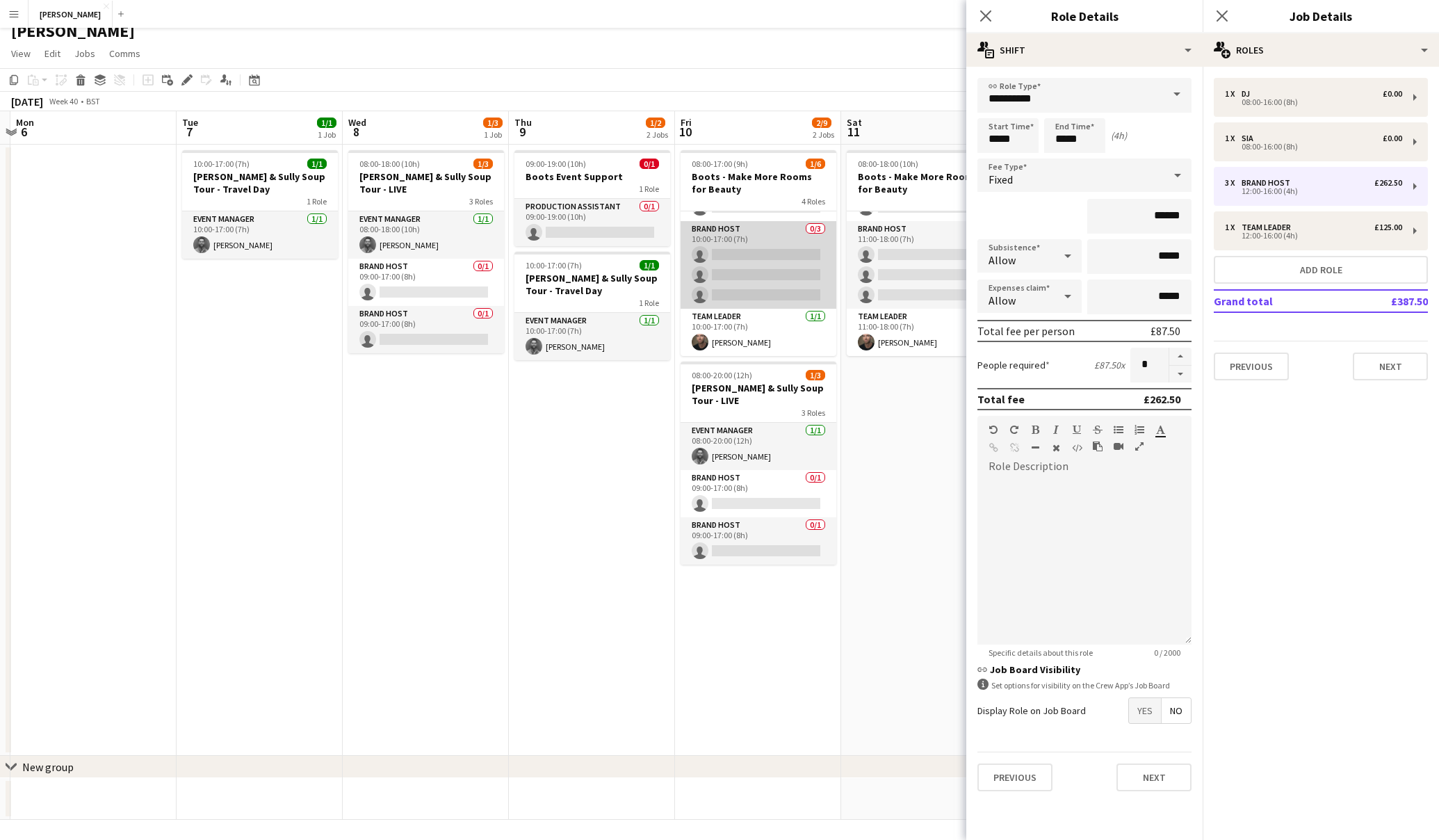
click at [787, 246] on app-card-role "Brand Host 0/3 10:00-17:00 (7h) single-neutral-actions single-neutral-actions s…" at bounding box center [759, 265] width 156 height 88
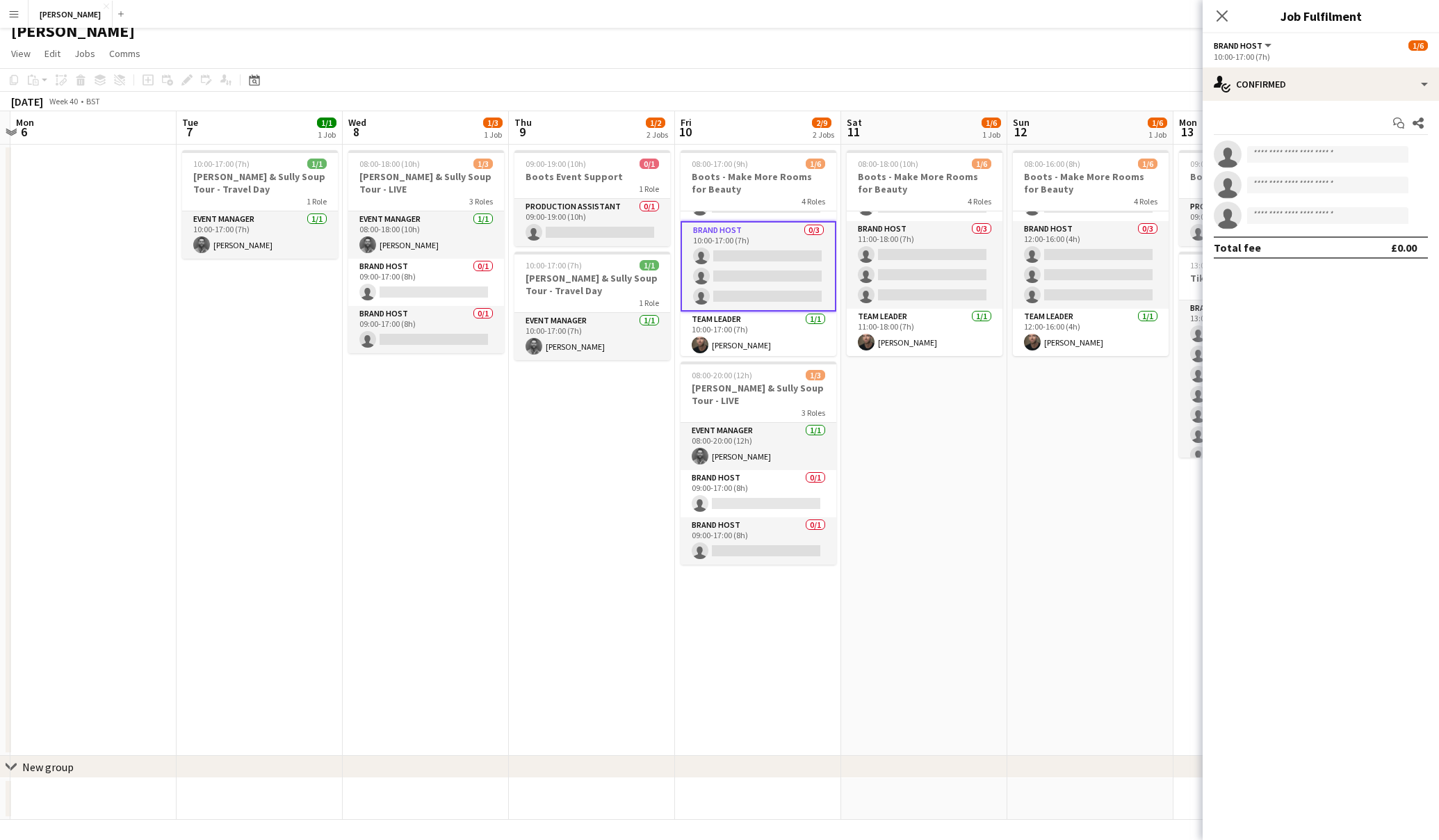
click at [773, 249] on app-card-role "Brand Host 0/3 10:00-17:00 (7h) single-neutral-actions single-neutral-actions s…" at bounding box center [759, 266] width 156 height 90
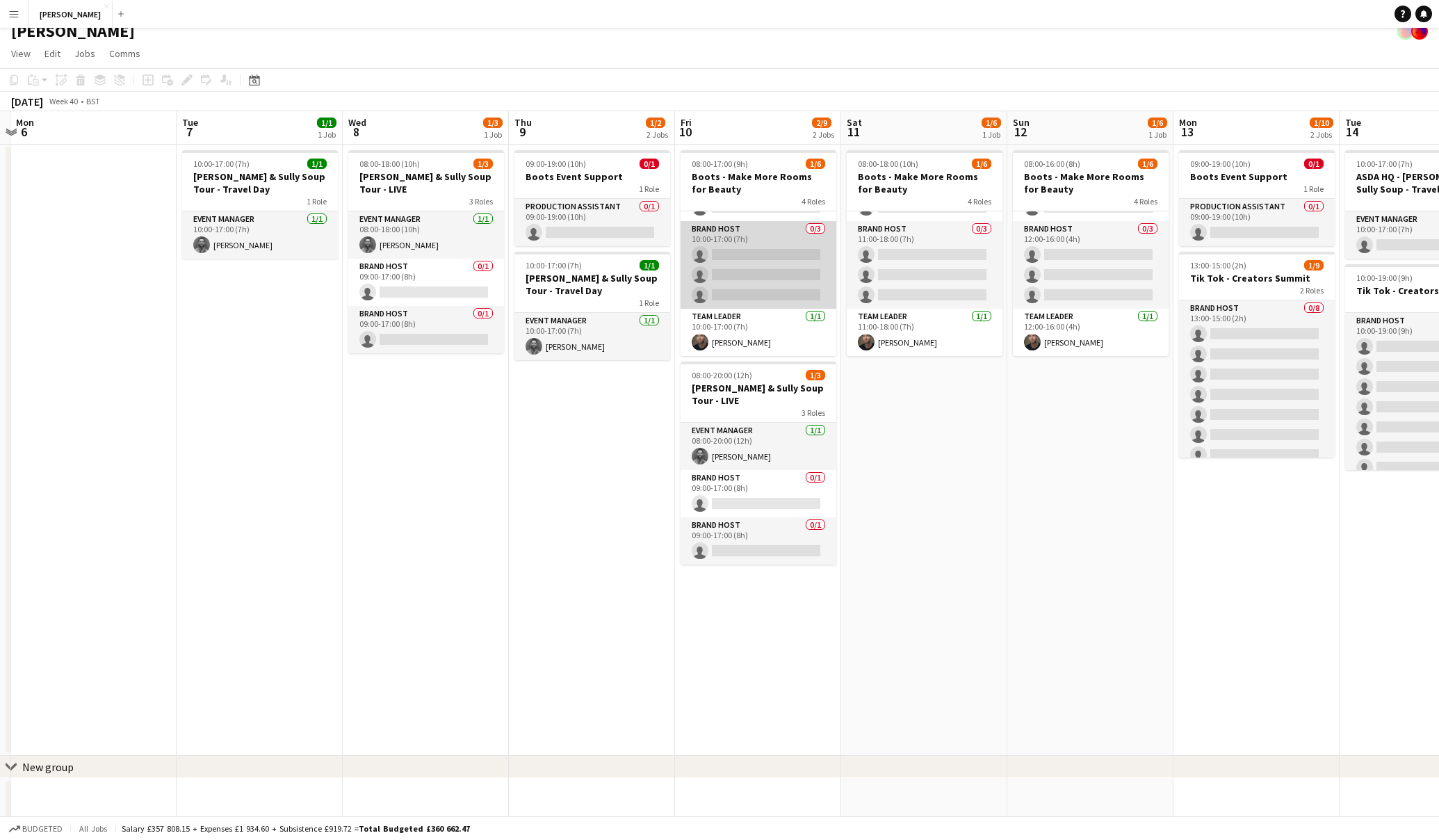
click at [782, 249] on app-card-role "Brand Host 0/3 10:00-17:00 (7h) single-neutral-actions single-neutral-actions s…" at bounding box center [759, 265] width 156 height 88
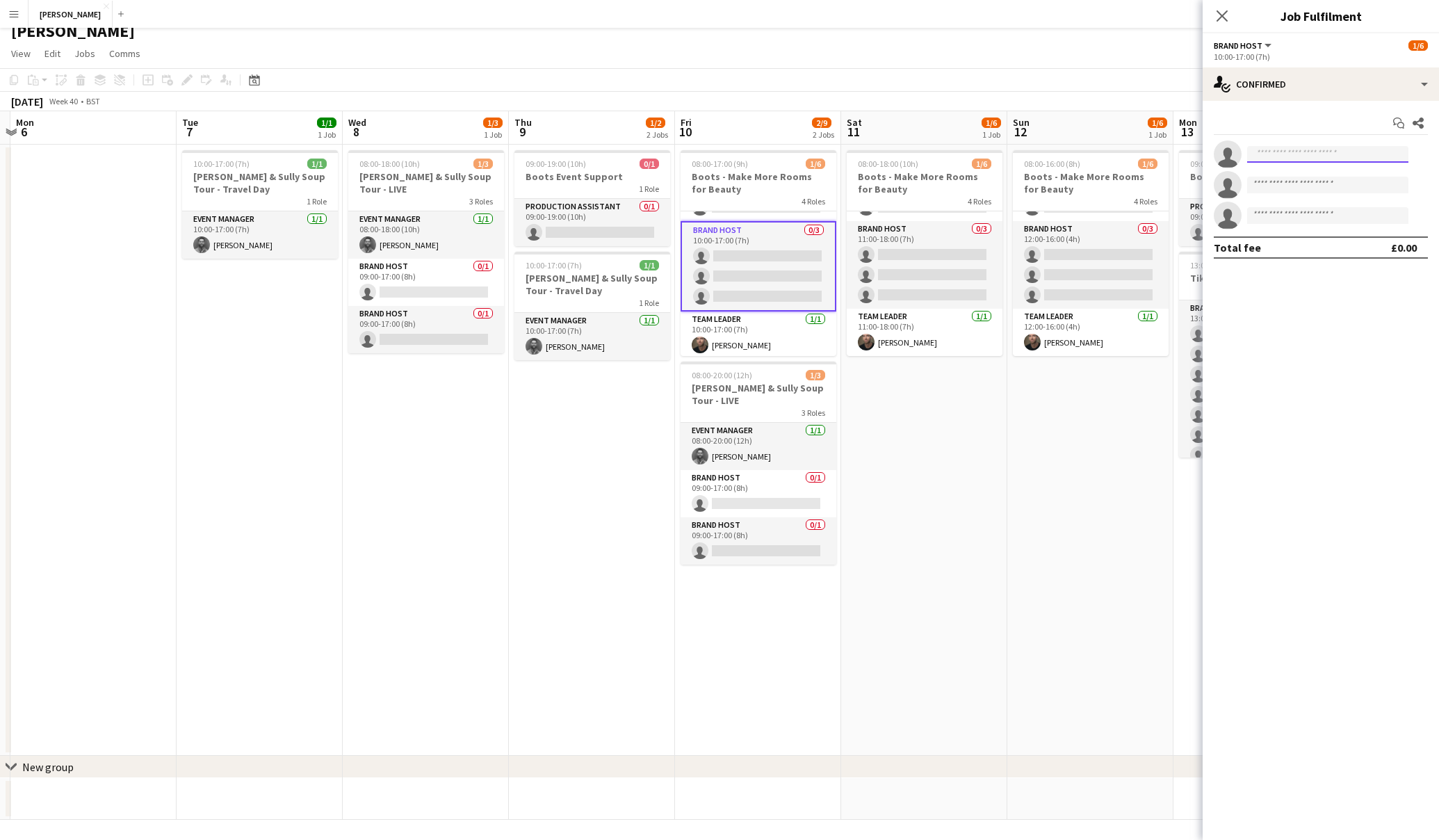
click at [1277, 156] on input at bounding box center [1328, 154] width 161 height 17
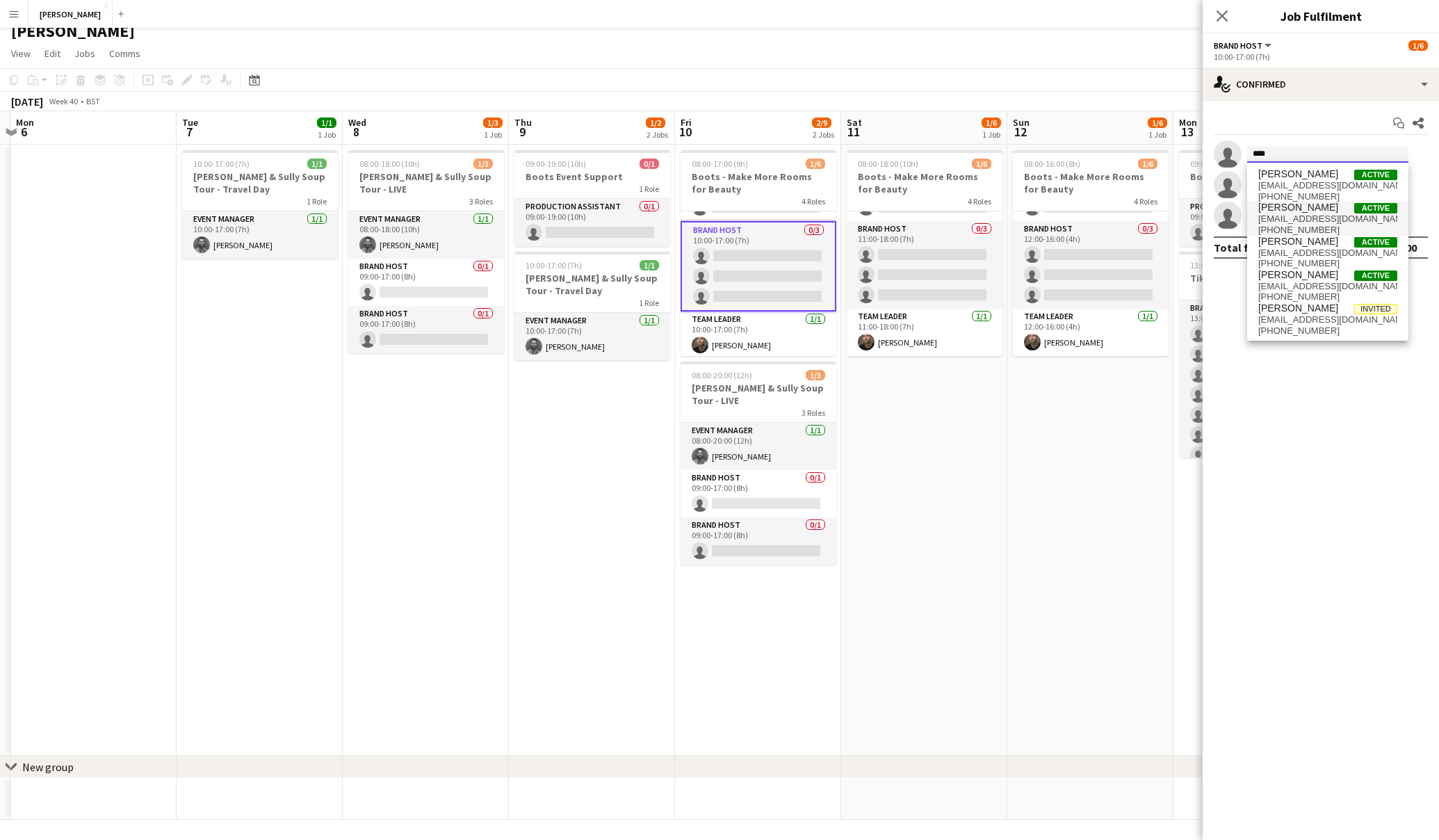
type input "****"
click at [1289, 212] on span "[PERSON_NAME]" at bounding box center [1299, 208] width 80 height 11
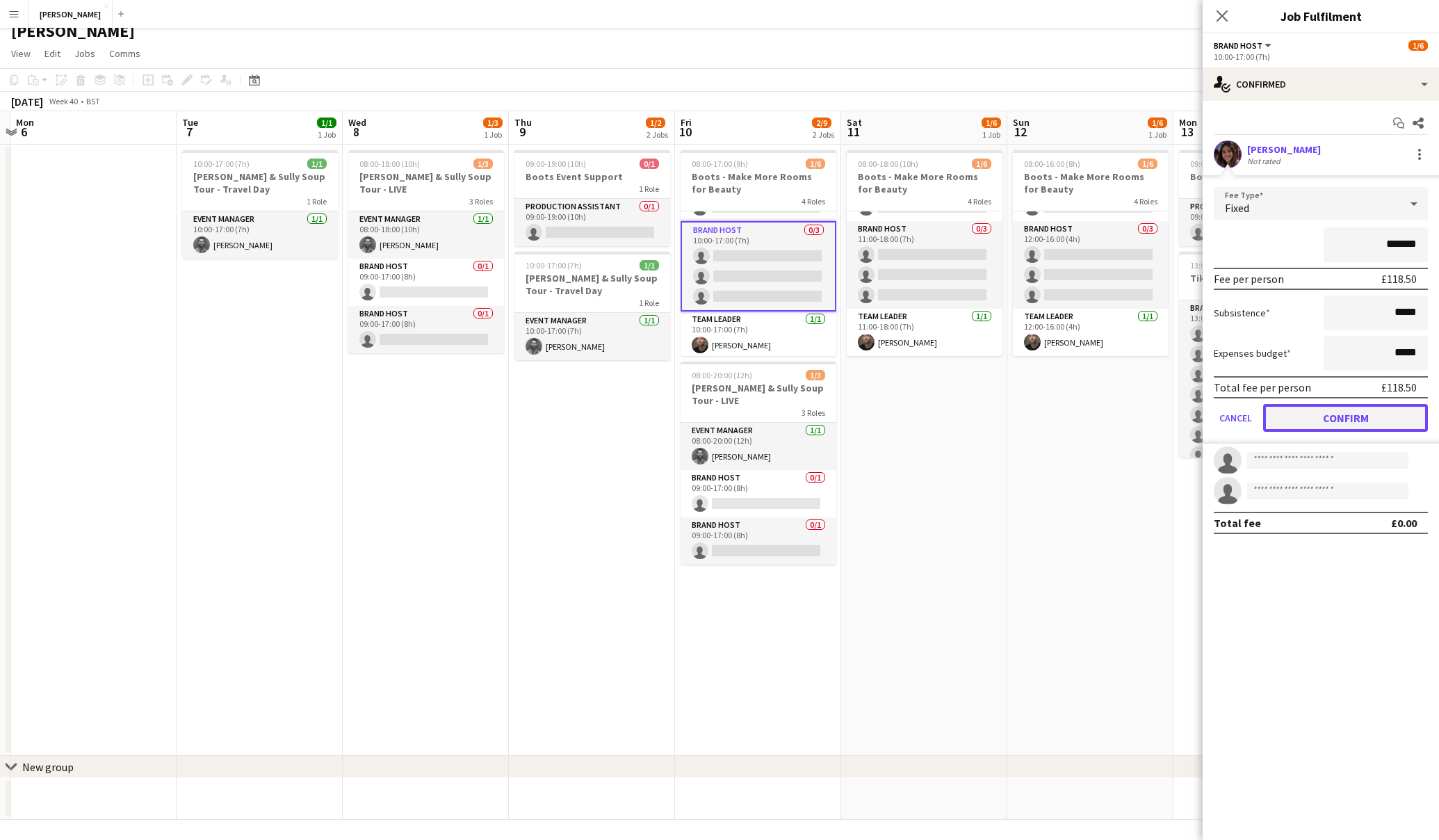
click at [1349, 412] on button "Confirm" at bounding box center [1346, 417] width 165 height 28
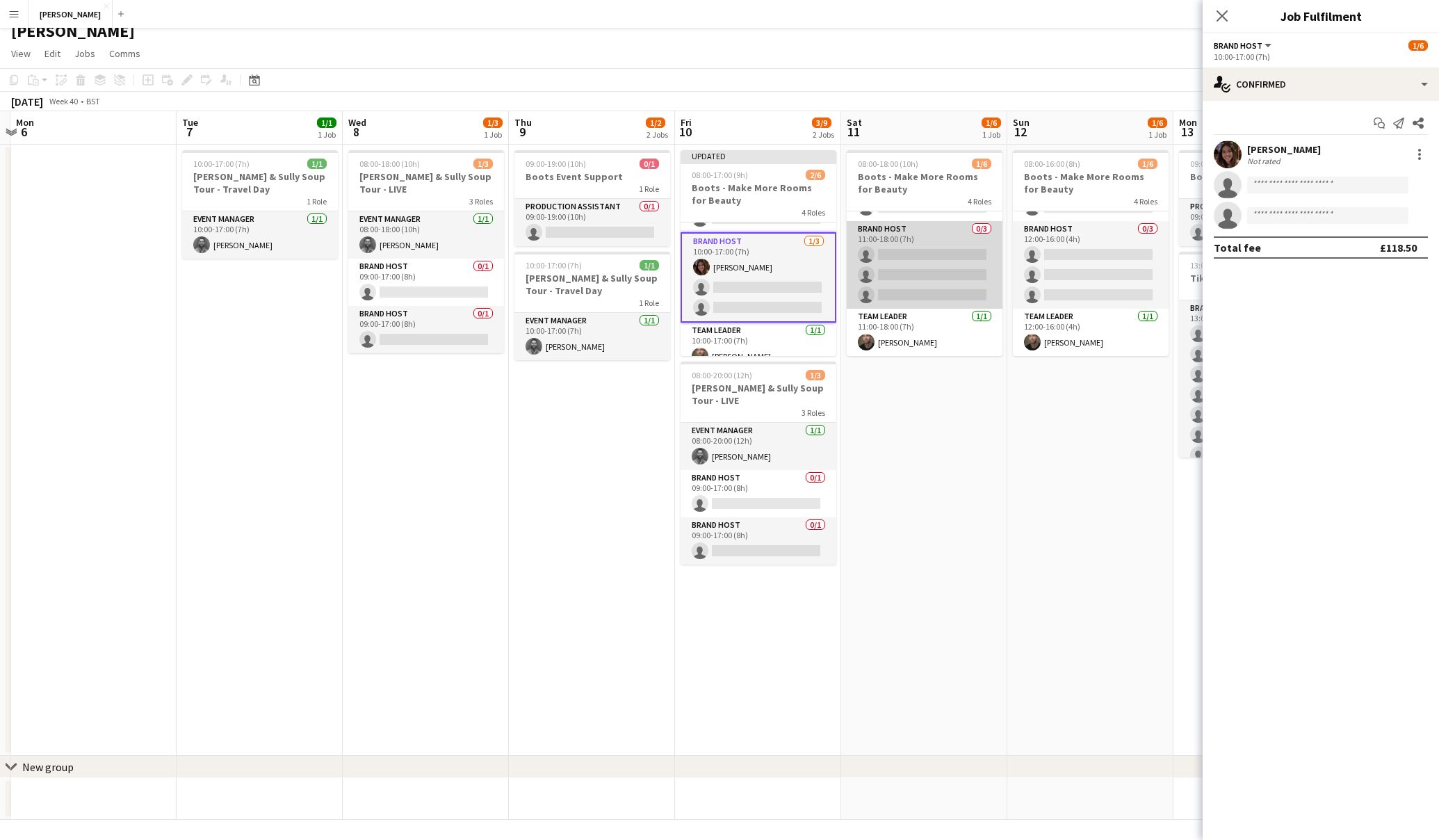
click at [906, 249] on app-card-role "Brand Host 0/3 11:00-18:00 (7h) single-neutral-actions single-neutral-actions s…" at bounding box center [925, 265] width 156 height 88
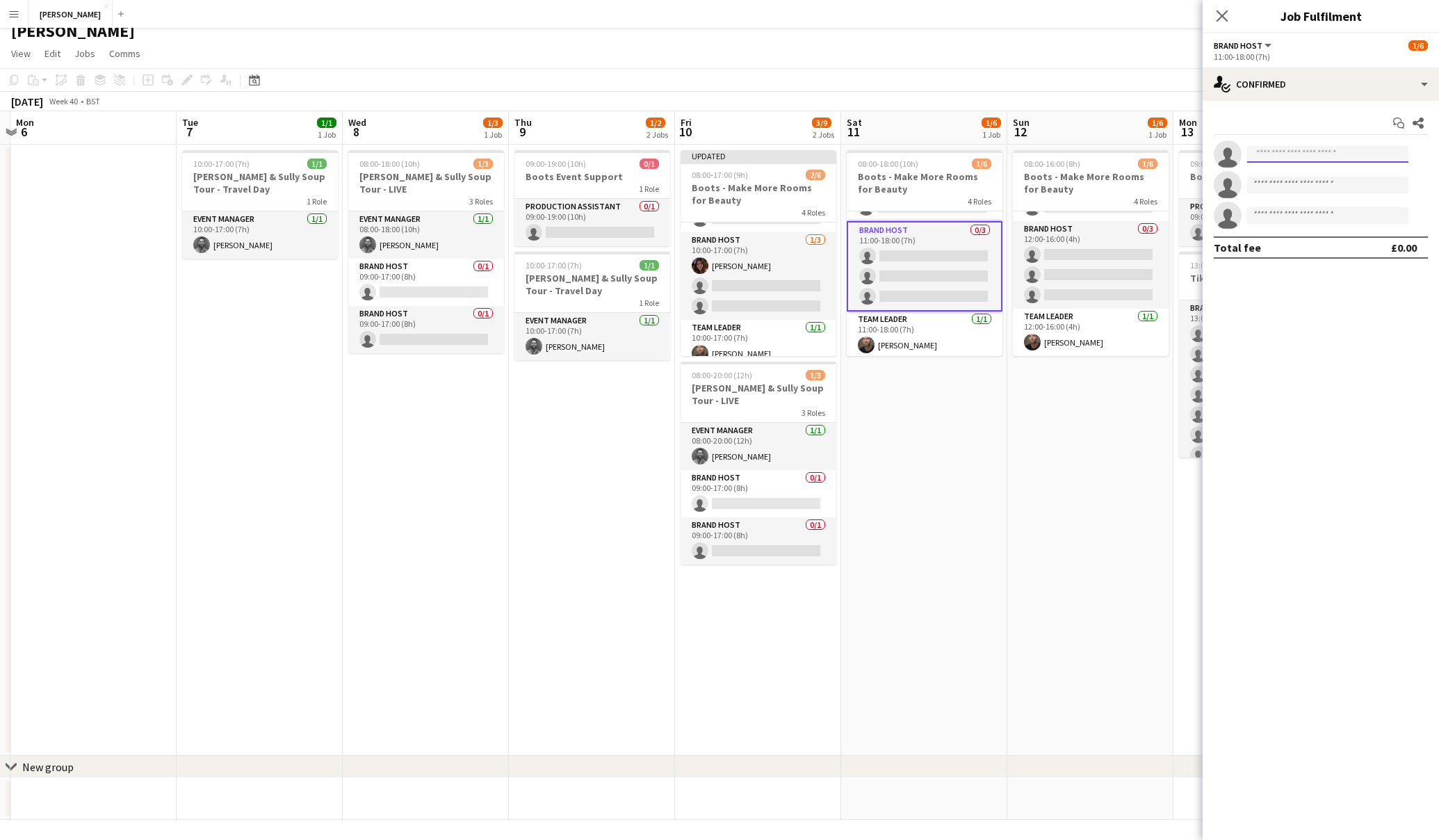
click at [1288, 153] on input at bounding box center [1328, 154] width 161 height 17
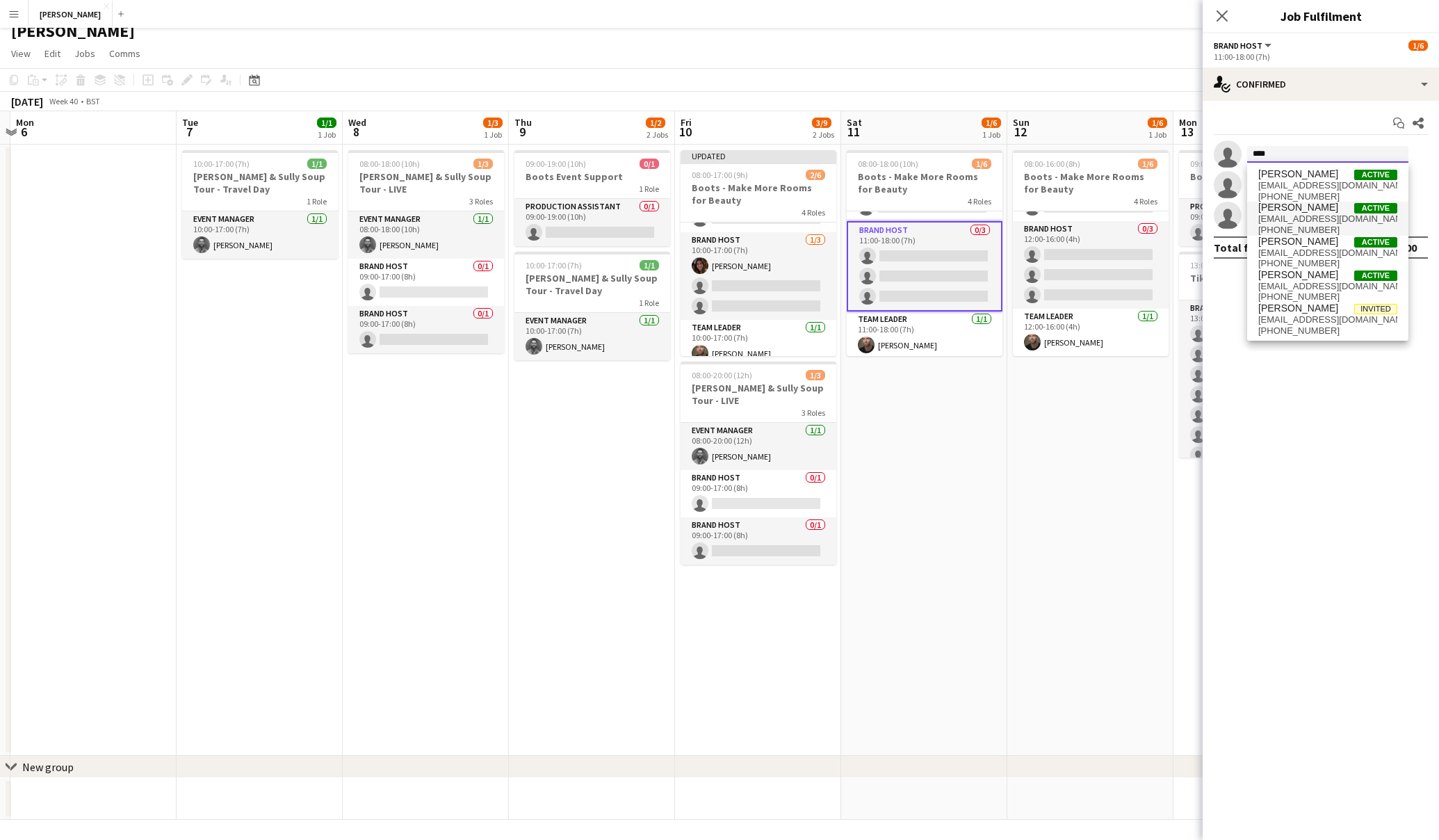
type input "****"
click at [1327, 204] on span "[PERSON_NAME]" at bounding box center [1299, 208] width 80 height 11
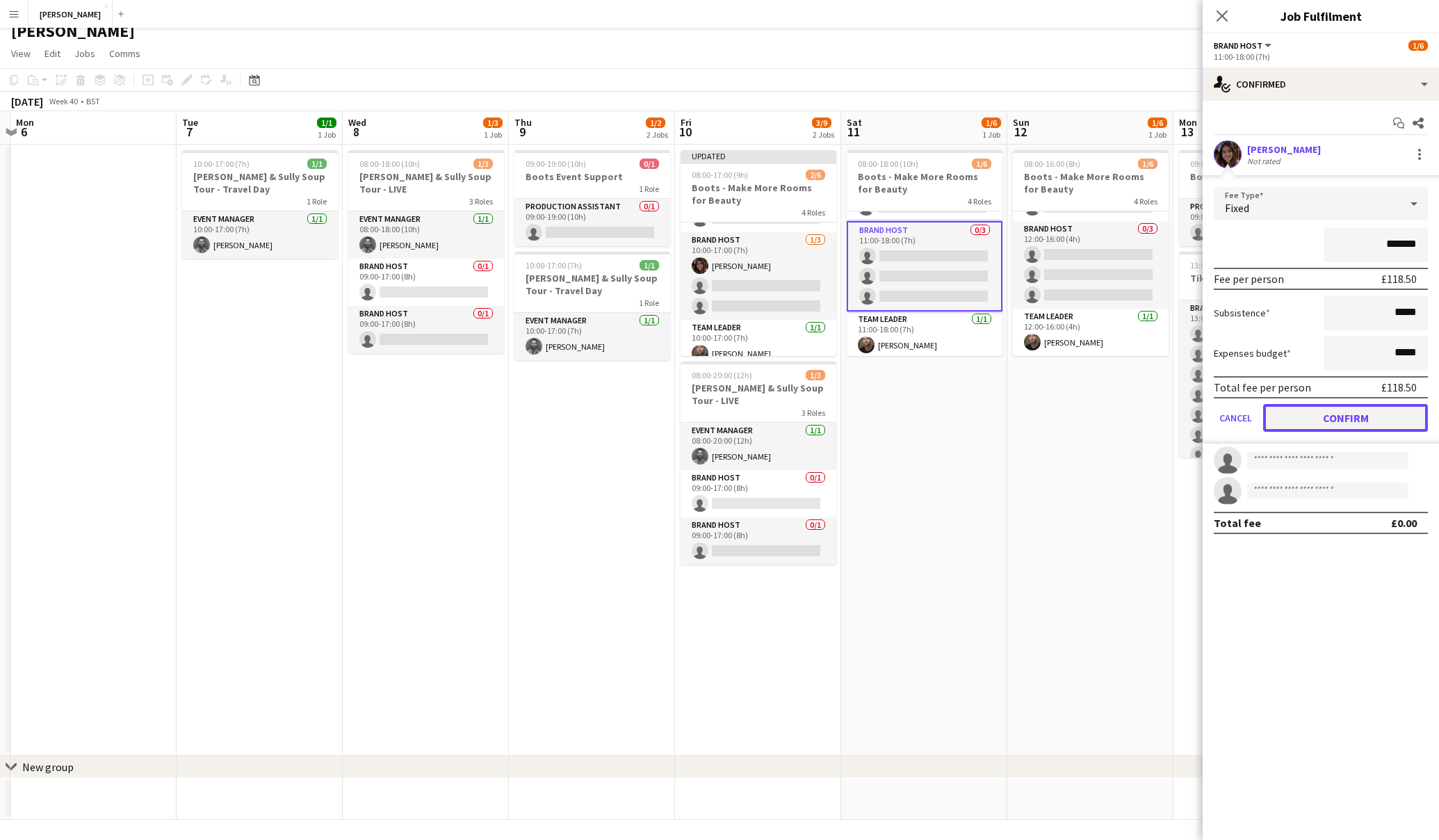
click at [1344, 424] on button "Confirm" at bounding box center [1346, 417] width 165 height 28
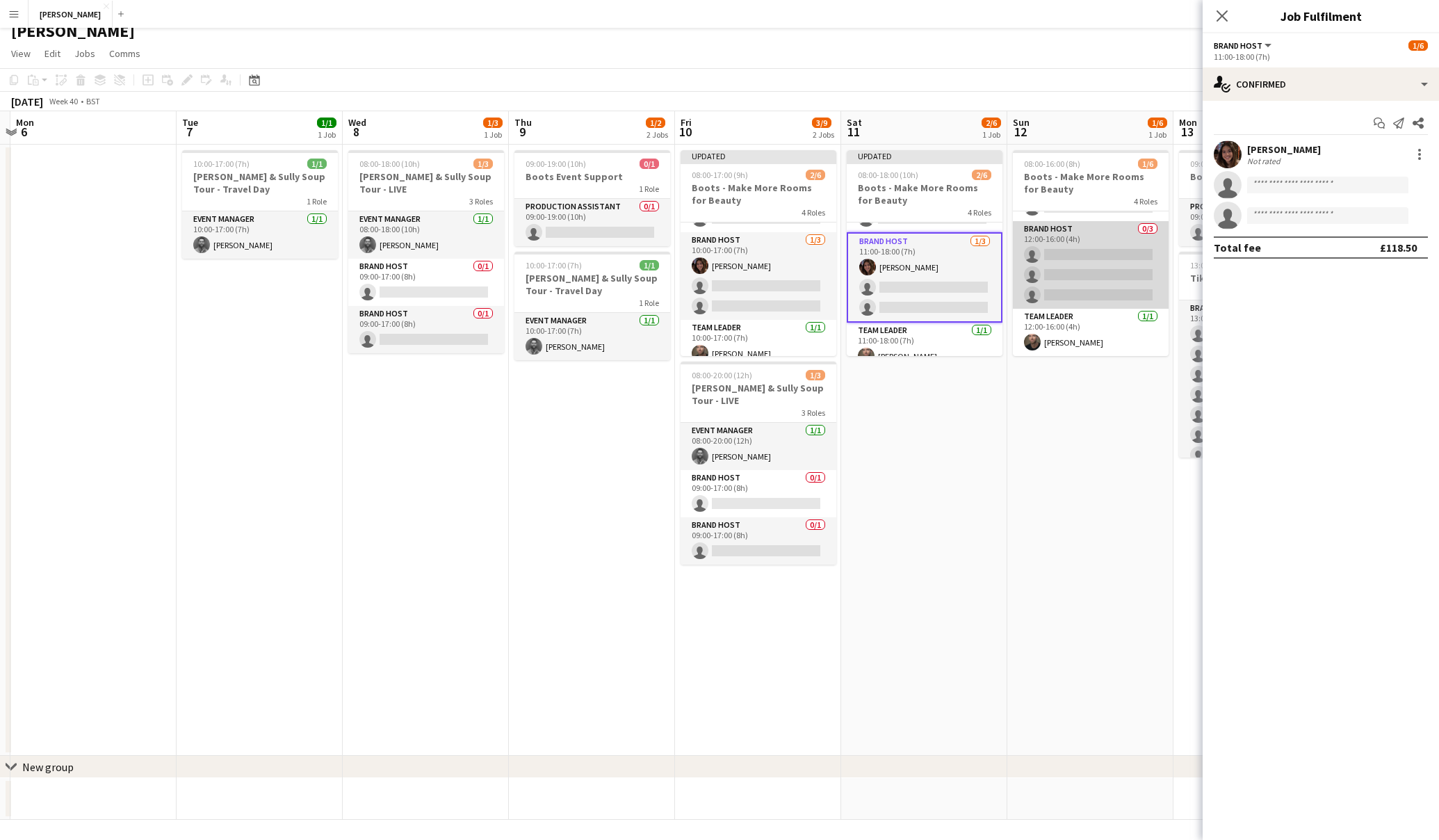
click at [1129, 254] on app-card-role "Brand Host 0/3 12:00-16:00 (4h) single-neutral-actions single-neutral-actions s…" at bounding box center [1091, 265] width 156 height 88
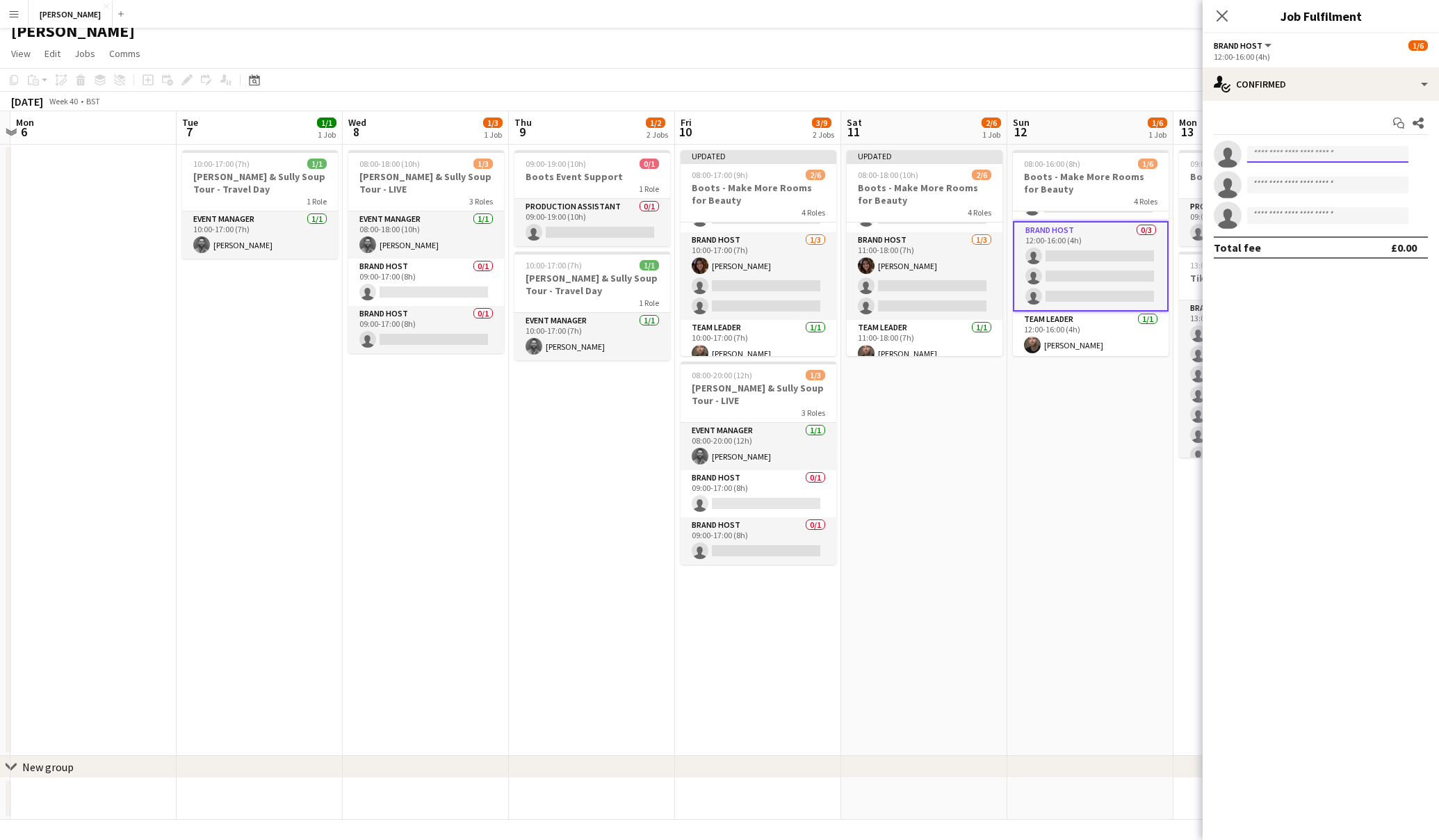
click at [1297, 158] on input at bounding box center [1328, 154] width 161 height 17
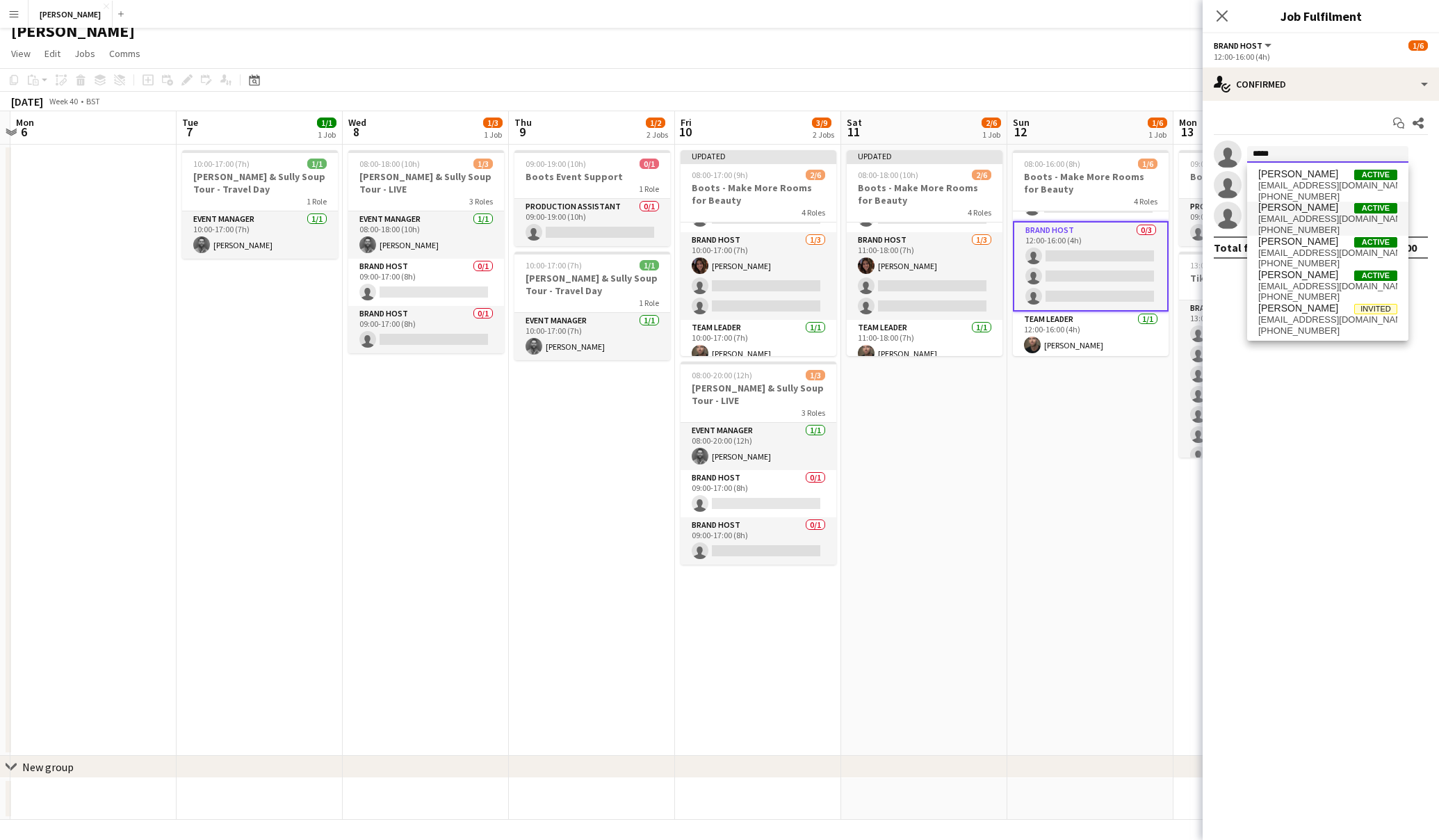
type input "*****"
click at [1313, 211] on span "[PERSON_NAME]" at bounding box center [1299, 208] width 80 height 11
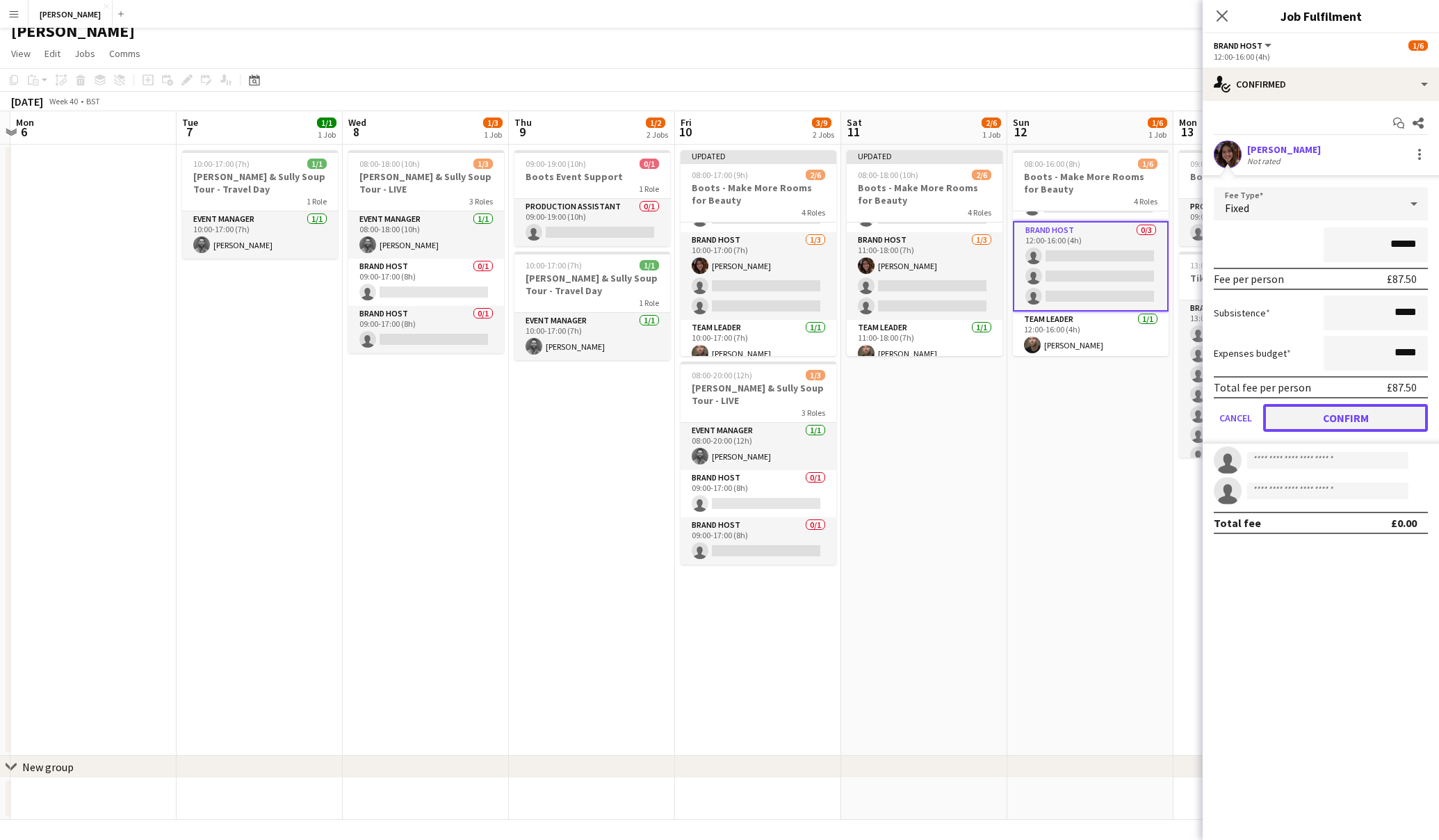
click at [1345, 414] on button "Confirm" at bounding box center [1346, 417] width 165 height 28
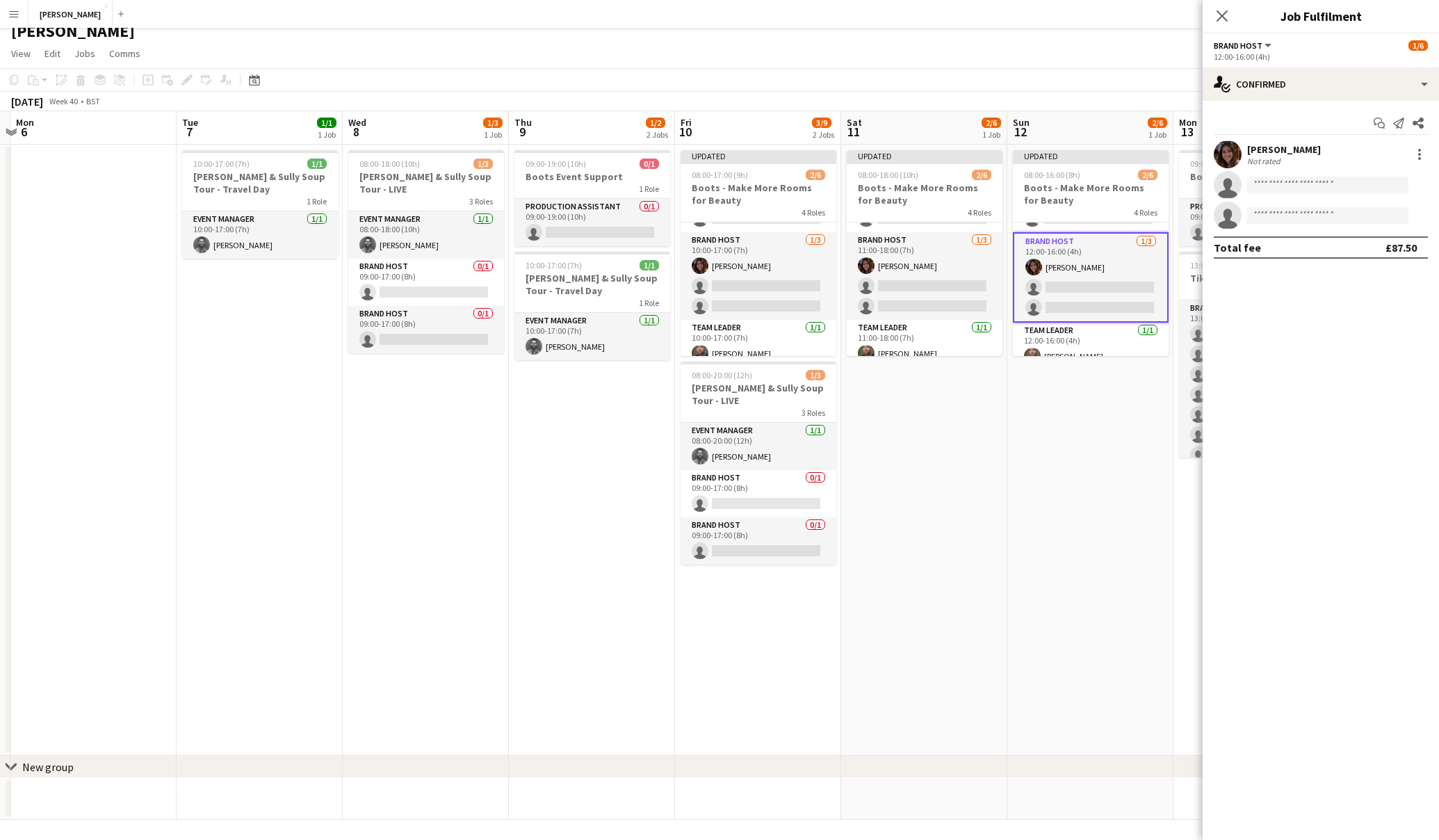
click at [1084, 445] on app-date-cell "Updated 08:00-16:00 (8h) 2/6 Boots - Make More Rooms for Beauty 4 Roles DJ 0/1 …" at bounding box center [1090, 450] width 167 height 611
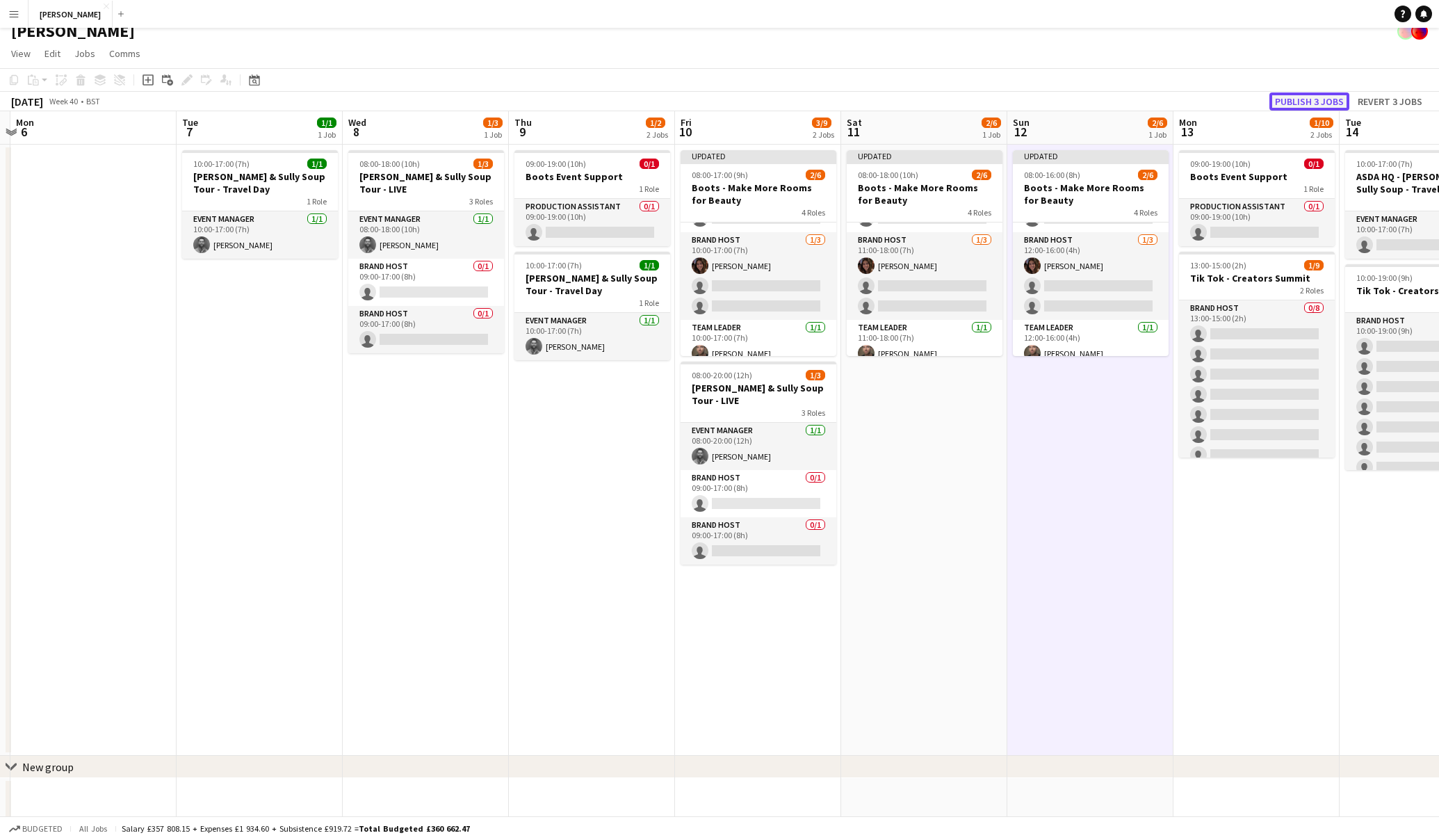
click at [1328, 96] on button "Publish 3 jobs" at bounding box center [1309, 101] width 80 height 18
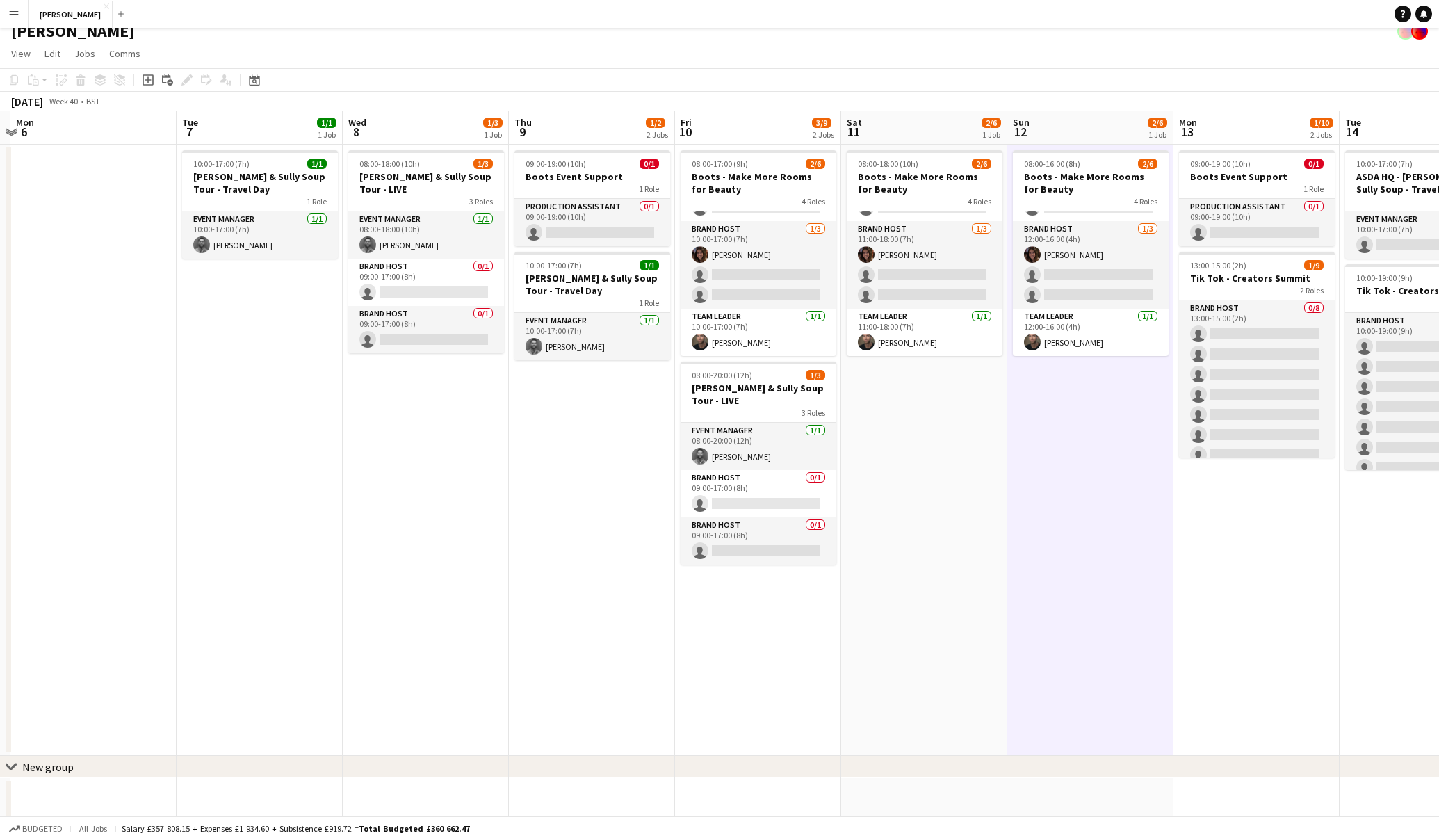
click at [936, 574] on app-date-cell "08:00-18:00 (10h) 2/6 Boots - Make More Rooms for Beauty 4 Roles DJ 0/1 08:00-1…" at bounding box center [924, 450] width 167 height 611
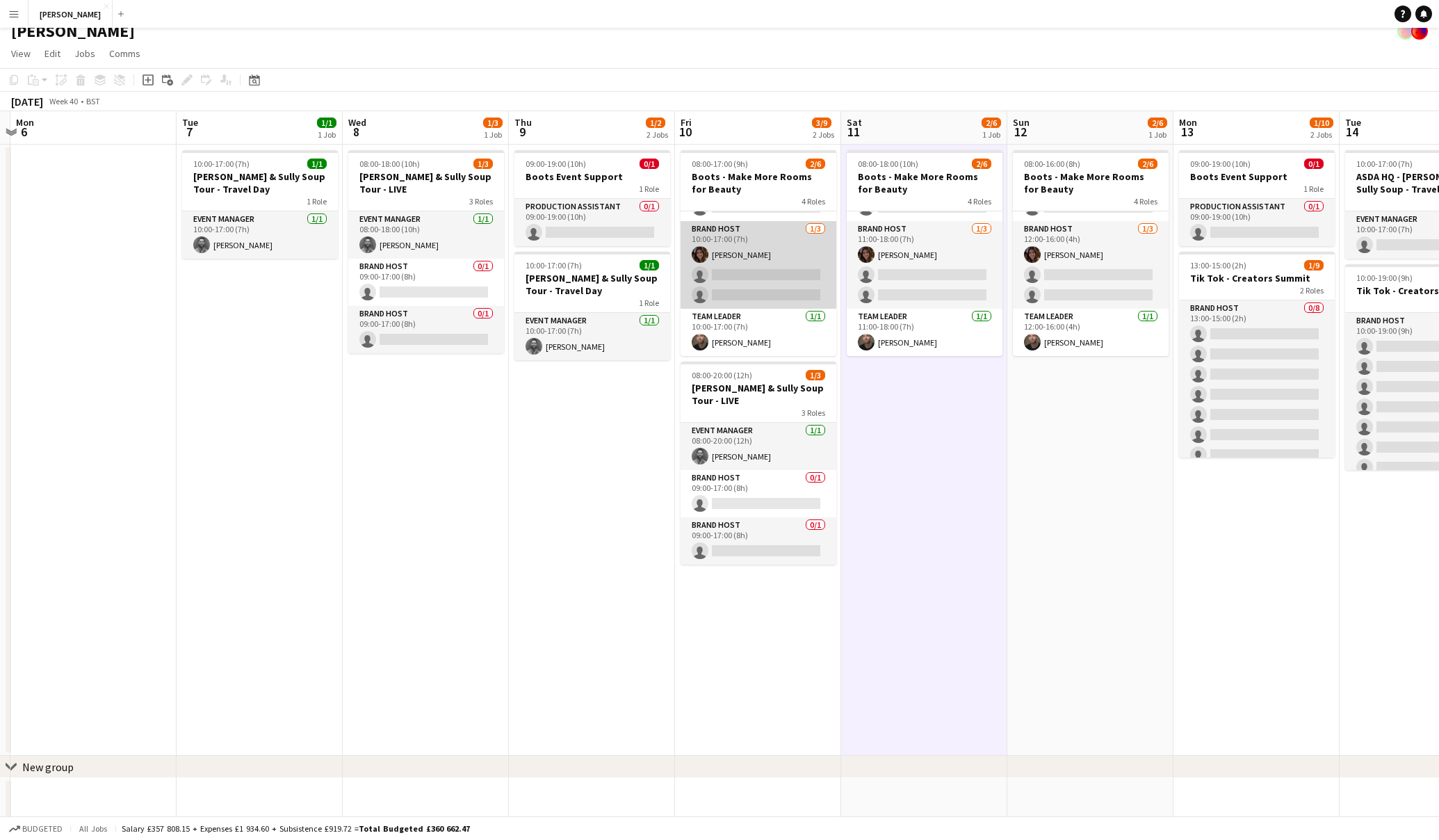
click at [774, 275] on app-card-role "Brand Host 1/3 10:00-17:00 (7h) Sophie Dudman single-neutral-actions single-neu…" at bounding box center [759, 265] width 156 height 88
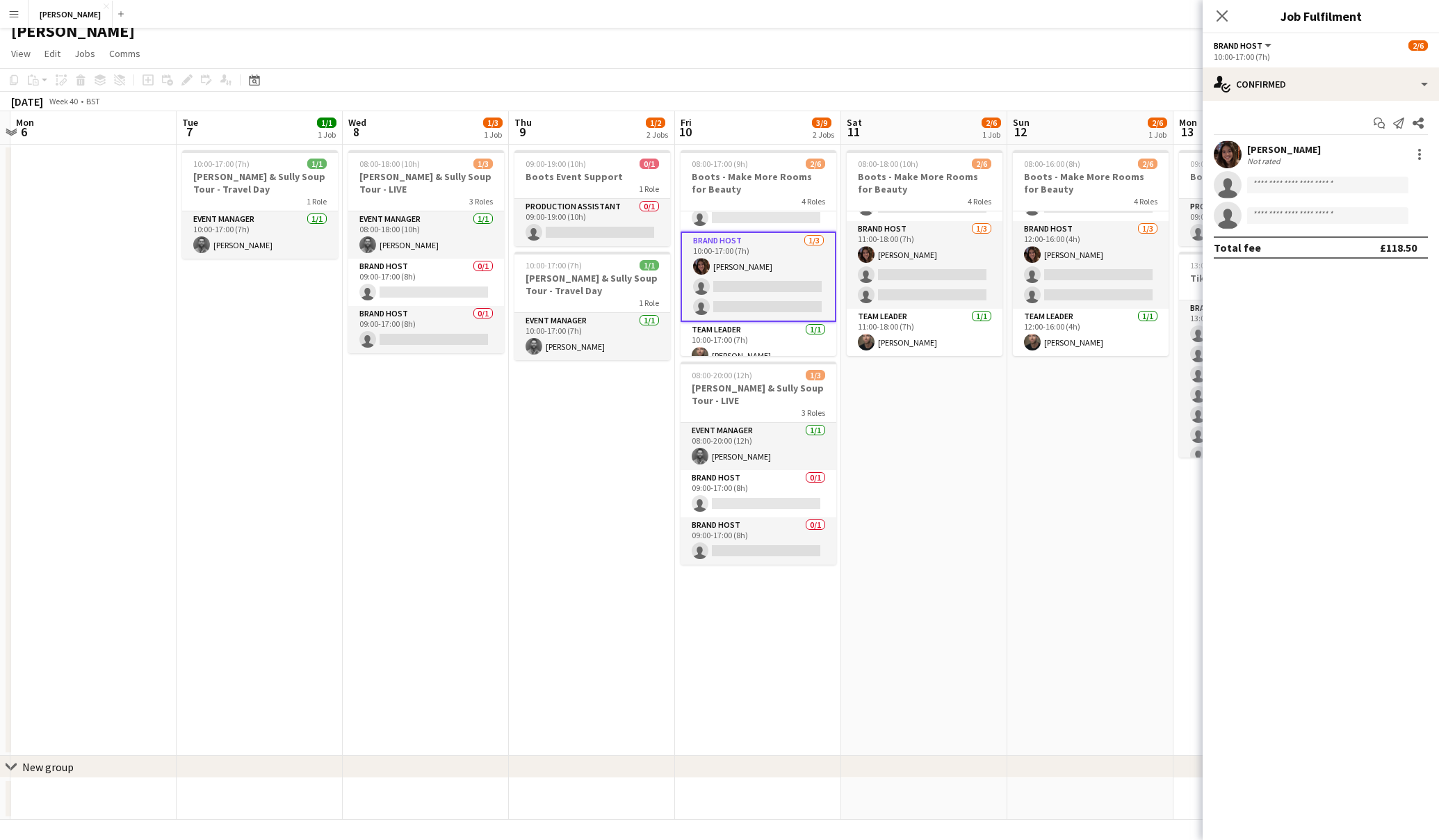
scroll to position [71, 0]
click at [794, 285] on app-card-role "Brand Host 1/3 10:00-17:00 (7h) Sophie Dudman single-neutral-actions single-neu…" at bounding box center [759, 279] width 156 height 90
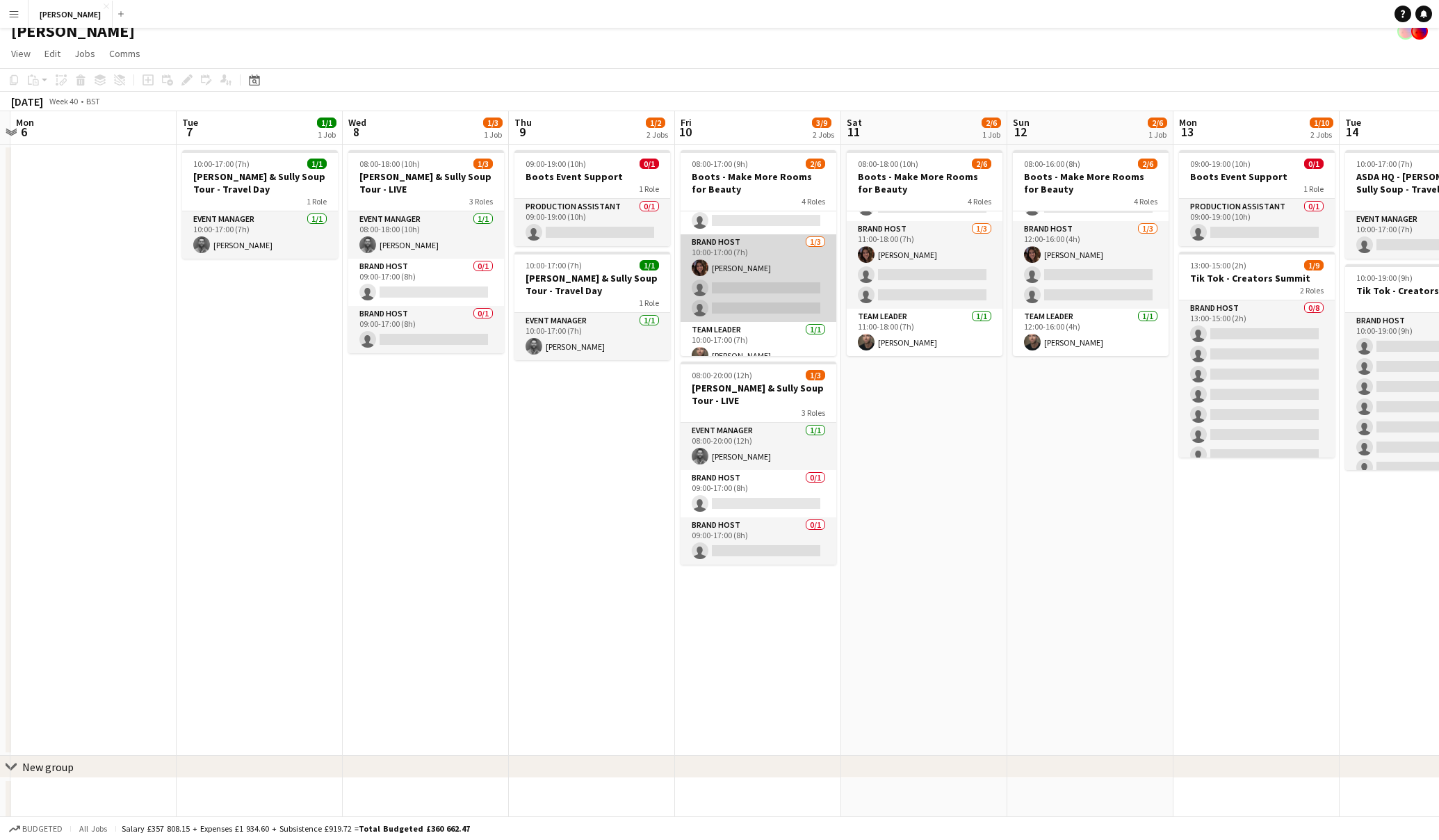
click at [756, 290] on app-card-role "Brand Host 1/3 10:00-17:00 (7h) Sophie Dudman single-neutral-actions single-neu…" at bounding box center [759, 278] width 156 height 88
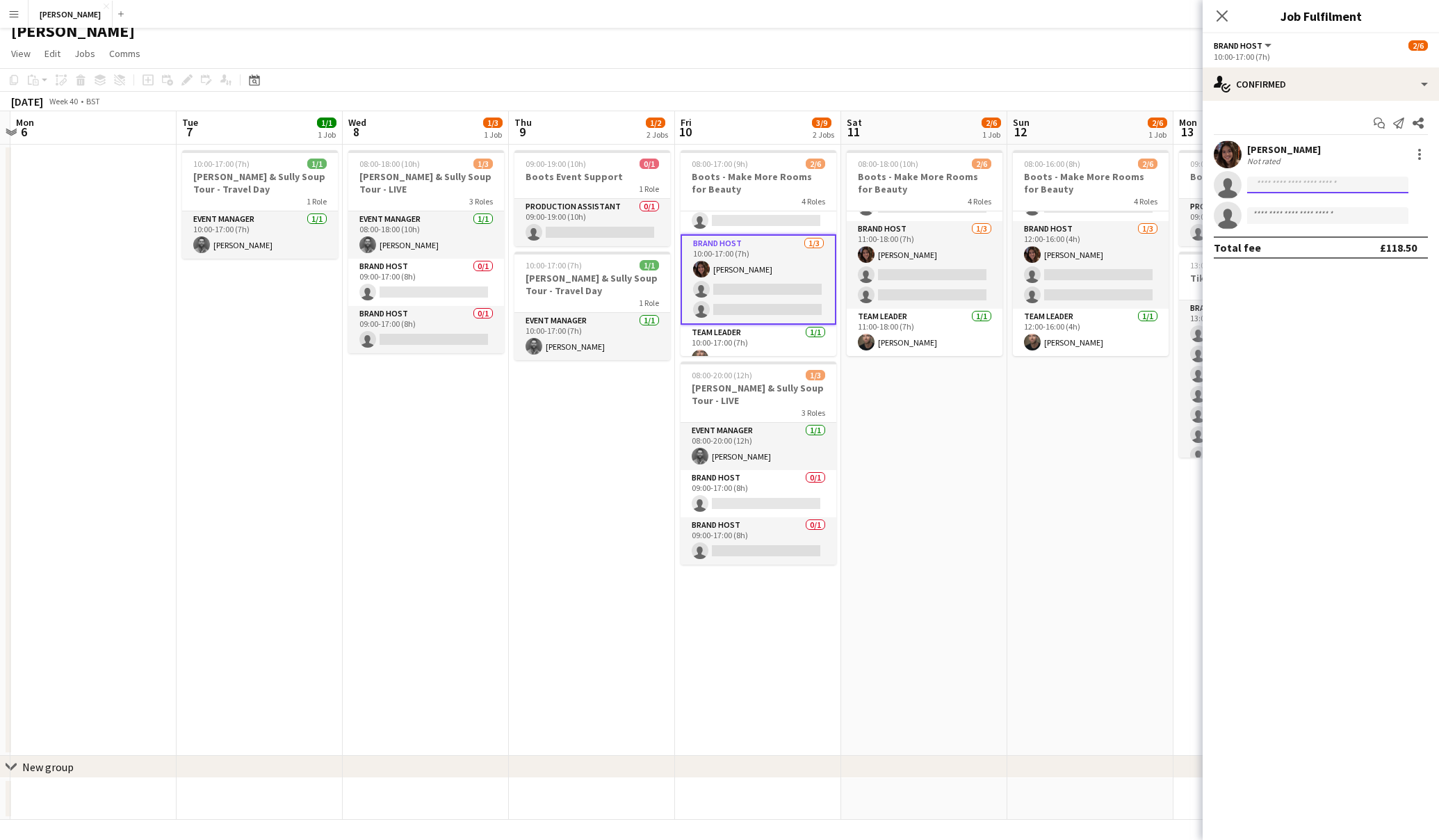
click at [1335, 182] on input at bounding box center [1328, 185] width 161 height 17
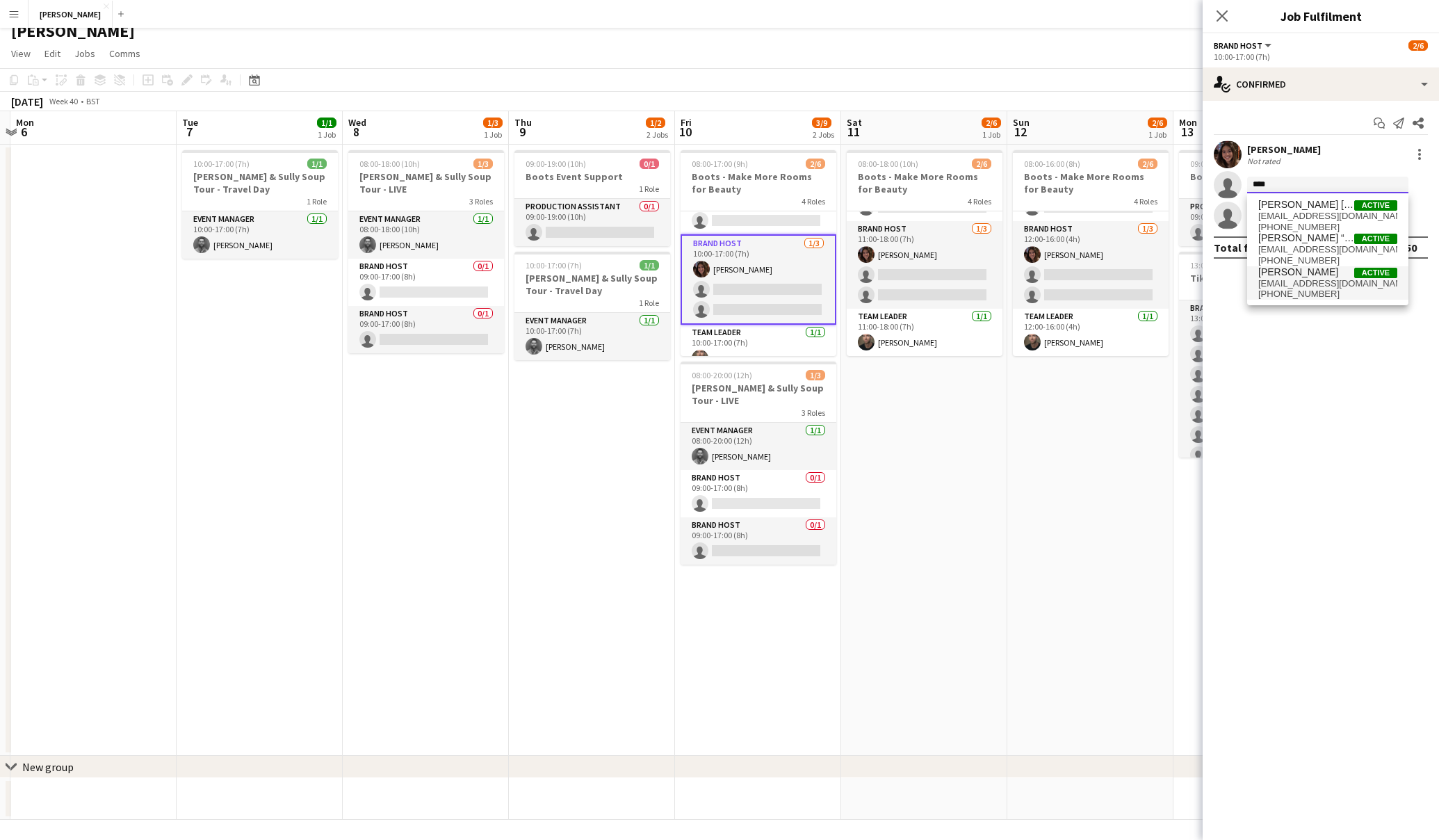
type input "****"
click at [1315, 288] on span "lizziecoles19@gmail.com" at bounding box center [1329, 284] width 139 height 11
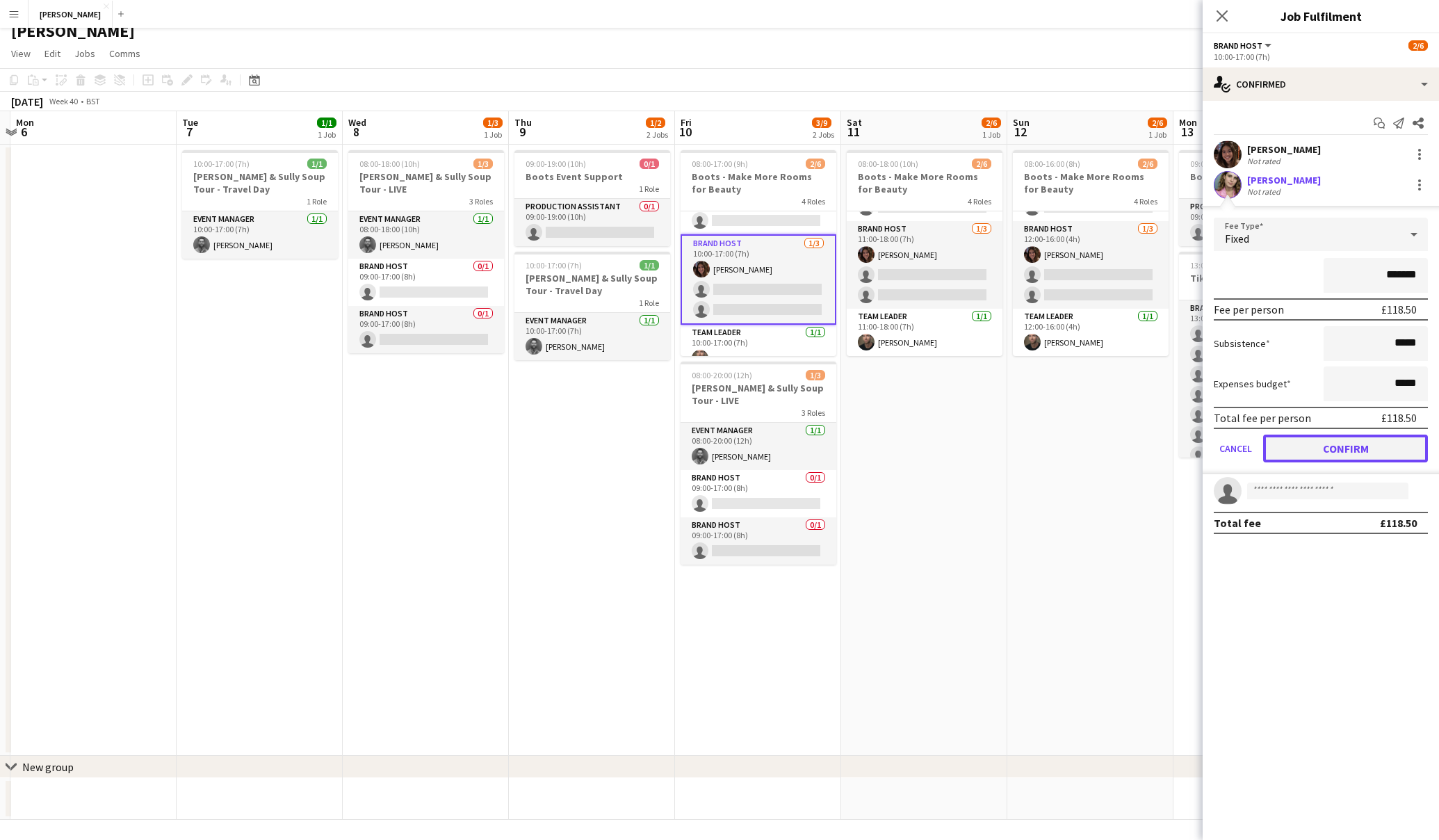
click at [1345, 444] on button "Confirm" at bounding box center [1346, 448] width 165 height 28
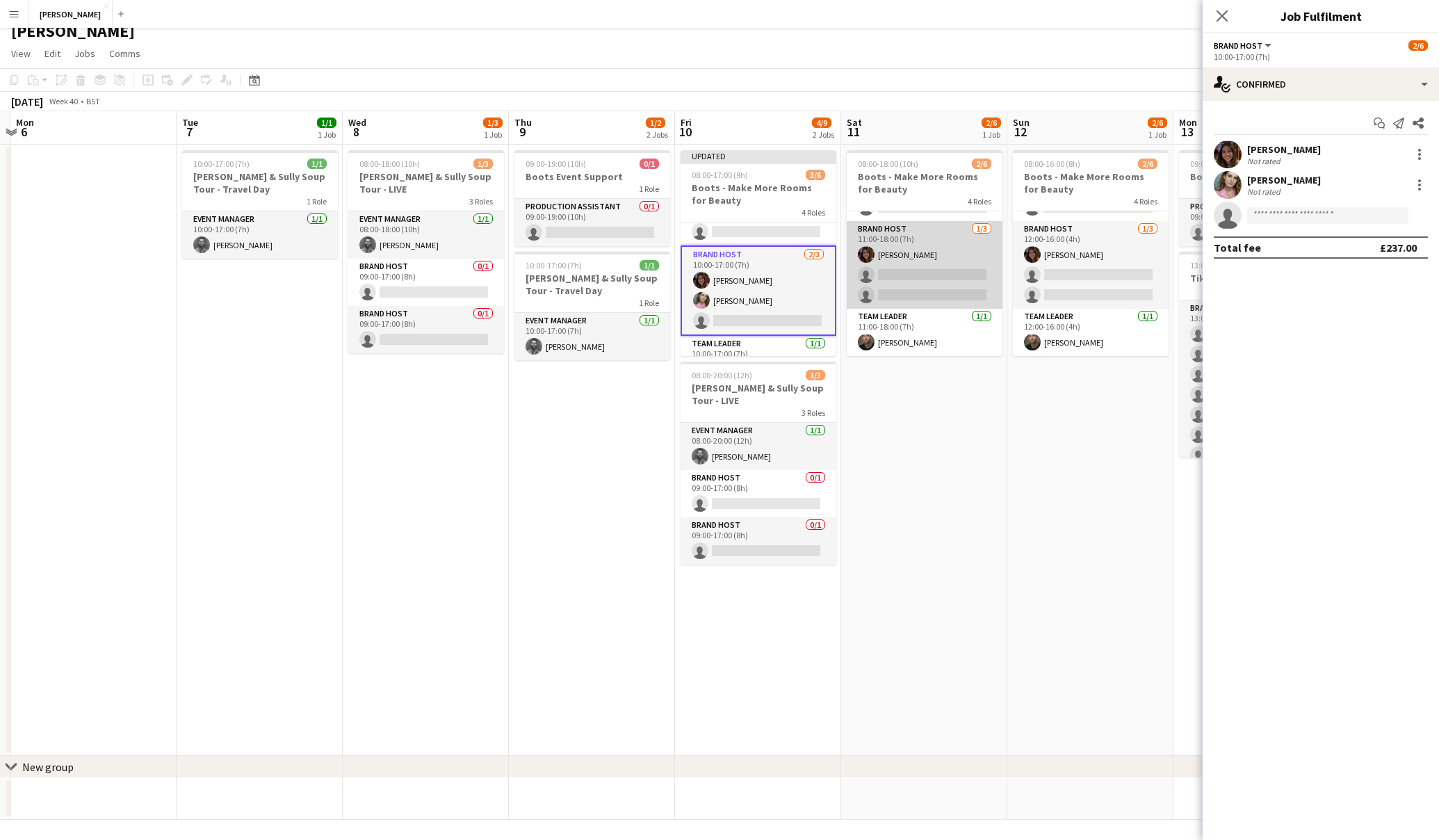
click at [974, 277] on app-card-role "Brand Host 1/3 11:00-18:00 (7h) Sophie Dudman single-neutral-actions single-neu…" at bounding box center [925, 265] width 156 height 88
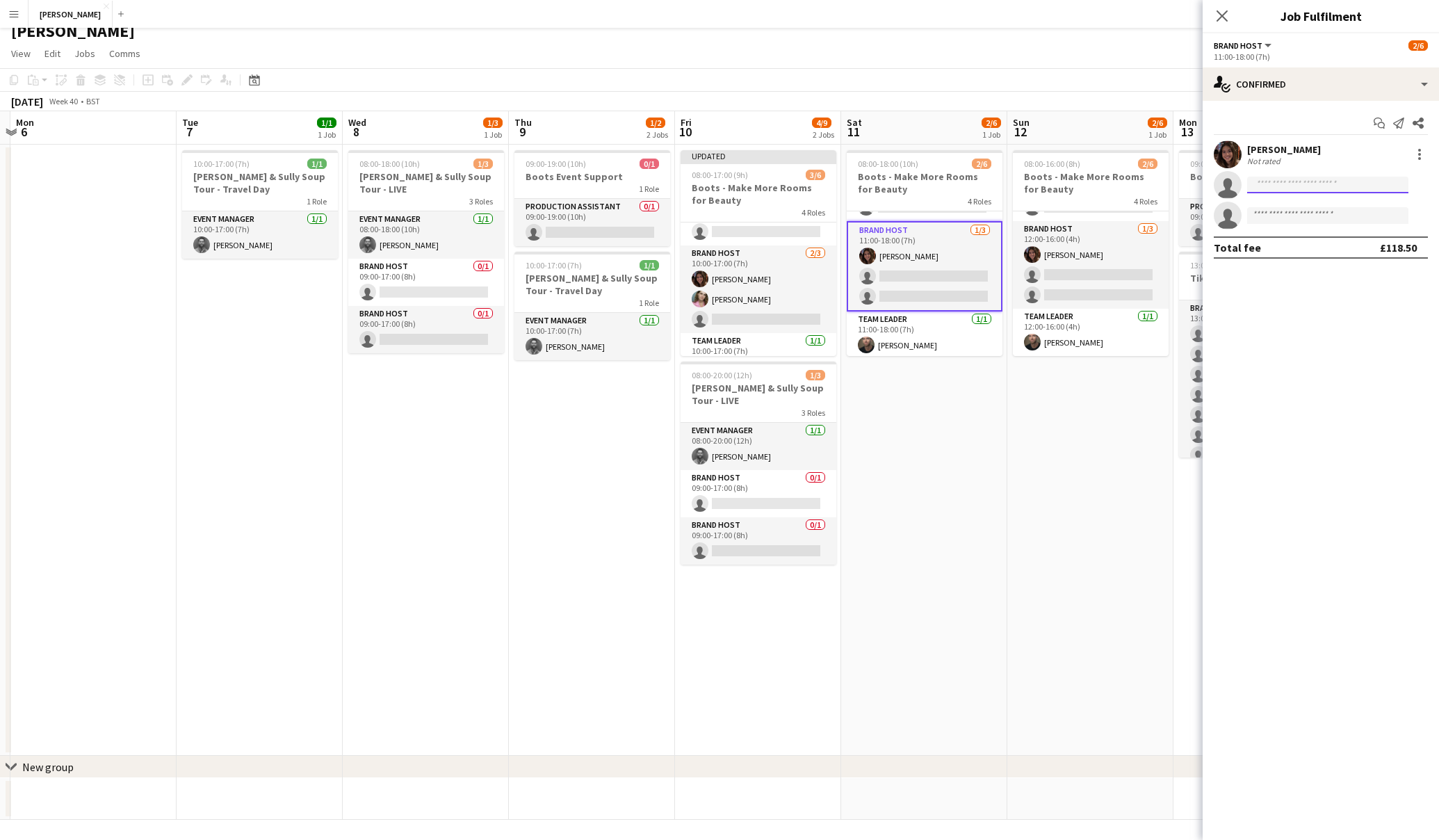
click at [1292, 184] on input at bounding box center [1328, 185] width 161 height 17
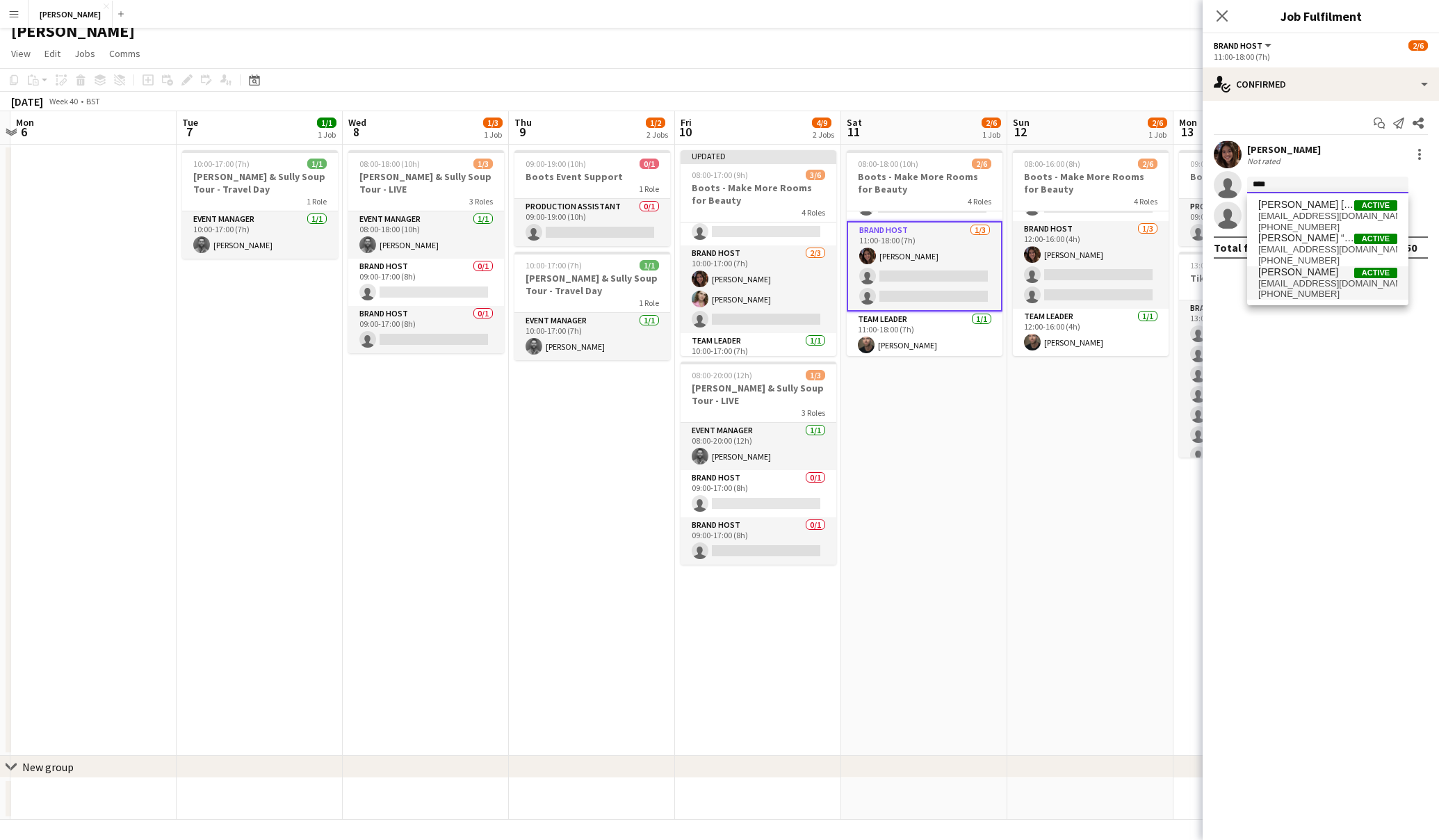
type input "****"
click at [1310, 273] on span "[PERSON_NAME]" at bounding box center [1299, 272] width 80 height 11
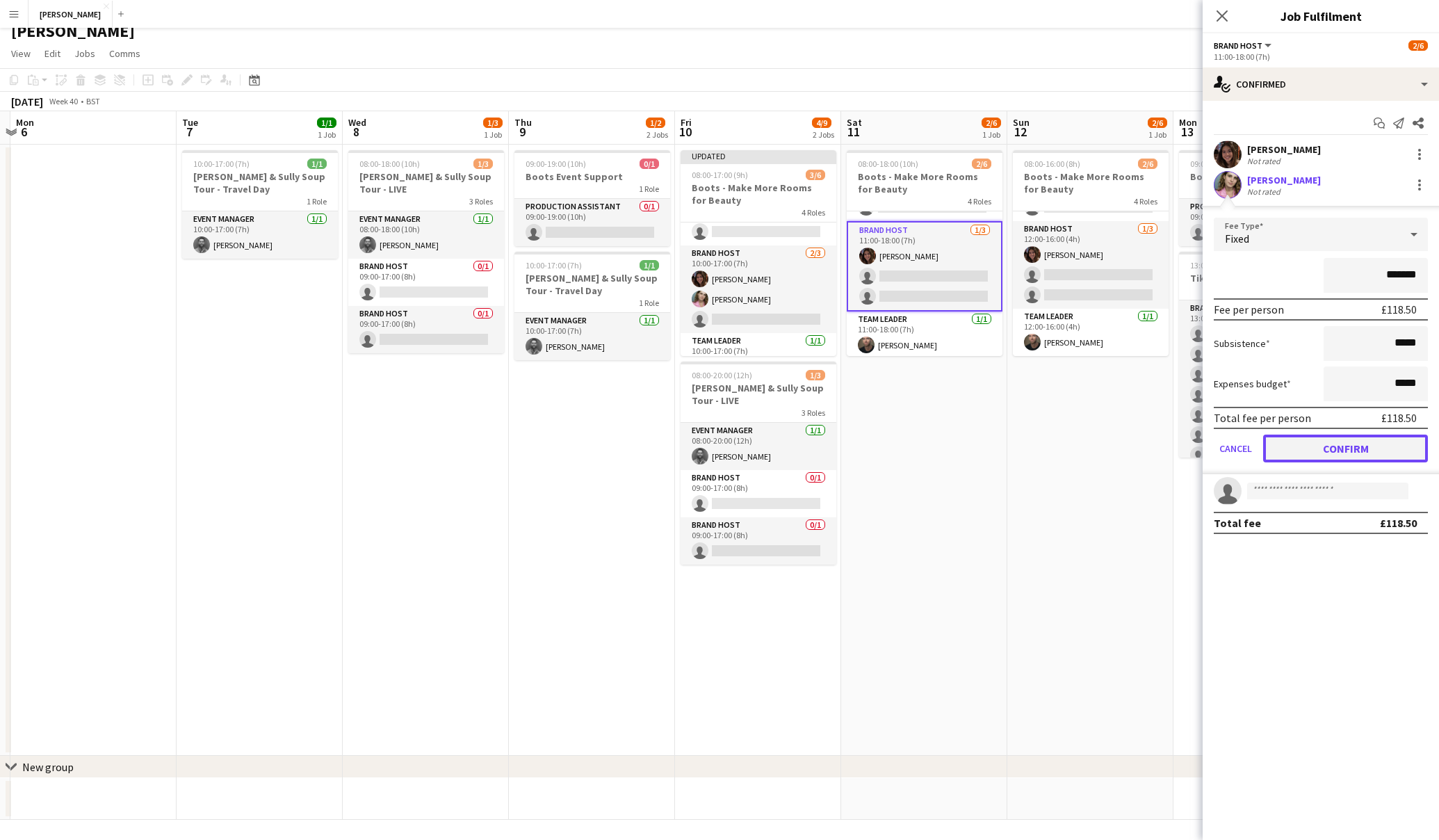
click at [1329, 443] on button "Confirm" at bounding box center [1346, 448] width 165 height 28
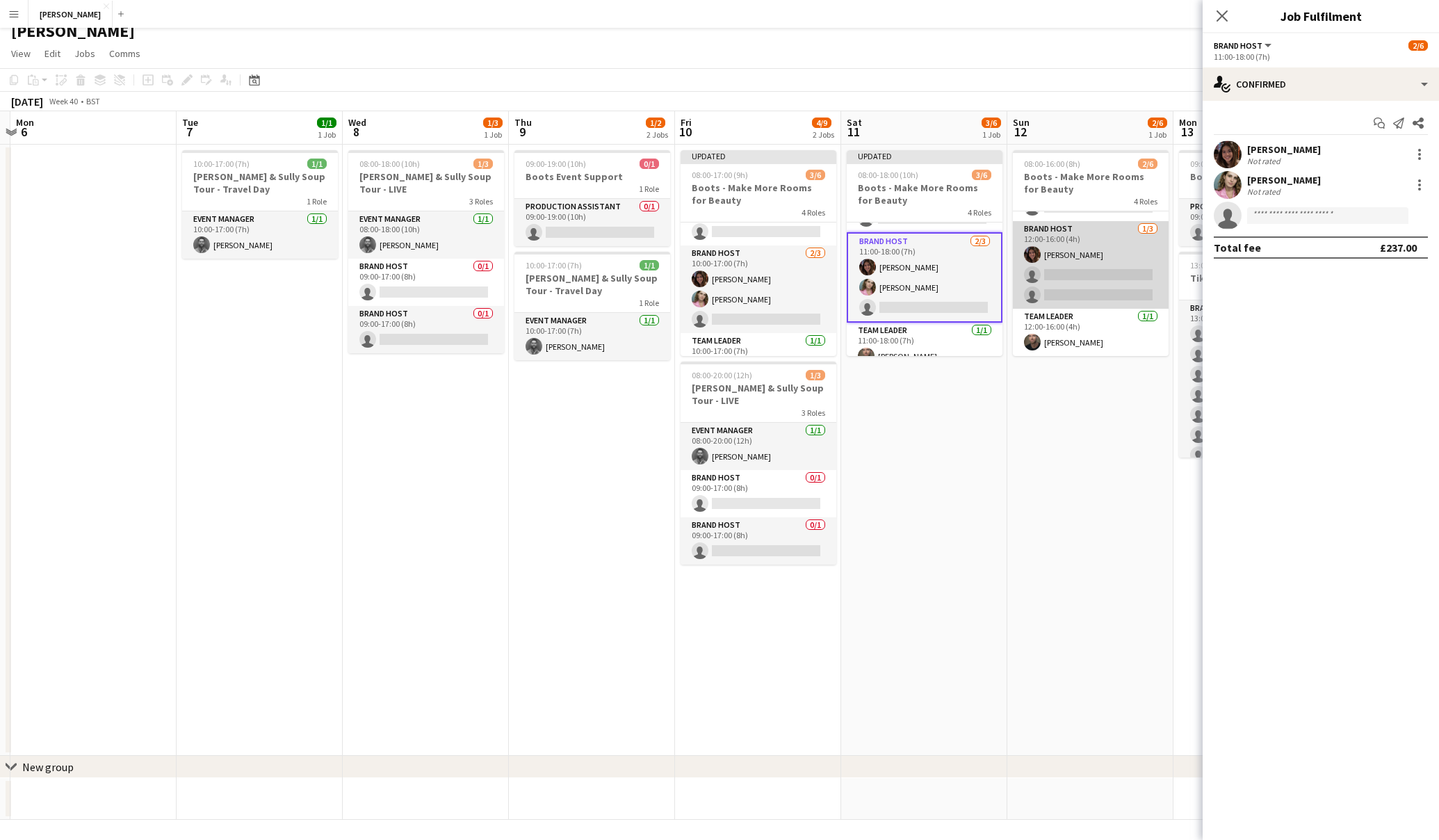
click at [1119, 264] on app-card-role "Brand Host 1/3 12:00-16:00 (4h) Sophie Dudman single-neutral-actions single-neu…" at bounding box center [1091, 265] width 156 height 88
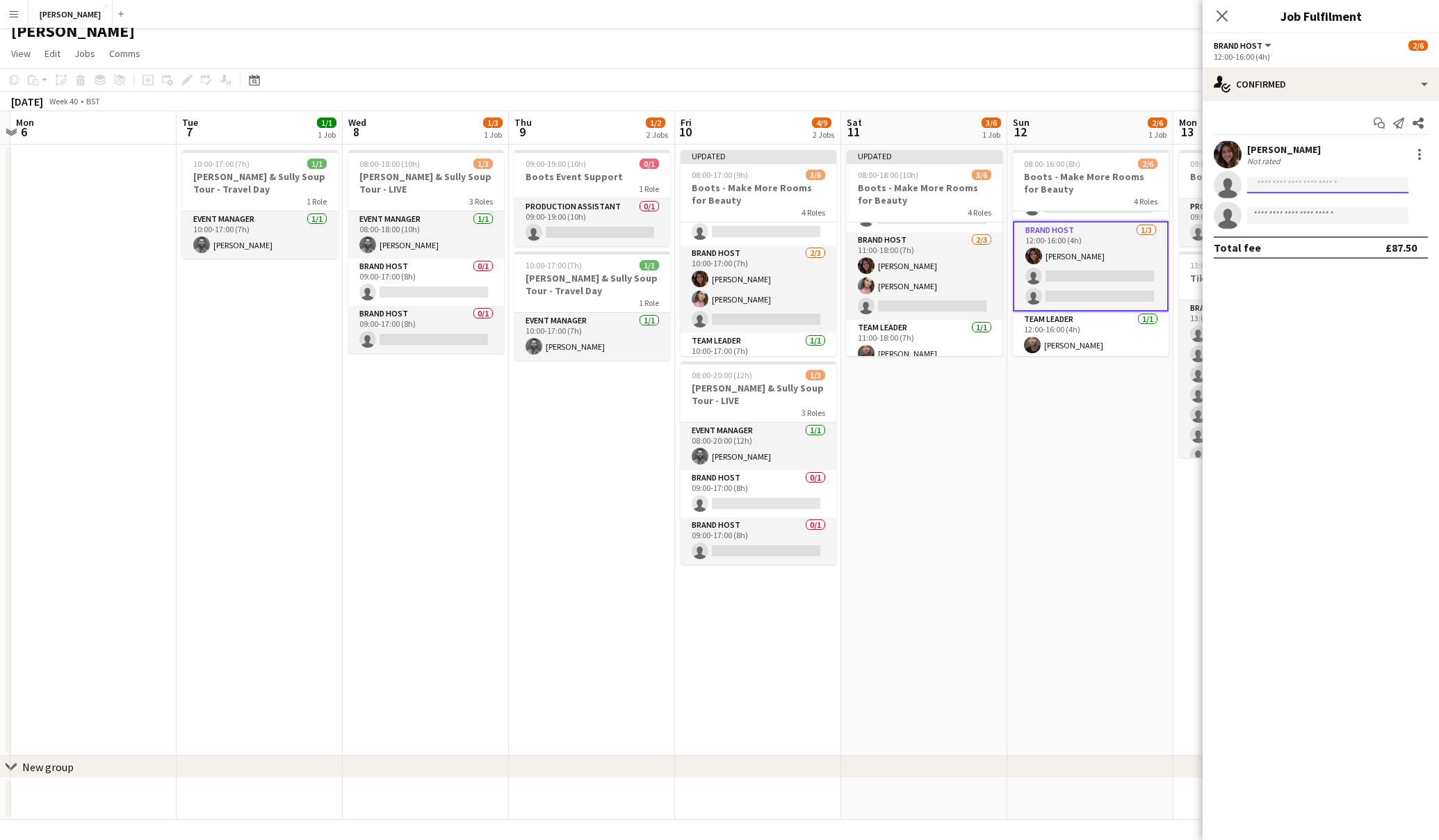
click at [1303, 190] on input at bounding box center [1328, 185] width 161 height 17
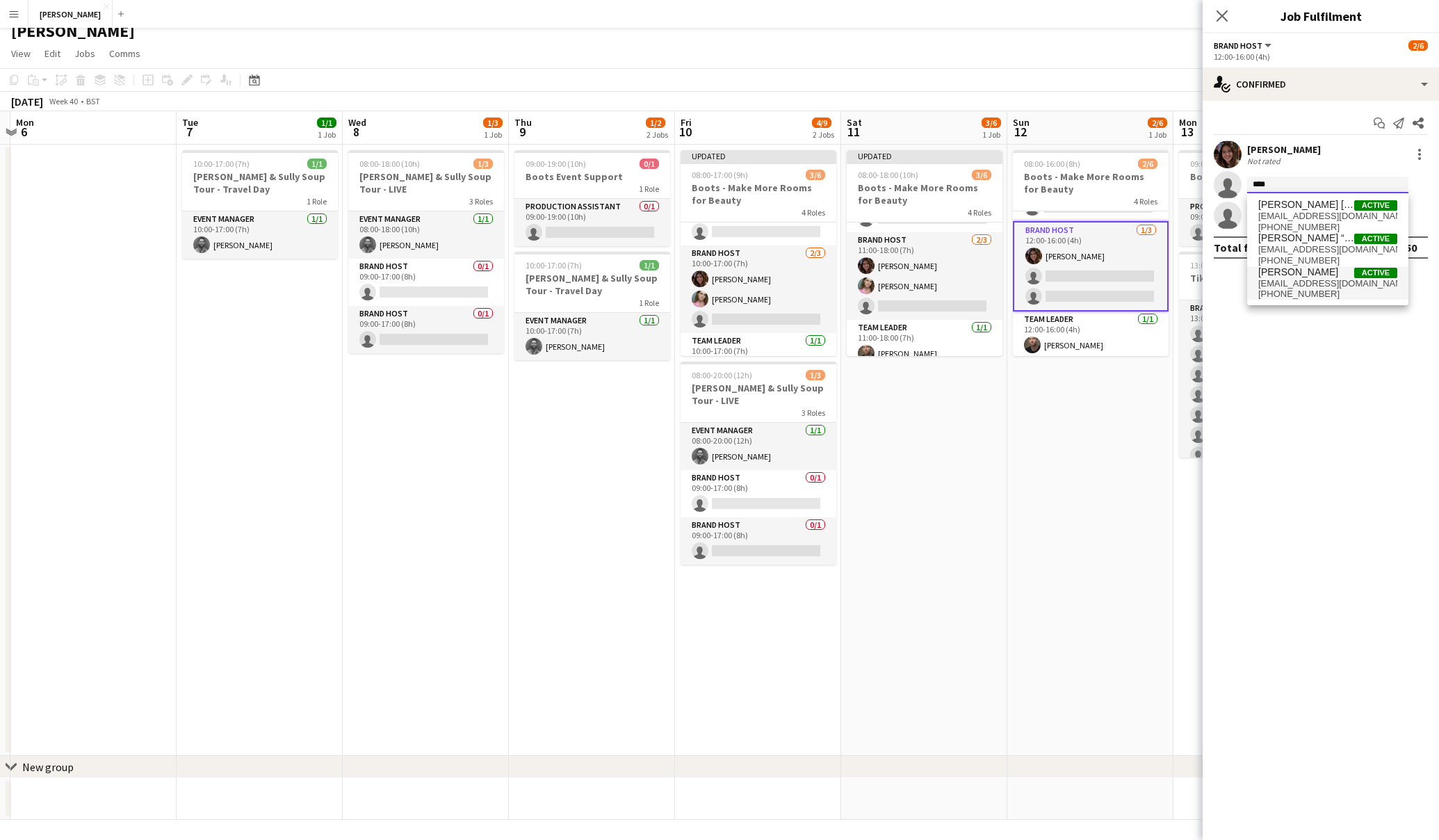
type input "****"
click at [1320, 278] on span "lizziecoles19@gmail.com" at bounding box center [1329, 284] width 139 height 11
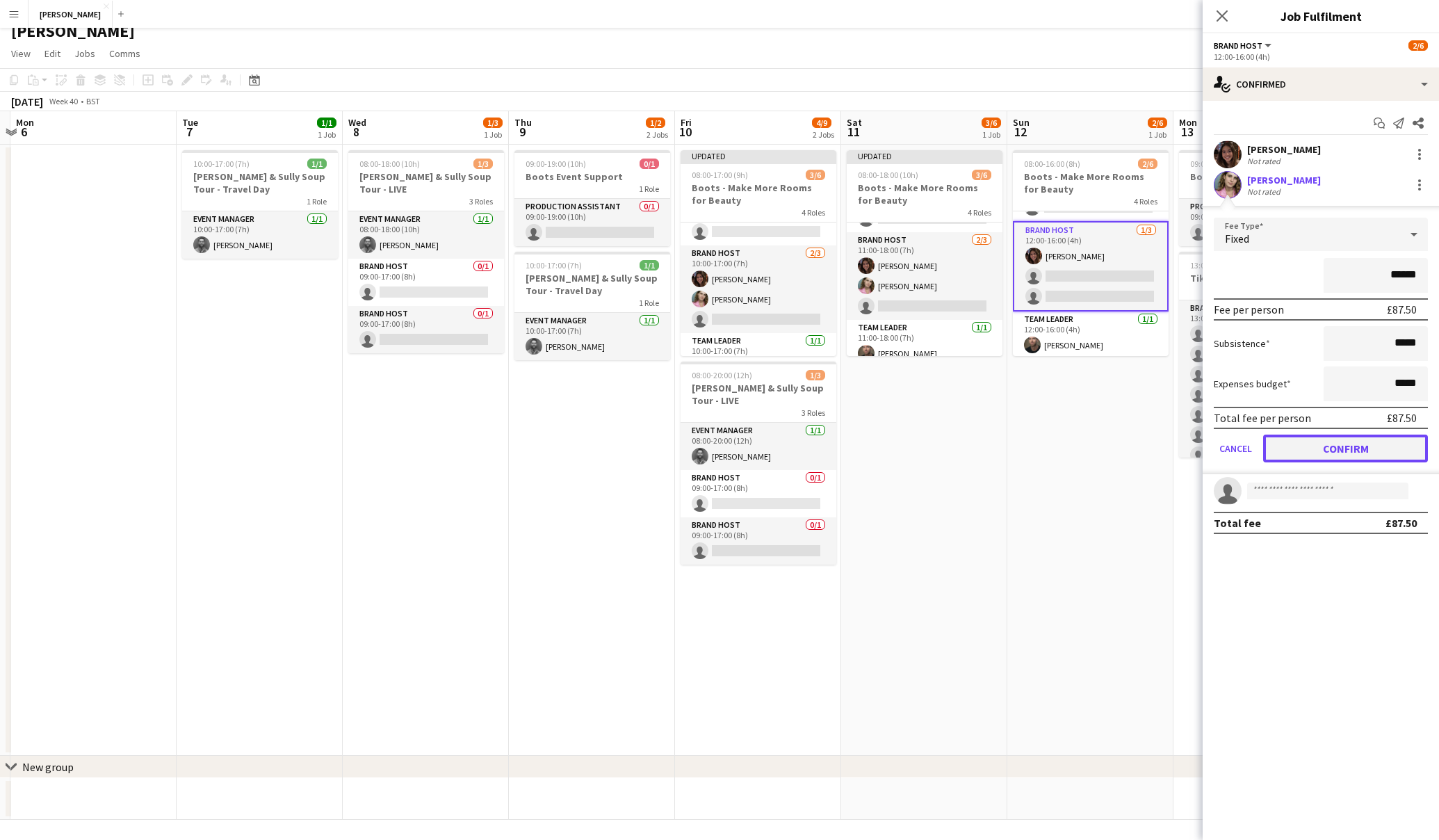
click at [1354, 441] on button "Confirm" at bounding box center [1346, 448] width 165 height 28
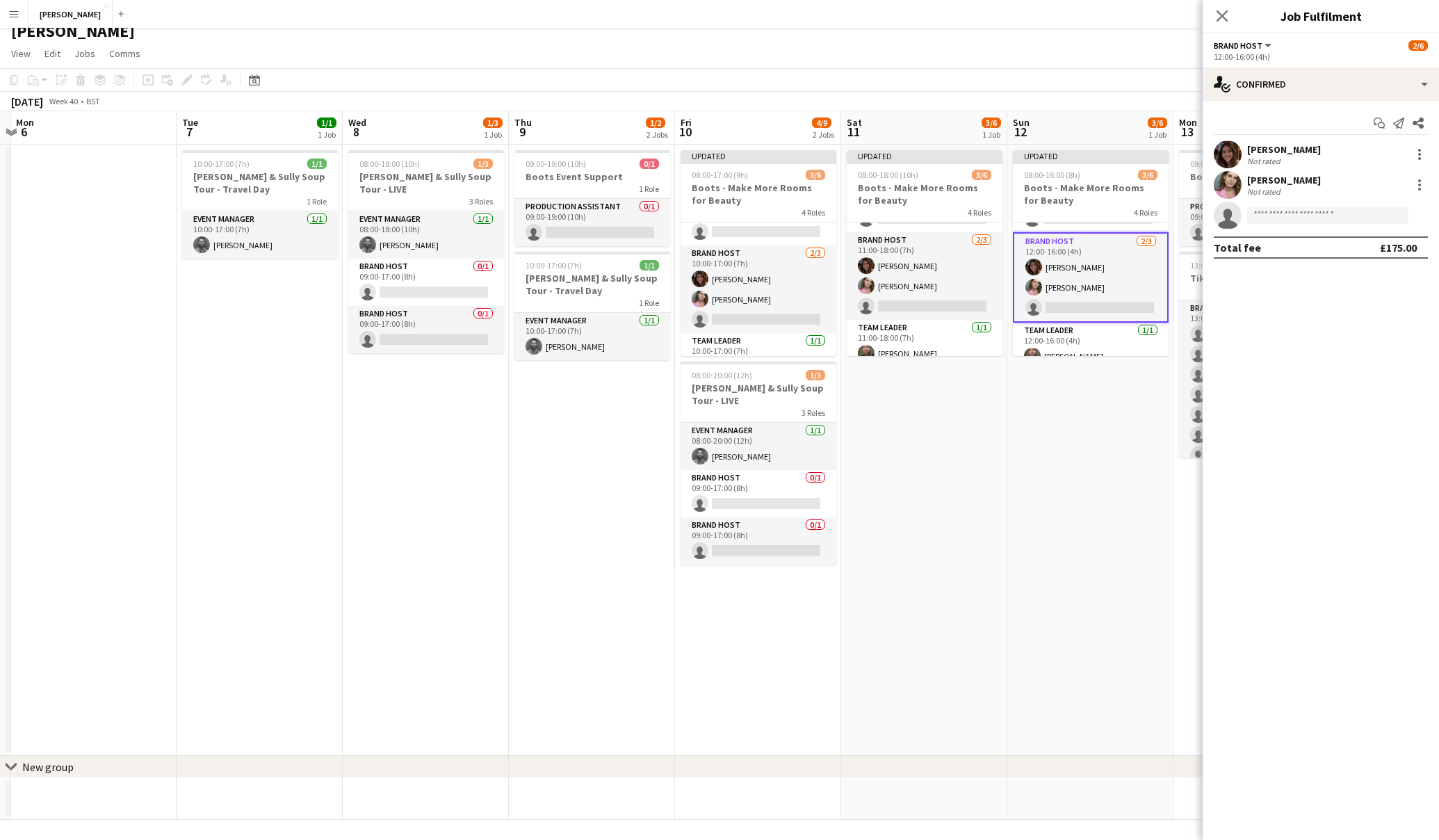
click at [1103, 457] on app-date-cell "Updated 08:00-16:00 (8h) 3/6 Boots - Make More Rooms for Beauty 4 Roles DJ 0/1 …" at bounding box center [1090, 450] width 167 height 611
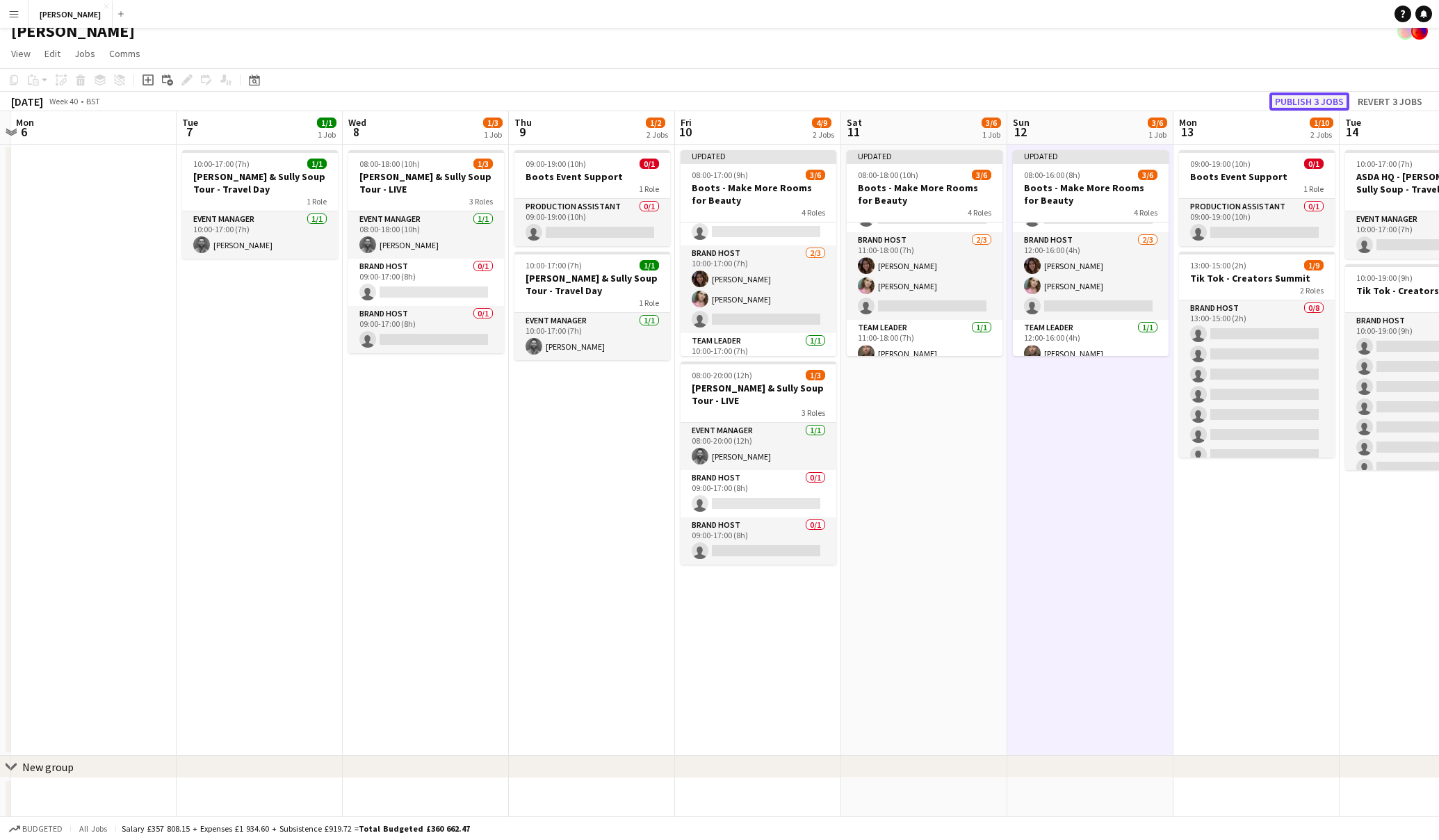
click at [1320, 104] on button "Publish 3 jobs" at bounding box center [1309, 101] width 80 height 18
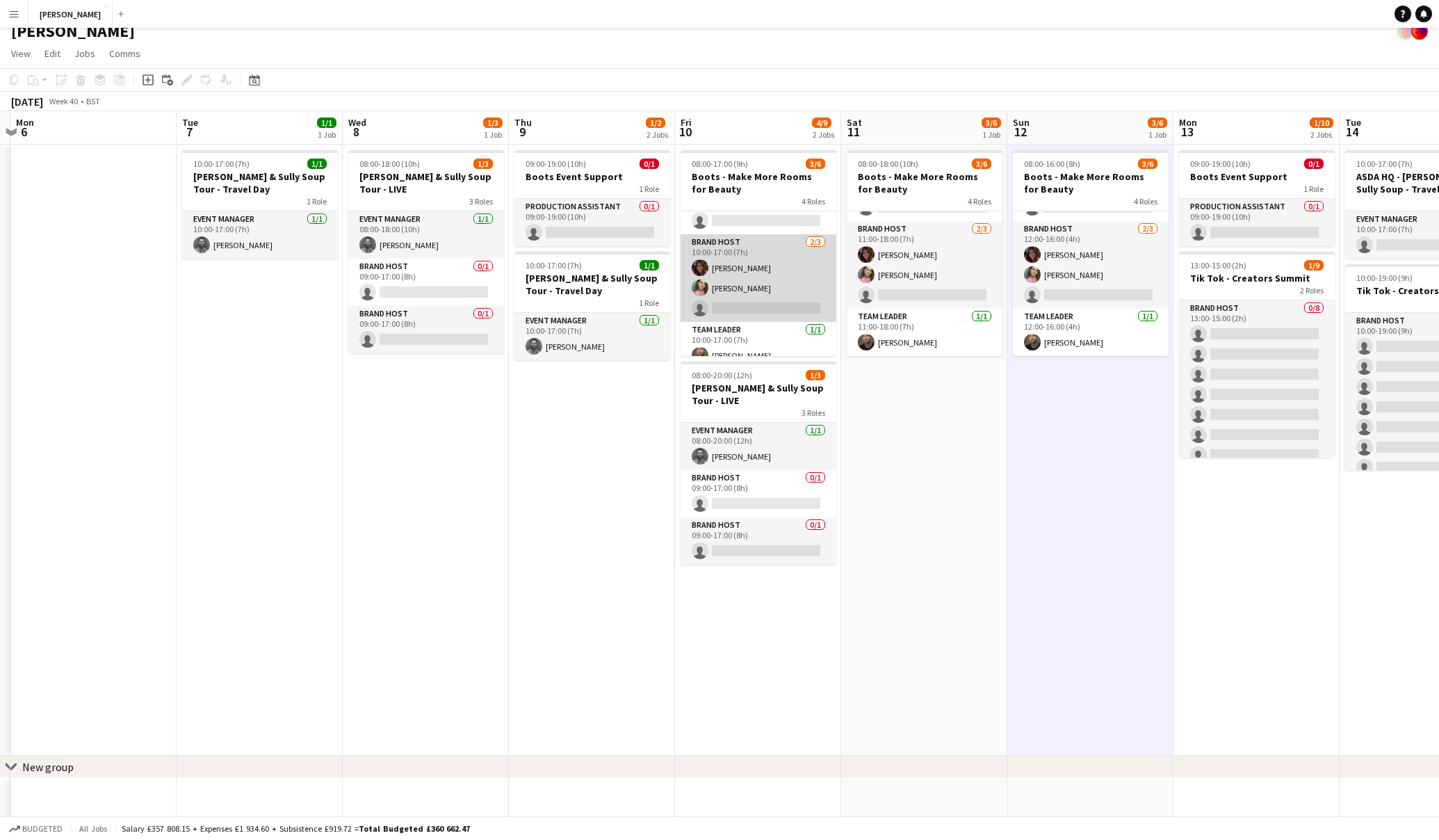
click at [786, 309] on app-card-role "Brand Host 2/3 10:00-17:00 (7h) Sophie Dudman Elizabeth Coles single-neutral-ac…" at bounding box center [759, 278] width 156 height 88
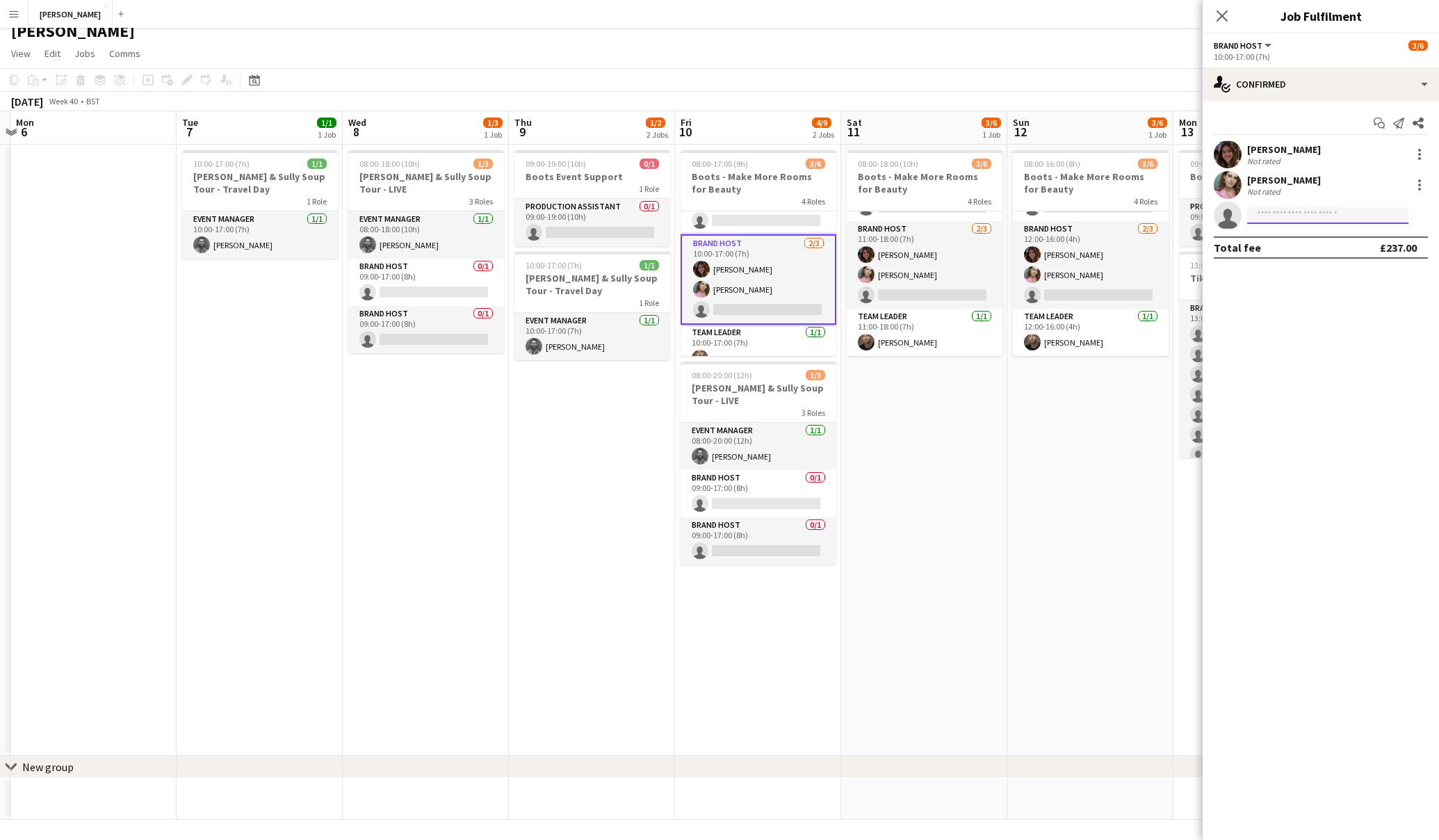
click at [1327, 215] on input at bounding box center [1328, 216] width 161 height 17
type input "****"
click at [1314, 242] on span "shaquiellewl@outlook.com" at bounding box center [1329, 247] width 139 height 11
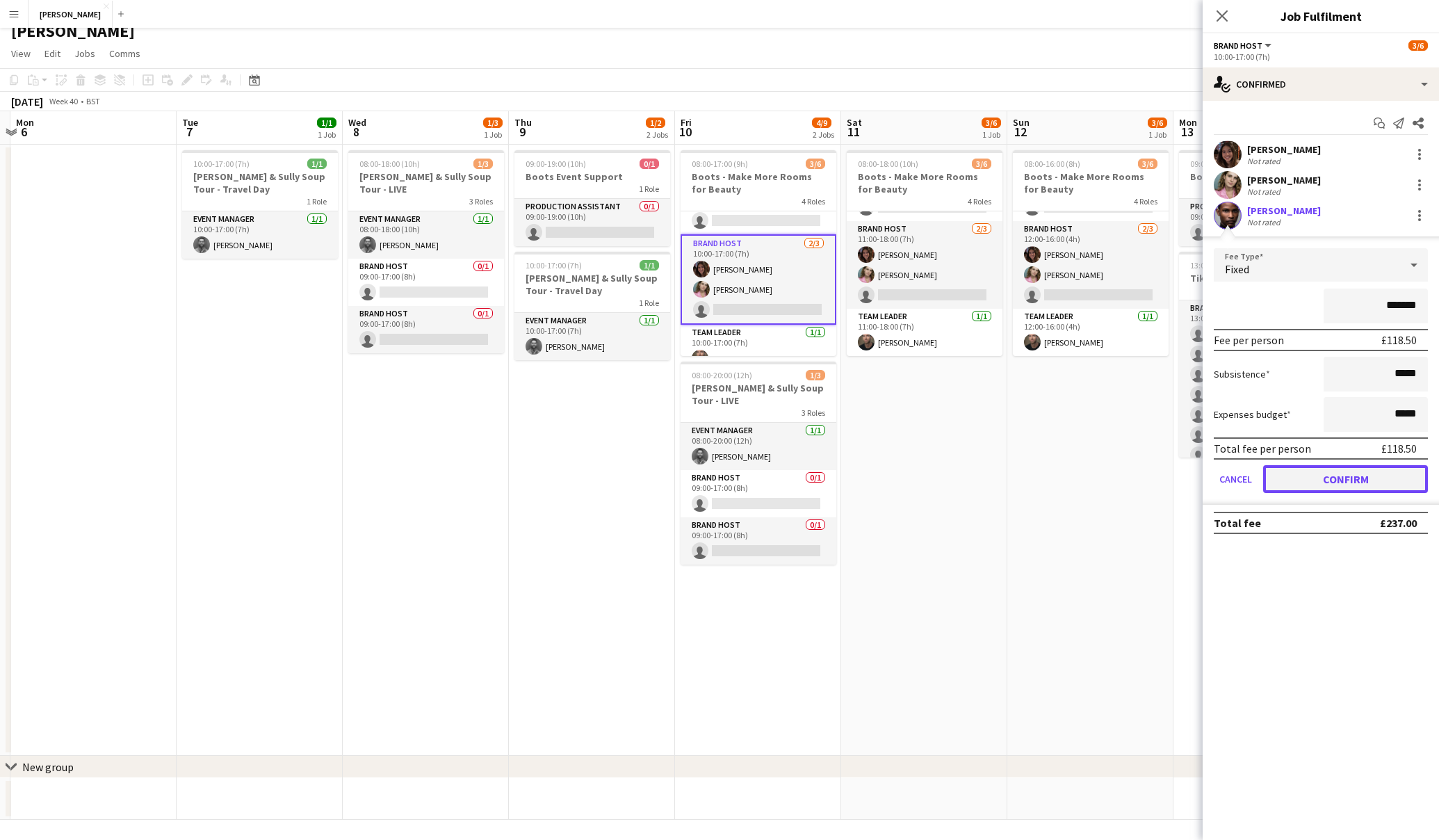
click at [1331, 483] on button "Confirm" at bounding box center [1346, 478] width 165 height 28
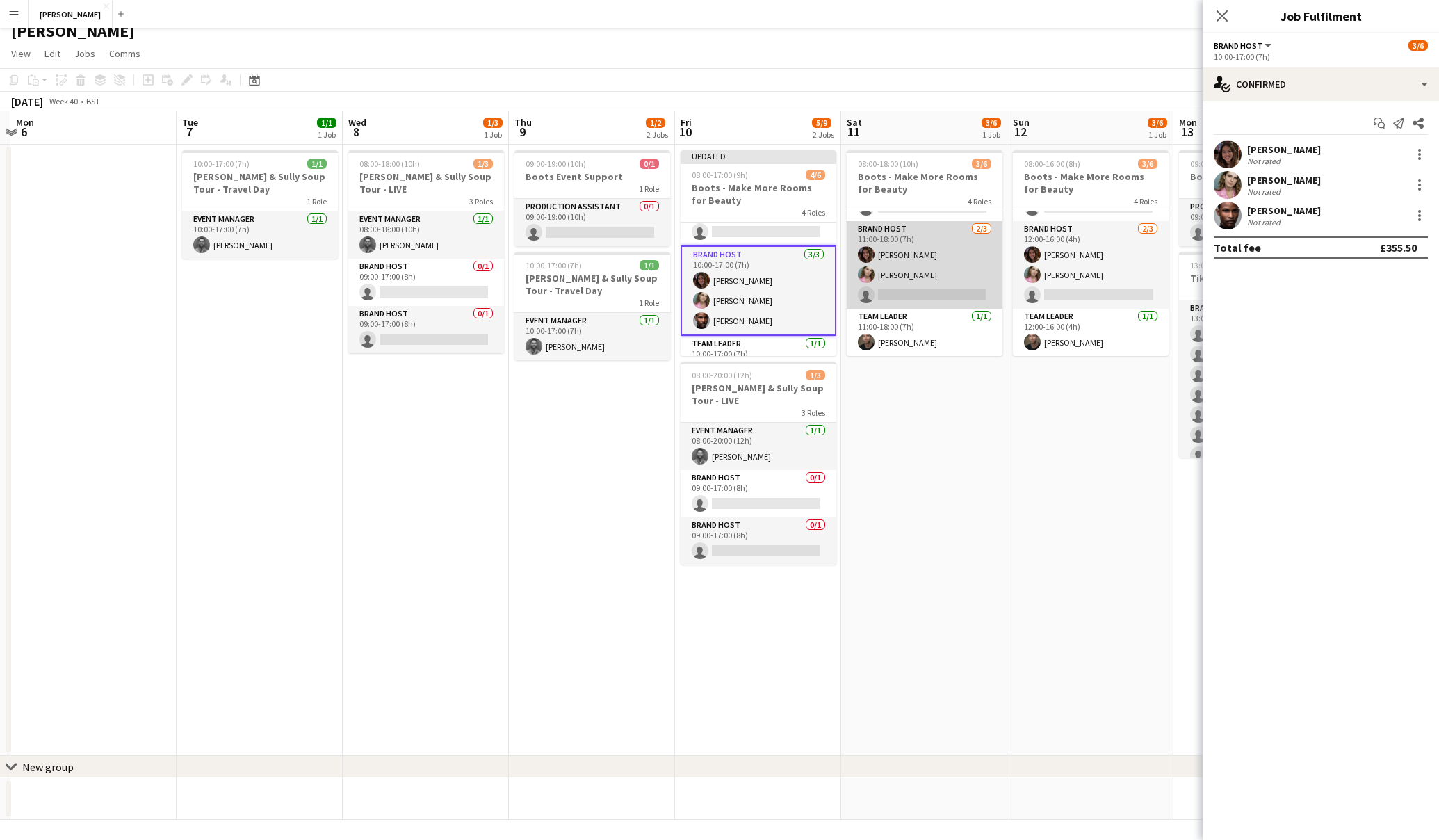
click at [931, 290] on app-card-role "Brand Host 2/3 11:00-18:00 (7h) Sophie Dudman Elizabeth Coles single-neutral-ac…" at bounding box center [925, 265] width 156 height 88
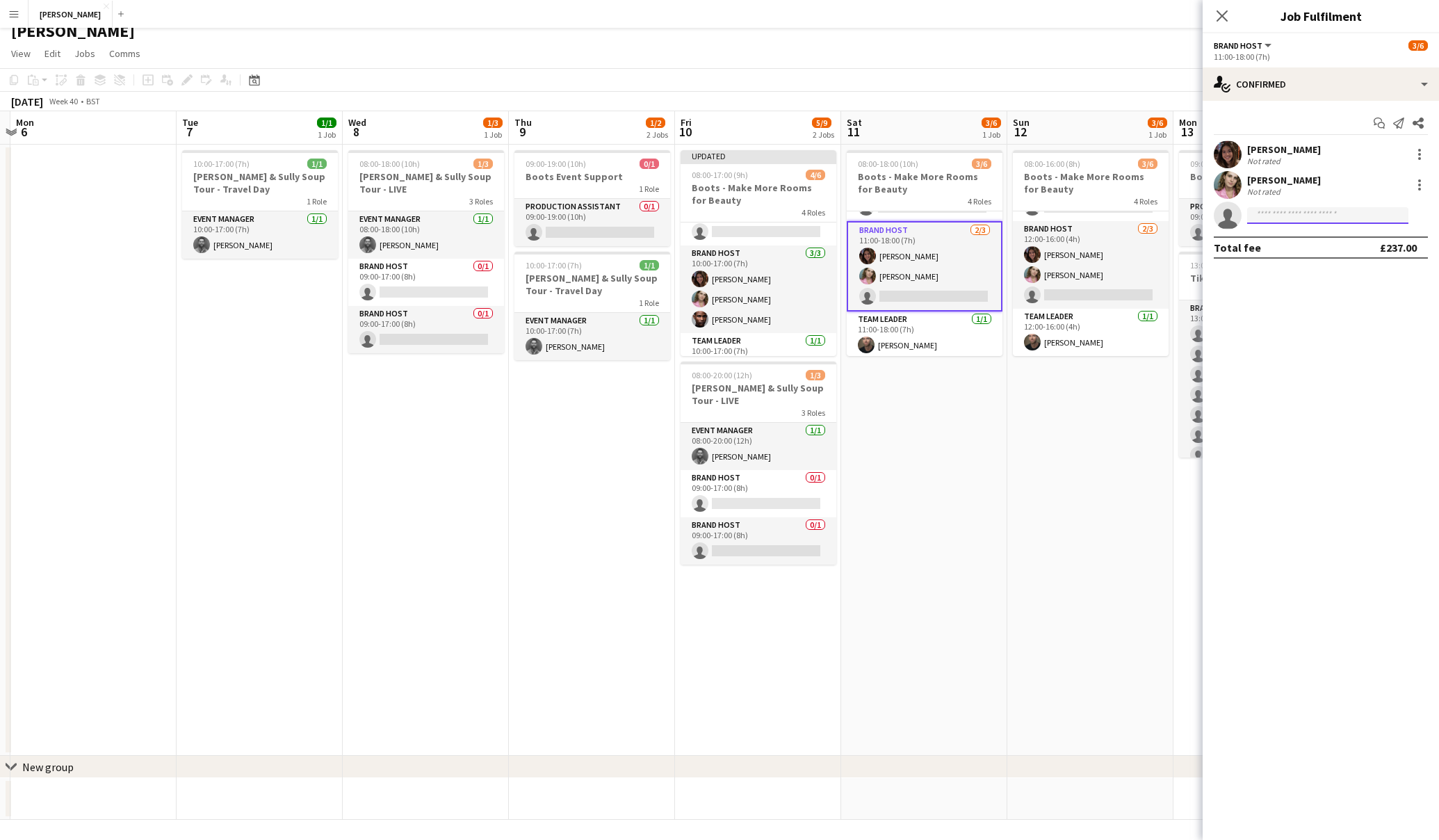
click at [1307, 218] on input at bounding box center [1328, 216] width 161 height 17
type input "****"
click at [1283, 247] on span "shaquiellewl@outlook.com" at bounding box center [1329, 247] width 139 height 11
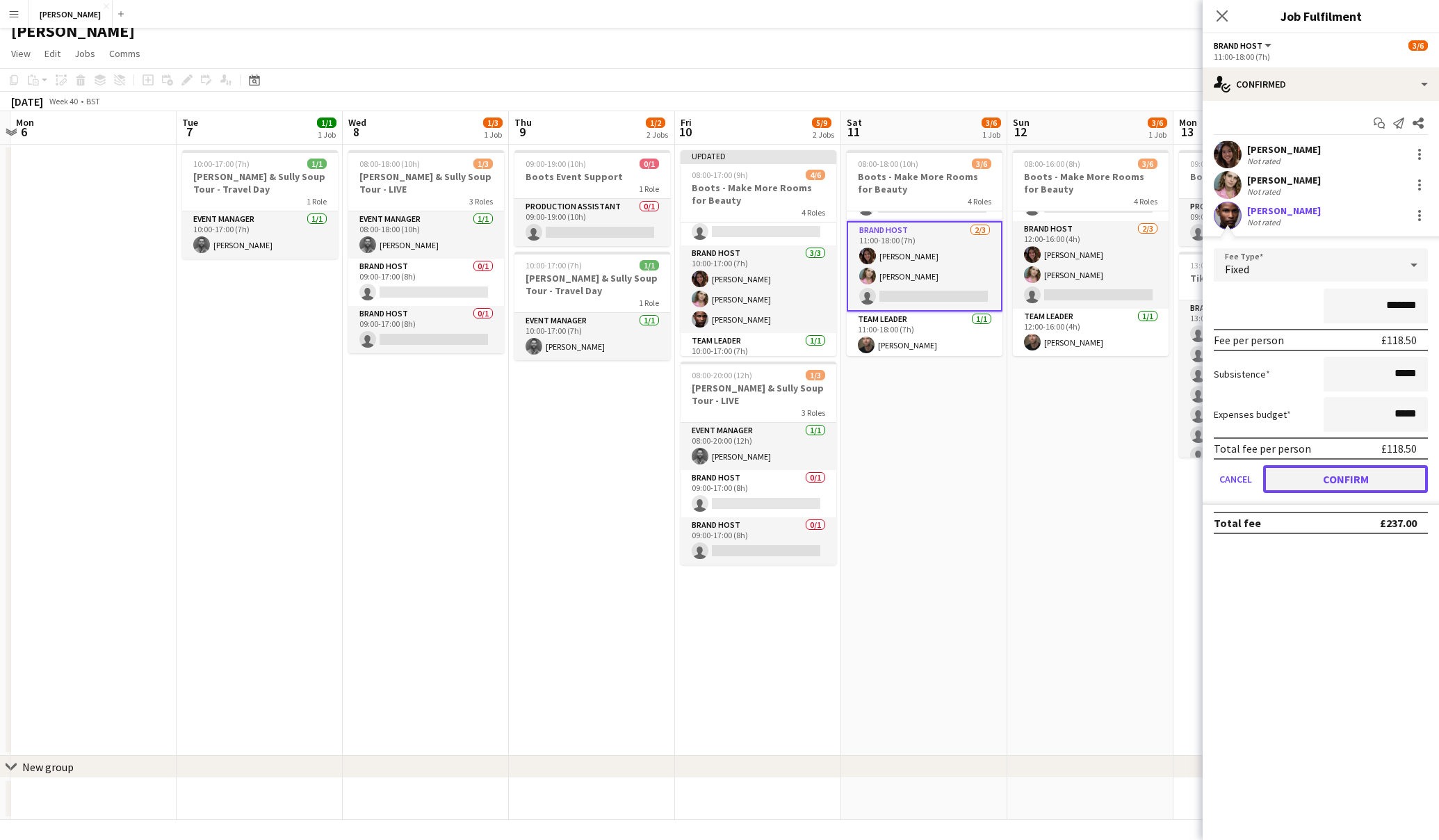
click at [1344, 482] on button "Confirm" at bounding box center [1346, 478] width 165 height 28
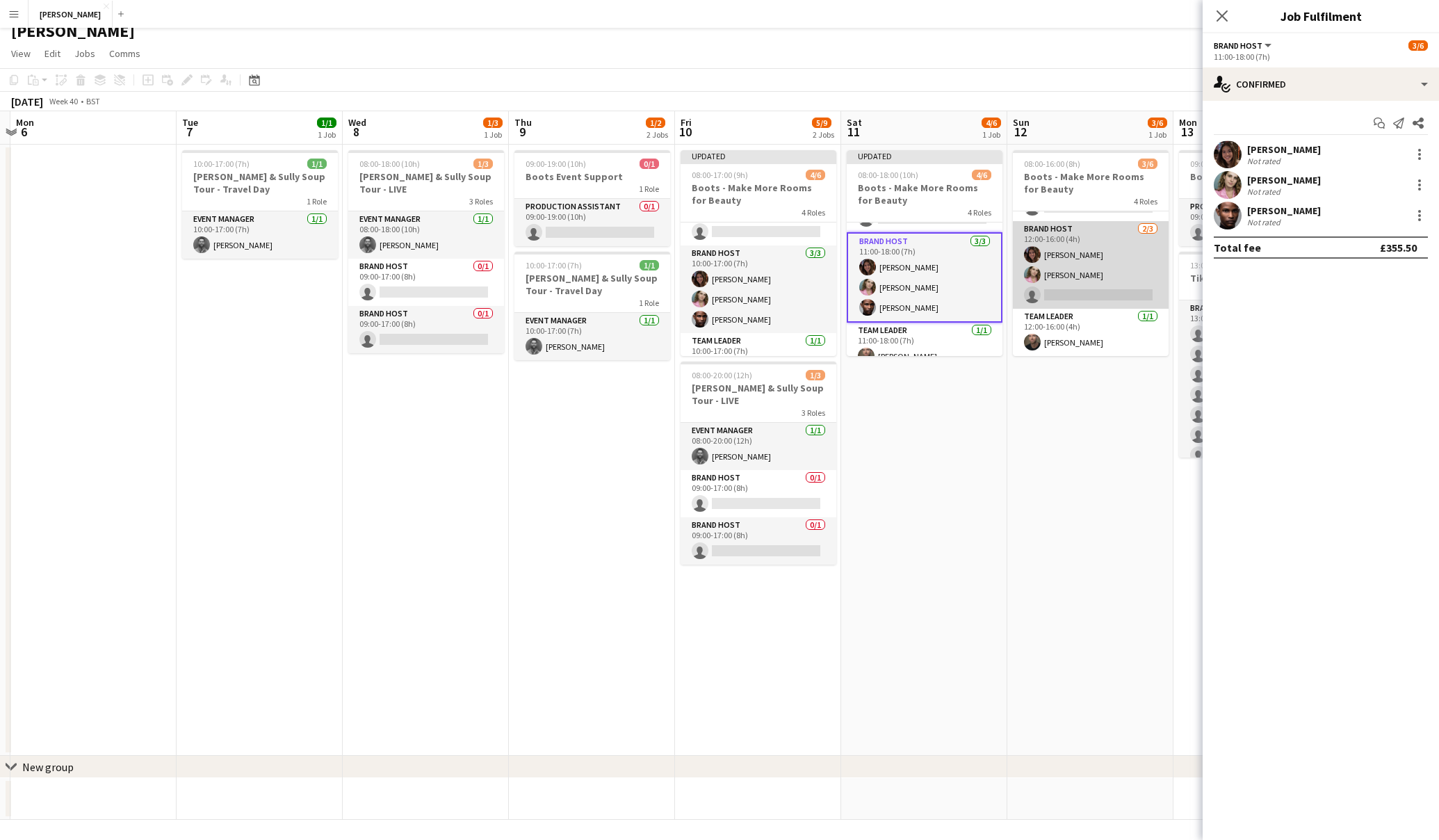
click at [1081, 297] on app-card-role "Brand Host 2/3 12:00-16:00 (4h) Sophie Dudman Elizabeth Coles single-neutral-ac…" at bounding box center [1091, 265] width 156 height 88
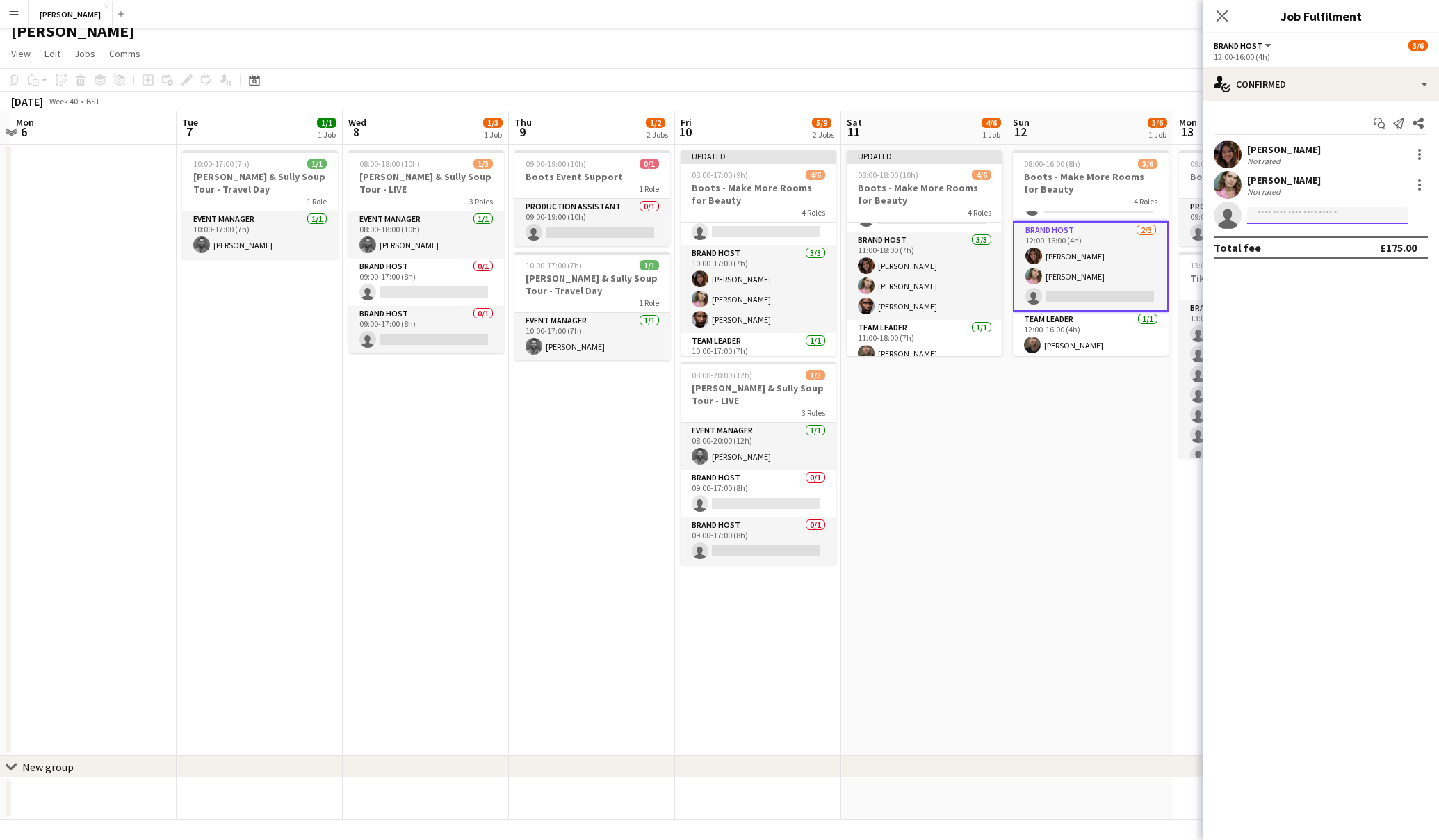
click at [1276, 213] on input at bounding box center [1328, 216] width 161 height 17
type input "****"
click at [1299, 241] on span "[PERSON_NAME]" at bounding box center [1299, 235] width 80 height 11
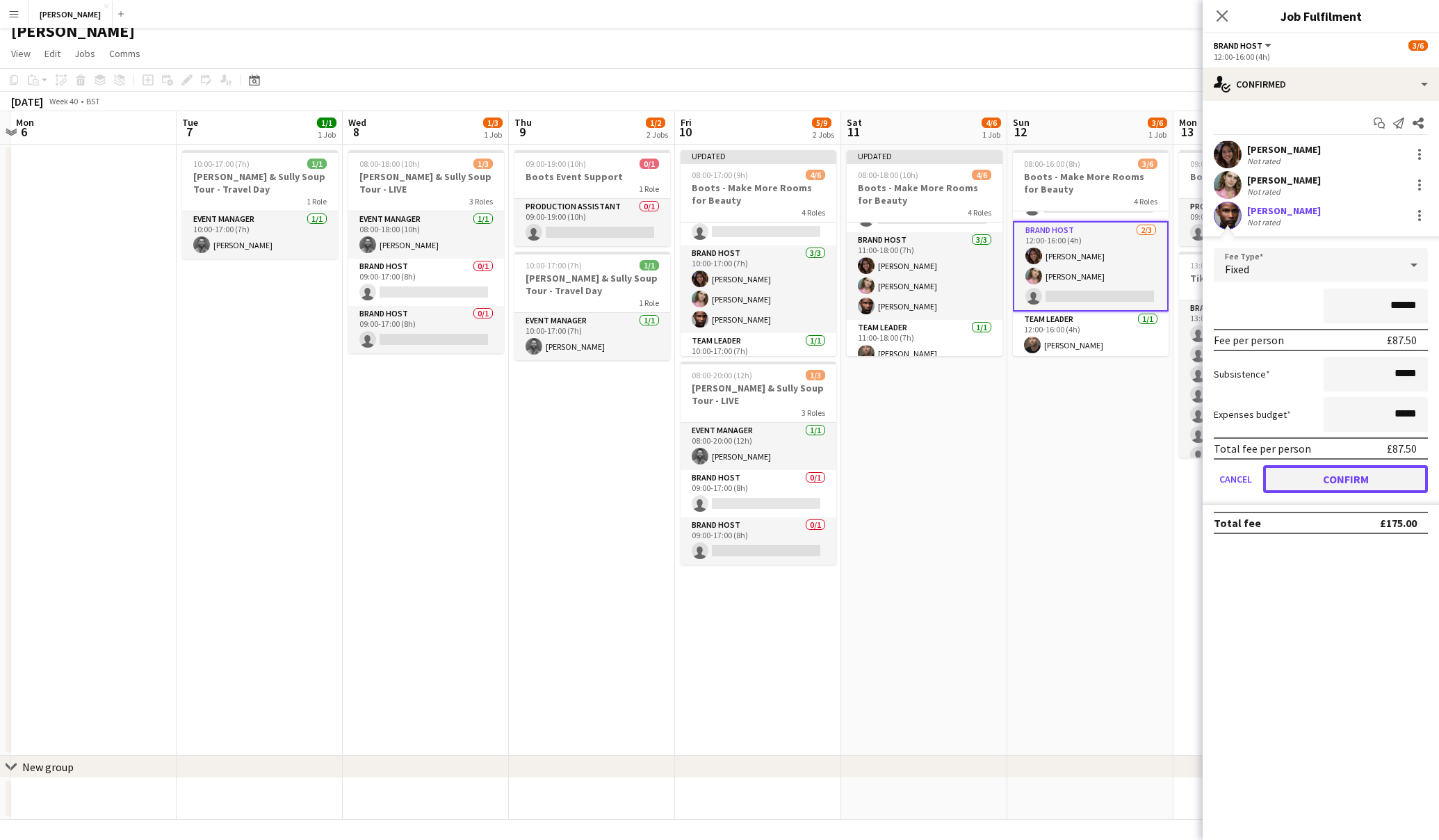
click at [1324, 471] on button "Confirm" at bounding box center [1346, 478] width 165 height 28
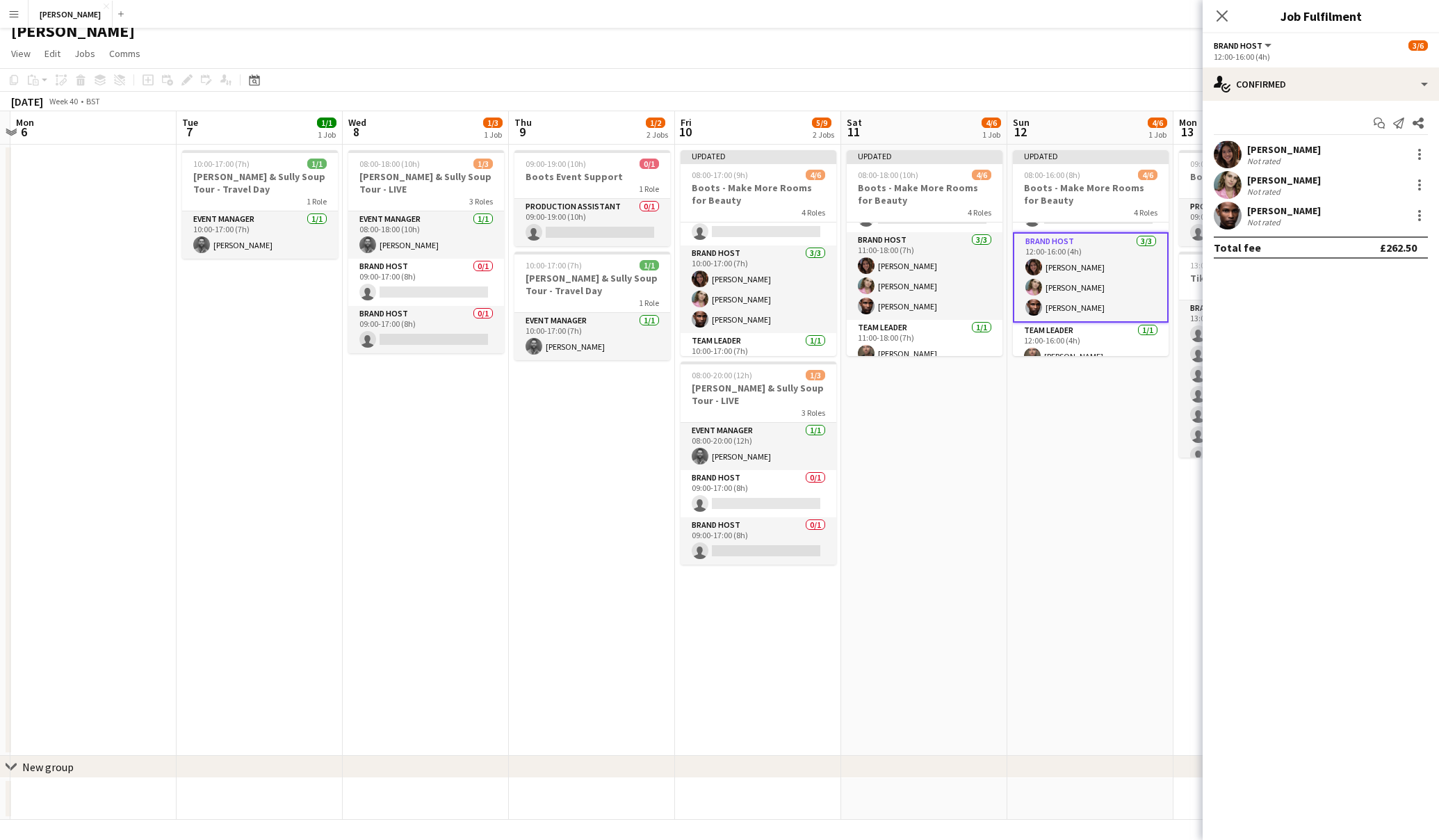
click at [1057, 470] on app-date-cell "Updated 08:00-16:00 (8h) 4/6 Boots - Make More Rooms for Beauty 4 Roles DJ 0/1 …" at bounding box center [1090, 450] width 167 height 611
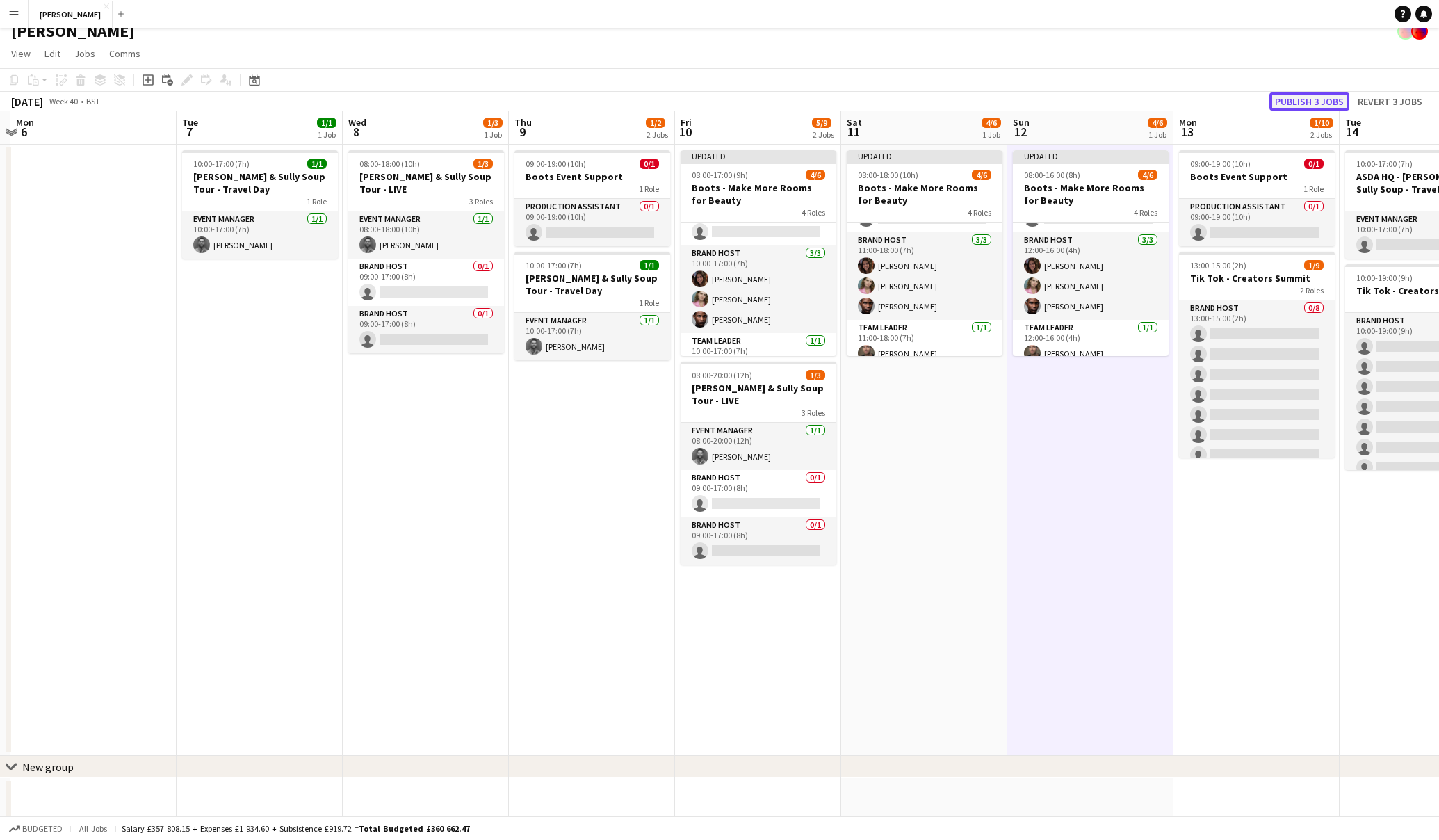
click at [1318, 99] on button "Publish 3 jobs" at bounding box center [1309, 101] width 80 height 18
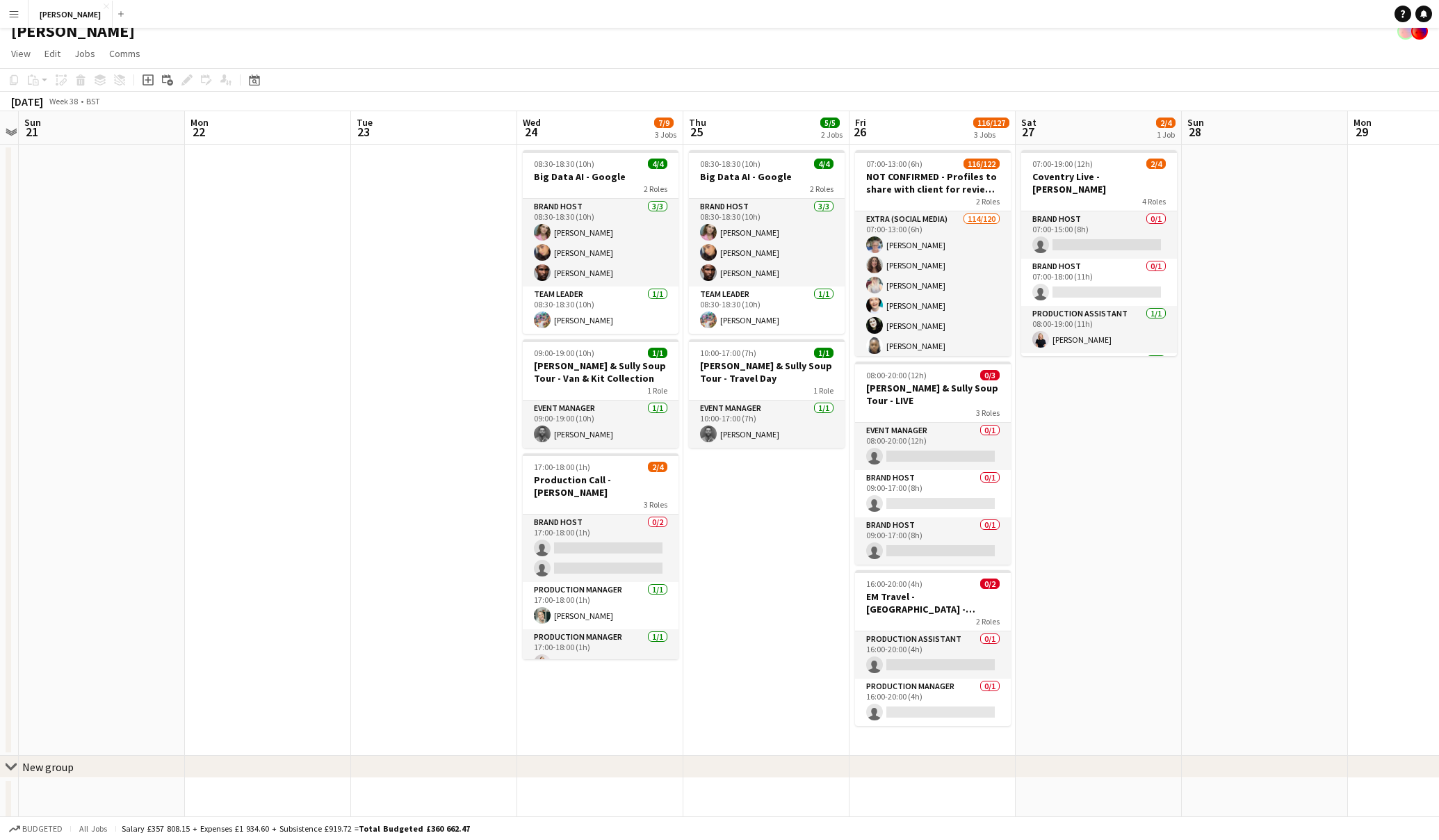
scroll to position [0, 326]
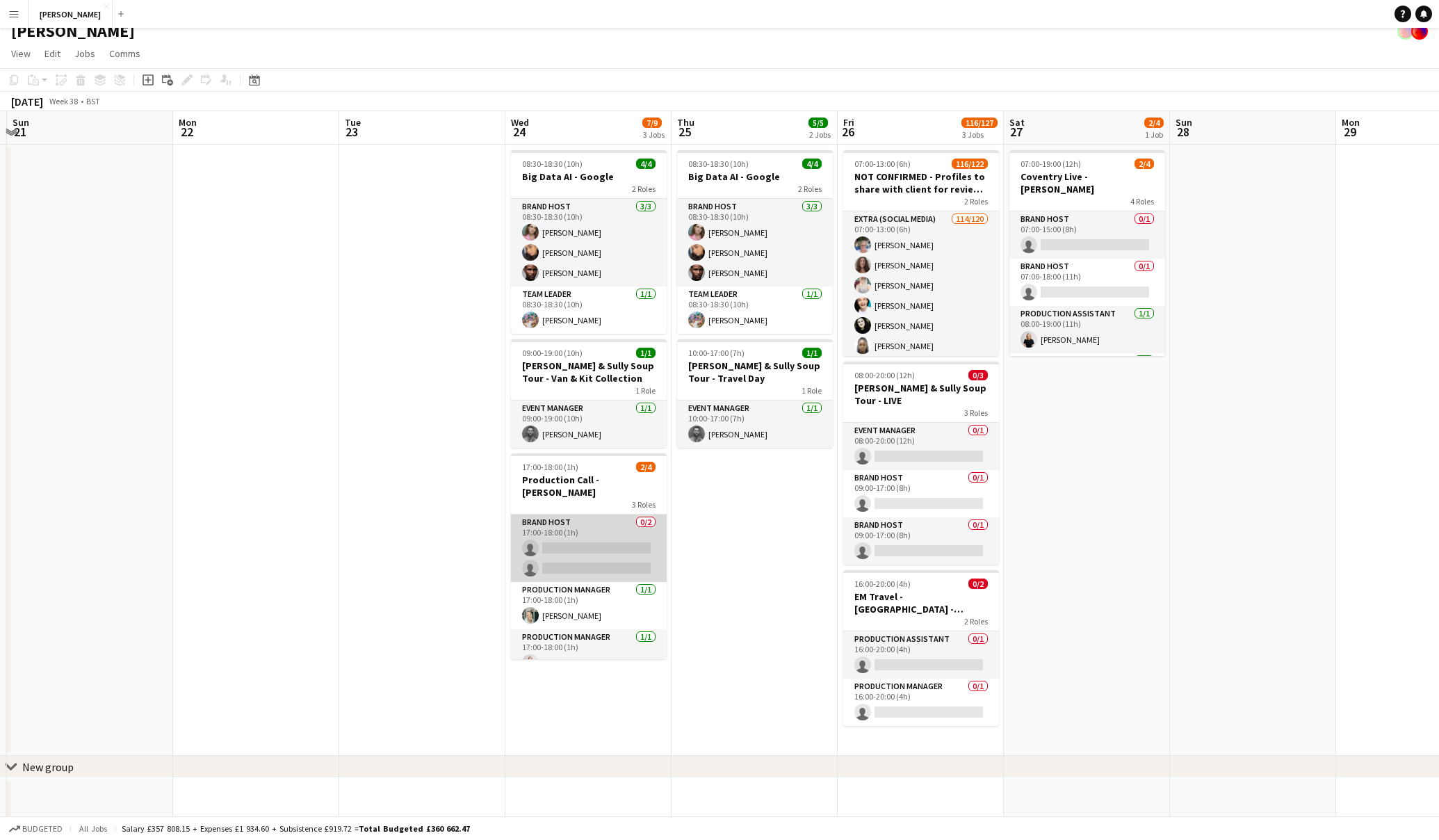
click at [617, 532] on app-card-role "Brand Host 0/2 17:00-18:00 (1h) single-neutral-actions single-neutral-actions" at bounding box center [590, 548] width 156 height 68
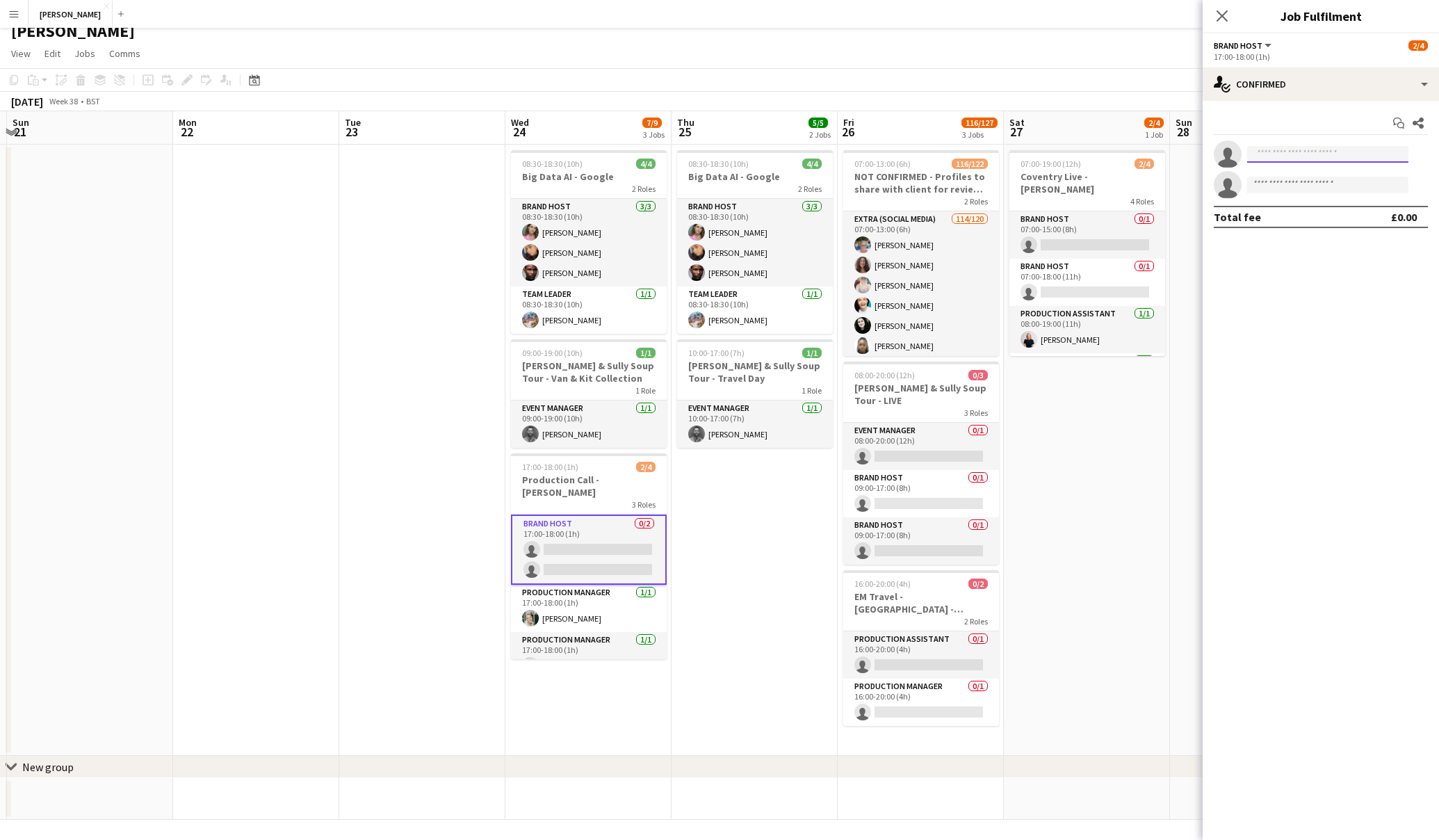
click at [1287, 150] on input at bounding box center [1328, 154] width 161 height 17
type input "****"
click at [1287, 210] on span "[PERSON_NAME] Del [PERSON_NAME]" at bounding box center [1307, 208] width 96 height 11
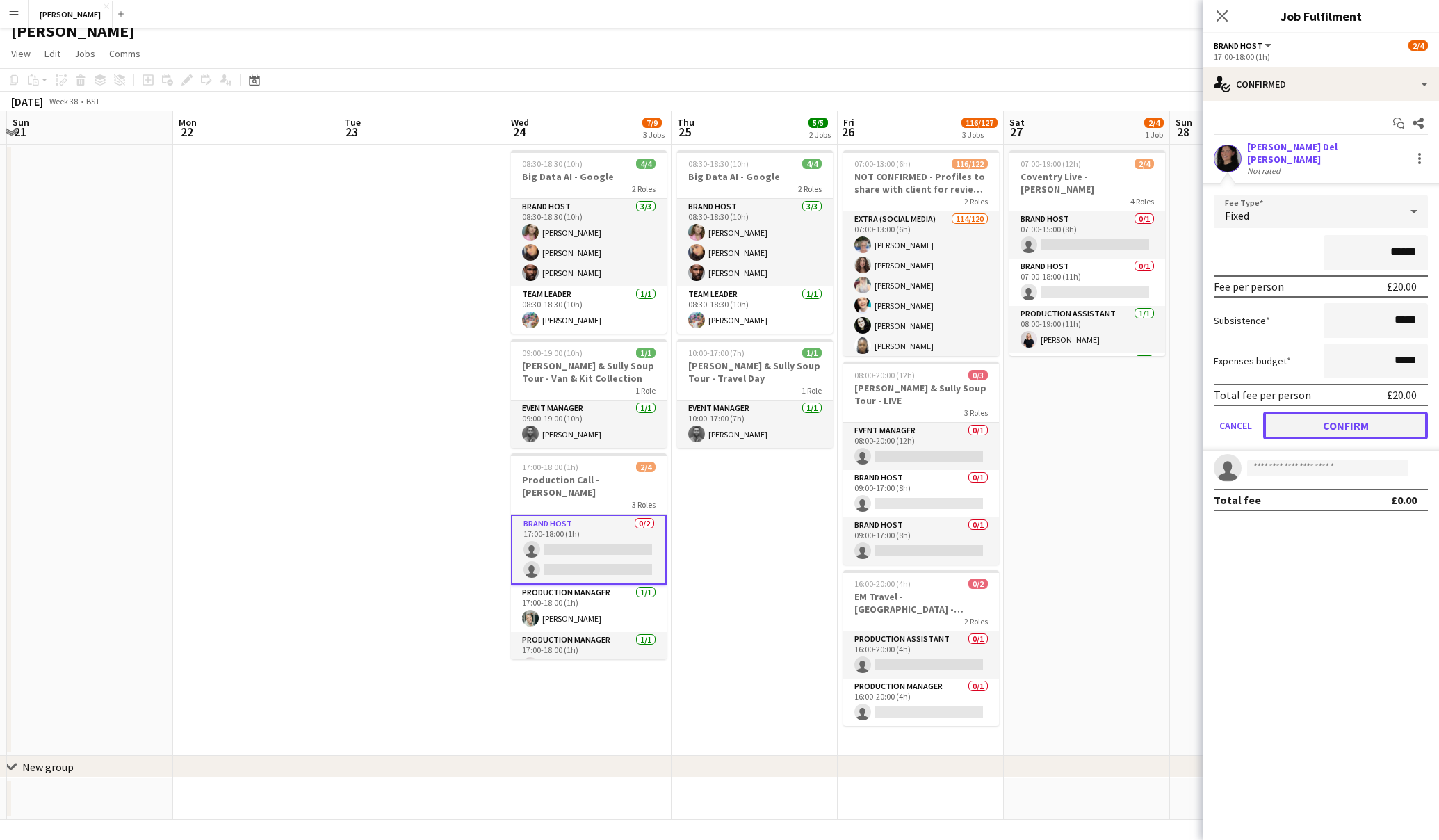
click at [1336, 413] on button "Confirm" at bounding box center [1346, 425] width 165 height 28
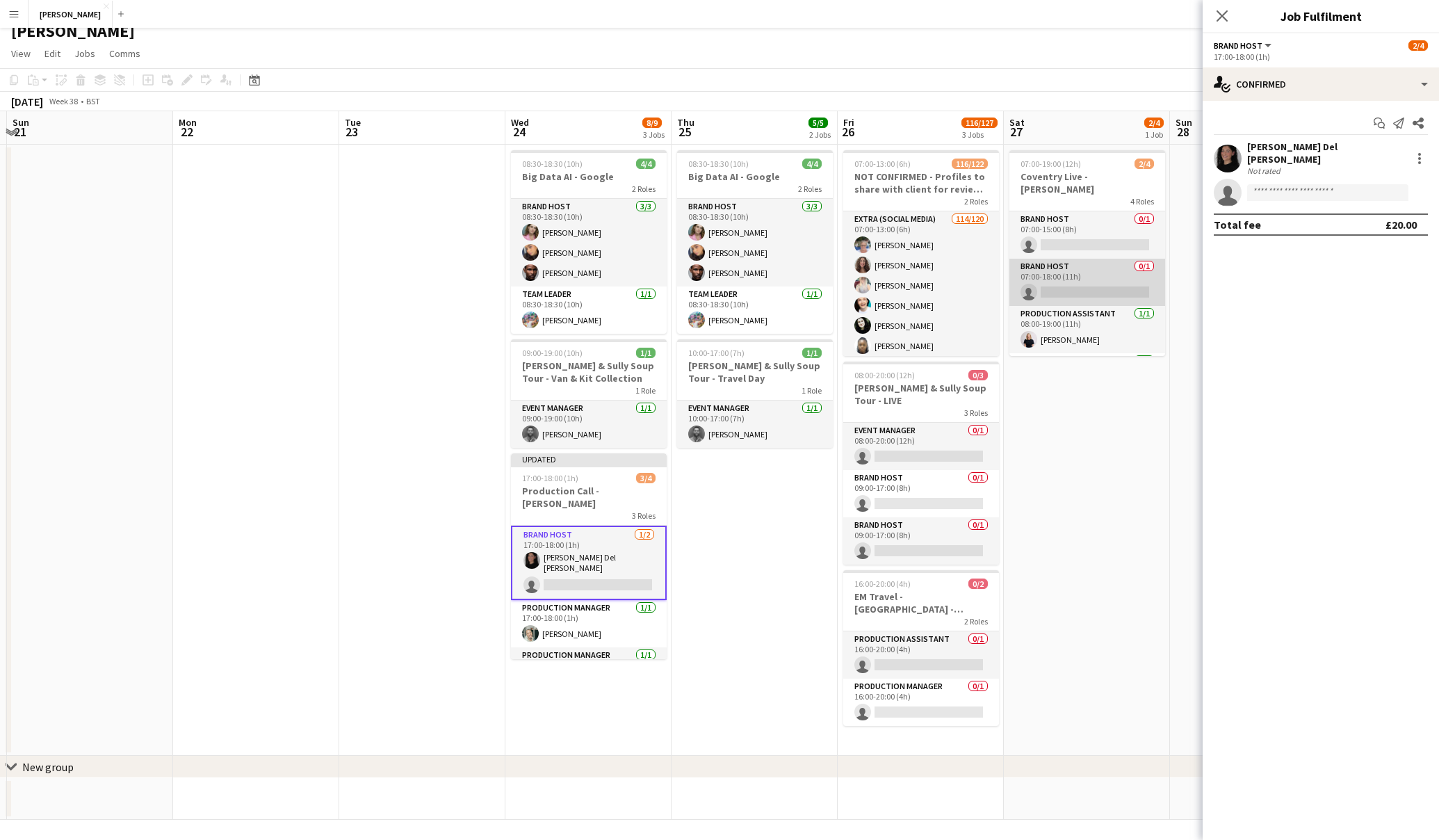
click at [1087, 275] on app-card-role "Brand Host 0/1 07:00-18:00 (11h) single-neutral-actions" at bounding box center [1088, 283] width 156 height 48
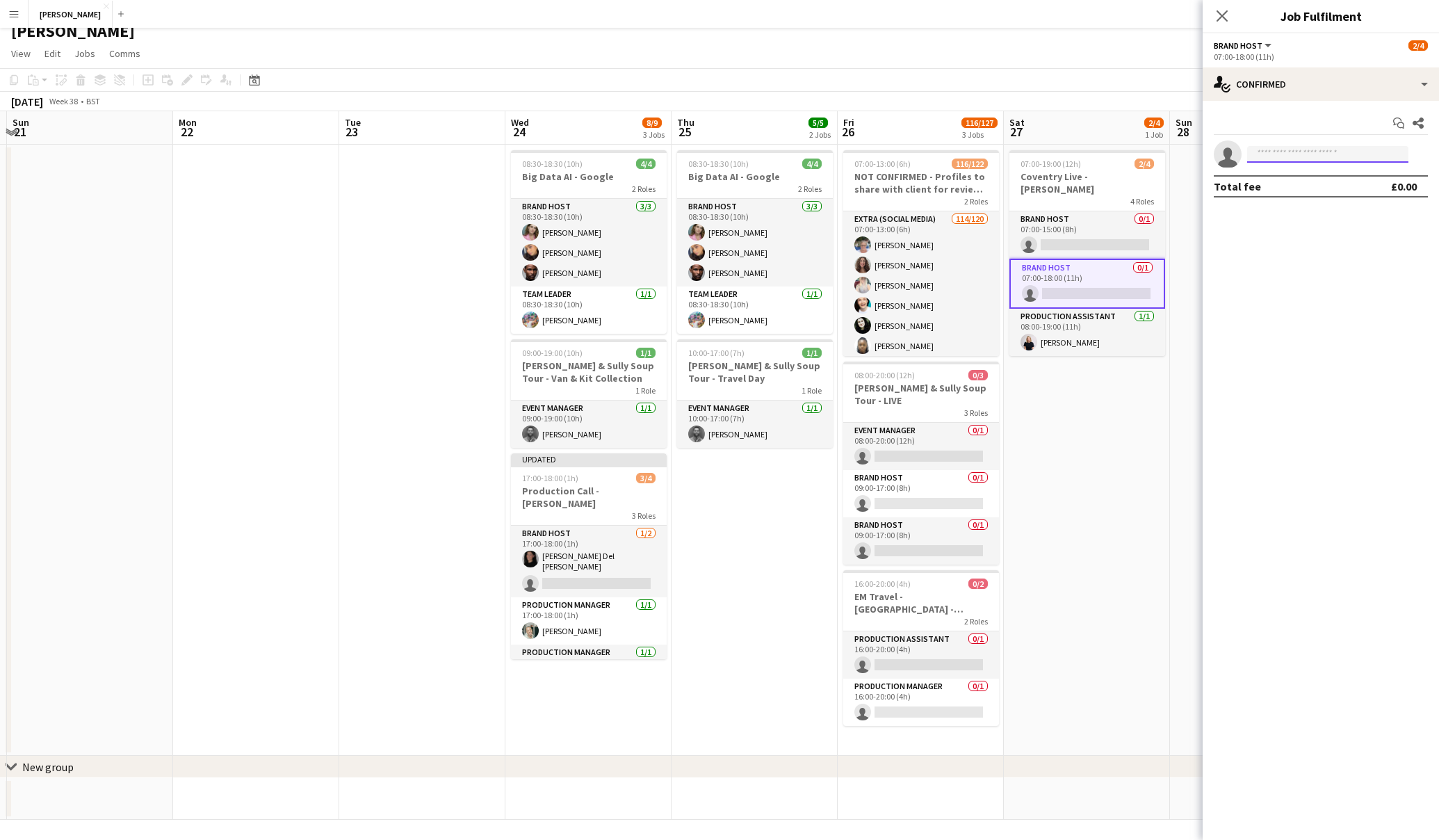
click at [1293, 153] on input at bounding box center [1328, 154] width 161 height 17
click at [1084, 228] on app-card-role "Brand Host 0/1 07:00-15:00 (8h) single-neutral-actions" at bounding box center [1088, 235] width 156 height 48
click at [1279, 158] on input at bounding box center [1328, 154] width 161 height 17
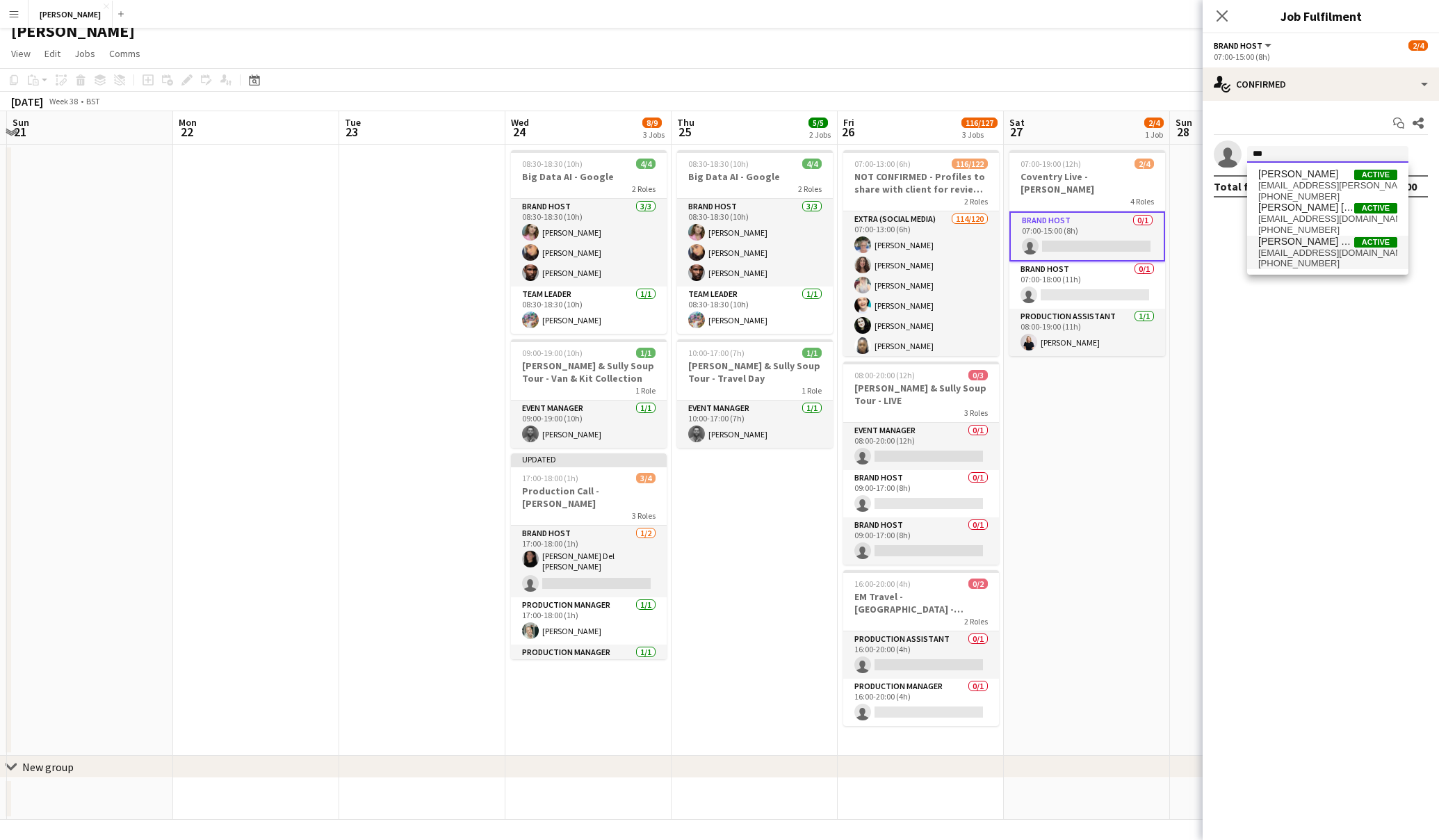
type input "***"
click at [1297, 250] on span "cassdb101@icloud.com" at bounding box center [1329, 253] width 139 height 11
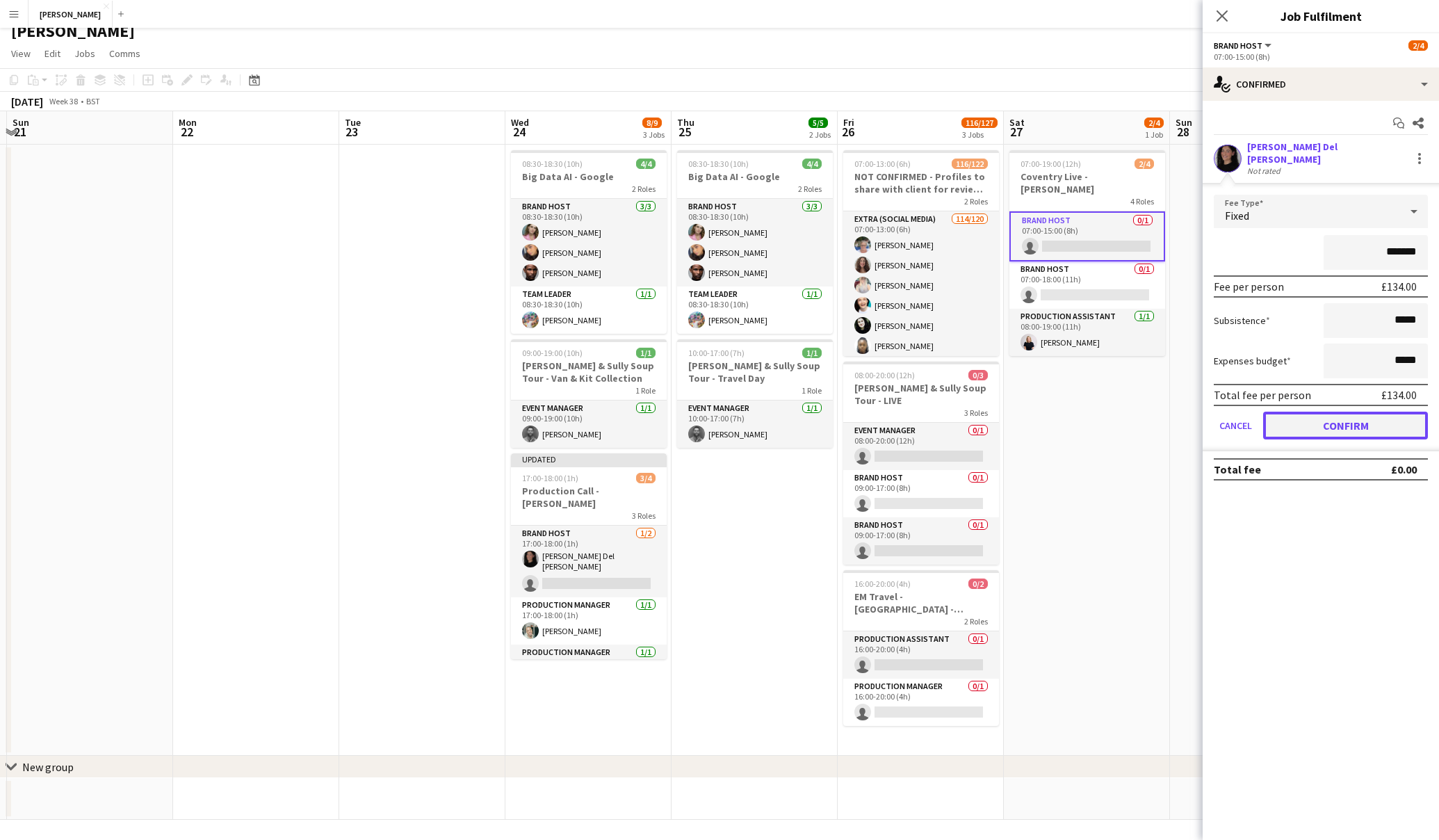
click at [1329, 411] on button "Confirm" at bounding box center [1346, 425] width 165 height 28
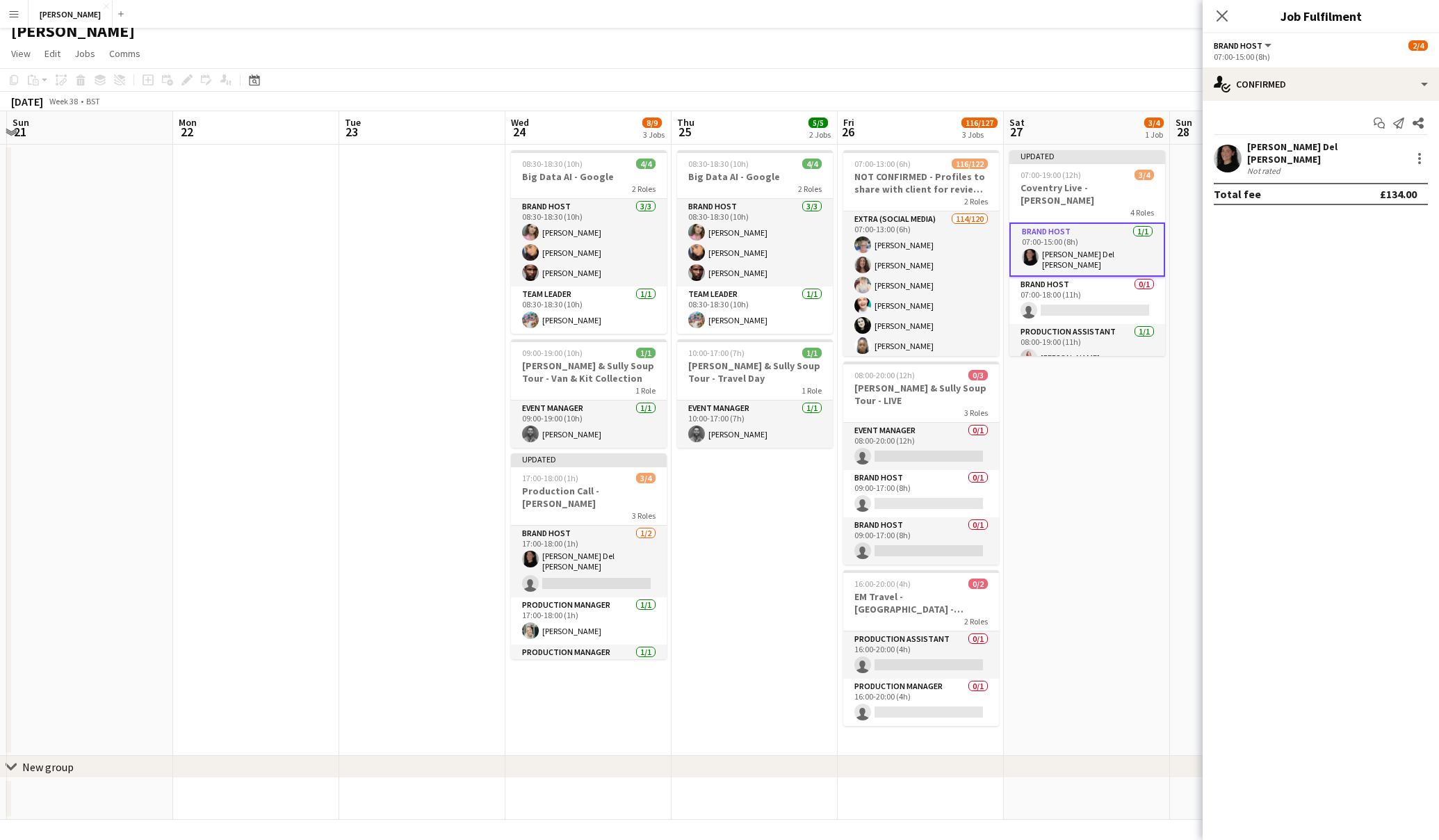
click at [1113, 431] on app-date-cell "Updated 07:00-19:00 (12h) 3/4 Coventry Live - Monzo 4 Roles Brand Host 1/1 07:0…" at bounding box center [1087, 450] width 167 height 611
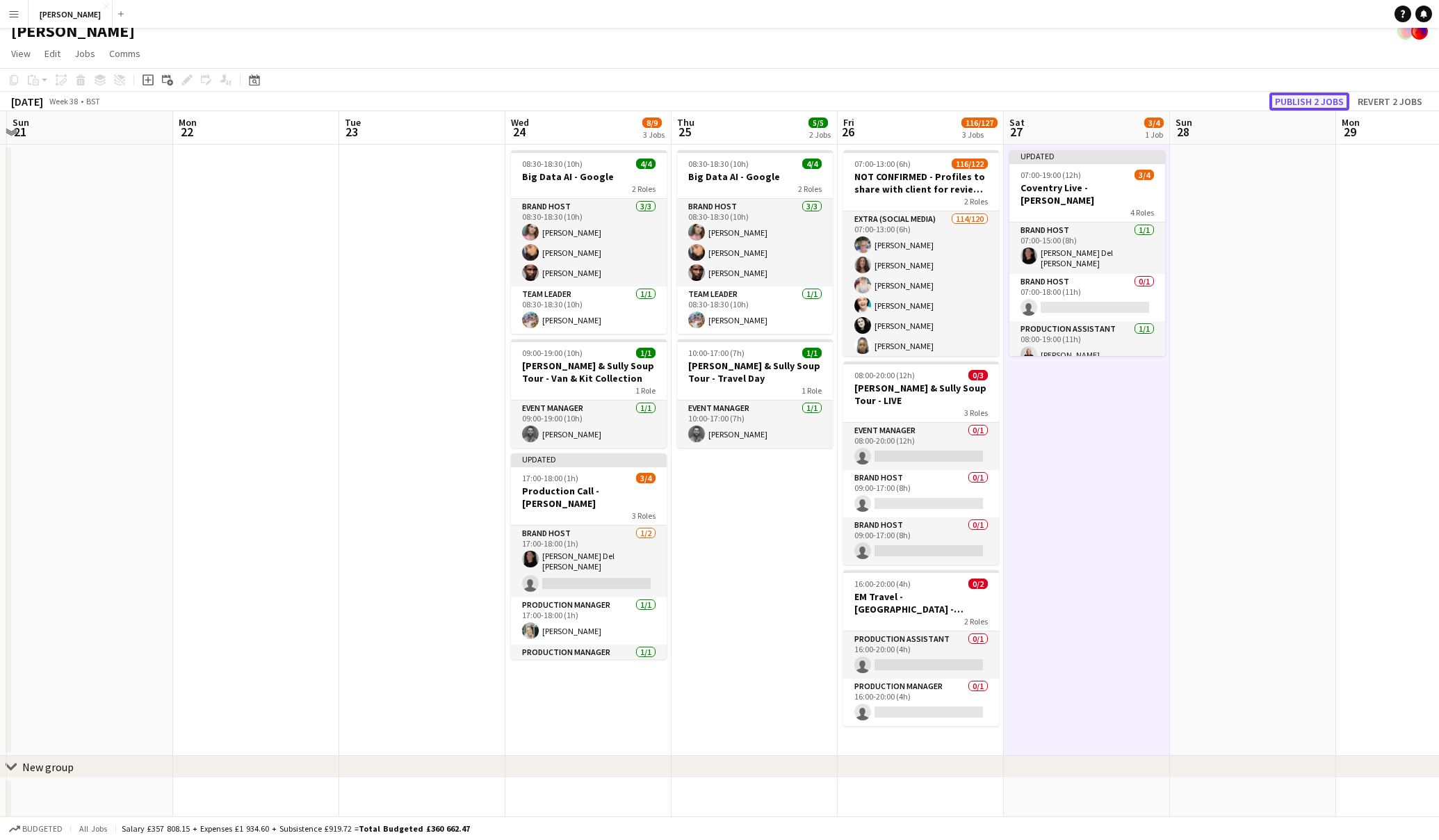
click at [1321, 99] on button "Publish 2 jobs" at bounding box center [1309, 101] width 80 height 18
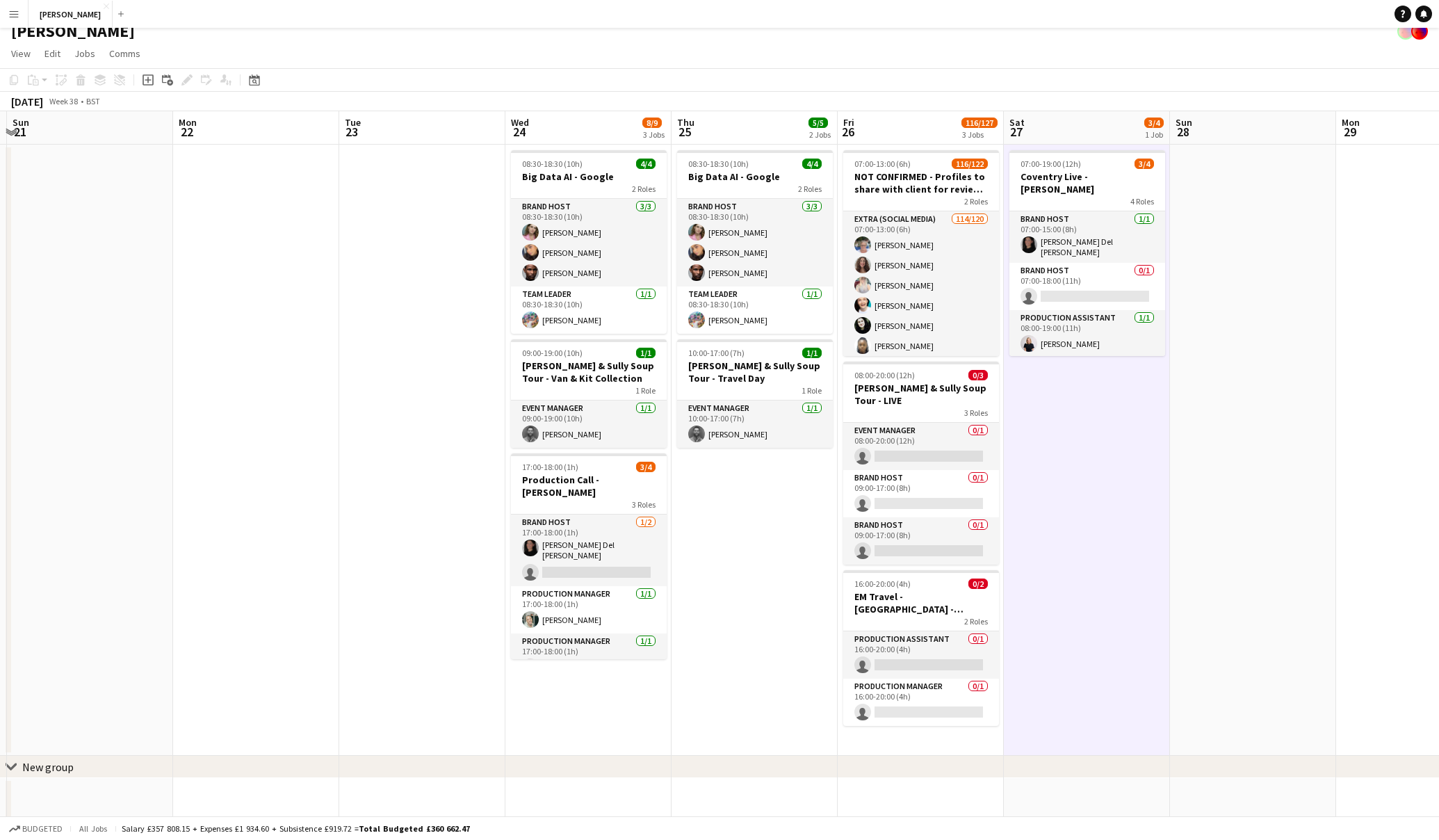
click at [19, 16] on button "Menu" at bounding box center [13, 13] width 28 height 28
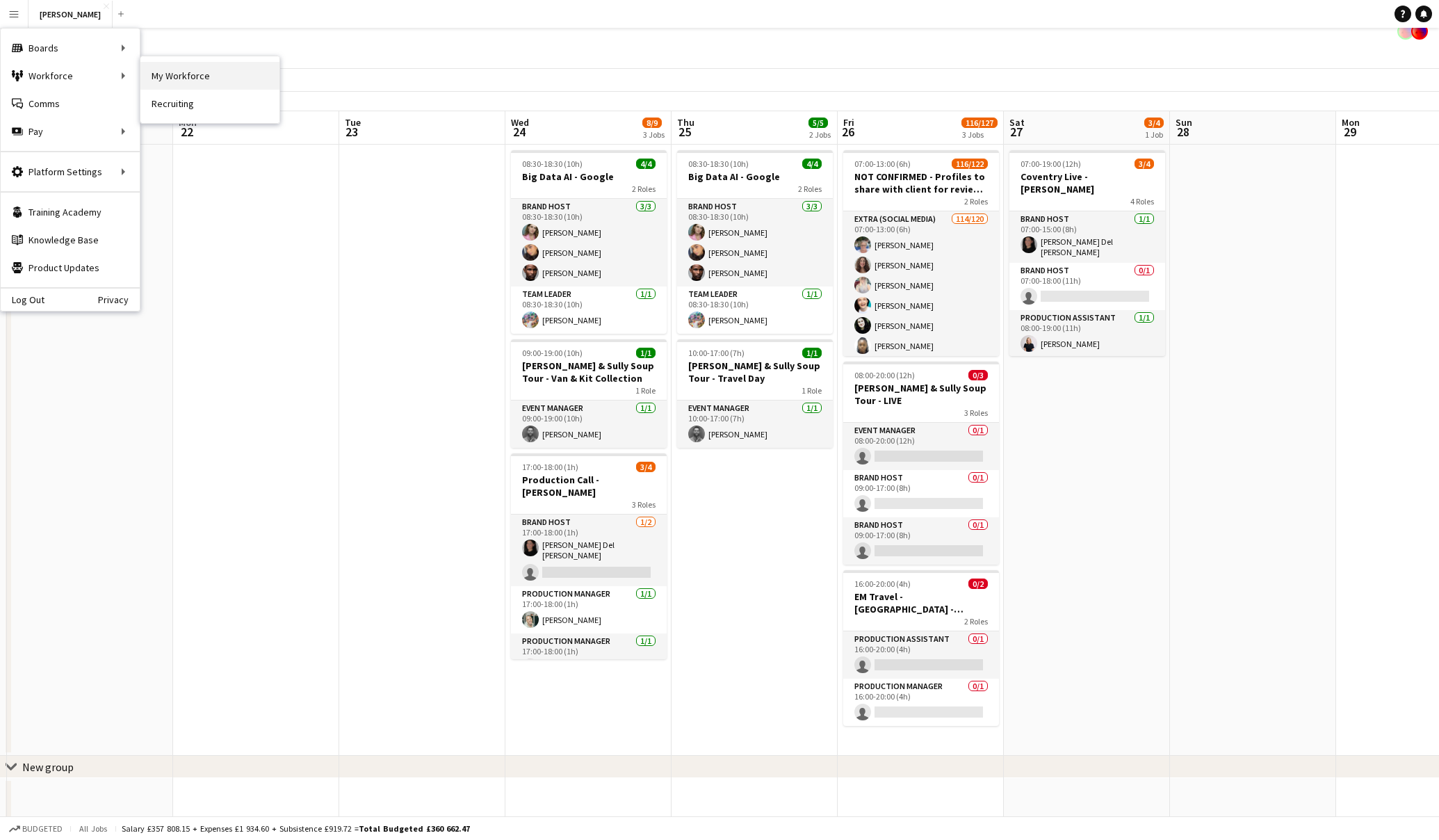
click at [174, 76] on link "My Workforce" at bounding box center [210, 75] width 139 height 28
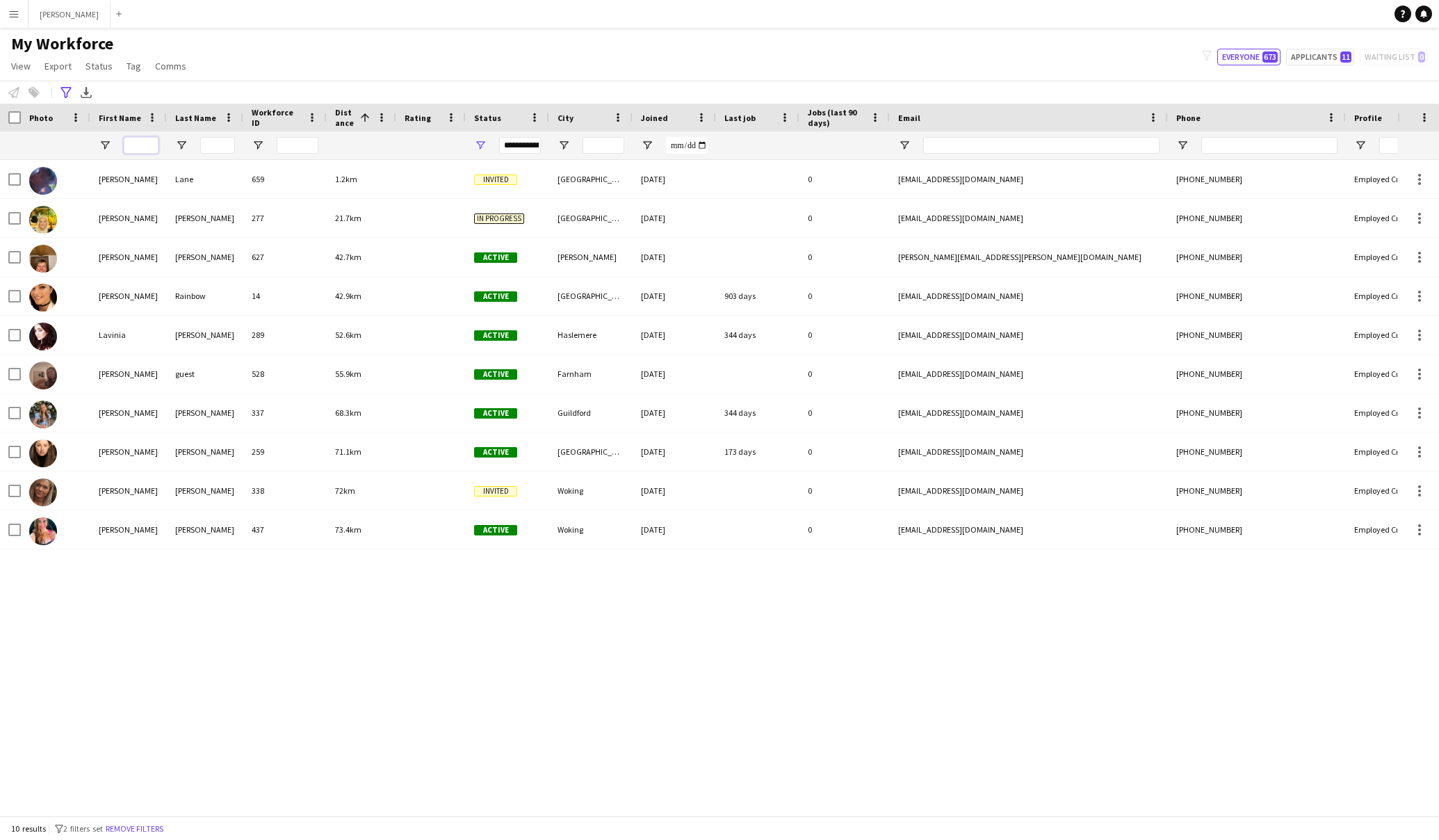
click at [139, 146] on input "First Name Filter Input" at bounding box center [141, 146] width 35 height 17
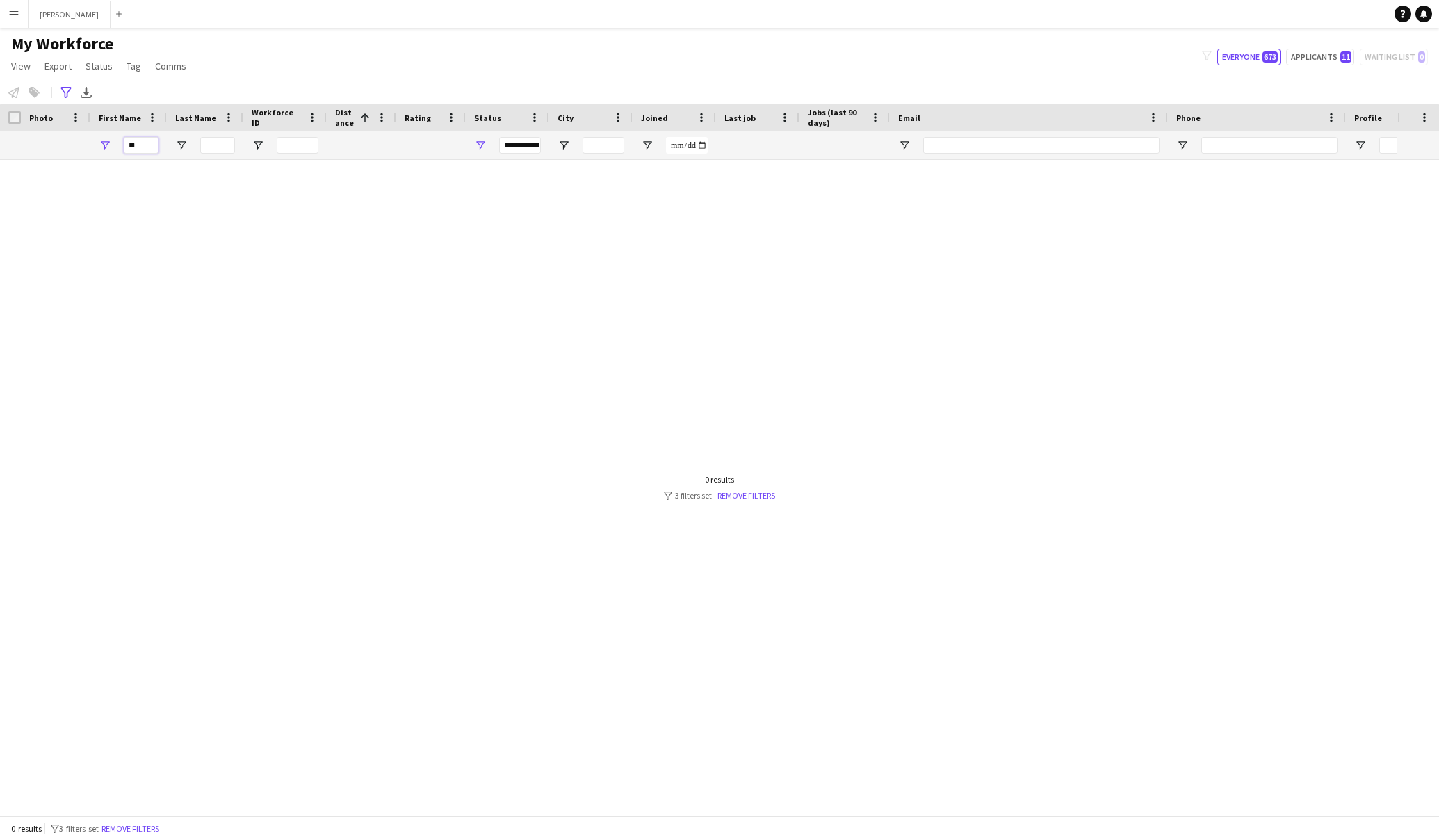
type input "*"
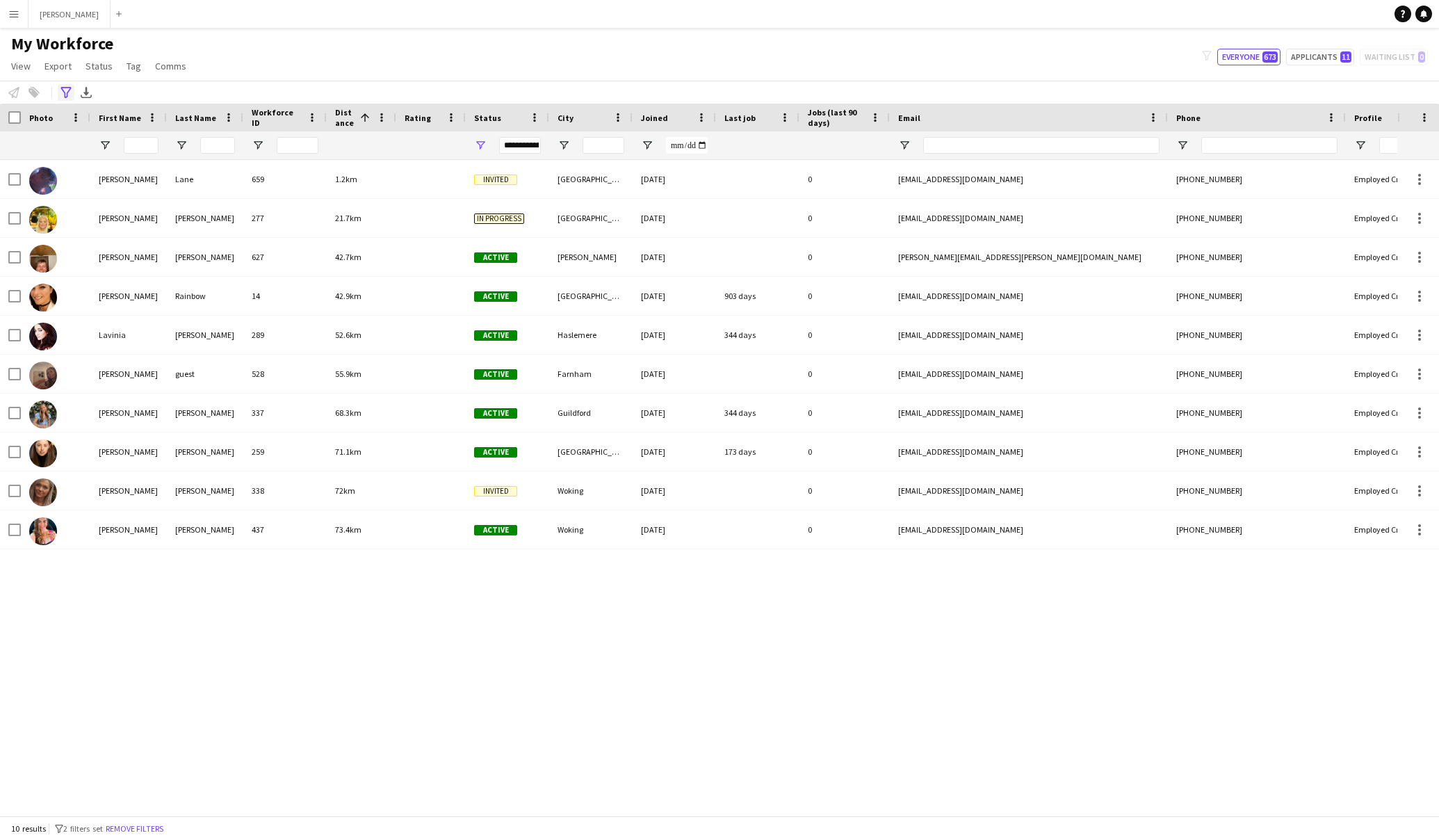
click at [67, 90] on icon "Advanced filters" at bounding box center [67, 92] width 11 height 11
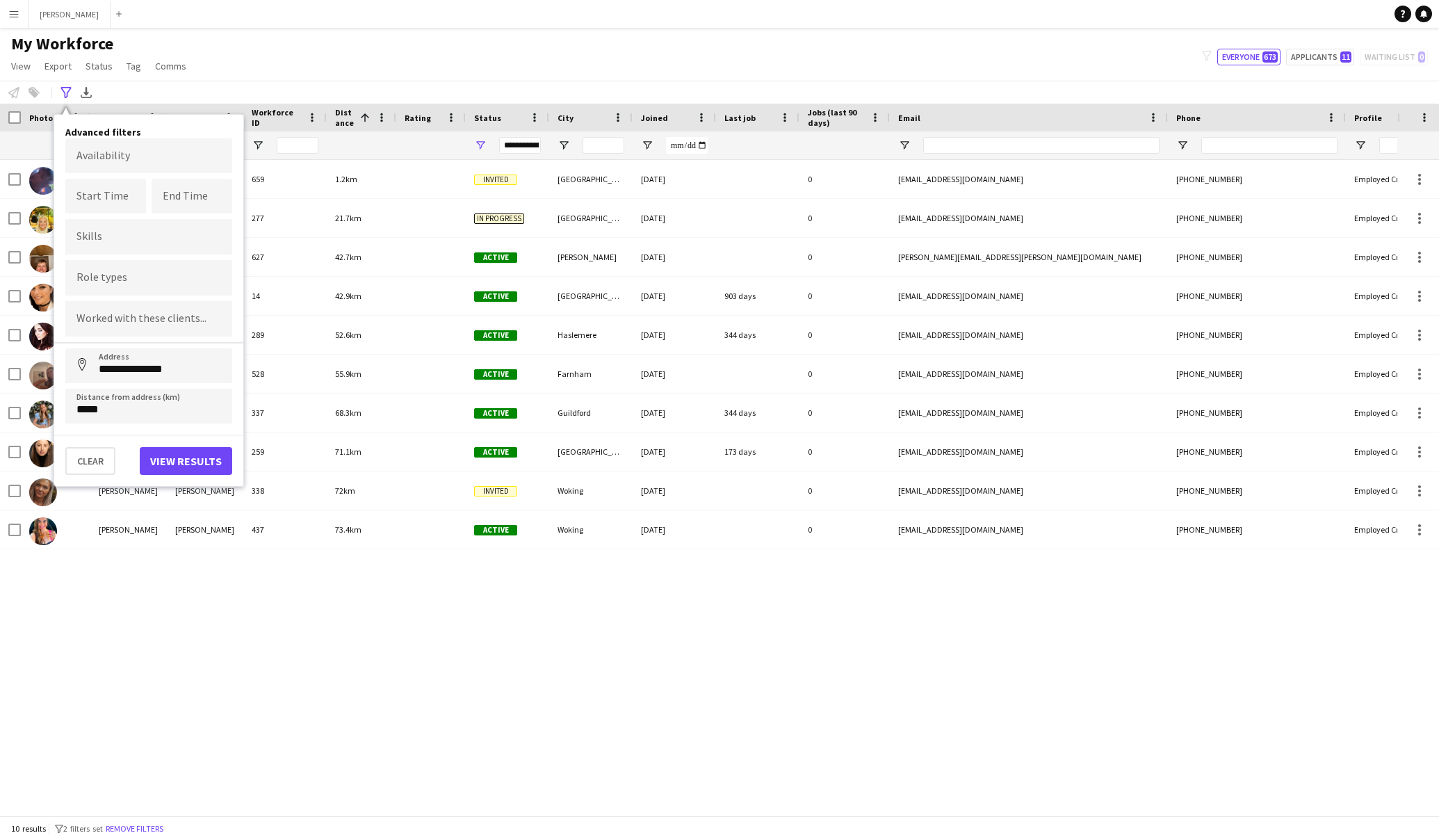
click at [257, 72] on div "My Workforce View Views Default view New view Update view Delete view Edit name…" at bounding box center [719, 57] width 1439 height 48
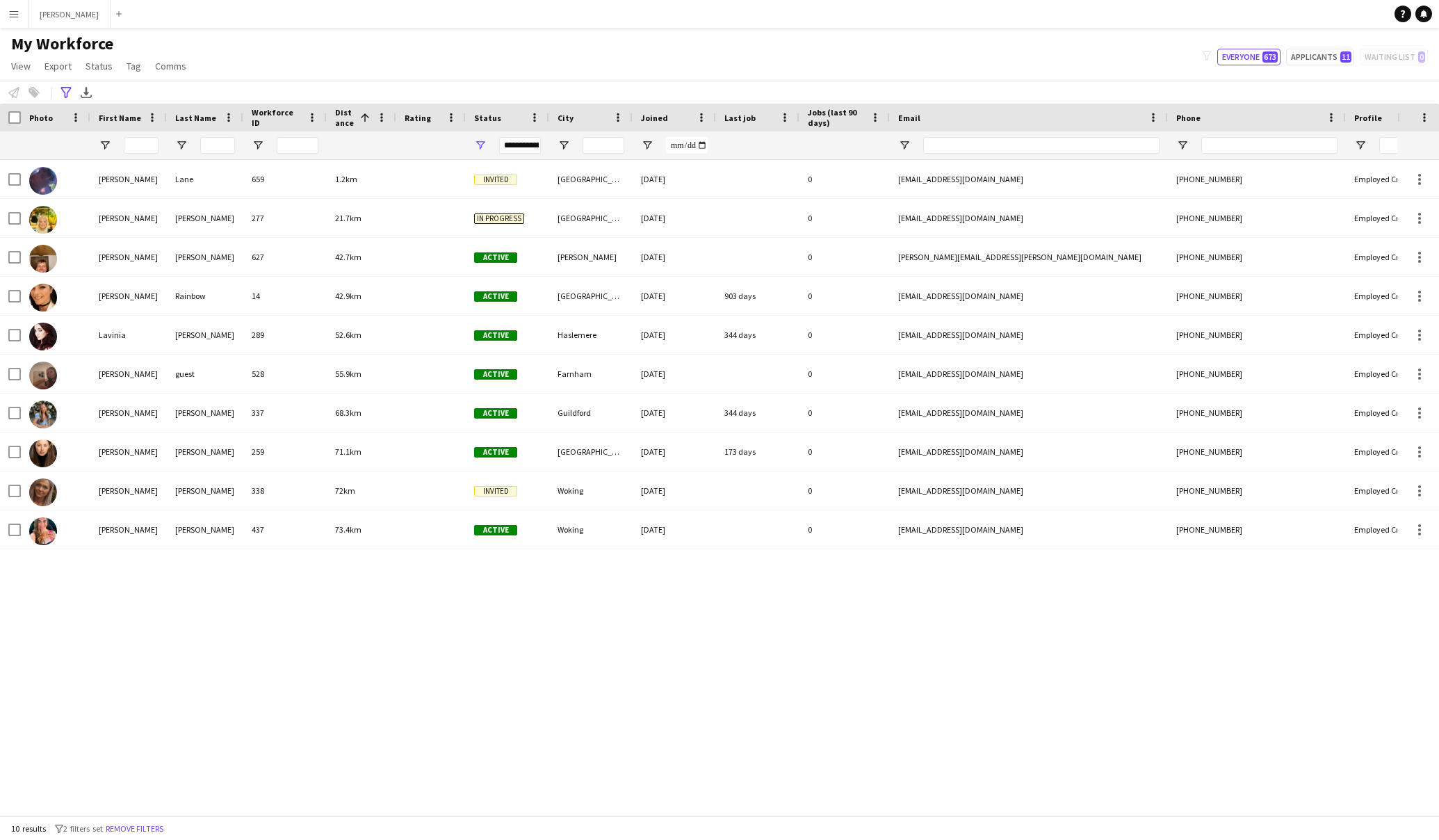
click at [11, 22] on button "Menu" at bounding box center [13, 13] width 28 height 28
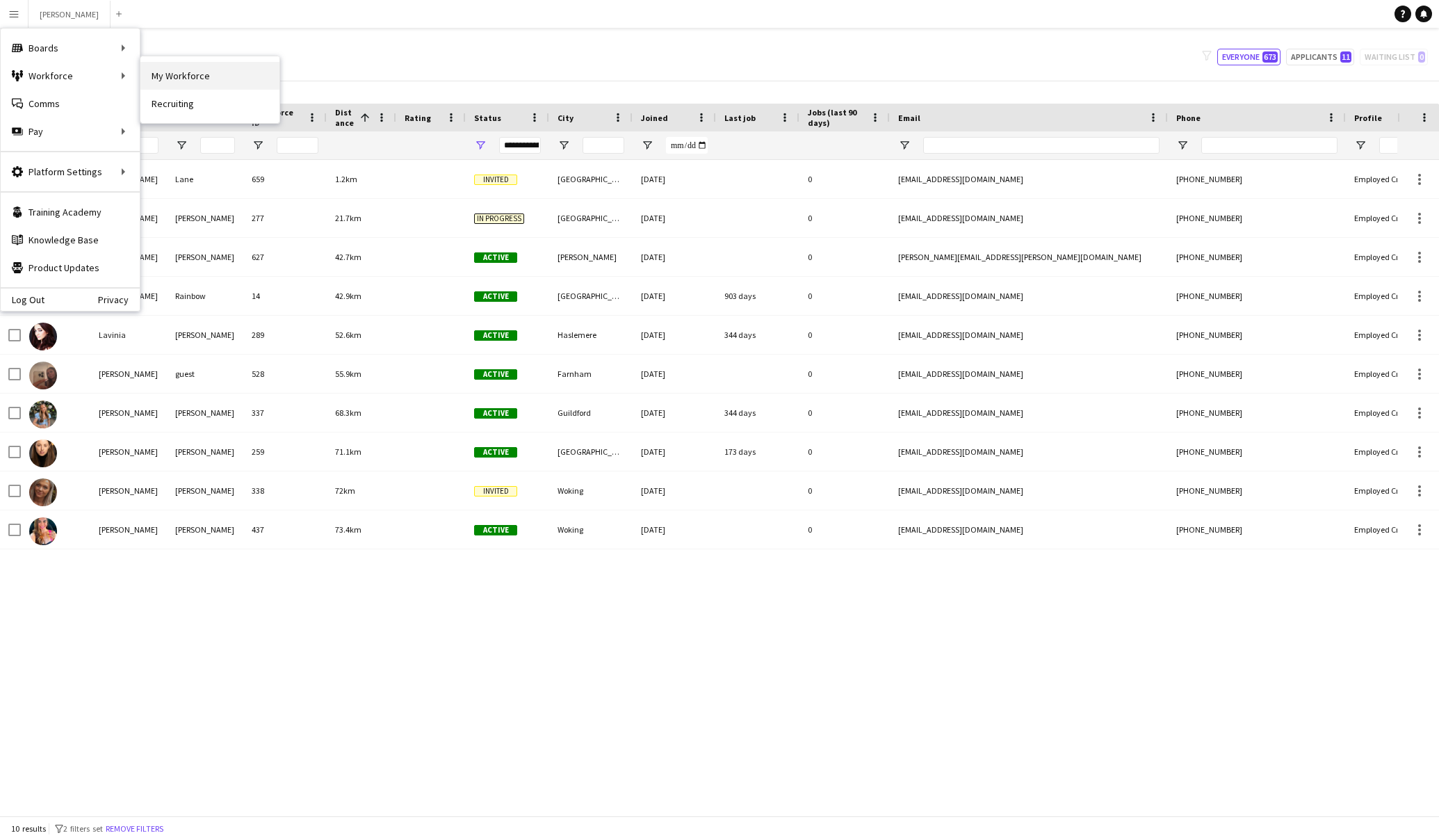
click at [182, 65] on link "My Workforce" at bounding box center [210, 75] width 139 height 28
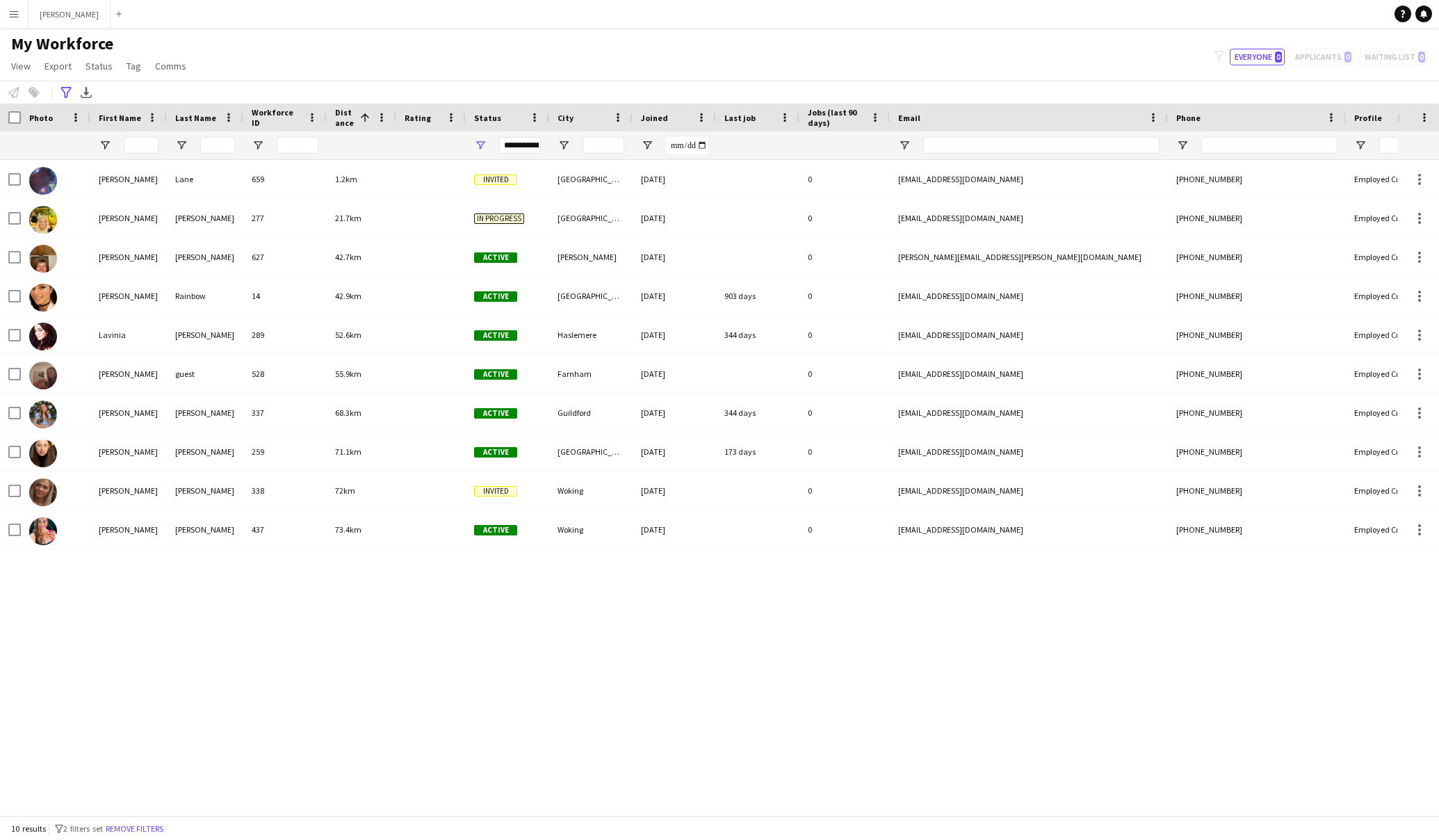
click at [12, 17] on app-icon "Menu" at bounding box center [14, 14] width 11 height 11
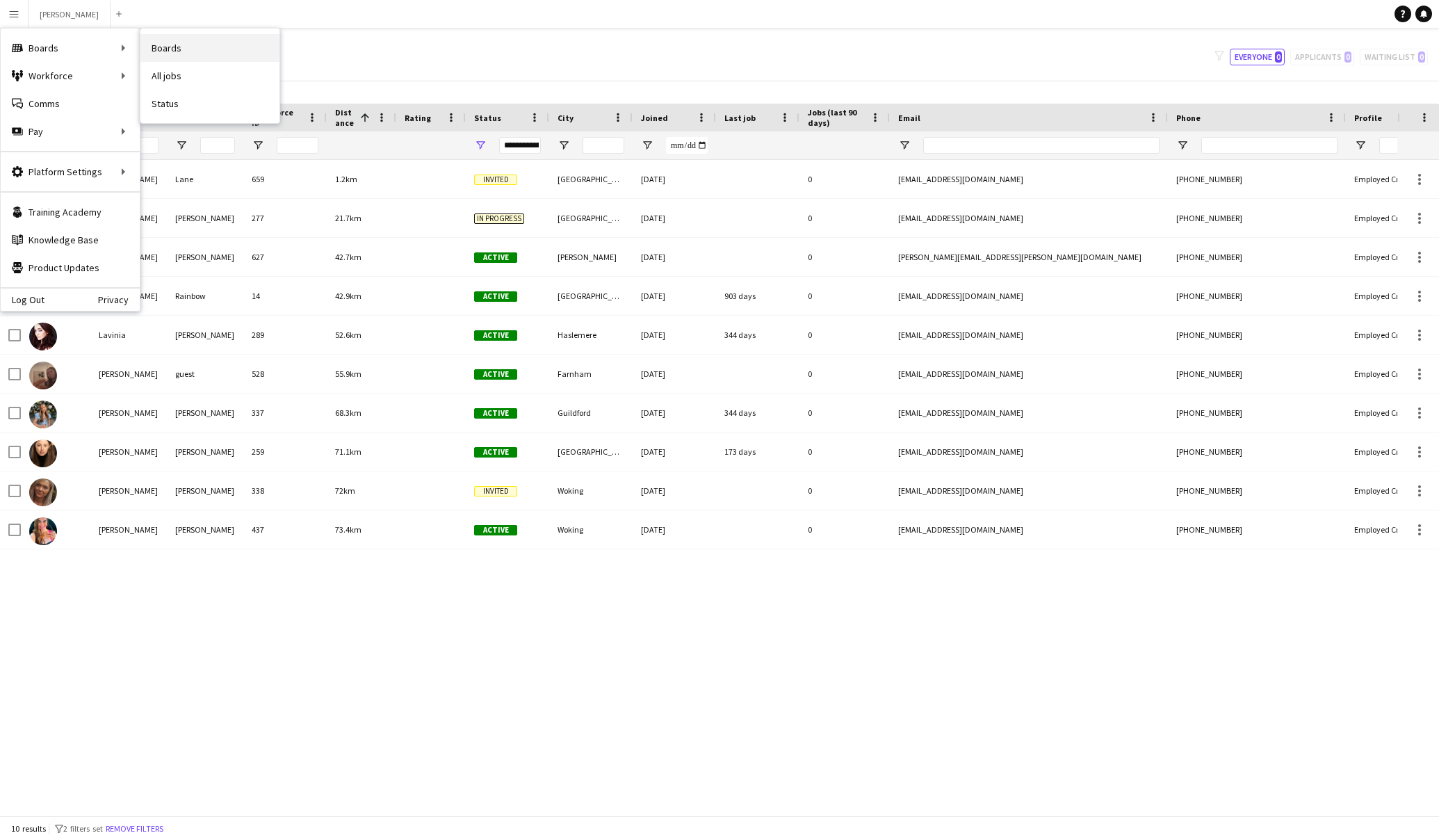
click at [177, 48] on link "Boards" at bounding box center [210, 48] width 139 height 28
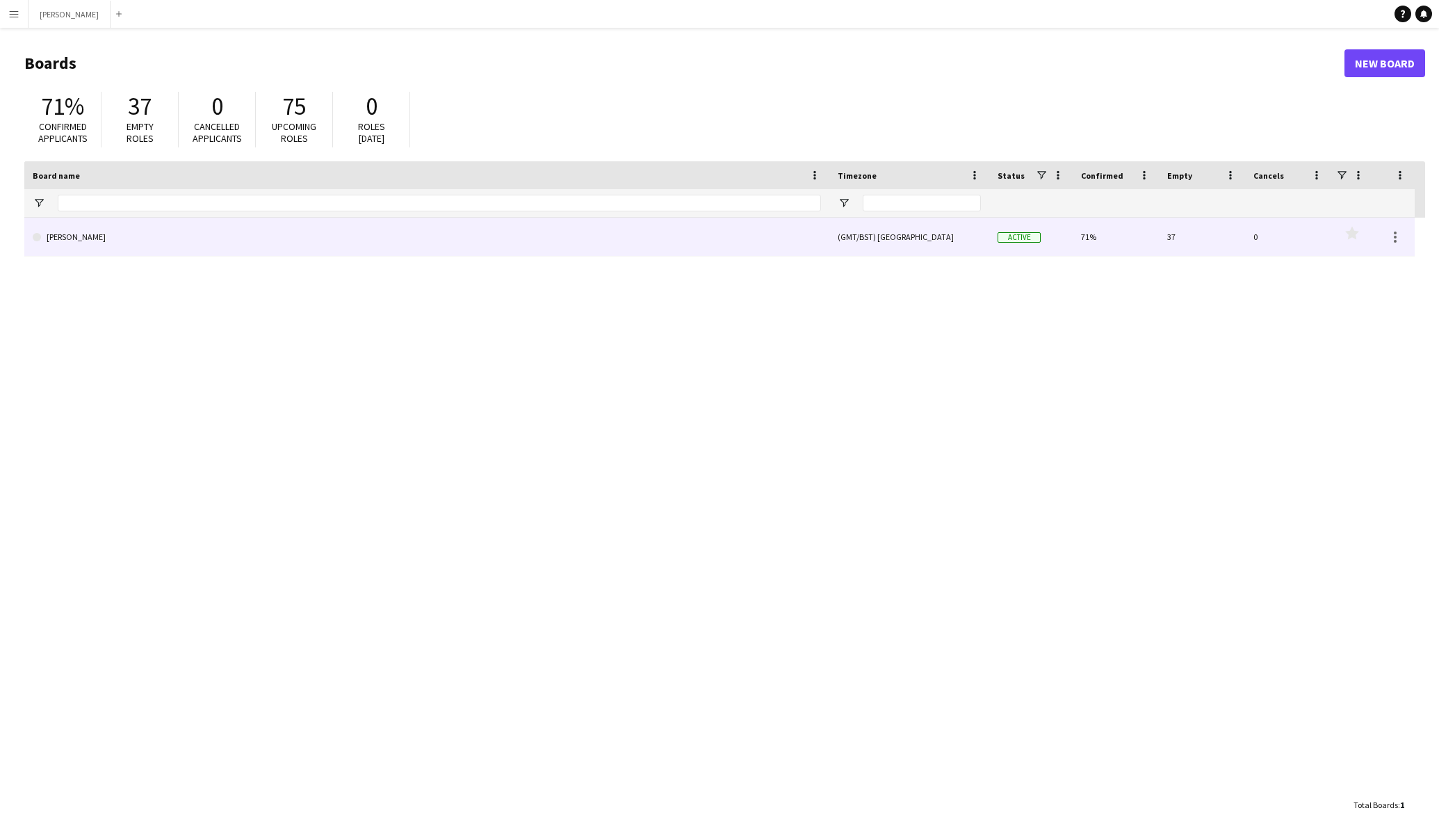
click at [476, 239] on link "[PERSON_NAME]" at bounding box center [427, 237] width 789 height 39
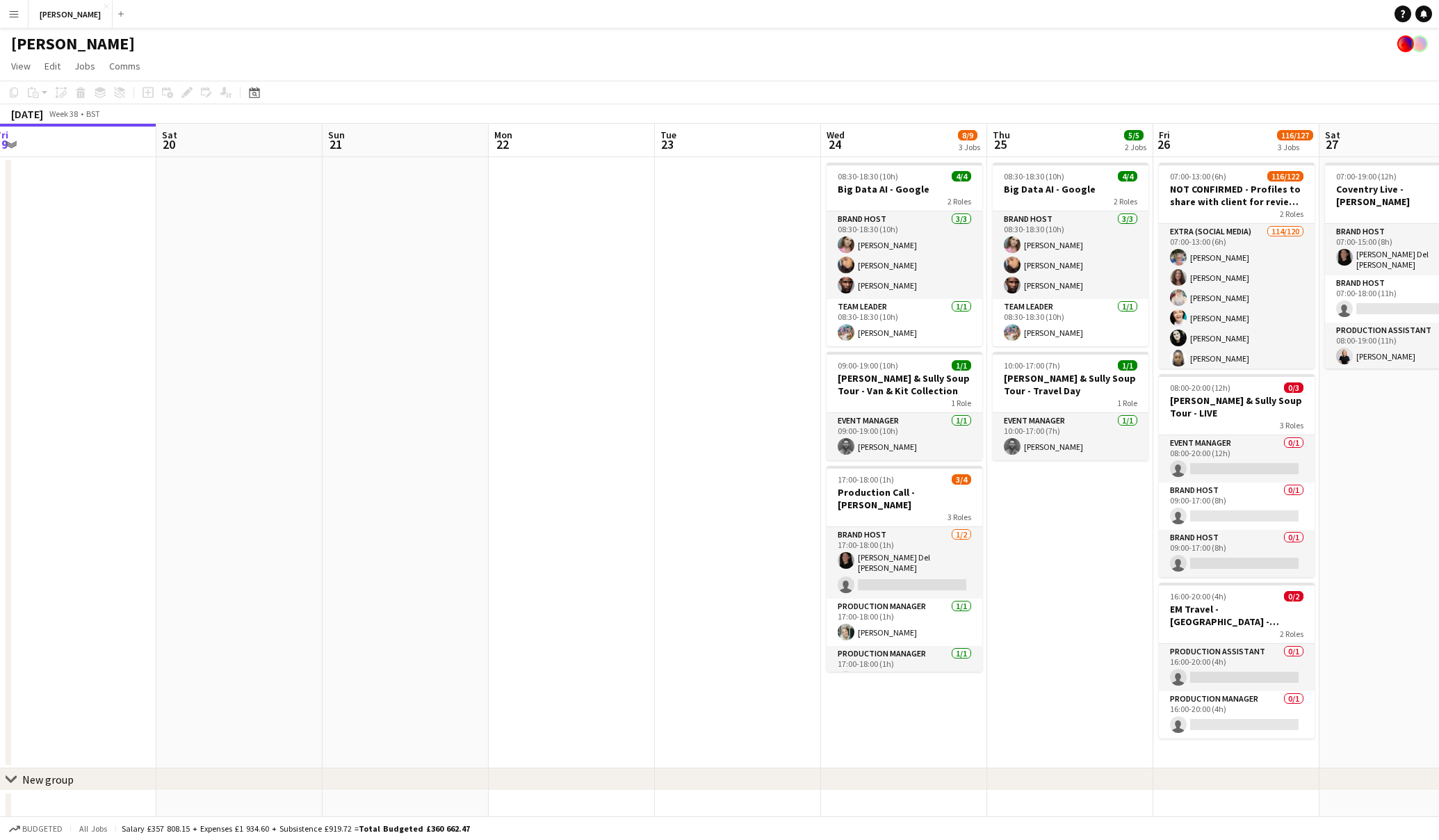
scroll to position [0, 443]
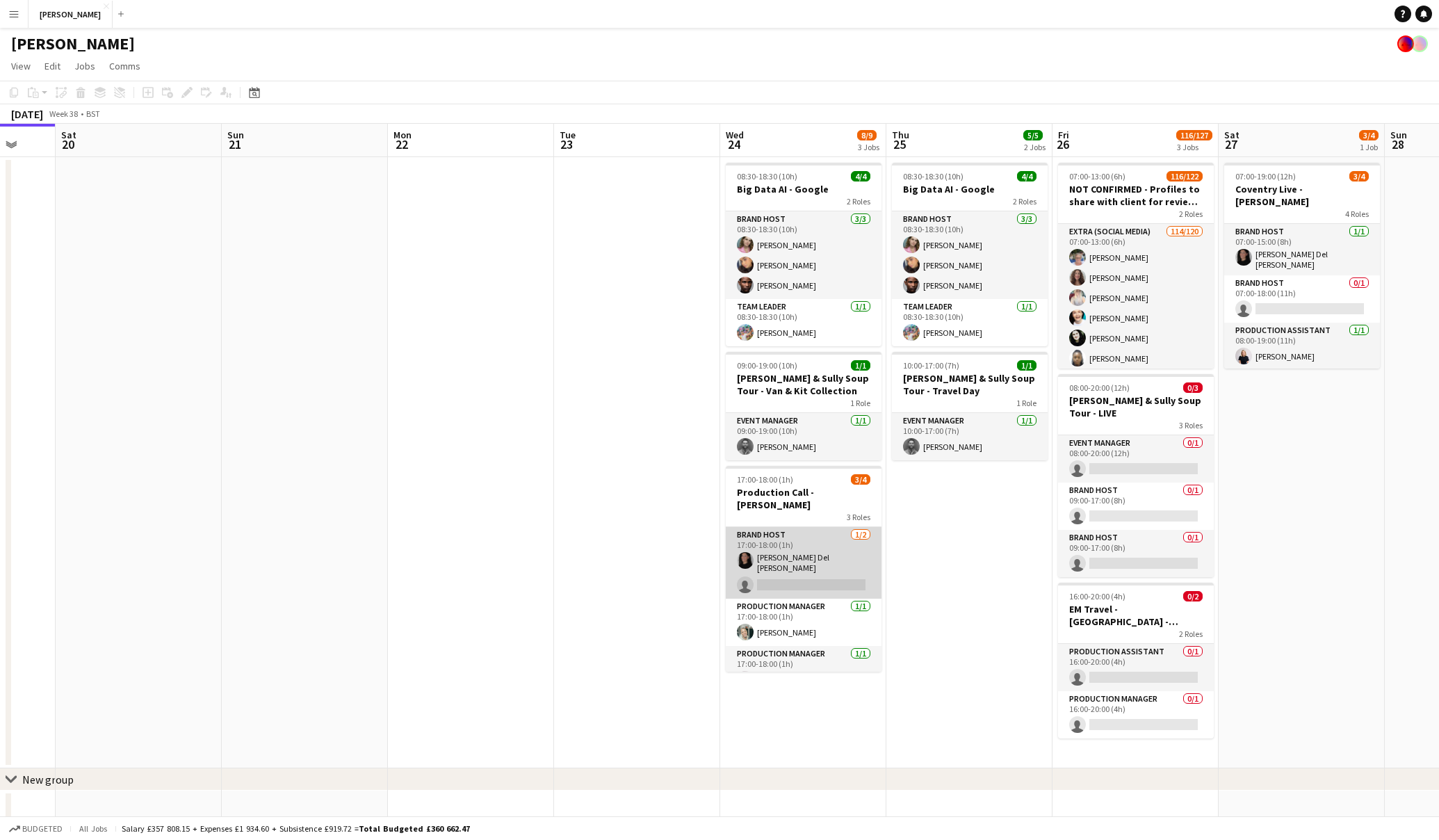
click at [808, 566] on app-card-role "Brand Host 1/2 17:00-18:00 (1h) Cassandra Del Busso single-neutral-actions" at bounding box center [804, 562] width 156 height 71
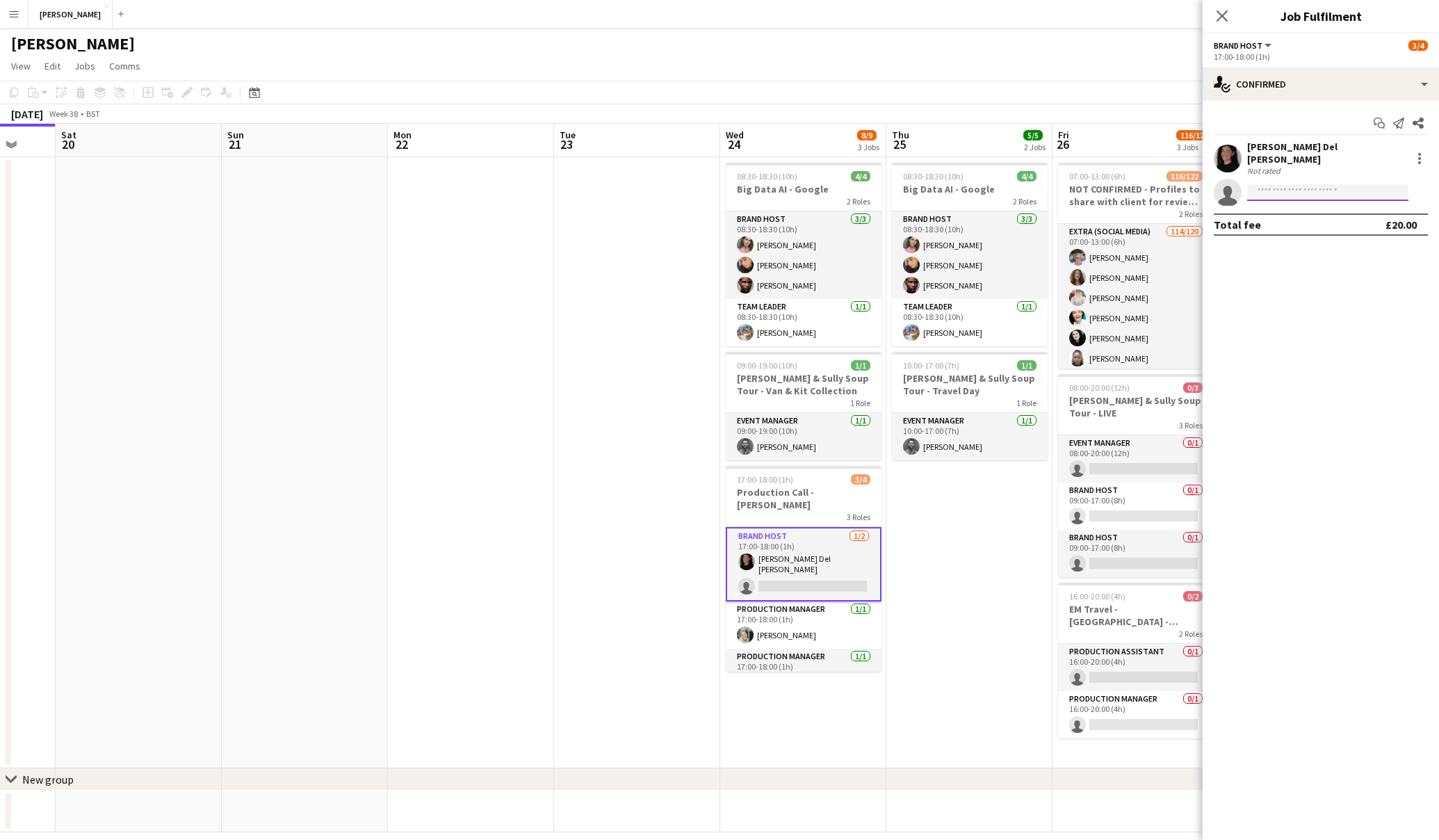
click at [1301, 190] on input at bounding box center [1328, 192] width 161 height 17
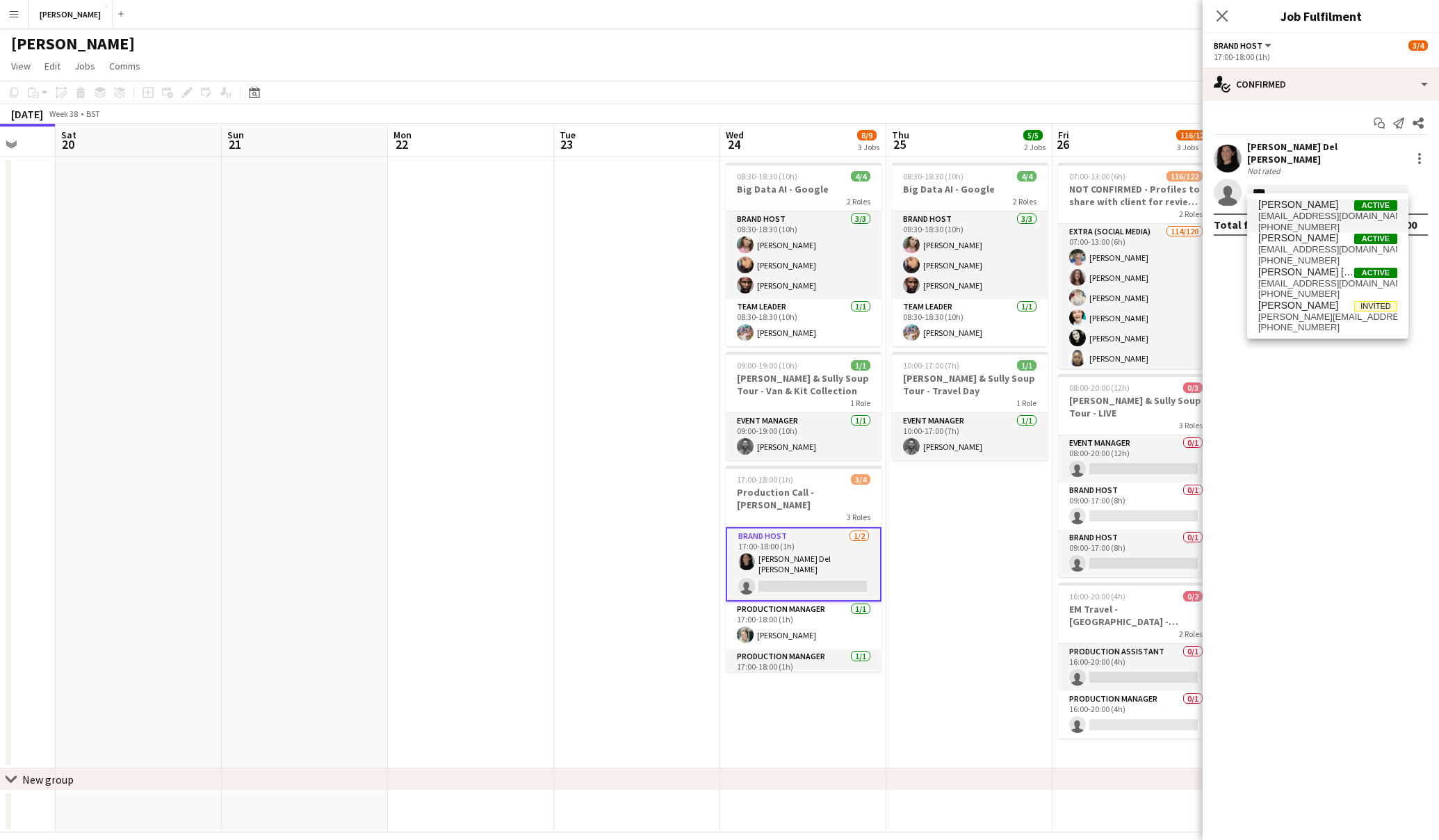
type input "****"
click at [1313, 207] on span "[PERSON_NAME]" at bounding box center [1299, 205] width 80 height 11
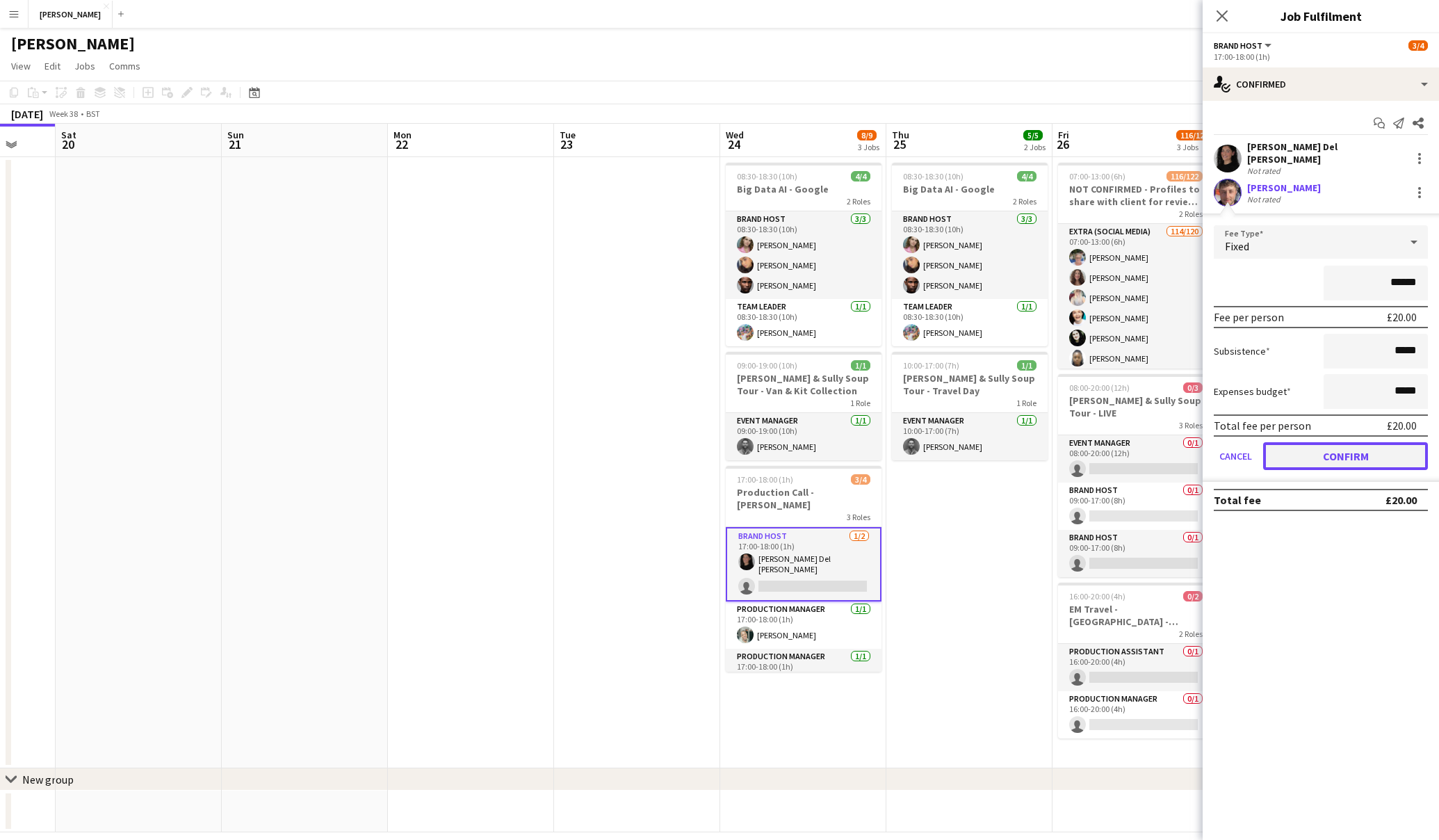
click at [1349, 450] on button "Confirm" at bounding box center [1346, 455] width 165 height 28
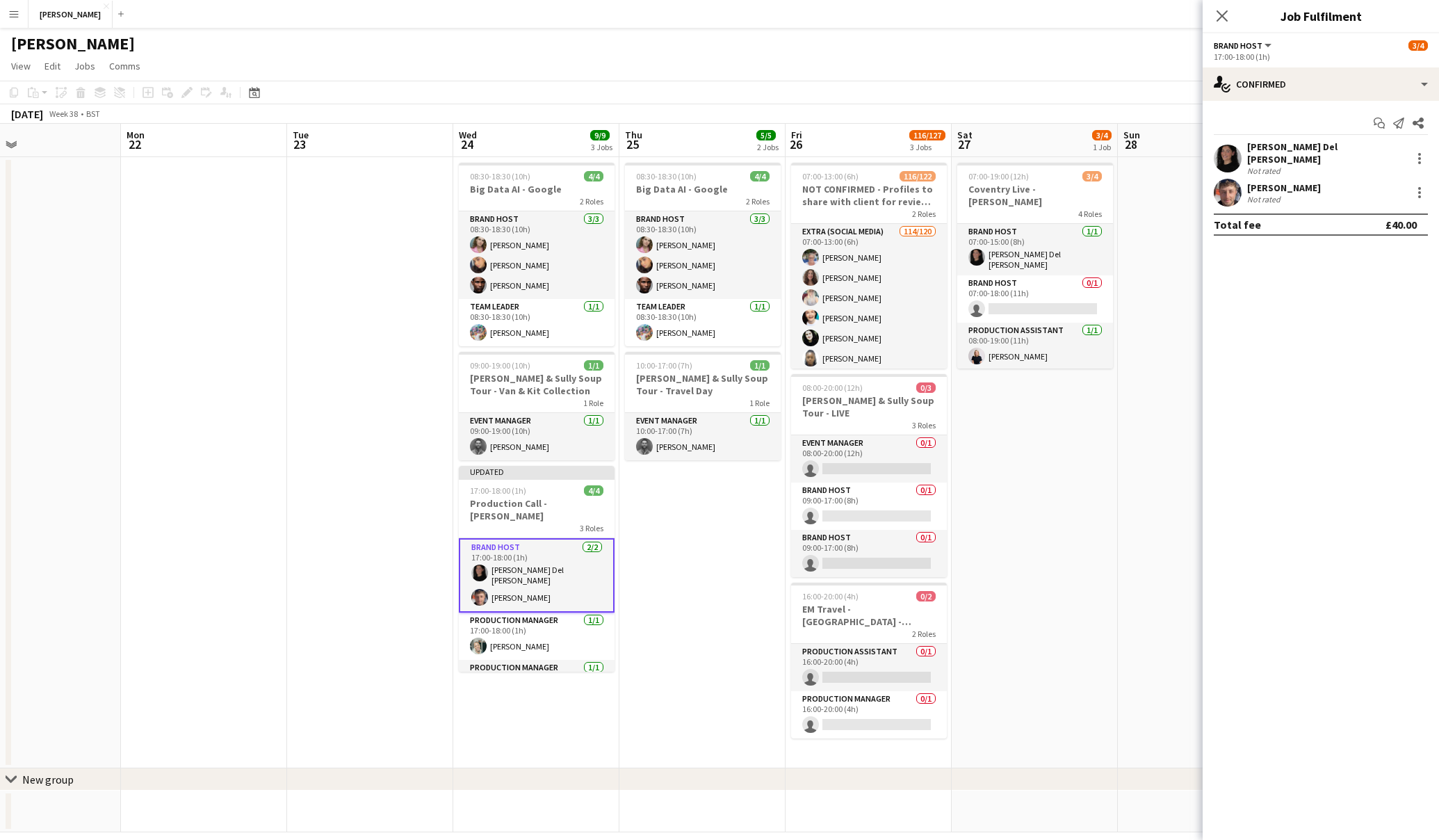
scroll to position [0, 543]
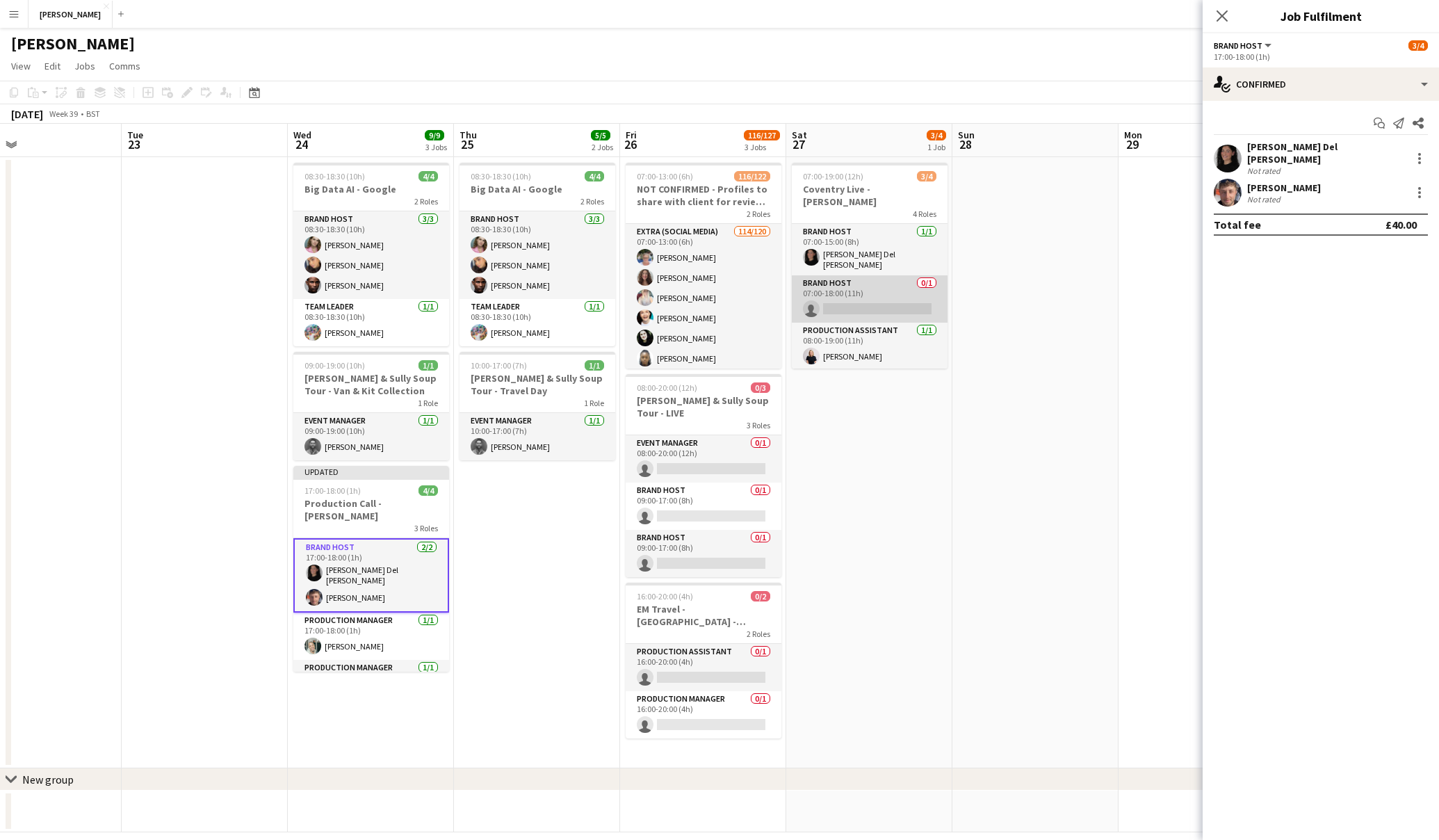
click at [874, 292] on app-card-role "Brand Host 0/1 07:00-18:00 (11h) single-neutral-actions" at bounding box center [870, 299] width 156 height 48
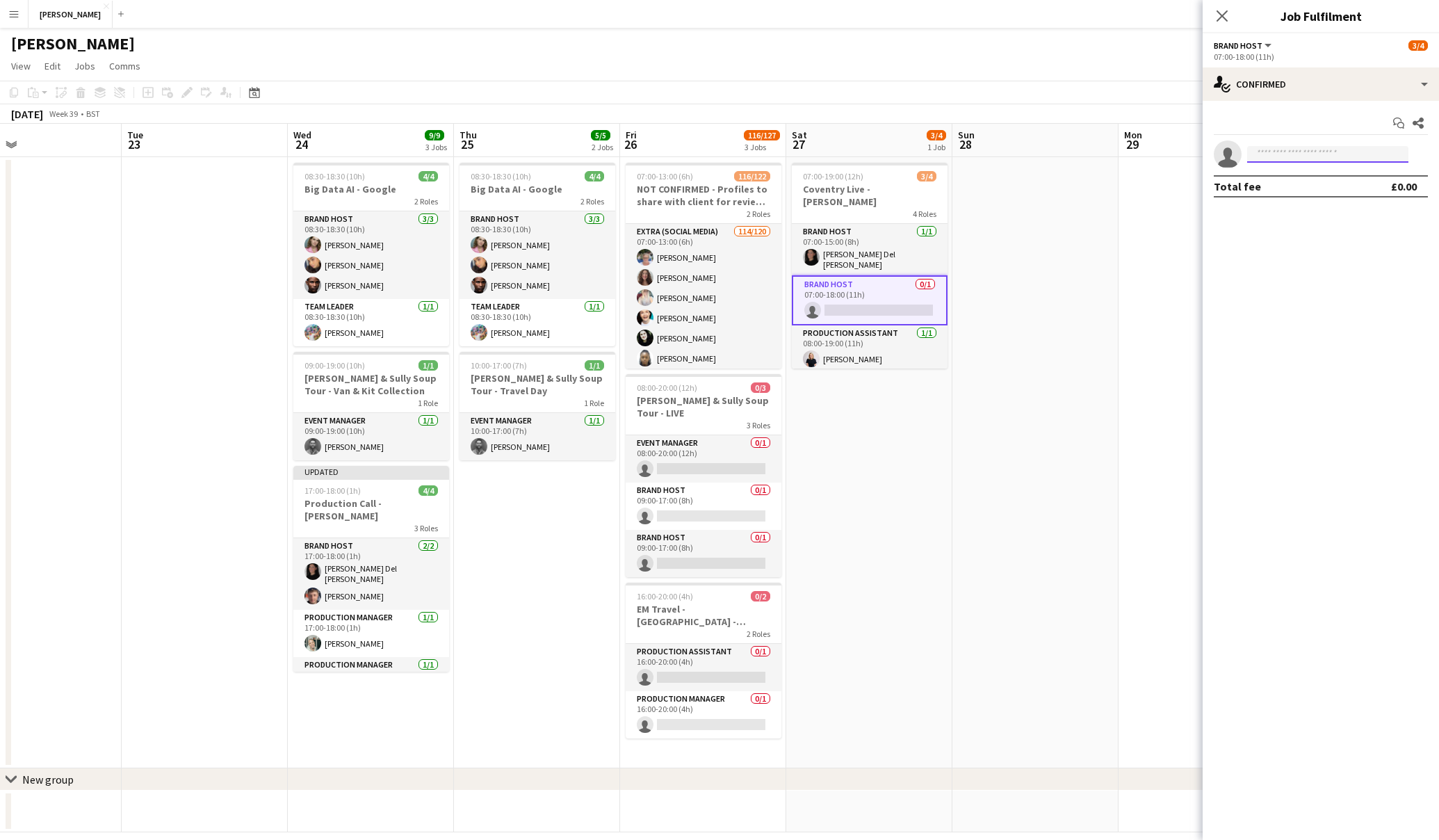
click at [1289, 152] on input at bounding box center [1328, 154] width 161 height 17
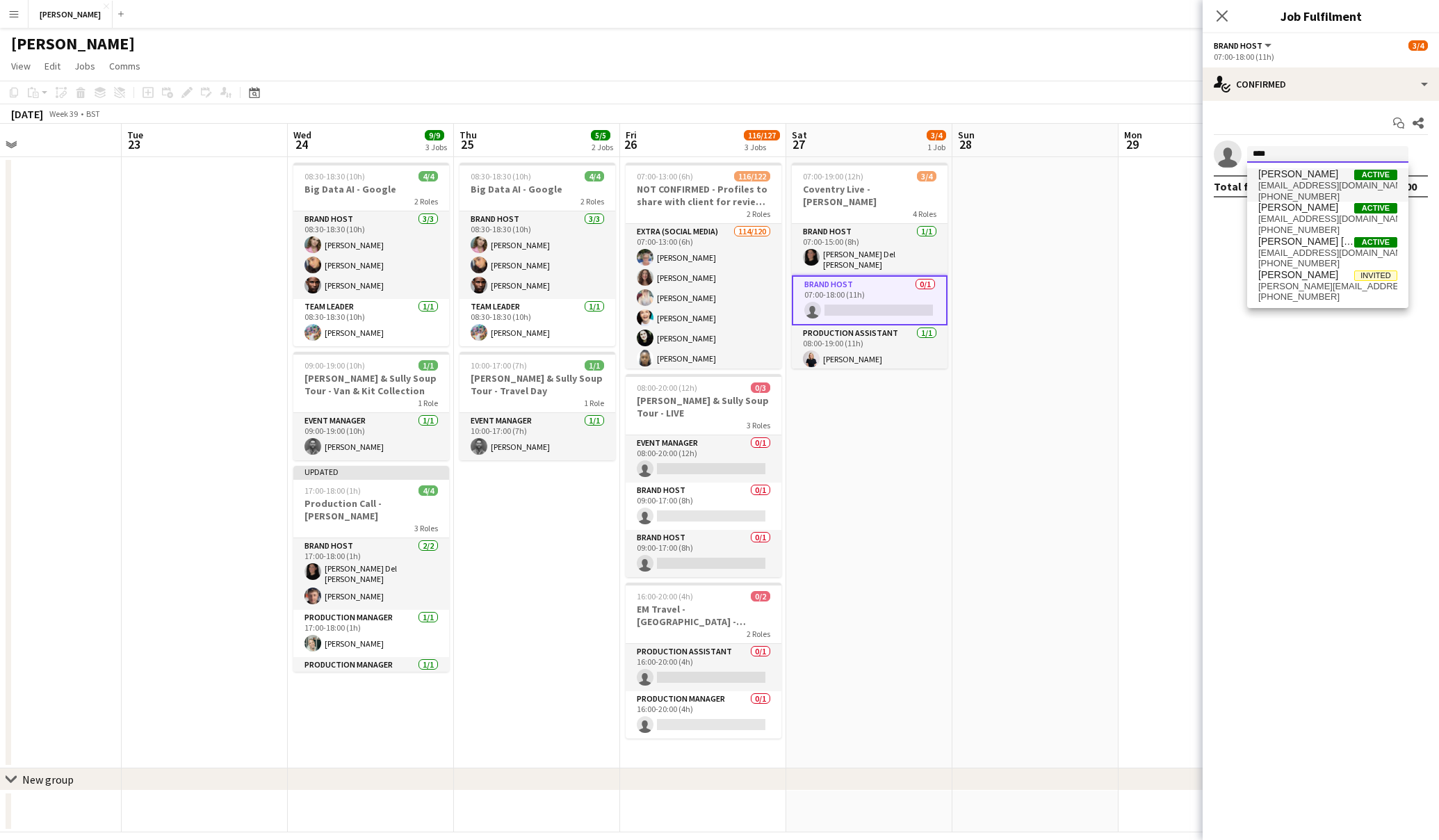
type input "****"
click at [1294, 170] on span "[PERSON_NAME]" at bounding box center [1299, 174] width 80 height 11
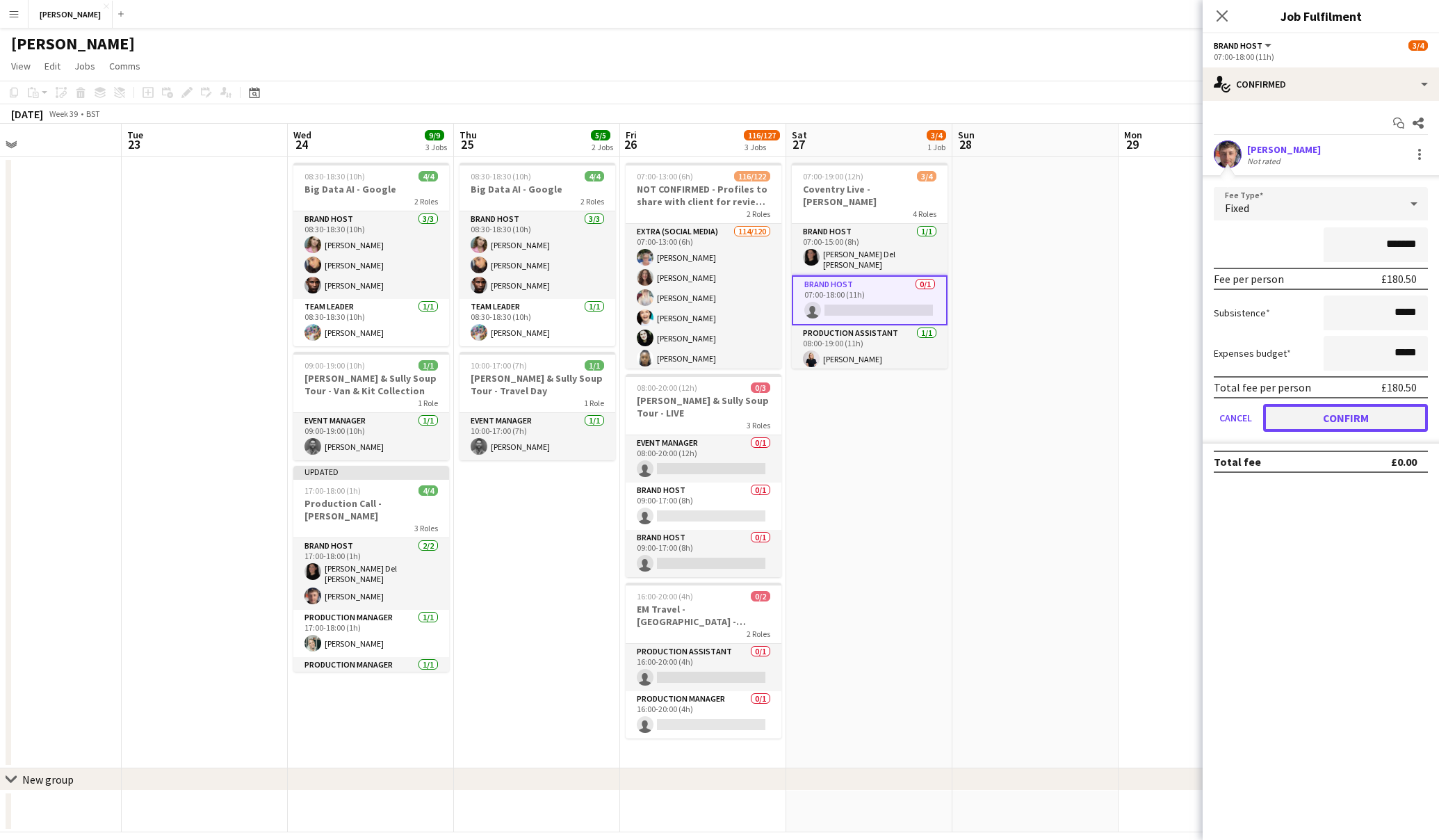
click at [1330, 421] on button "Confirm" at bounding box center [1346, 417] width 165 height 28
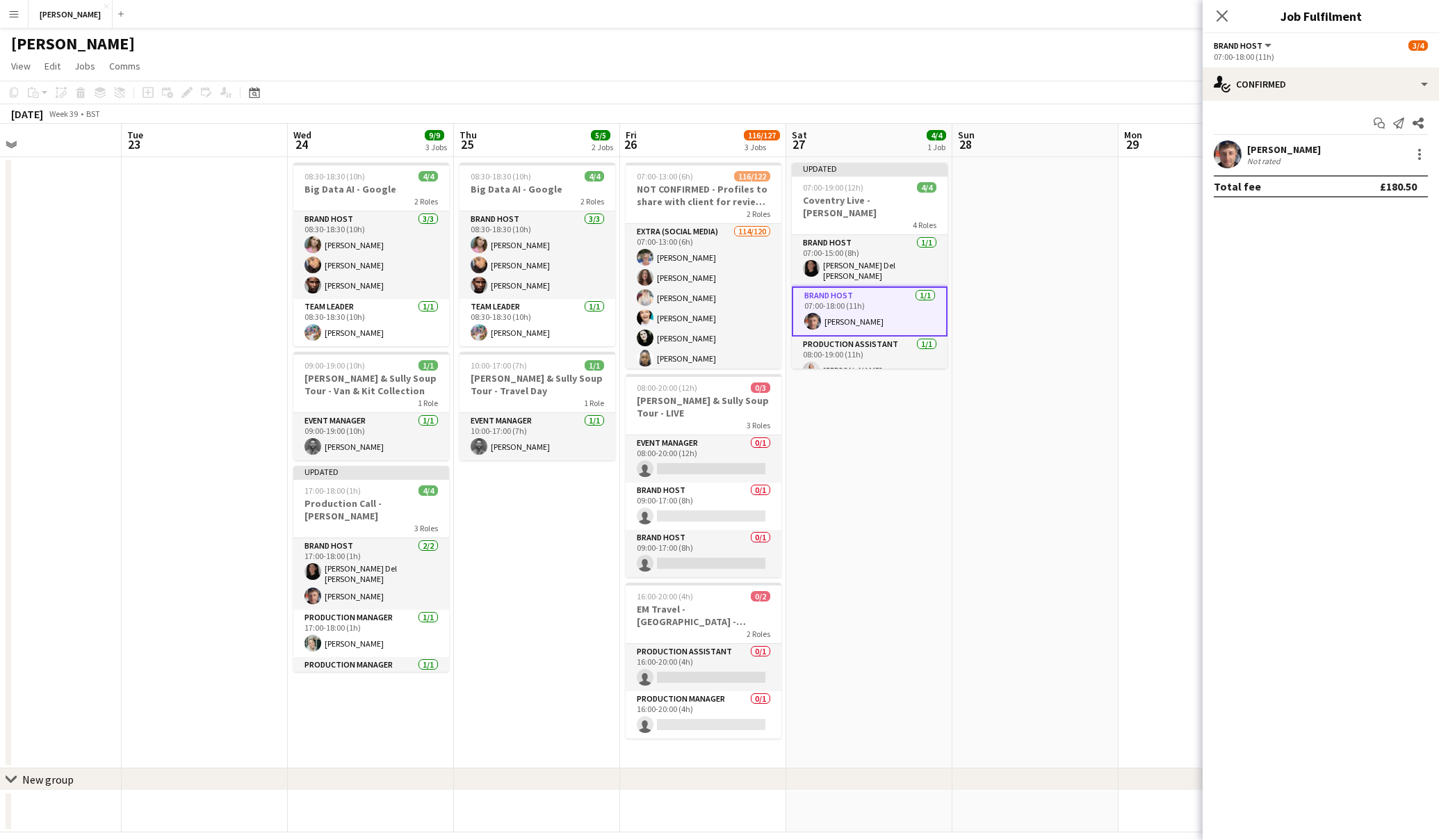
click at [1014, 371] on app-date-cell at bounding box center [1035, 463] width 167 height 611
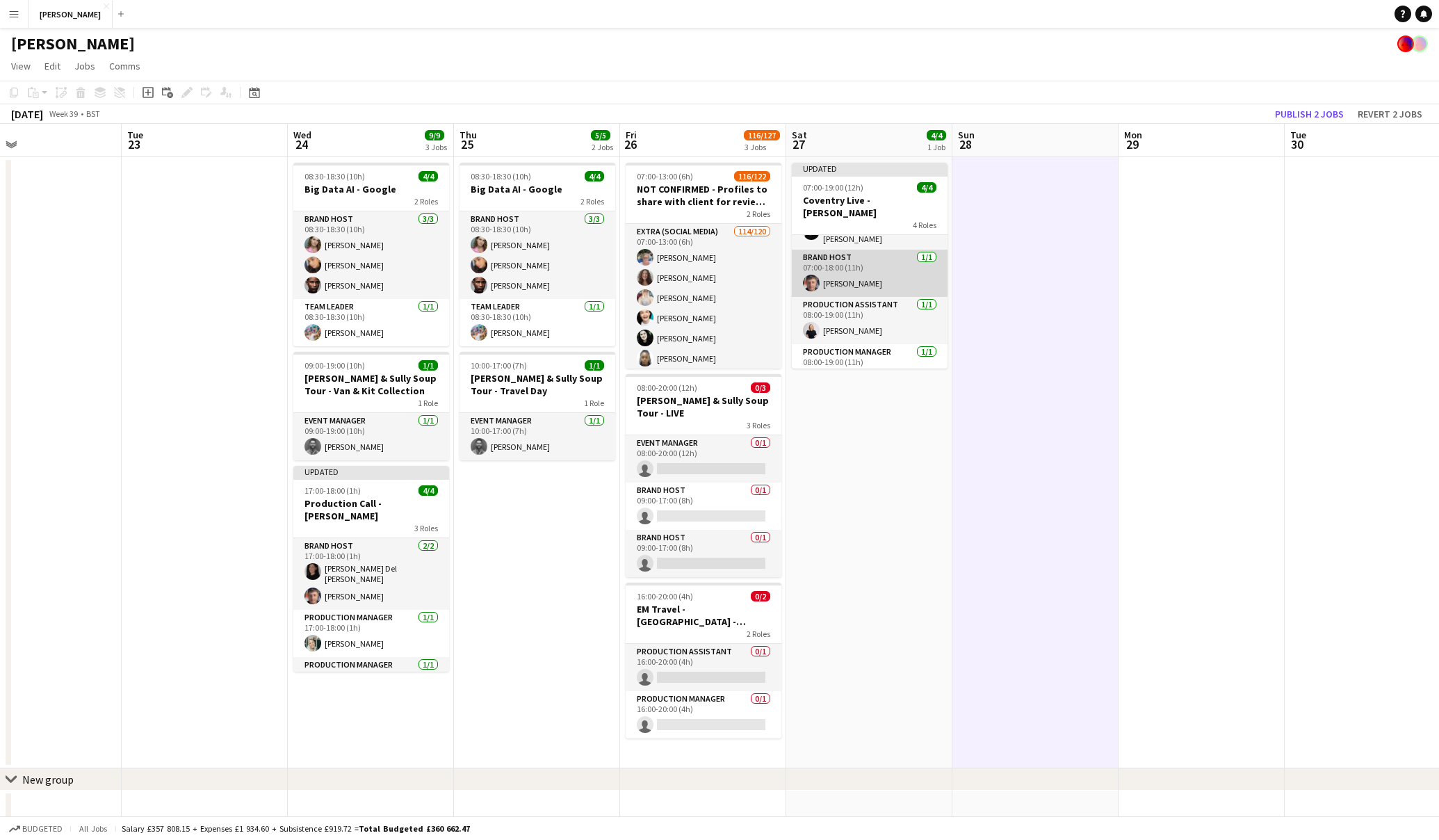
scroll to position [43, 0]
click at [1323, 114] on button "Publish 2 jobs" at bounding box center [1309, 113] width 80 height 18
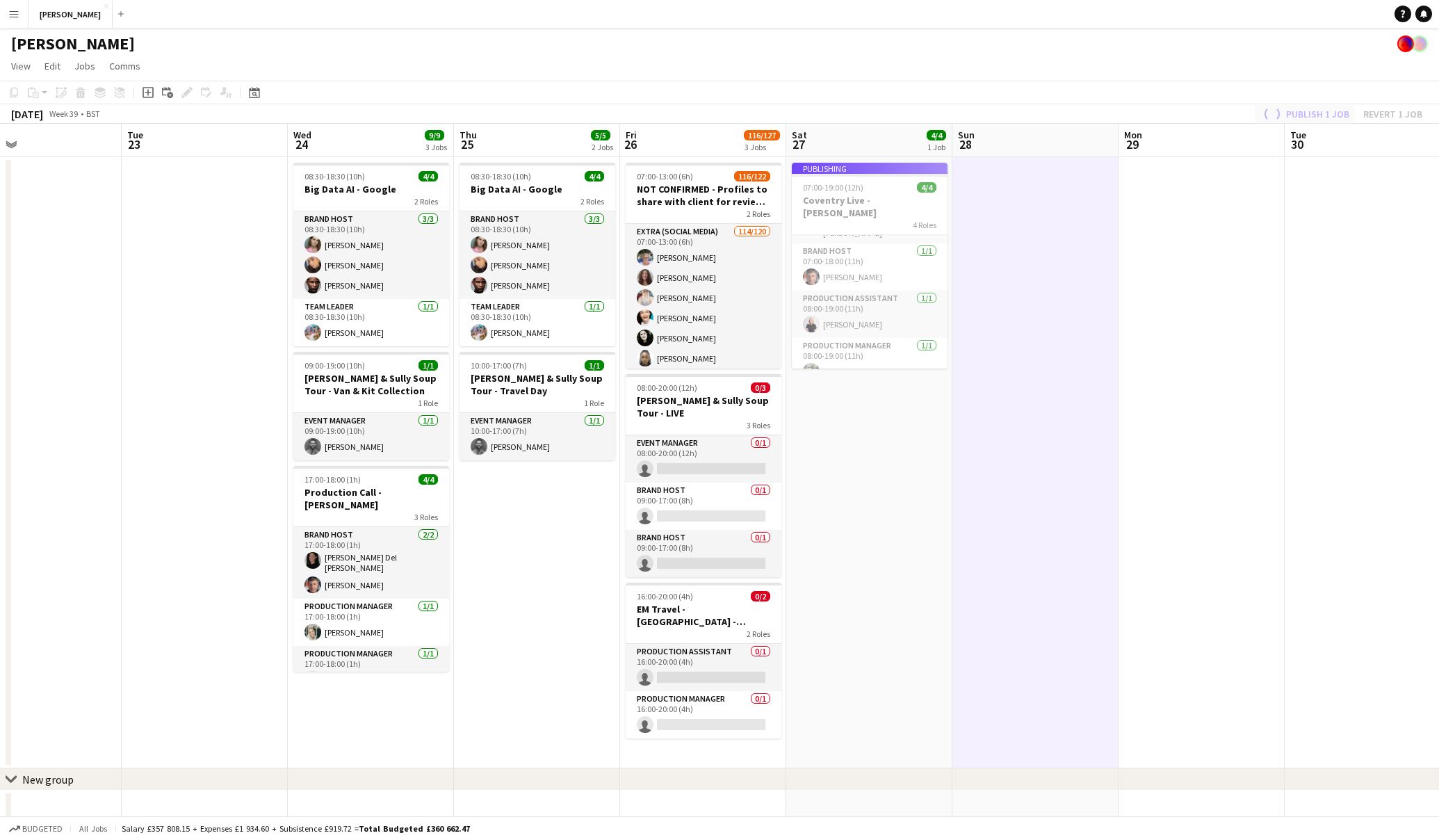
scroll to position [32, 0]
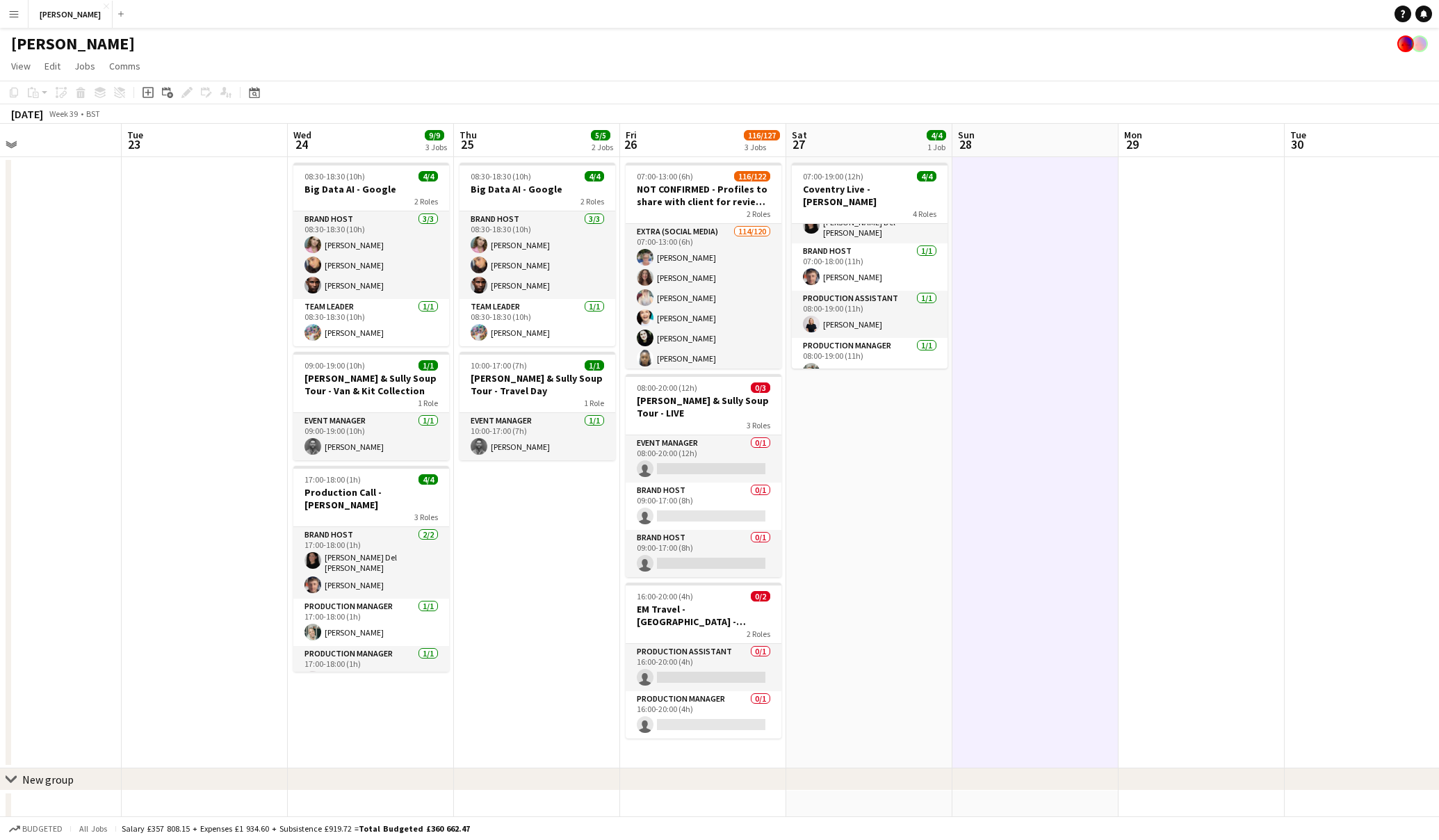
click at [1022, 416] on app-date-cell at bounding box center [1035, 463] width 167 height 611
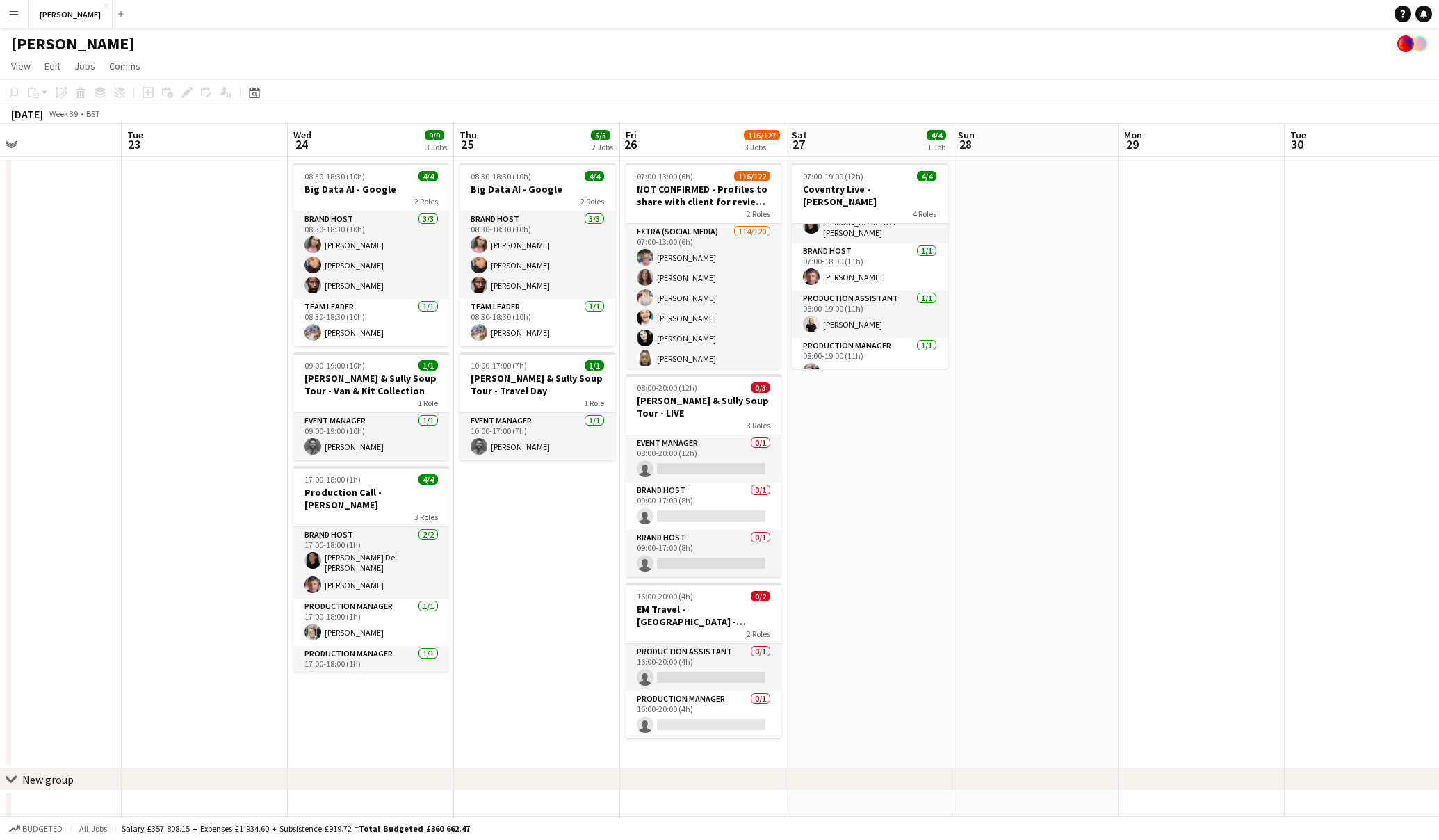
click at [862, 498] on app-date-cell "07:00-19:00 (12h) 4/4 [GEOGRAPHIC_DATA] Live - [PERSON_NAME] 4 Roles Brand Host…" at bounding box center [869, 463] width 167 height 611
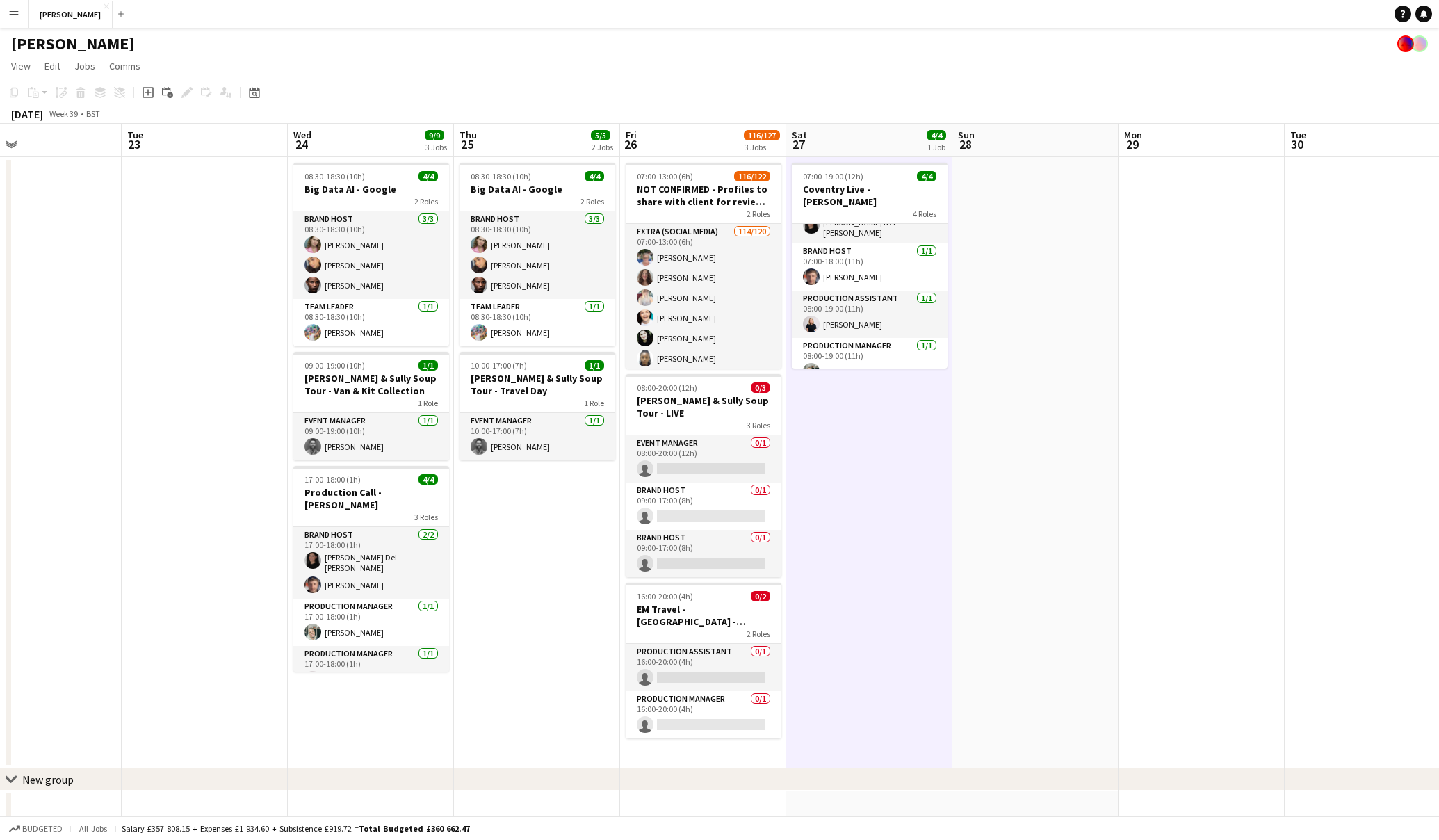
click at [125, 310] on app-date-cell at bounding box center [205, 463] width 167 height 611
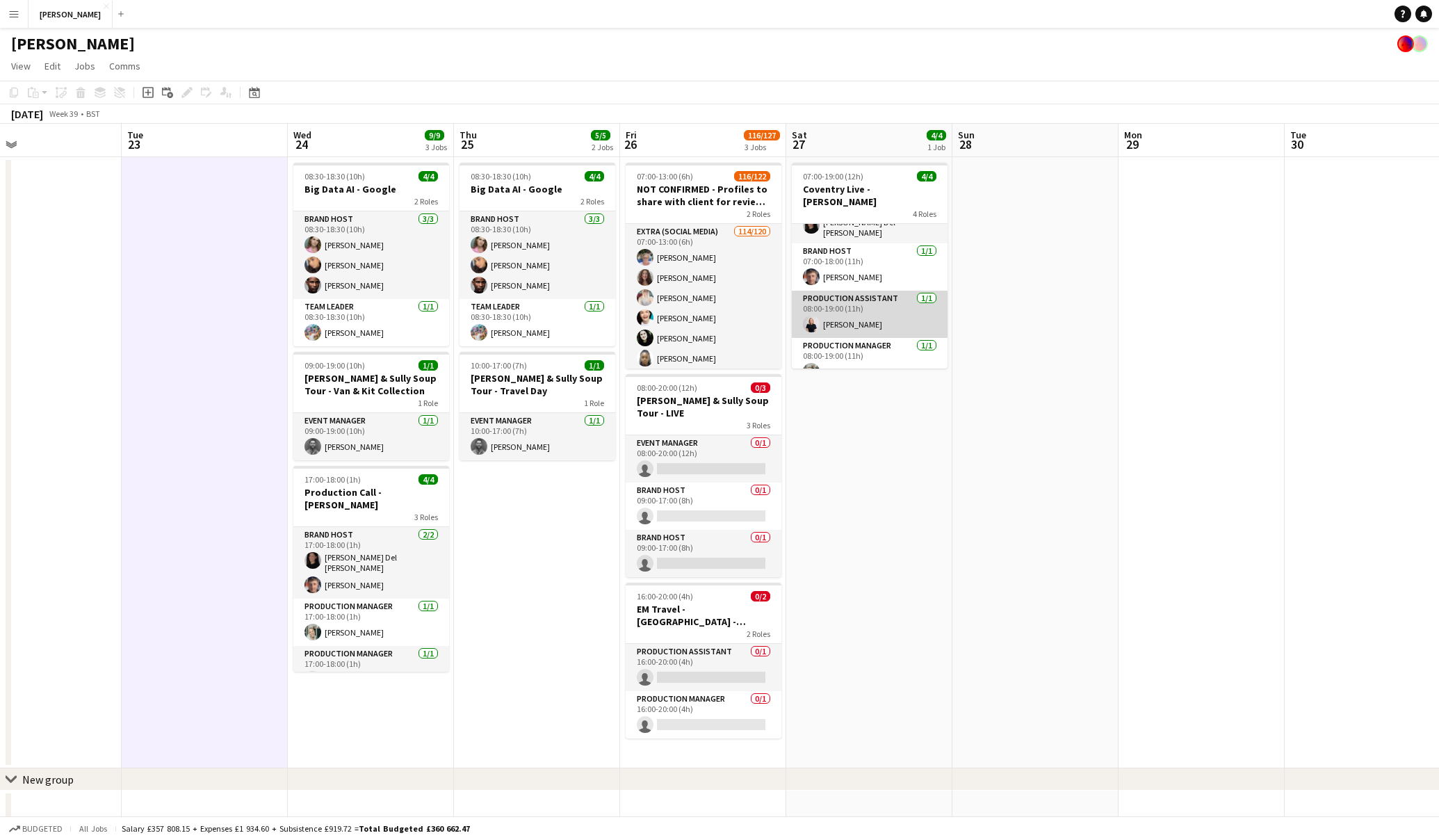
scroll to position [0, 0]
click at [868, 288] on app-card-role "Brand Host 1/1 07:00-18:00 (11h) Samuel Gurney" at bounding box center [870, 299] width 156 height 48
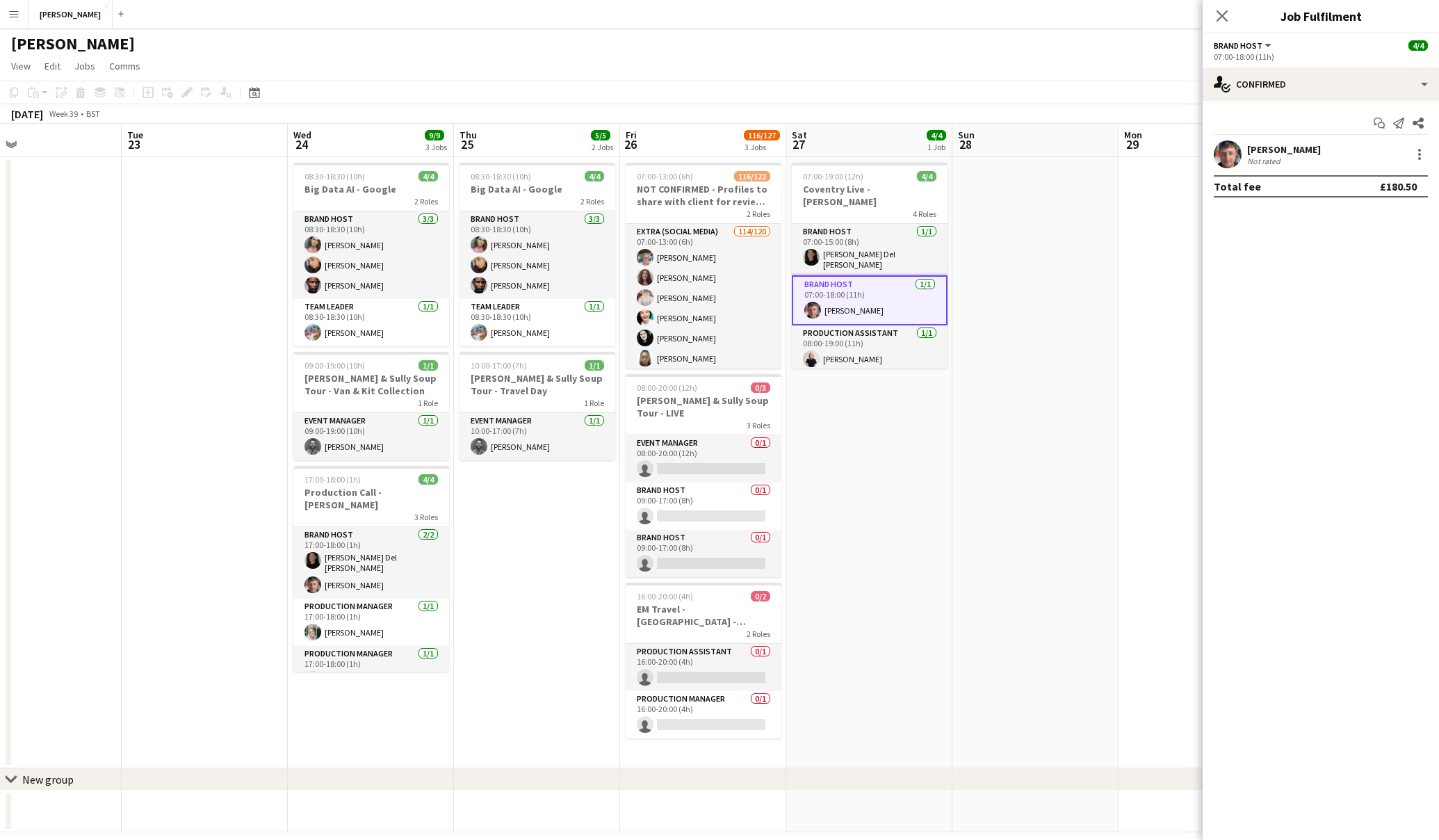
click at [1251, 150] on div "[PERSON_NAME]" at bounding box center [1284, 149] width 73 height 12
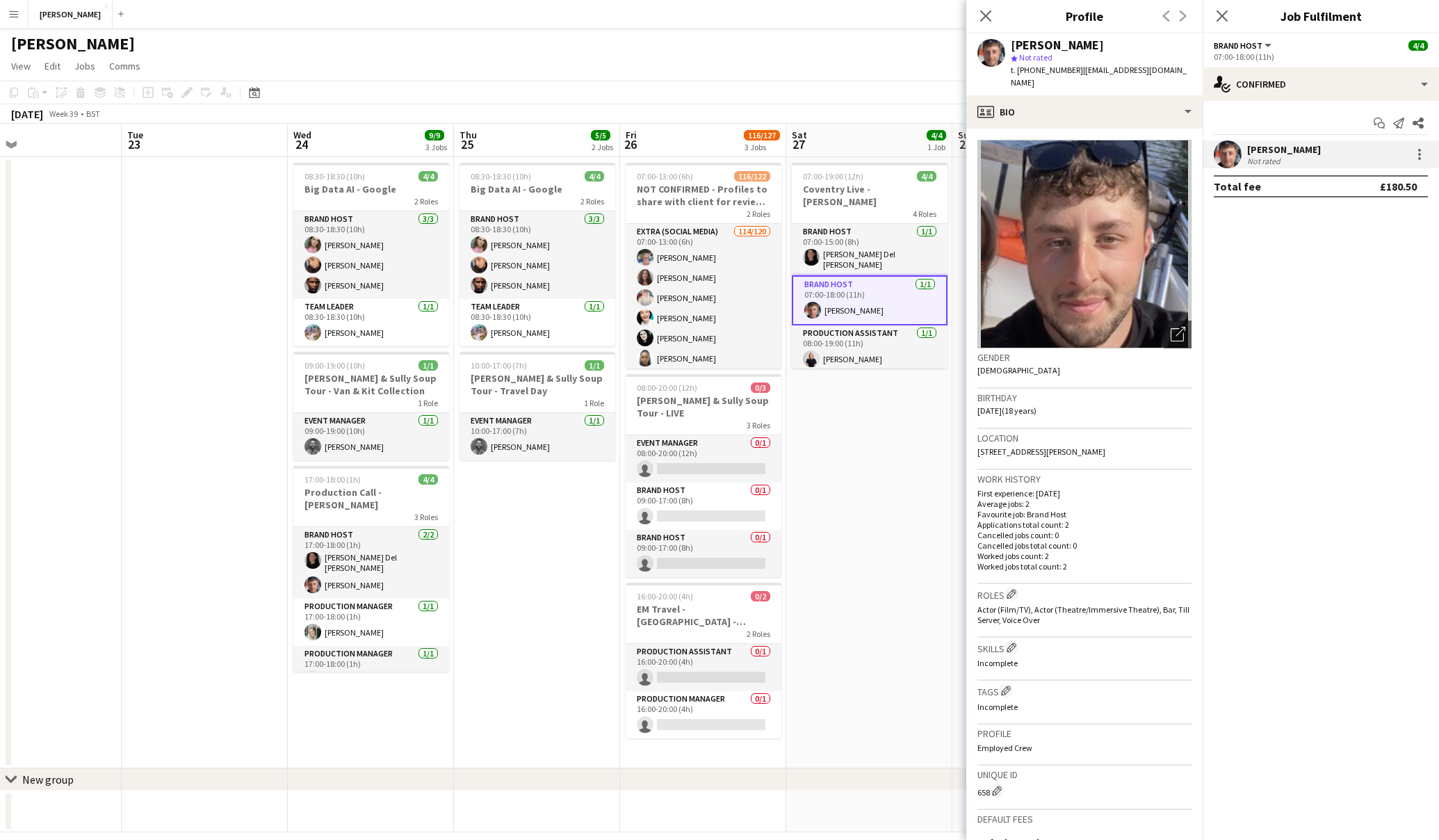
click at [840, 489] on app-date-cell "07:00-19:00 (12h) 4/4 [GEOGRAPHIC_DATA] Live - [PERSON_NAME] 4 Roles Brand Host…" at bounding box center [869, 463] width 167 height 611
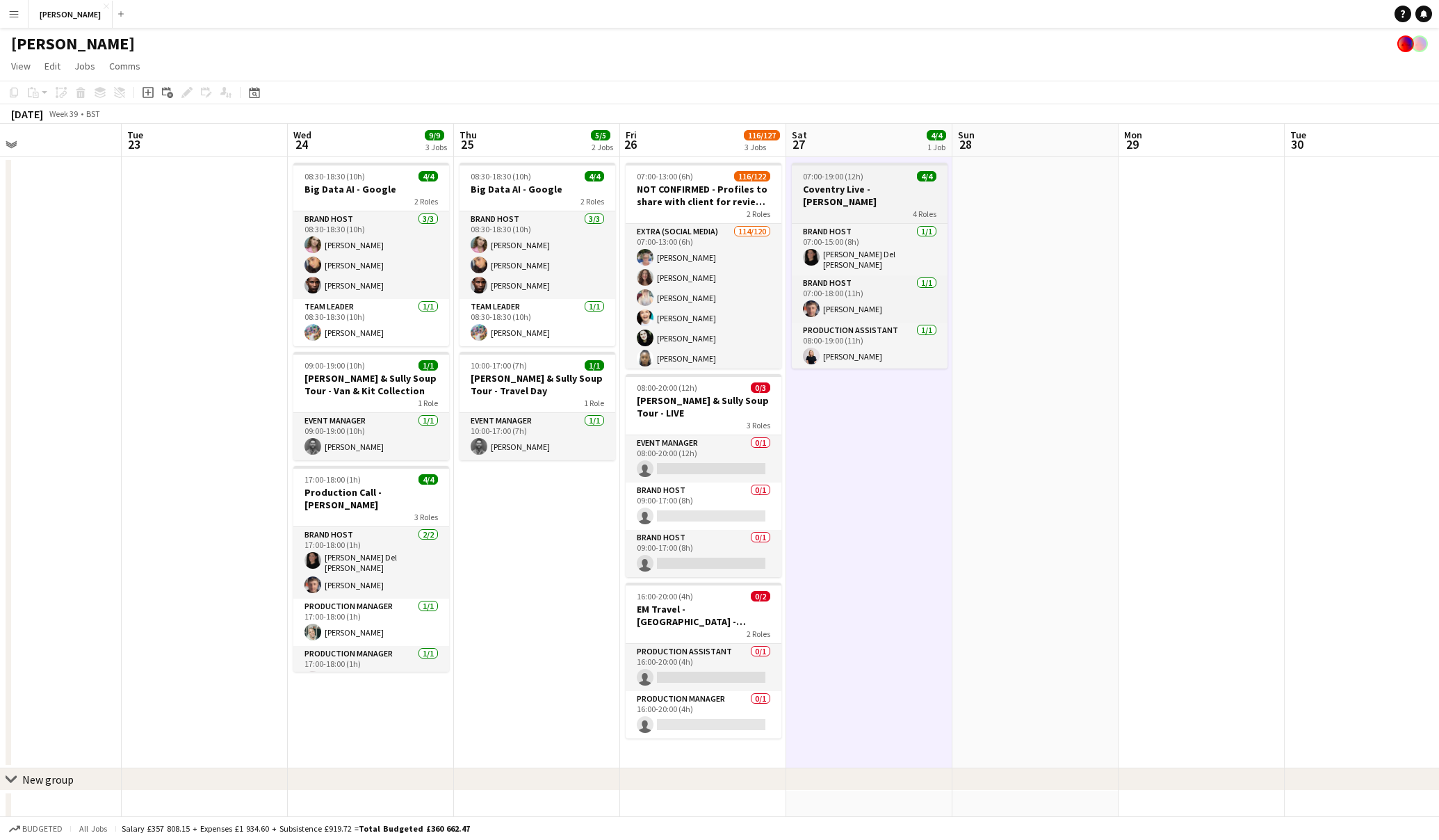
click at [895, 208] on div "4 Roles" at bounding box center [870, 213] width 156 height 11
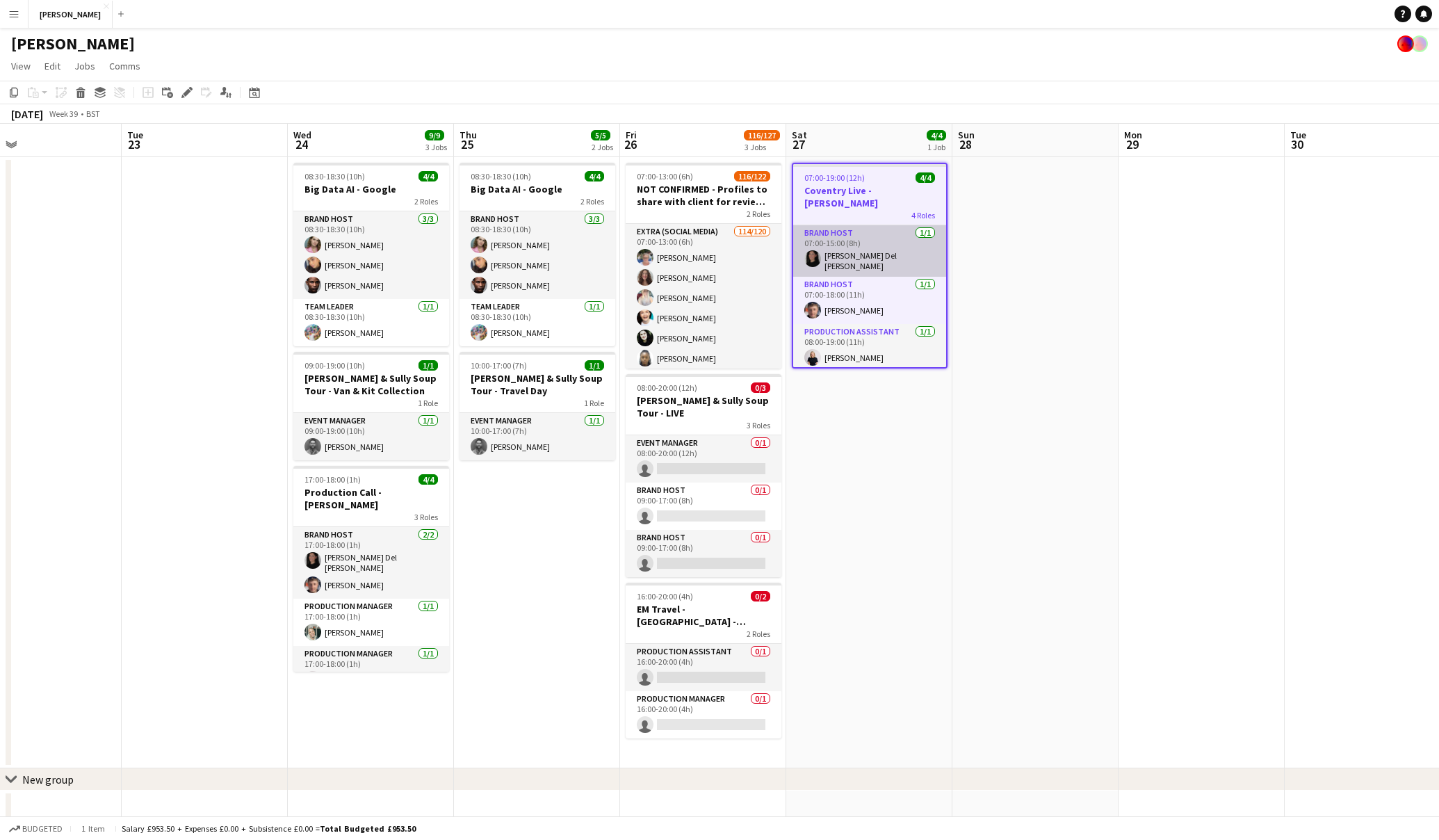
click at [901, 230] on app-card-role "Brand Host 1/1 07:00-15:00 (8h) Cassandra Del Busso" at bounding box center [869, 251] width 153 height 51
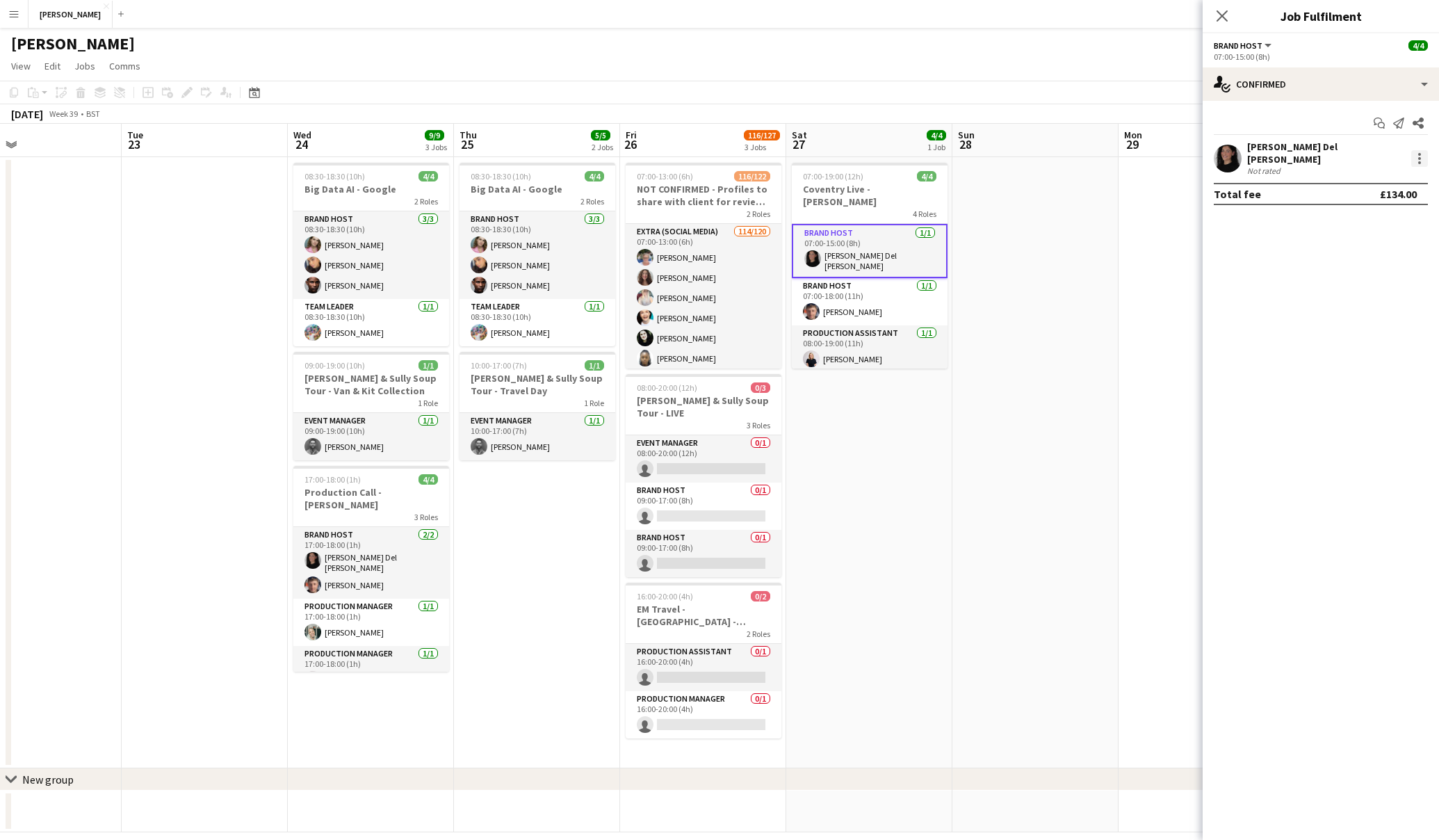
click at [1418, 156] on div at bounding box center [1420, 159] width 17 height 17
click at [398, 504] on div at bounding box center [719, 420] width 1439 height 840
click at [398, 527] on app-card-role "Brand Host 2/2 17:00-18:00 (1h) Cassandra Del Busso Samuel Gurney" at bounding box center [371, 562] width 156 height 71
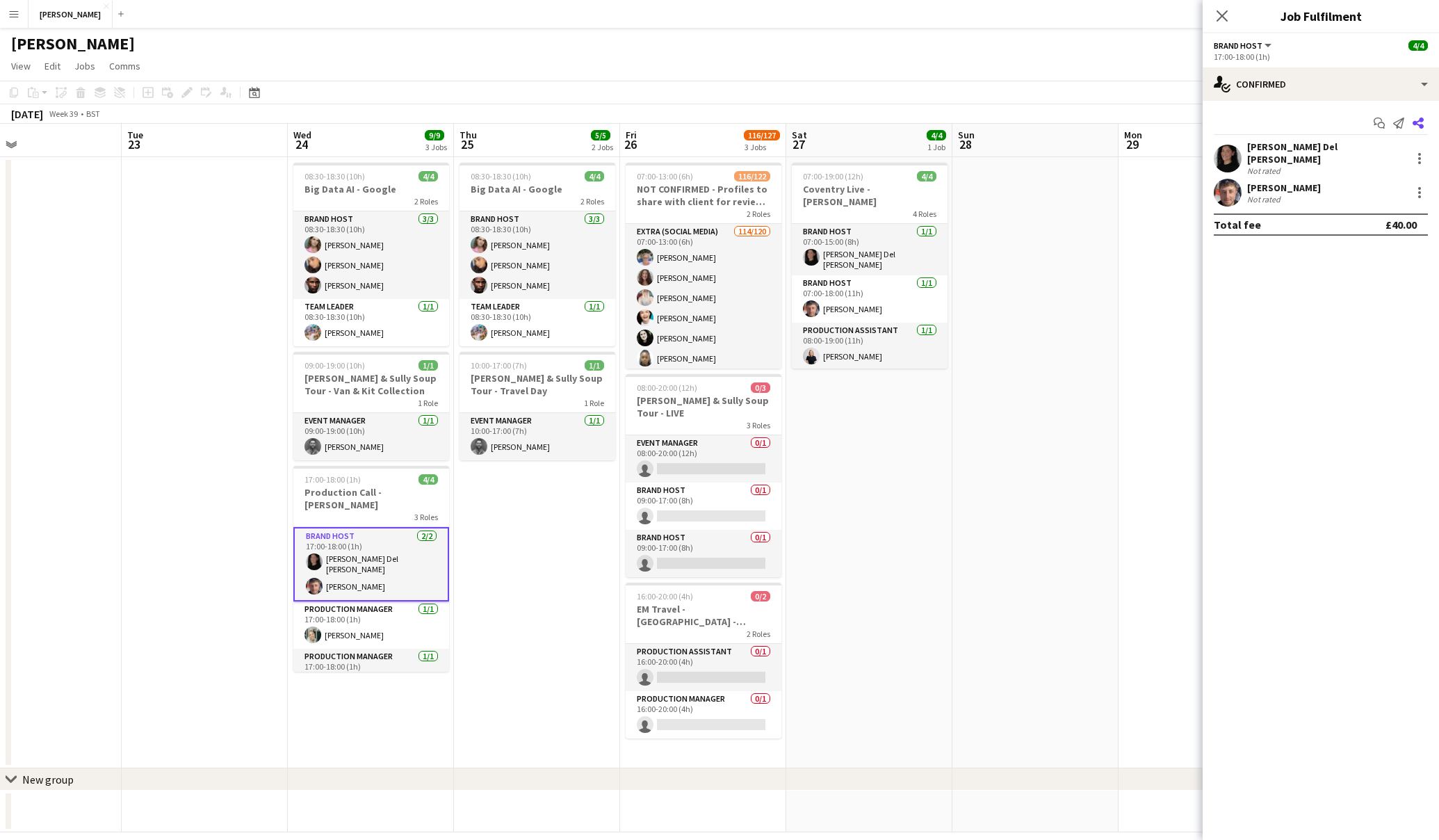
click at [1424, 120] on app-icon "Share" at bounding box center [1418, 123] width 19 height 19
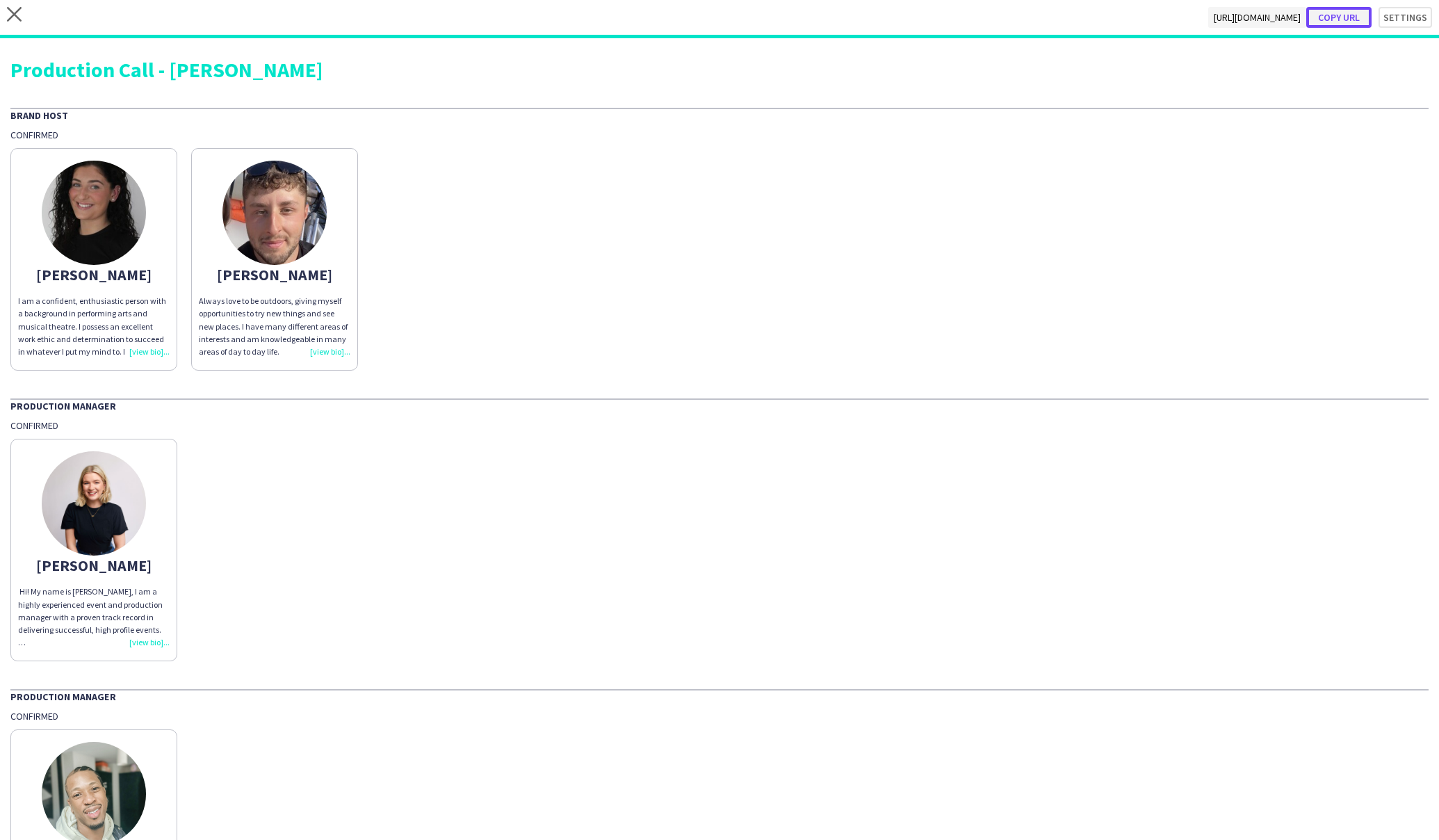
click at [1351, 16] on button "Copy url" at bounding box center [1339, 17] width 66 height 21
click at [1340, 15] on button "Copy url" at bounding box center [1339, 17] width 66 height 21
click at [17, 16] on icon at bounding box center [13, 13] width 14 height 14
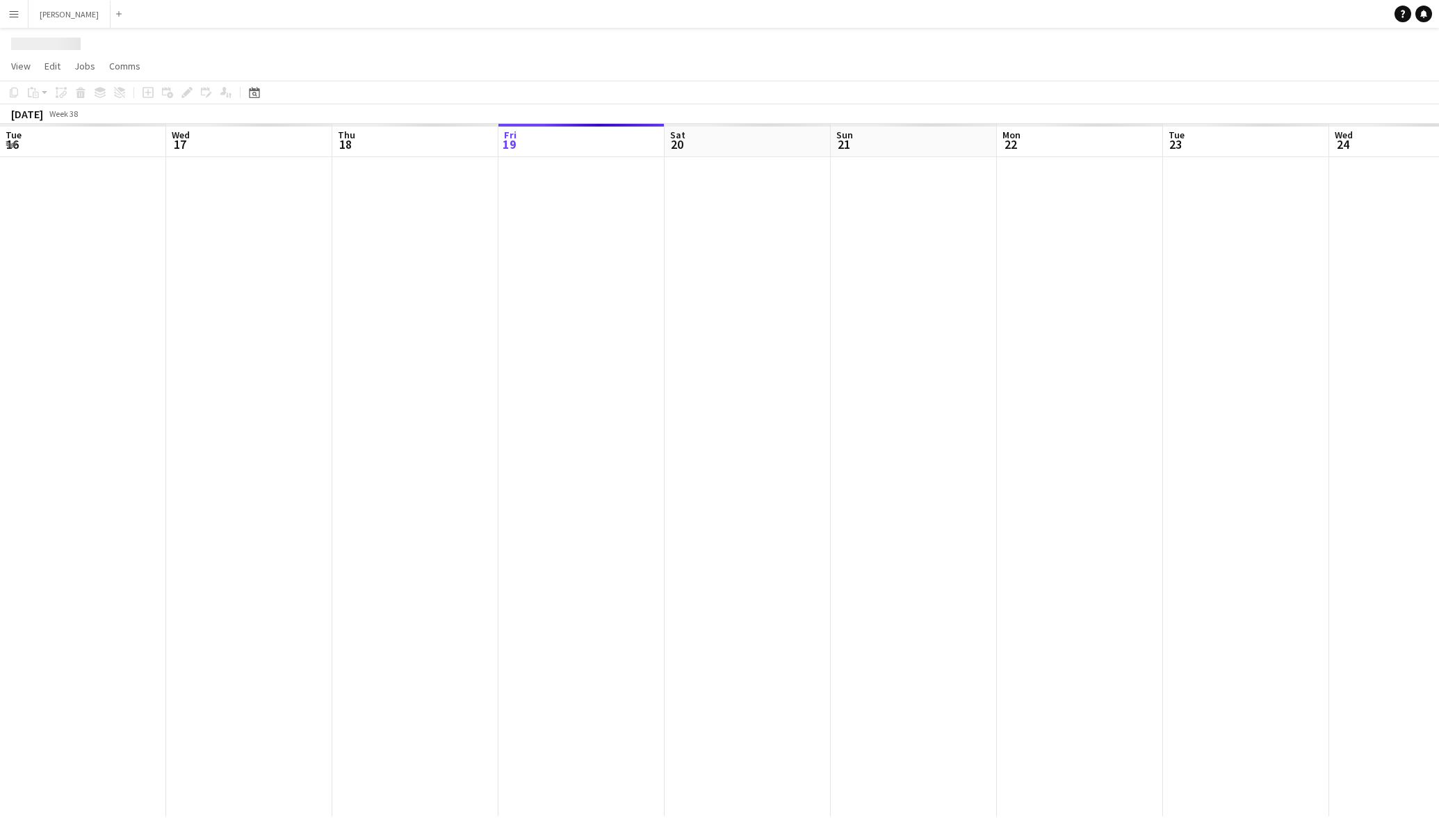
scroll to position [0, 332]
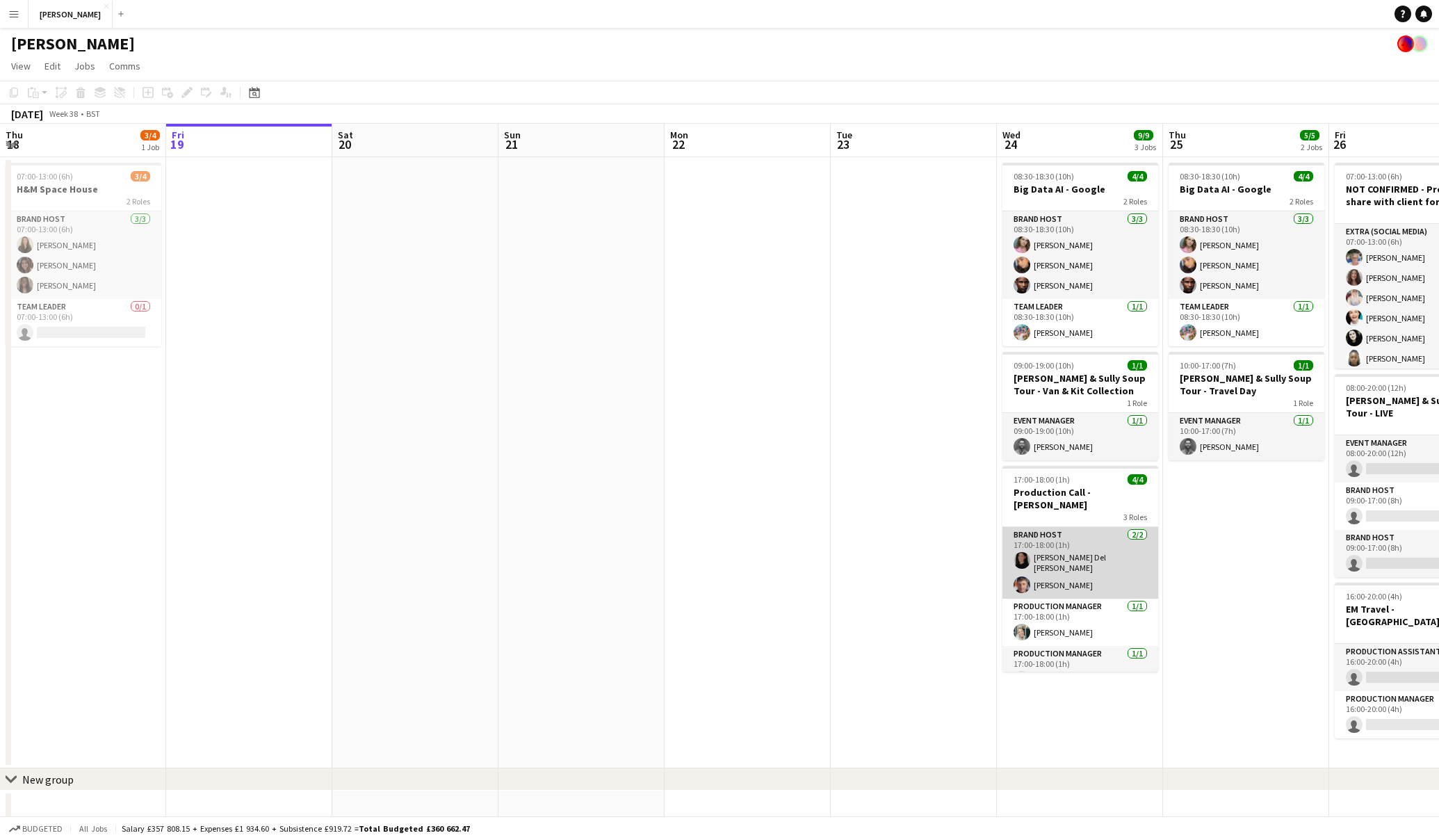
click at [1089, 553] on app-card-role "Brand Host 2/2 17:00-18:00 (1h) Cassandra Del Busso Samuel Gurney" at bounding box center [1081, 562] width 156 height 71
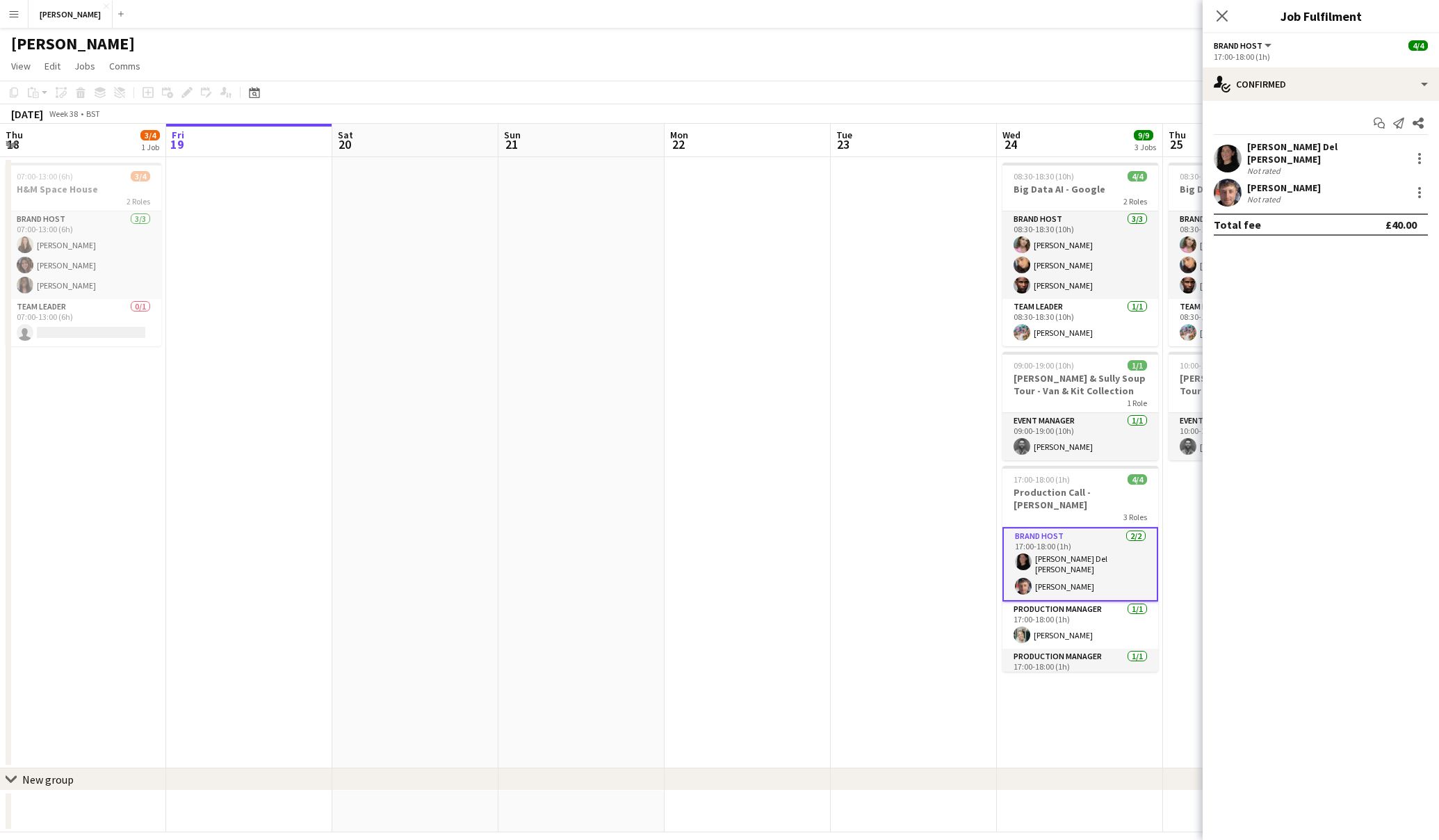
click at [1321, 146] on div "[PERSON_NAME] Del [PERSON_NAME]" at bounding box center [1327, 152] width 158 height 25
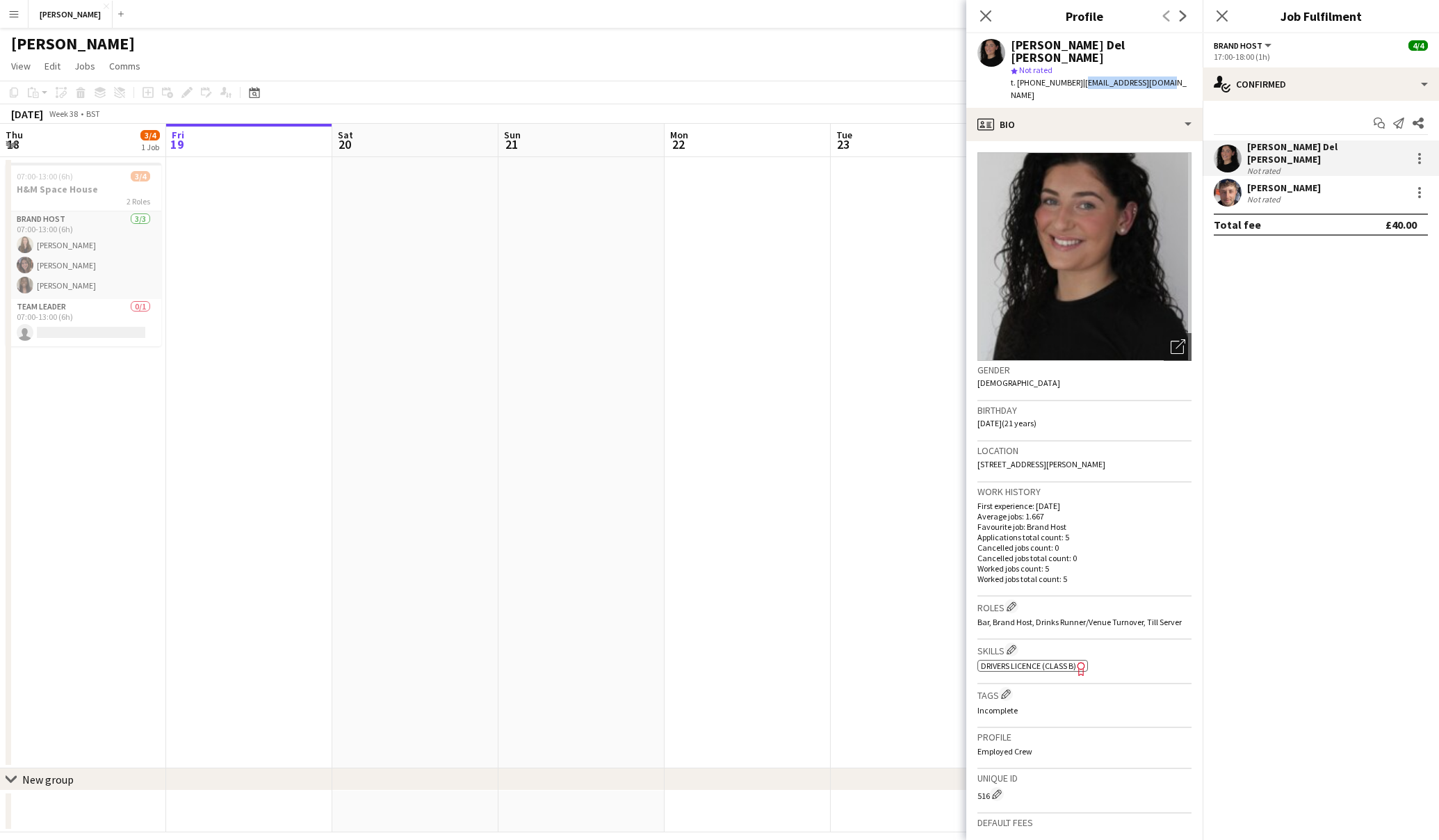
drag, startPoint x: 1160, startPoint y: 70, endPoint x: 1077, endPoint y: 73, distance: 83.1
click at [1077, 73] on div "Cassandra Del Busso star Not rated t. +447548067643 | cassdb101@icloud.com" at bounding box center [1085, 70] width 236 height 74
copy span "cassdb101@icloud.com"
click at [1295, 182] on div "[PERSON_NAME]" at bounding box center [1284, 188] width 73 height 12
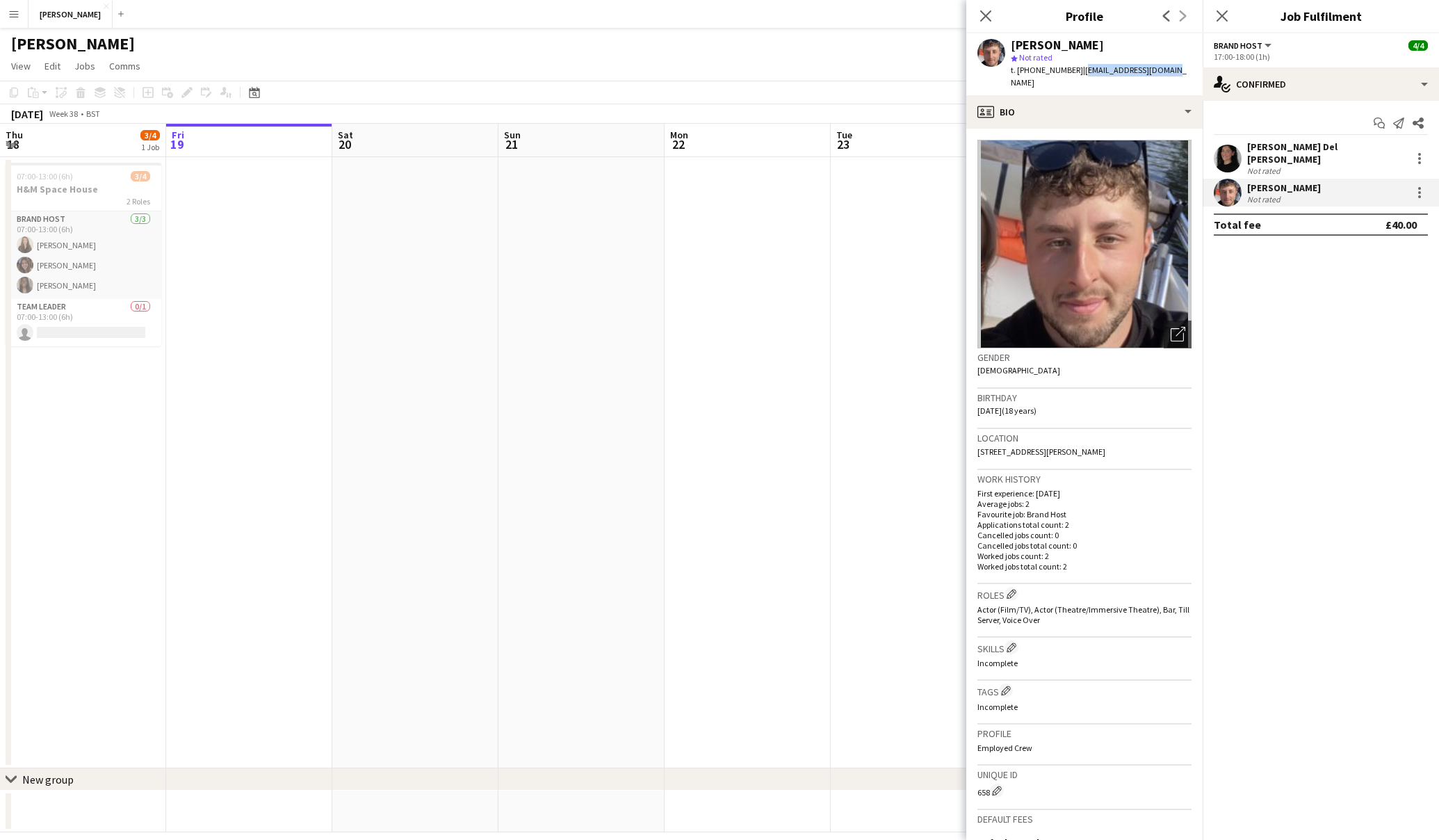
drag, startPoint x: 1166, startPoint y: 72, endPoint x: 1078, endPoint y: 73, distance: 88.0
click at [1078, 73] on div "Samuel Gurney star Not rated t. +447541781128 | samgur0703@icloud.com" at bounding box center [1085, 64] width 236 height 62
copy span "samgur0703@icloud.com"
click at [989, 20] on icon at bounding box center [986, 15] width 13 height 13
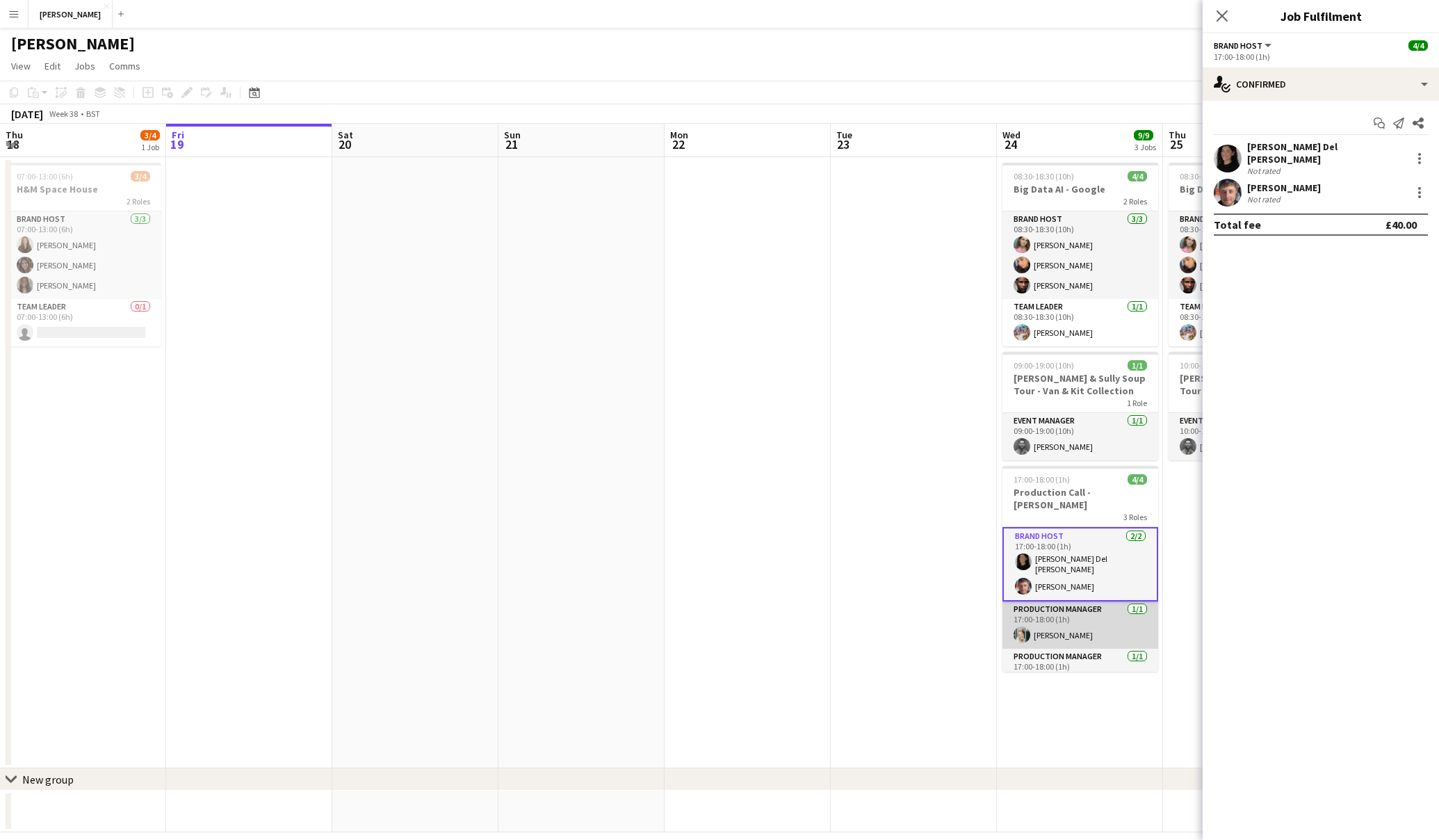
click at [1069, 607] on app-card-role "Production Manager 1/1 17:00-18:00 (1h) Moses Ukpong" at bounding box center [1081, 626] width 156 height 48
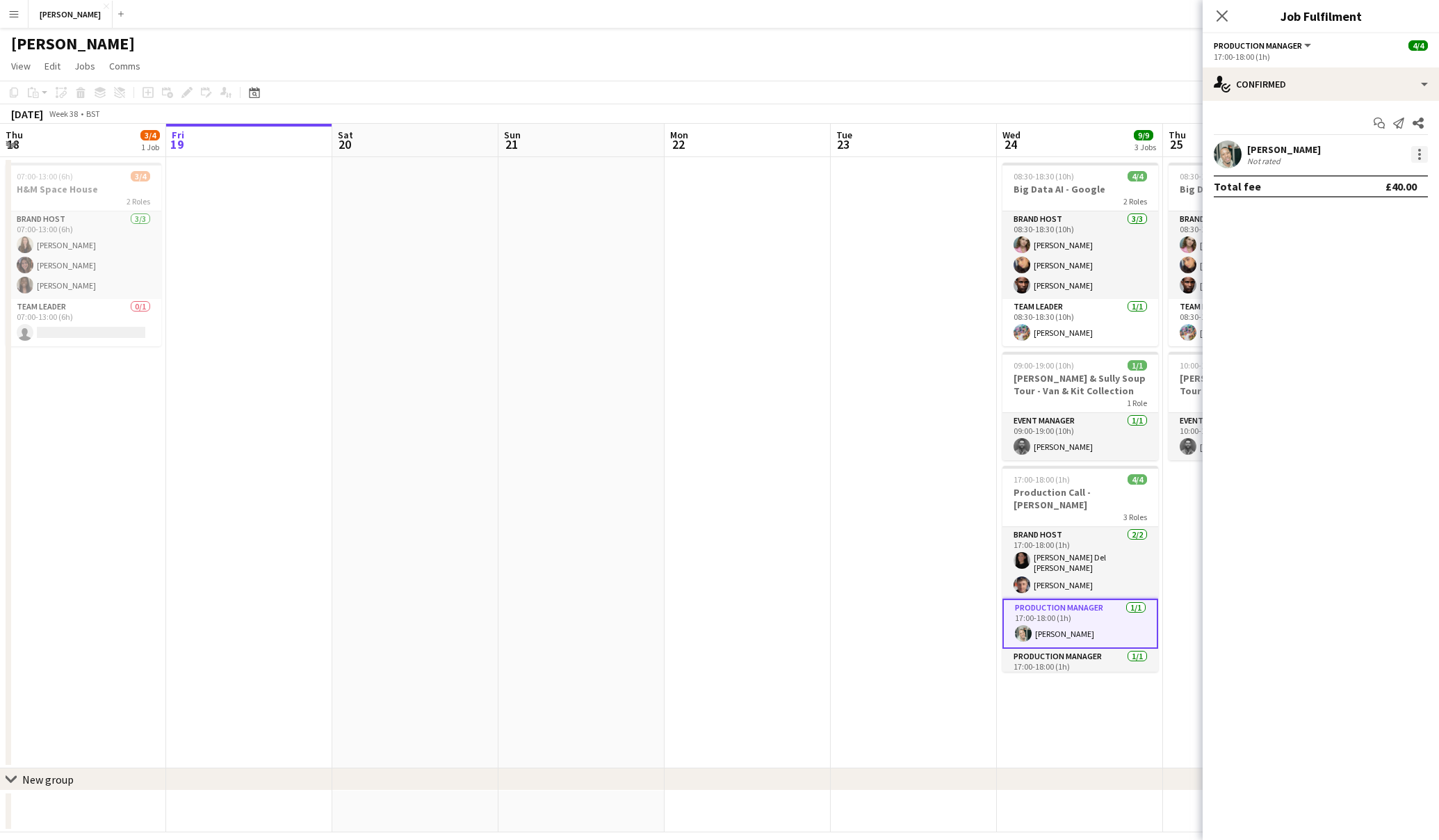
click at [1415, 159] on div at bounding box center [1420, 154] width 17 height 17
click at [1294, 146] on div at bounding box center [719, 420] width 1439 height 840
click at [1286, 152] on div "[PERSON_NAME]" at bounding box center [1284, 149] width 73 height 12
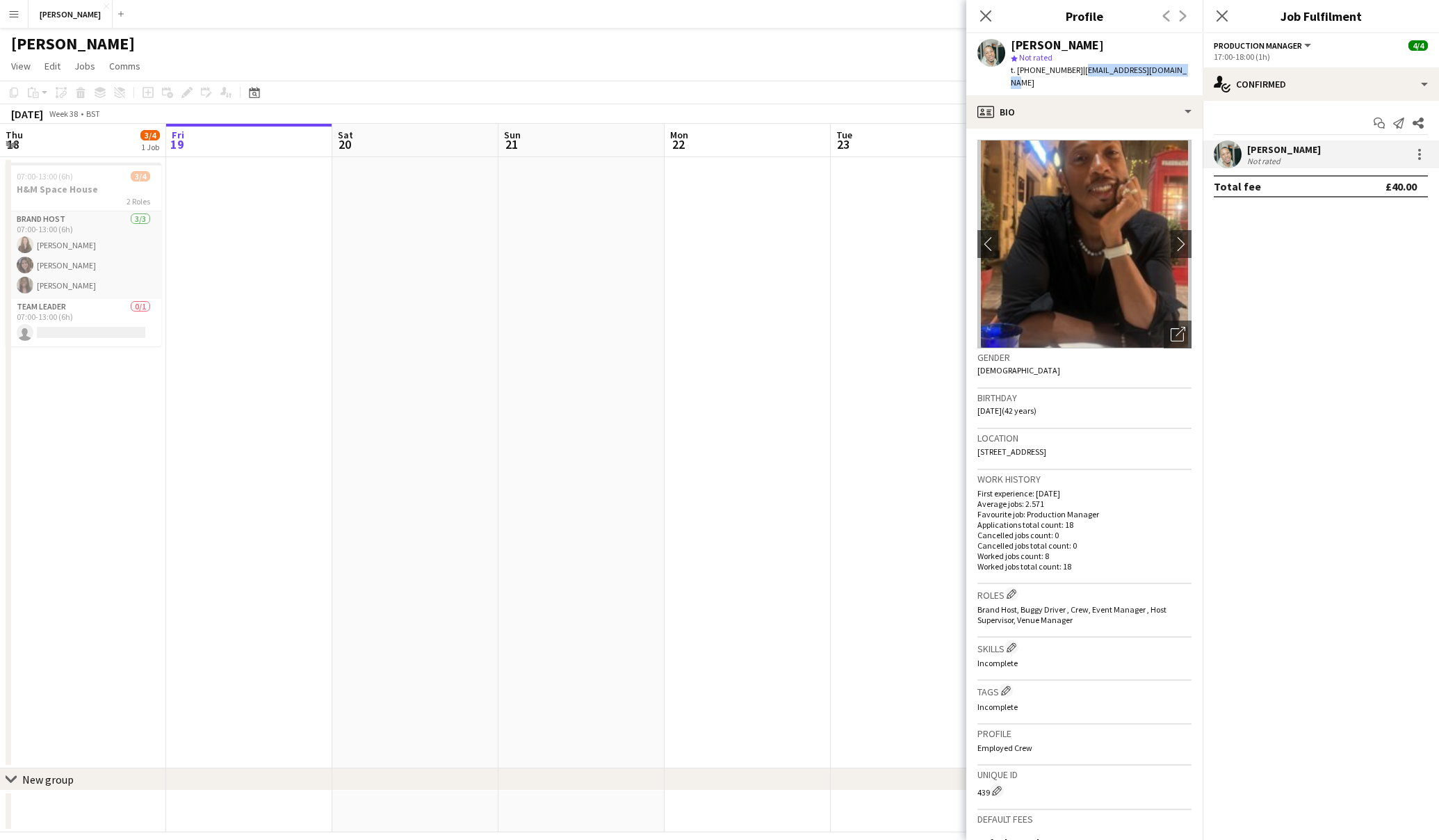
drag, startPoint x: 1182, startPoint y: 70, endPoint x: 1077, endPoint y: 72, distance: 105.0
click at [1077, 72] on div "Moses Ukpong star Not rated t. +447931652448 | moses_ukpong@hotmail.com" at bounding box center [1085, 64] width 236 height 62
copy span "moses_ukpong@hotmail.com"
click at [983, 10] on icon "Close pop-in" at bounding box center [986, 15] width 13 height 13
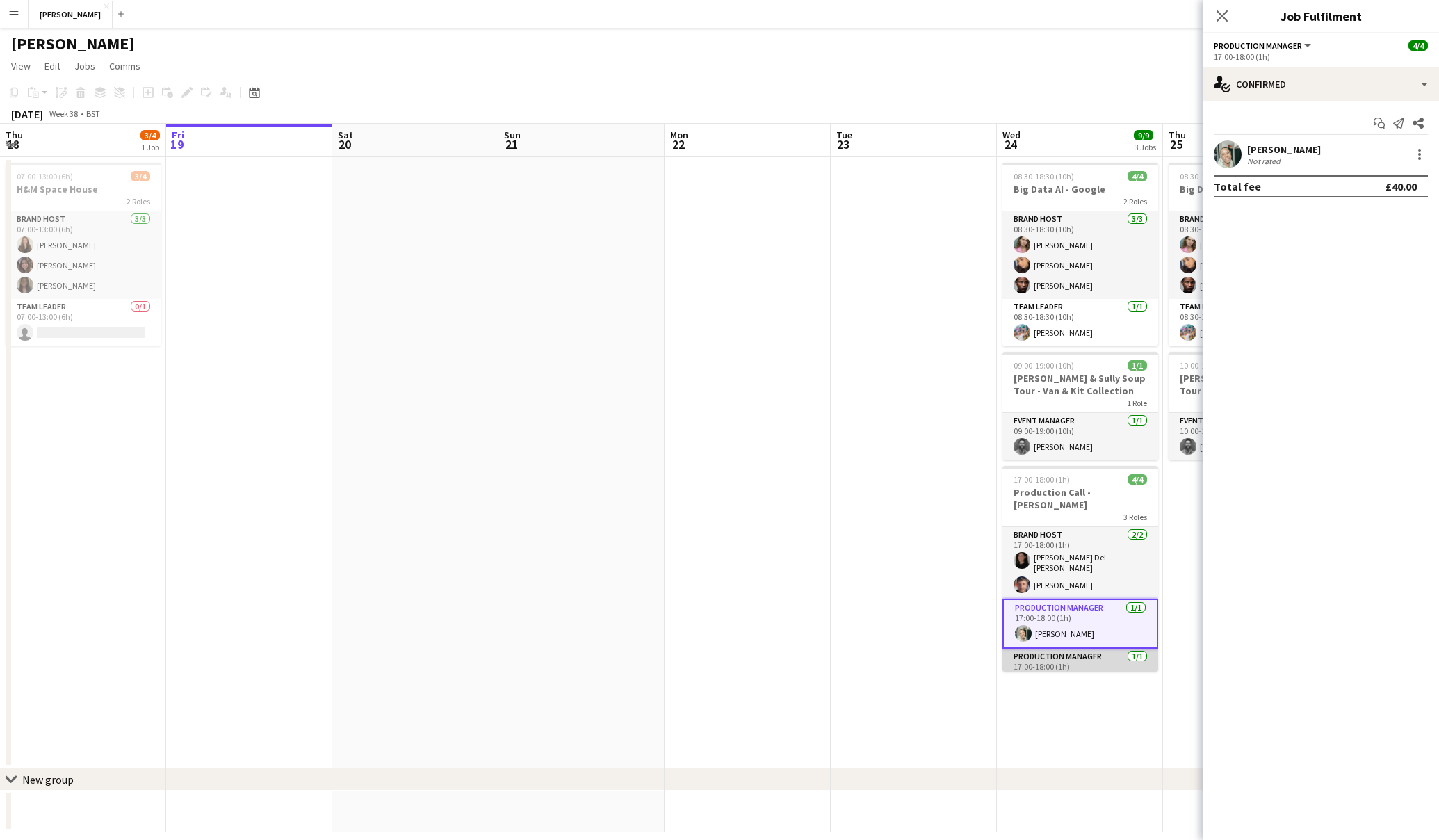
click at [1065, 664] on app-card-role "Production Manager 1/1 17:00-18:00 (1h) Elaine Mc Adam" at bounding box center [1081, 672] width 156 height 48
click at [1416, 153] on div at bounding box center [1420, 154] width 17 height 17
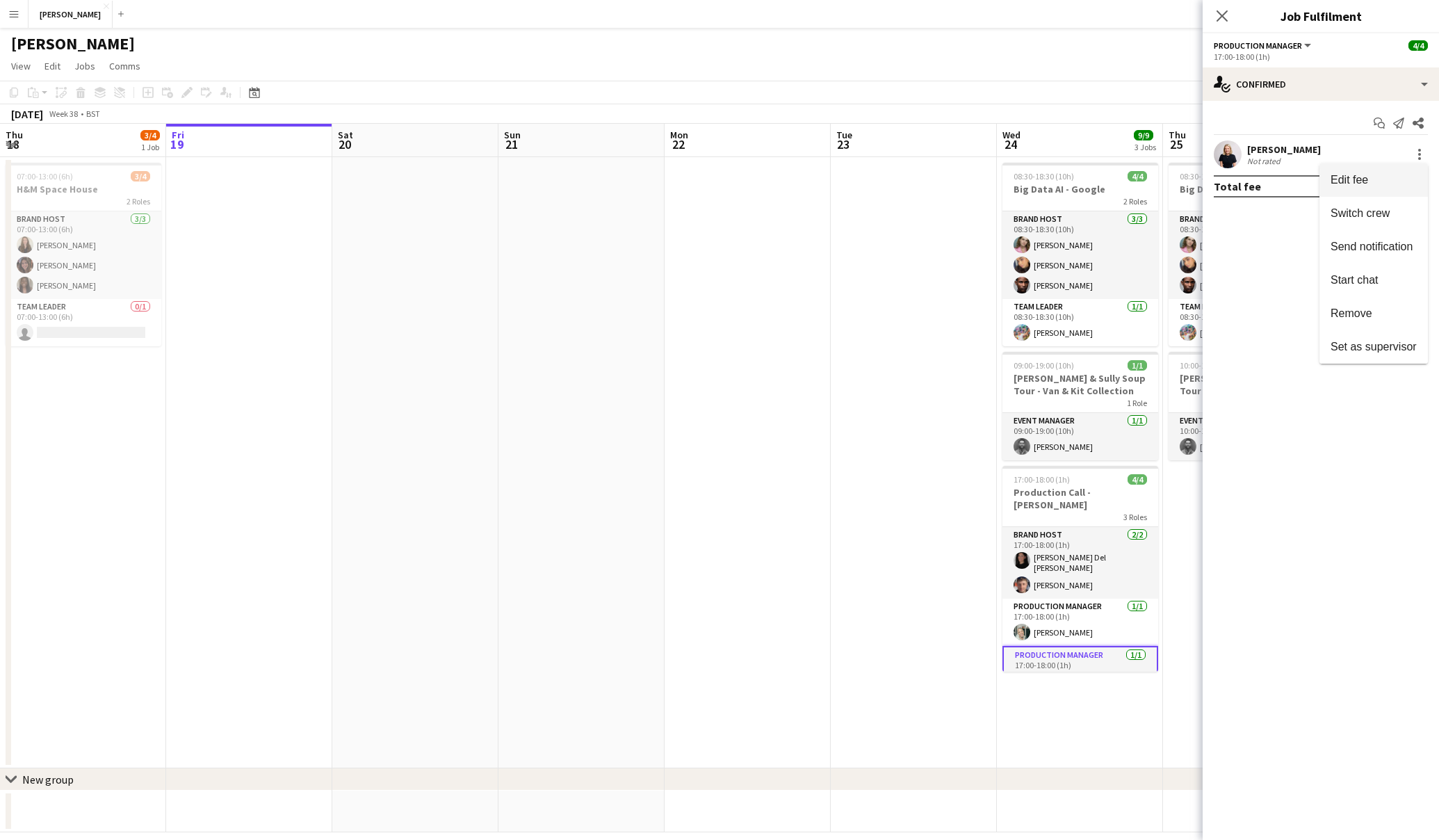
click at [1365, 187] on button "Edit fee" at bounding box center [1374, 180] width 109 height 33
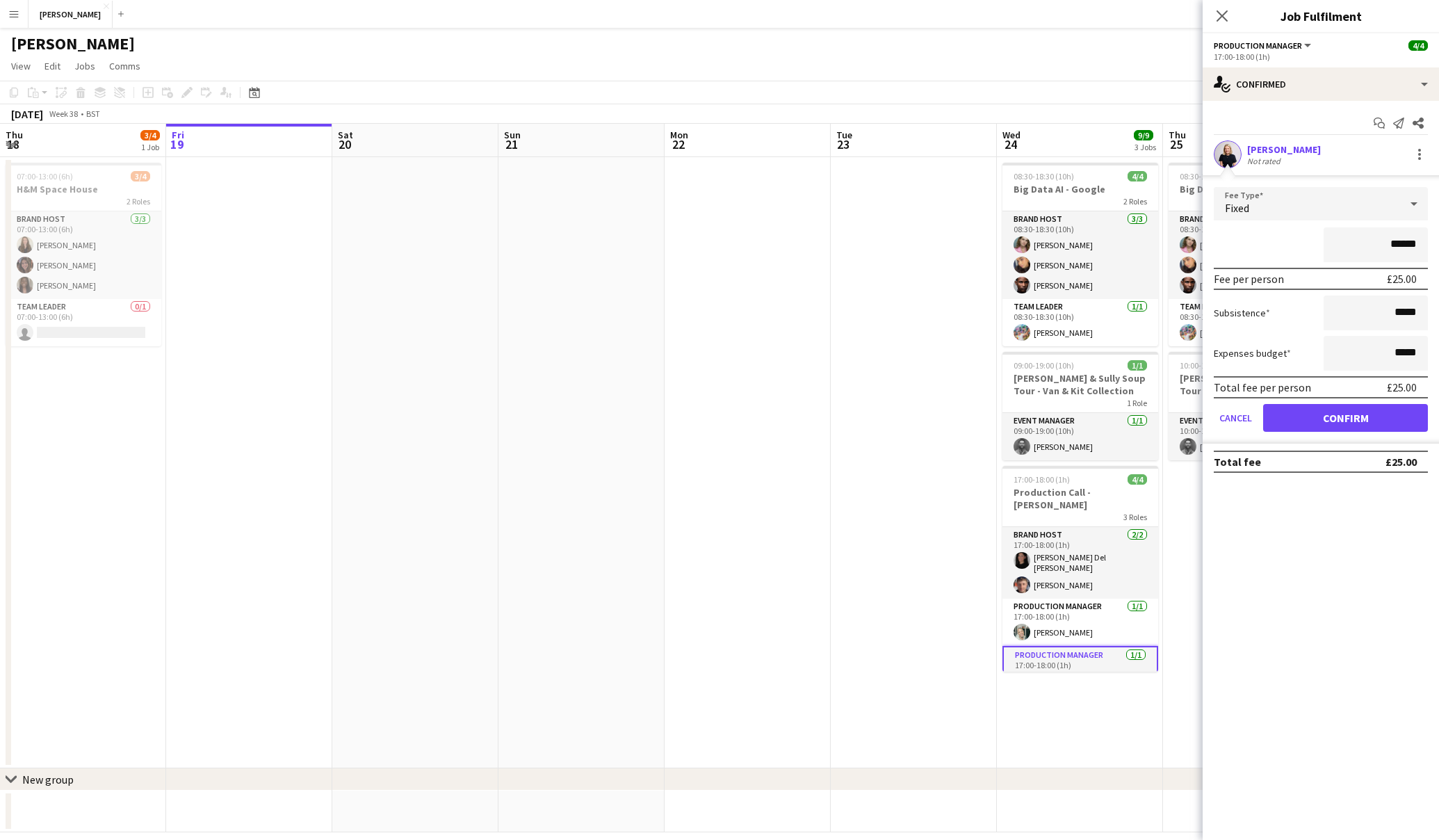
click at [1318, 469] on div "Total fee £25.00" at bounding box center [1321, 461] width 214 height 22
click at [1313, 526] on mat-expansion-panel "check Confirmed Start chat Send notification Share Elaine Mc Adam Not rated Fee…" at bounding box center [1321, 470] width 236 height 739
click at [889, 630] on app-date-cell at bounding box center [914, 463] width 167 height 611
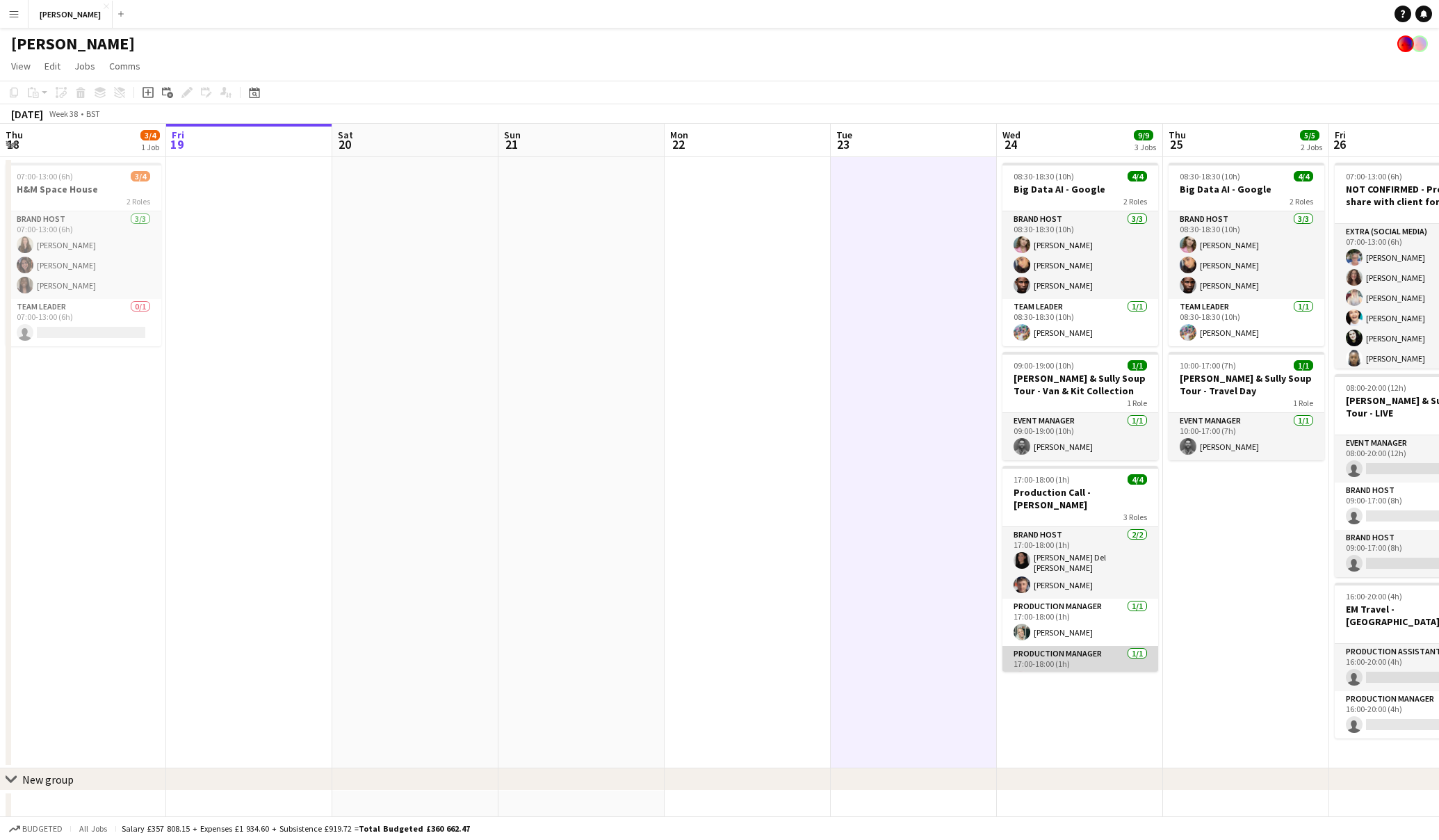
click at [1074, 650] on app-card-role "Production Manager 1/1 17:00-18:00 (1h) Elaine Mc Adam" at bounding box center [1081, 670] width 156 height 48
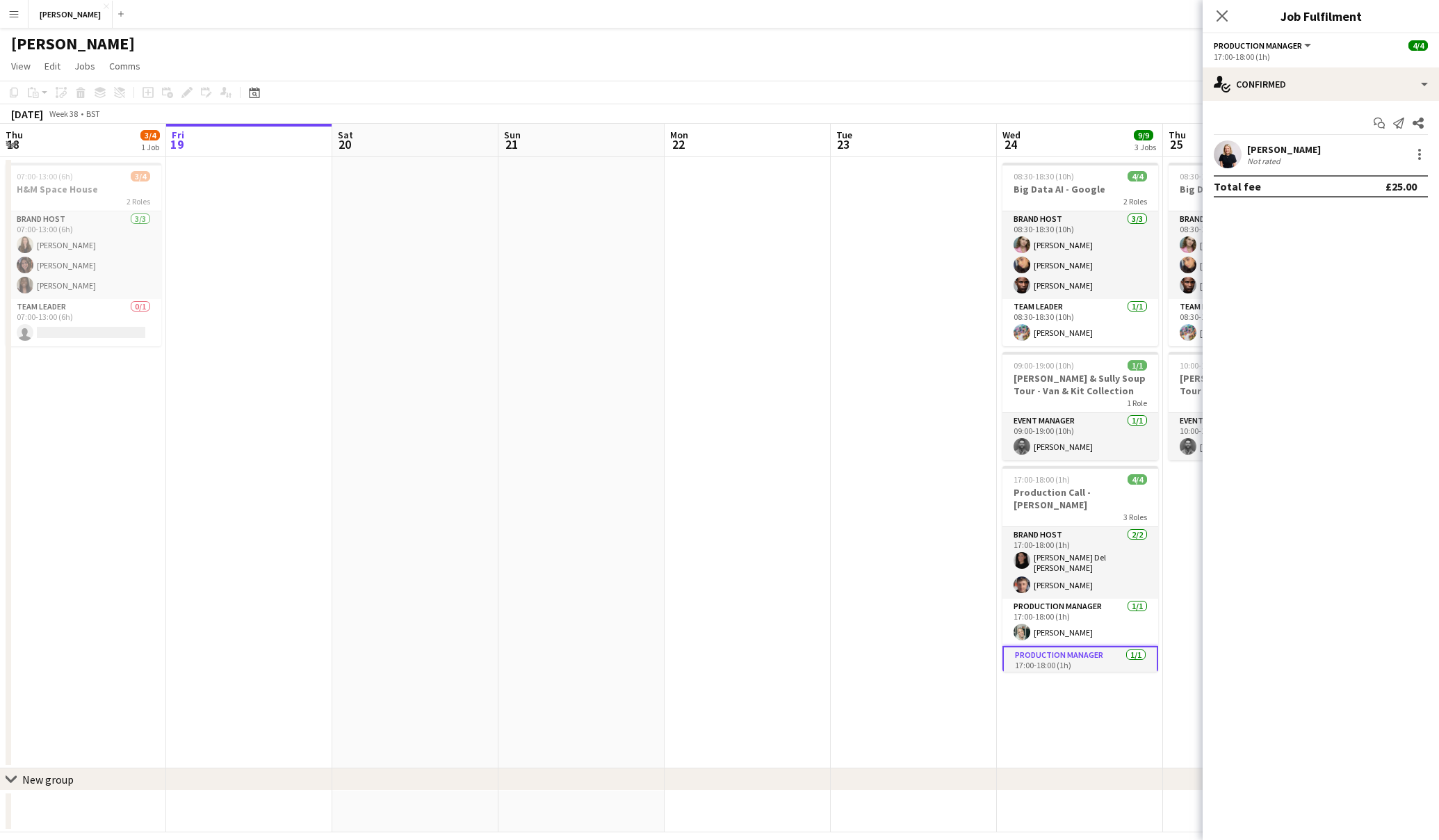
click at [1314, 150] on div "Elaine Mc Adam Not rated" at bounding box center [1321, 153] width 236 height 28
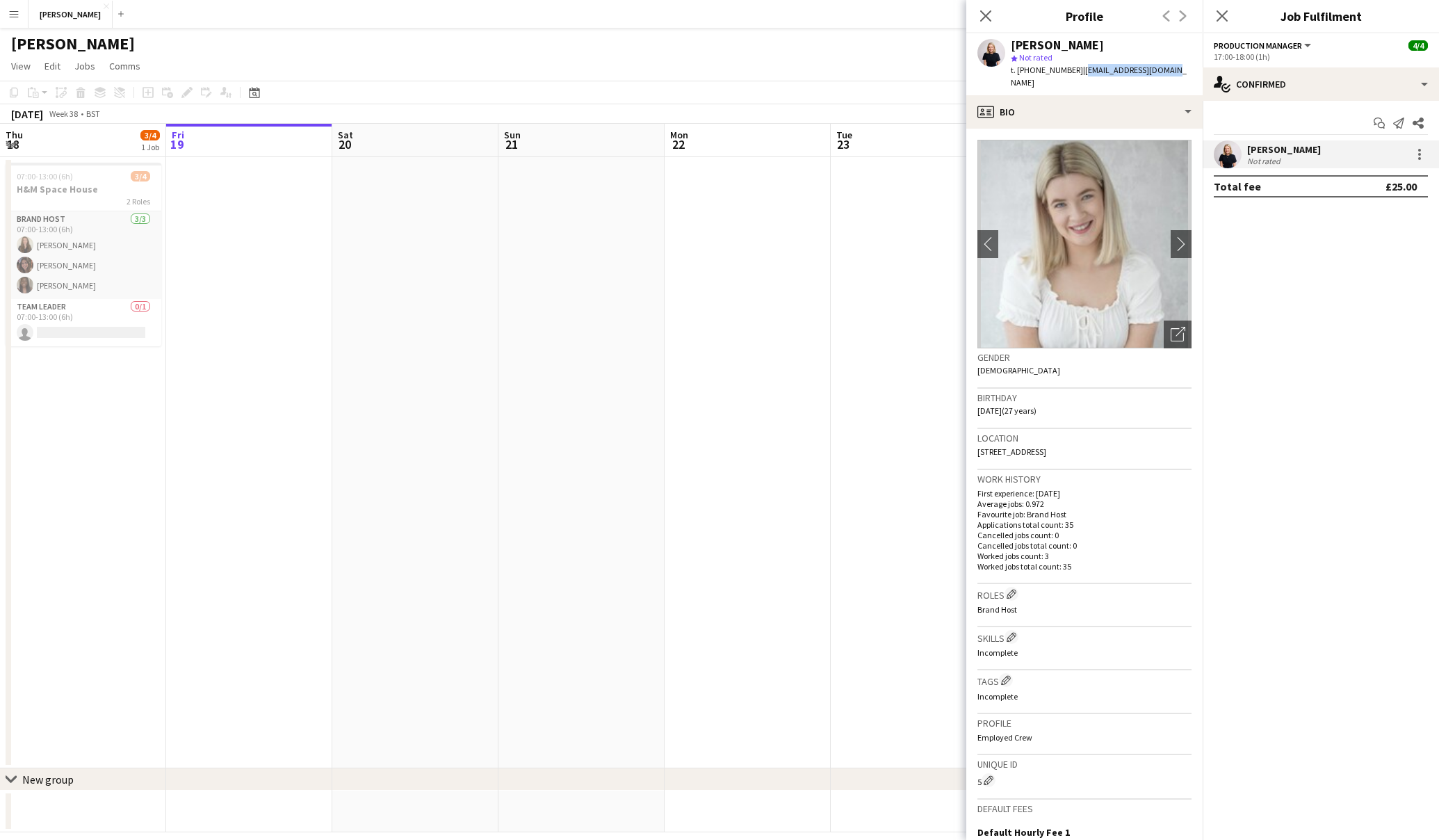
drag, startPoint x: 1166, startPoint y: 69, endPoint x: 1077, endPoint y: 73, distance: 89.1
click at [1077, 73] on div "Elaine Mc Adam star Not rated t. +447413160060 | elaine17642@gmail.com" at bounding box center [1085, 64] width 236 height 62
copy span "elaine17642@gmail.com"
click at [19, 11] on app-icon "Menu" at bounding box center [14, 14] width 11 height 11
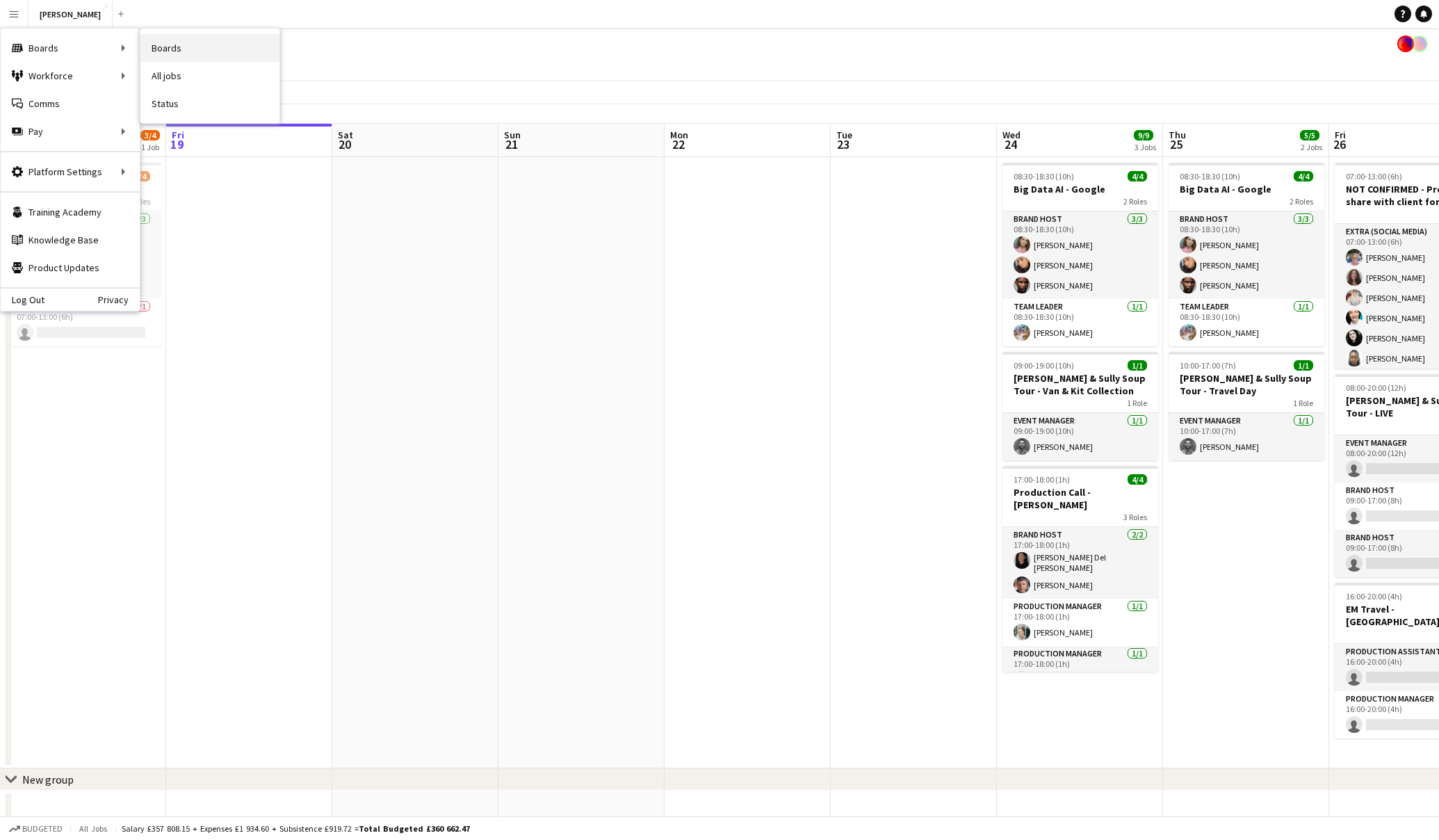
click at [159, 45] on link "Boards" at bounding box center [210, 48] width 139 height 28
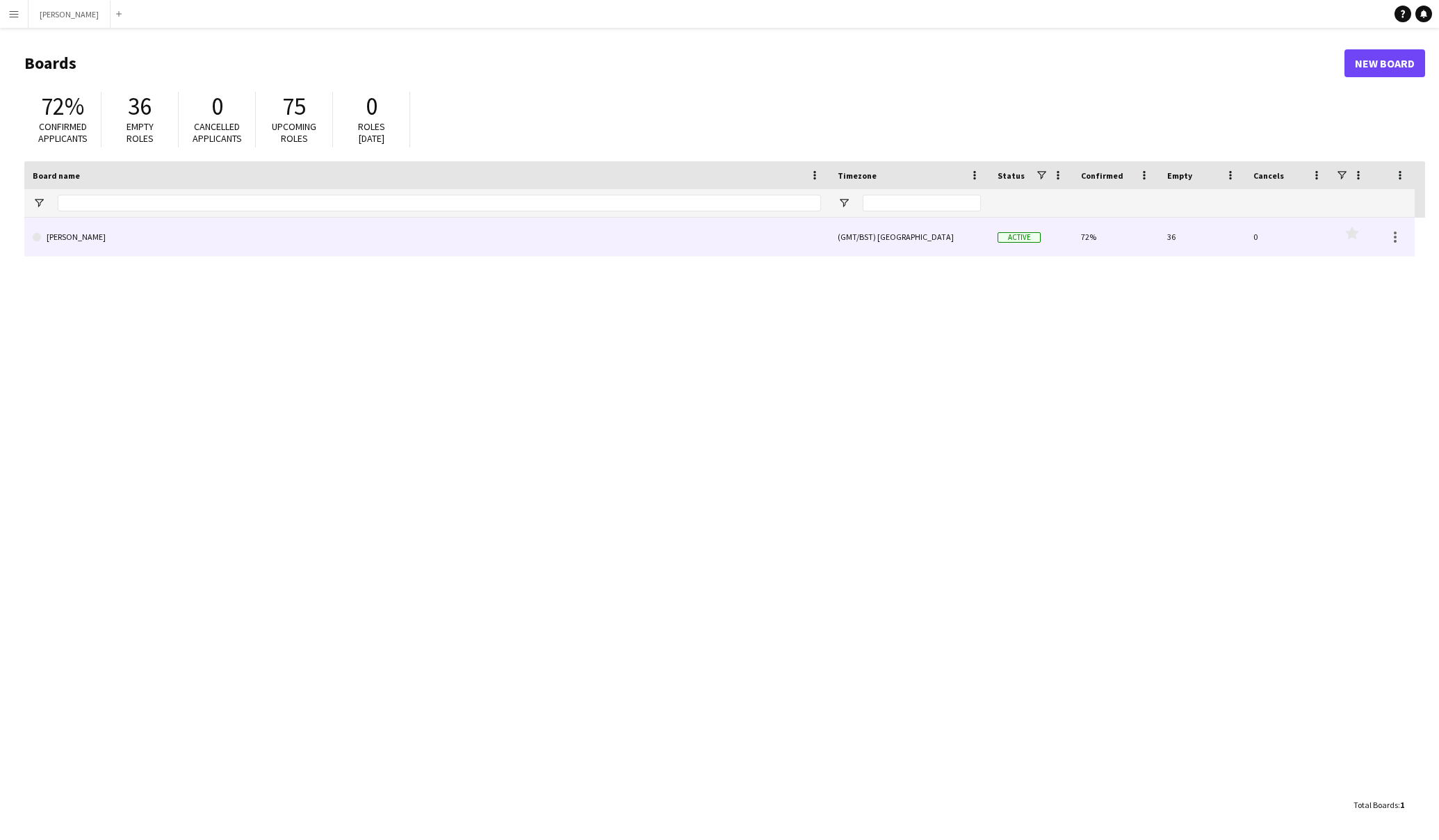
click at [259, 238] on link "[PERSON_NAME]" at bounding box center [427, 237] width 789 height 39
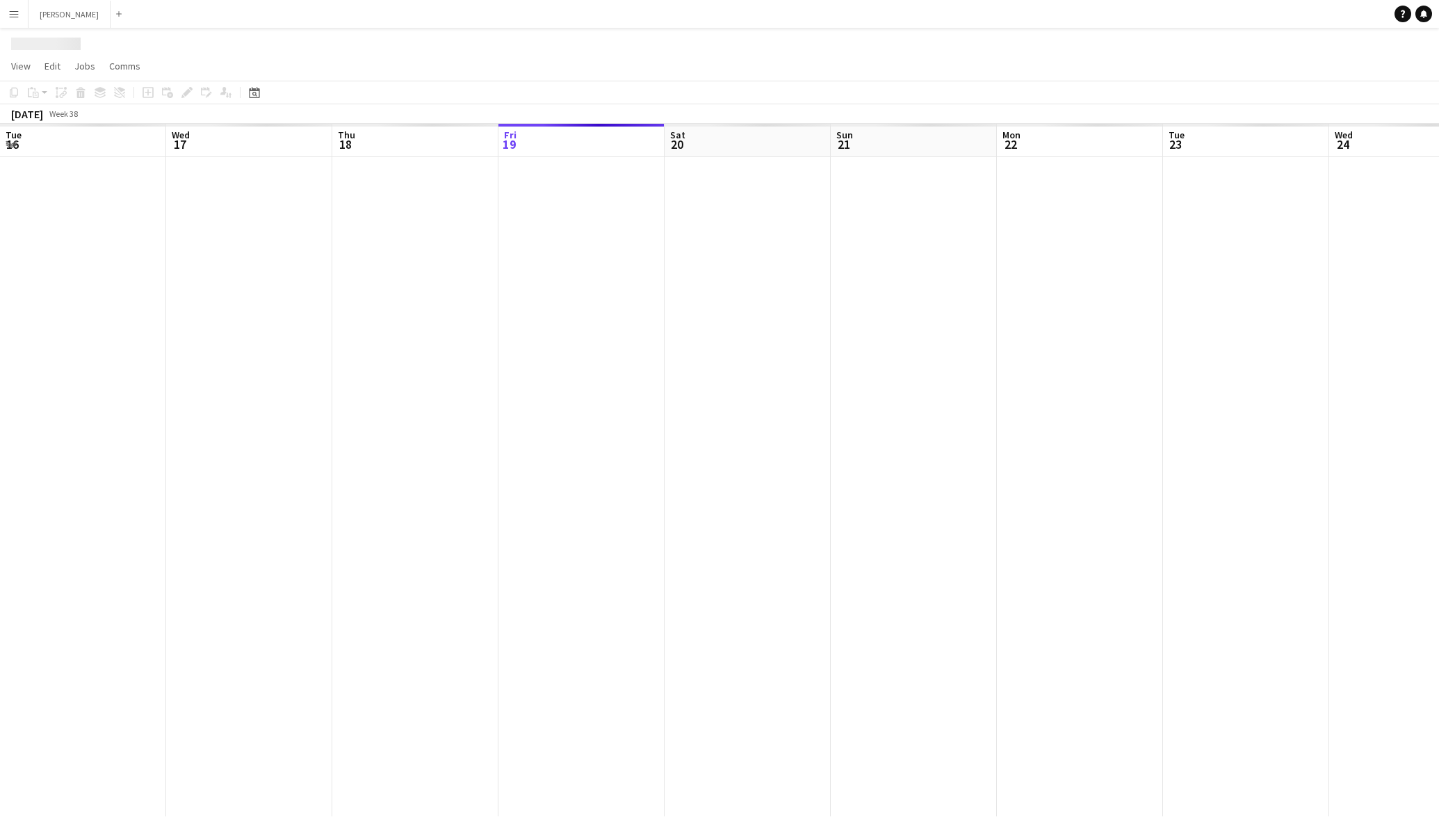
scroll to position [0, 332]
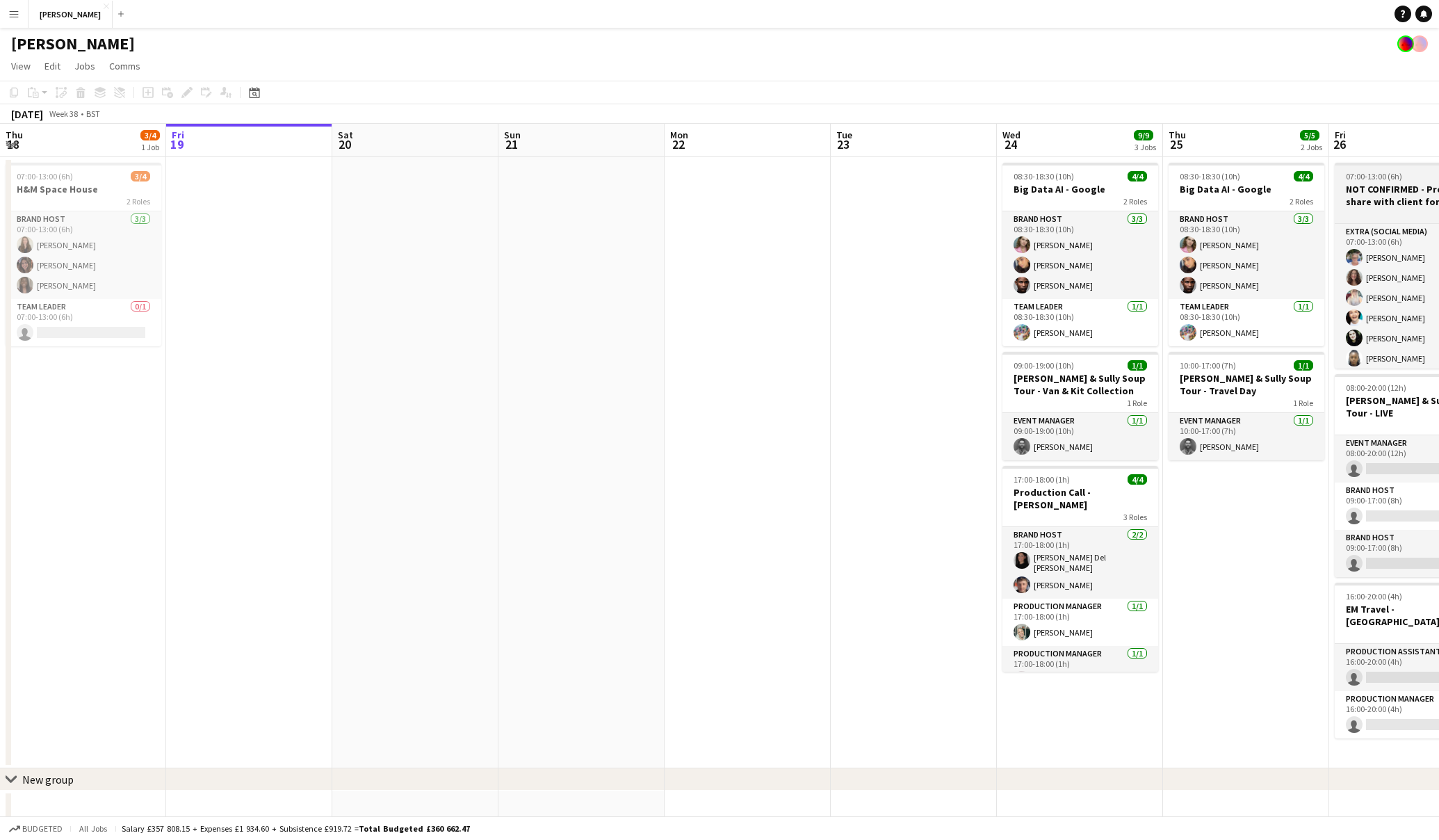
click at [1396, 195] on h3 "NOT CONFIRMED - Profiles to share with client for review - Crowd Shoot 26th Sept" at bounding box center [1413, 195] width 156 height 25
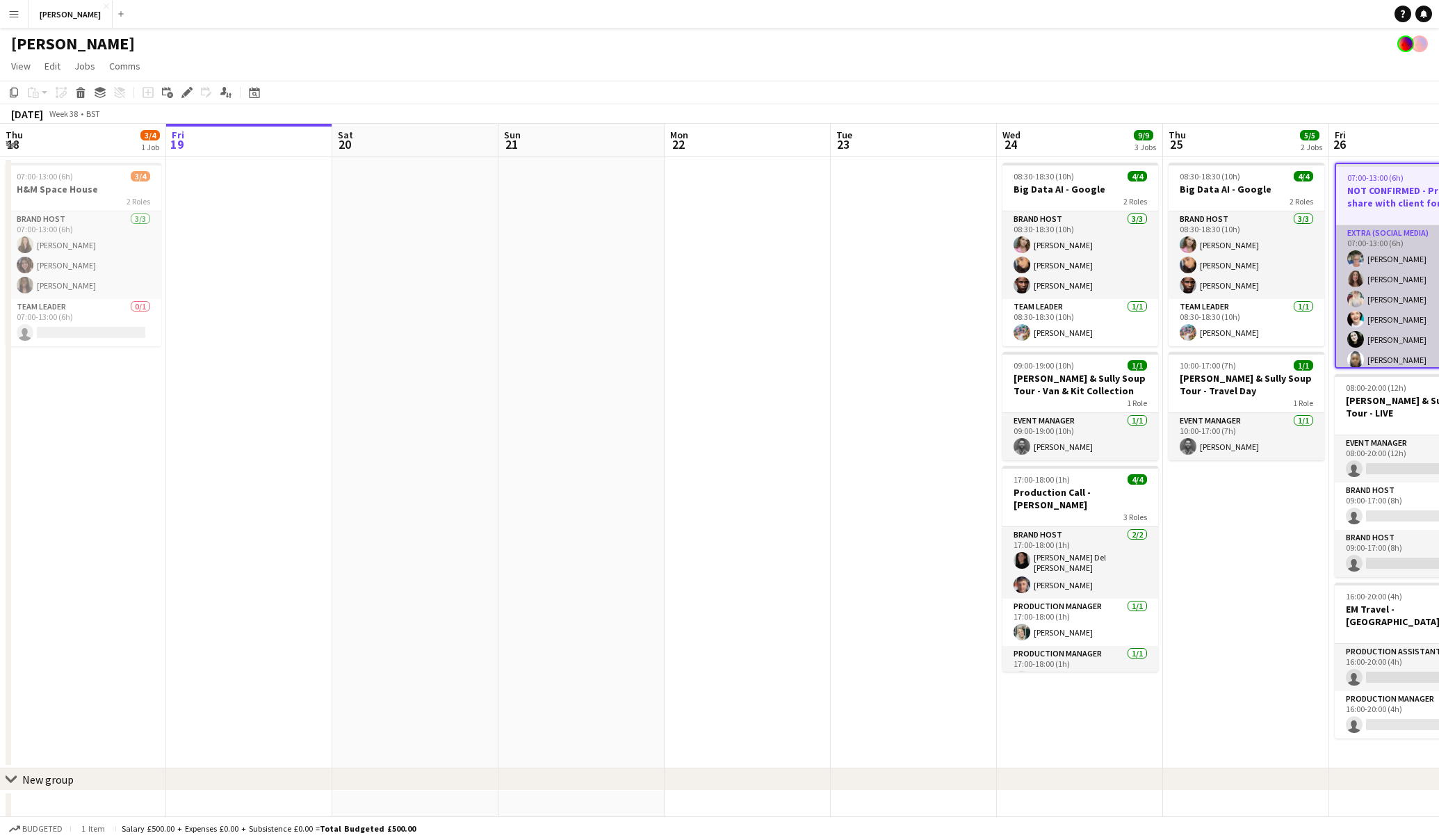
click at [1406, 182] on app-job-card "07:00-13:00 (6h) 99/122 NOT CONFIRMED - Profiles to share with client for revie…" at bounding box center [1413, 266] width 156 height 206
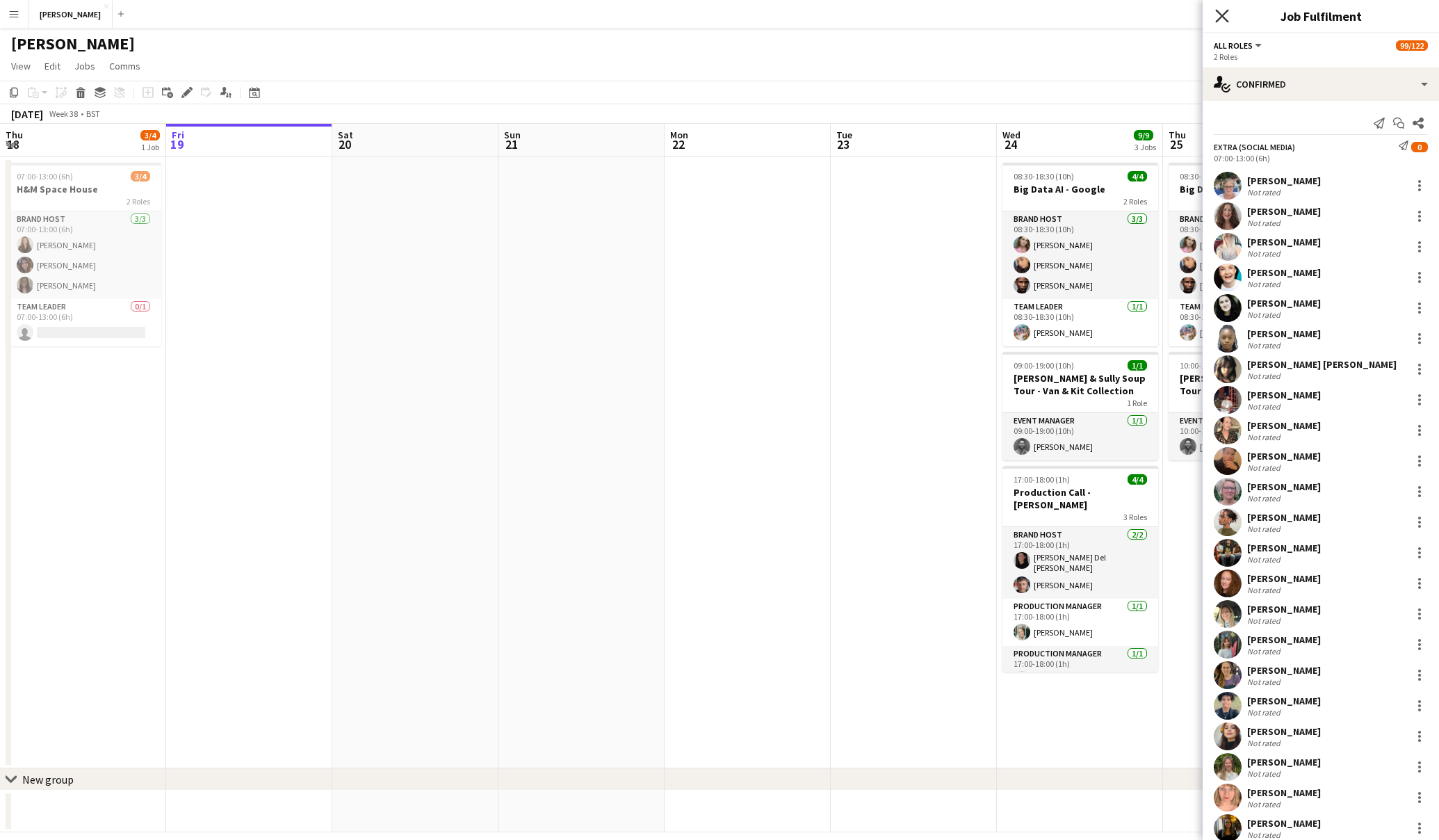
click at [1224, 19] on icon "Close pop-in" at bounding box center [1222, 15] width 13 height 13
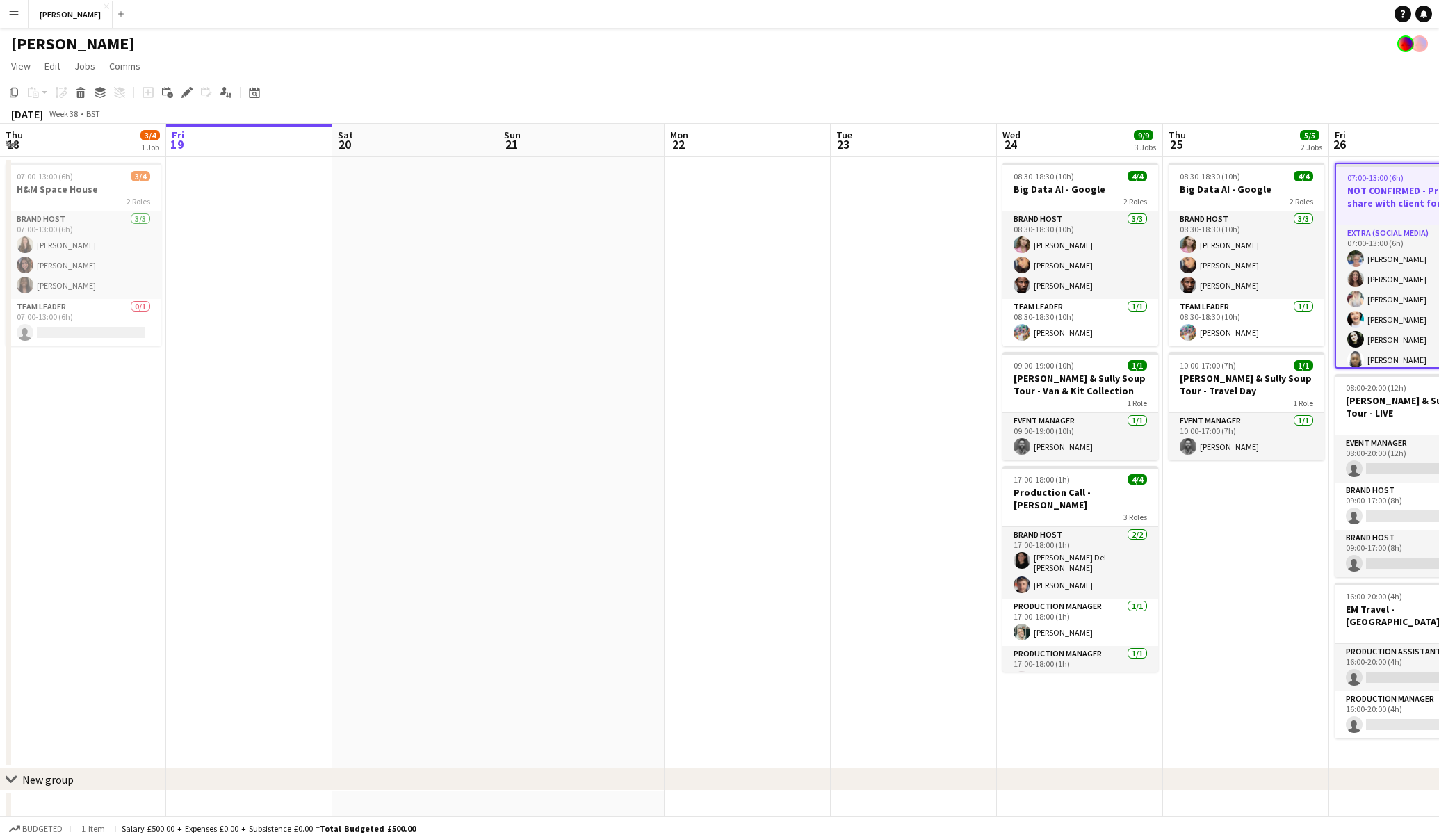
click at [1357, 189] on h3 "NOT CONFIRMED - Profiles to share with client for review - Crowd Shoot 26th Sept" at bounding box center [1412, 196] width 153 height 25
click at [1397, 193] on h3 "NOT CONFIRMED - Profiles to share with client for review - Crowd Shoot 26th Sept" at bounding box center [1413, 195] width 156 height 25
click at [184, 91] on icon "Edit" at bounding box center [188, 92] width 11 height 11
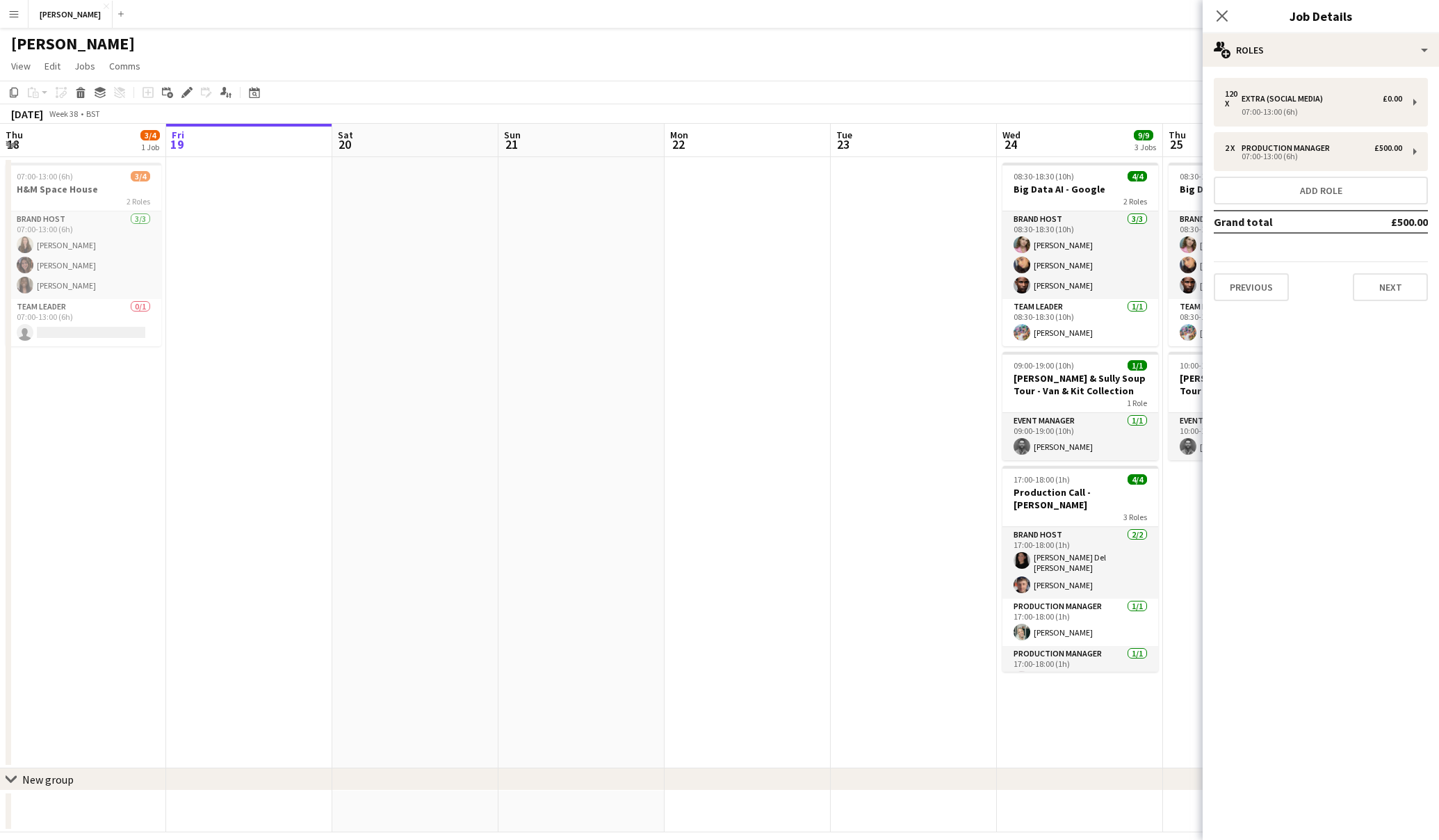
click at [1264, 271] on div "Previous Next" at bounding box center [1321, 282] width 214 height 40
click at [1260, 288] on button "Previous" at bounding box center [1251, 287] width 75 height 28
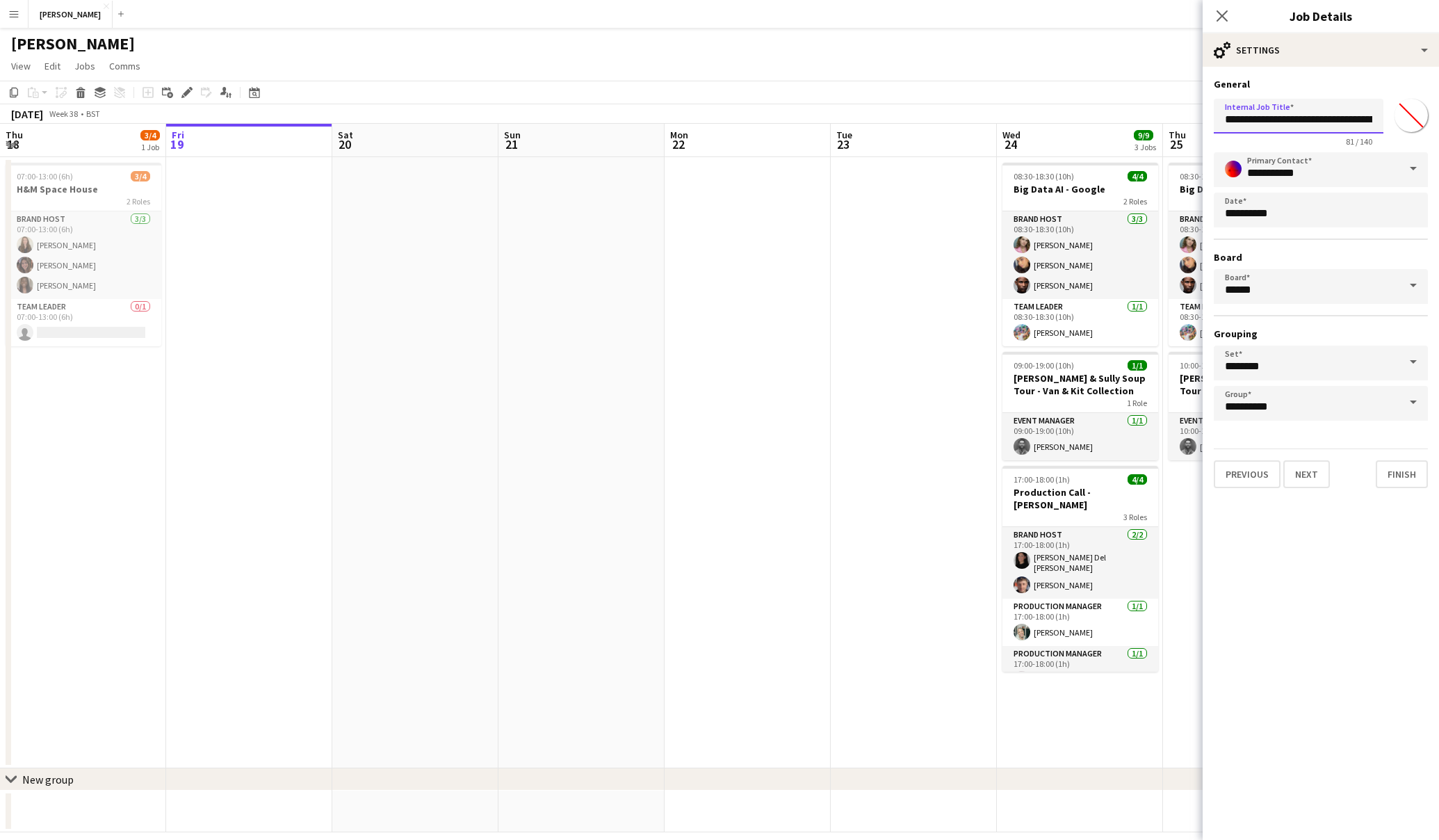
click at [1249, 117] on input "**********" at bounding box center [1299, 116] width 170 height 35
type input "**********"
drag, startPoint x: 1291, startPoint y: 120, endPoint x: 1398, endPoint y: 120, distance: 107.0
click at [1398, 120] on div "**********" at bounding box center [1321, 120] width 214 height 53
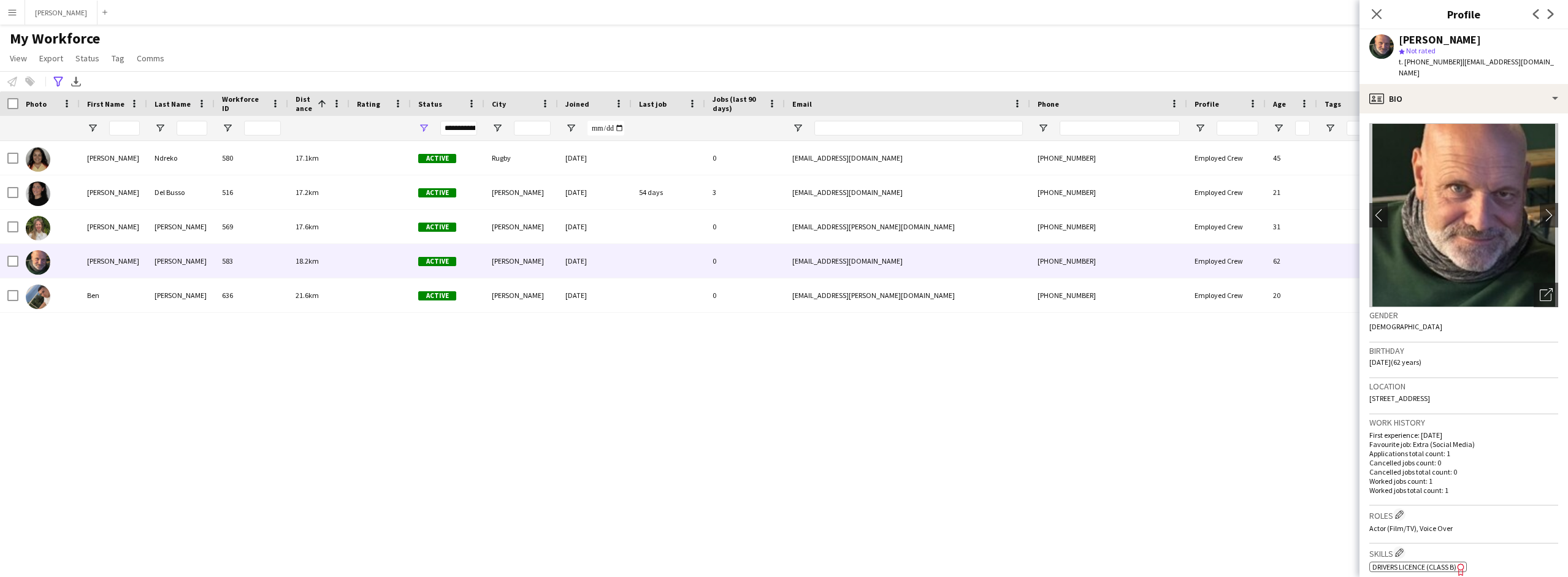
click at [1377, 15] on icon at bounding box center [1377, 14] width 10 height 10
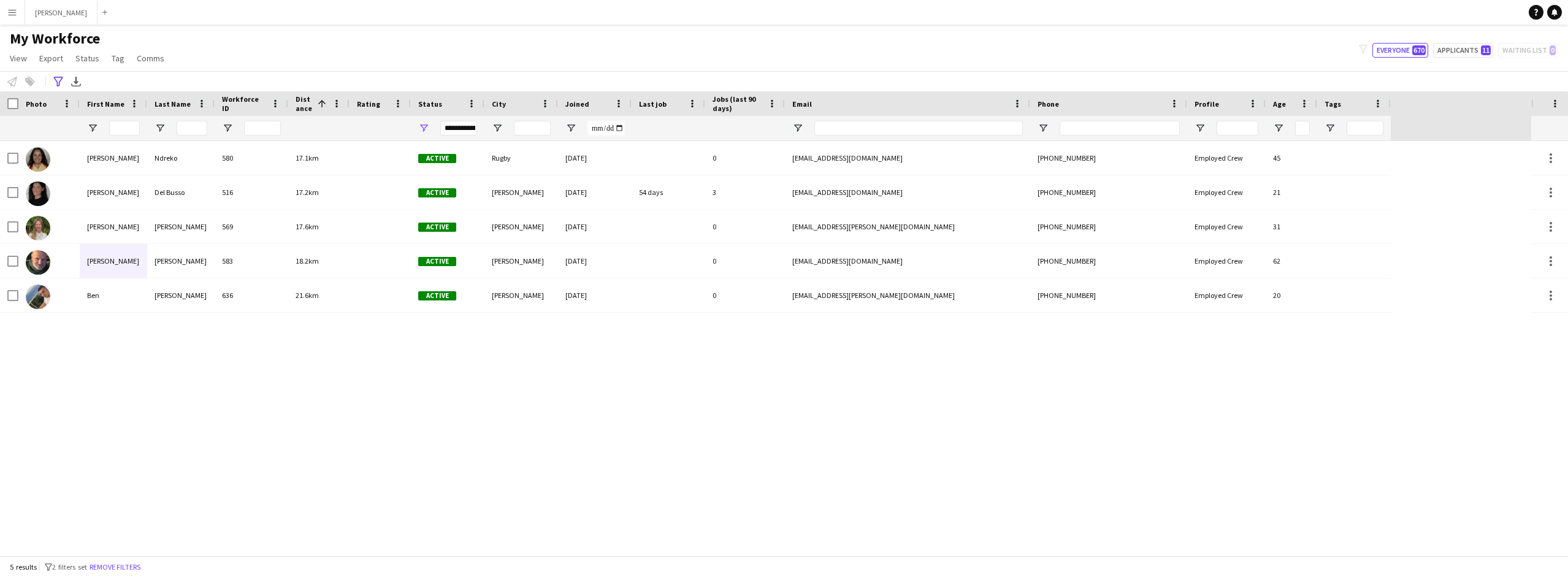
click at [22, 6] on button "Menu" at bounding box center [12, 12] width 24 height 24
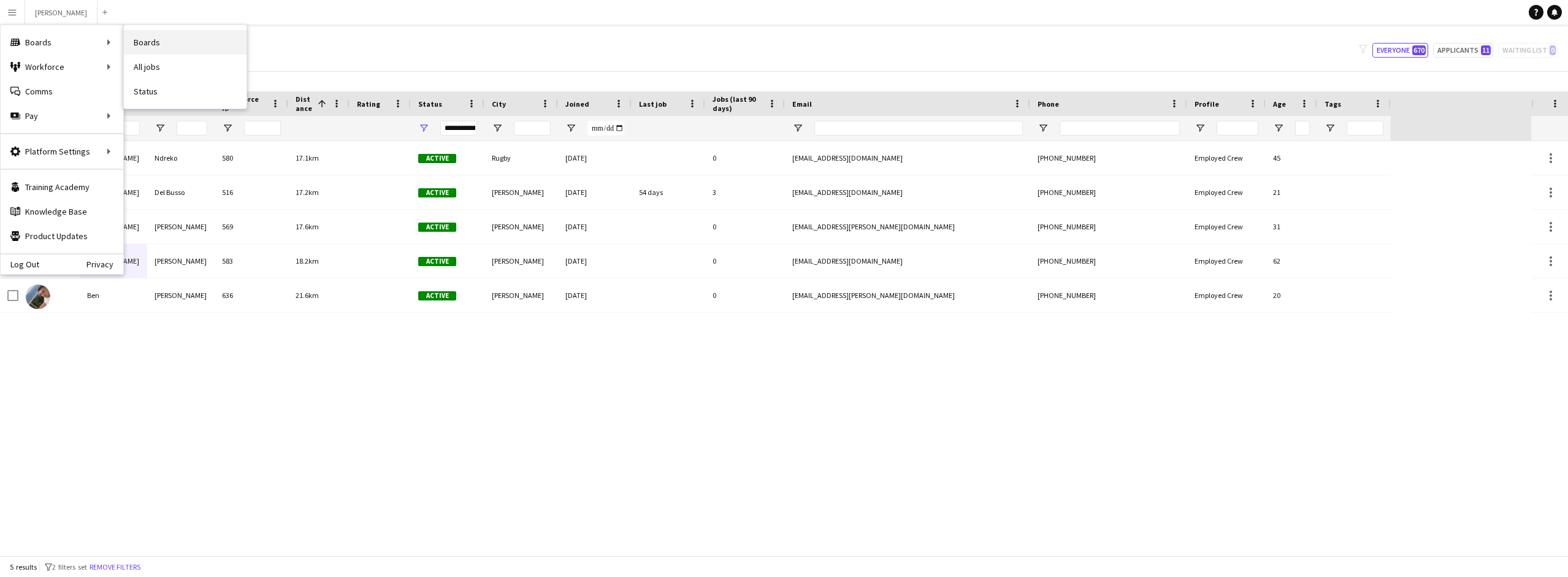
click at [153, 40] on link "Boards" at bounding box center [185, 42] width 123 height 24
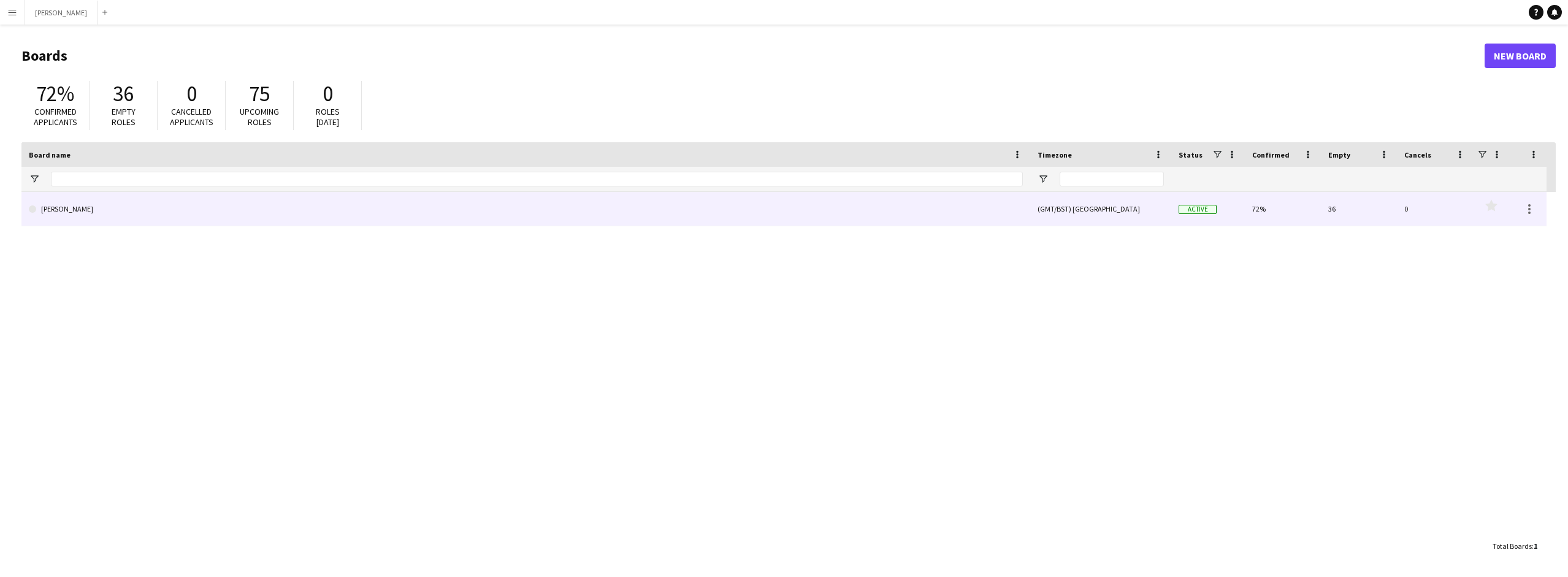
click at [540, 206] on link "[PERSON_NAME]" at bounding box center [526, 209] width 994 height 34
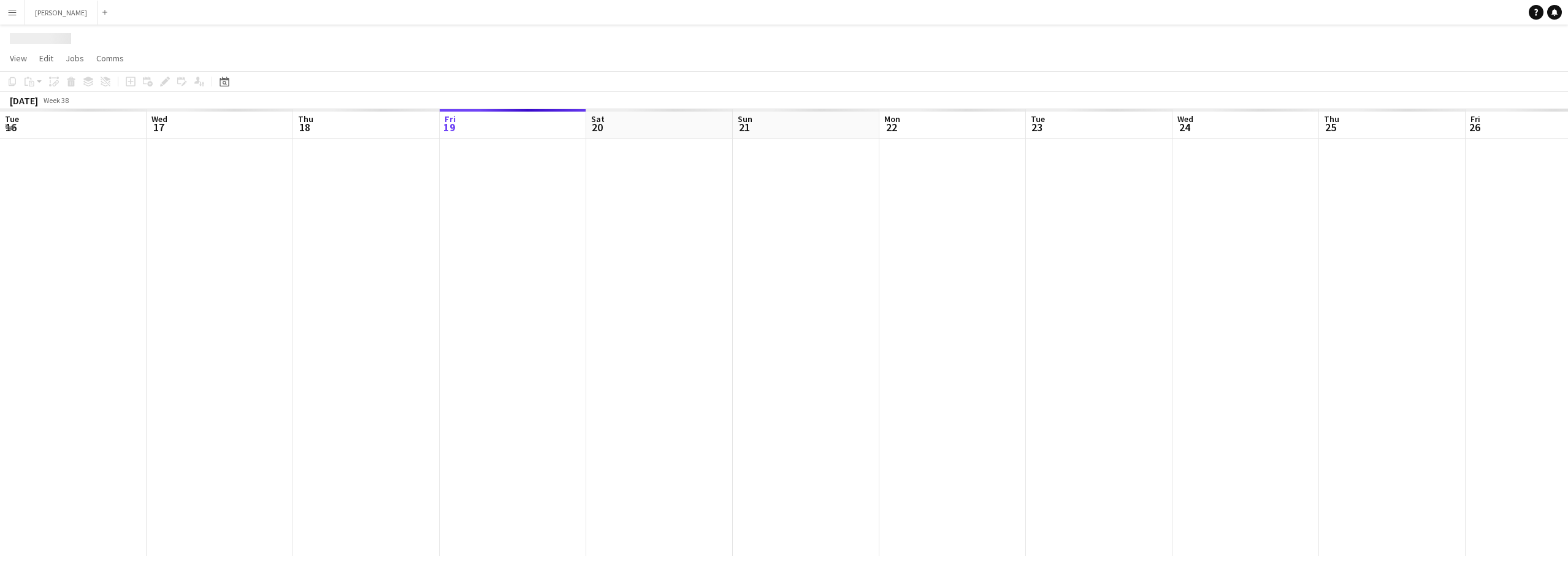
scroll to position [0, 293]
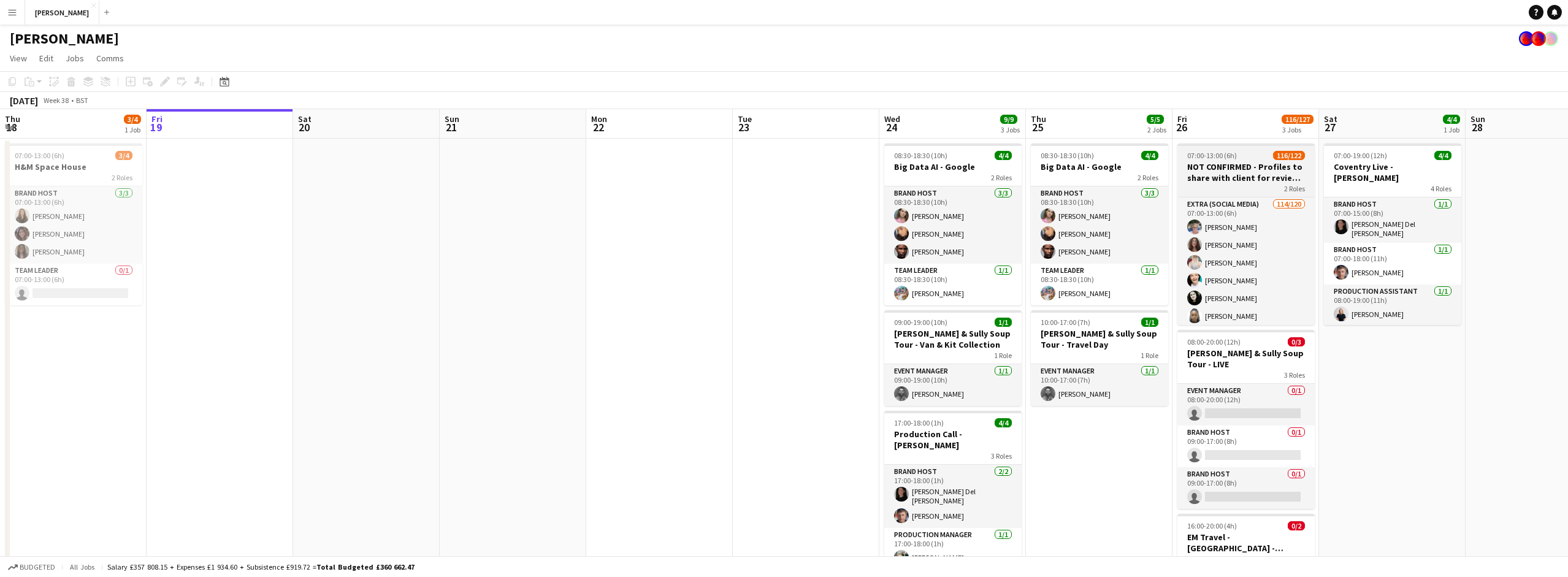
click at [1249, 172] on h3 "NOT CONFIRMED - Profiles to share with client for review - Crowd Shoot [DATE]" at bounding box center [1246, 172] width 138 height 22
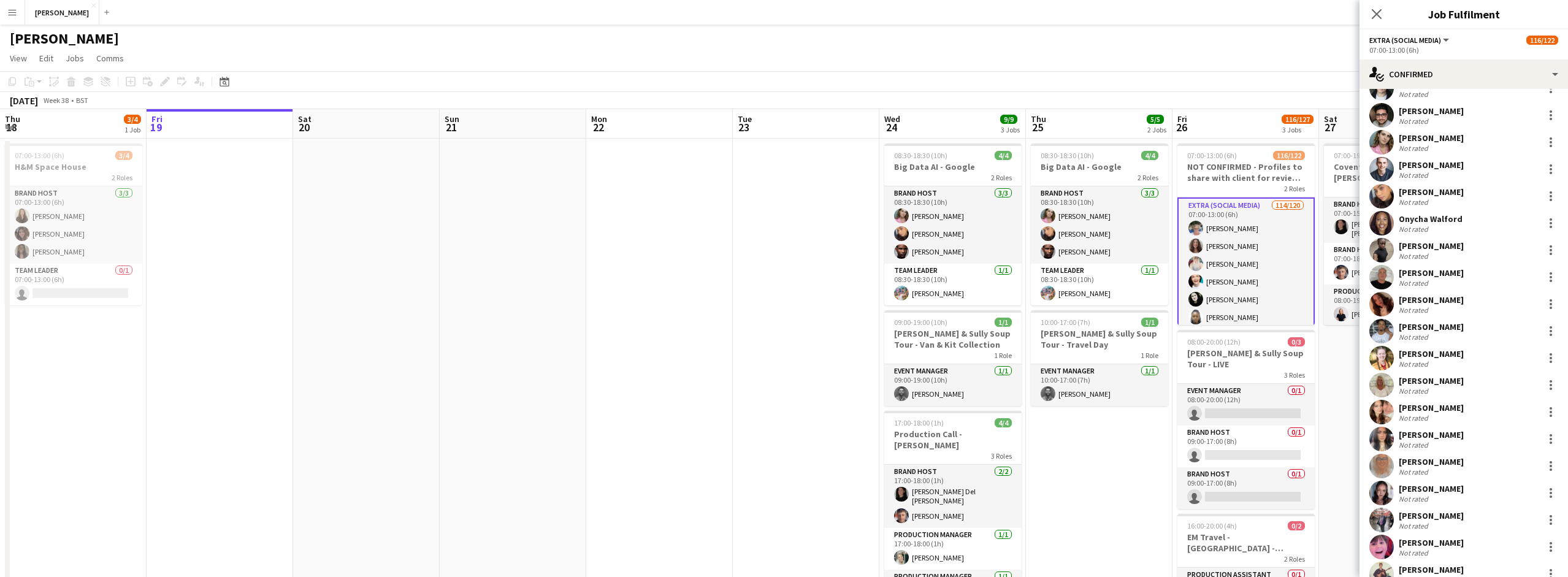
scroll to position [2818, 0]
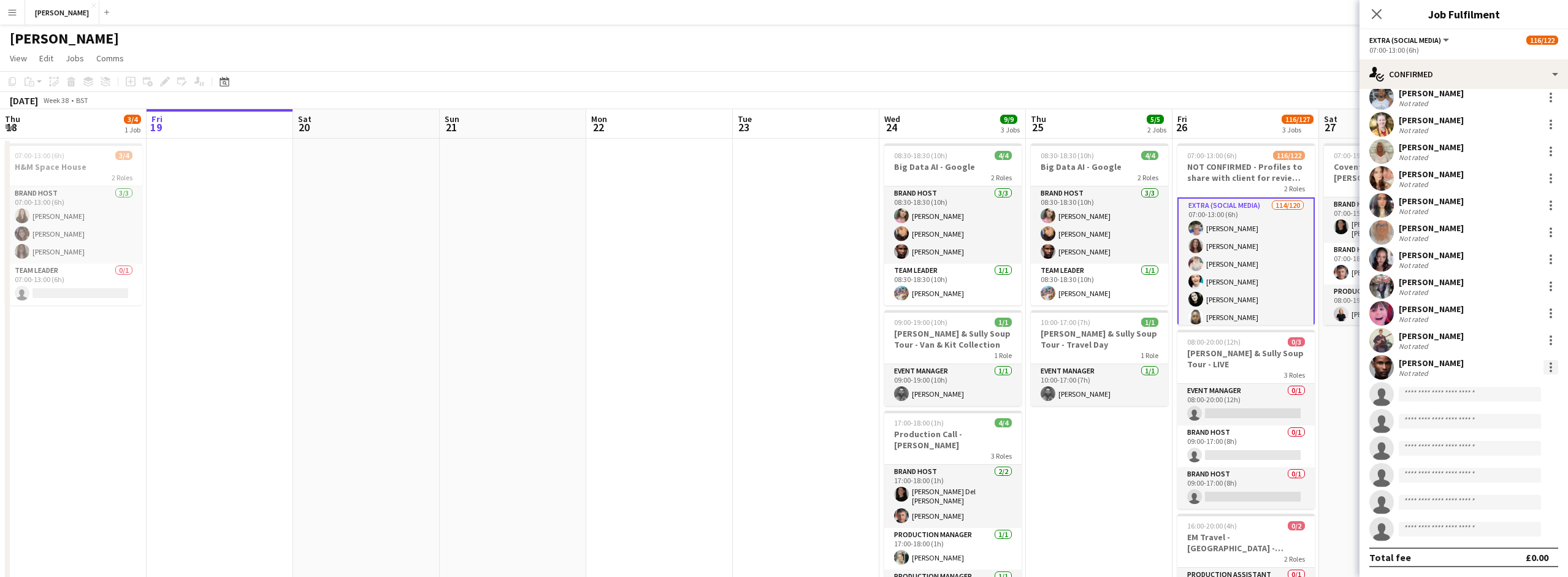
click at [1549, 365] on div at bounding box center [1551, 368] width 15 height 15
click at [1524, 502] on span "Remove" at bounding box center [1510, 507] width 76 height 11
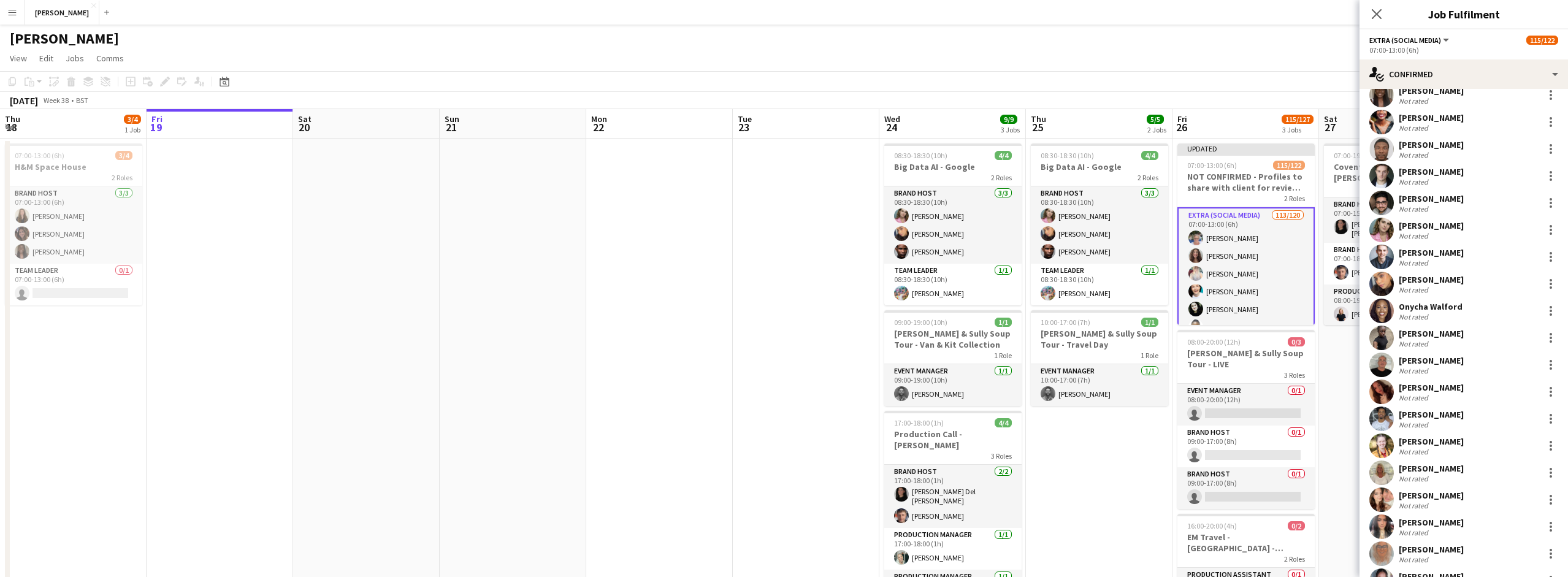
scroll to position [2494, 0]
click at [1550, 312] on div at bounding box center [1550, 312] width 3 height 3
click at [1503, 444] on button "Remove" at bounding box center [1510, 453] width 96 height 29
click at [1550, 285] on div at bounding box center [1550, 286] width 3 height 3
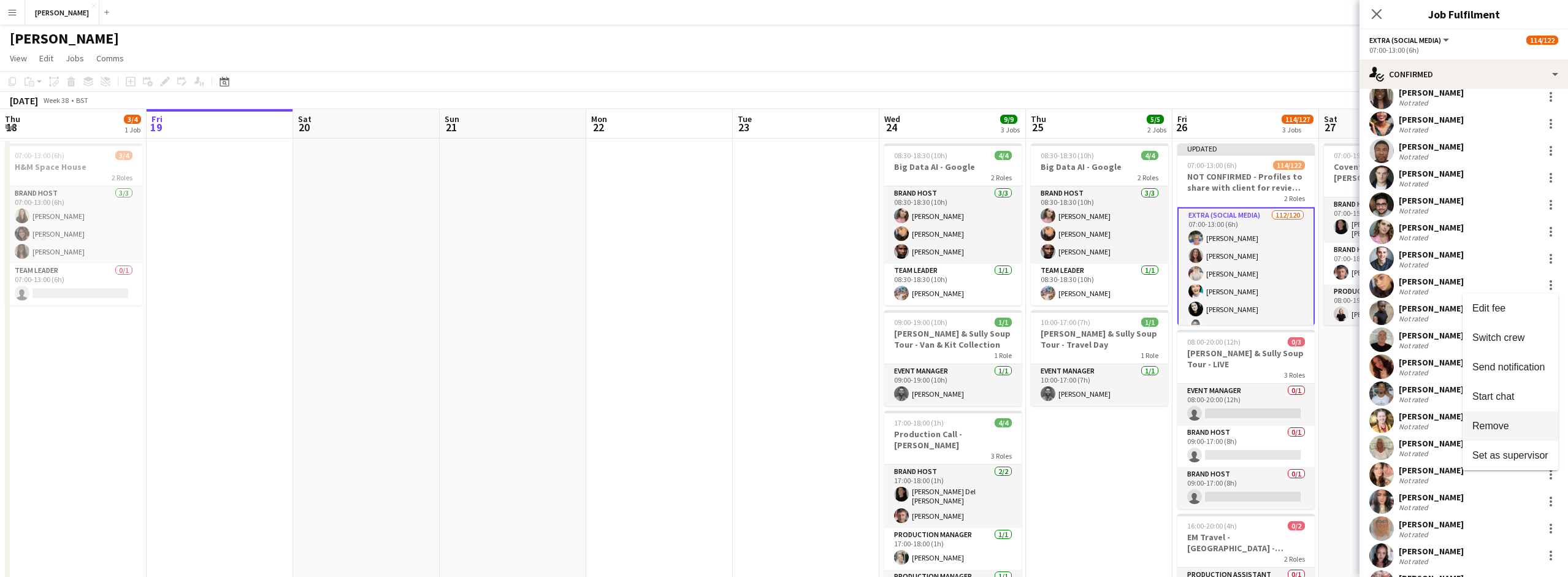
click at [1506, 421] on span "Remove" at bounding box center [1491, 426] width 37 height 10
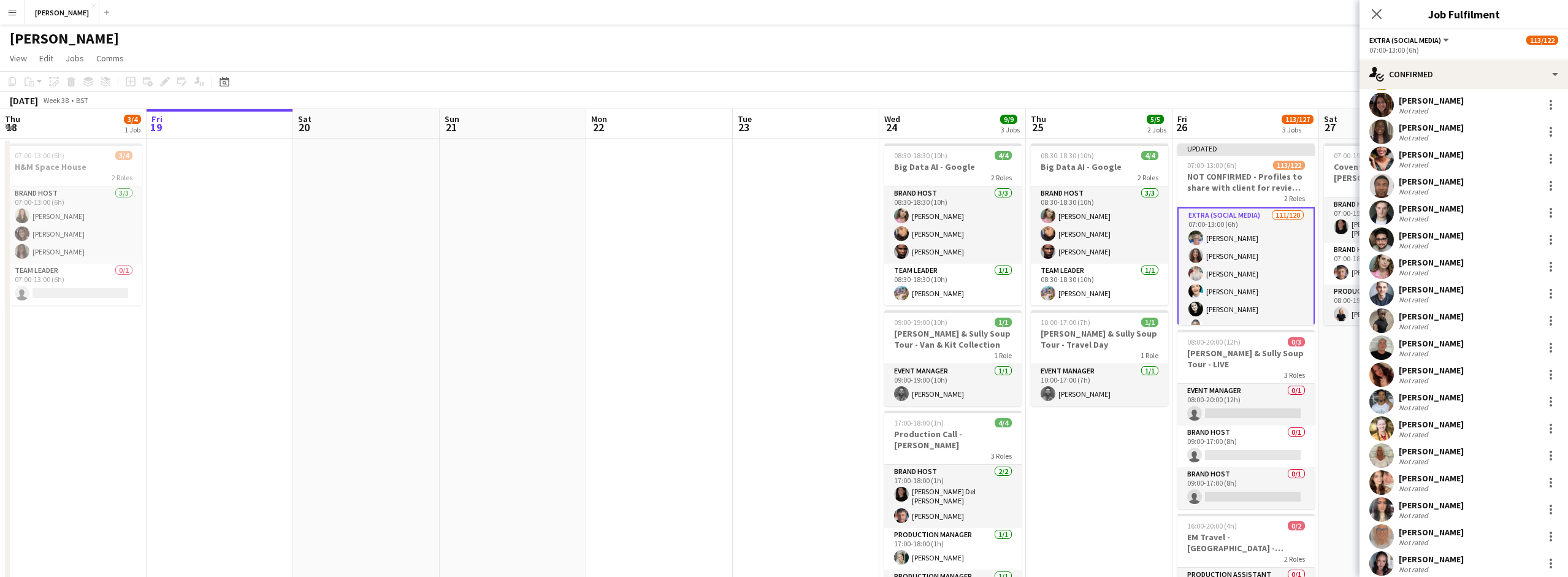
scroll to position [2448, 0]
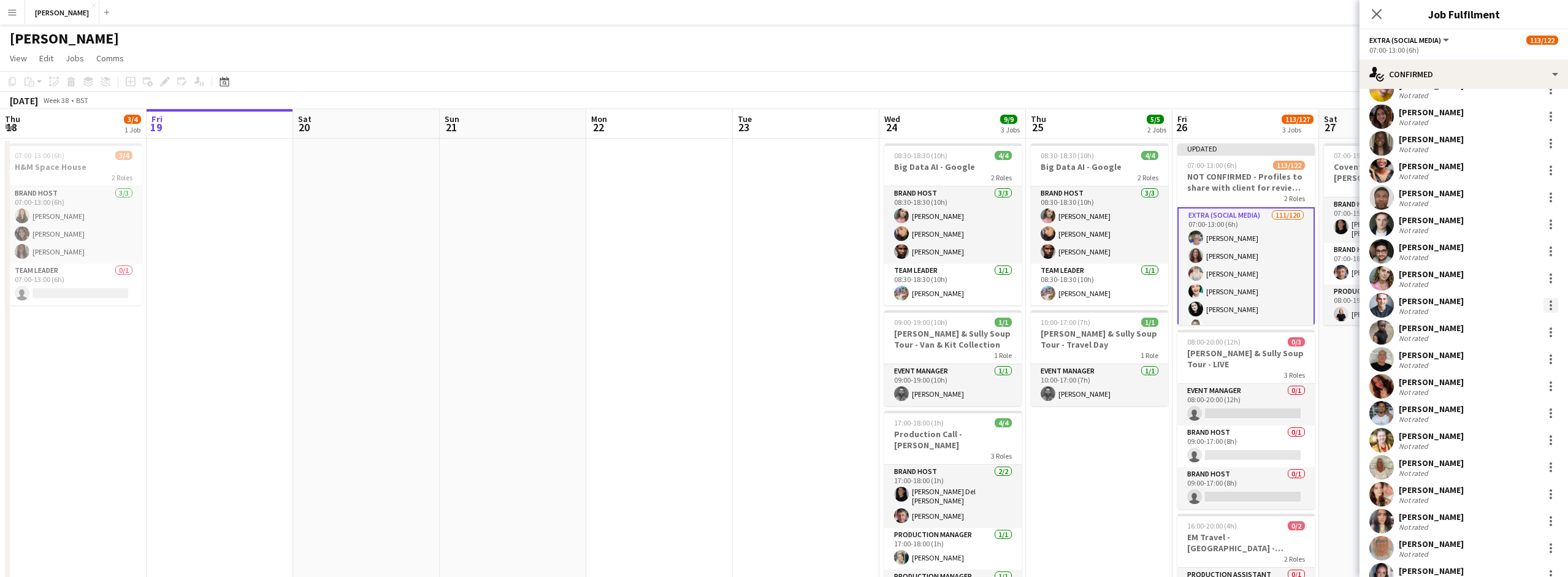
click at [1550, 301] on div at bounding box center [1550, 302] width 3 height 3
click at [1502, 438] on button "Remove" at bounding box center [1510, 445] width 96 height 29
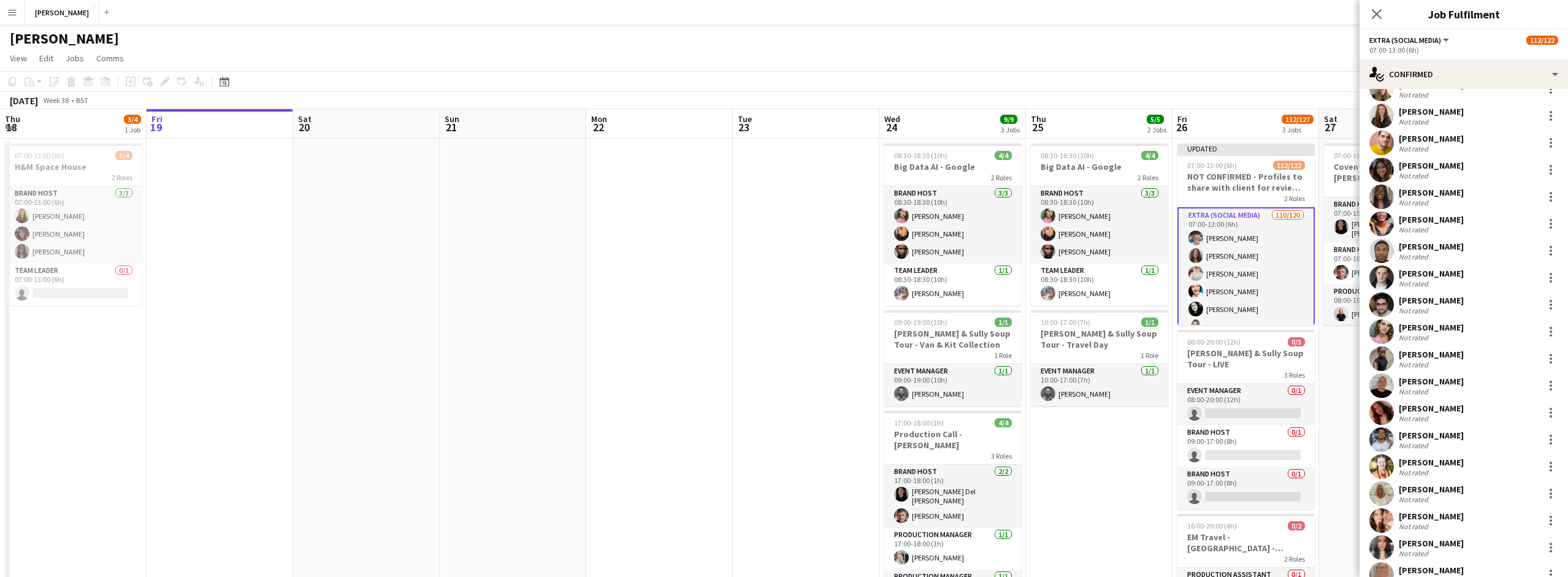
scroll to position [2394, 0]
click at [1552, 329] on div at bounding box center [1551, 333] width 15 height 15
click at [1510, 466] on button "Remove" at bounding box center [1510, 473] width 96 height 29
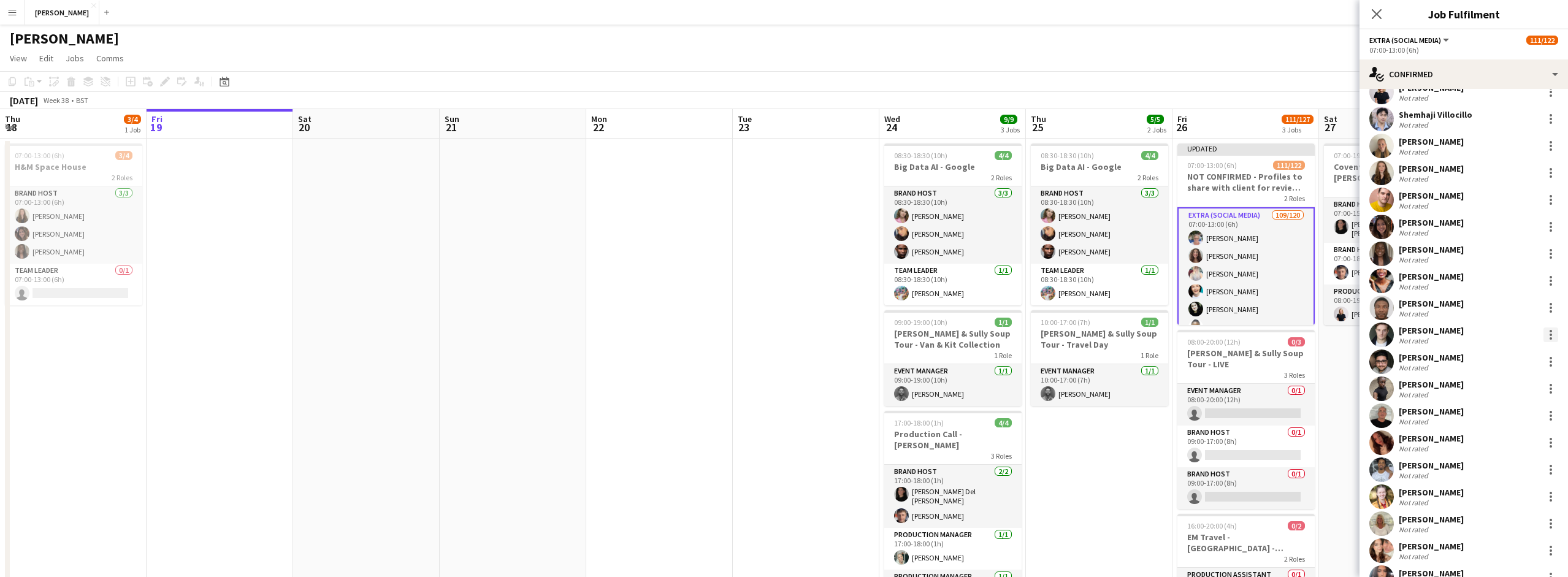
scroll to position [2337, 0]
click at [1553, 335] on div at bounding box center [1551, 336] width 15 height 15
click at [1519, 463] on button "Remove" at bounding box center [1510, 475] width 96 height 29
click at [1549, 334] on div at bounding box center [1551, 338] width 15 height 15
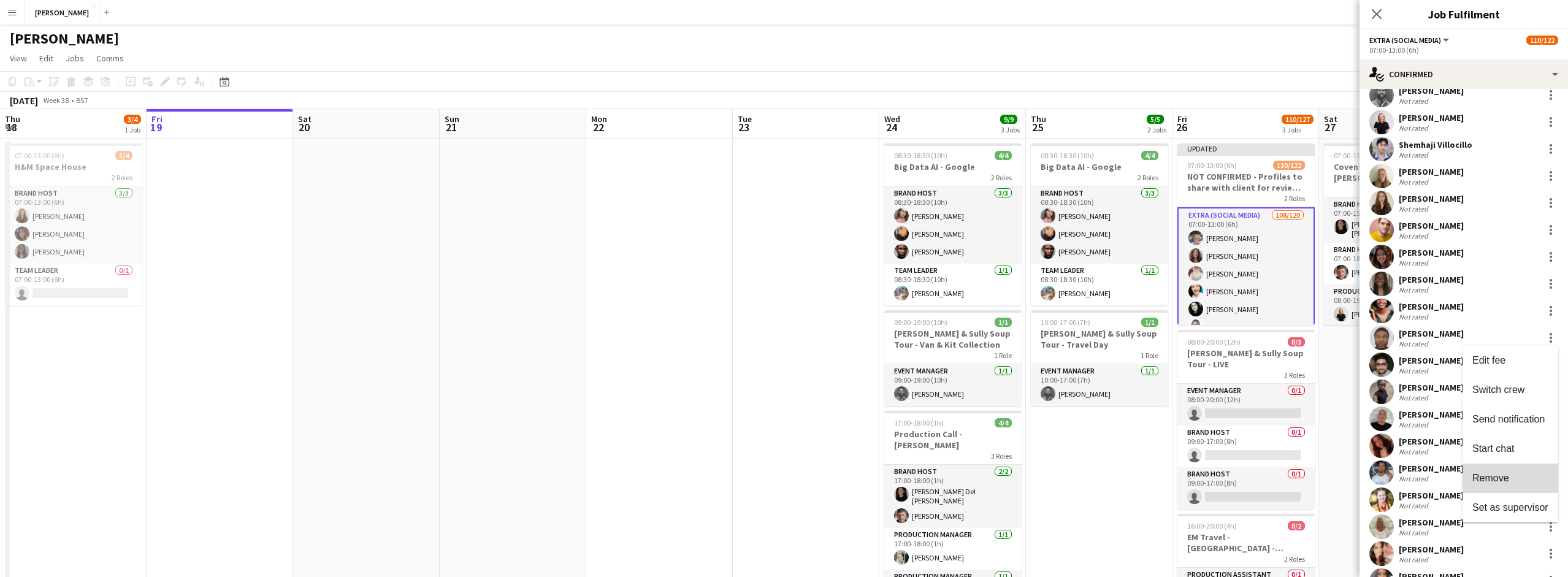
click at [1492, 469] on button "Remove" at bounding box center [1510, 478] width 96 height 29
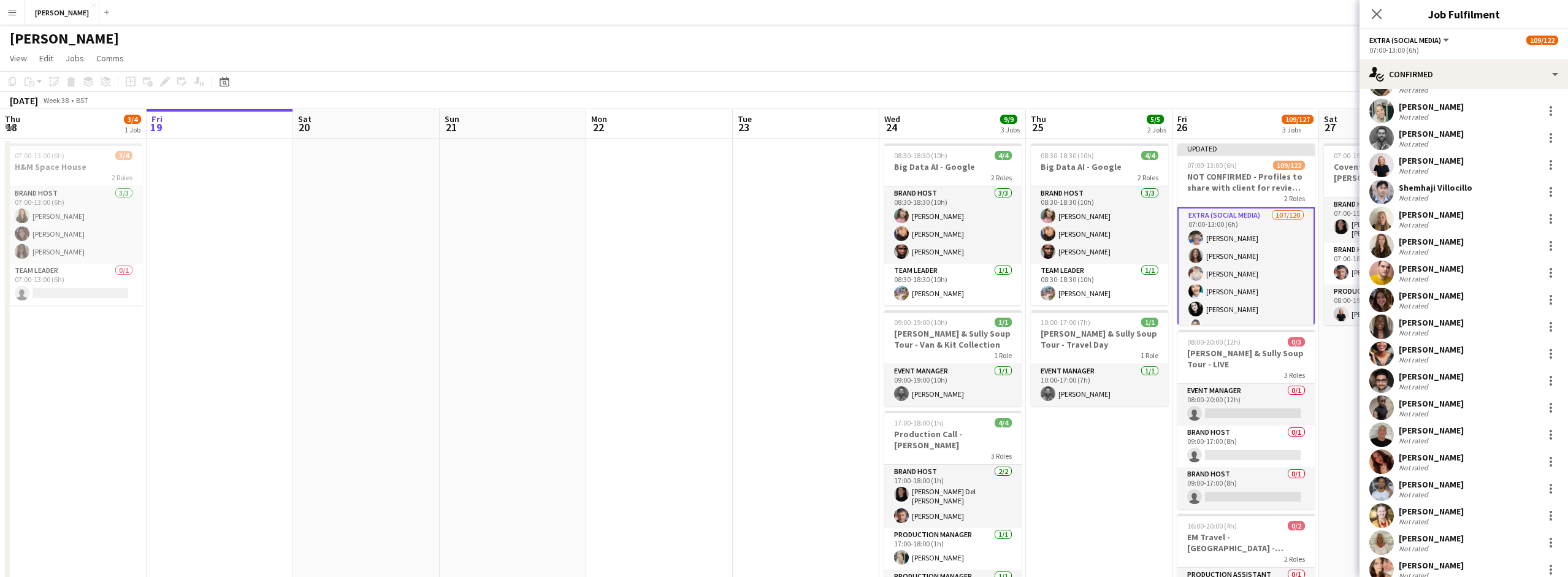
scroll to position [2262, 0]
click at [1545, 354] on div at bounding box center [1551, 356] width 15 height 15
click at [1497, 494] on span "Remove" at bounding box center [1491, 496] width 37 height 10
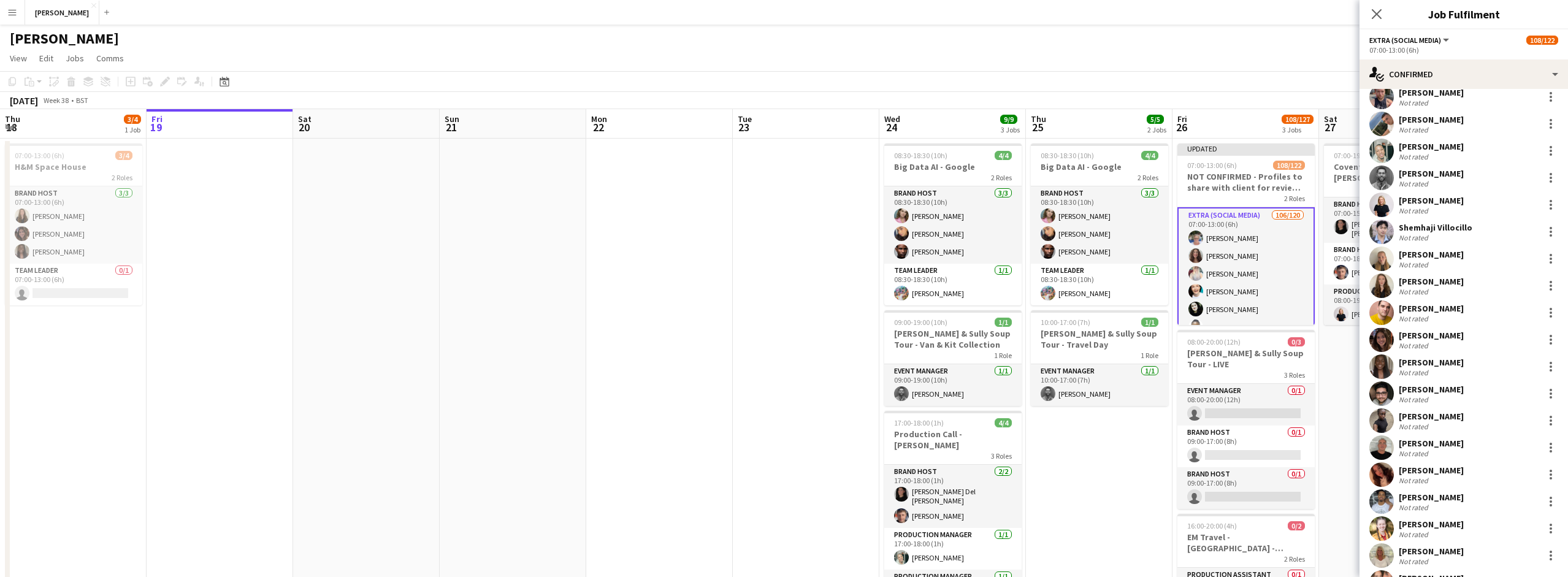
scroll to position [2214, 0]
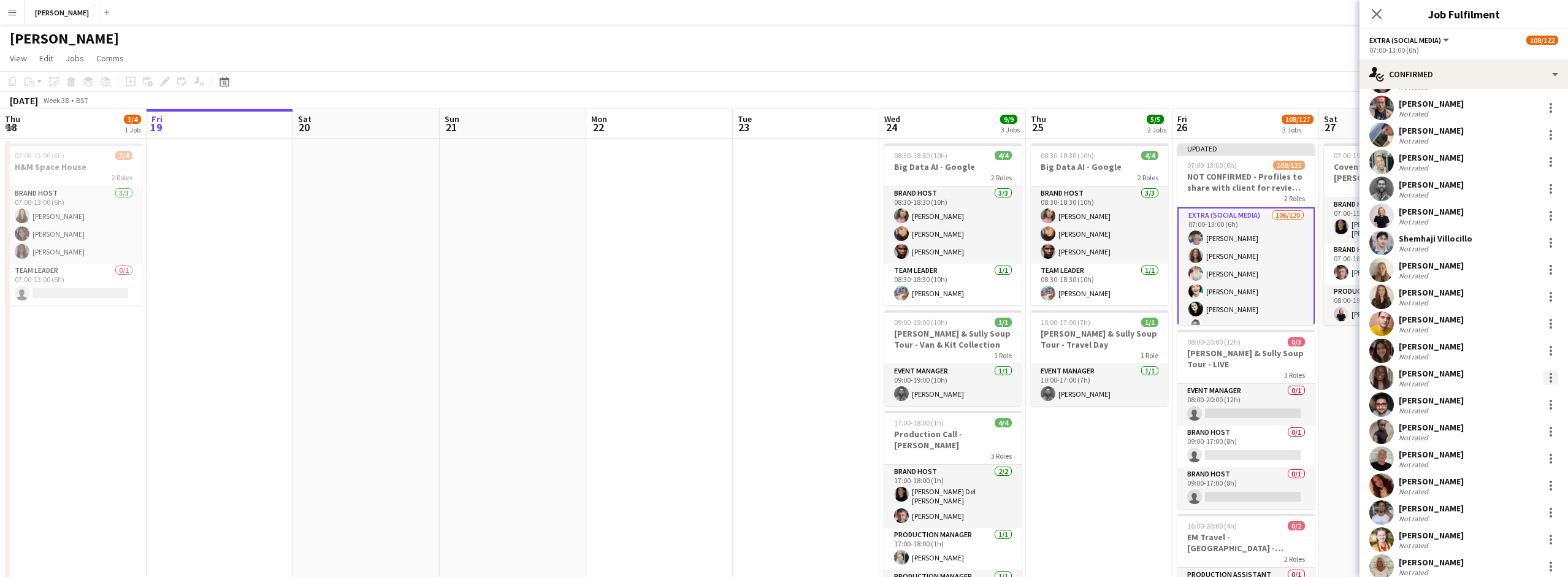
click at [1551, 375] on div at bounding box center [1551, 378] width 15 height 15
click at [1493, 511] on button "Remove" at bounding box center [1510, 517] width 96 height 29
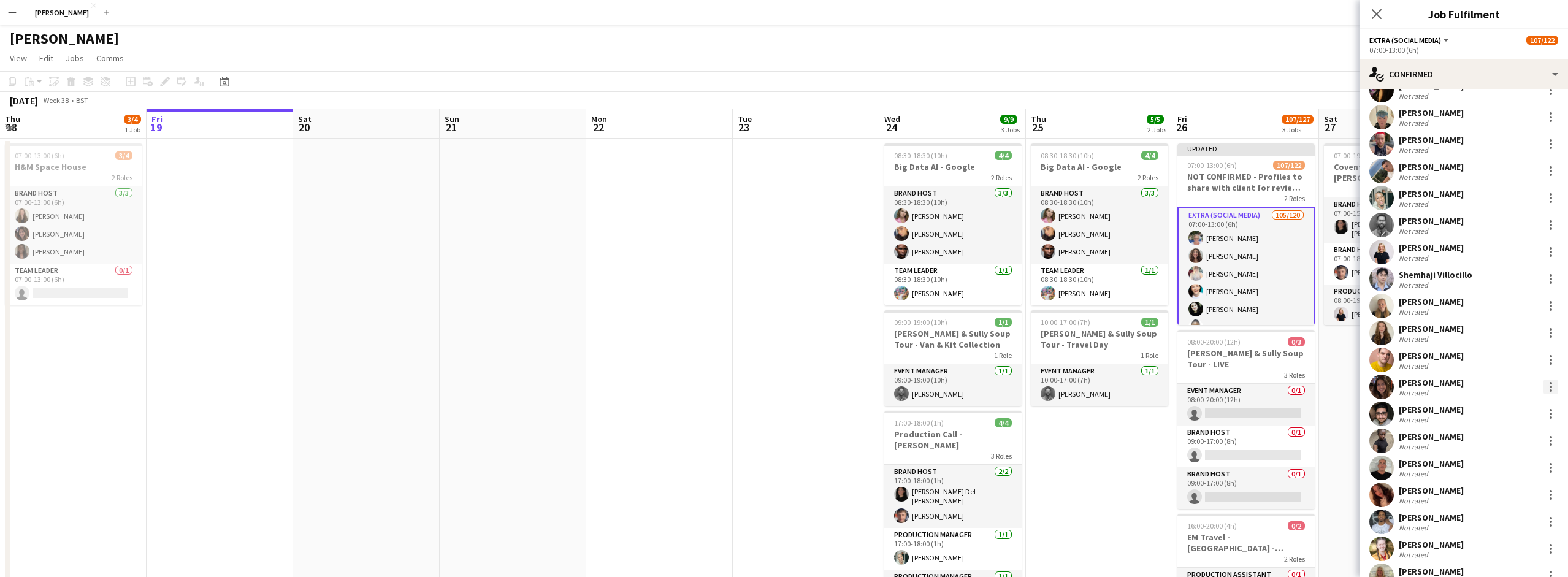
click at [1552, 383] on div at bounding box center [1551, 387] width 15 height 15
click at [1494, 519] on button "Remove" at bounding box center [1510, 527] width 96 height 29
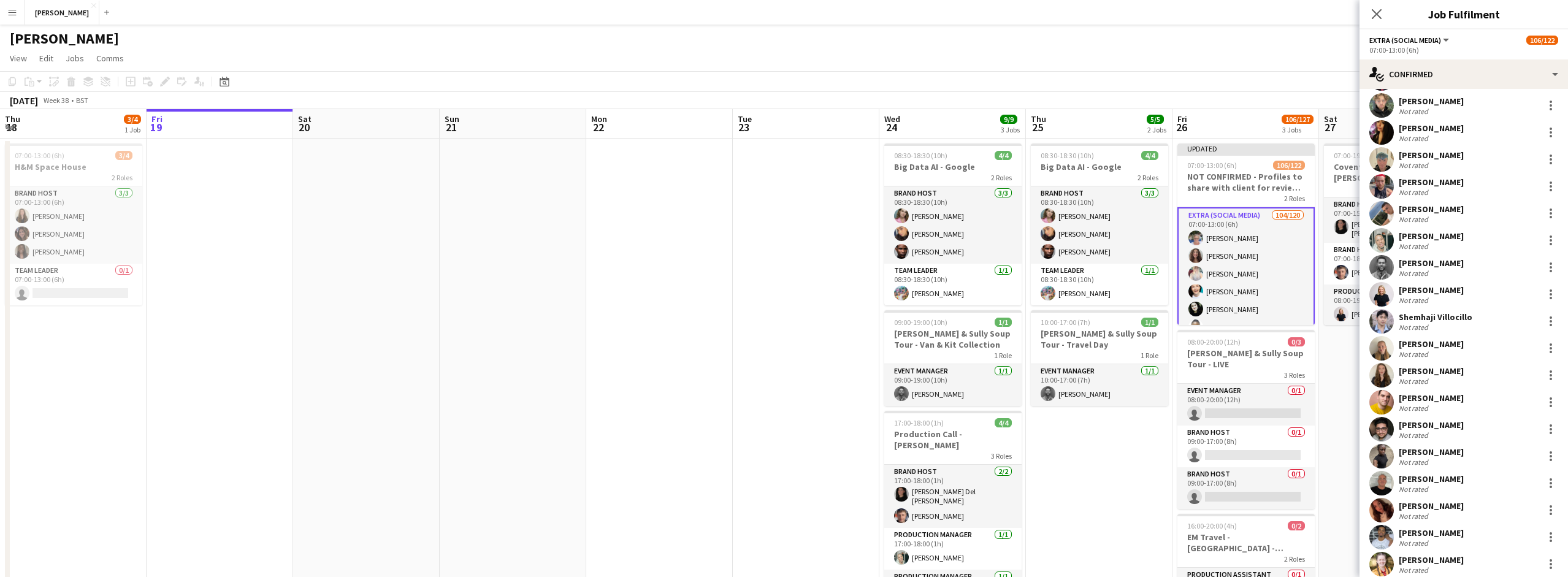
scroll to position [2134, 0]
click at [1546, 402] on div at bounding box center [1551, 404] width 15 height 15
click at [1497, 349] on span "Remove" at bounding box center [1491, 351] width 37 height 10
click at [1549, 378] on div at bounding box center [1551, 377] width 15 height 15
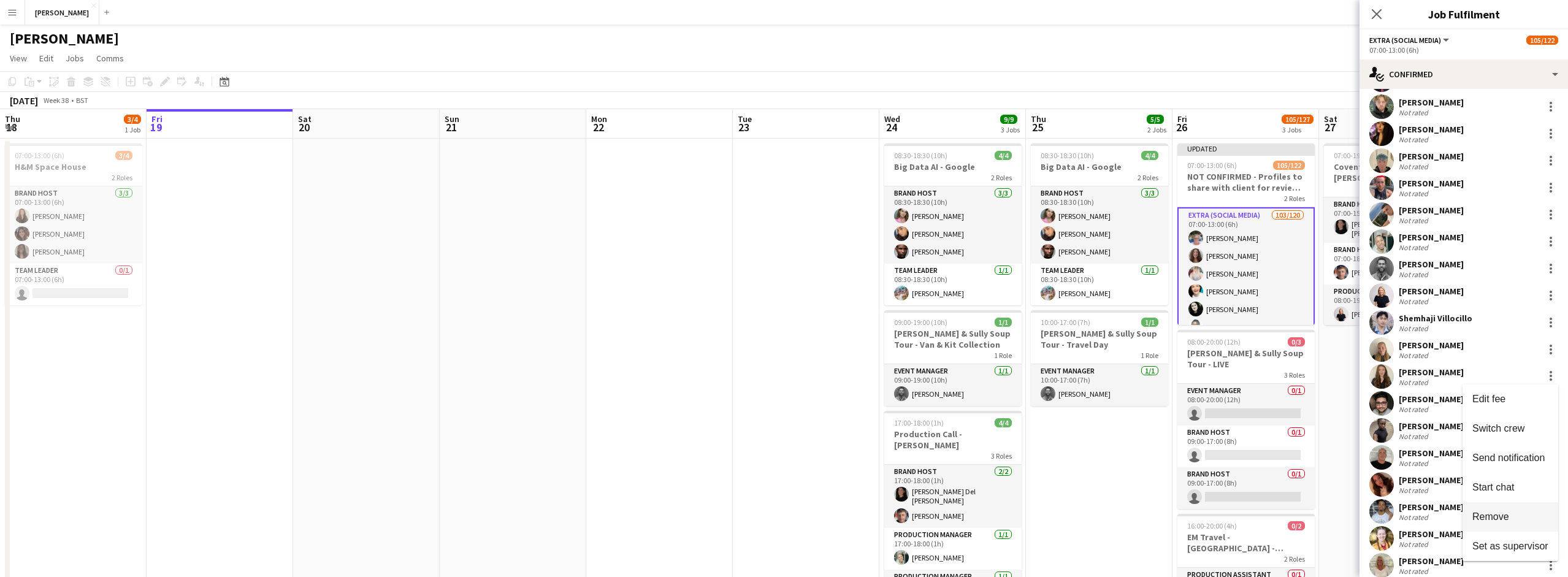
click at [1507, 518] on span "Remove" at bounding box center [1491, 517] width 37 height 10
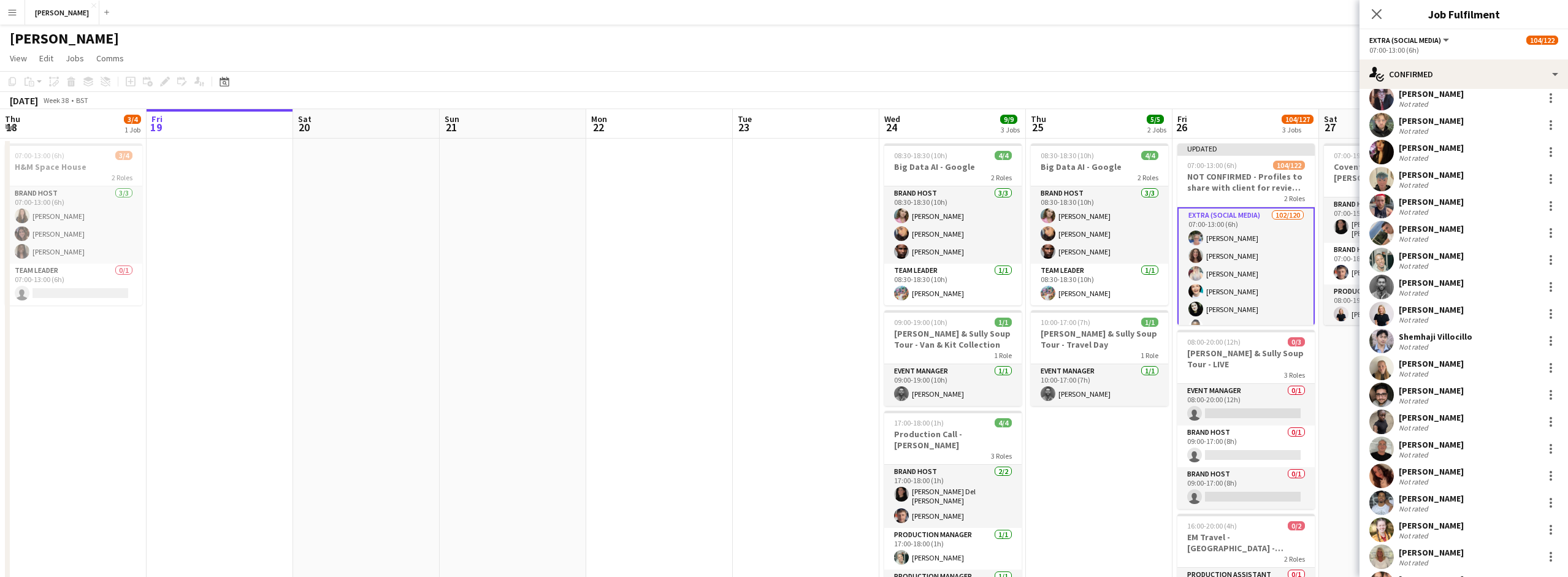
scroll to position [2103, 0]
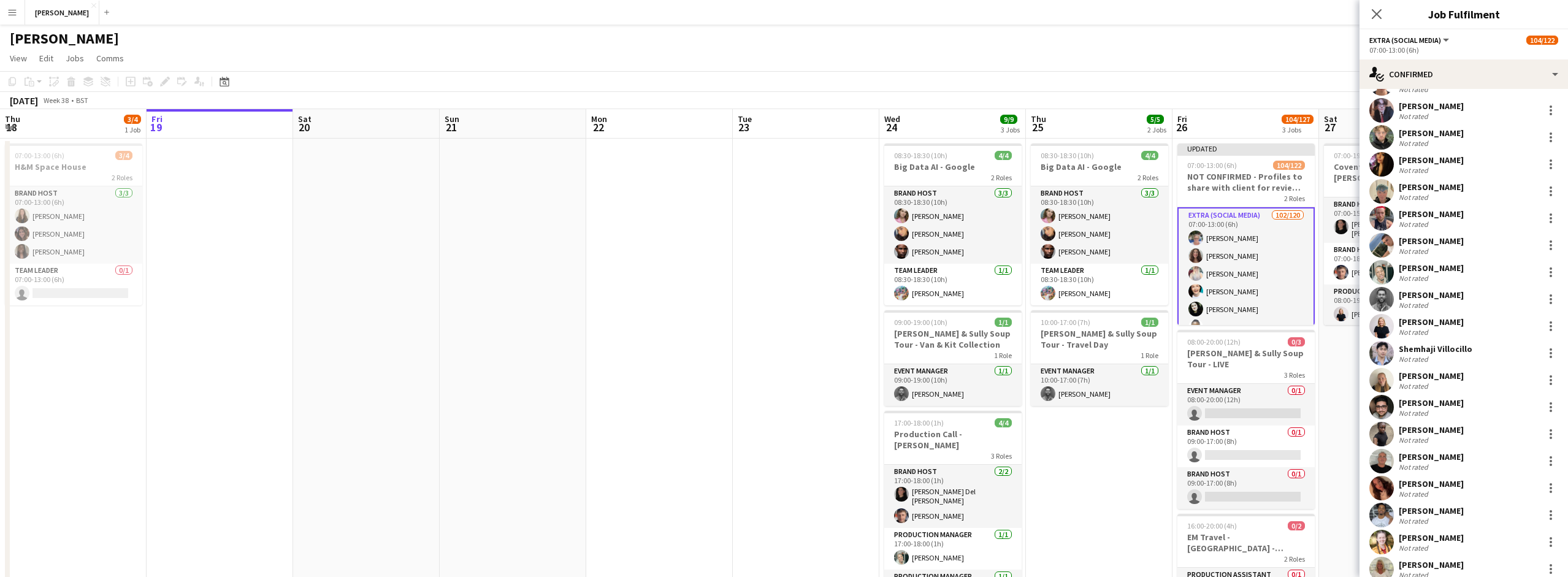
click at [1542, 351] on div at bounding box center [1550, 354] width 17 height 15
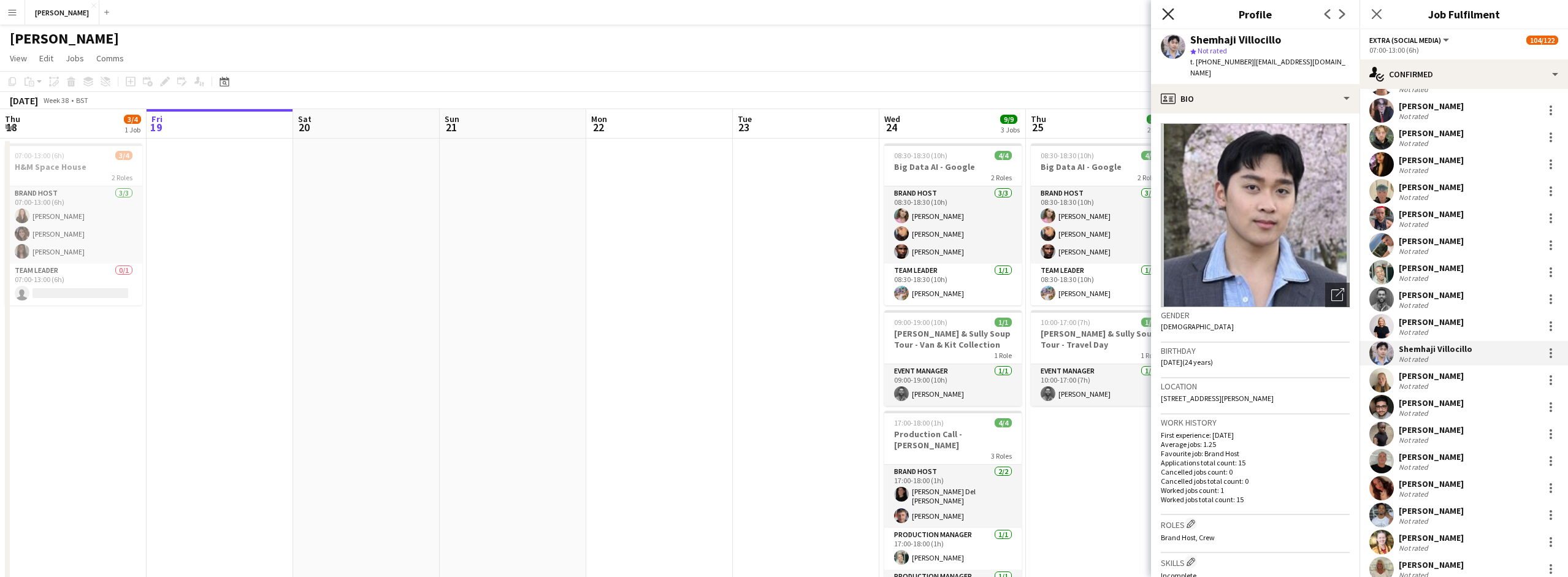
click at [1172, 13] on icon "Close pop-in" at bounding box center [1168, 13] width 12 height 12
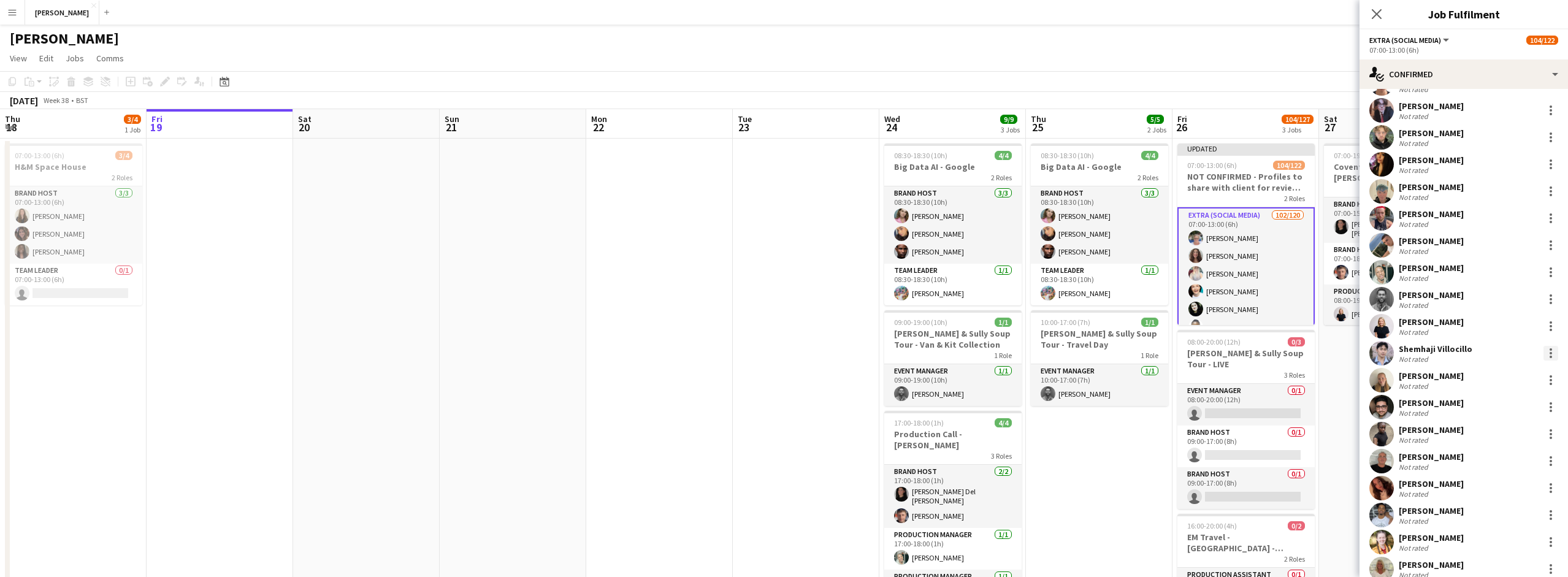
click at [1546, 354] on div at bounding box center [1551, 354] width 15 height 15
click at [1494, 496] on span "Remove" at bounding box center [1491, 493] width 37 height 10
click at [1549, 323] on div at bounding box center [1551, 327] width 15 height 15
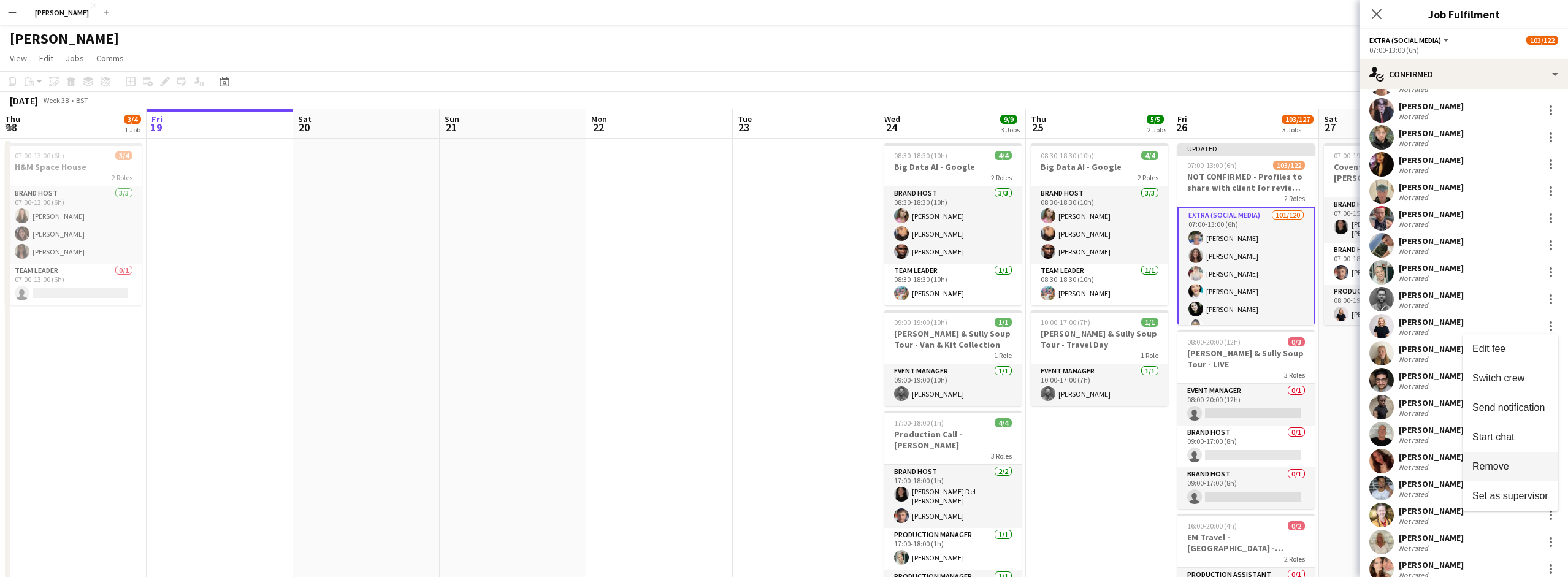
click at [1503, 468] on span "Remove" at bounding box center [1491, 466] width 37 height 10
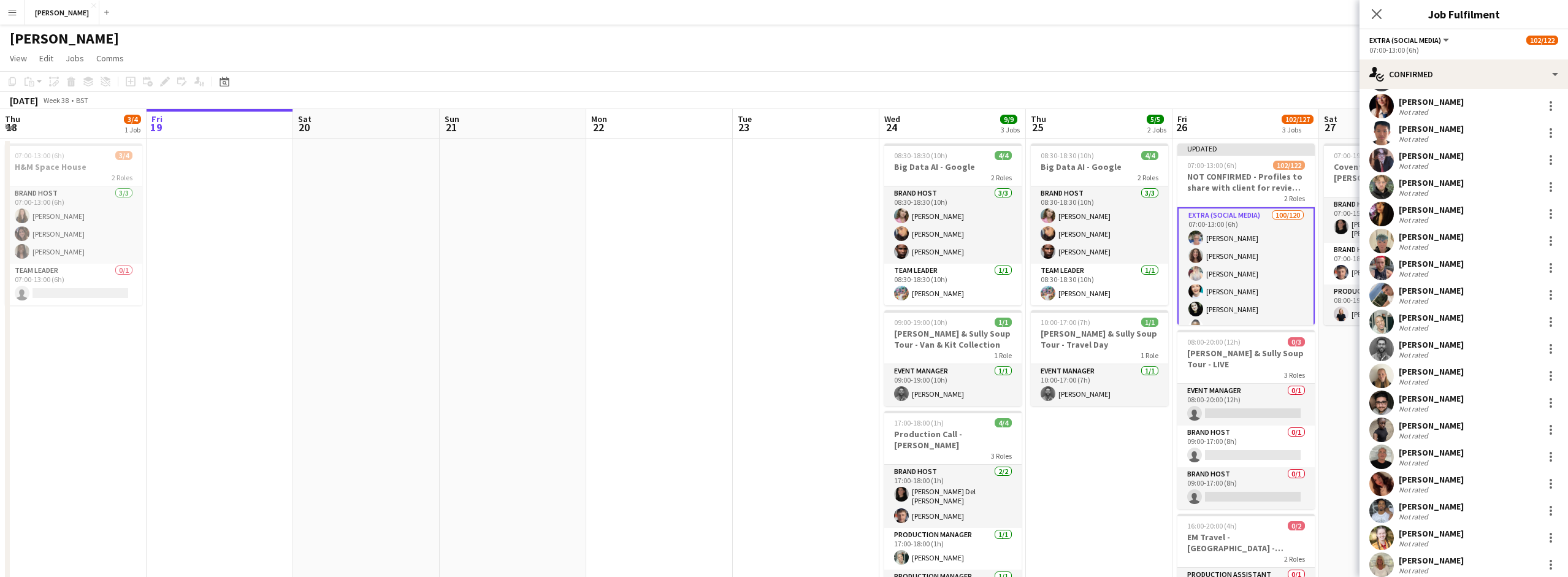
scroll to position [2052, 0]
click at [1550, 348] on div at bounding box center [1550, 347] width 3 height 3
click at [1492, 490] on span "Remove" at bounding box center [1491, 490] width 37 height 10
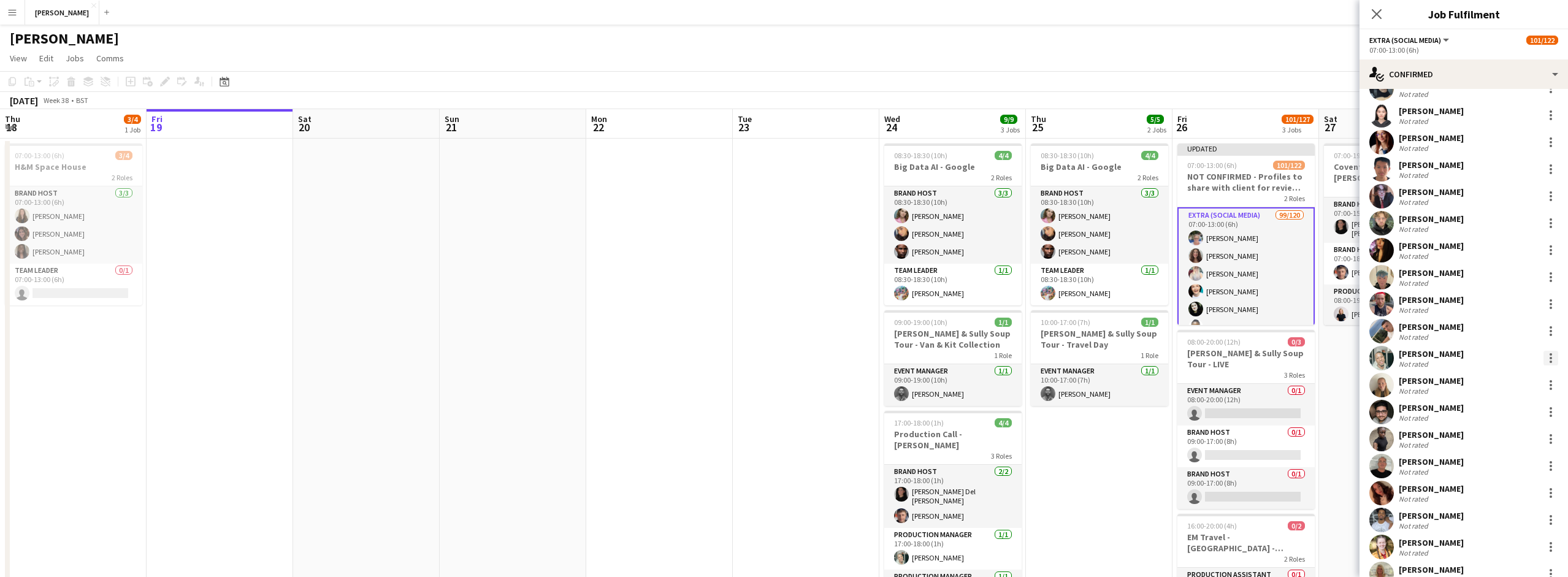
click at [1549, 351] on div at bounding box center [1551, 359] width 15 height 15
click at [1494, 490] on button "Remove" at bounding box center [1510, 498] width 96 height 29
click at [1117, 454] on app-date-cell "08:30-18:30 (10h) 4/4 Big Data AI - Google 2 Roles Brand Host 3/3 08:30-18:30 (…" at bounding box center [1099, 408] width 147 height 539
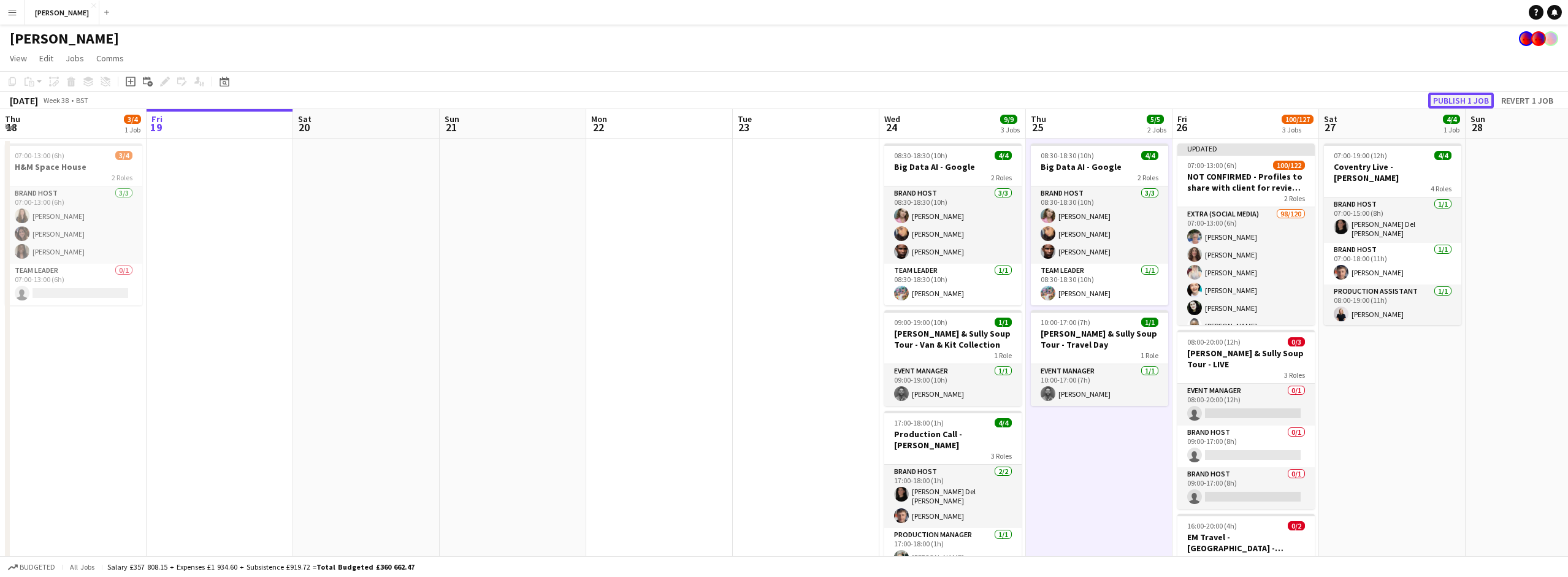
click at [1467, 100] on button "Publish 1 job" at bounding box center [1460, 100] width 66 height 16
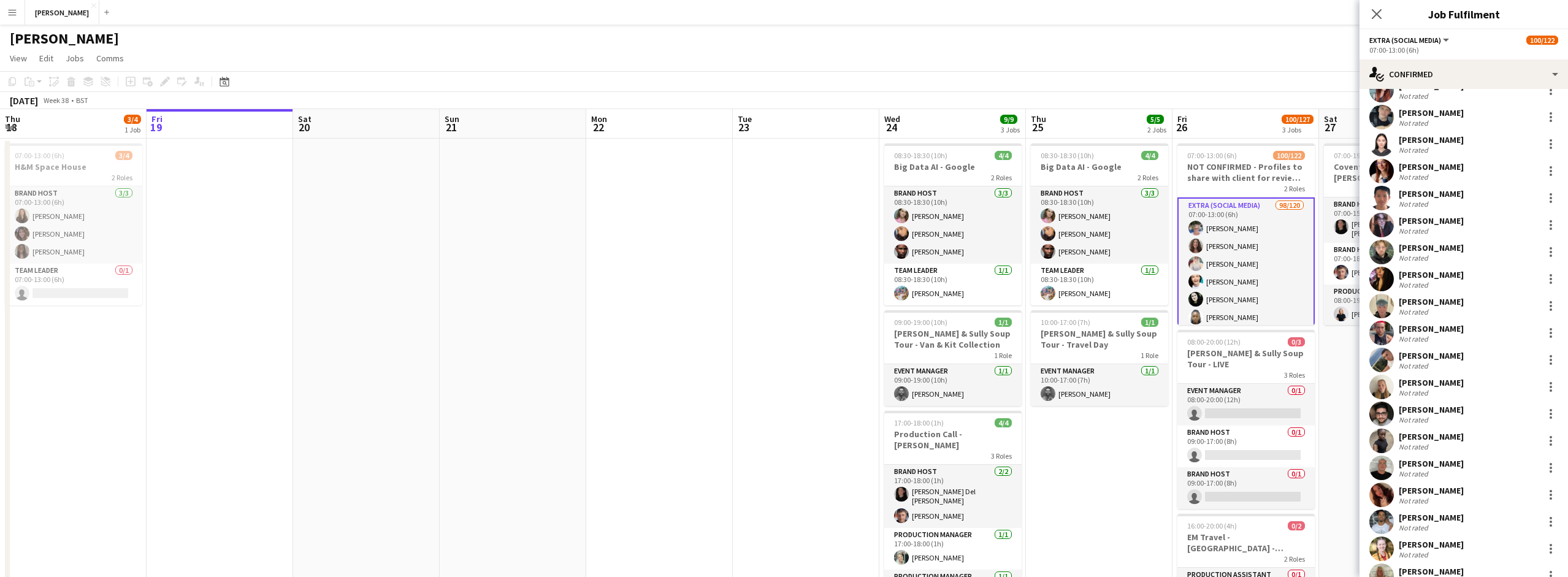
scroll to position [1992, 0]
click at [1553, 408] on div at bounding box center [1551, 411] width 15 height 15
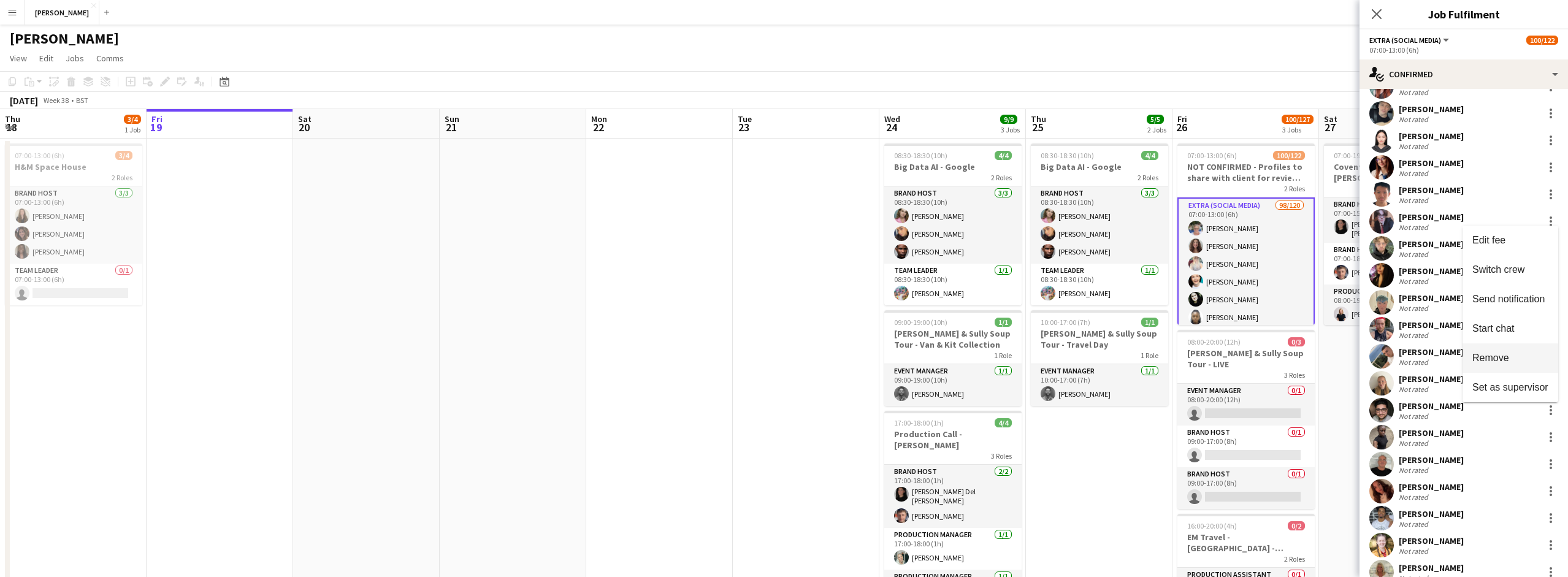
click at [1511, 354] on span "Remove" at bounding box center [1510, 358] width 76 height 11
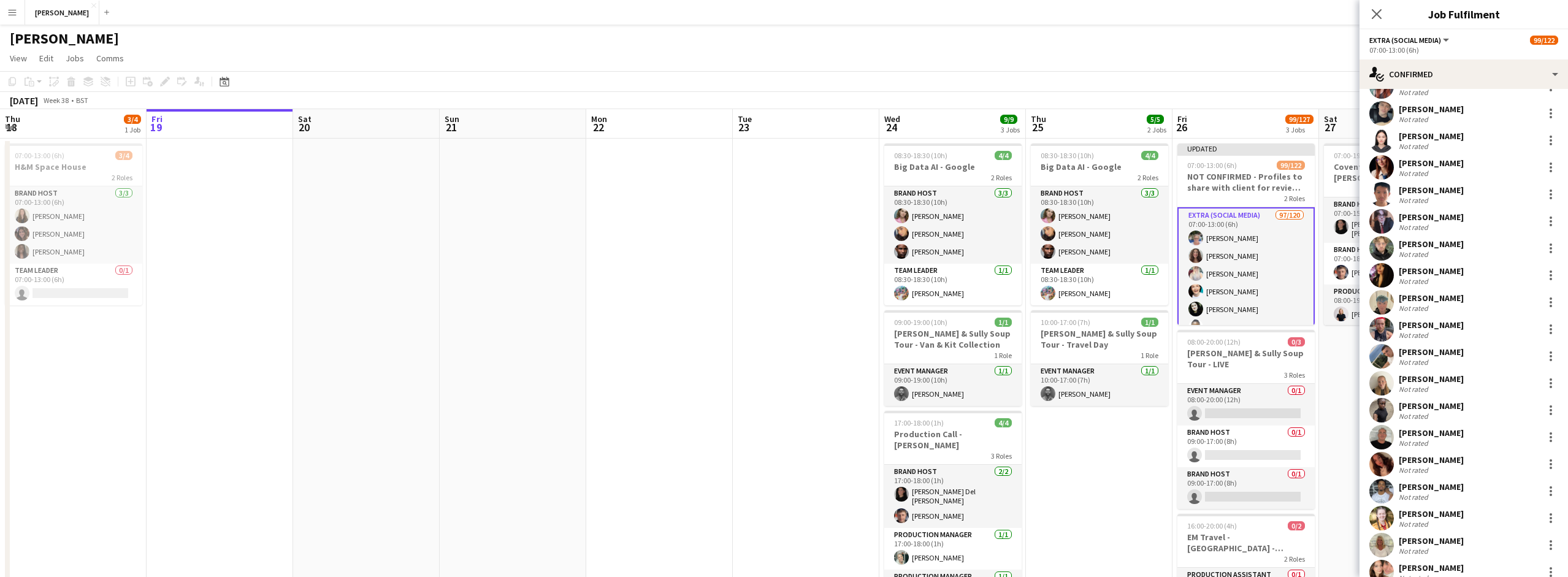
click at [1121, 467] on app-date-cell "08:30-18:30 (10h) 4/4 Big Data AI - Google 2 Roles Brand Host 3/3 08:30-18:30 (…" at bounding box center [1099, 408] width 147 height 539
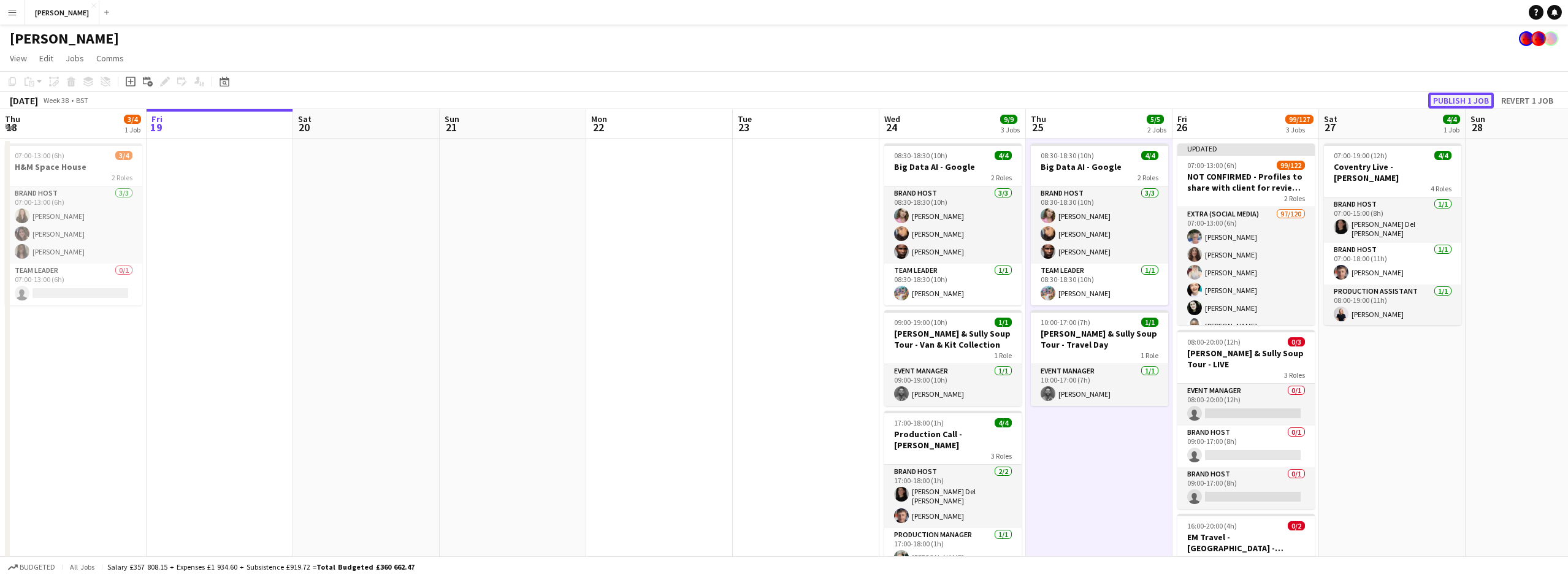
click at [1470, 95] on button "Publish 1 job" at bounding box center [1460, 100] width 66 height 16
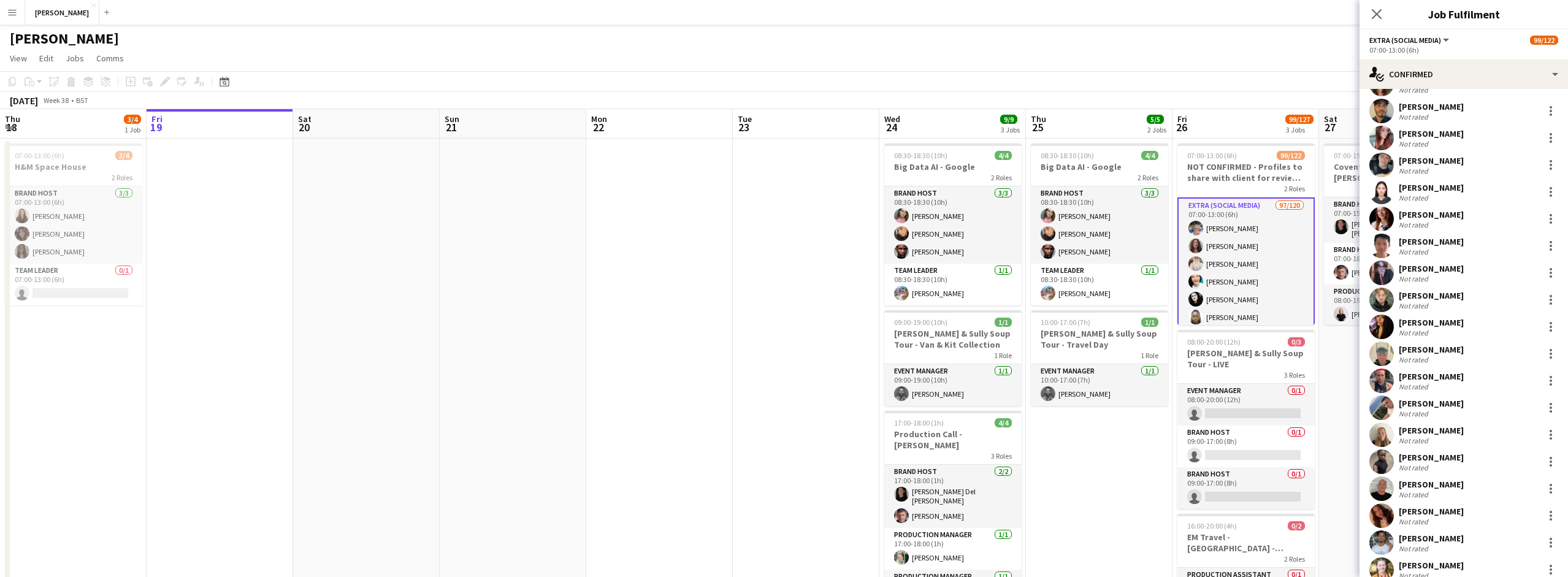
scroll to position [1947, 0]
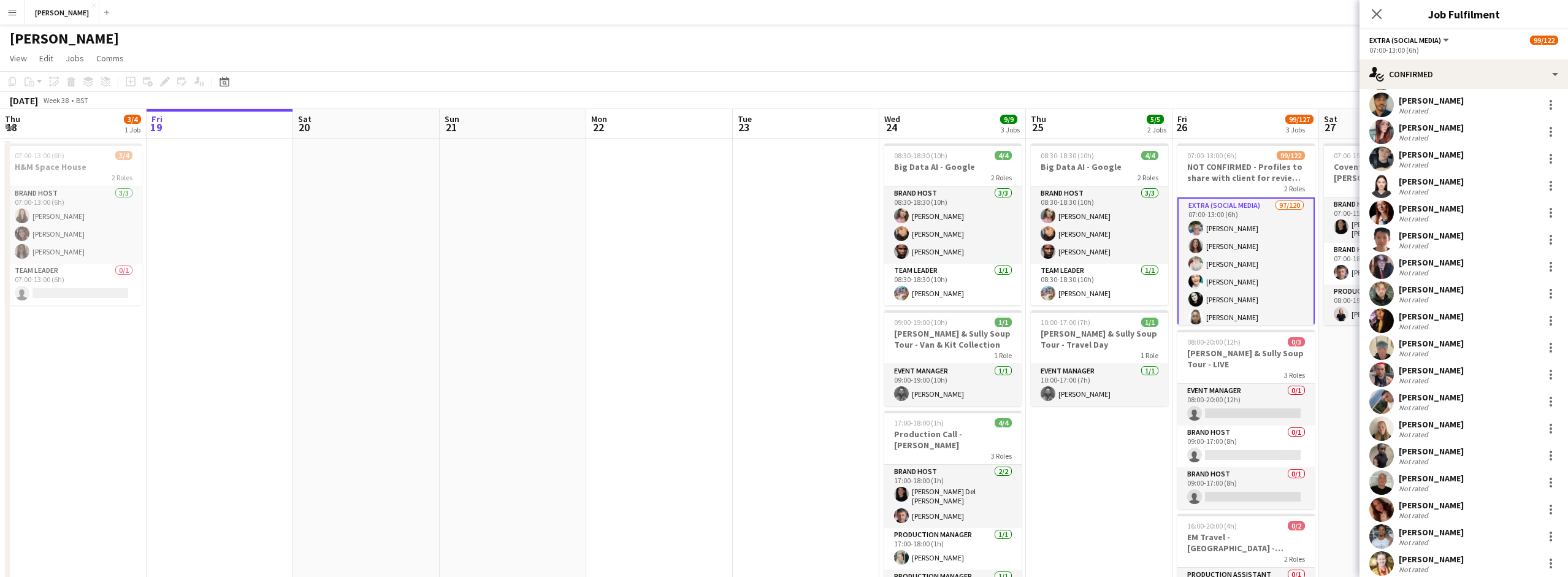
click at [1485, 464] on div "Antoinette Sarfo Not rated" at bounding box center [1464, 455] width 208 height 24
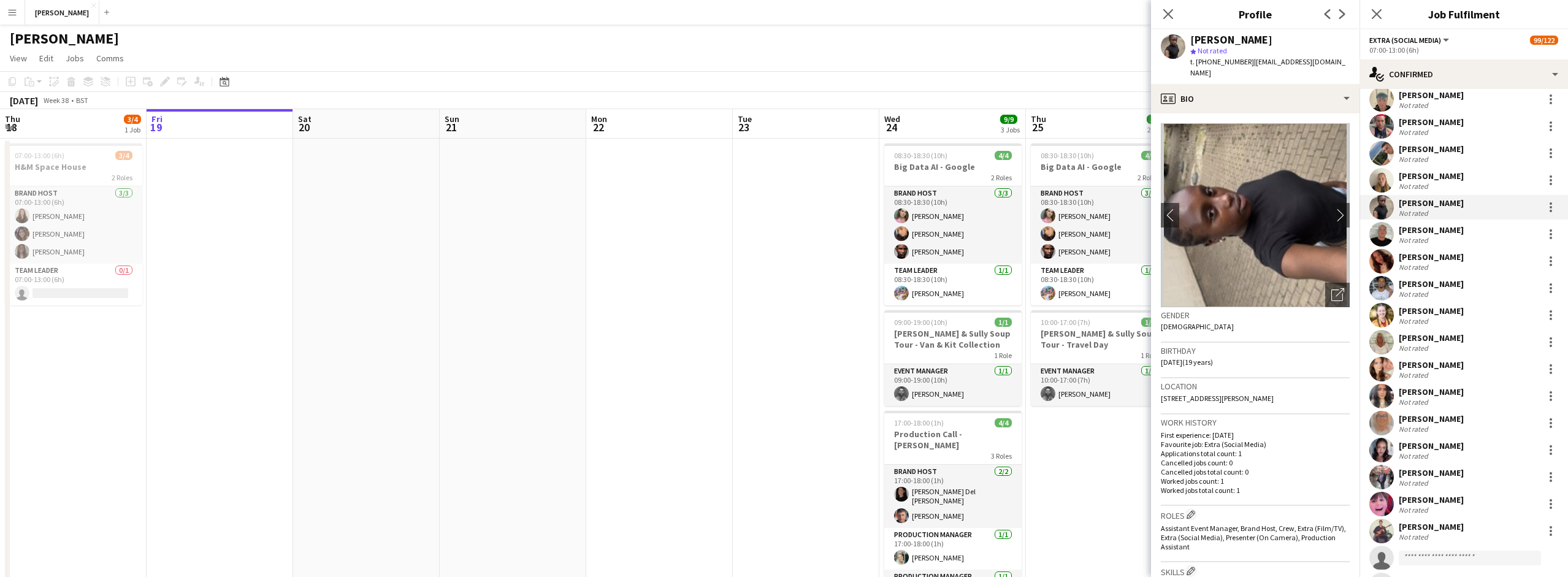
scroll to position [2200, 0]
click at [1165, 11] on icon at bounding box center [1168, 13] width 12 height 12
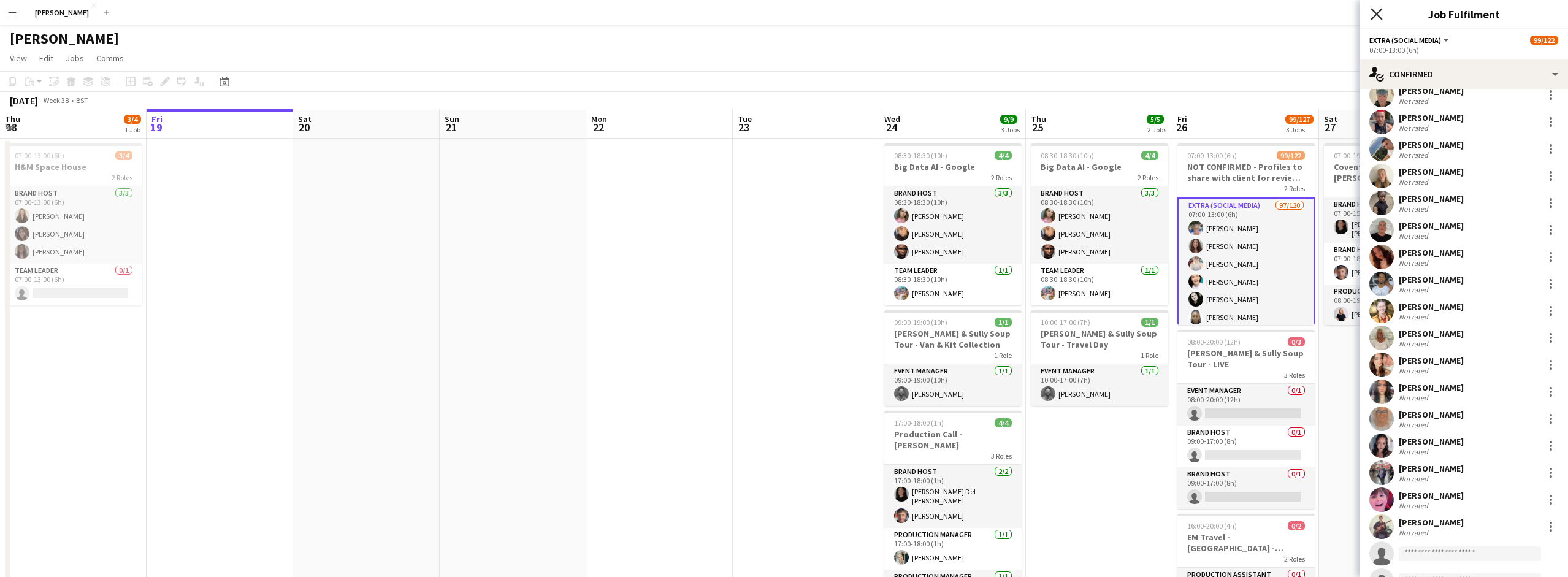
click at [1376, 8] on icon "Close pop-in" at bounding box center [1377, 13] width 12 height 12
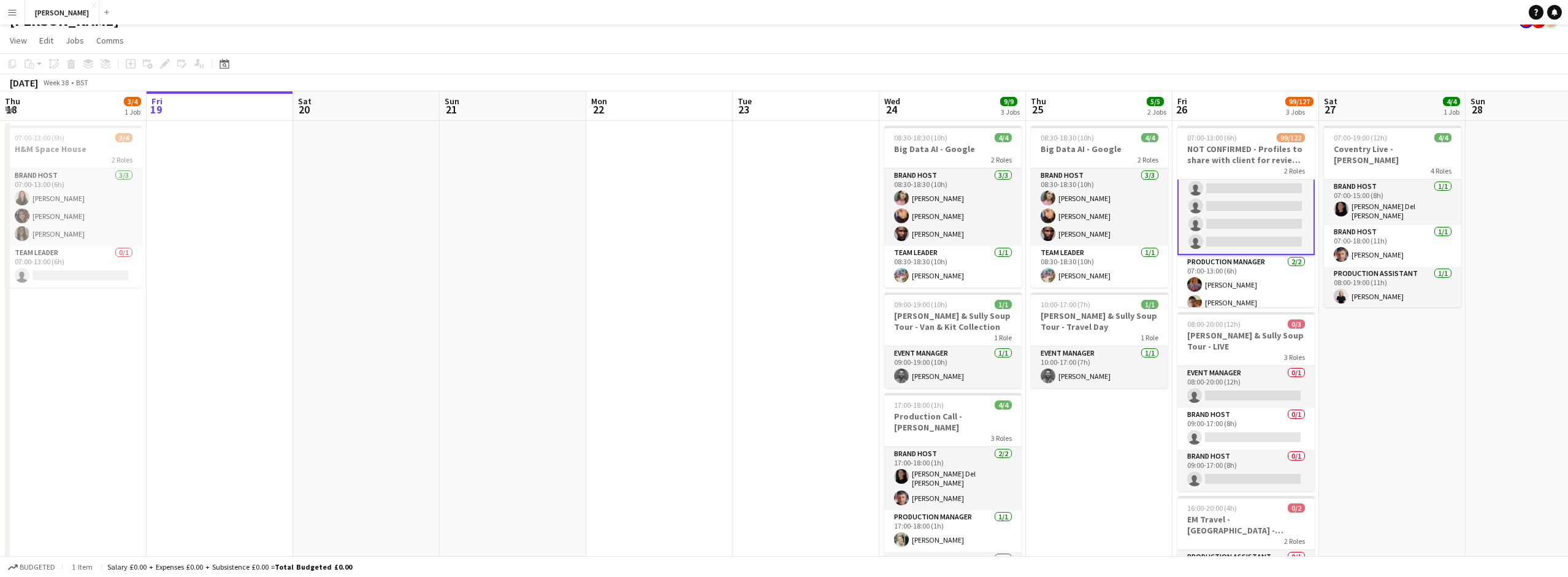
scroll to position [21, 0]
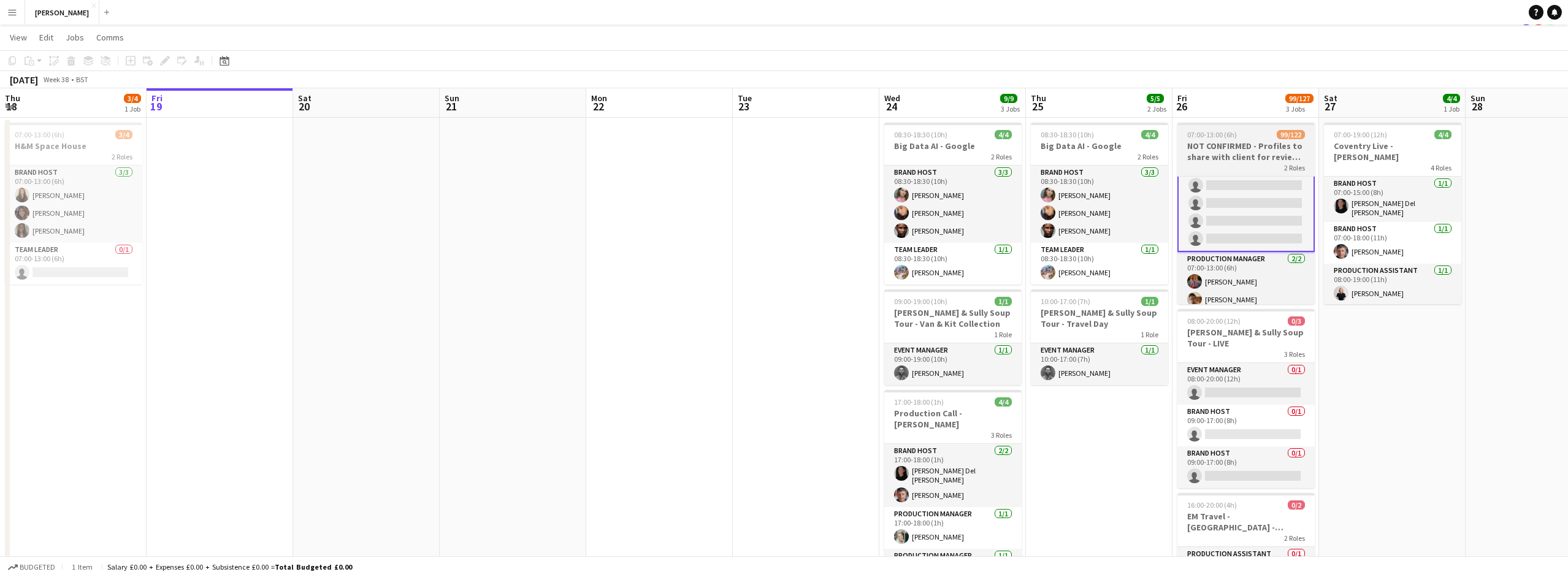
click at [1250, 164] on div "2 Roles" at bounding box center [1246, 167] width 138 height 10
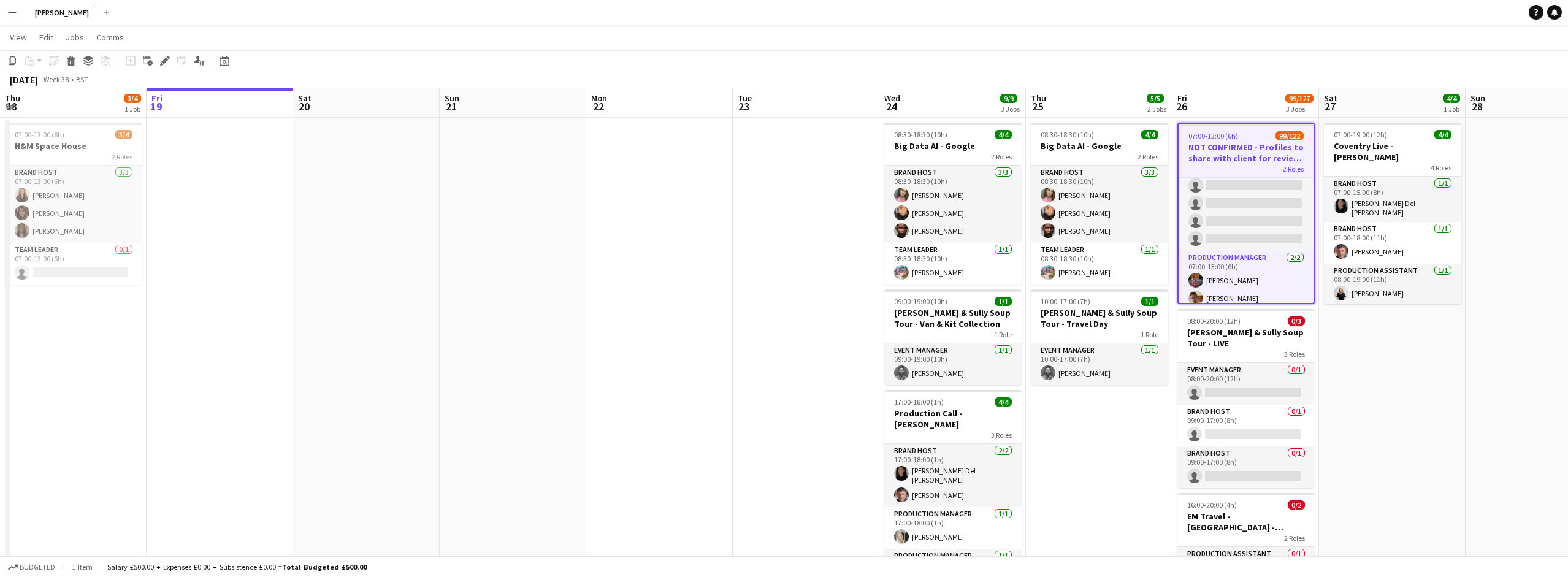
scroll to position [2091, 0]
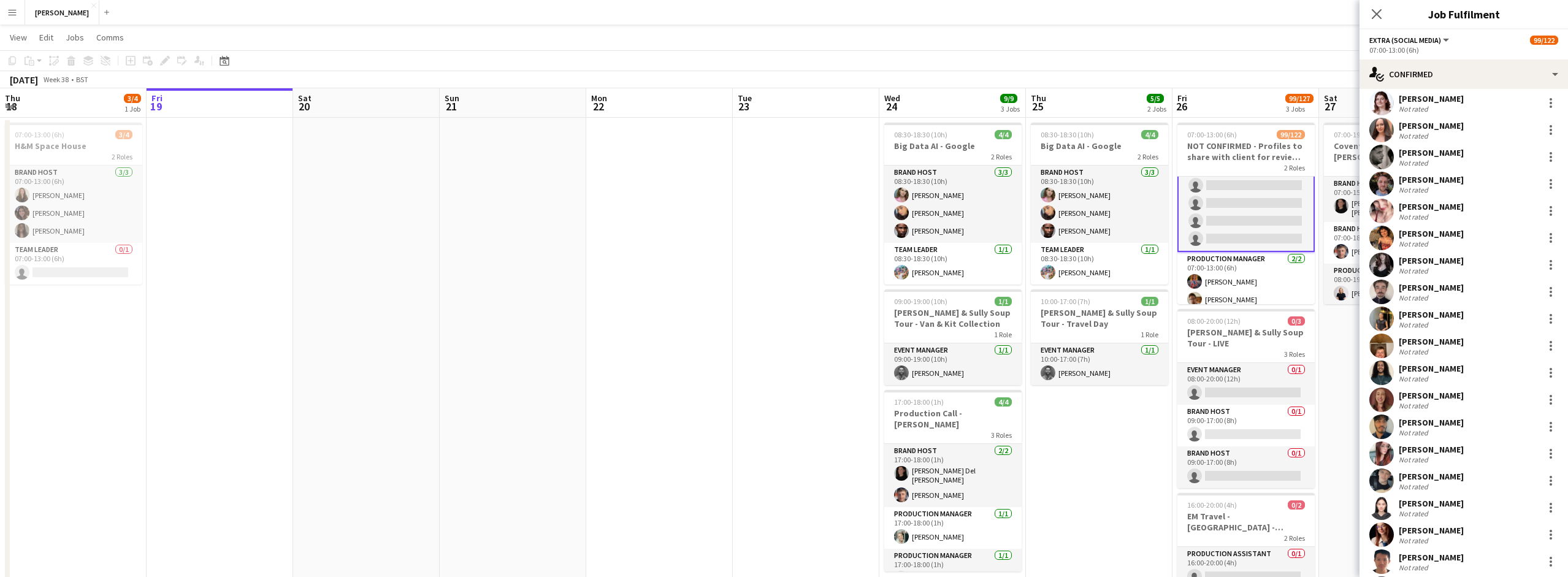
scroll to position [1630, 0]
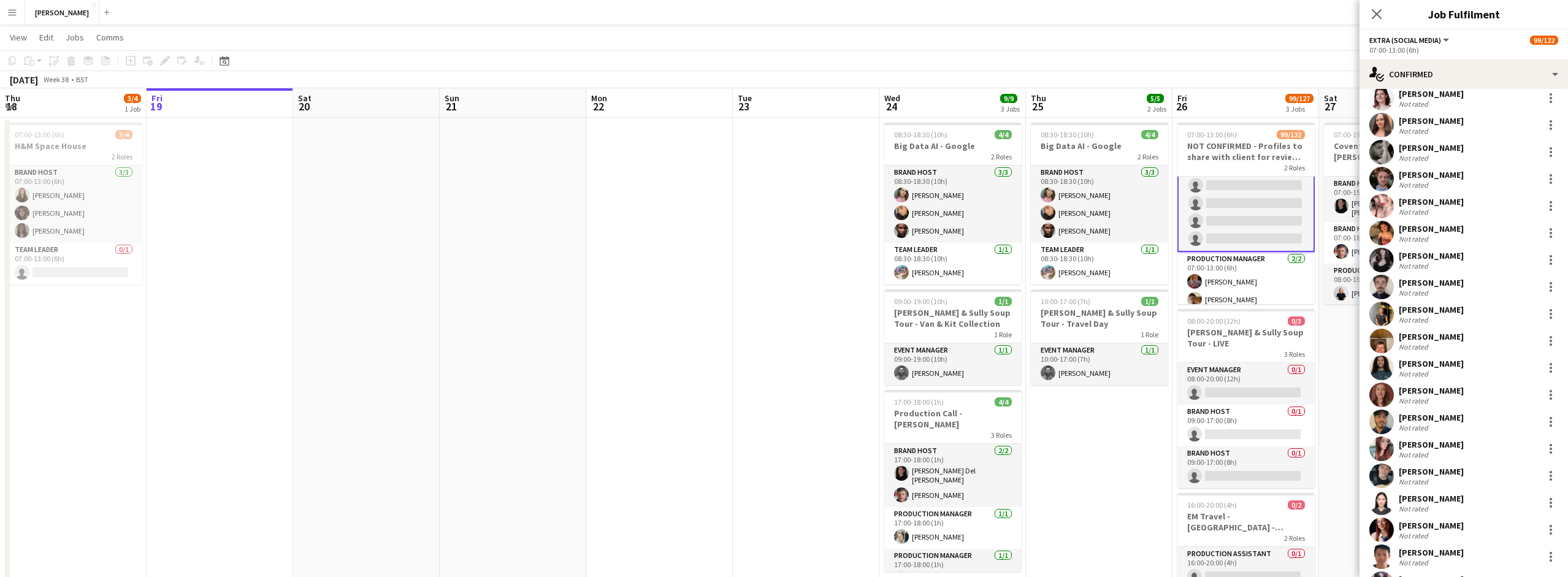
click at [1435, 468] on div "[PERSON_NAME]" at bounding box center [1430, 471] width 65 height 11
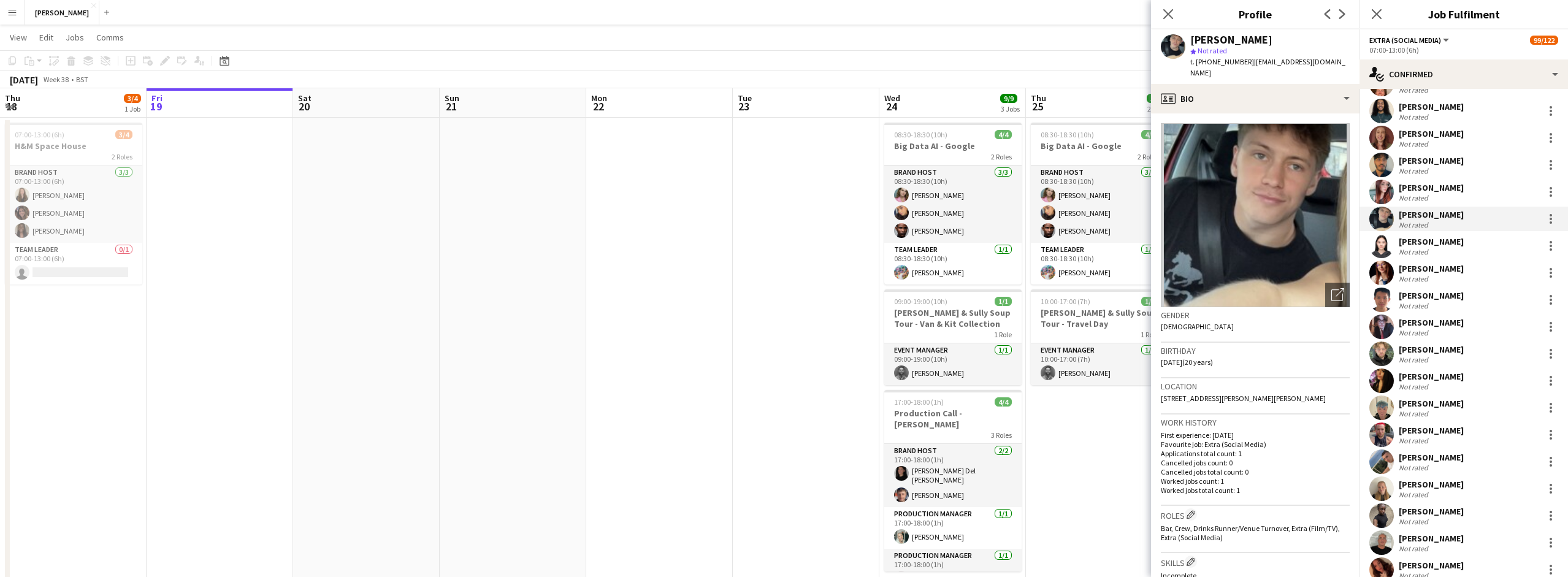
scroll to position [1939, 0]
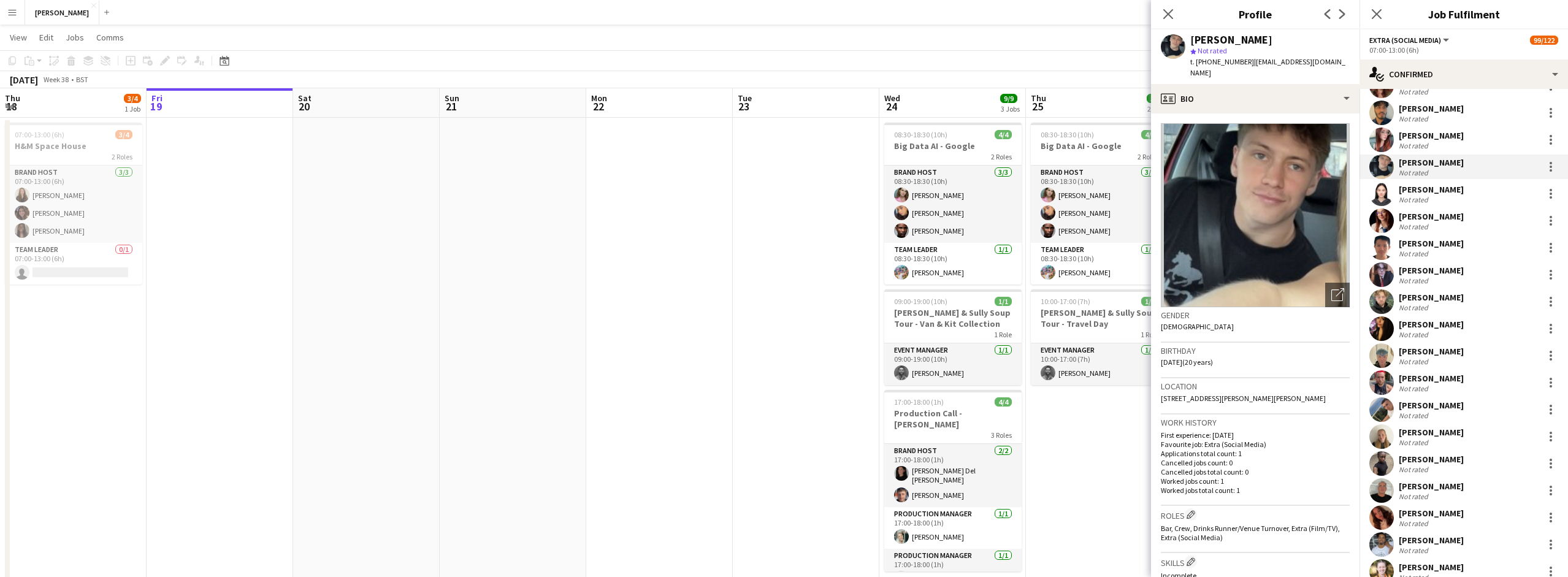
click at [1433, 403] on div "[PERSON_NAME]" at bounding box center [1430, 405] width 65 height 11
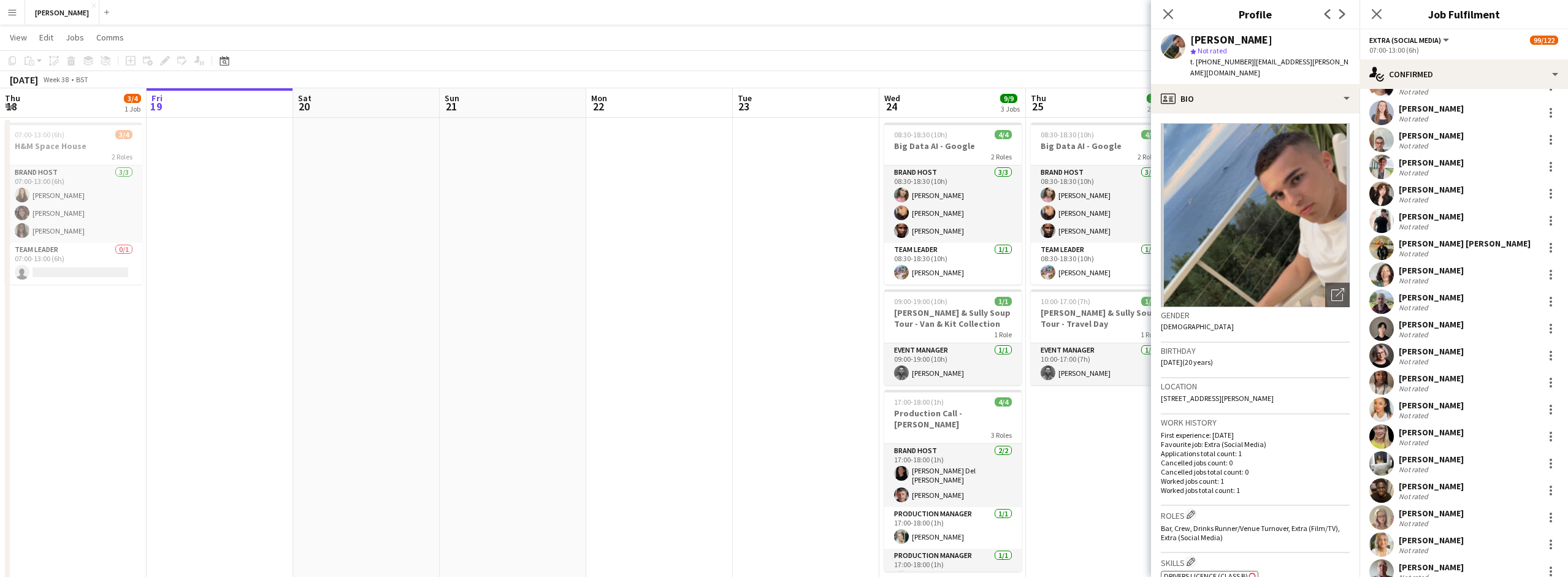
scroll to position [1133, 0]
click at [825, 210] on app-date-cell at bounding box center [806, 387] width 147 height 539
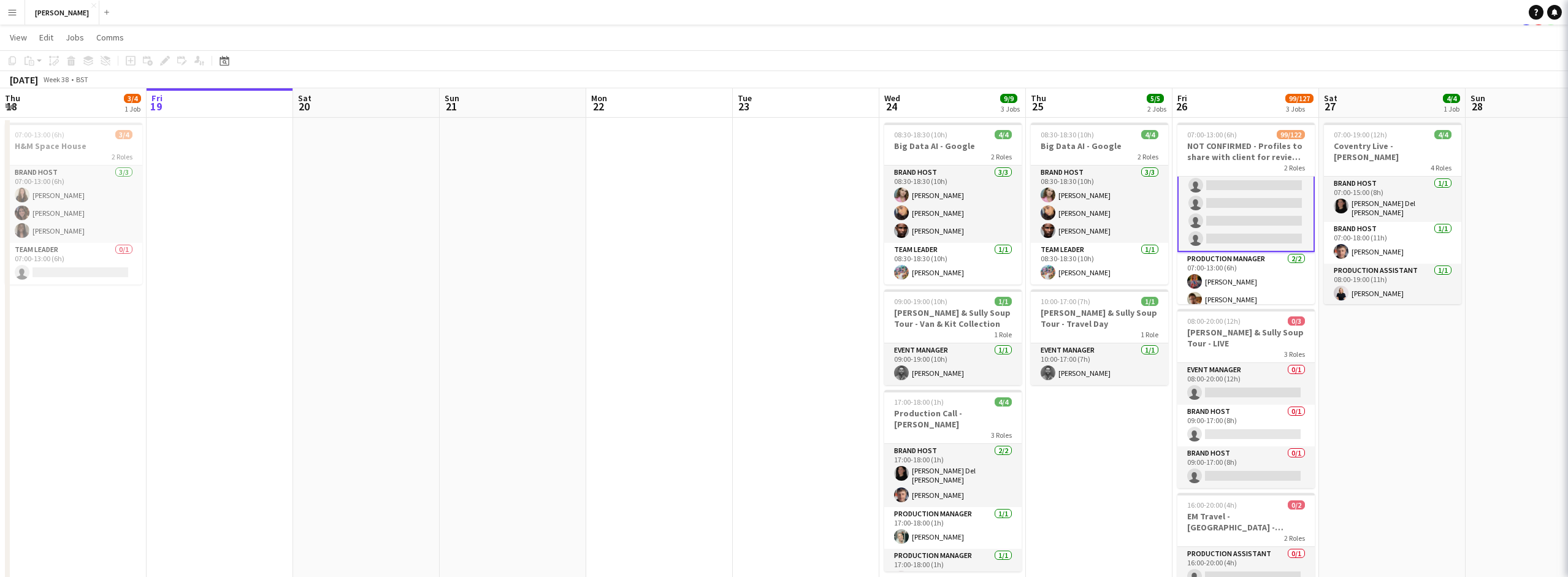
scroll to position [2090, 0]
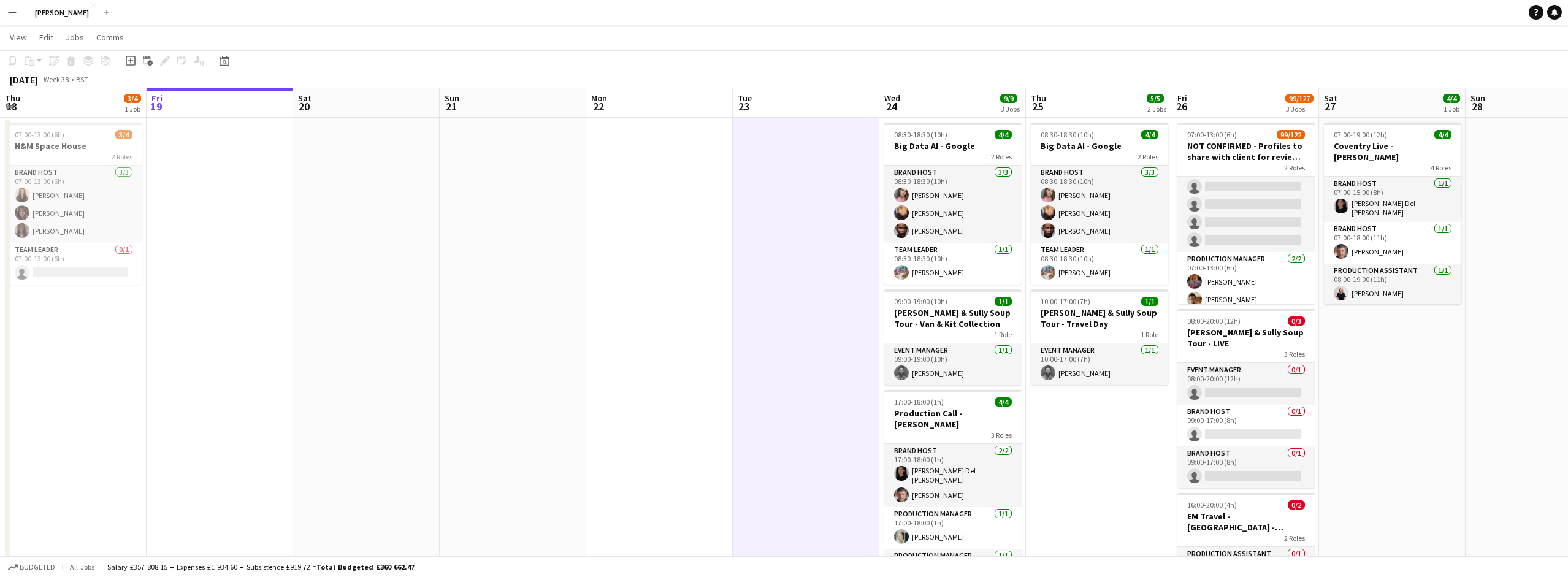
click at [17, 12] on button "Menu" at bounding box center [12, 12] width 24 height 24
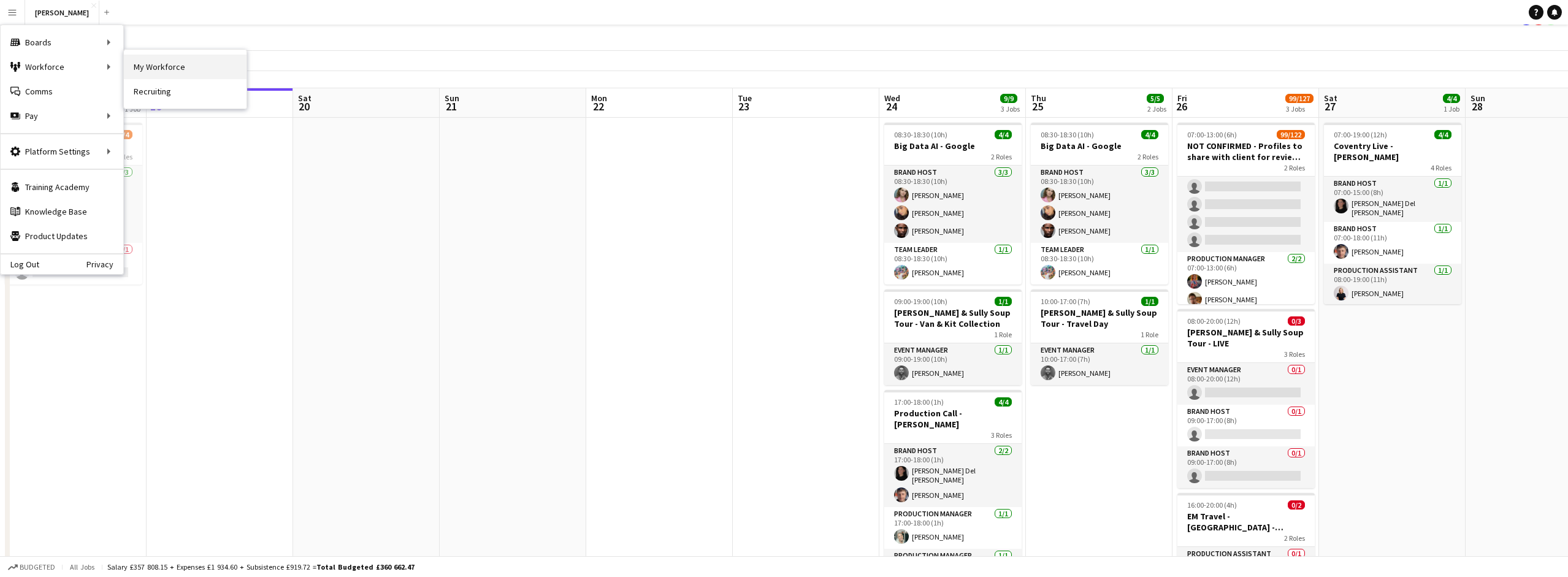
click at [165, 58] on link "My Workforce" at bounding box center [185, 66] width 123 height 24
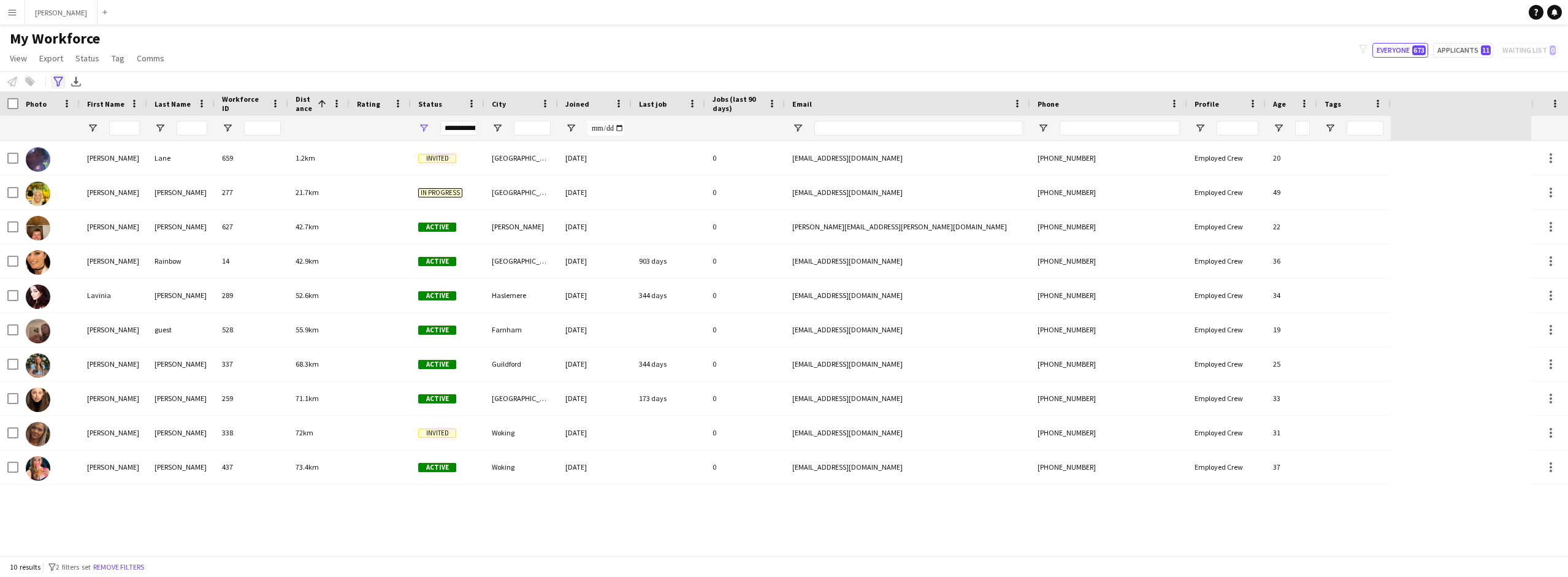
click at [60, 77] on icon "Advanced filters" at bounding box center [59, 81] width 10 height 10
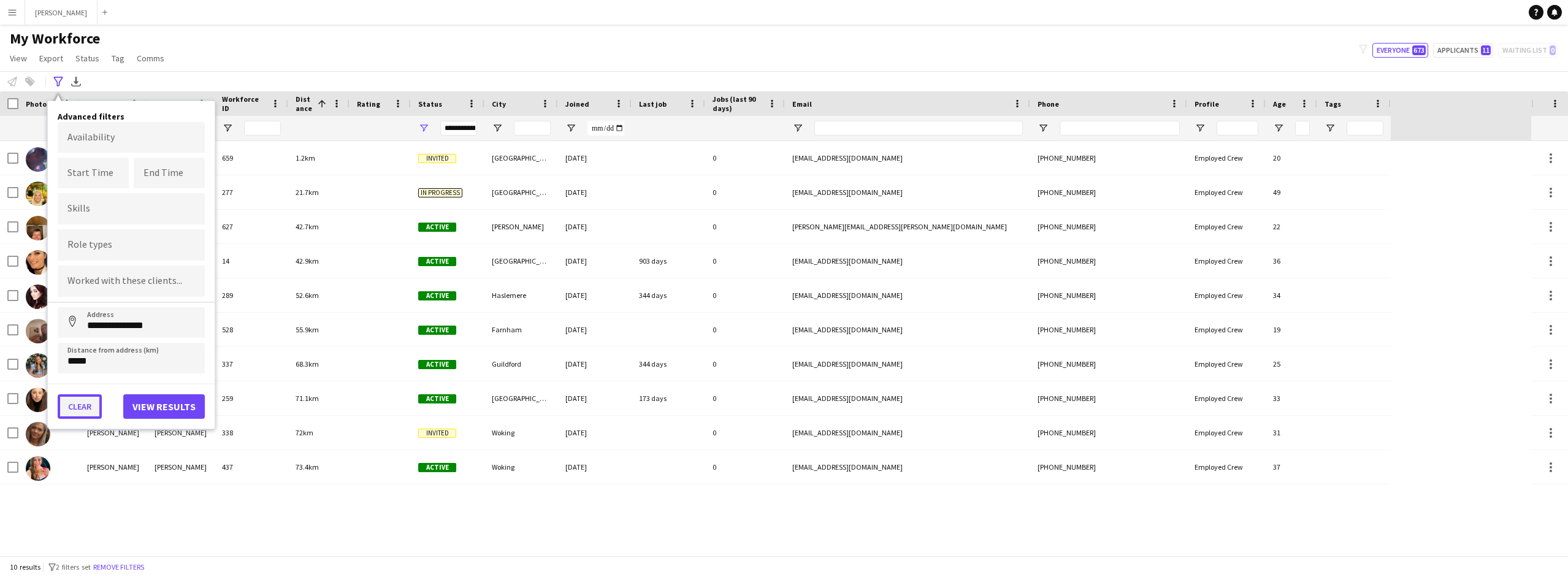
click at [87, 407] on button "Clear" at bounding box center [80, 406] width 45 height 24
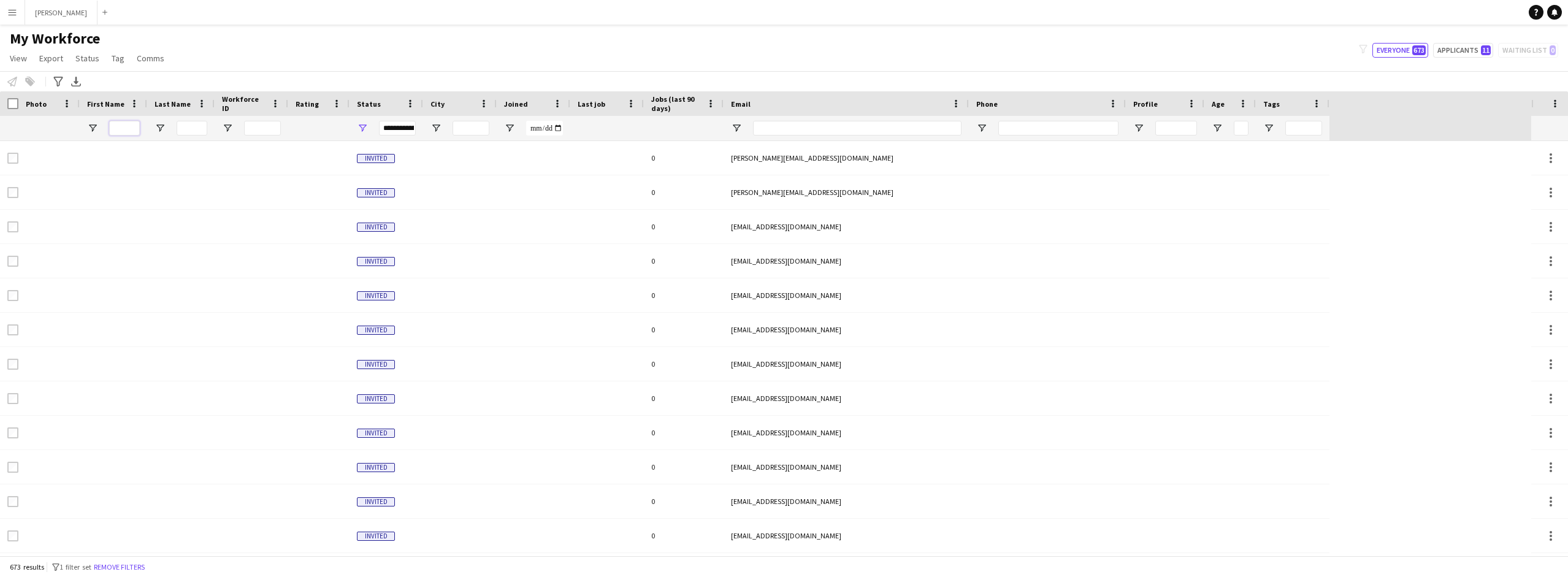
click at [126, 126] on input "First Name Filter Input" at bounding box center [124, 129] width 31 height 15
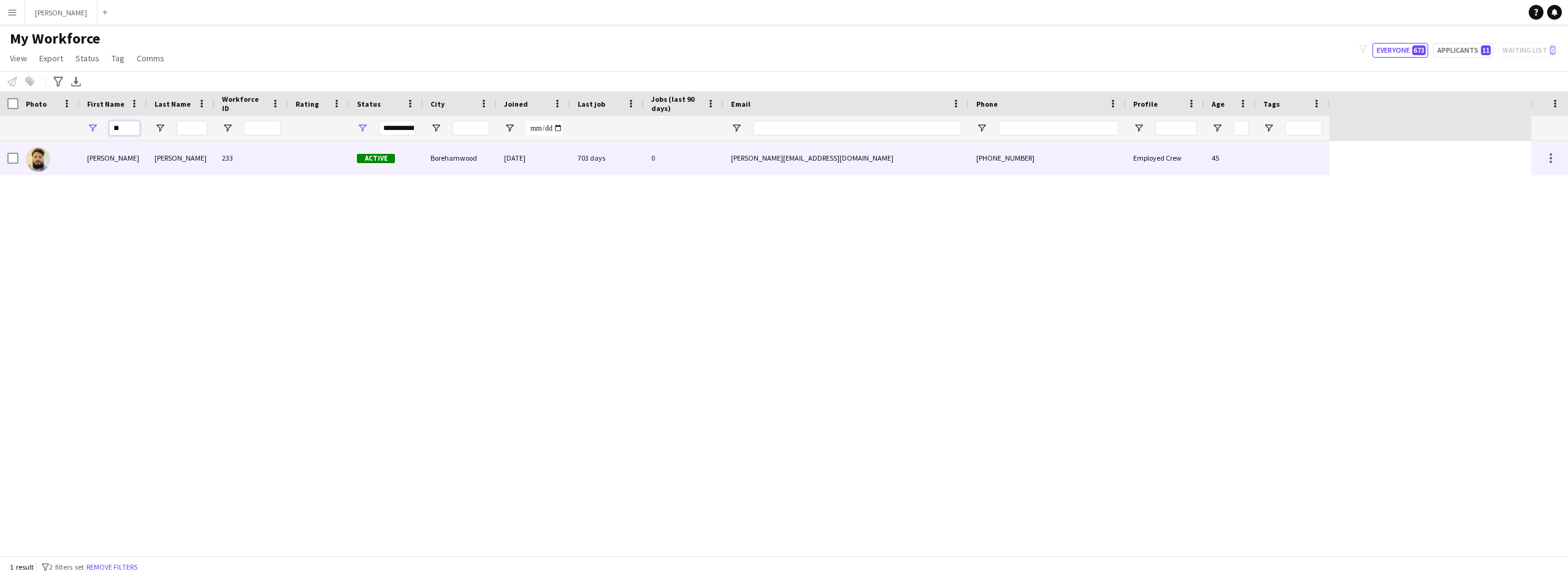
type input "*"
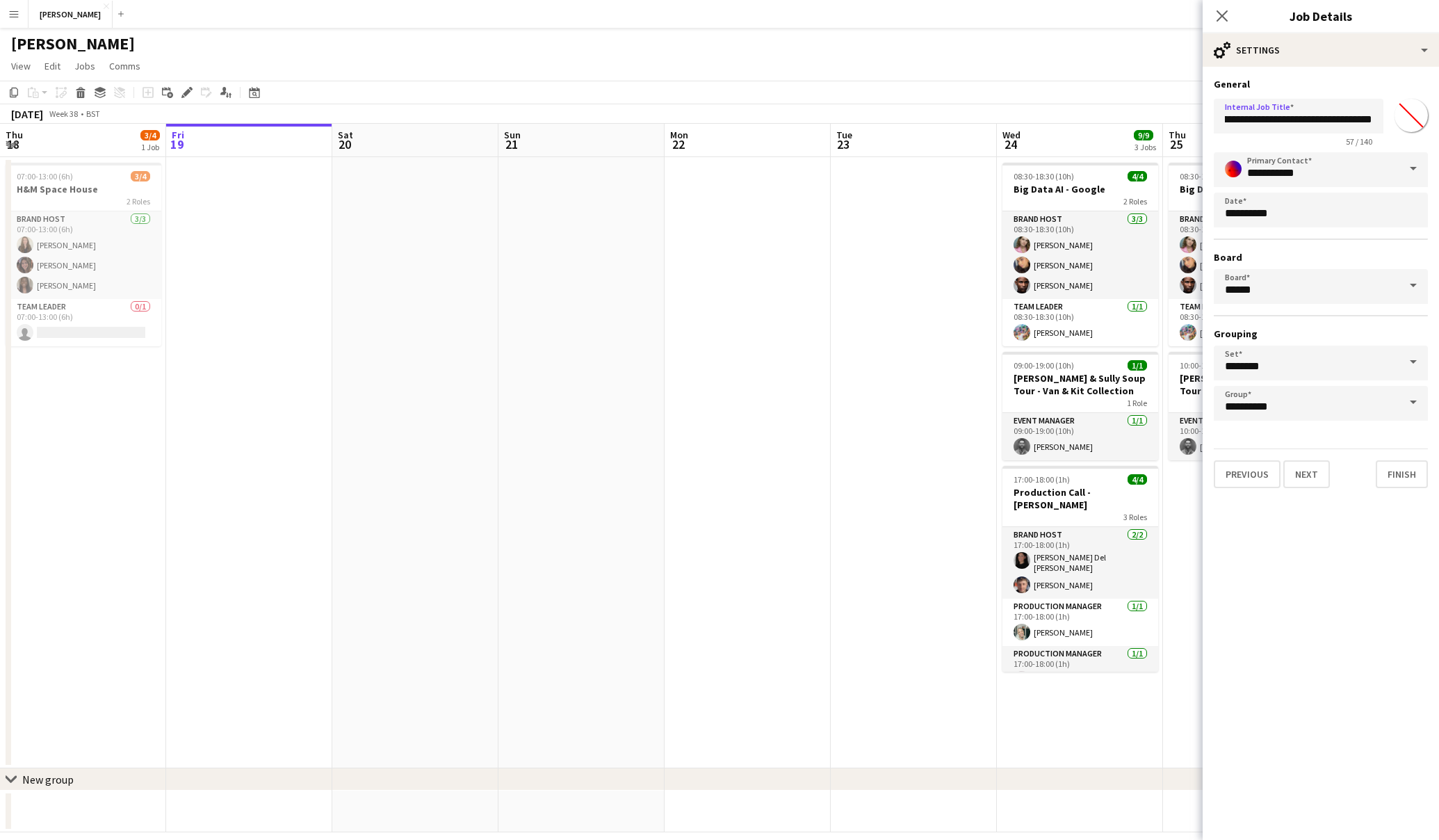
scroll to position [0, 116]
type input "**********"
click at [1409, 478] on button "Finish" at bounding box center [1402, 473] width 52 height 28
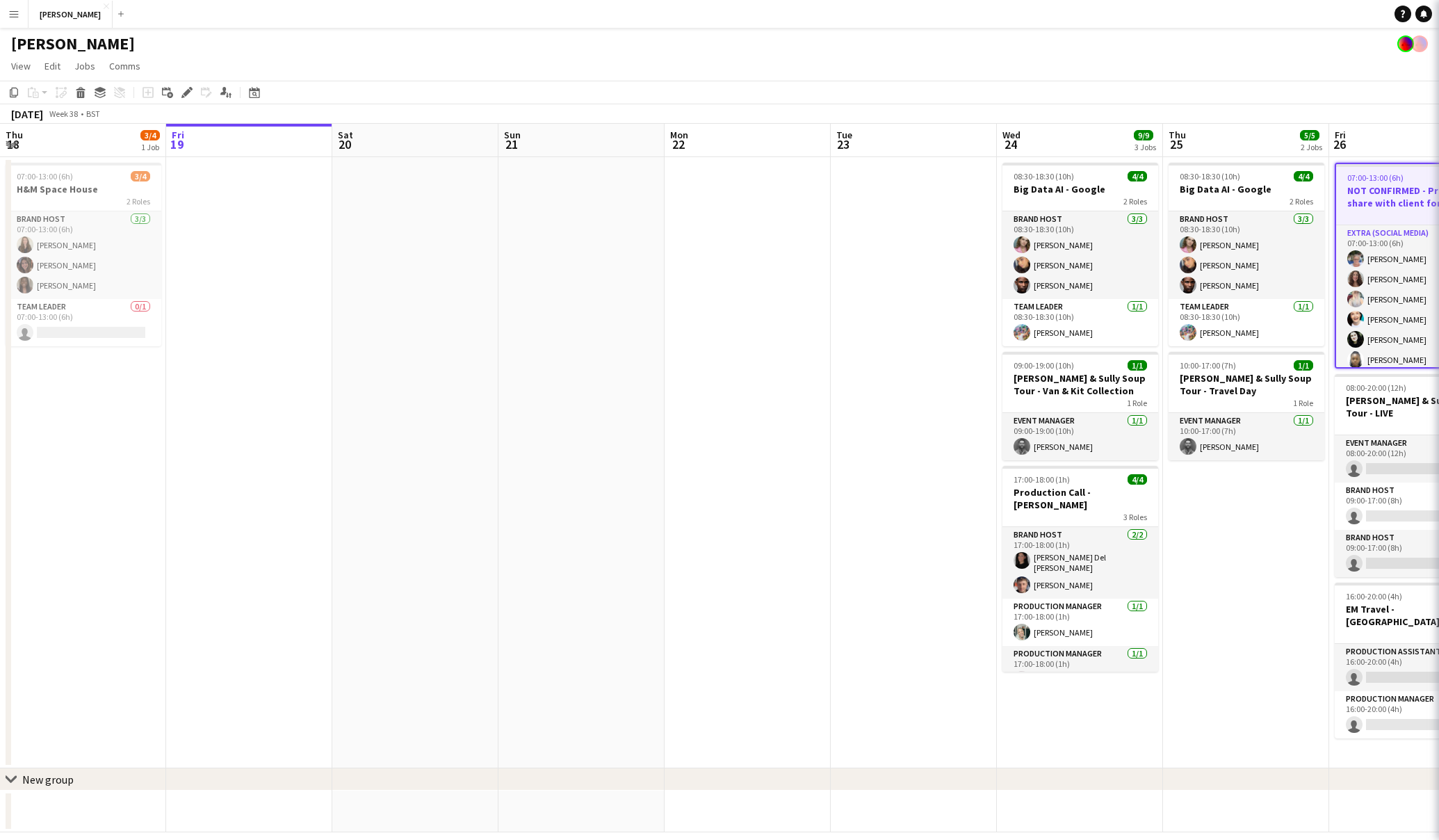
scroll to position [0, 0]
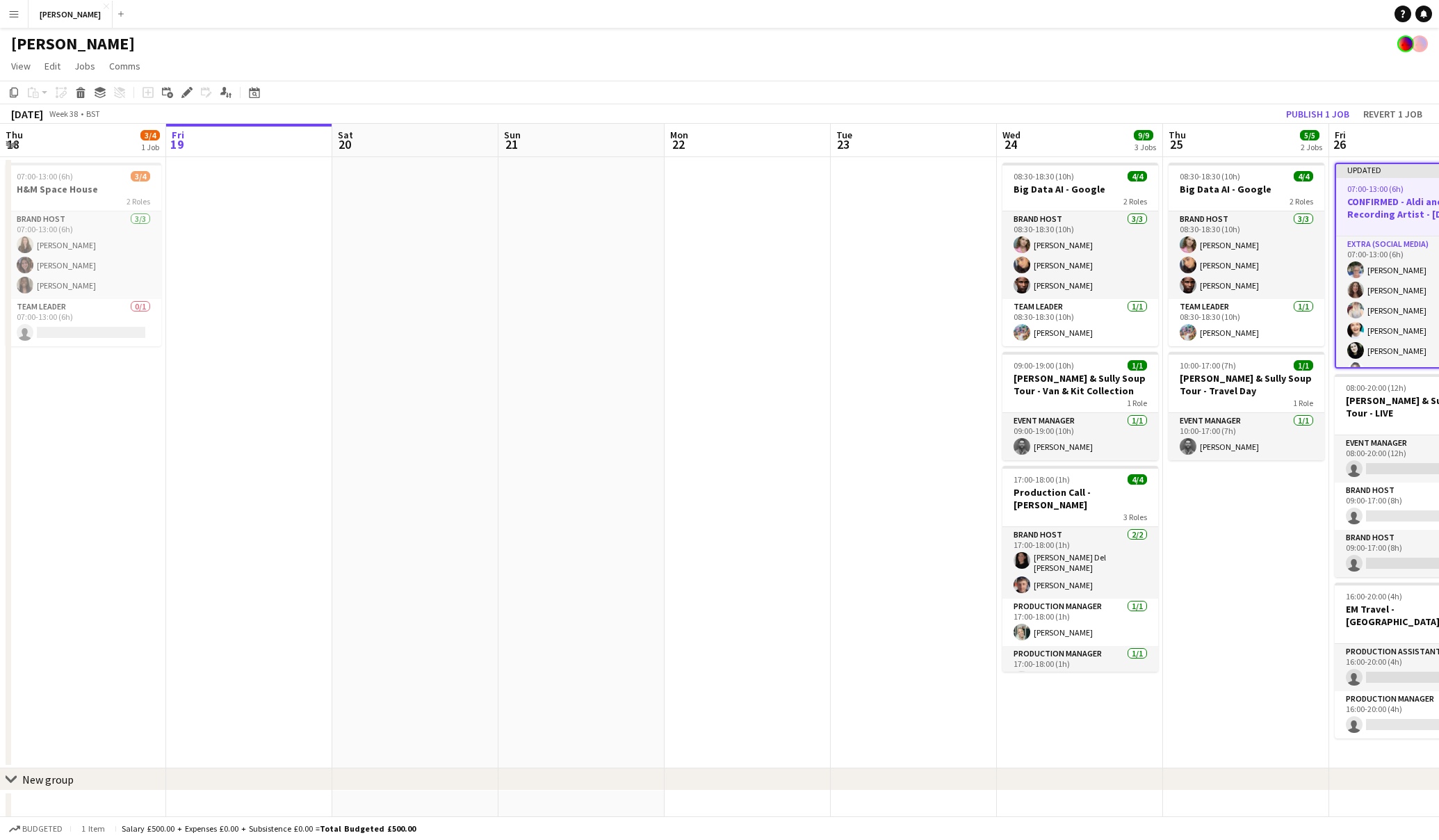
click at [1390, 210] on h3 "CONFIRMED - Aldi and Secret Recording Artist - [DATE]" at bounding box center [1412, 208] width 153 height 25
click at [1422, 212] on h3 "CONFIRMED - Aldi and Secret Recording Artist - [DATE]" at bounding box center [1413, 207] width 156 height 25
click at [187, 94] on icon at bounding box center [187, 92] width 8 height 8
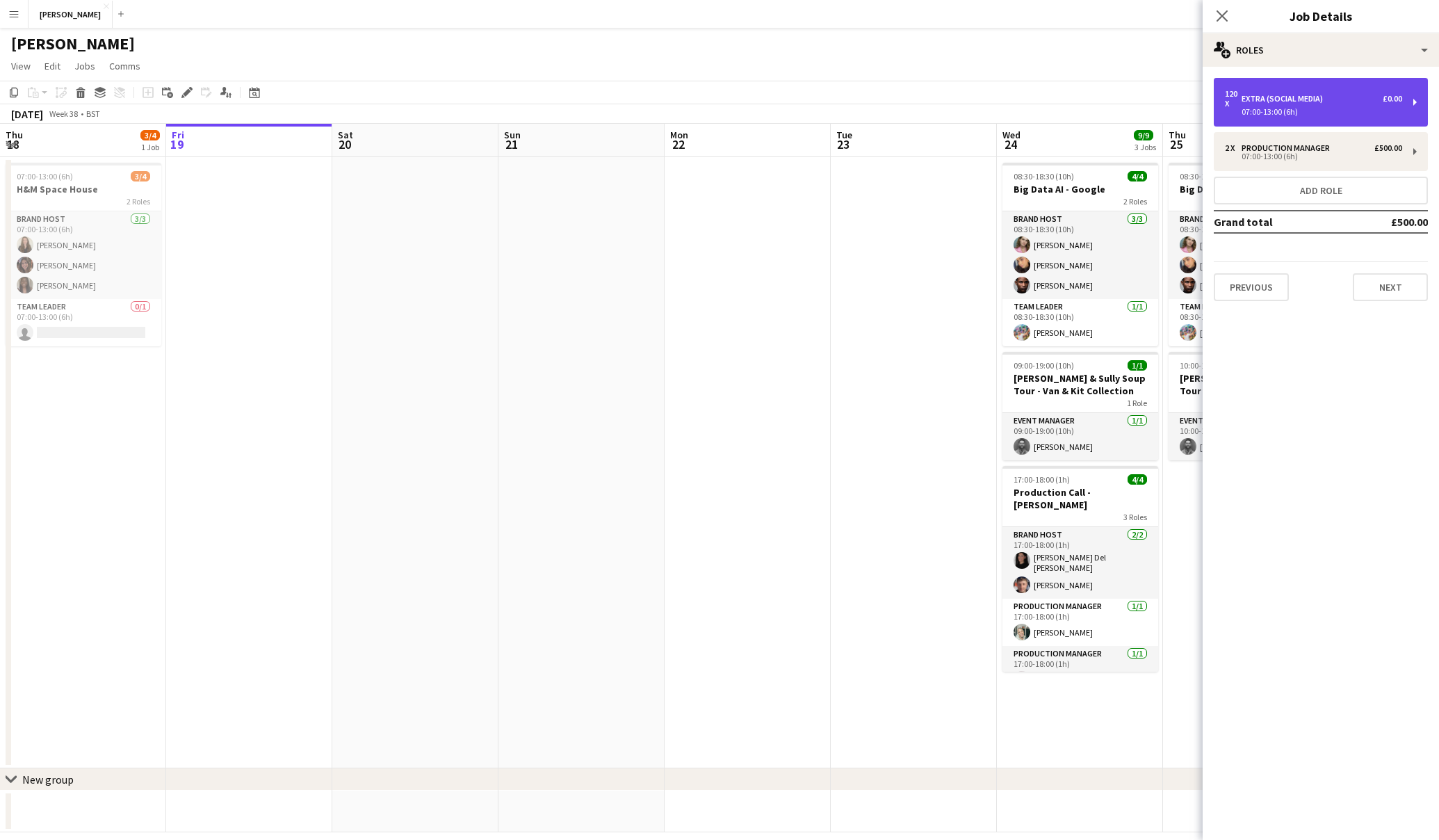
click at [1405, 110] on div "120 x Extra (Social Media) £0.00 07:00-13:00 (6h)" at bounding box center [1321, 102] width 214 height 49
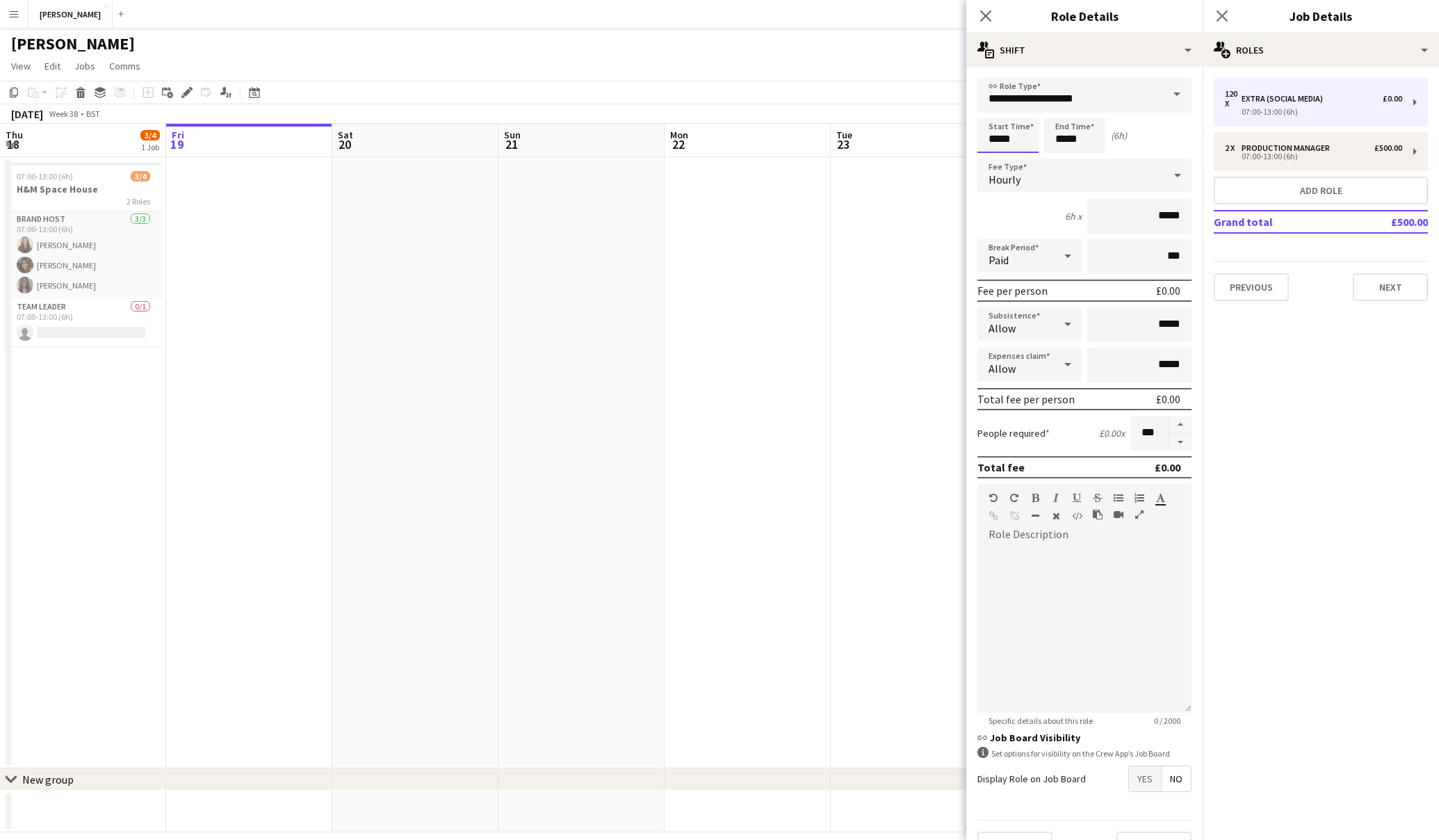
click at [1015, 140] on input "*****" at bounding box center [1009, 135] width 61 height 35
type input "*****"
click at [1066, 135] on input "*****" at bounding box center [1075, 135] width 61 height 35
type input "*****"
click at [1164, 212] on input "*****" at bounding box center [1140, 216] width 105 height 35
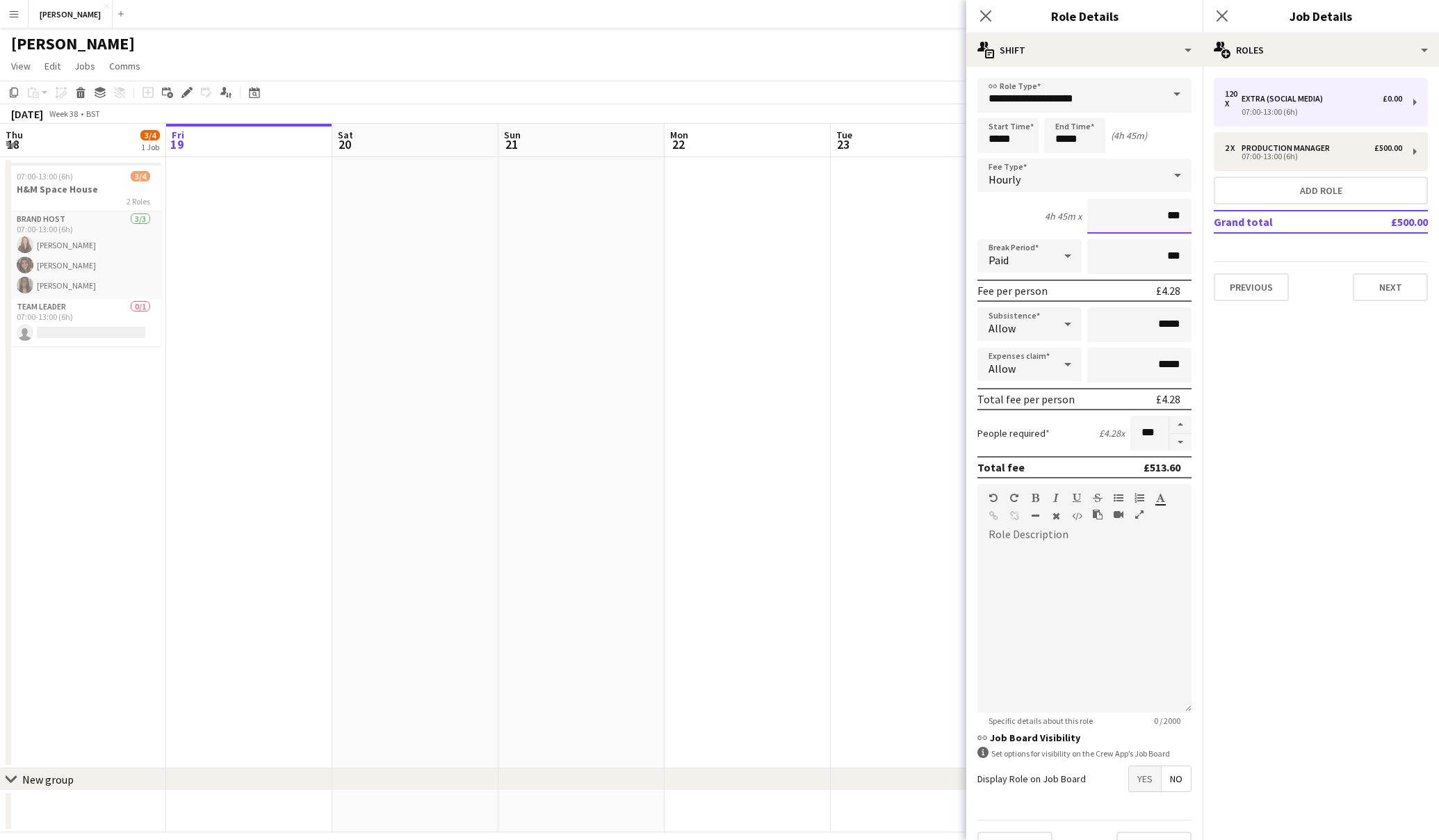
type input "**"
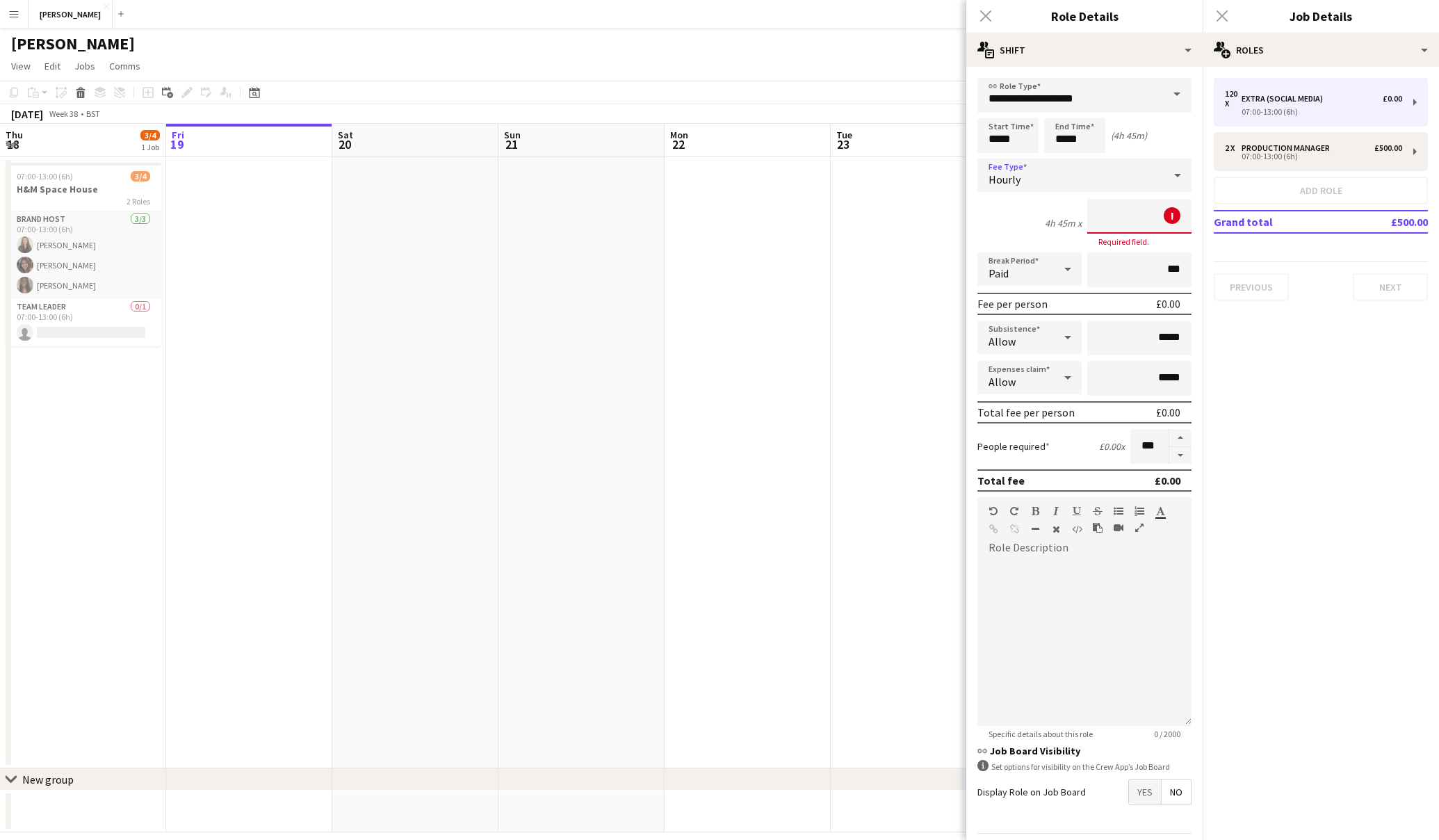
click at [1173, 173] on icon at bounding box center [1178, 174] width 17 height 28
click at [1089, 241] on mat-option "Fixed" at bounding box center [1085, 250] width 214 height 35
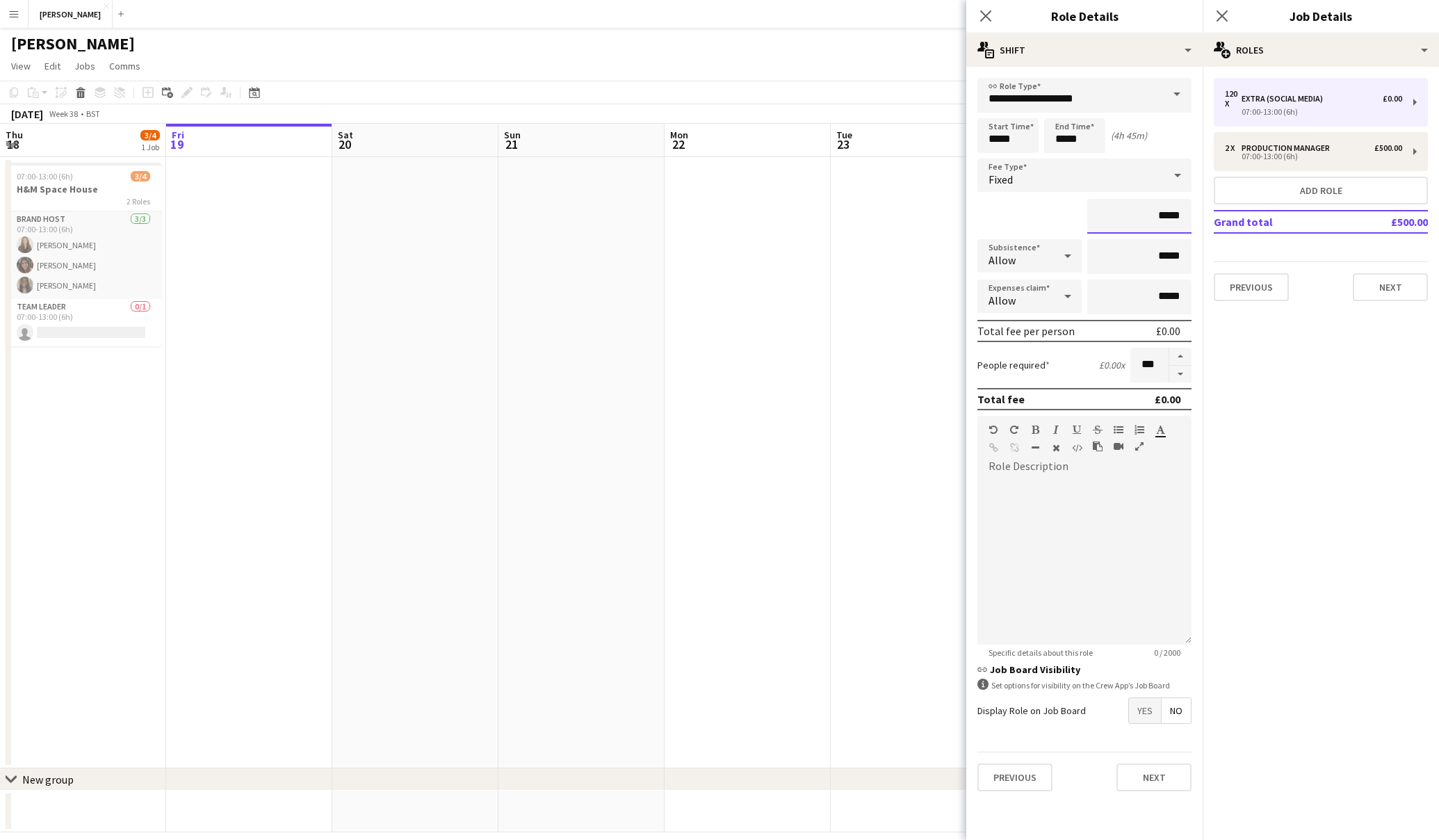
click at [1166, 217] on input "*****" at bounding box center [1140, 216] width 105 height 35
type input "**"
type input "******"
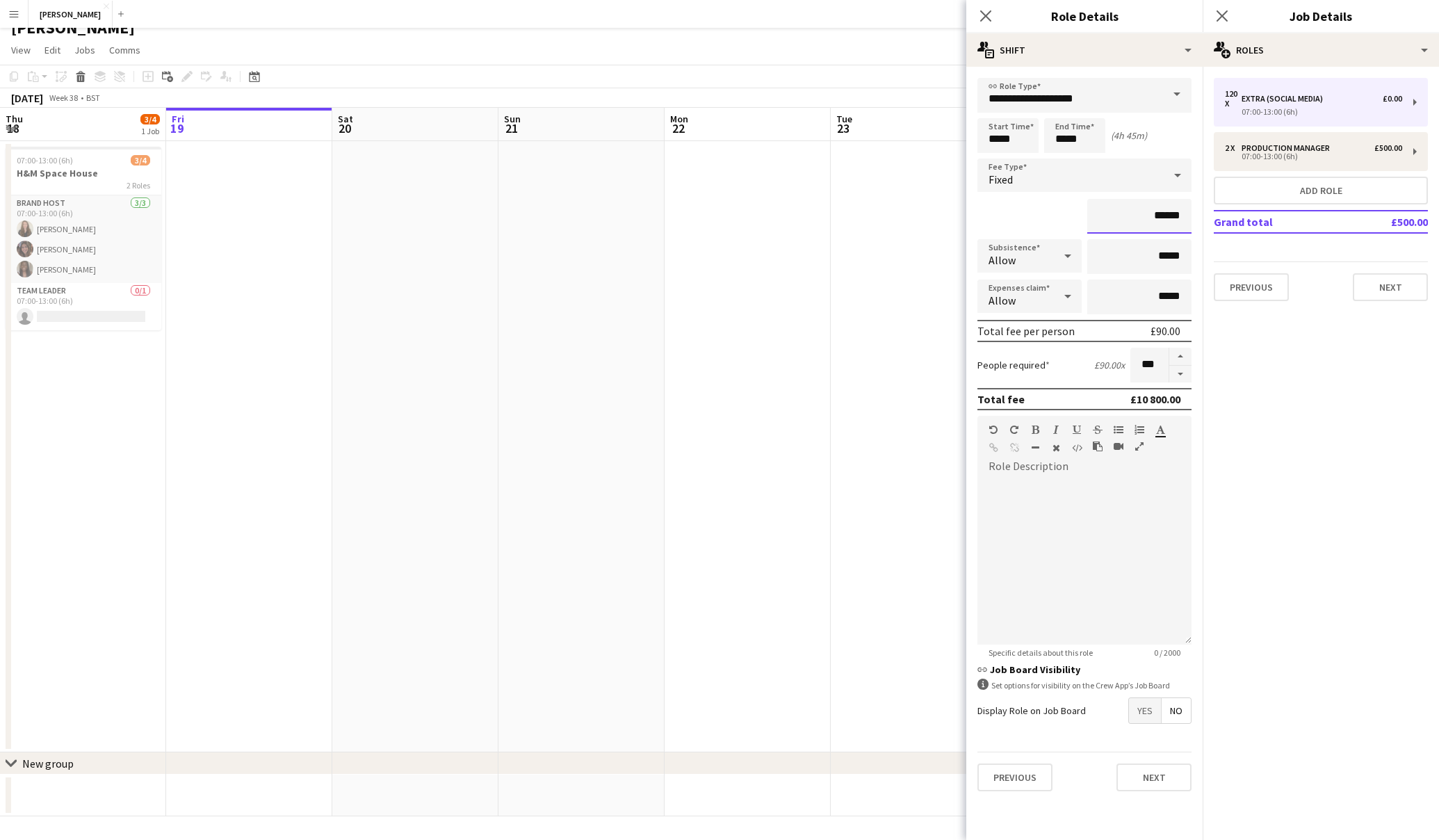
scroll to position [15, 0]
click at [1171, 779] on button "Next" at bounding box center [1154, 777] width 75 height 28
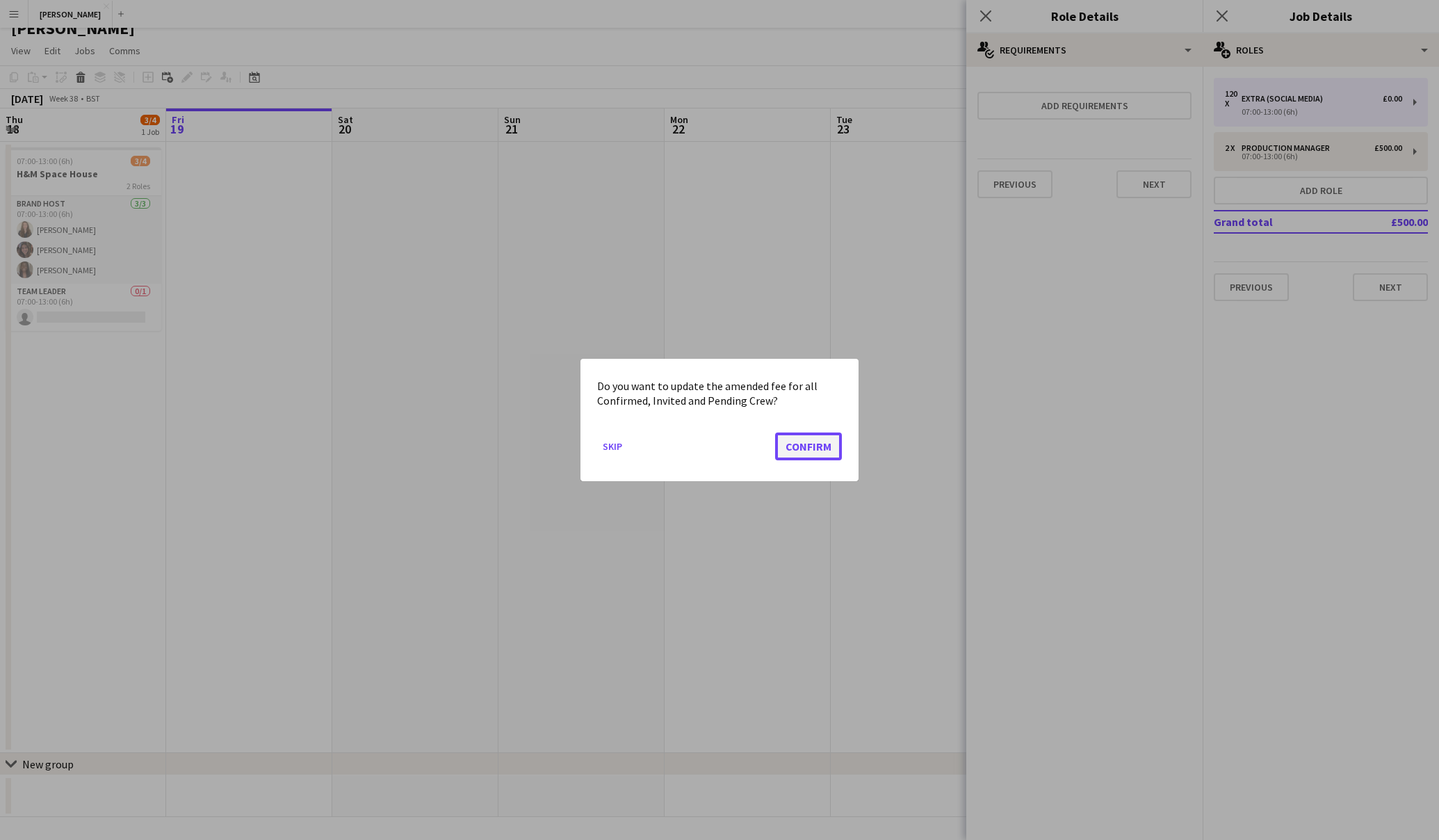
click at [806, 447] on button "Confirm" at bounding box center [809, 446] width 67 height 28
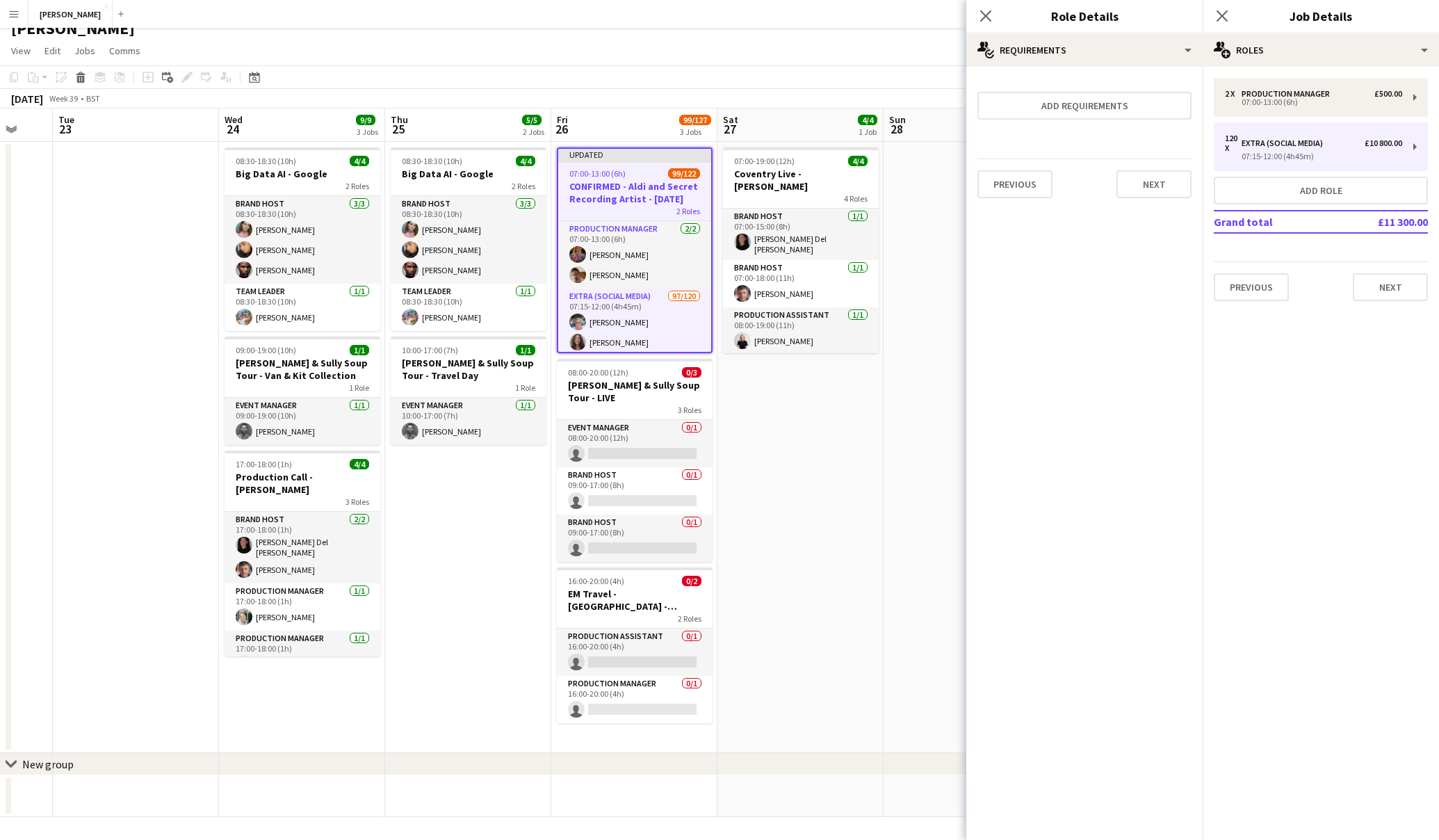
scroll to position [16, 0]
click at [983, 16] on icon "Close pop-in" at bounding box center [986, 15] width 13 height 13
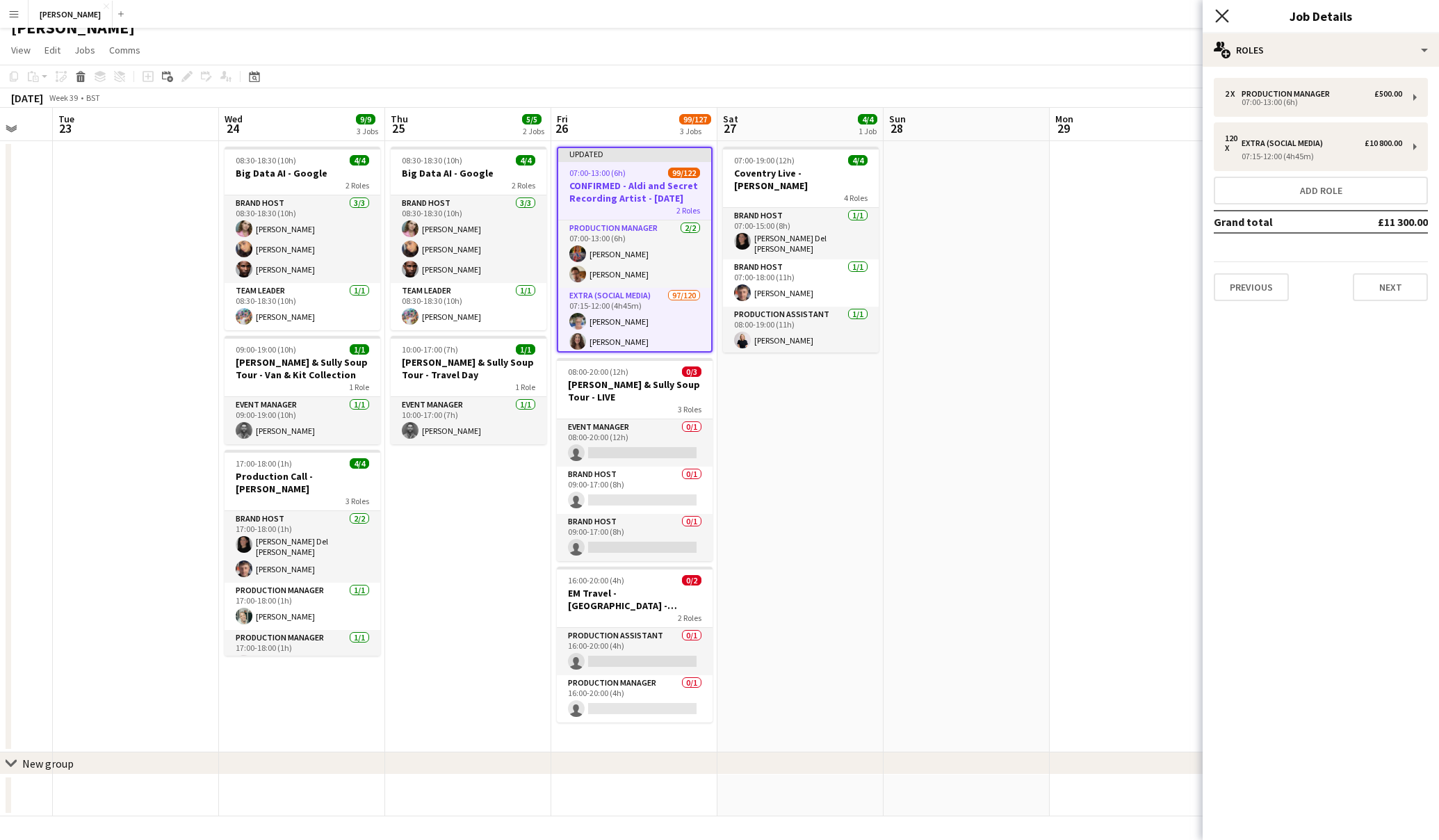
click at [1225, 17] on icon "Close pop-in" at bounding box center [1222, 15] width 13 height 13
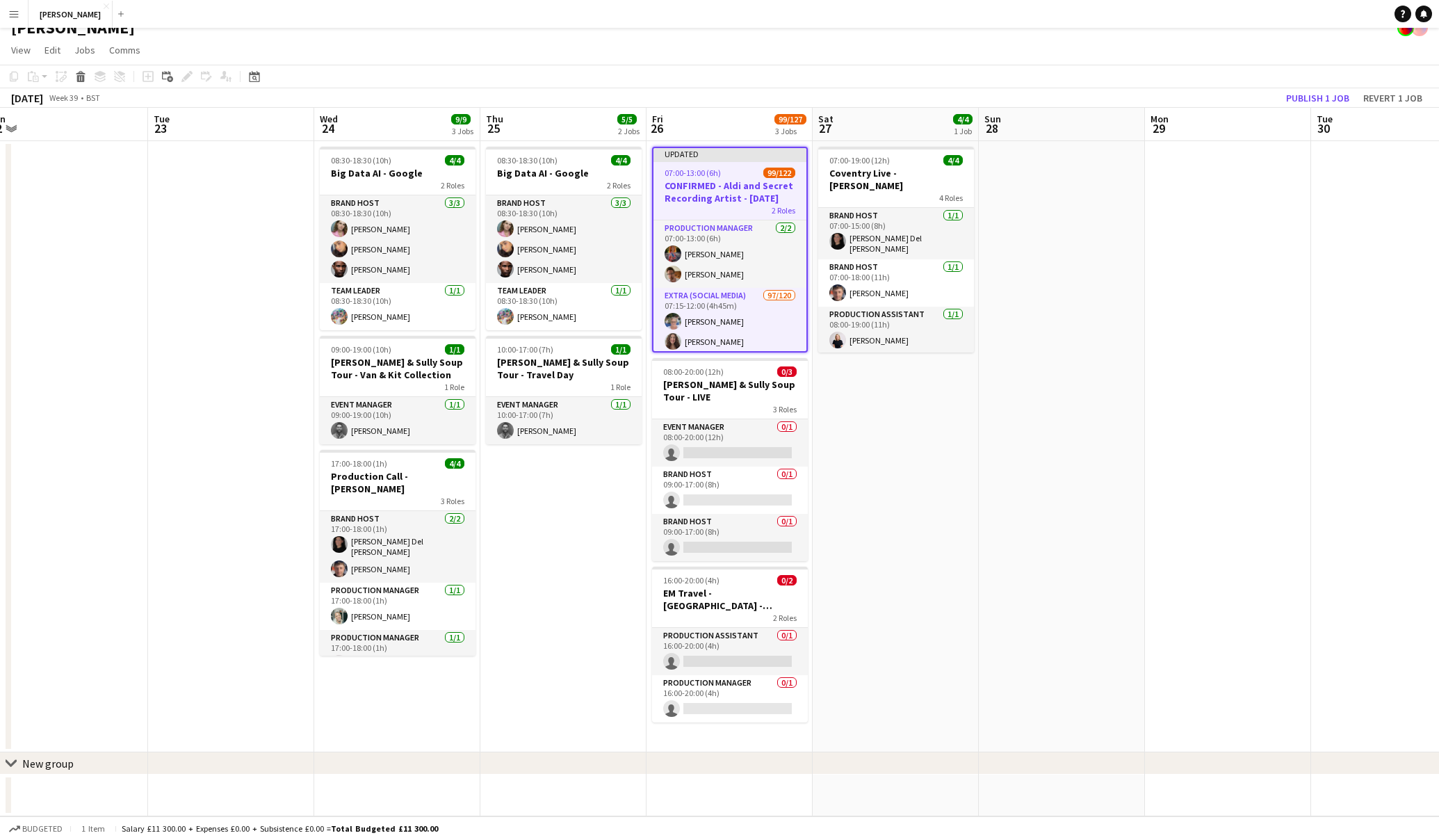
scroll to position [0, 521]
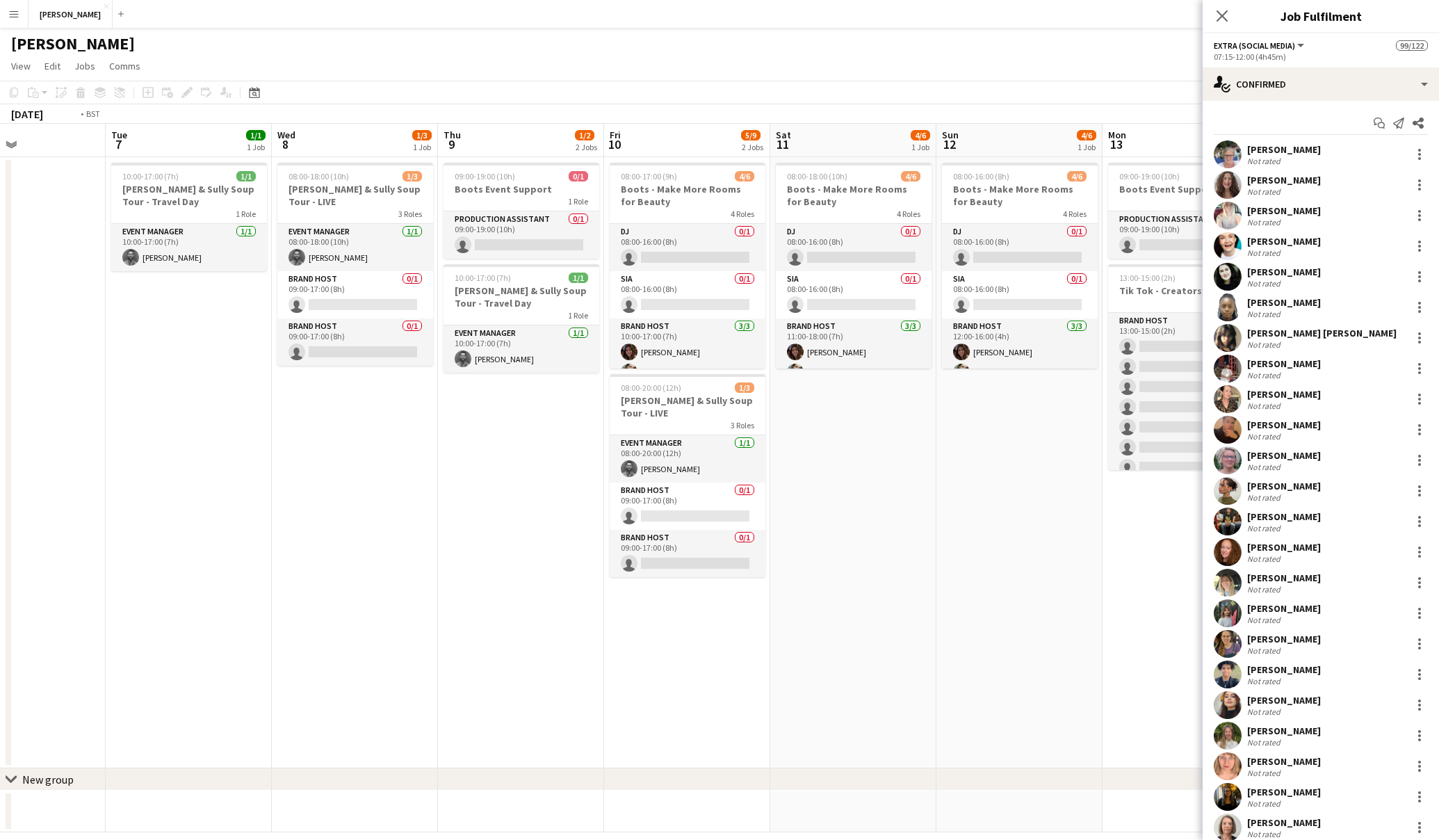
scroll to position [0, 588]
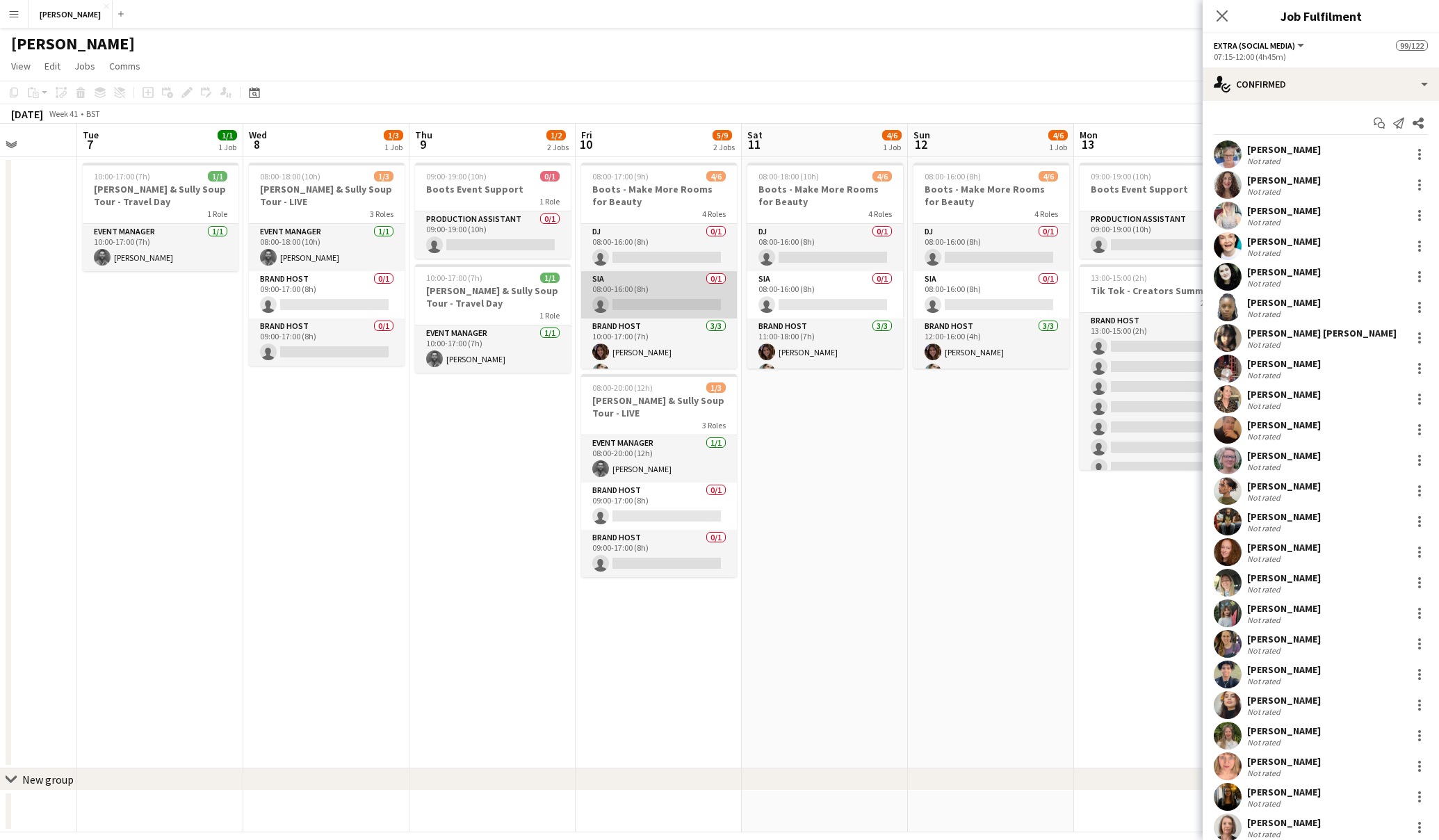
click at [684, 300] on app-card-role "SIA 0/1 08:00-16:00 (8h) single-neutral-actions" at bounding box center [659, 295] width 156 height 48
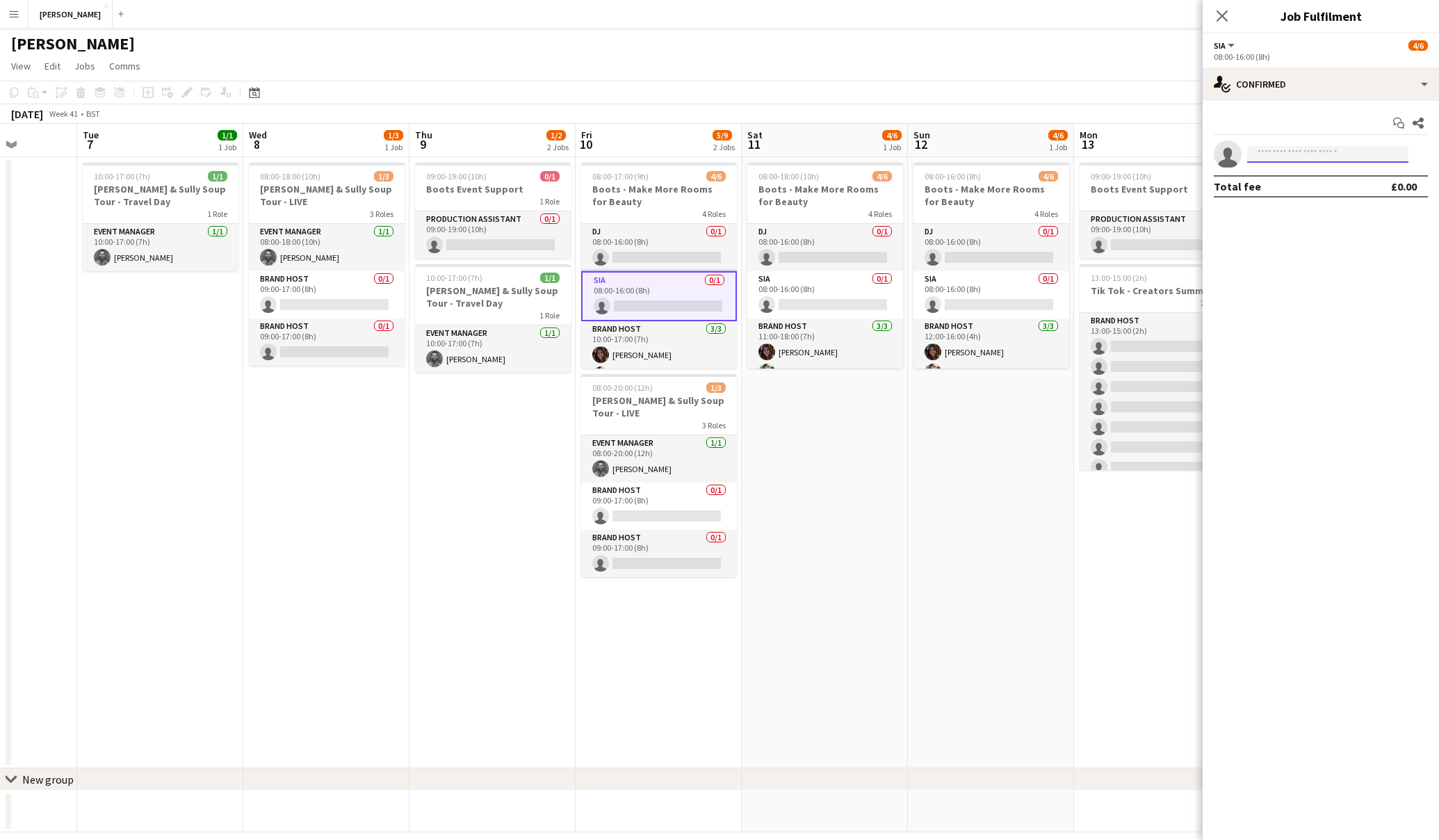
click at [1318, 155] on input at bounding box center [1328, 154] width 161 height 17
type input "****"
click at [1329, 182] on span "kingseze84@yahoo.com" at bounding box center [1329, 186] width 139 height 11
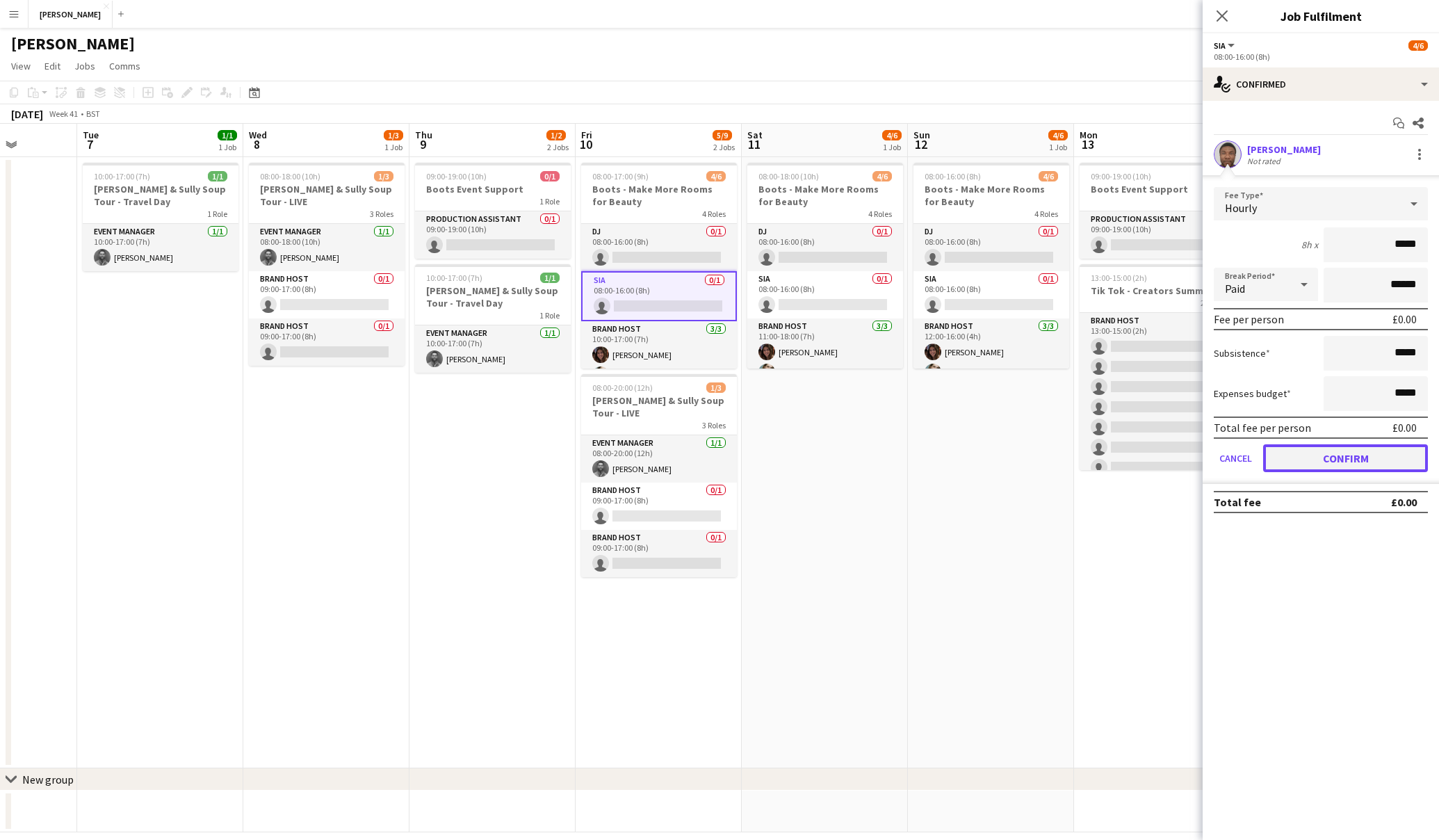
click at [1341, 458] on button "Confirm" at bounding box center [1346, 458] width 165 height 28
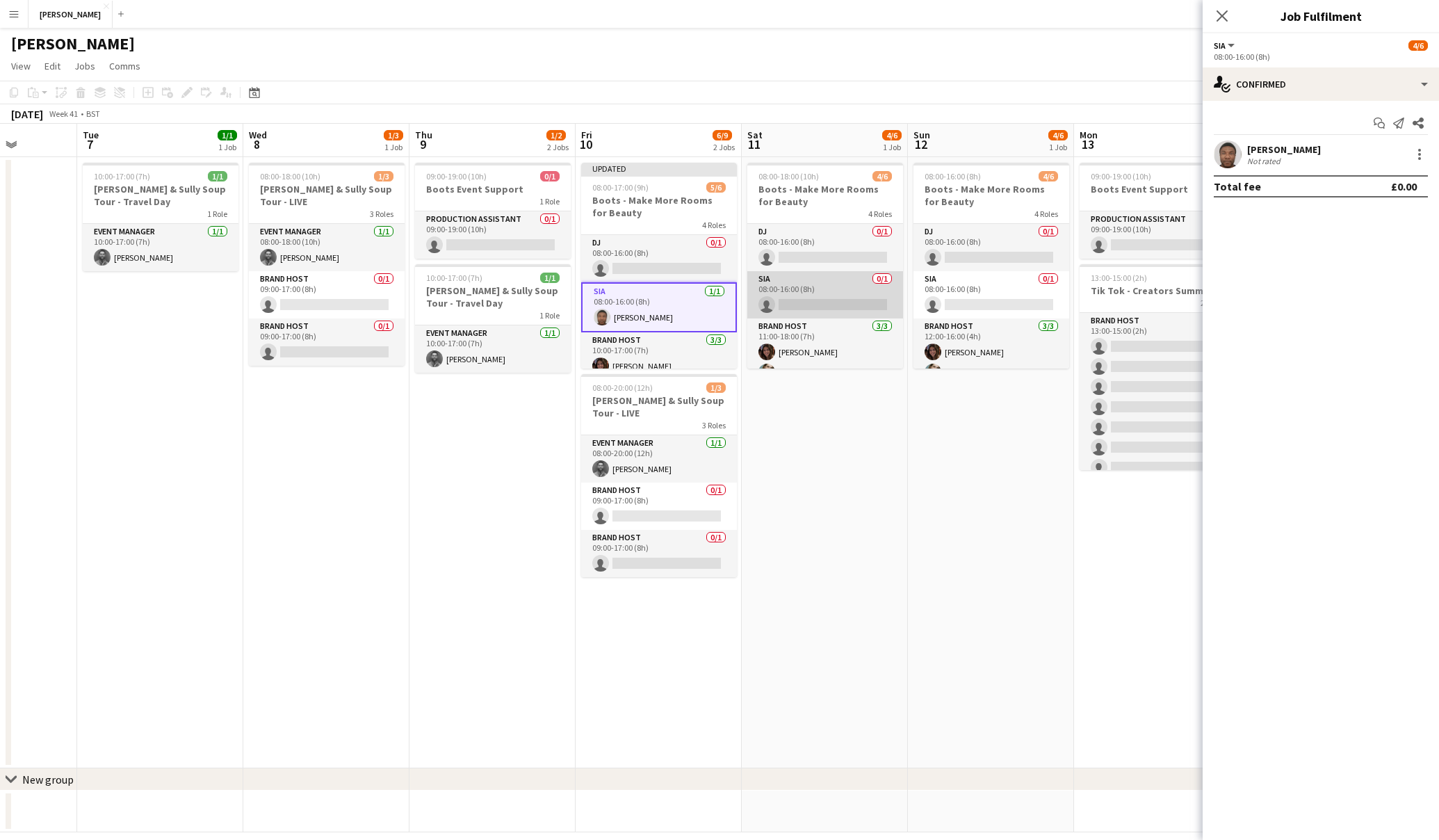
click at [859, 301] on app-card-role "SIA 0/1 08:00-16:00 (8h) single-neutral-actions" at bounding box center [826, 295] width 156 height 48
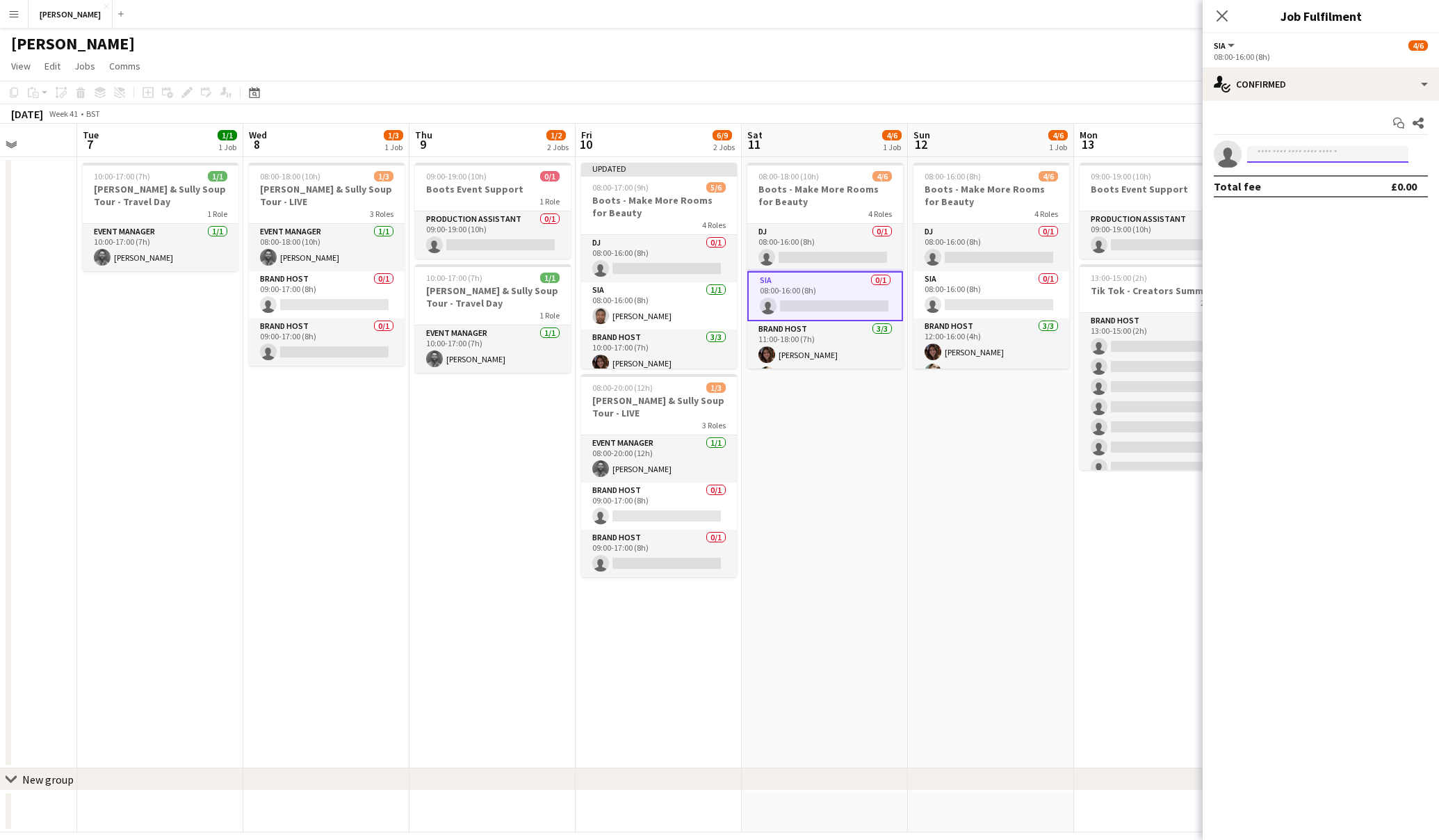
click at [1338, 158] on input at bounding box center [1328, 154] width 161 height 17
type input "*"
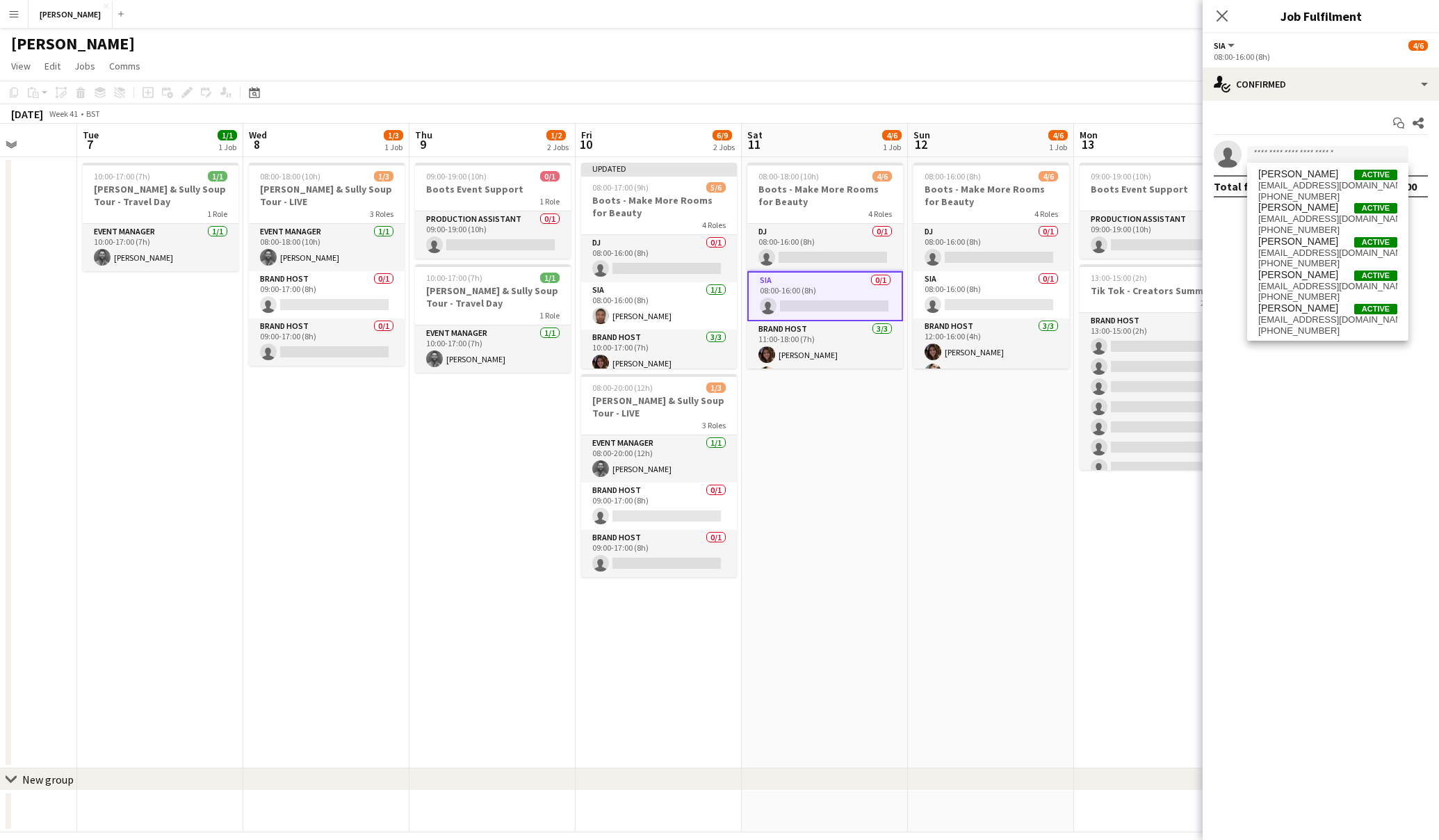
click at [862, 443] on app-date-cell "08:00-18:00 (10h) 4/6 Boots - Make More Rooms for Beauty 4 Roles DJ 0/1 08:00-1…" at bounding box center [825, 463] width 167 height 611
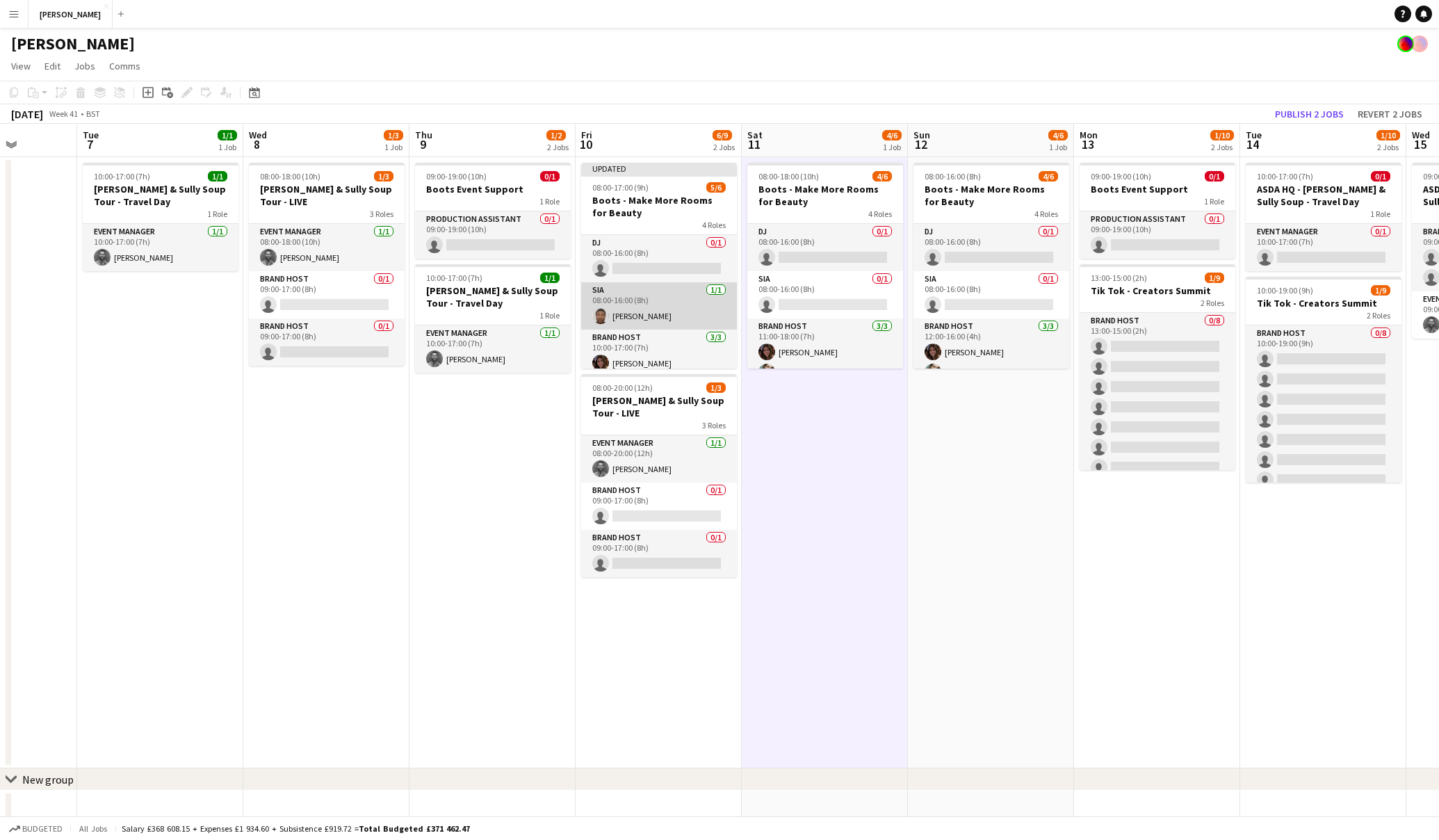
click at [690, 315] on app-card-role "SIA 1/1 08:00-16:00 (8h) kingsley Ezenwenyi" at bounding box center [659, 306] width 156 height 48
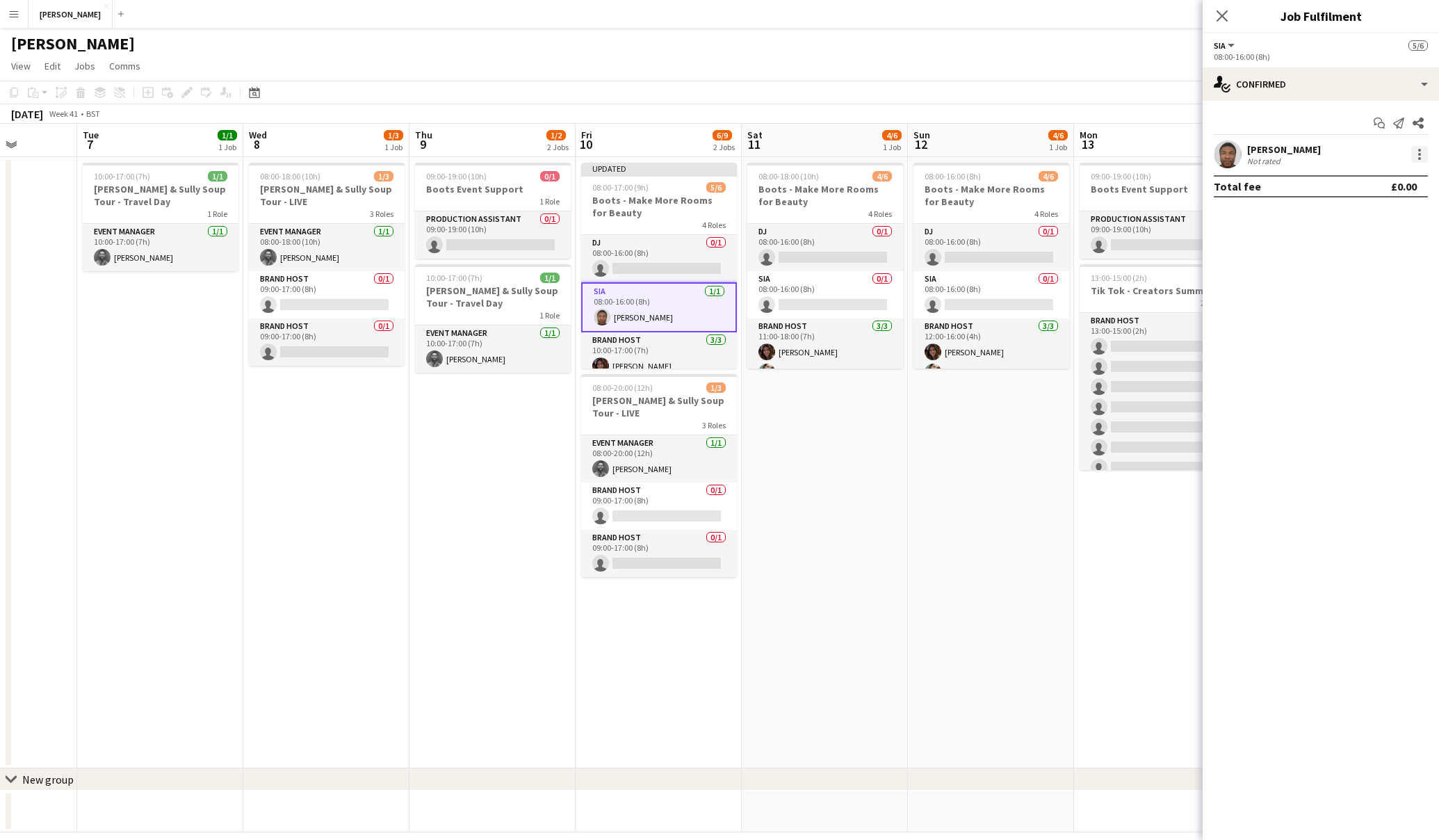
click at [1412, 150] on div at bounding box center [1420, 154] width 17 height 17
click at [1349, 308] on span "Remove" at bounding box center [1351, 313] width 42 height 11
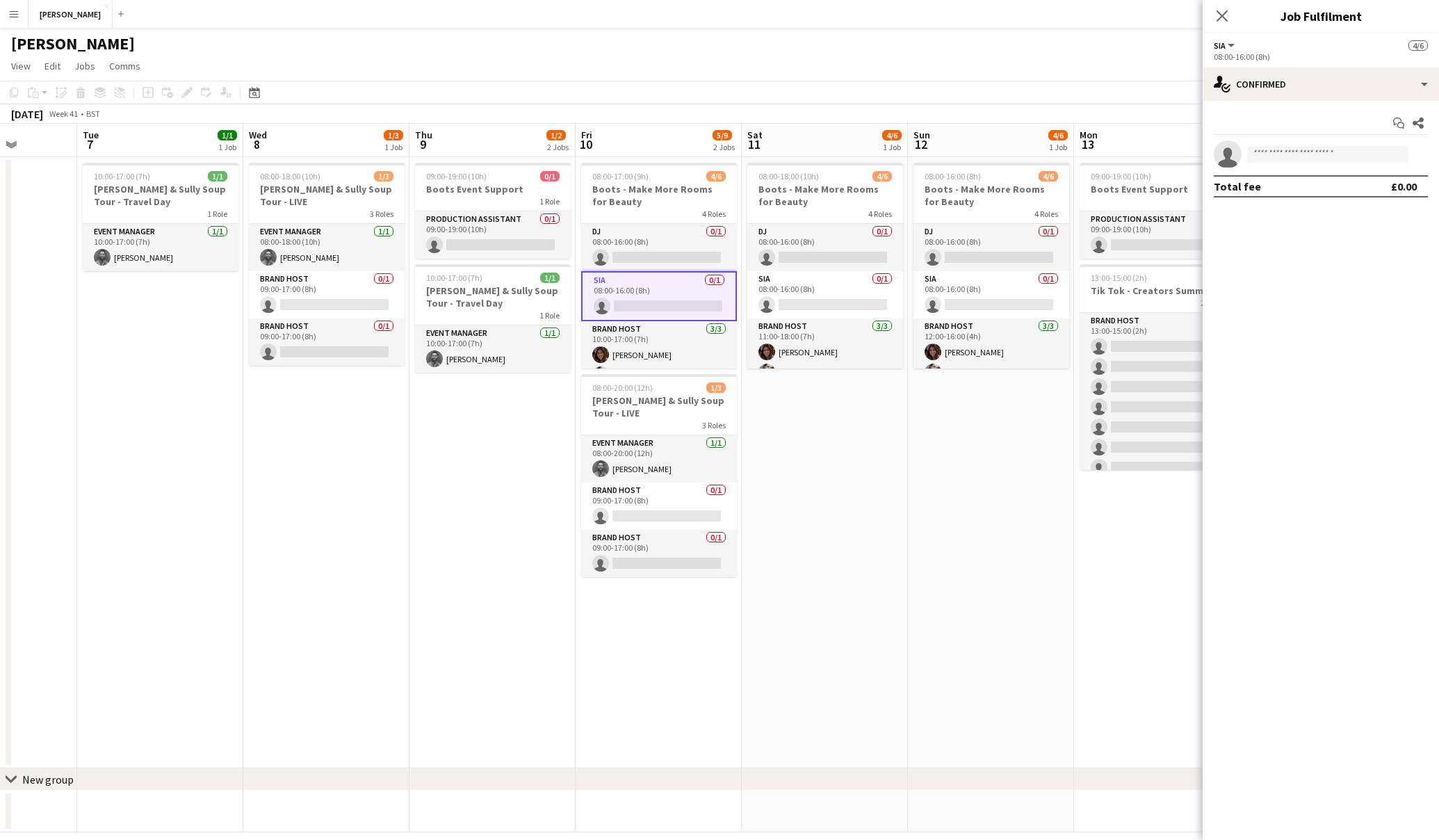
click at [671, 298] on app-card-role "SIA 0/1 08:00-16:00 (8h) single-neutral-actions" at bounding box center [659, 296] width 156 height 50
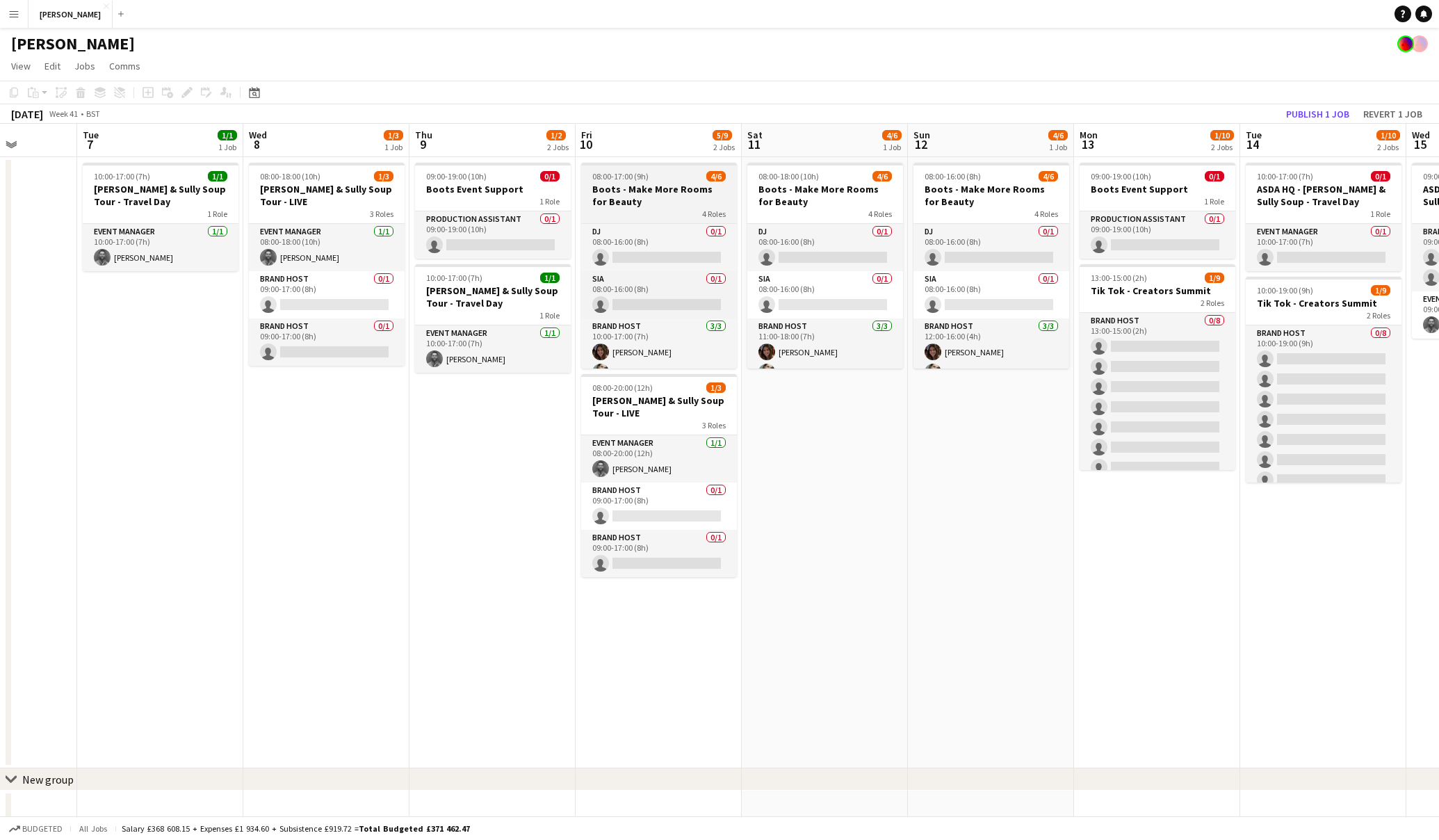
click at [666, 204] on h3 "Boots - Make More Rooms for Beauty" at bounding box center [659, 195] width 156 height 25
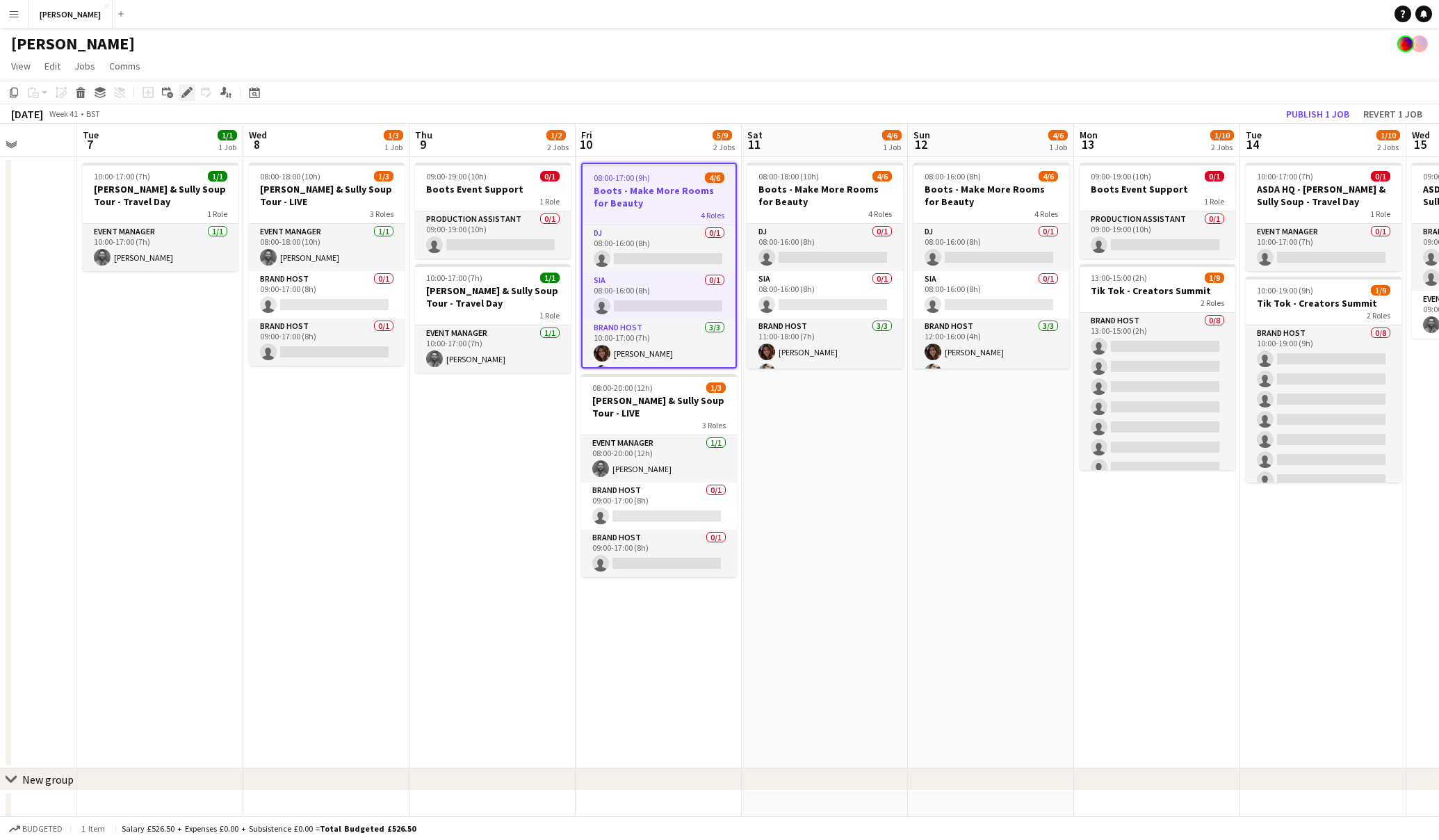
click at [190, 89] on icon at bounding box center [191, 89] width 4 height 4
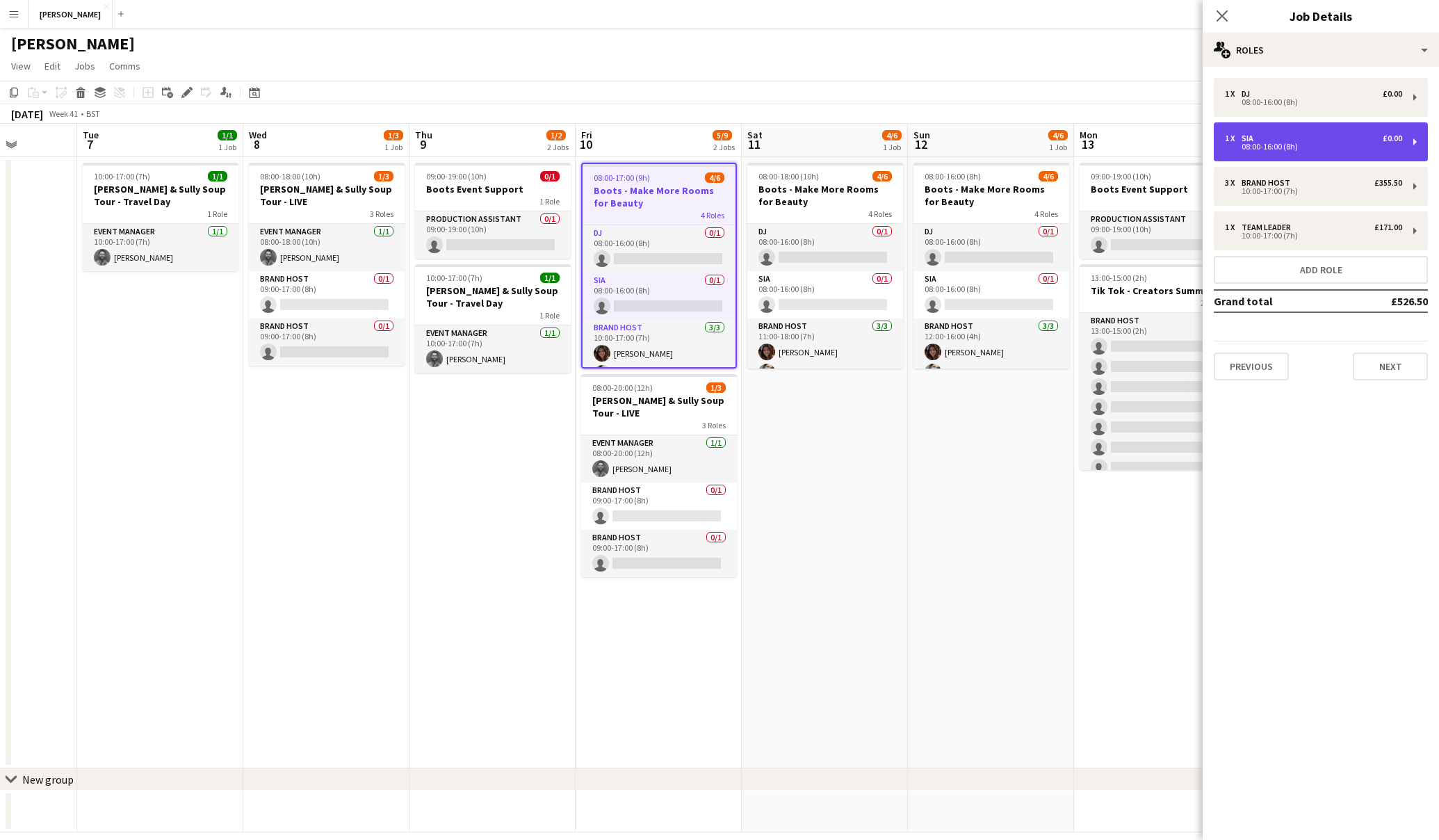
click at [1336, 144] on div "08:00-16:00 (8h)" at bounding box center [1313, 146] width 177 height 7
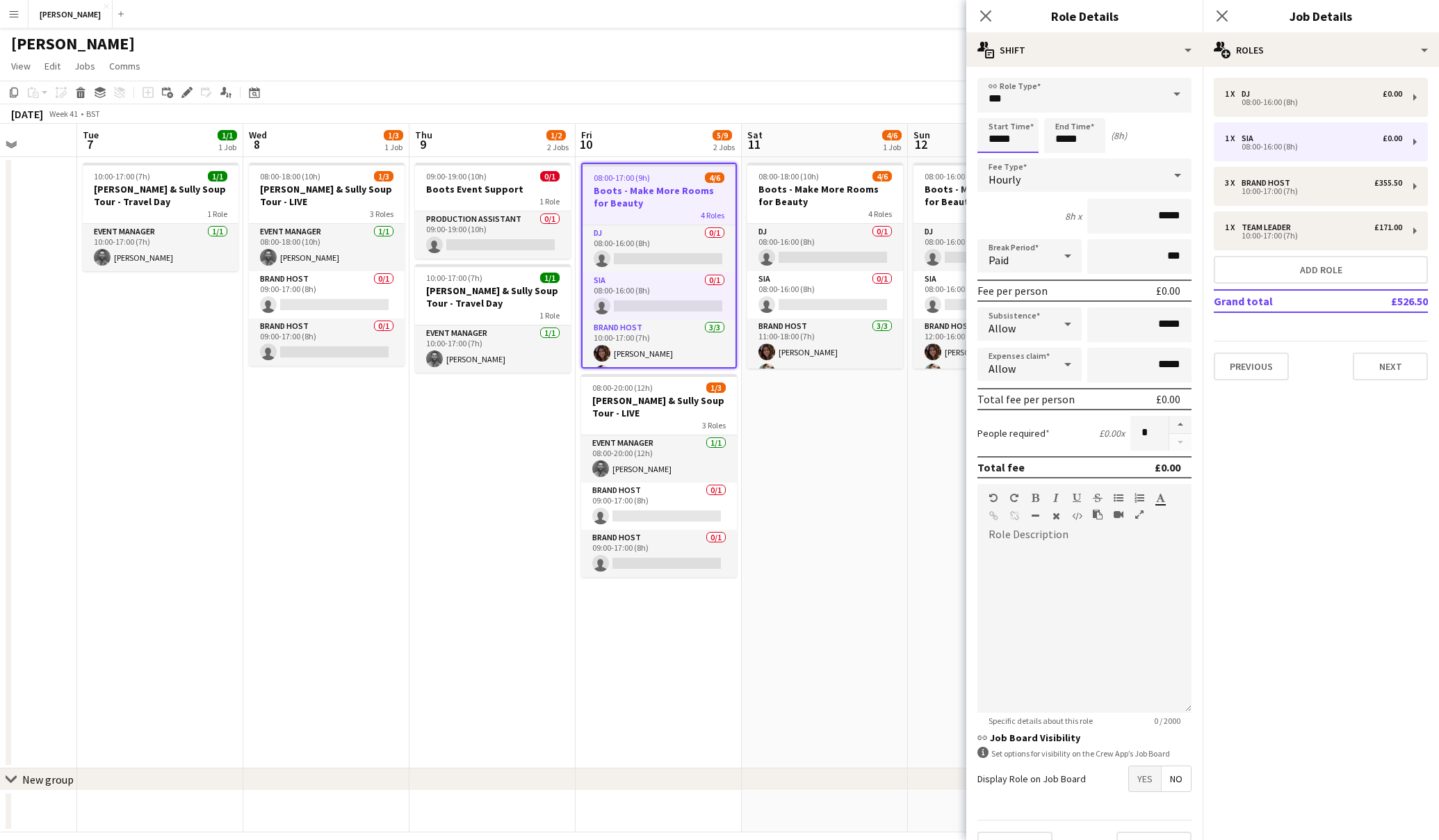
click at [998, 136] on input "*****" at bounding box center [1009, 135] width 61 height 35
type input "*****"
click at [1066, 138] on input "*****" at bounding box center [1075, 135] width 61 height 35
type input "*****"
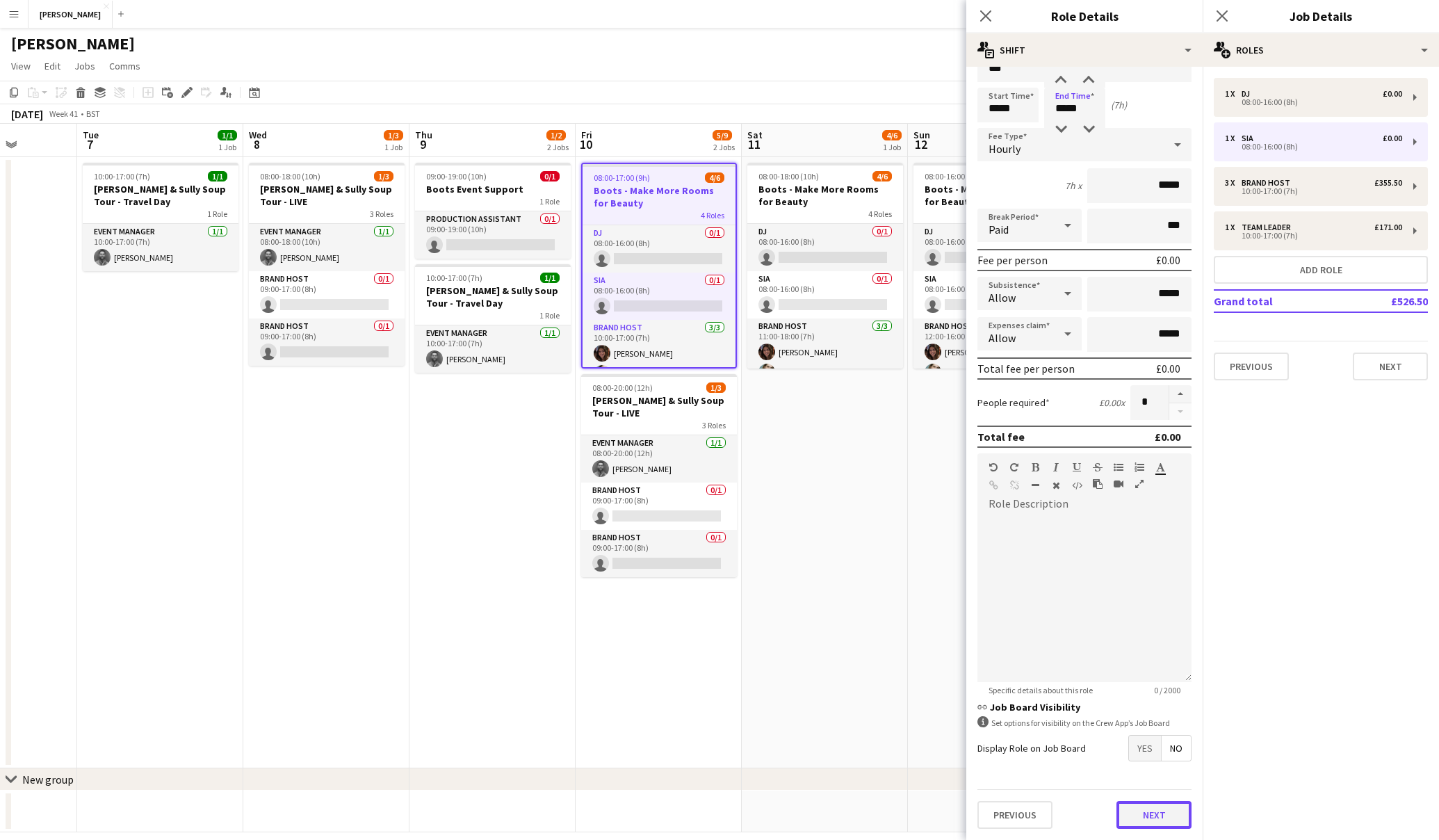
click at [1163, 818] on button "Next" at bounding box center [1154, 814] width 75 height 28
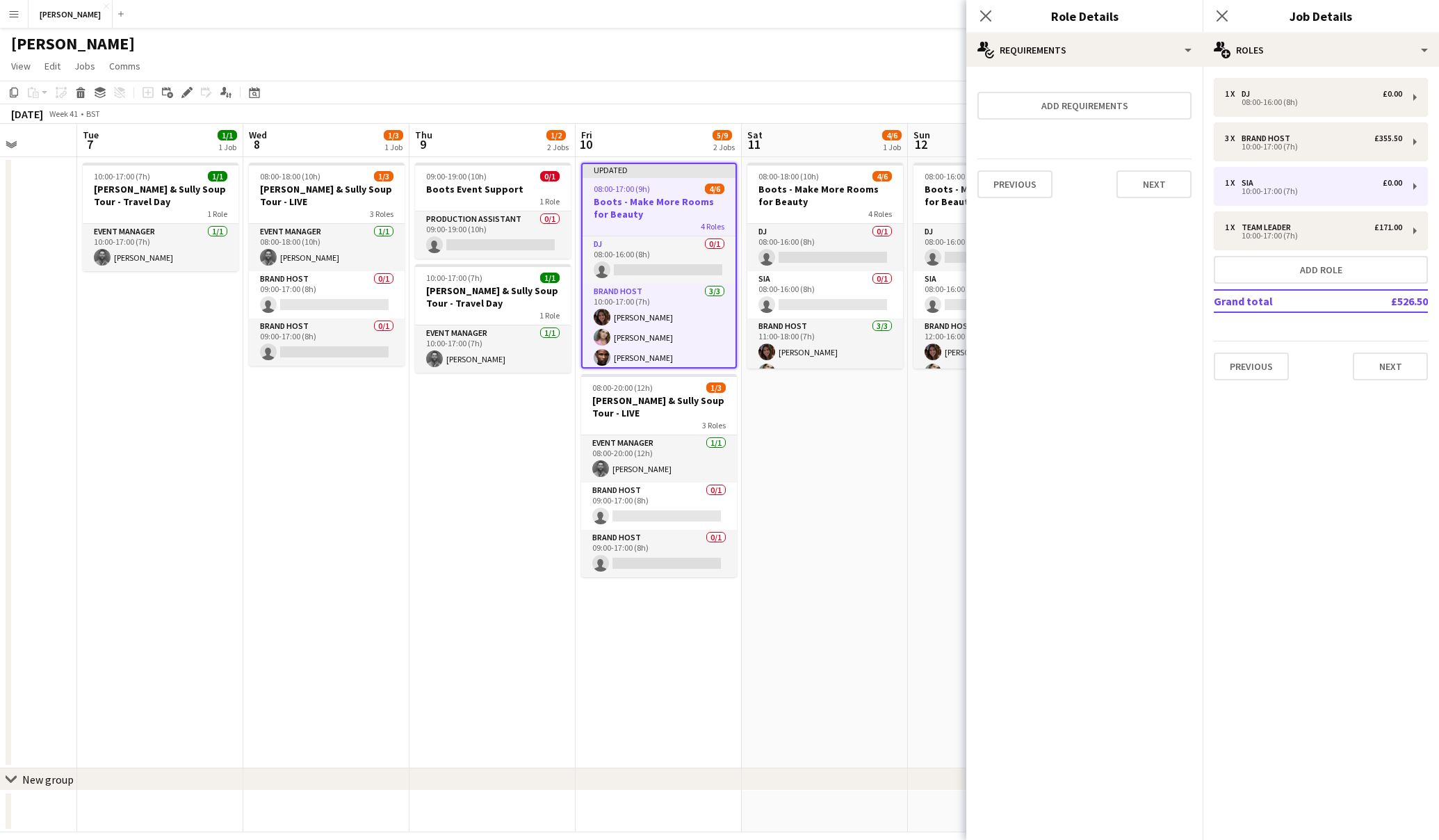
scroll to position [0, 0]
click at [1176, 187] on button "Next" at bounding box center [1154, 184] width 75 height 28
click at [1175, 190] on button "Finish" at bounding box center [1166, 186] width 52 height 28
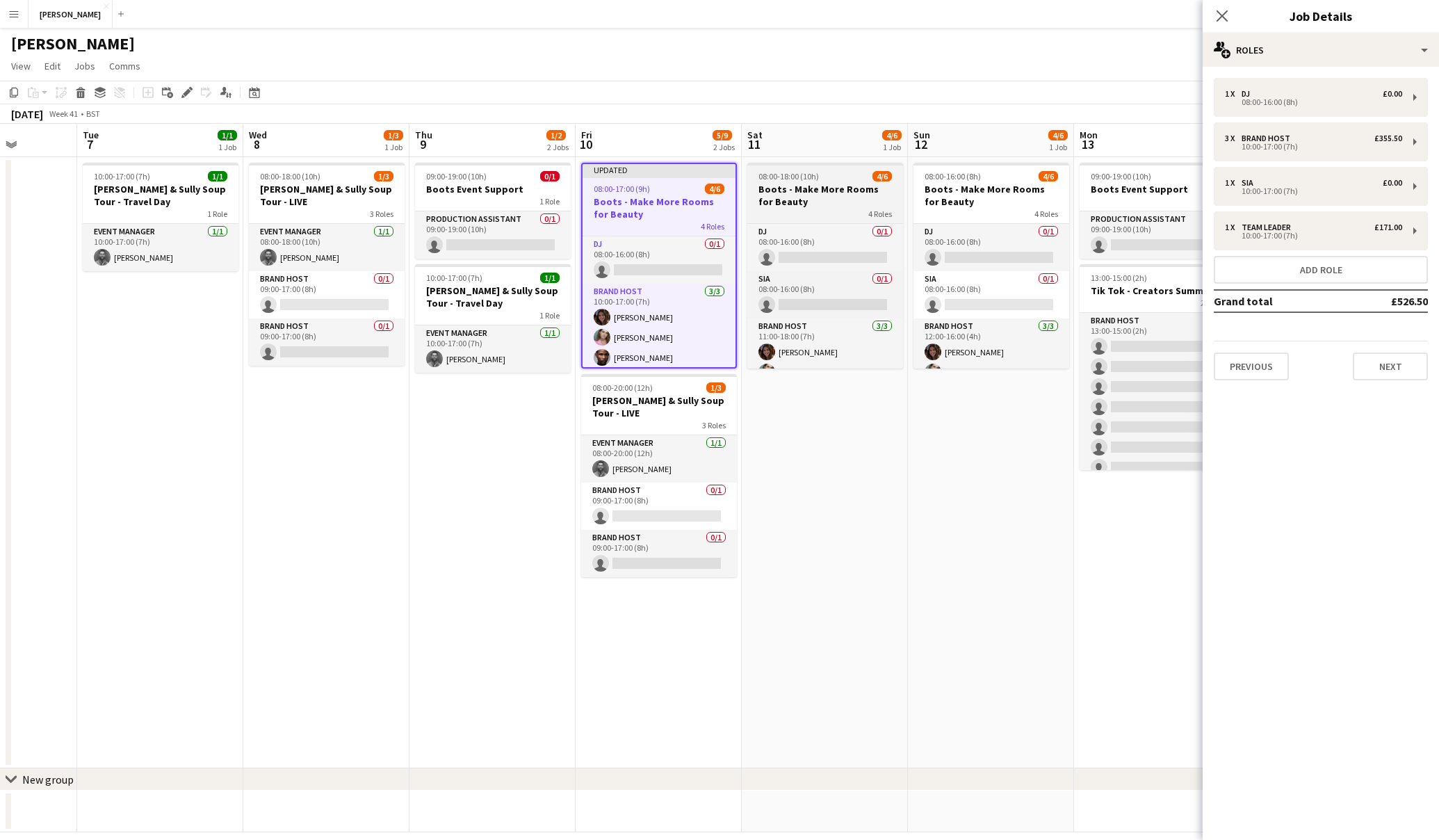
click at [838, 204] on h3 "Boots - Make More Rooms for Beauty" at bounding box center [826, 195] width 156 height 25
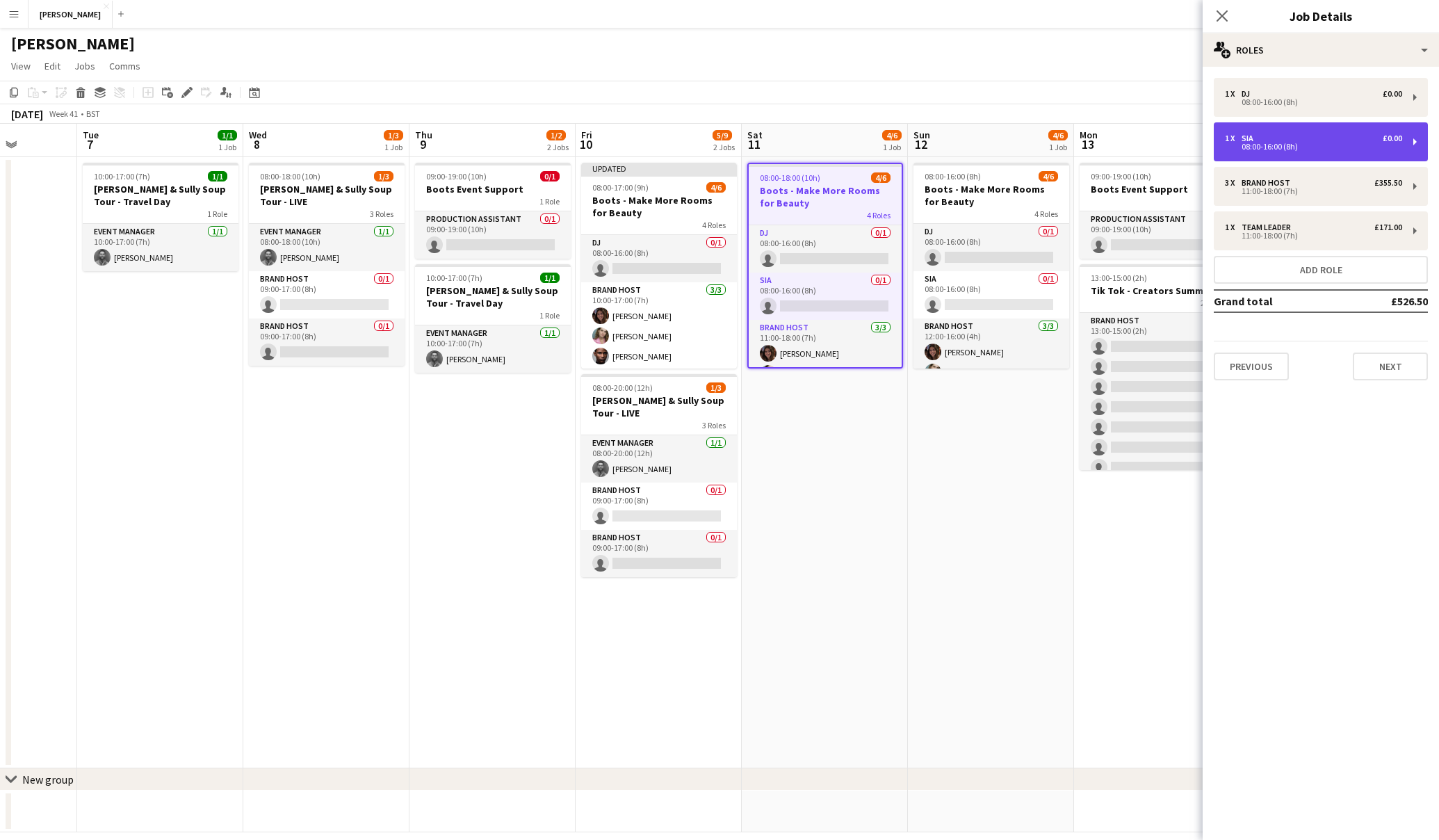
click at [1372, 150] on div "1 x SIA £0.00 08:00-16:00 (8h)" at bounding box center [1321, 142] width 214 height 39
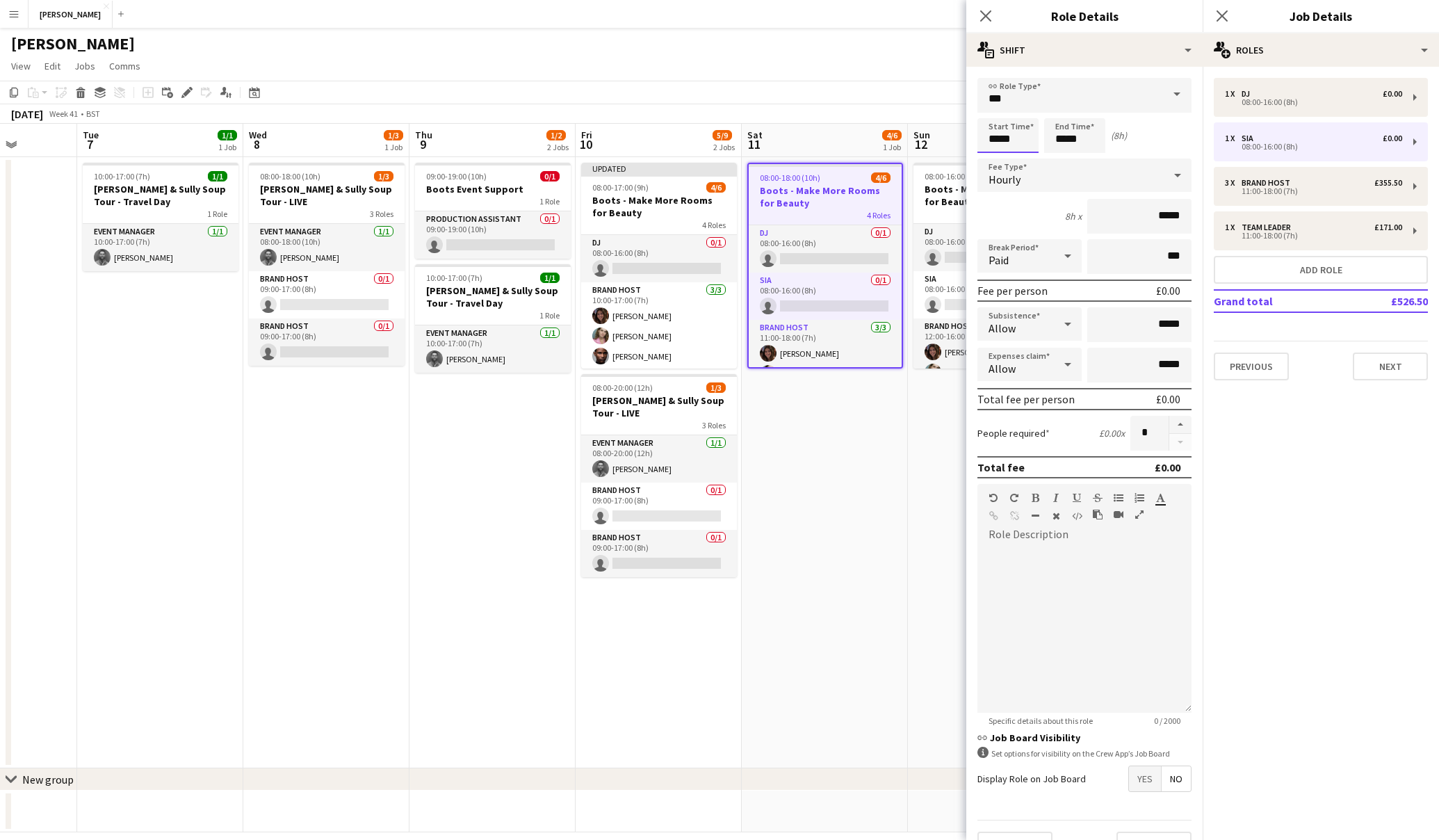
click at [996, 139] on input "*****" at bounding box center [1009, 135] width 61 height 35
type input "*****"
click at [1065, 138] on input "*****" at bounding box center [1075, 135] width 61 height 35
type input "*****"
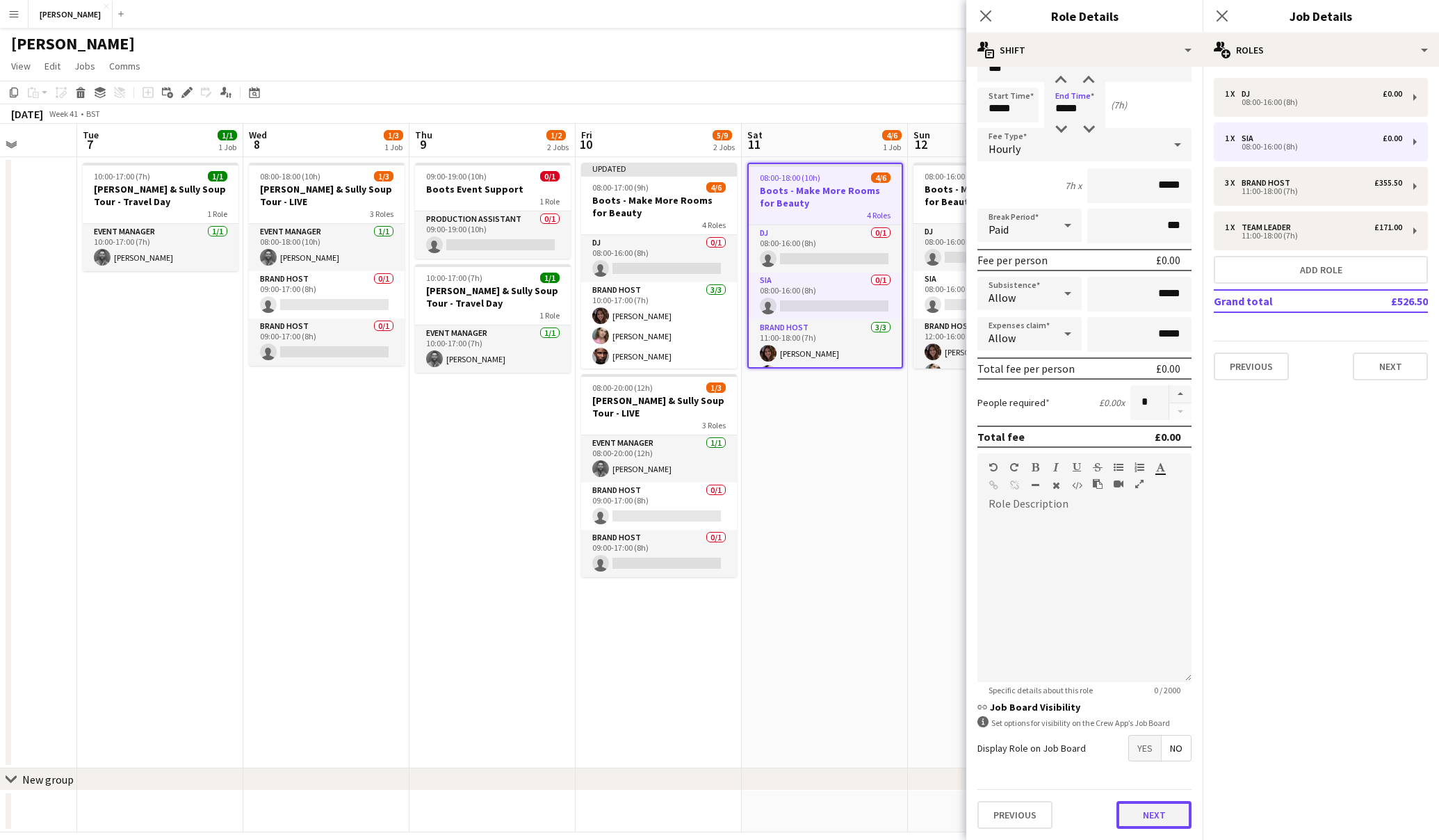
click at [1152, 817] on button "Next" at bounding box center [1154, 814] width 75 height 28
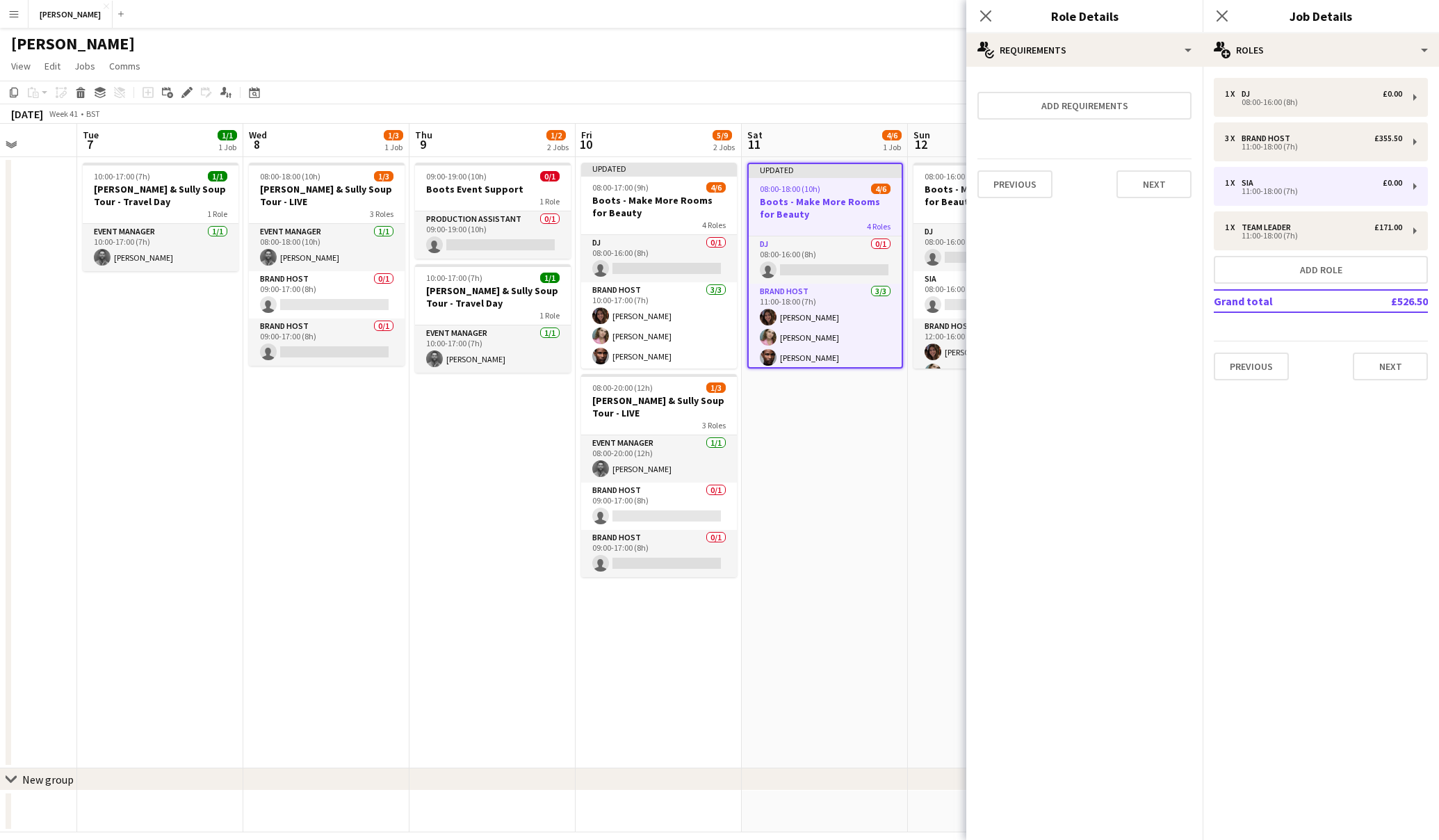
scroll to position [0, 0]
click at [1153, 190] on button "Next" at bounding box center [1154, 184] width 75 height 28
click at [1169, 192] on button "Finish" at bounding box center [1166, 186] width 52 height 28
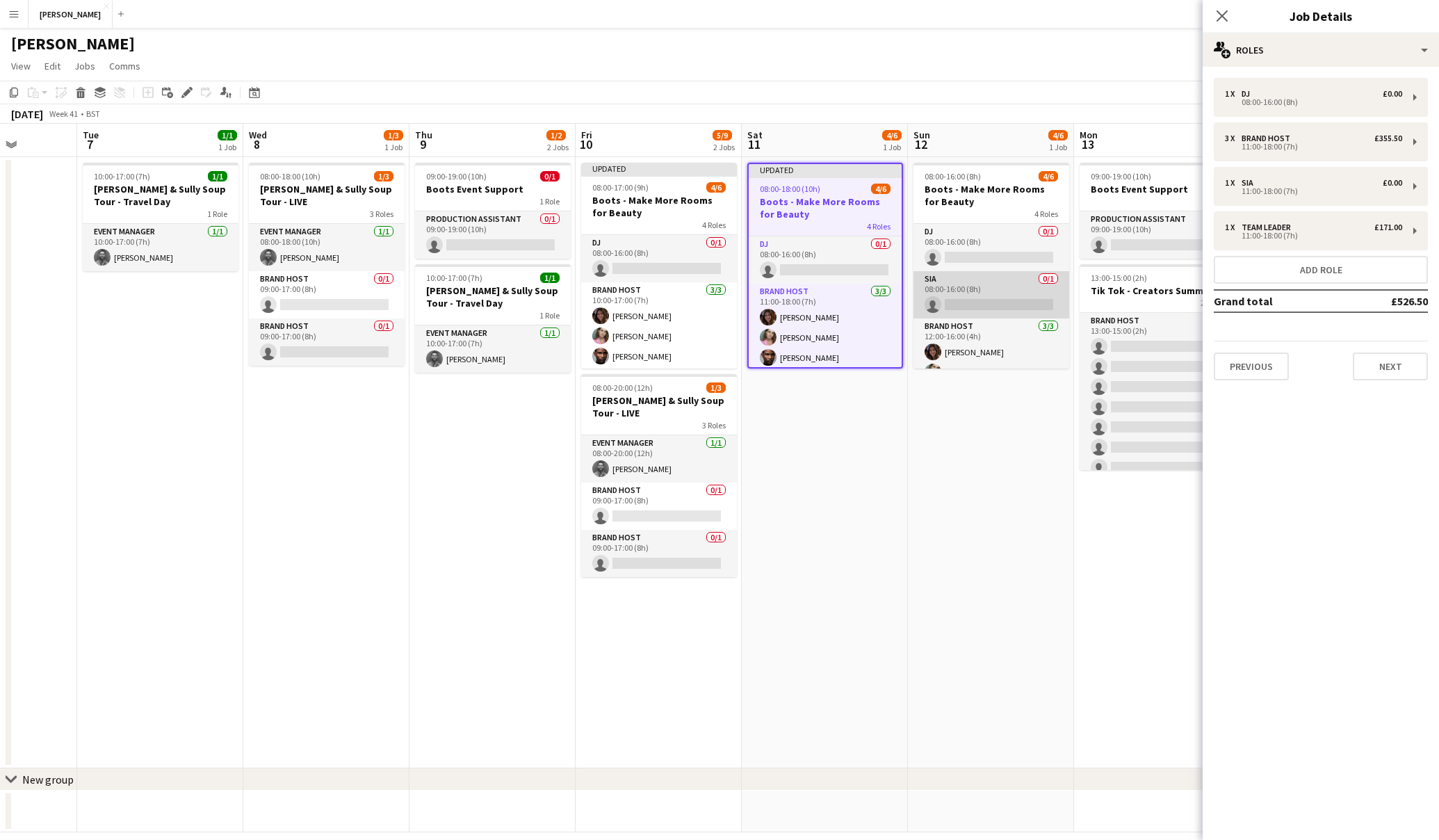
click at [1001, 303] on app-card-role "SIA 0/1 08:00-16:00 (8h) single-neutral-actions" at bounding box center [991, 295] width 156 height 48
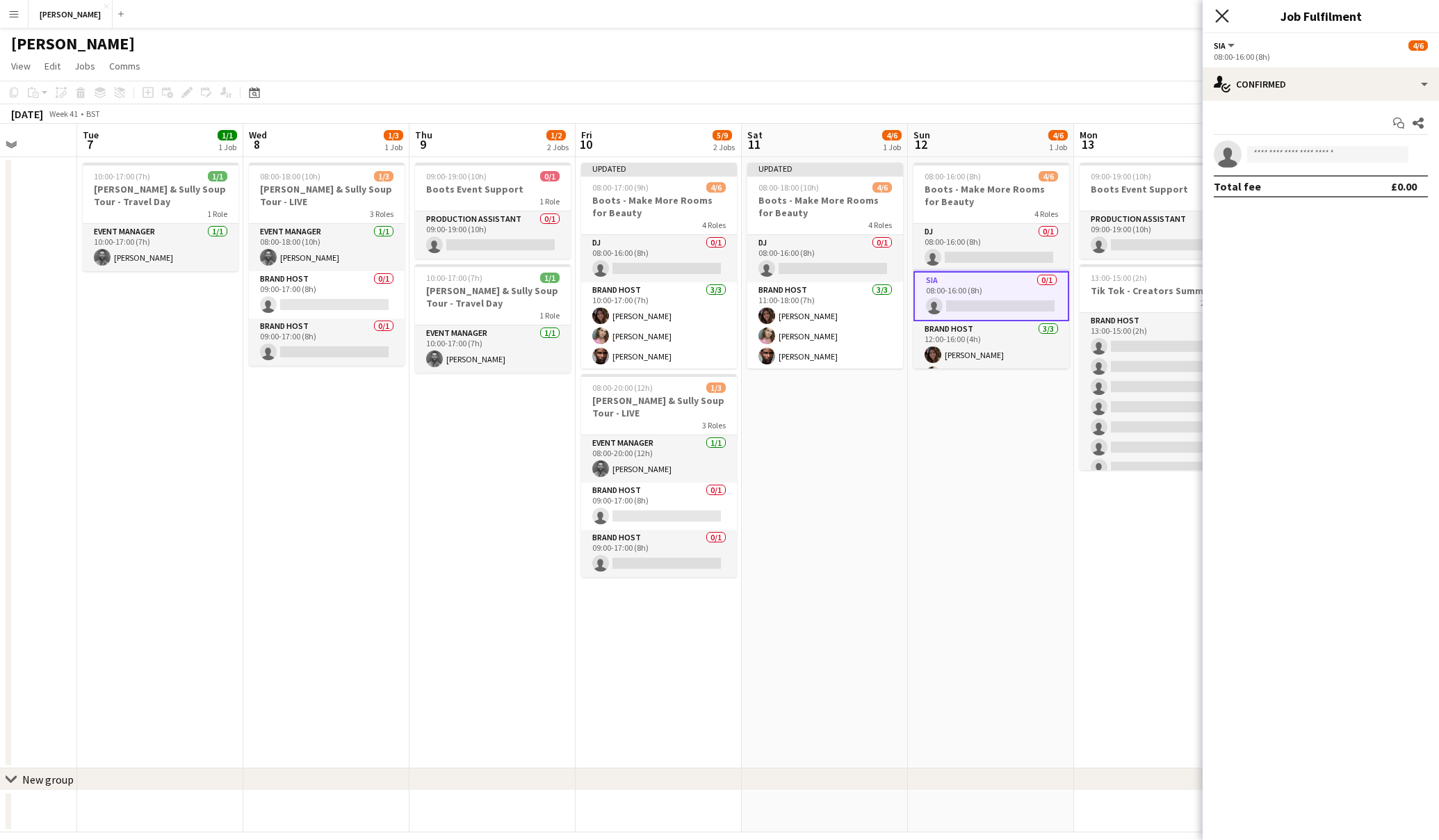
click at [1224, 12] on icon "Close pop-in" at bounding box center [1222, 15] width 13 height 13
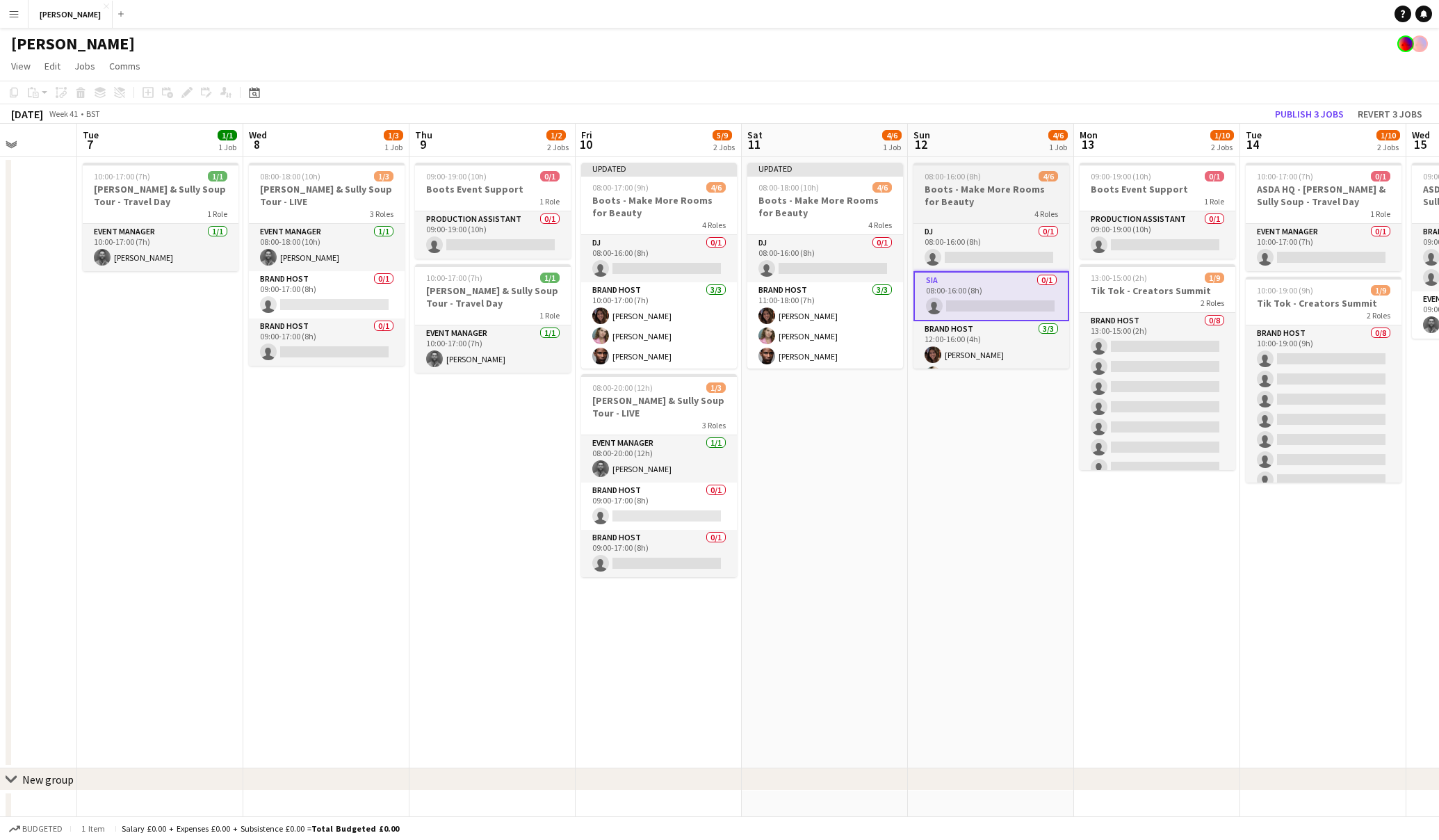
click at [992, 195] on h3 "Boots - Make More Rooms for Beauty" at bounding box center [991, 195] width 156 height 25
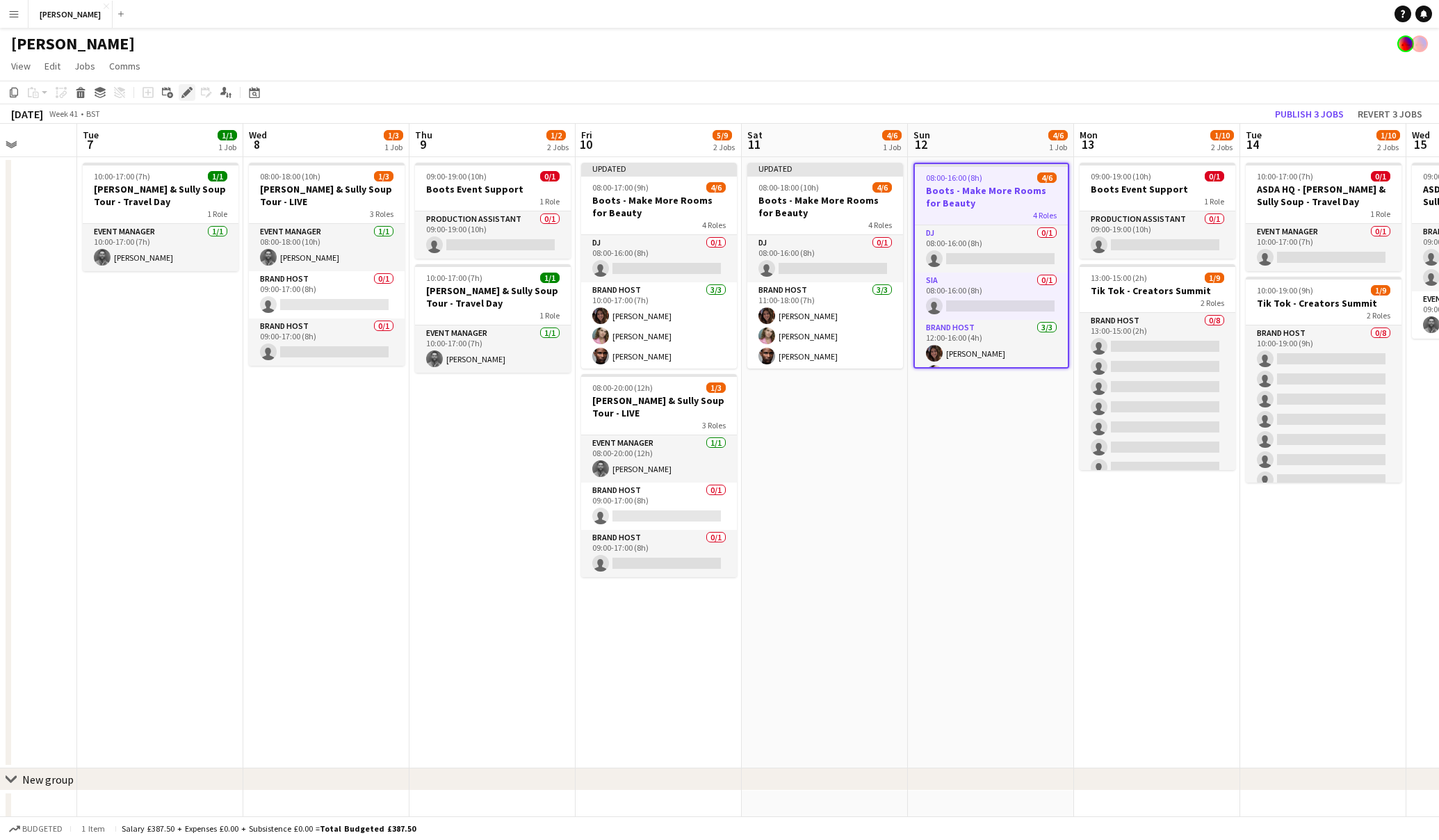
click at [186, 89] on icon "Edit" at bounding box center [188, 92] width 11 height 11
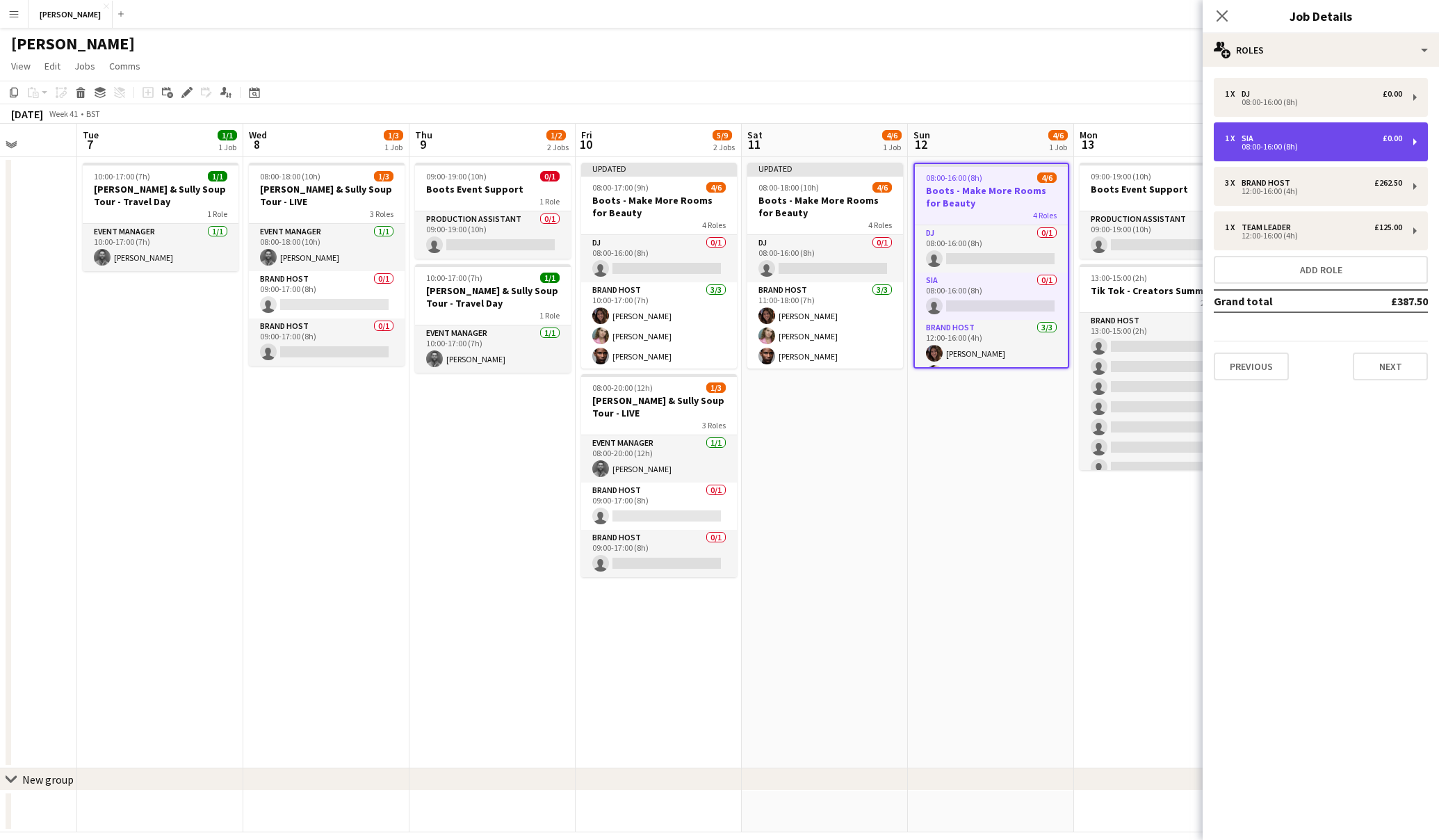
click at [1332, 141] on div "1 x SIA £0.00" at bounding box center [1313, 138] width 177 height 10
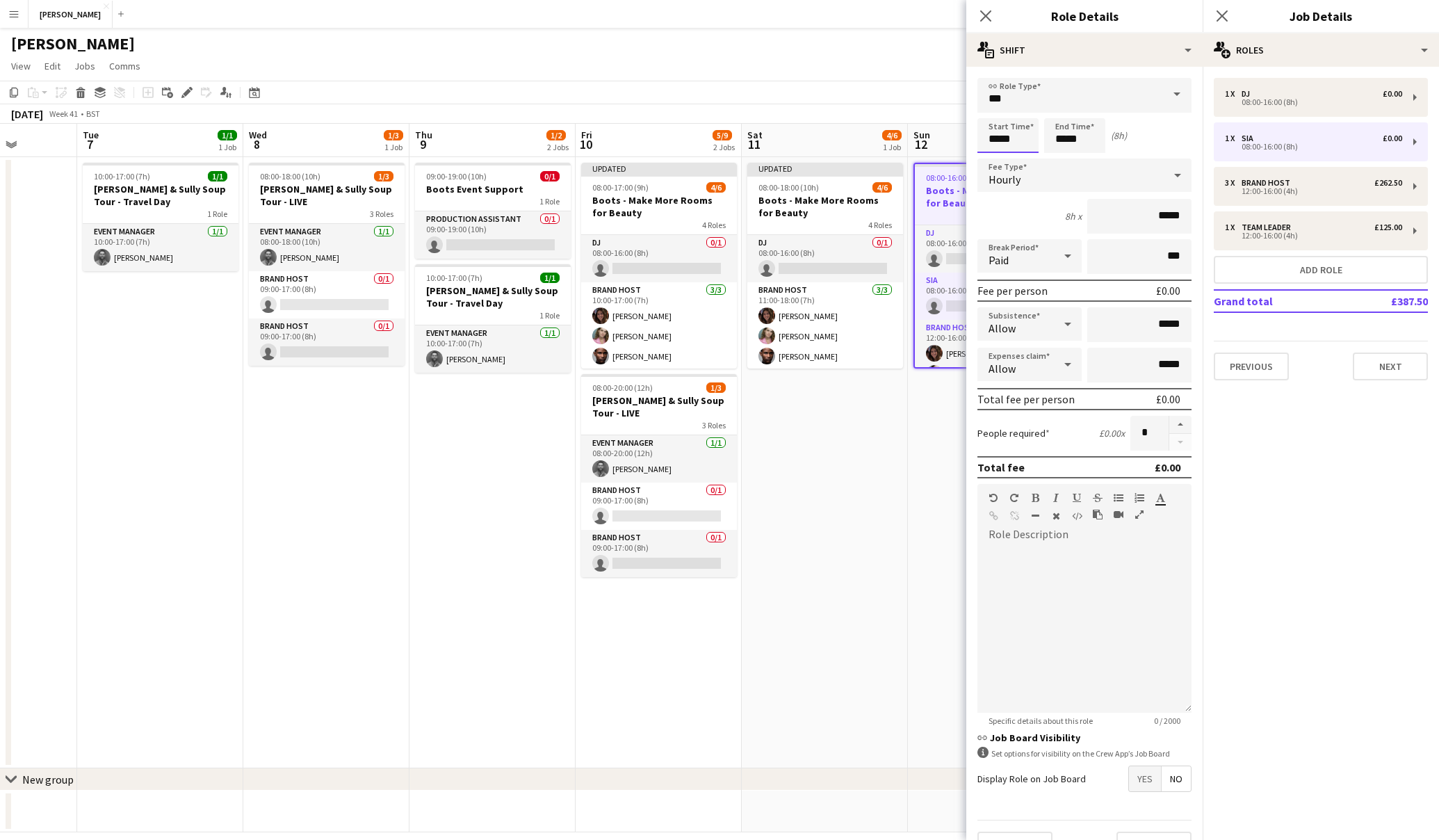
click at [996, 135] on input "*****" at bounding box center [1009, 135] width 61 height 35
type input "*****"
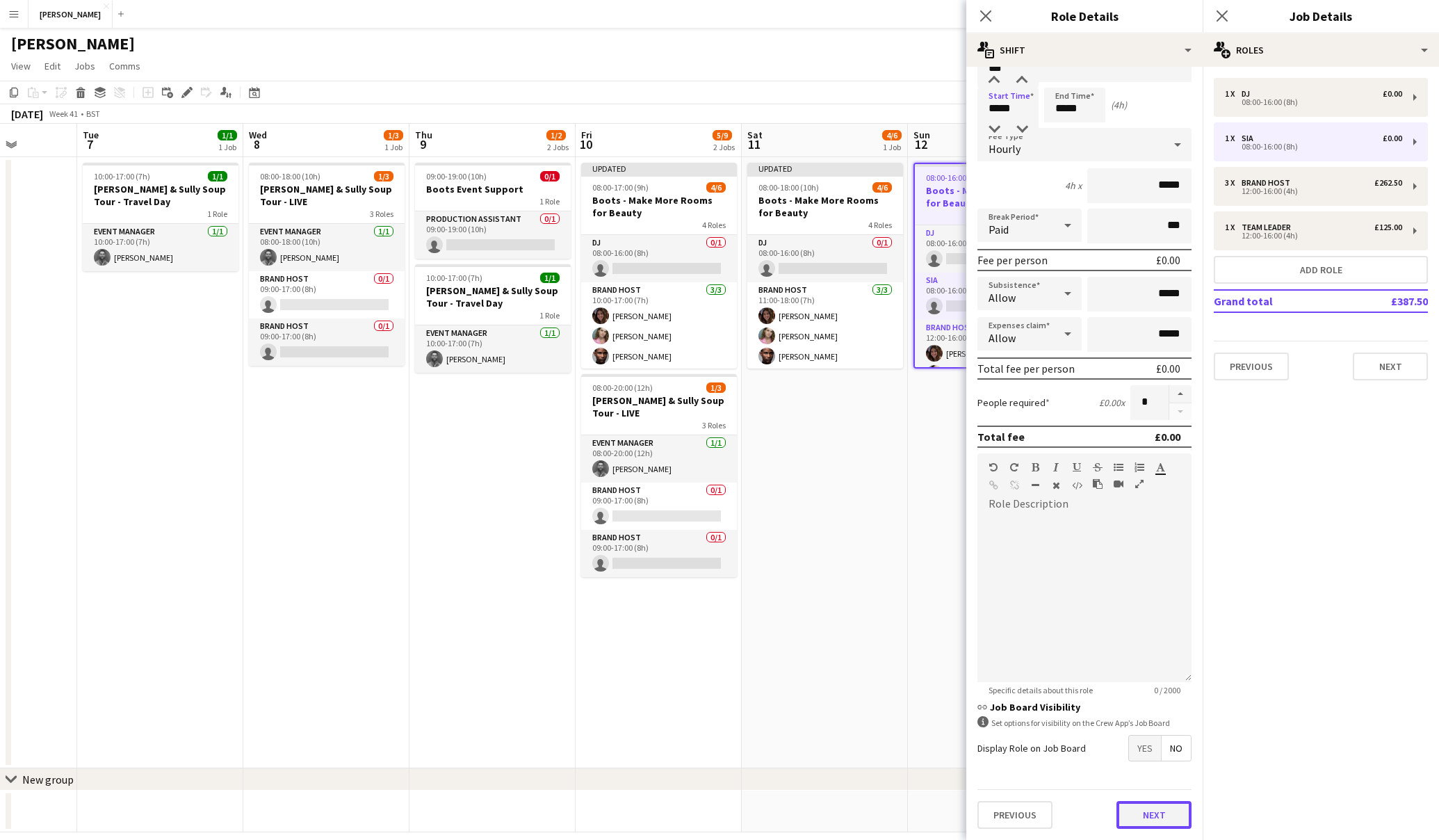
click at [1159, 808] on button "Next" at bounding box center [1154, 814] width 75 height 28
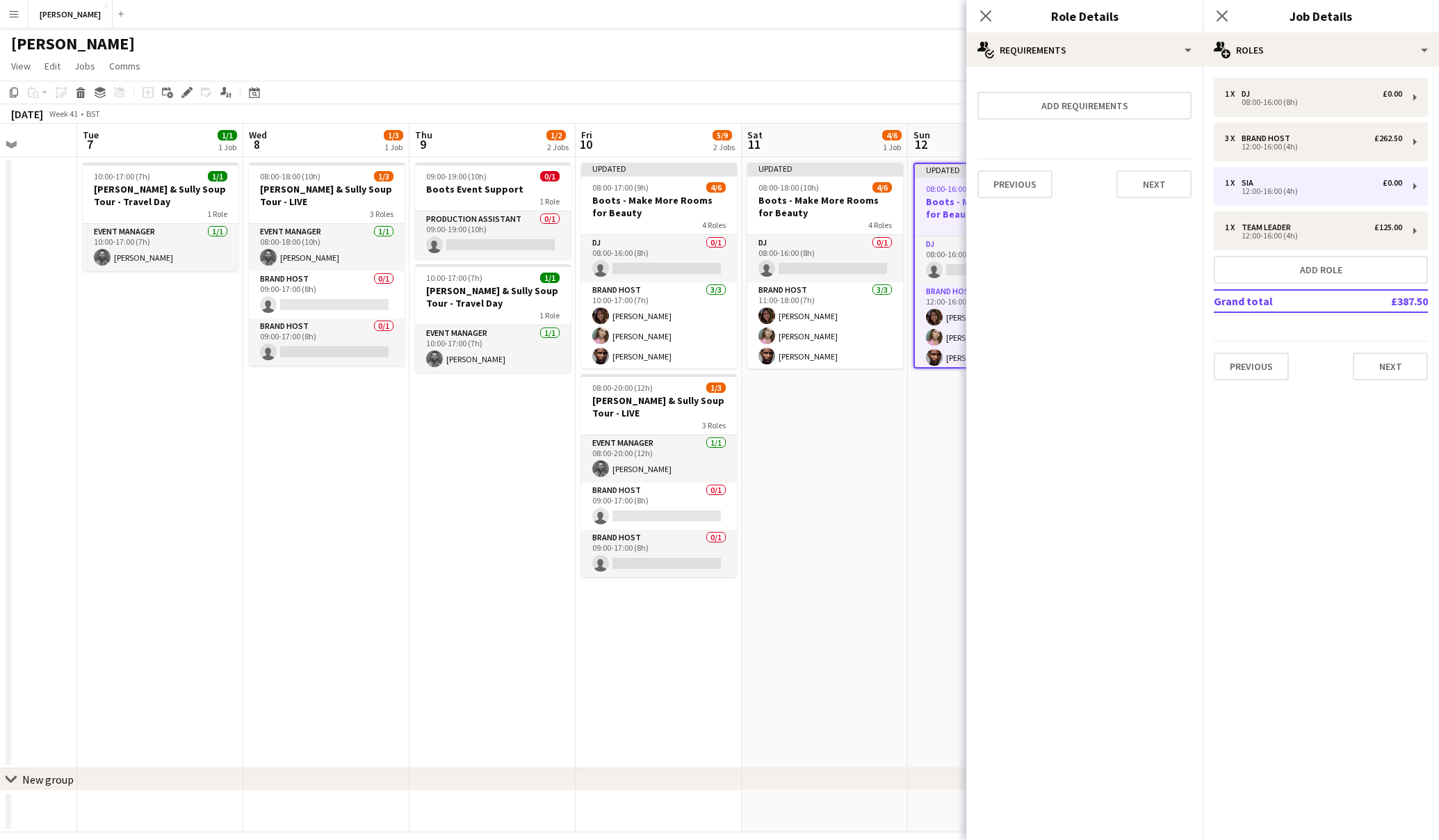
scroll to position [0, 0]
click at [1164, 184] on button "Next" at bounding box center [1154, 184] width 75 height 28
click at [1173, 195] on button "Finish" at bounding box center [1166, 186] width 52 height 28
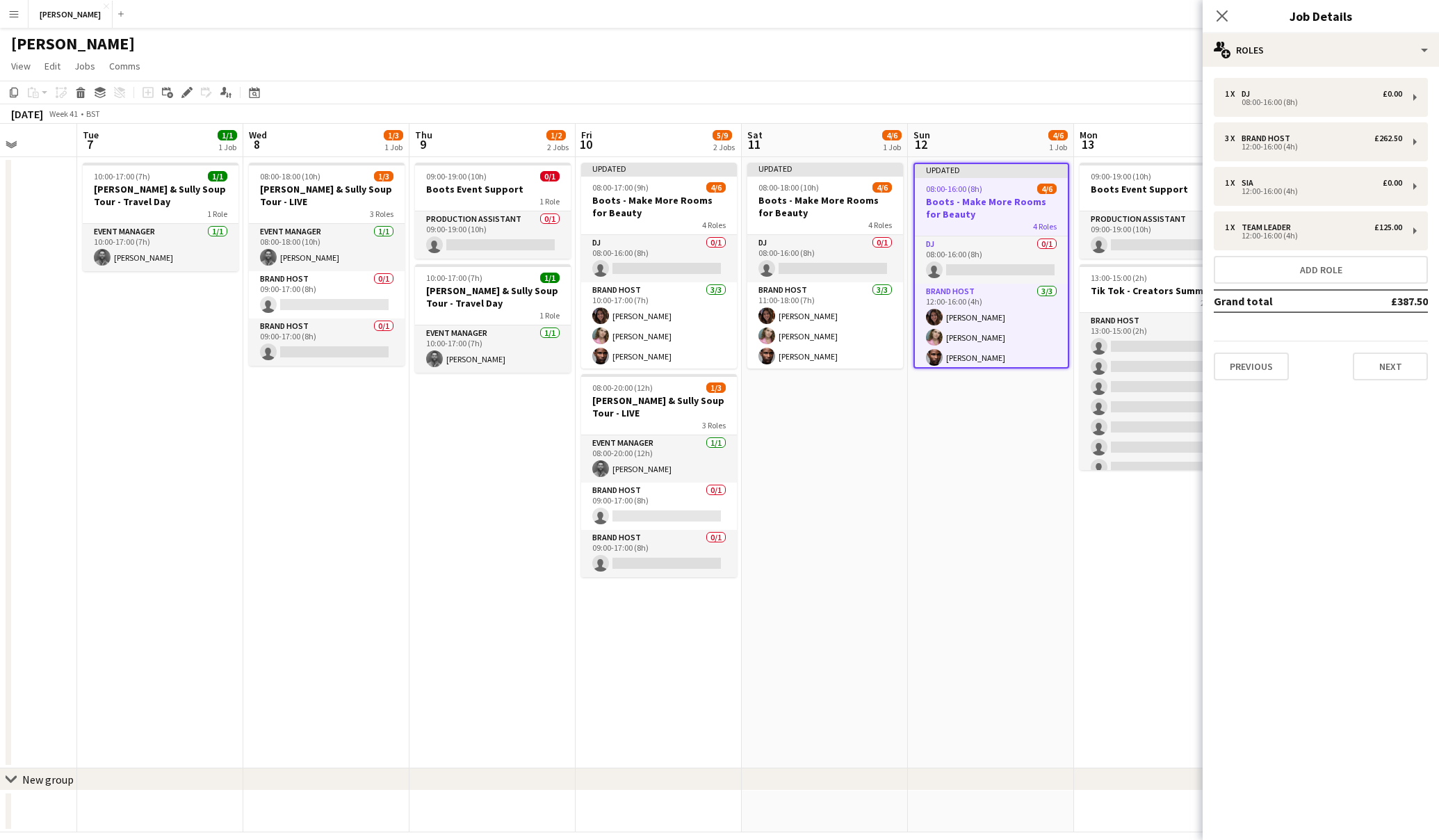
click at [1014, 523] on app-date-cell "Updated 08:00-16:00 (8h) 4/6 Boots - Make More Rooms for Beauty 4 Roles DJ 0/1 …" at bounding box center [991, 463] width 167 height 611
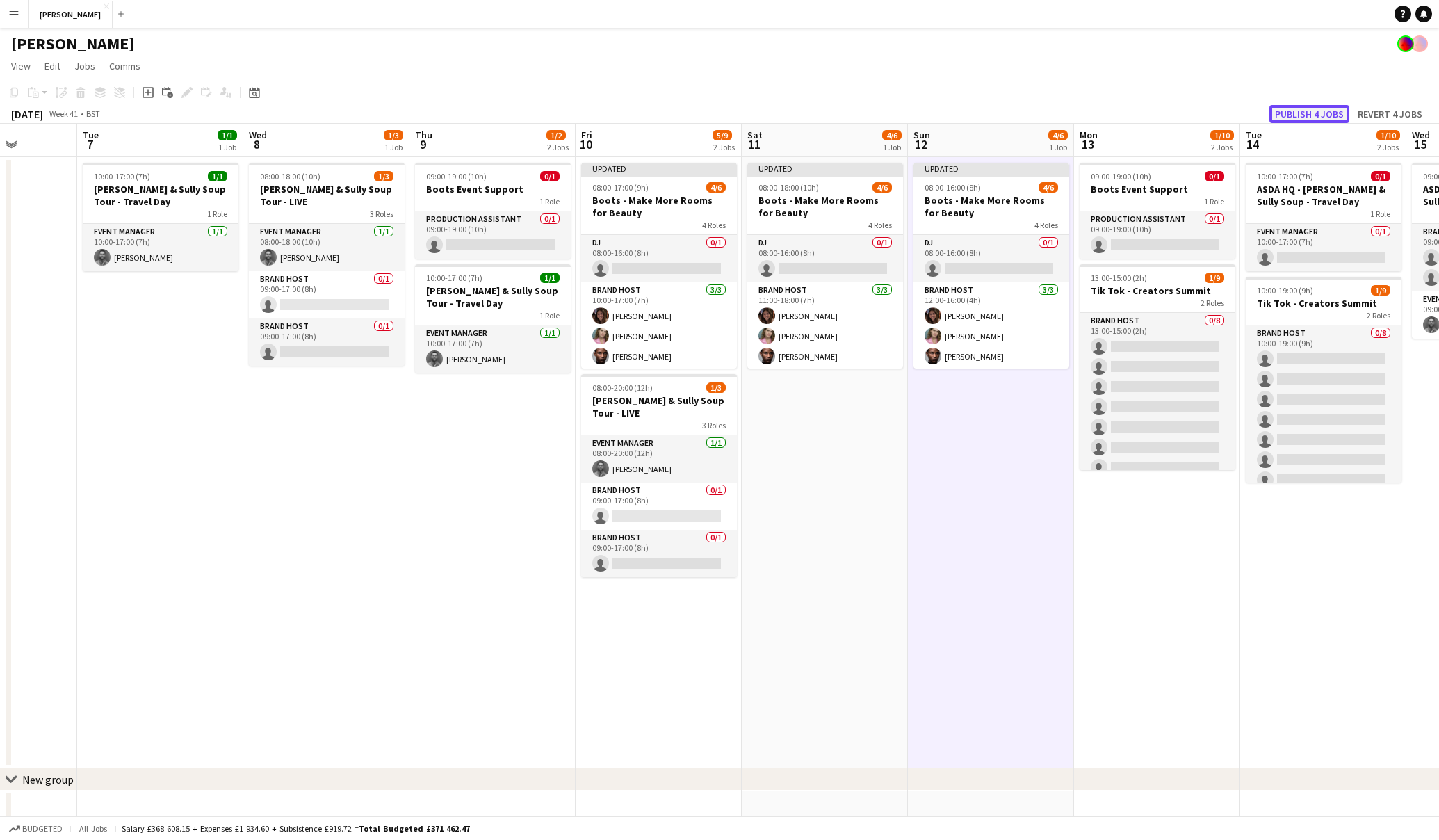
click at [1334, 116] on button "Publish 4 jobs" at bounding box center [1309, 113] width 80 height 18
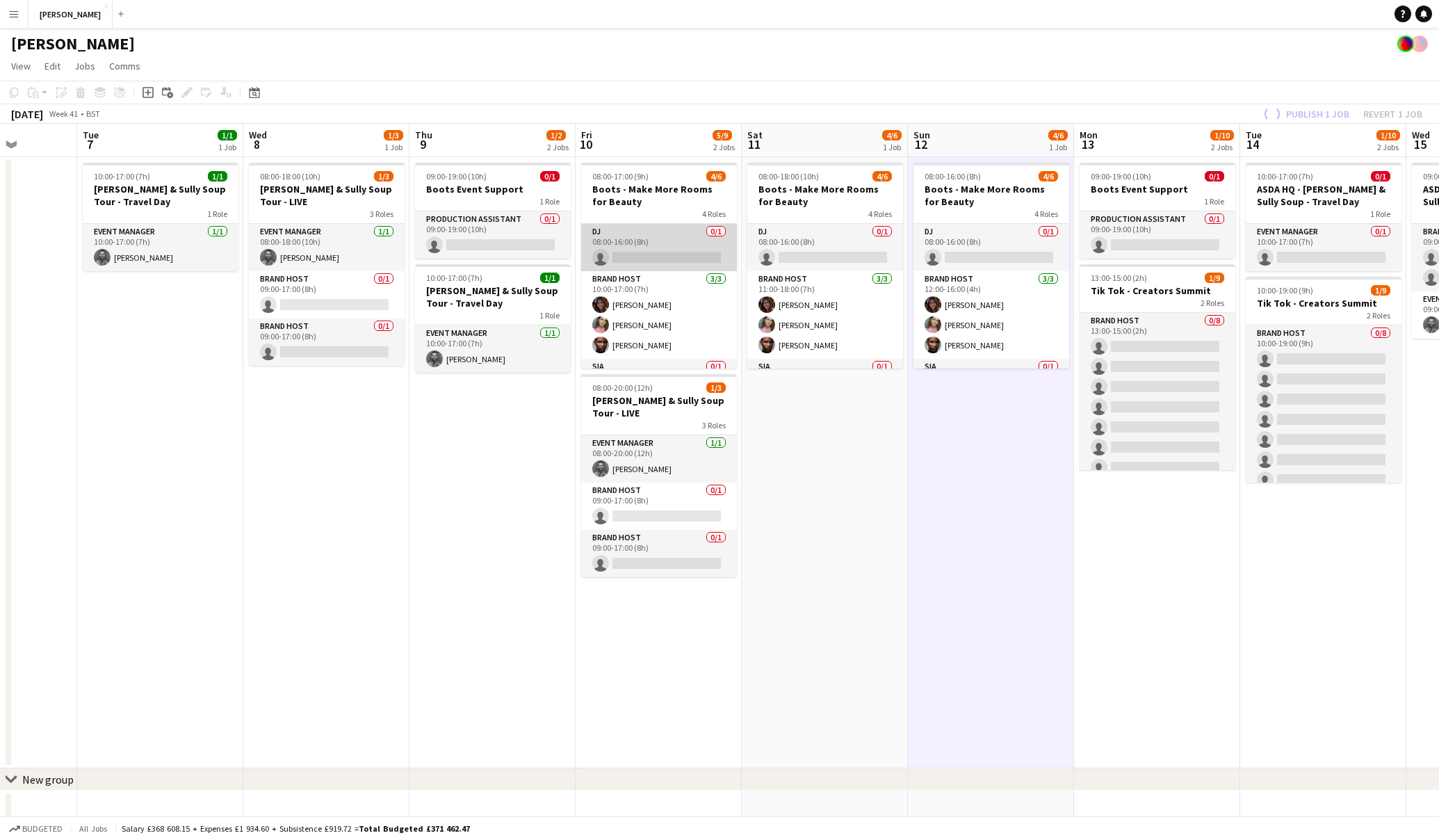
click at [682, 260] on app-card-role "DJ 0/1 08:00-16:00 (8h) single-neutral-actions" at bounding box center [659, 248] width 156 height 48
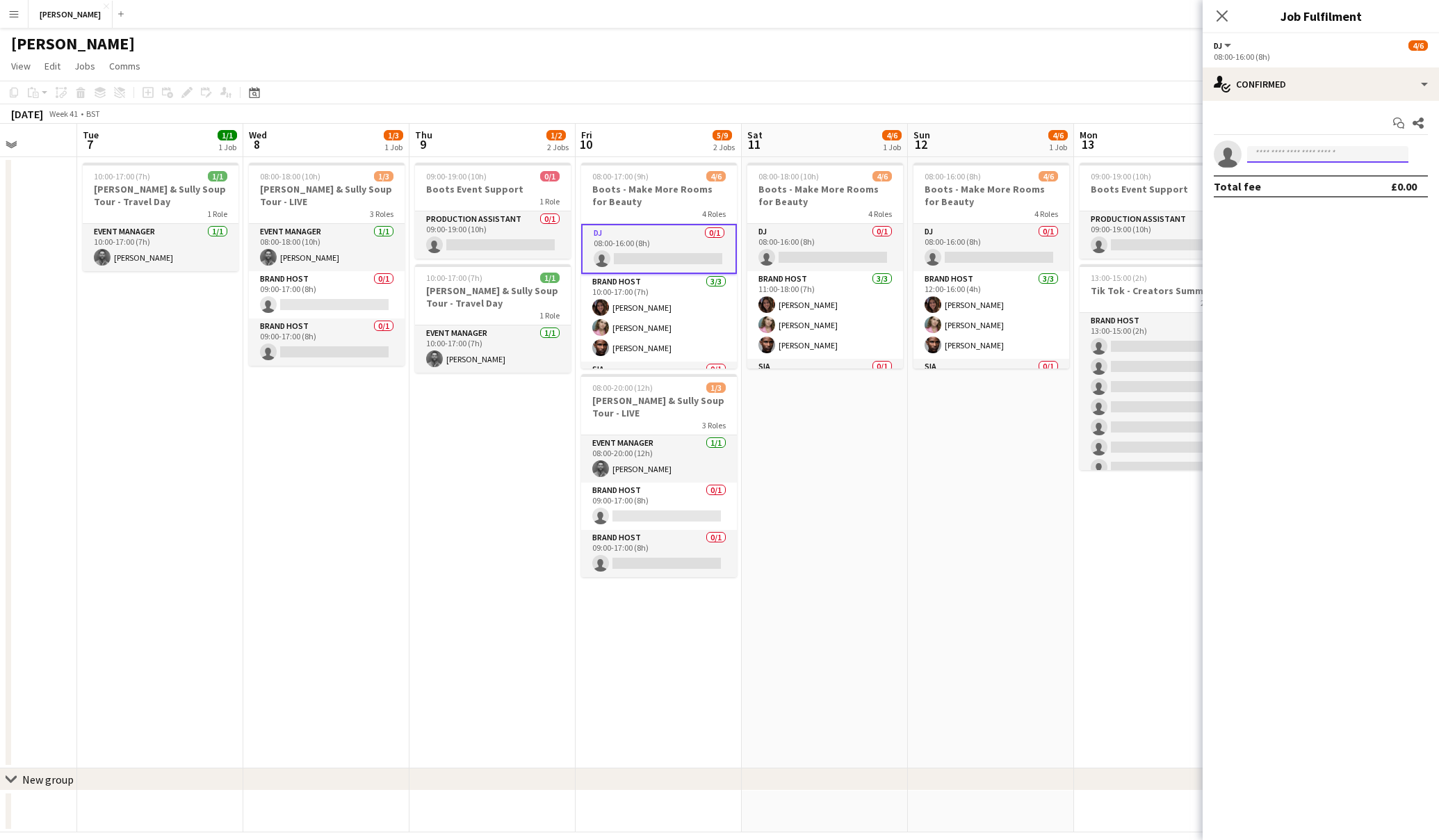
click at [1317, 155] on input at bounding box center [1328, 154] width 161 height 17
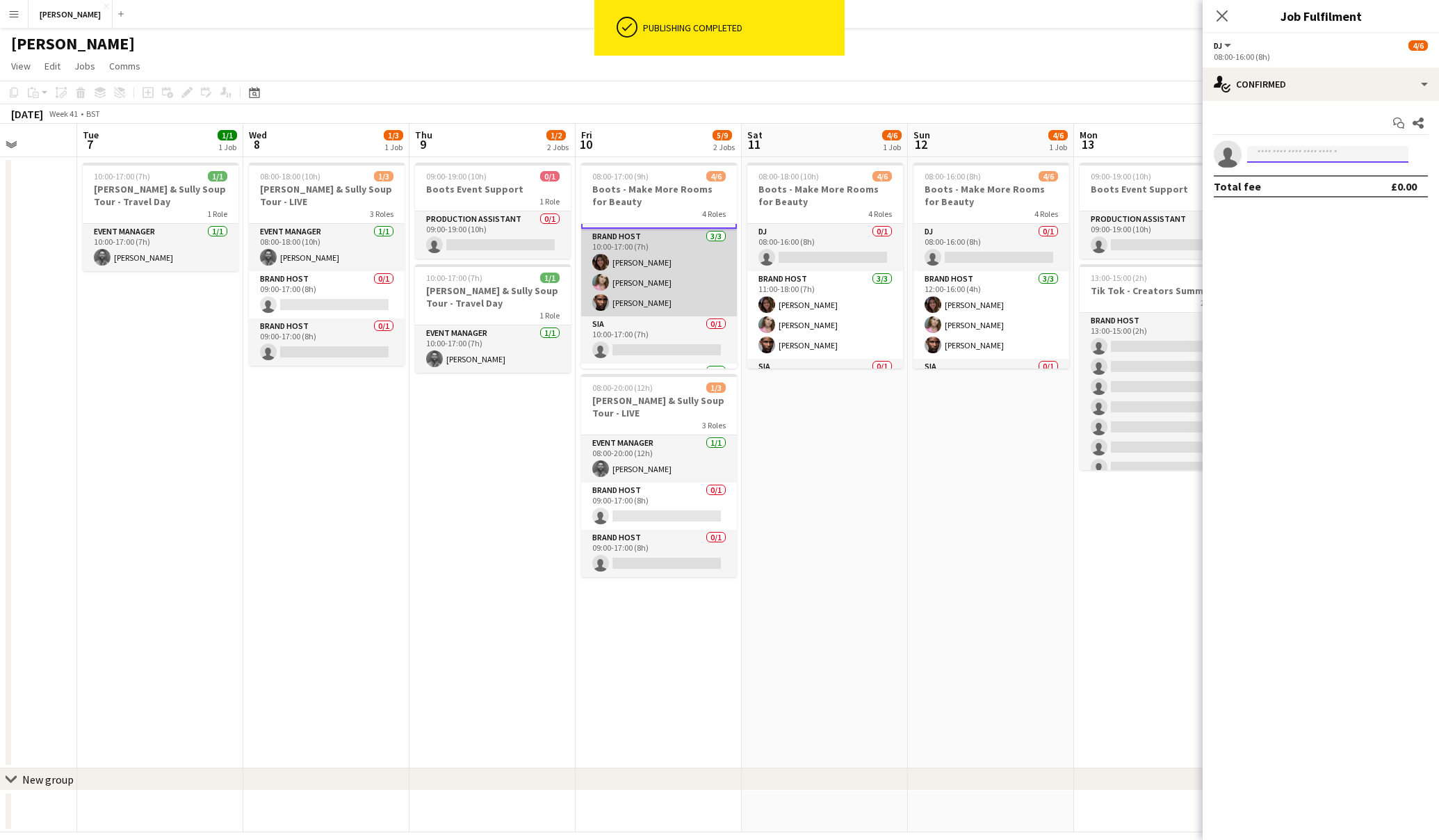
scroll to position [77, 0]
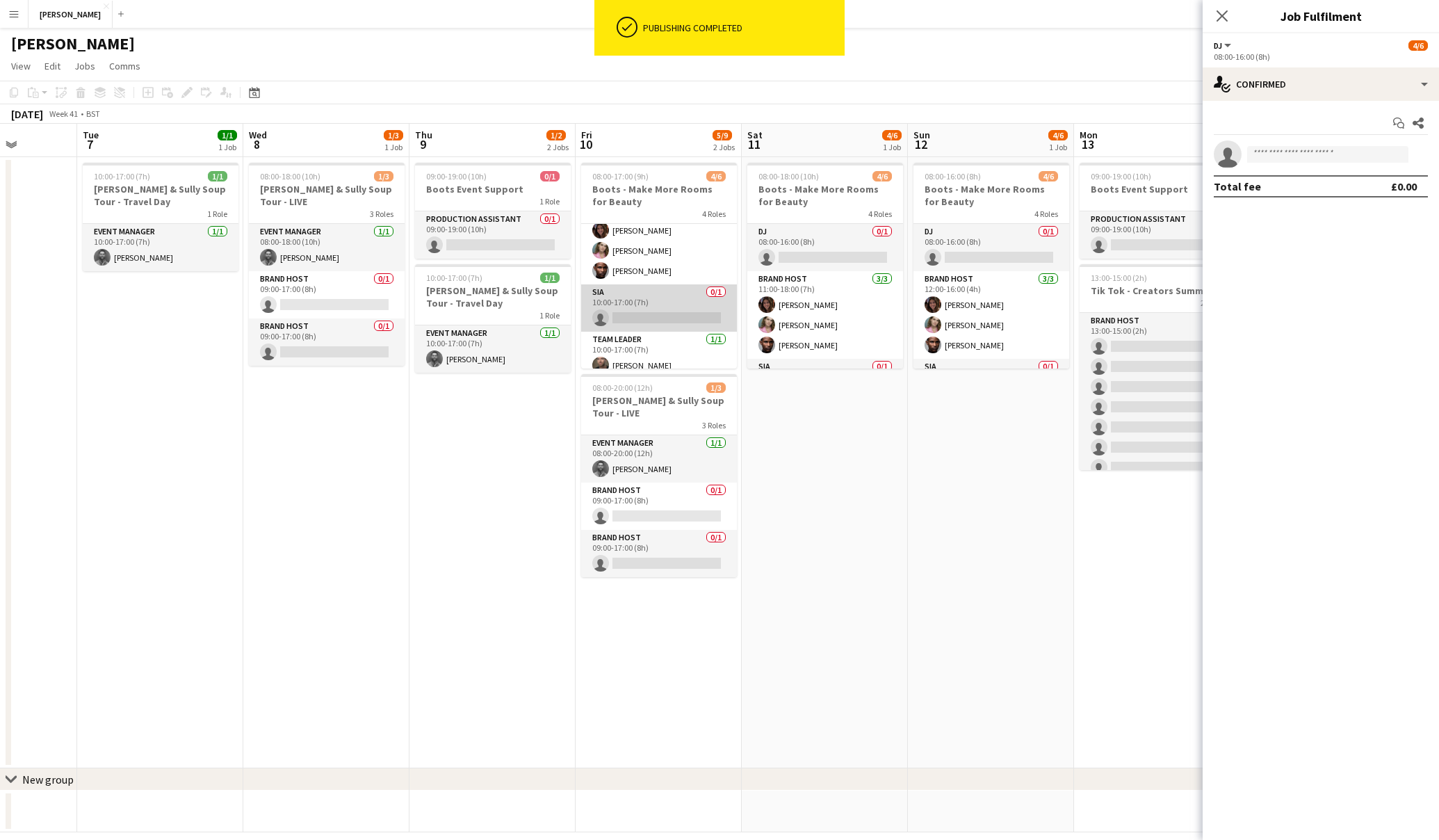
click at [640, 320] on app-card-role "SIA 0/1 10:00-17:00 (7h) single-neutral-actions" at bounding box center [659, 309] width 156 height 48
click at [1304, 152] on input at bounding box center [1328, 154] width 161 height 17
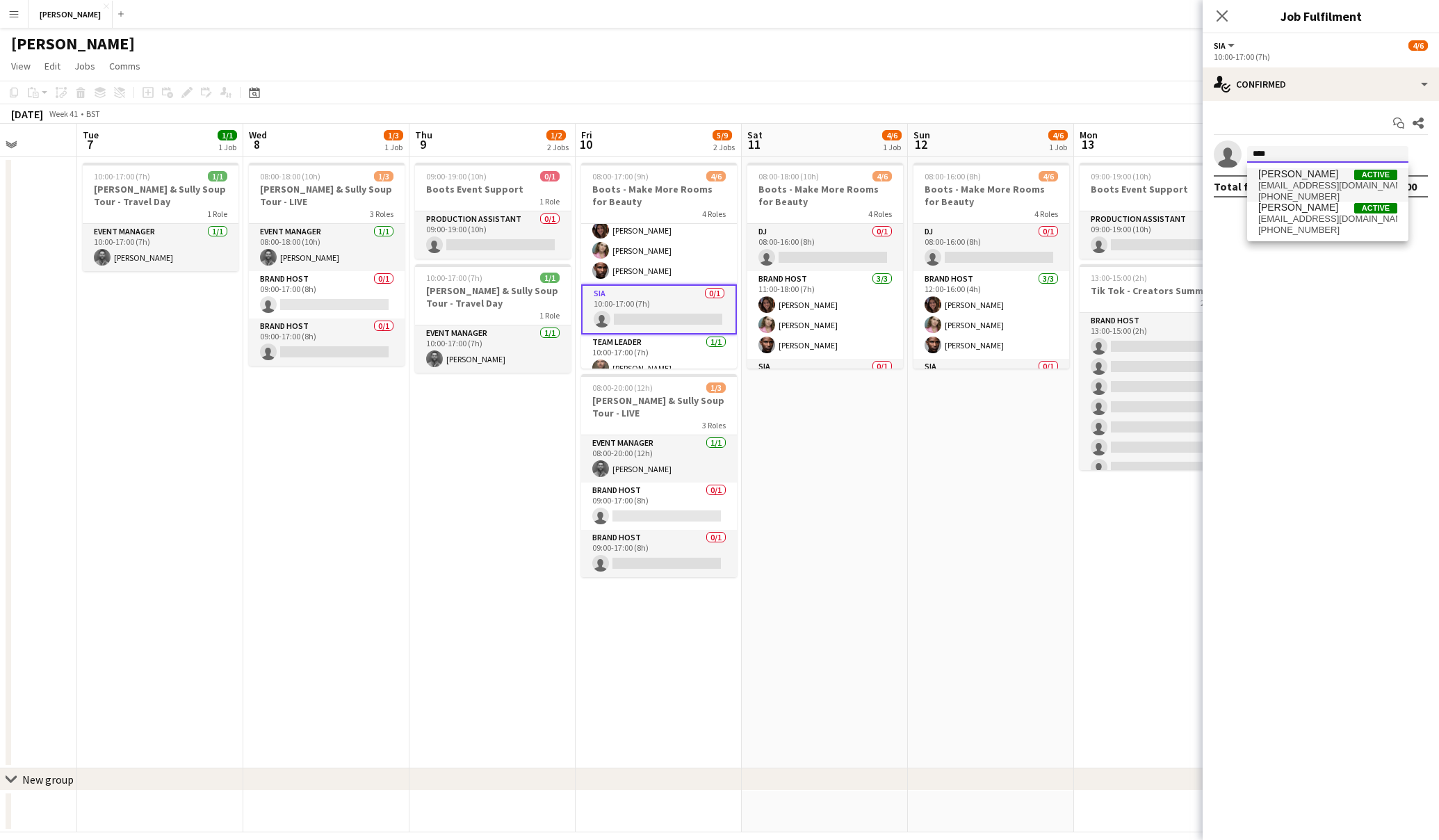
type input "****"
click at [1308, 178] on span "kingsley Ezenwenyi" at bounding box center [1299, 174] width 80 height 11
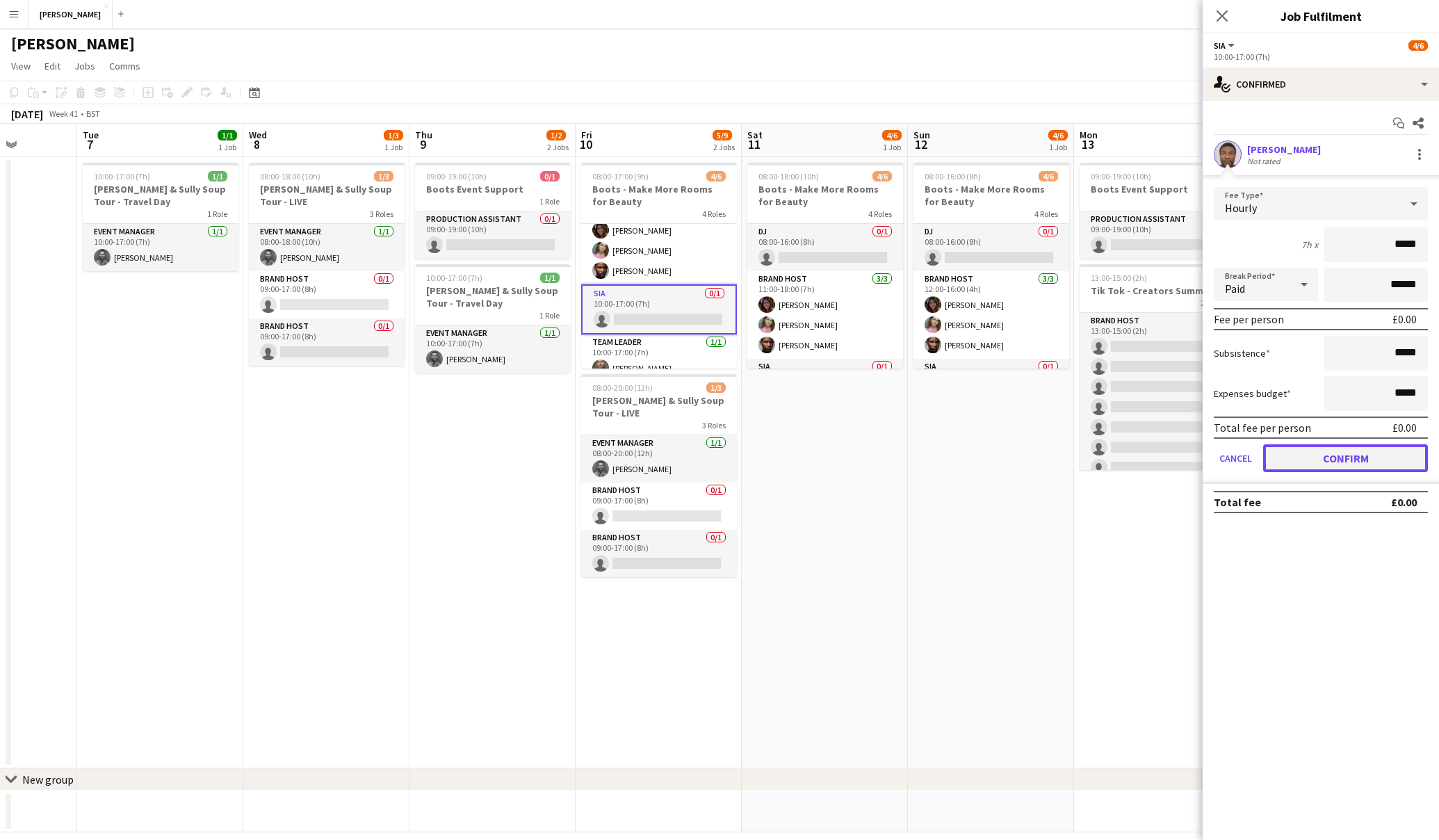
click at [1335, 451] on button "Confirm" at bounding box center [1346, 458] width 165 height 28
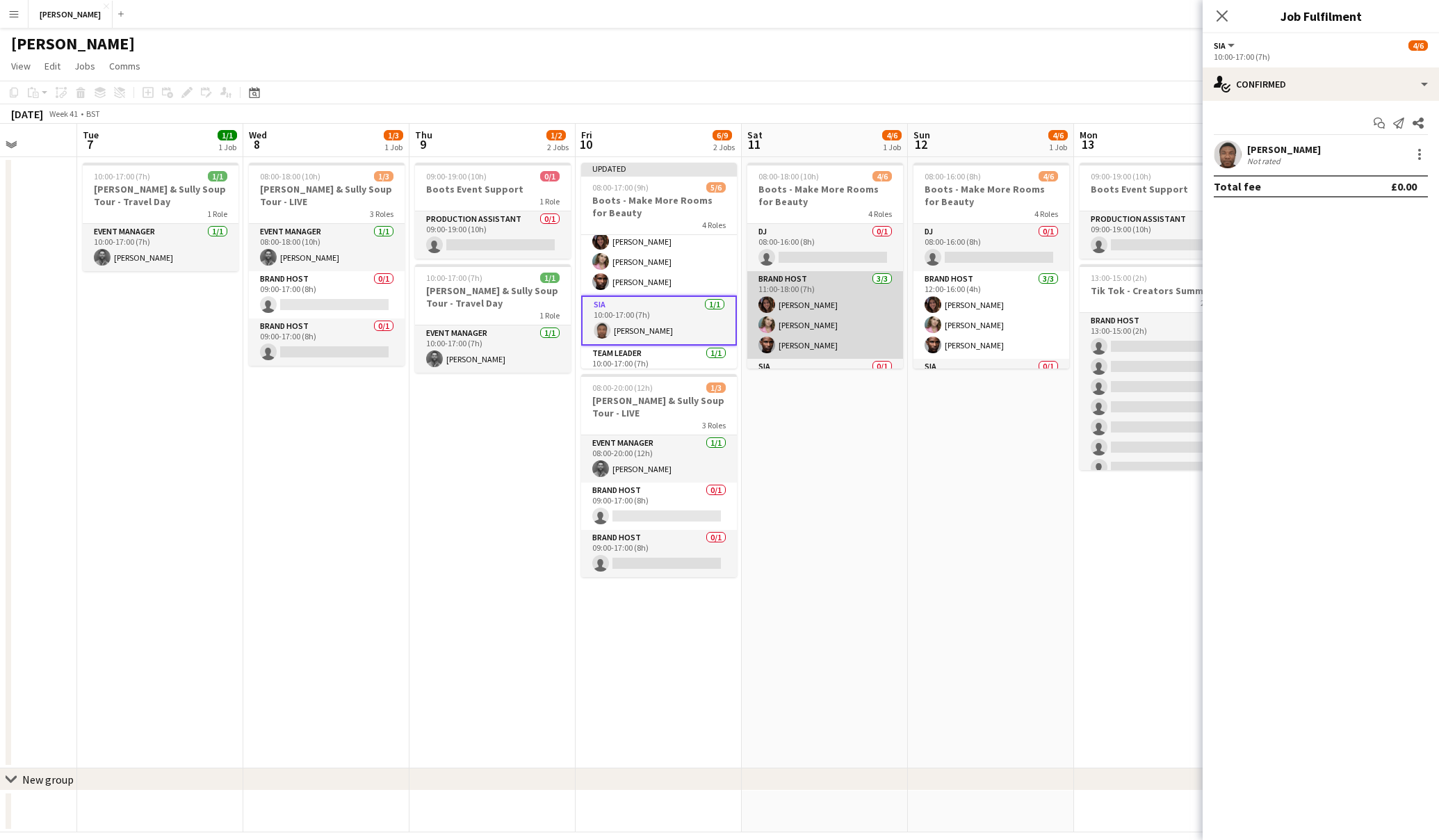
scroll to position [85, 0]
click at [817, 308] on app-card-role "SIA 0/1 11:00-18:00 (7h) single-neutral-actions" at bounding box center [826, 298] width 156 height 48
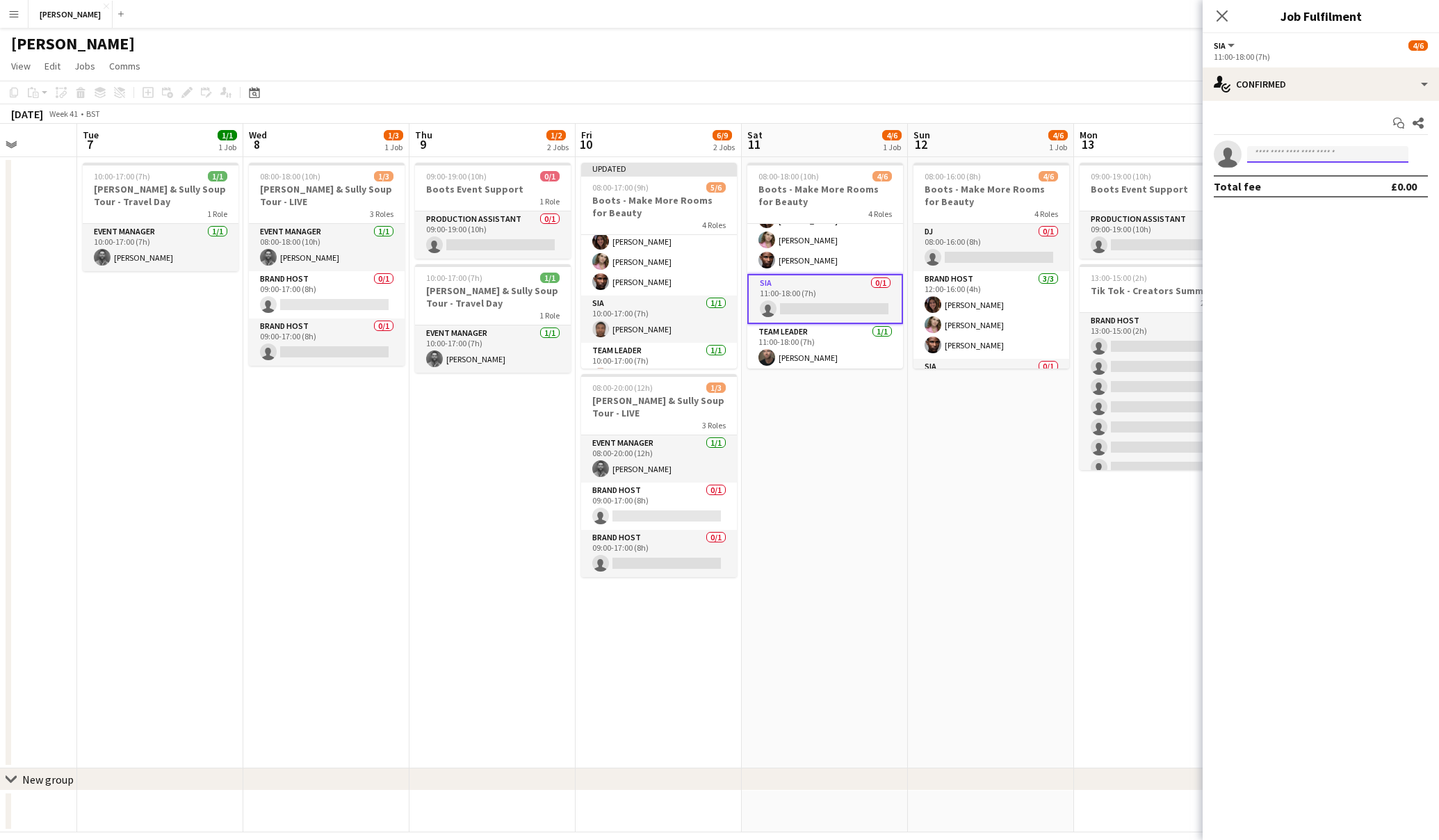
click at [1283, 151] on input at bounding box center [1328, 154] width 161 height 17
type input "****"
click at [1300, 178] on span "kingsley Ezenwenyi" at bounding box center [1299, 174] width 80 height 11
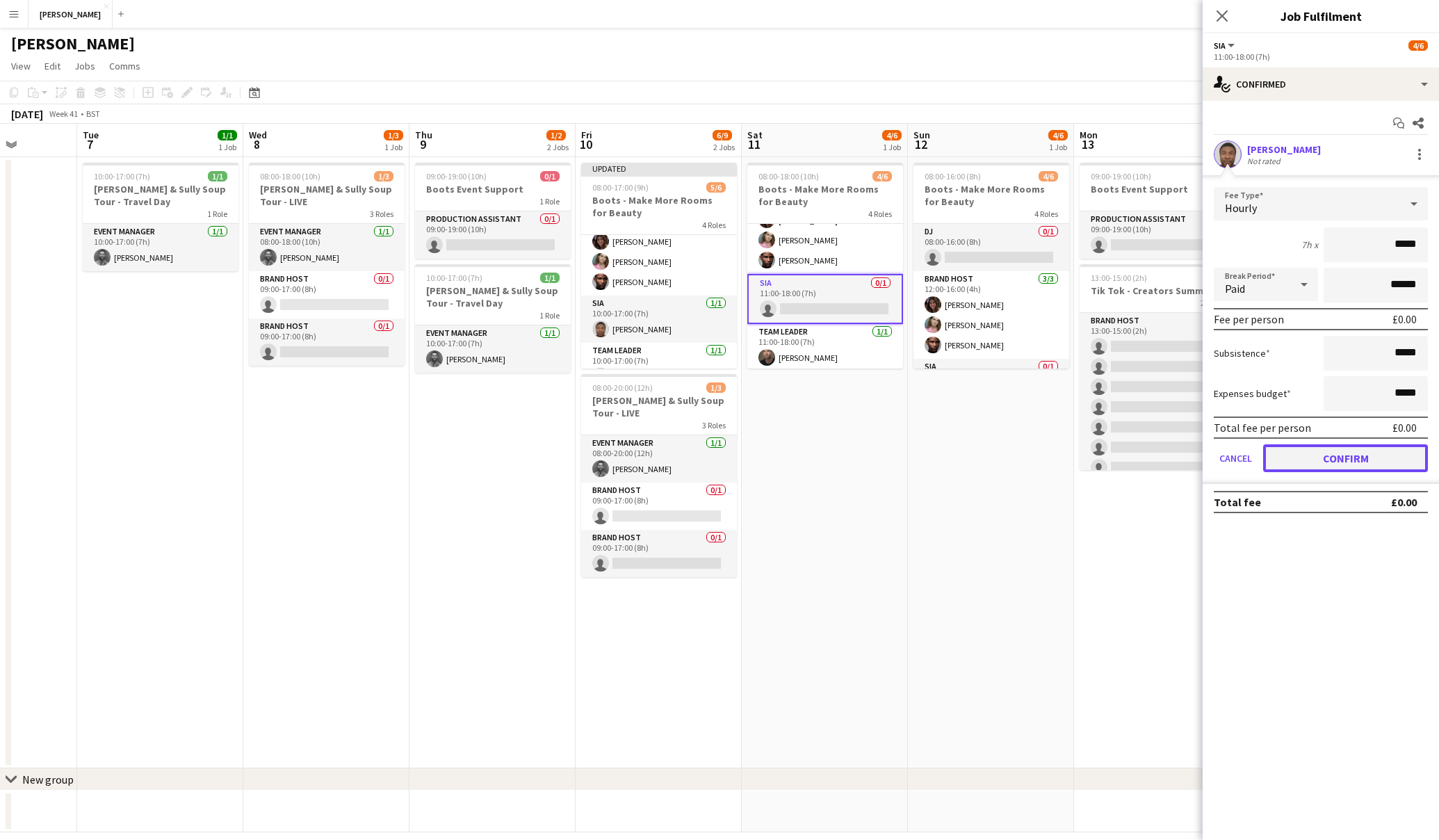
click at [1333, 463] on button "Confirm" at bounding box center [1346, 458] width 165 height 28
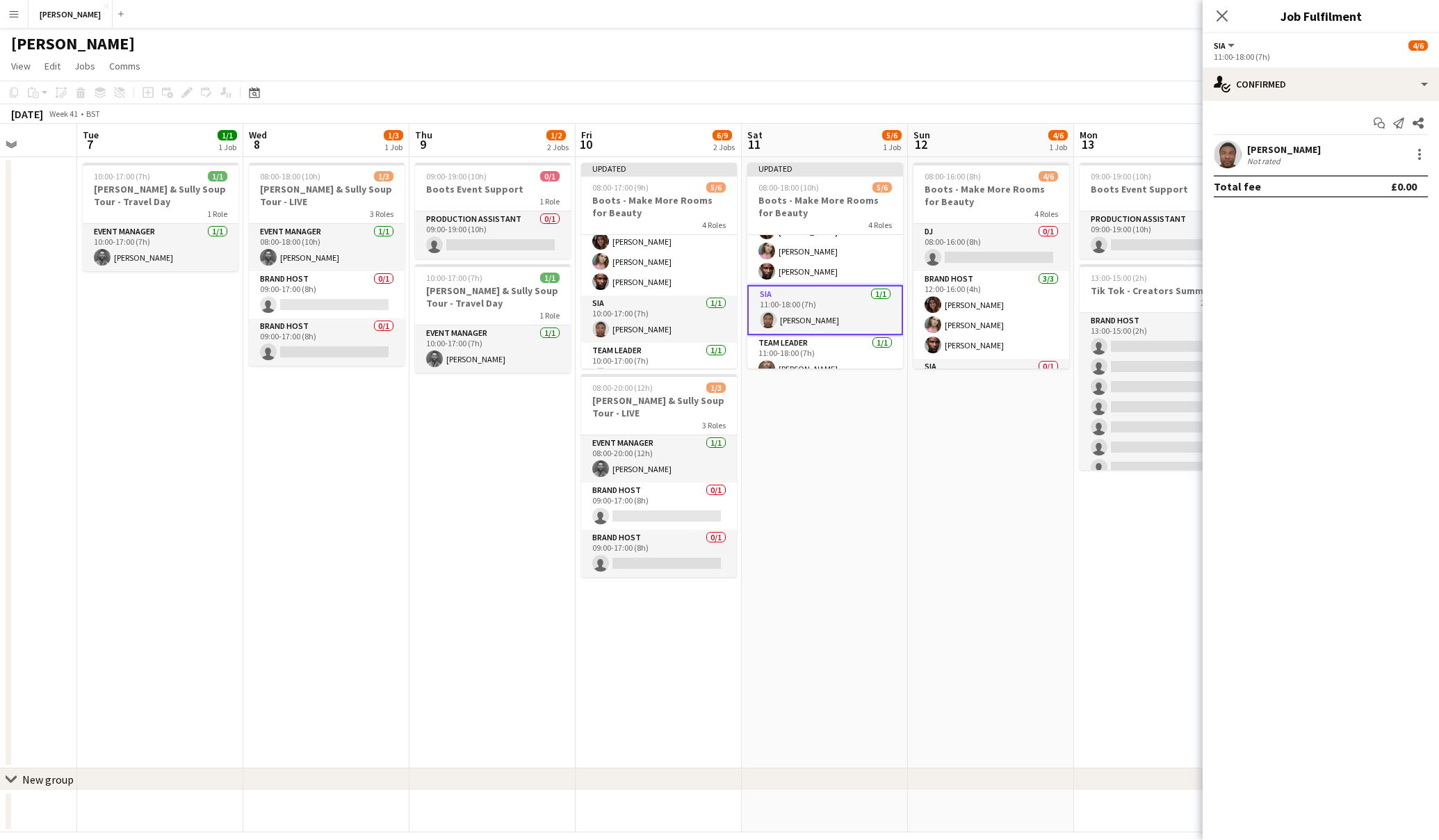
click at [979, 476] on app-date-cell "08:00-16:00 (8h) 4/6 Boots - Make More Rooms for Beauty 4 Roles DJ 0/1 08:00-16…" at bounding box center [991, 463] width 167 height 611
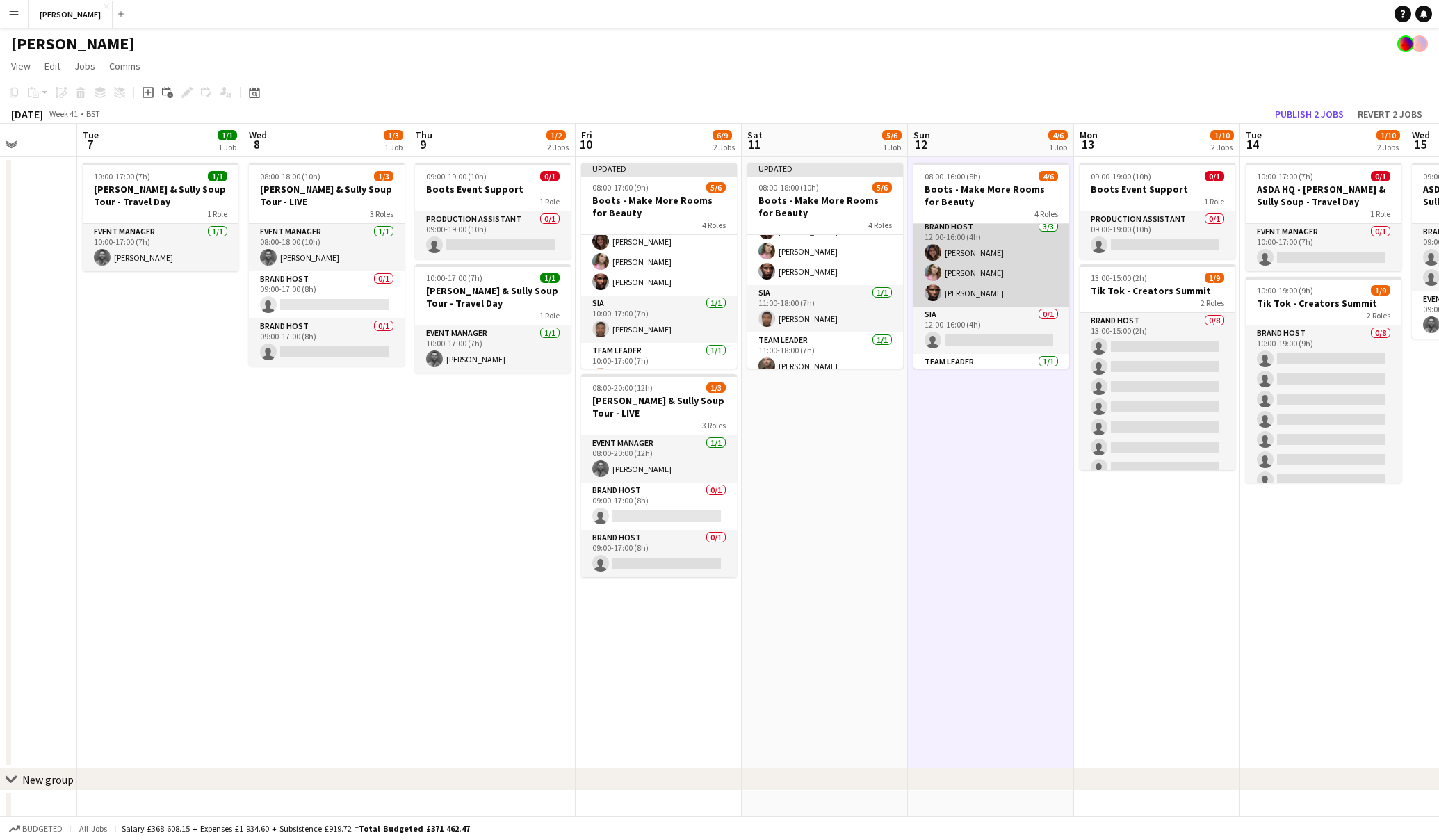
scroll to position [69, 0]
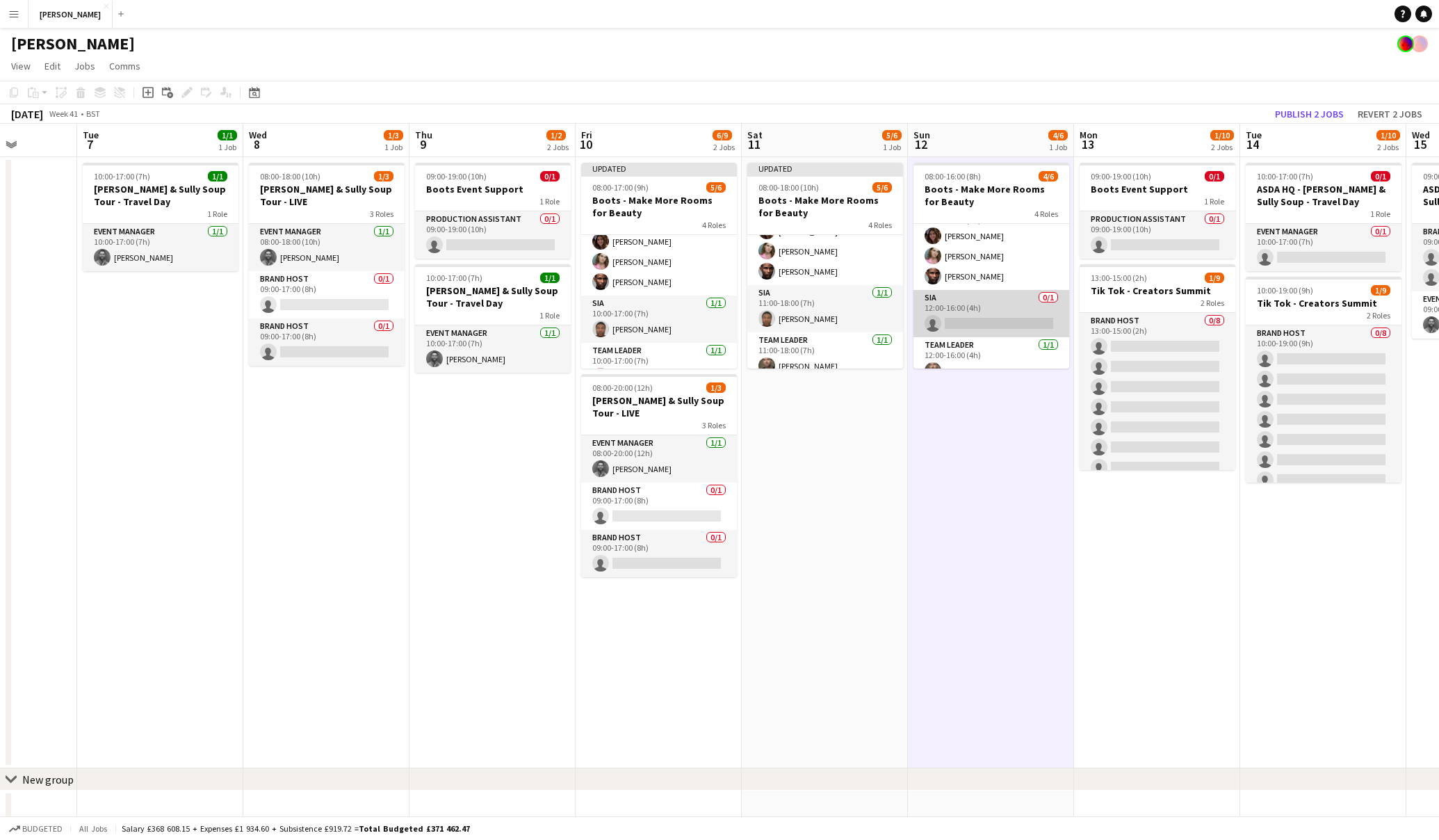
click at [989, 323] on app-card-role "SIA 0/1 12:00-16:00 (4h) single-neutral-actions" at bounding box center [991, 313] width 156 height 48
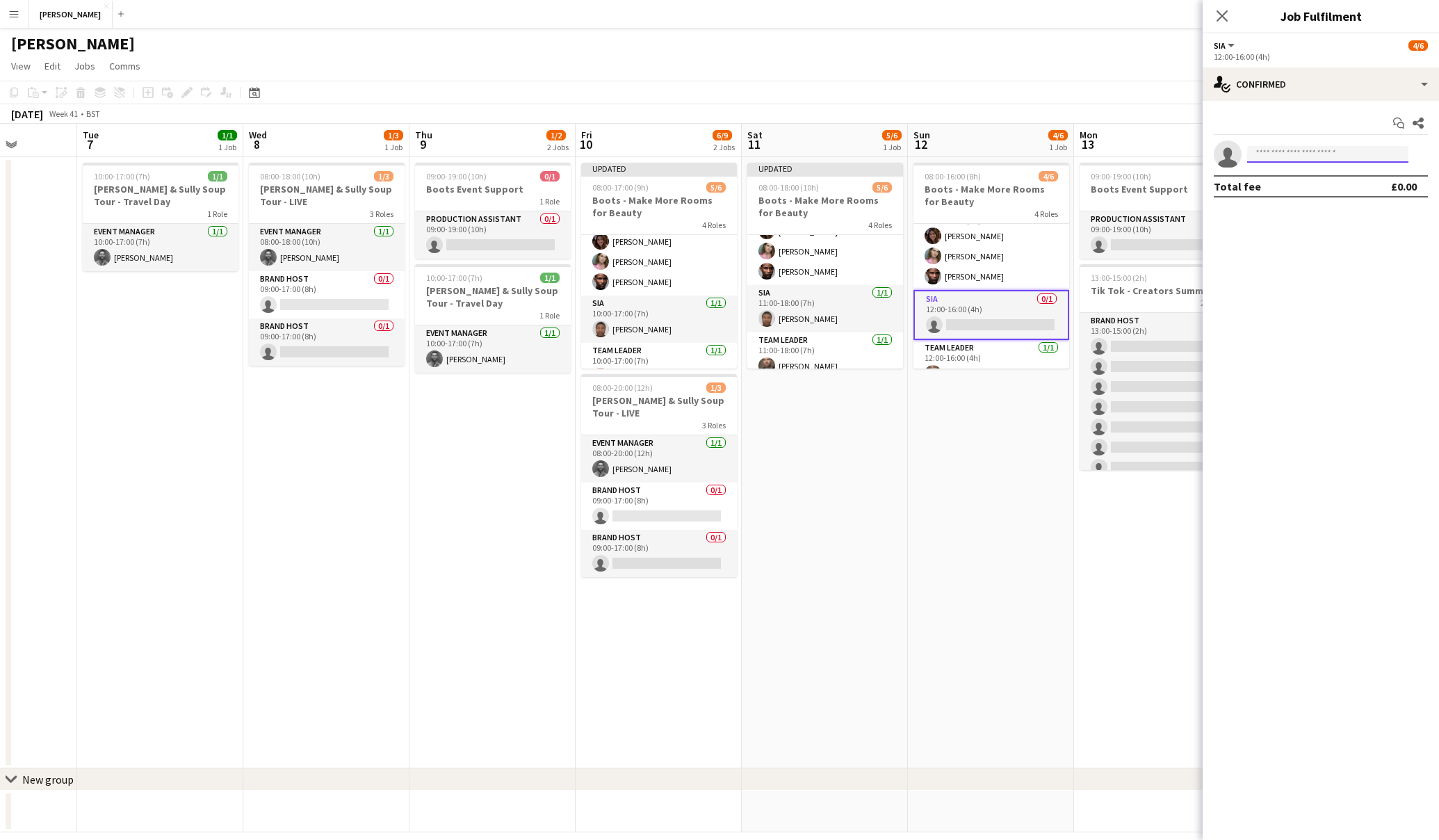
click at [1312, 156] on input at bounding box center [1328, 154] width 161 height 17
type input "****"
click at [1317, 182] on span "kingseze84@yahoo.com" at bounding box center [1329, 186] width 139 height 11
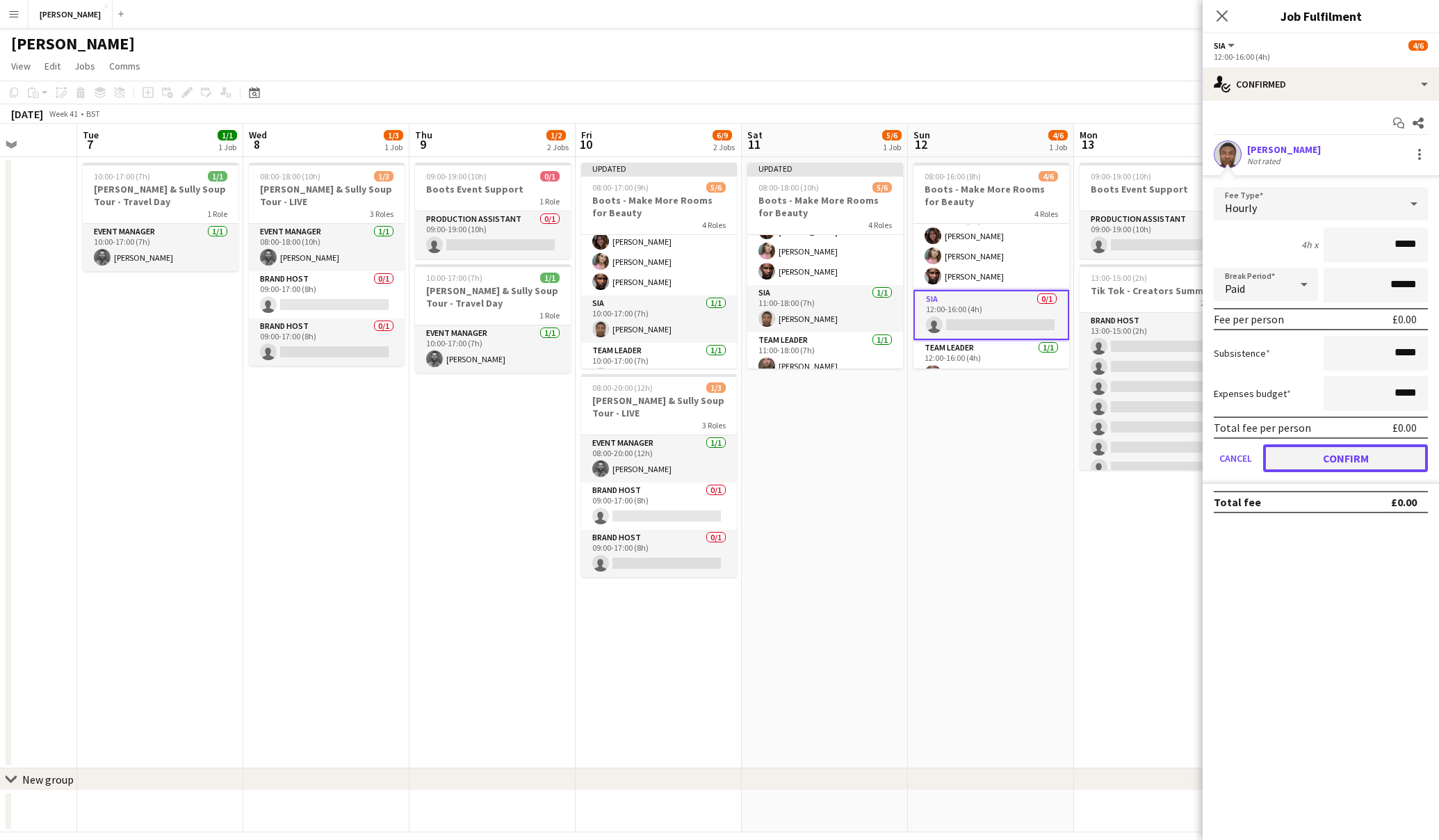
click at [1326, 457] on button "Confirm" at bounding box center [1346, 458] width 165 height 28
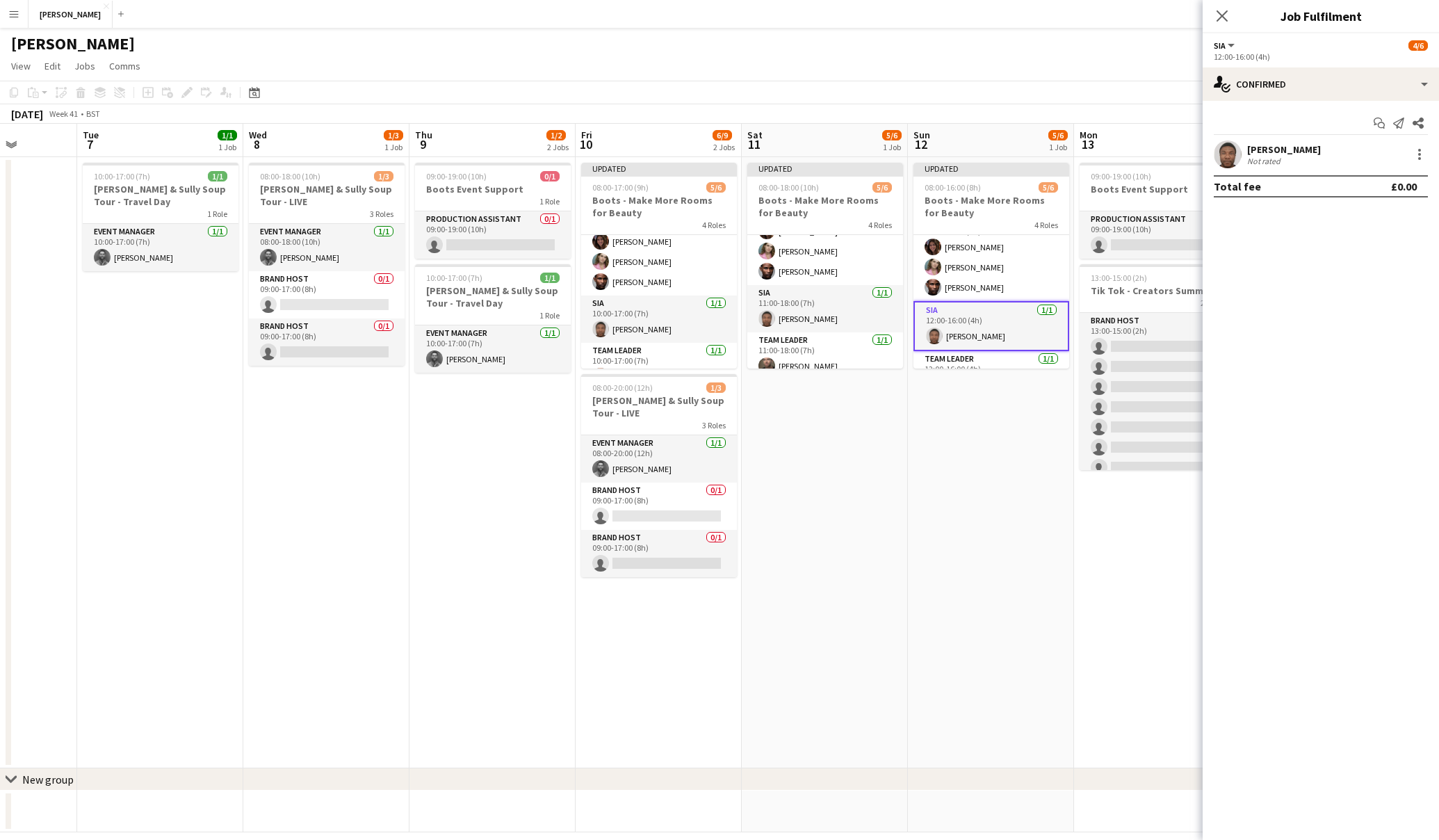
click at [1122, 551] on app-date-cell "09:00-19:00 (10h) 0/1 Boots Event Support 1 Role Production Assistant 0/1 09:00…" at bounding box center [1157, 463] width 167 height 611
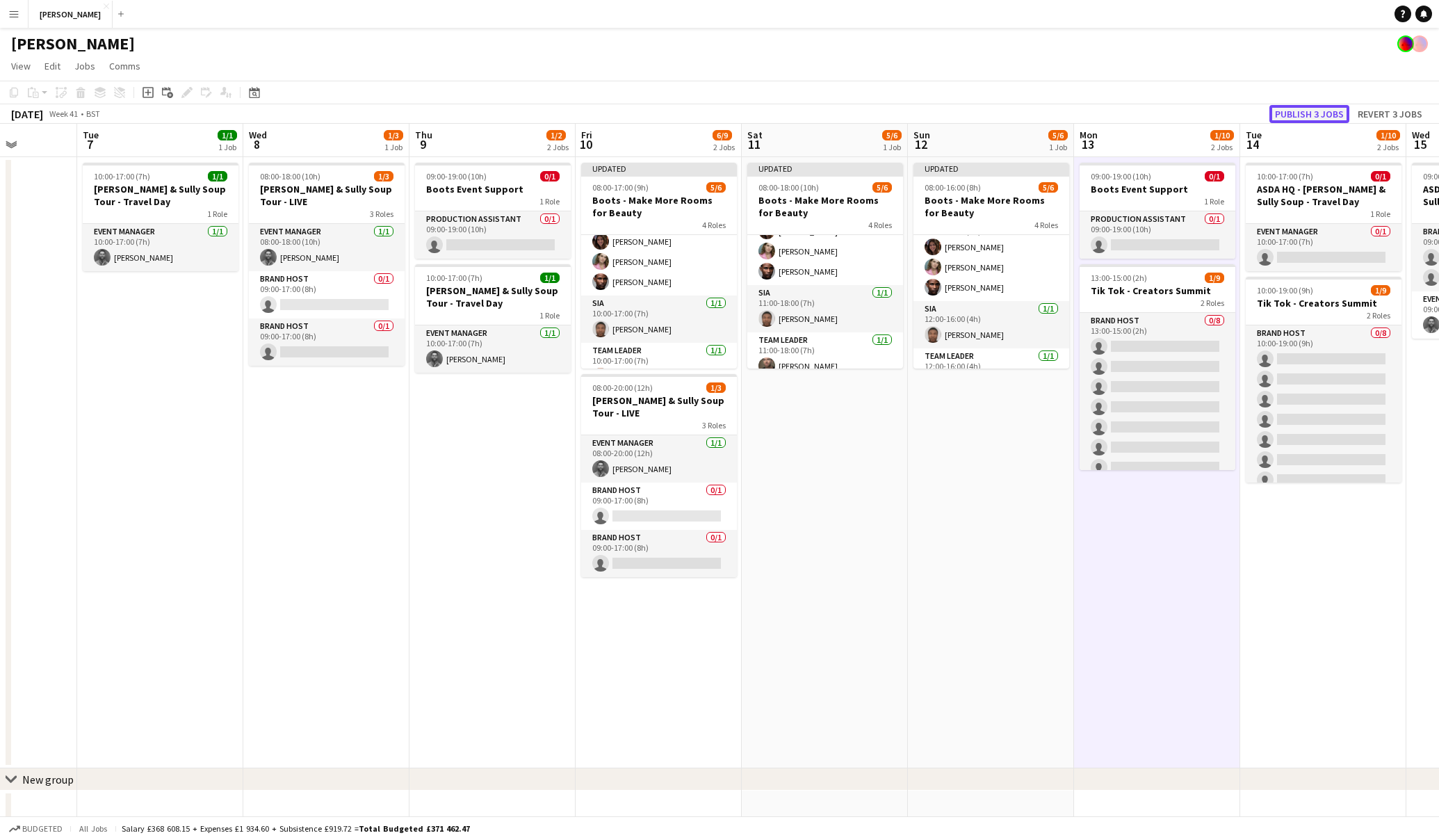
click at [1319, 110] on button "Publish 3 jobs" at bounding box center [1309, 113] width 80 height 18
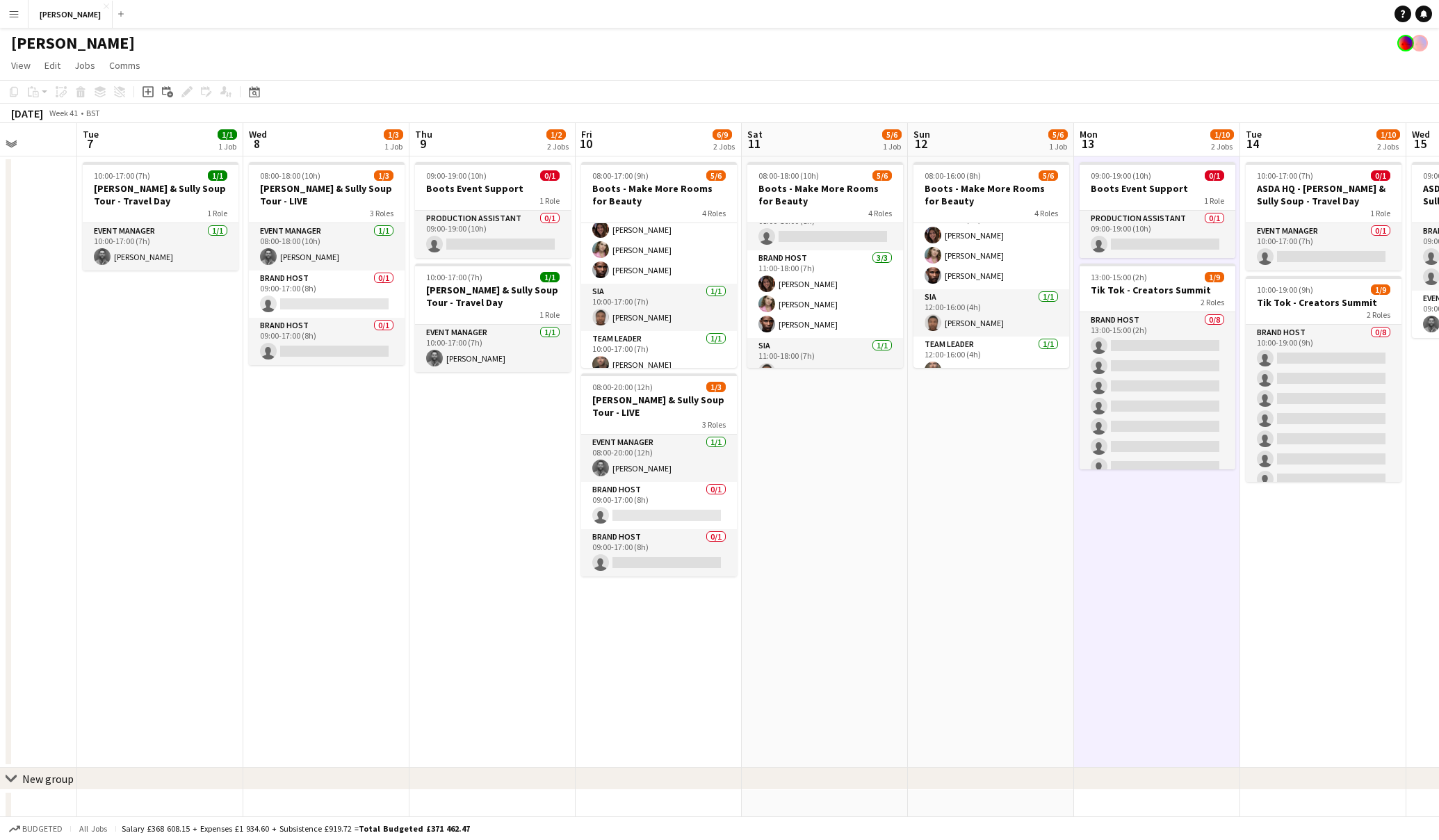
scroll to position [23, 0]
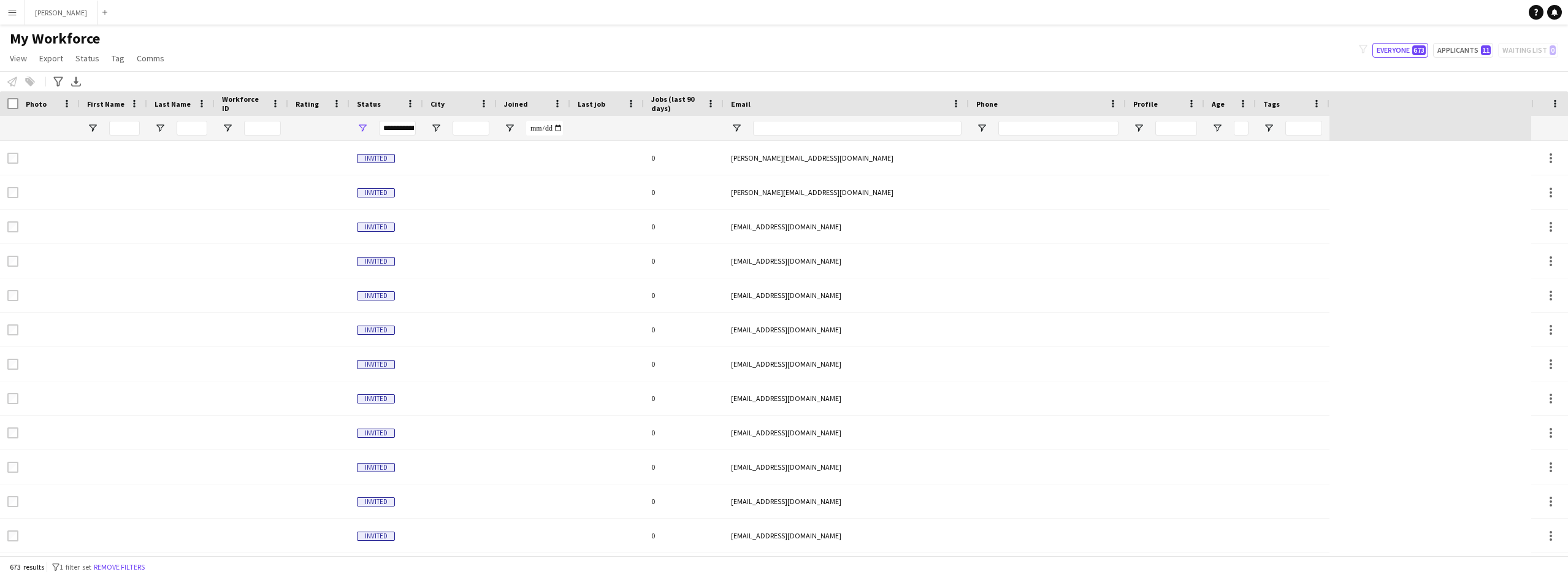
click at [15, 10] on app-icon "Menu" at bounding box center [13, 13] width 10 height 10
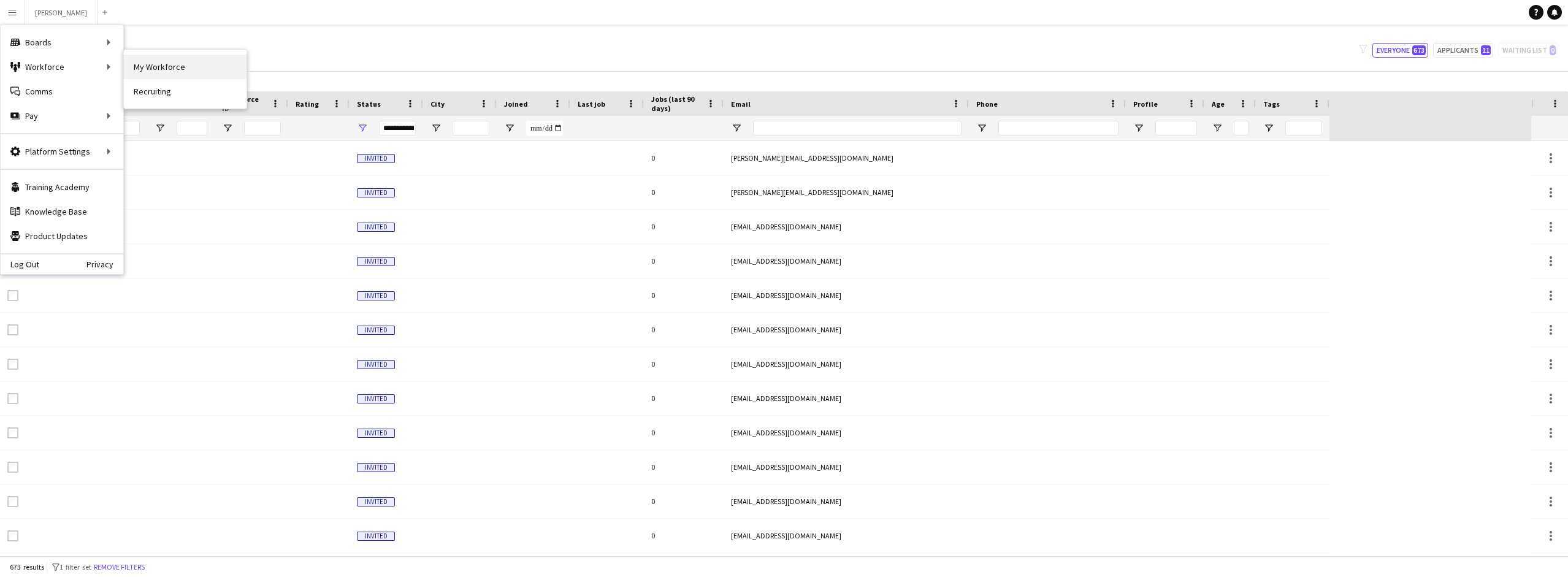
click at [164, 66] on link "My Workforce" at bounding box center [185, 66] width 123 height 24
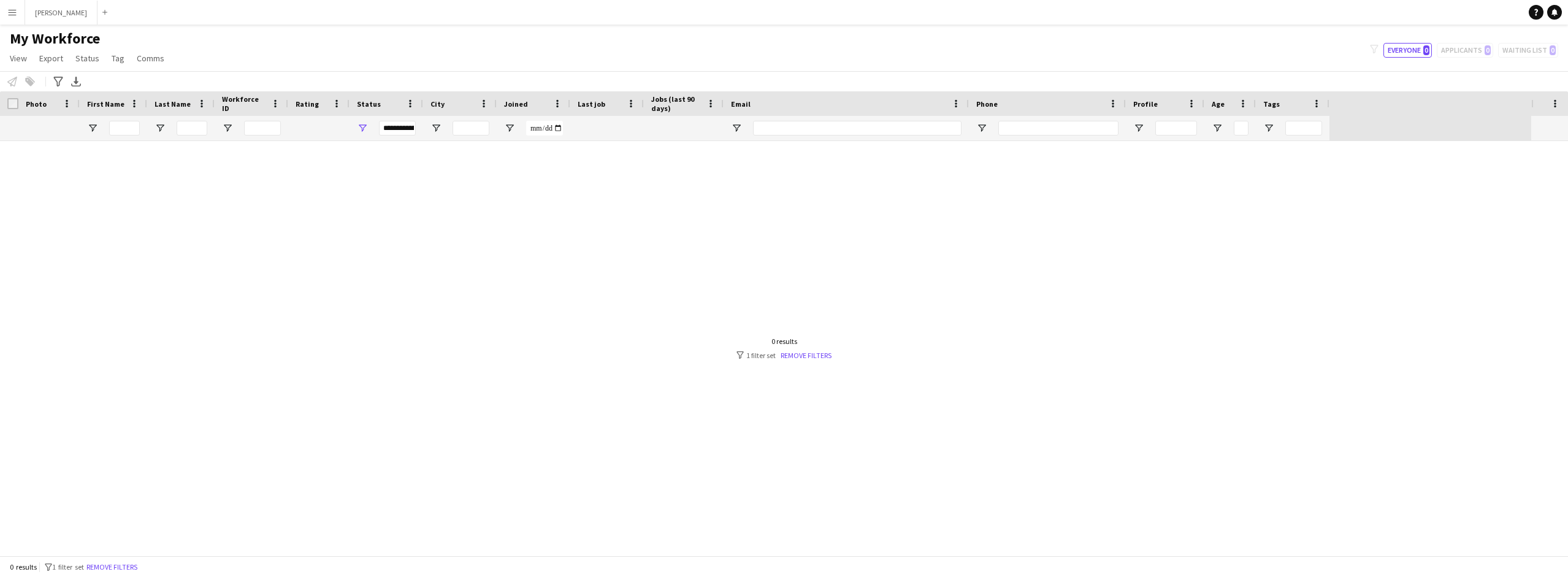
click at [8, 9] on app-icon "Menu" at bounding box center [13, 13] width 10 height 10
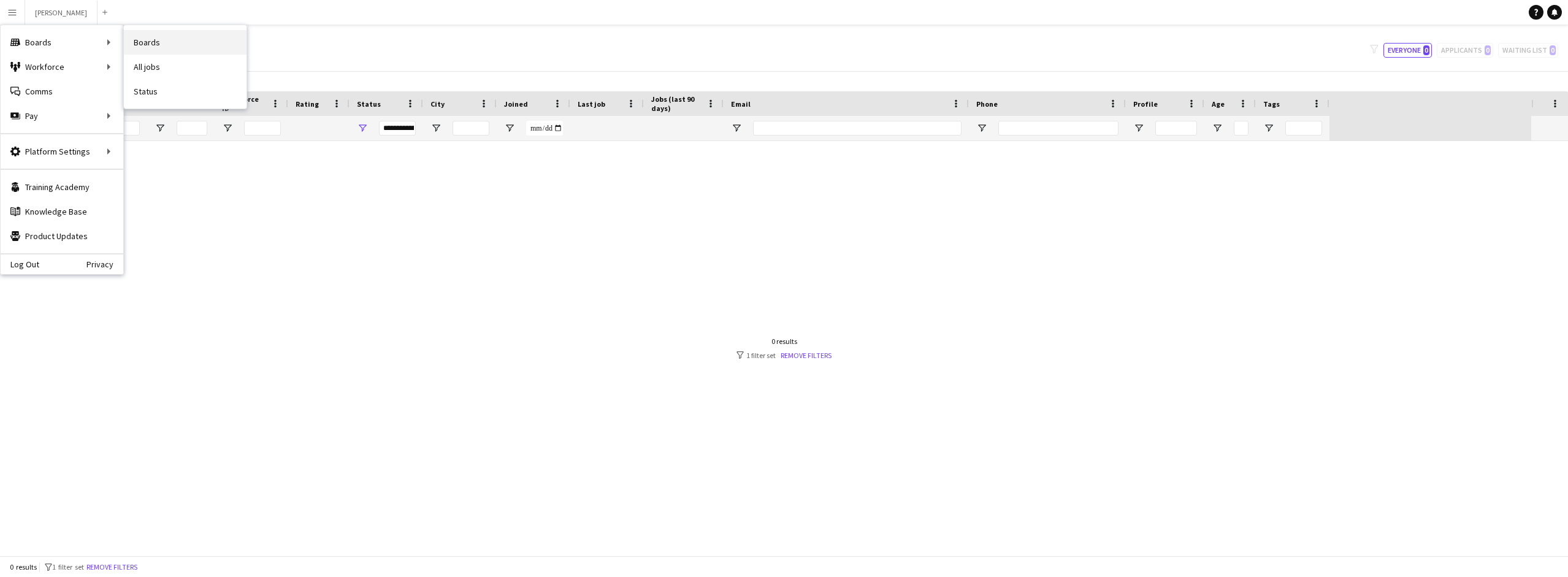
click at [159, 41] on link "Boards" at bounding box center [185, 42] width 123 height 24
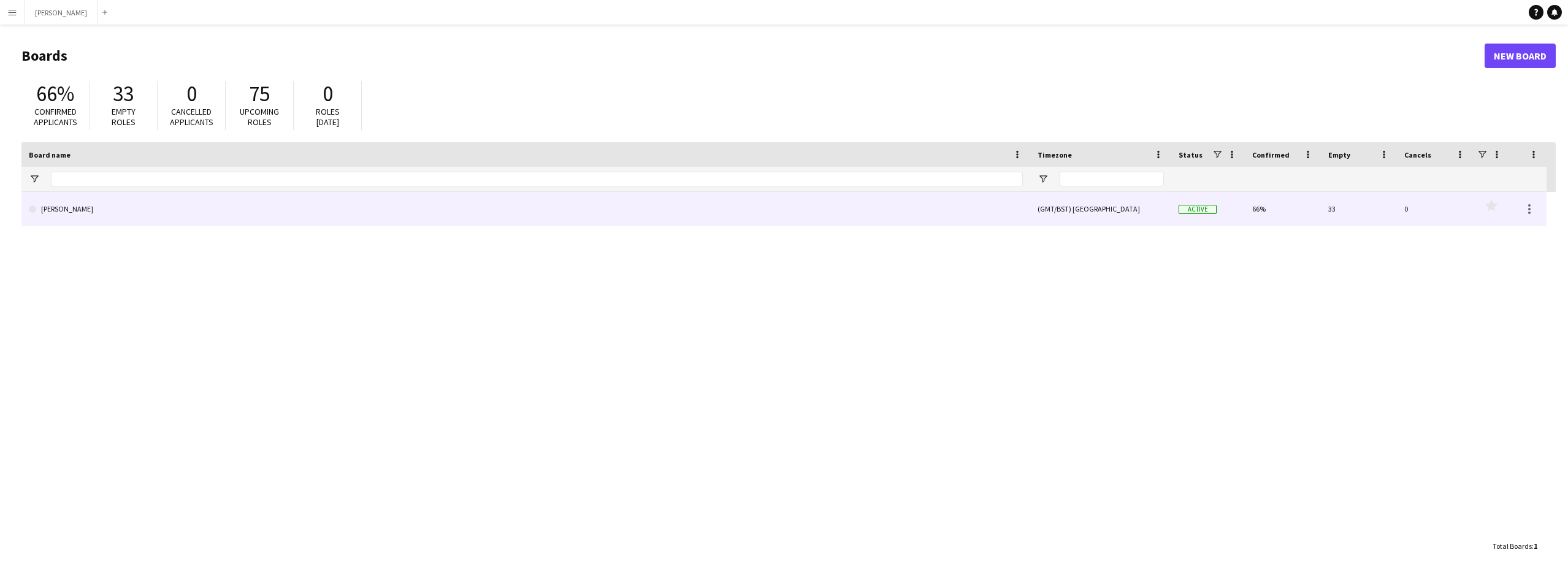
click at [243, 208] on link "[PERSON_NAME]" at bounding box center [526, 209] width 994 height 34
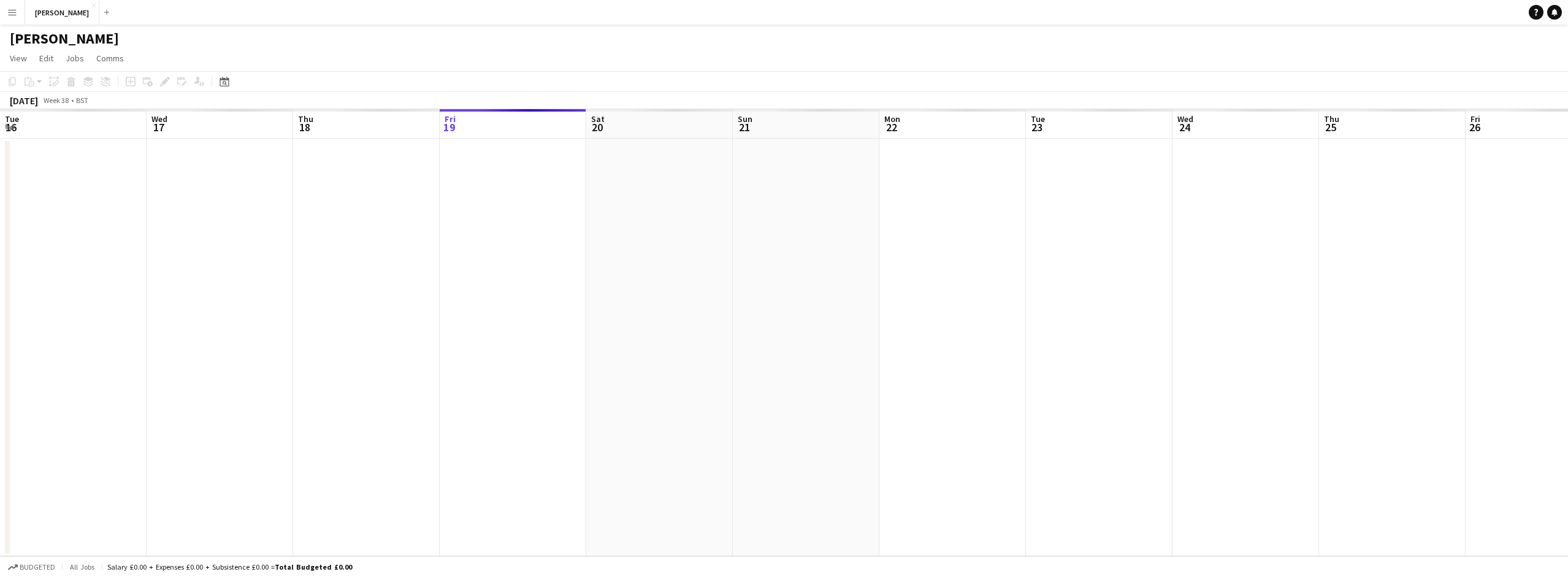
scroll to position [0, 293]
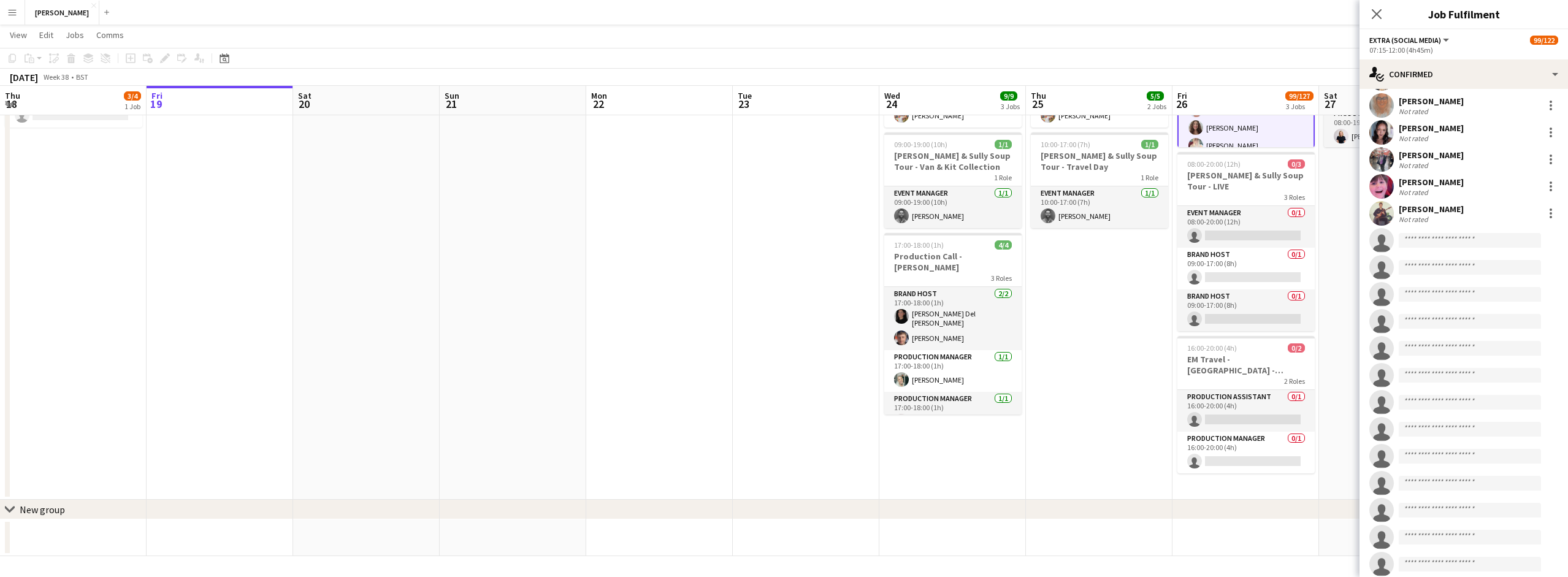
scroll to position [2490, 0]
click at [1428, 270] on app-invite-slot "single-neutral-actions" at bounding box center [1464, 263] width 208 height 24
click at [1432, 263] on input at bounding box center [1469, 263] width 142 height 15
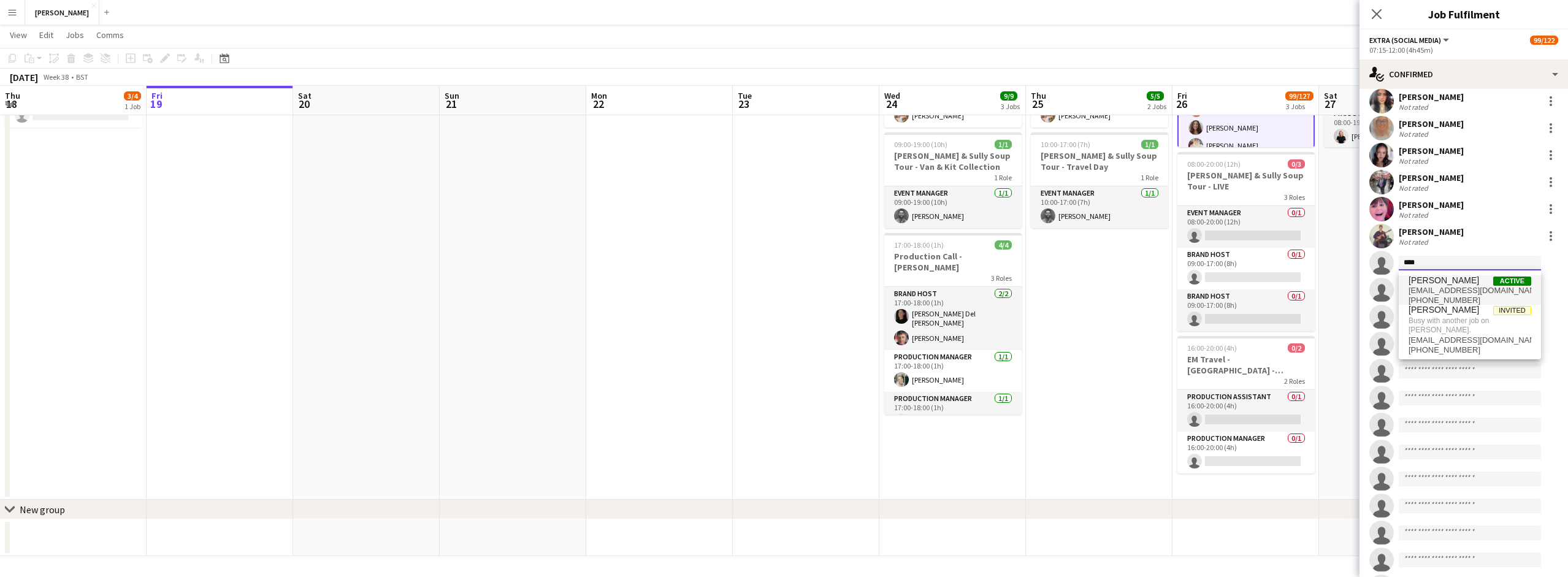
type input "****"
click at [1440, 279] on span "[PERSON_NAME]" at bounding box center [1444, 281] width 71 height 10
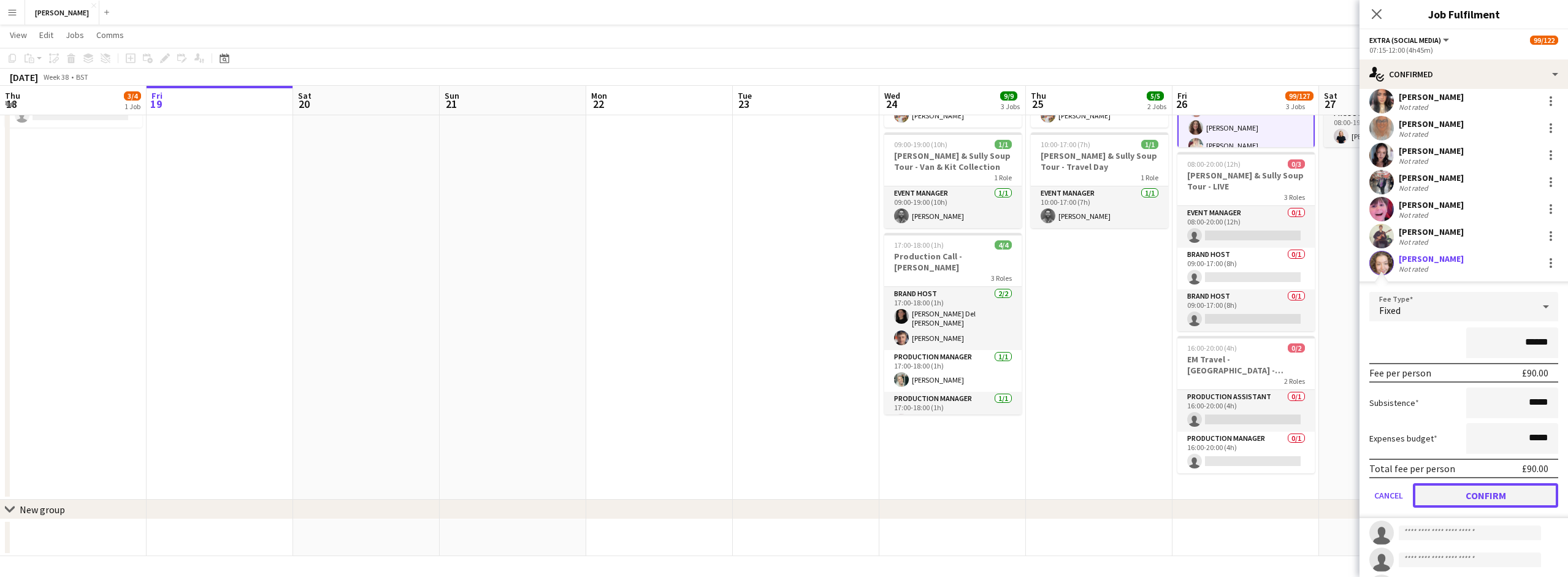
click at [1514, 486] on button "Confirm" at bounding box center [1485, 495] width 145 height 24
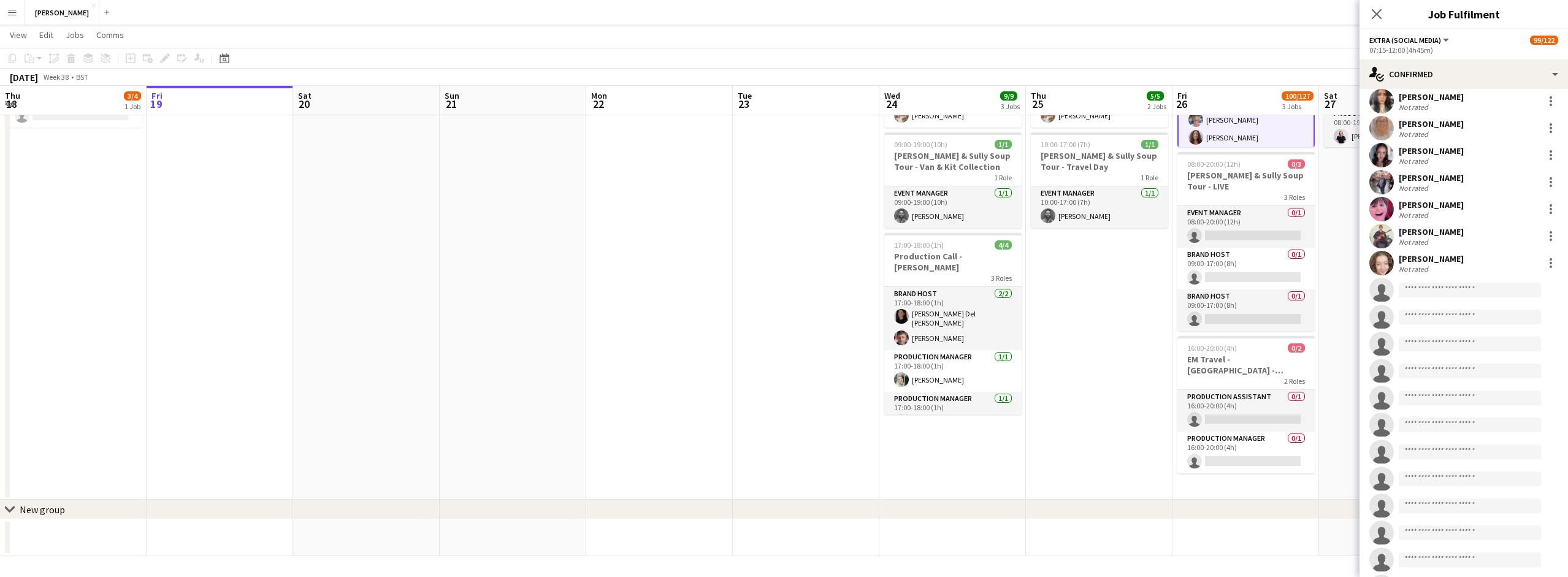
click at [1341, 327] on app-date-cell "07:00-19:00 (12h) 4/4 [GEOGRAPHIC_DATA] Live - [PERSON_NAME] 4 Roles Brand Host…" at bounding box center [1392, 230] width 147 height 539
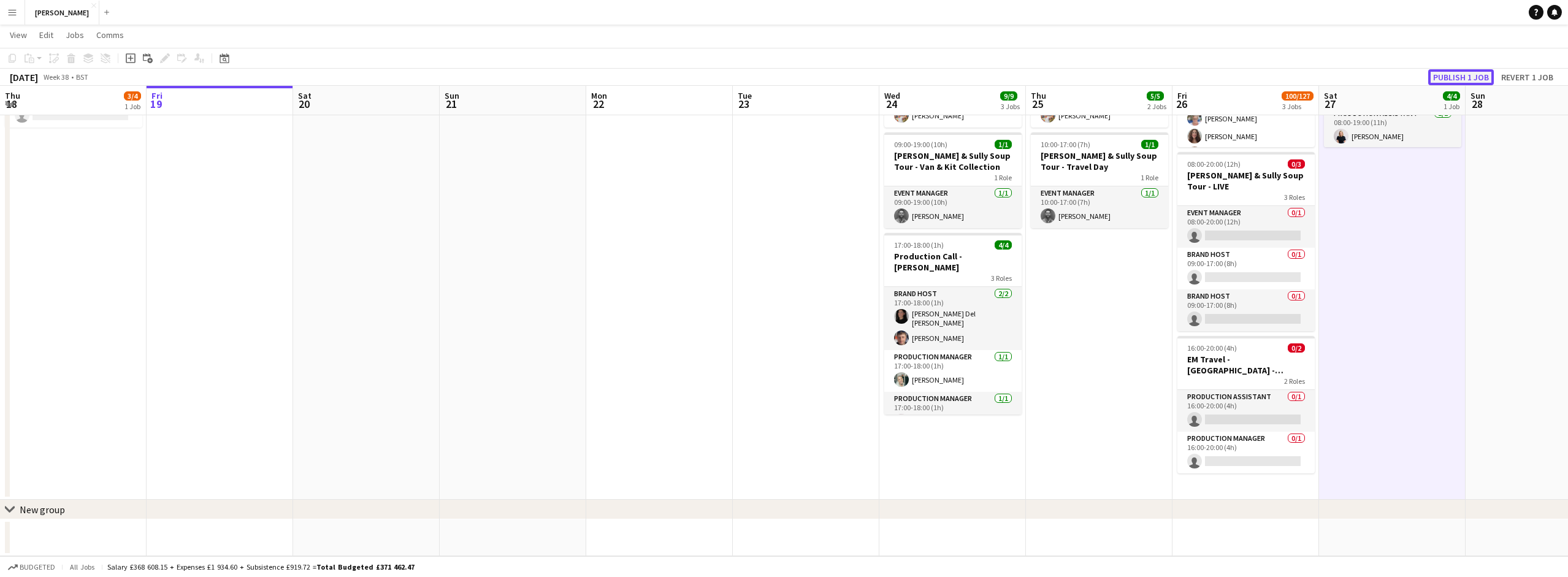
click at [1478, 77] on button "Publish 1 job" at bounding box center [1460, 77] width 66 height 16
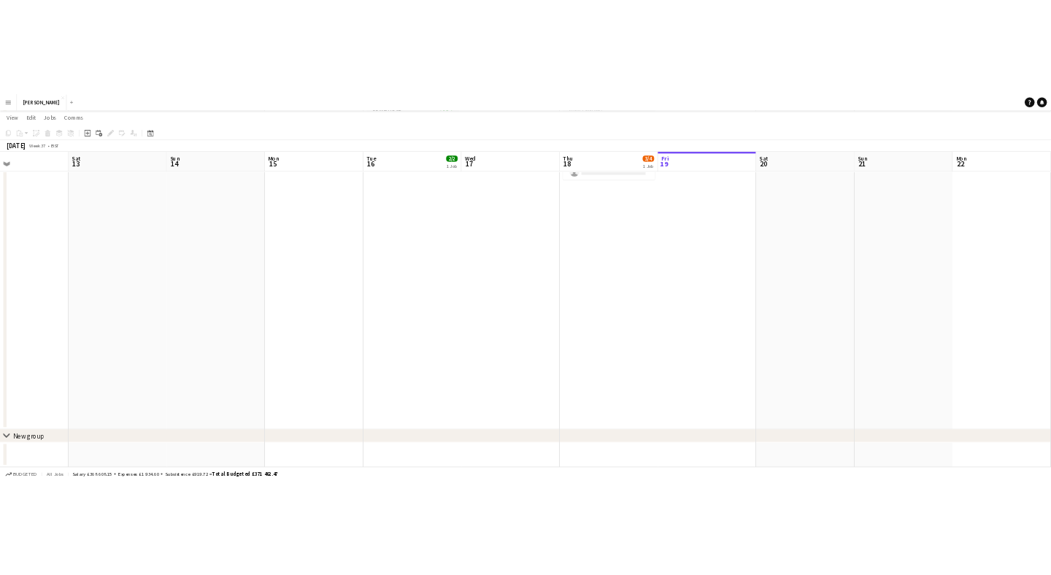
scroll to position [0, 402]
